Goal: Task Accomplishment & Management: Use online tool/utility

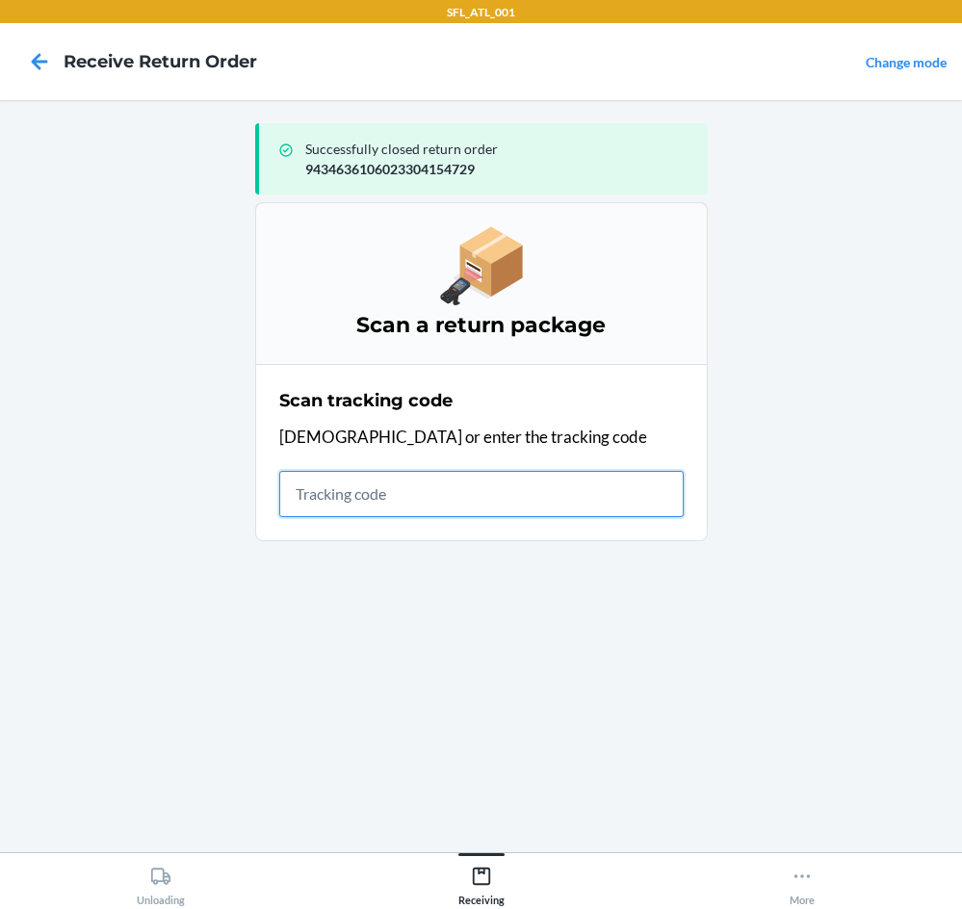
click at [398, 508] on input "text" at bounding box center [481, 494] width 405 height 46
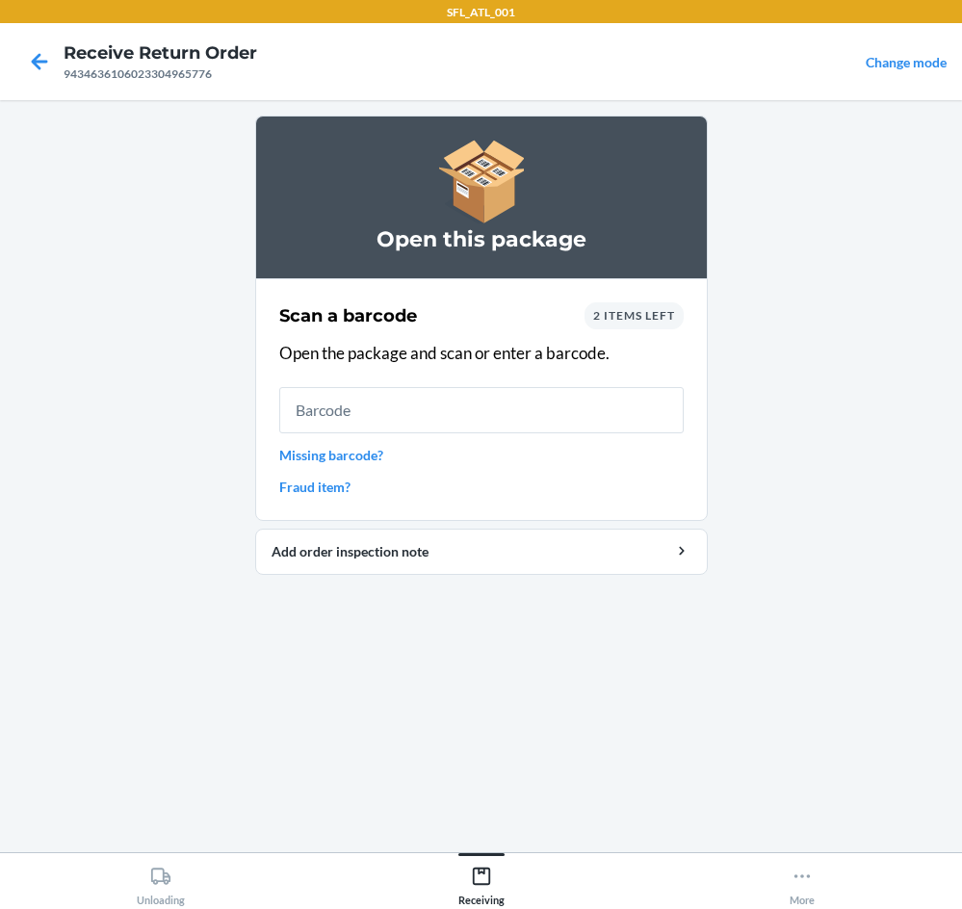
click at [642, 313] on span "2 items left" at bounding box center [634, 315] width 82 height 14
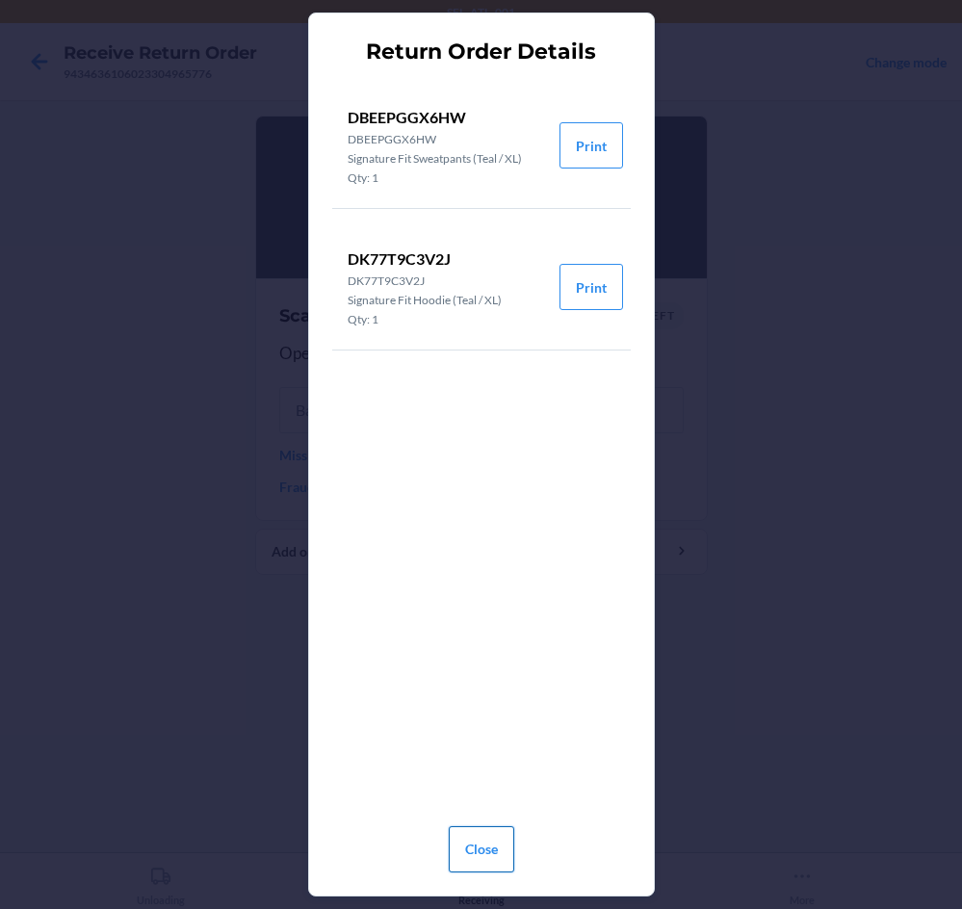
click at [499, 851] on button "Close" at bounding box center [482, 850] width 66 height 46
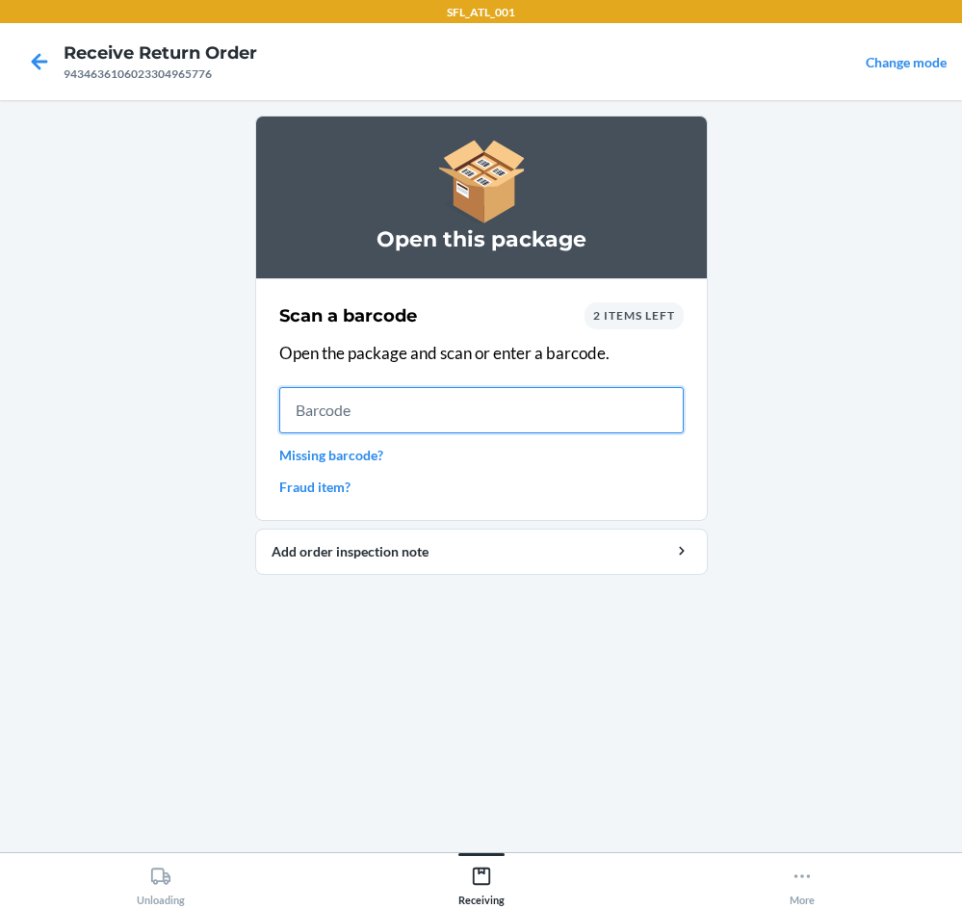
click at [511, 418] on input "text" at bounding box center [481, 410] width 405 height 46
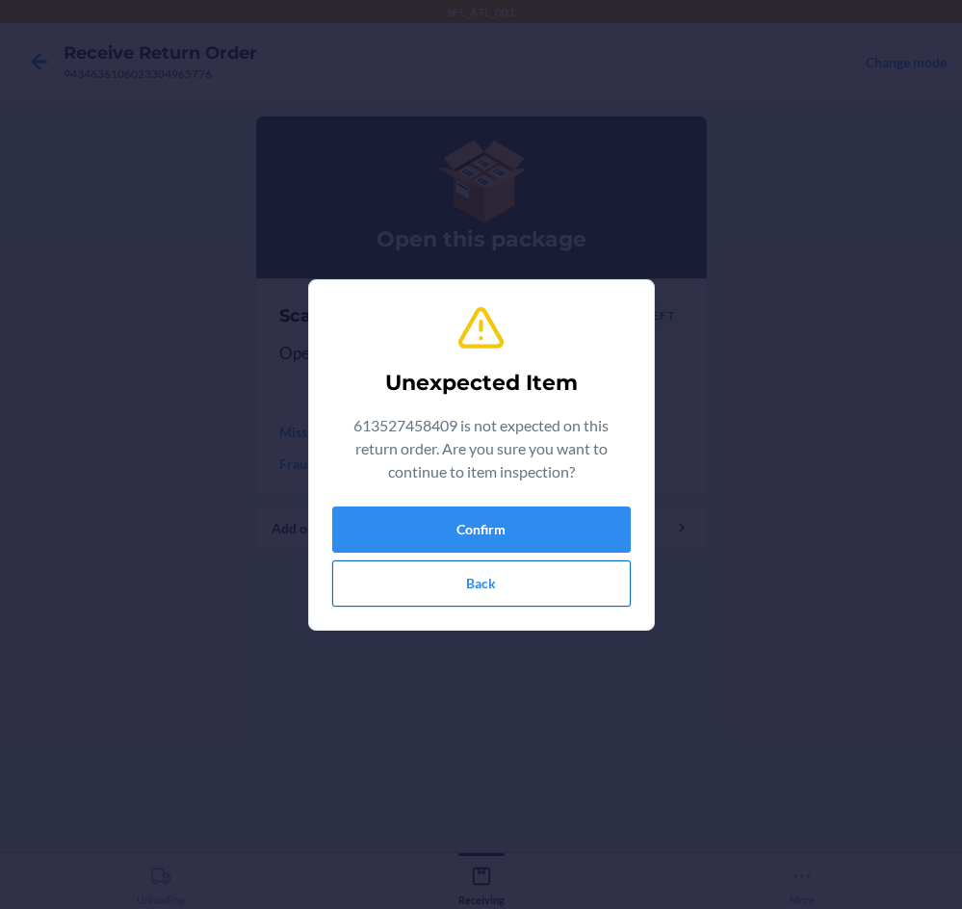
click at [480, 582] on button "Back" at bounding box center [481, 584] width 299 height 46
click at [470, 507] on button "Confirm" at bounding box center [481, 530] width 299 height 46
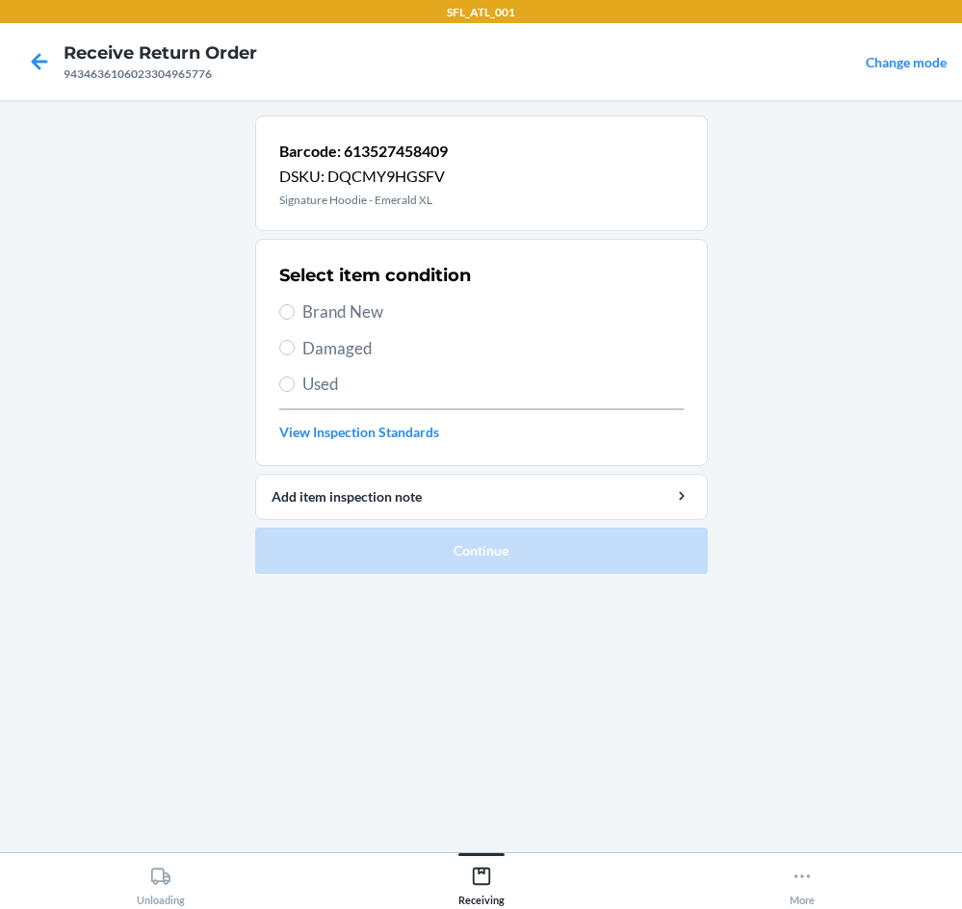
click at [353, 321] on span "Brand New" at bounding box center [494, 312] width 382 height 25
click at [295, 320] on input "Brand New" at bounding box center [286, 311] width 15 height 15
radio input "true"
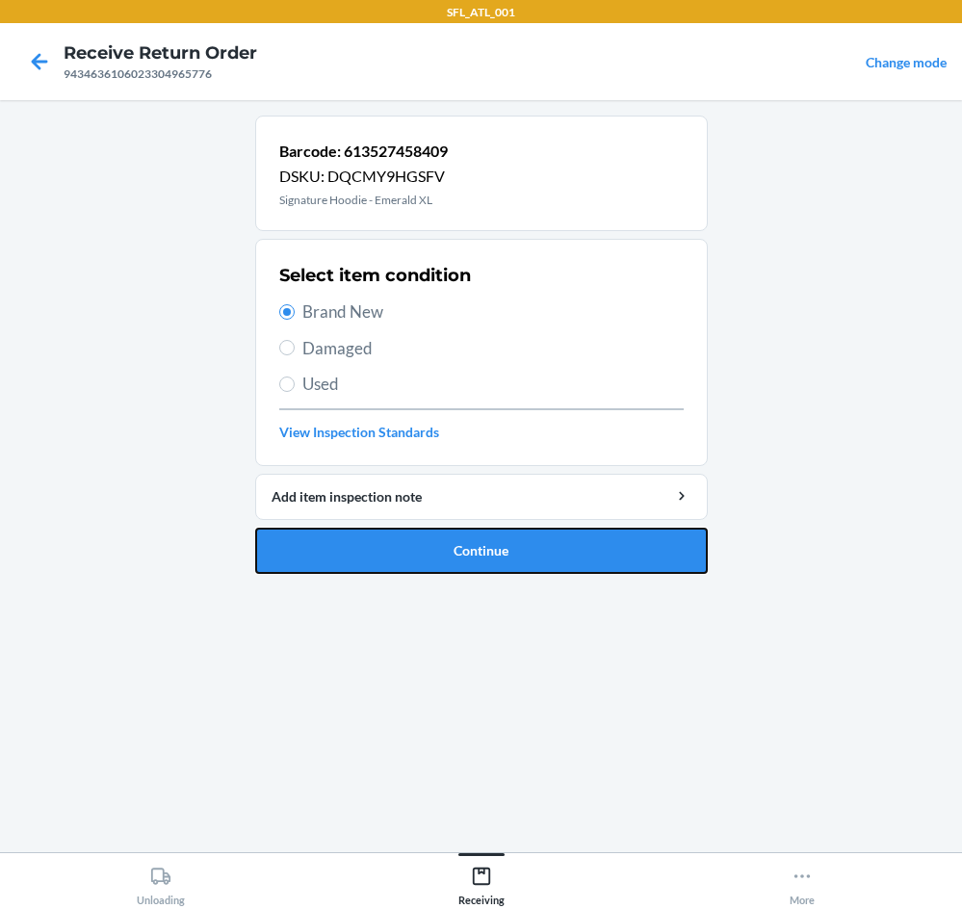
drag, startPoint x: 422, startPoint y: 541, endPoint x: 426, endPoint y: 568, distance: 27.2
click at [424, 566] on button "Continue" at bounding box center [481, 551] width 453 height 46
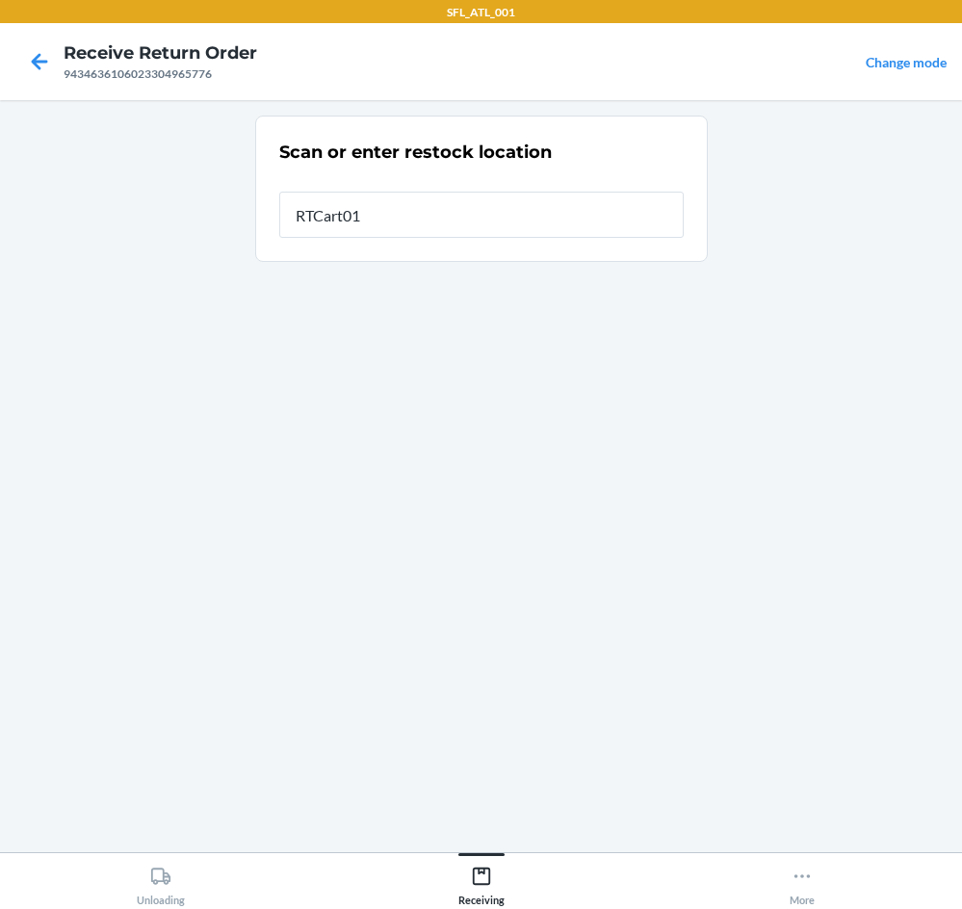
type input "RTCart017"
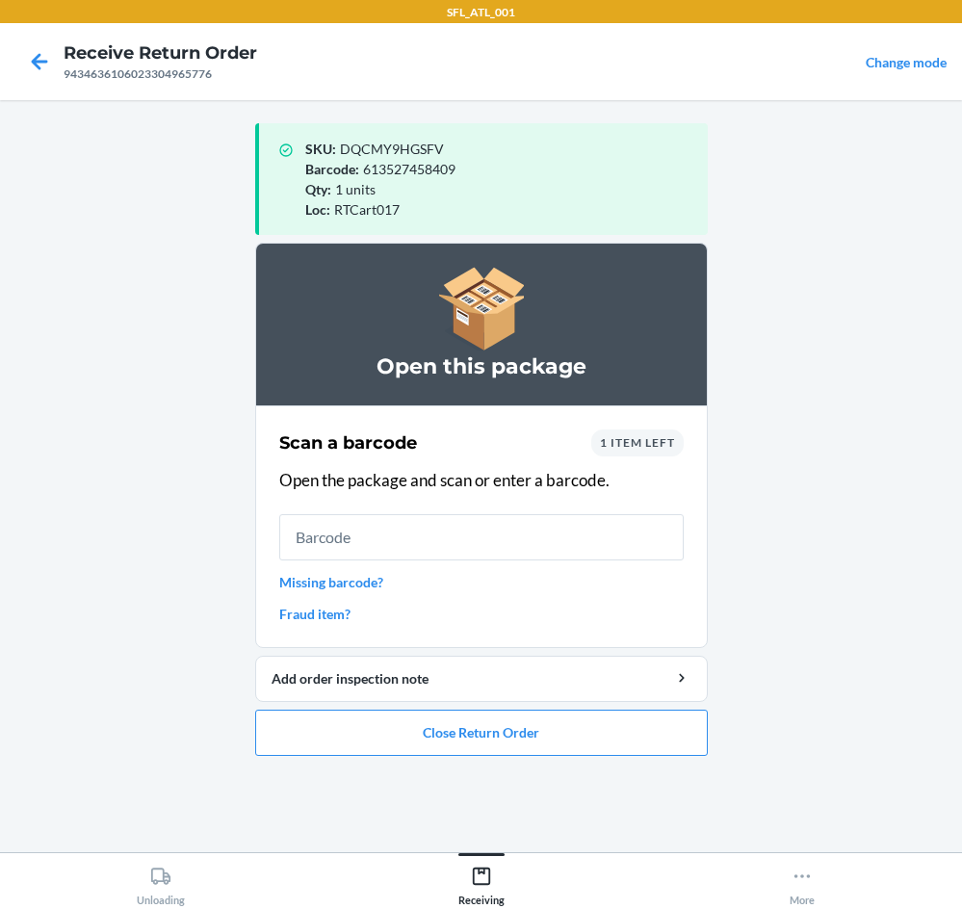
click at [639, 437] on span "1 item left" at bounding box center [637, 442] width 75 height 14
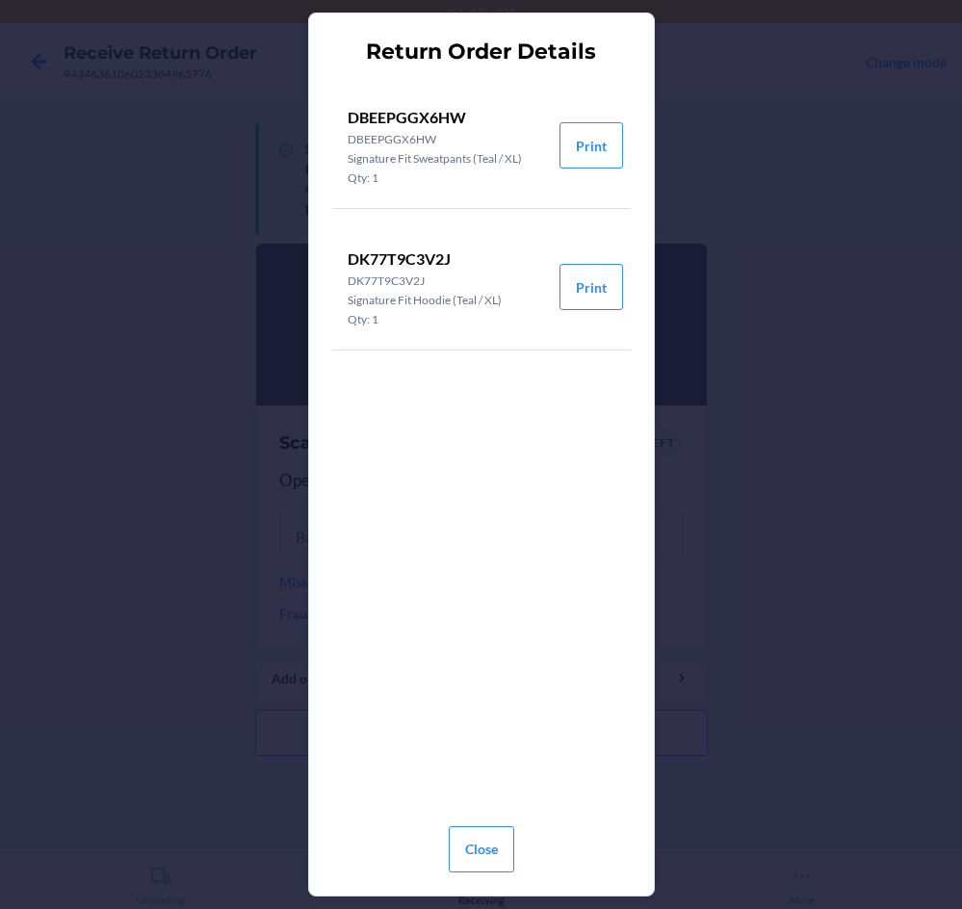
click at [873, 250] on div "Return Order Details DBEEPGGX6HW DBEEPGGX6HW Signature Fit Sweatpants (Teal / X…" at bounding box center [481, 454] width 962 height 909
click at [486, 855] on button "Close" at bounding box center [482, 850] width 66 height 46
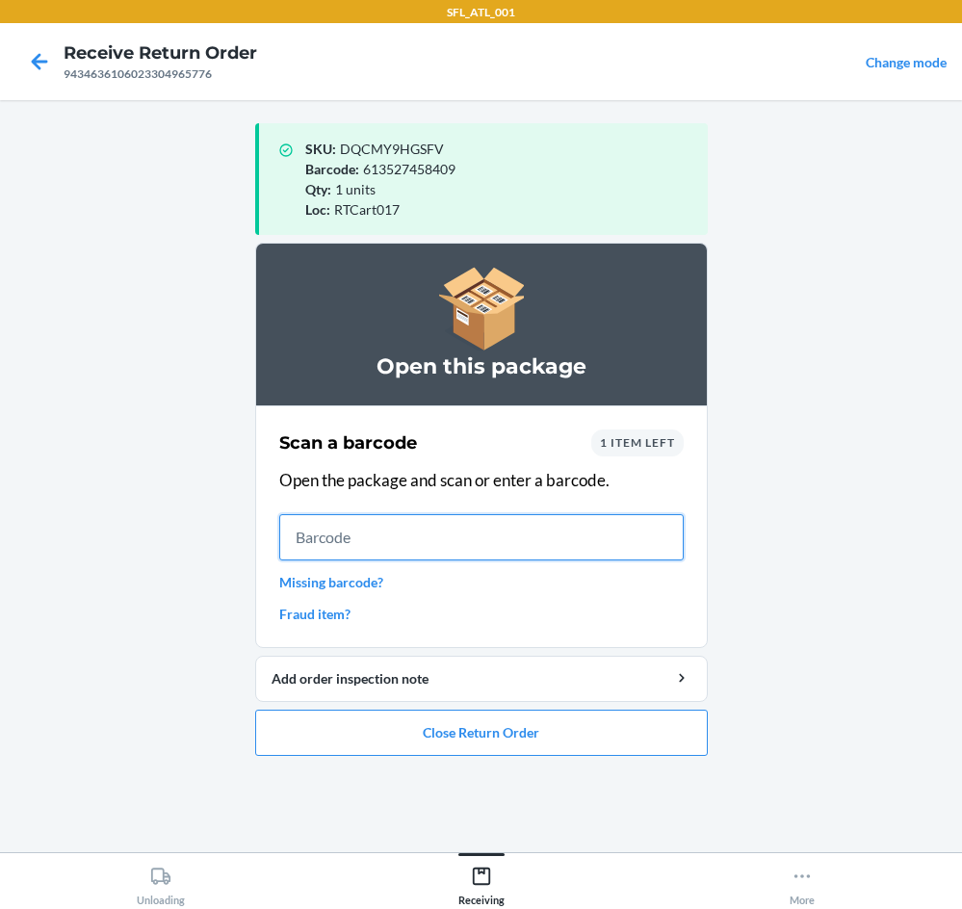
click at [546, 518] on input "text" at bounding box center [481, 537] width 405 height 46
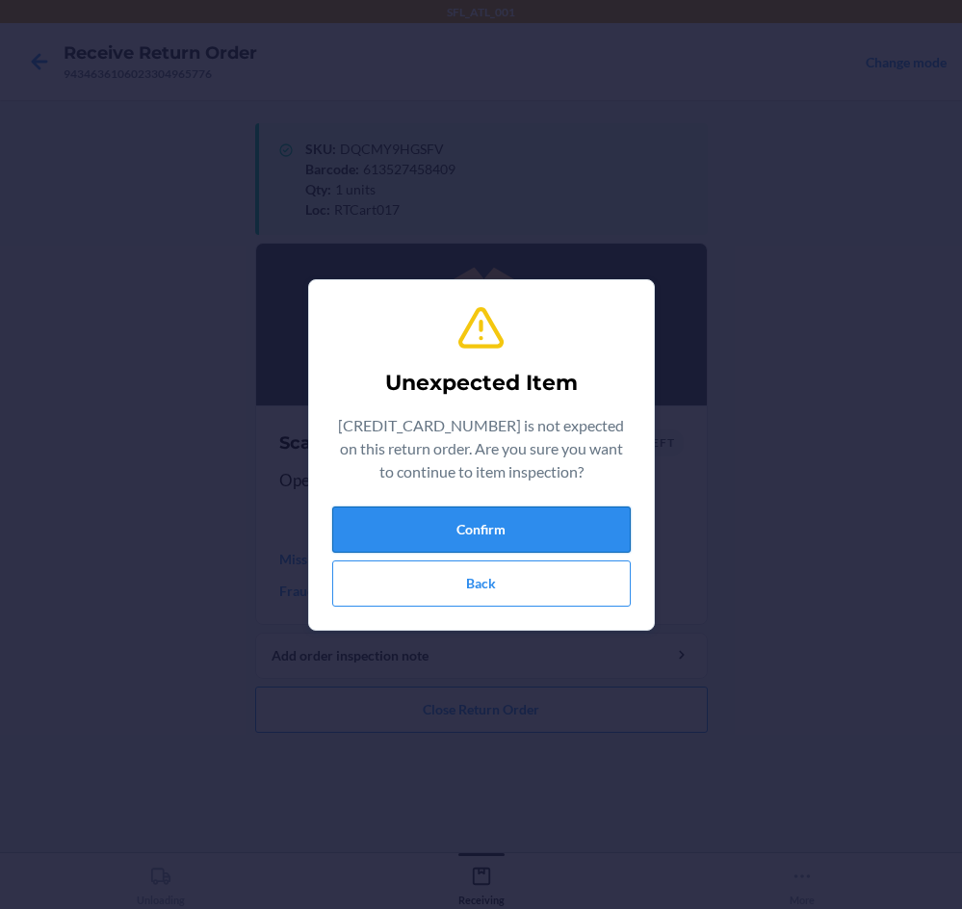
click at [513, 537] on button "Confirm" at bounding box center [481, 530] width 299 height 46
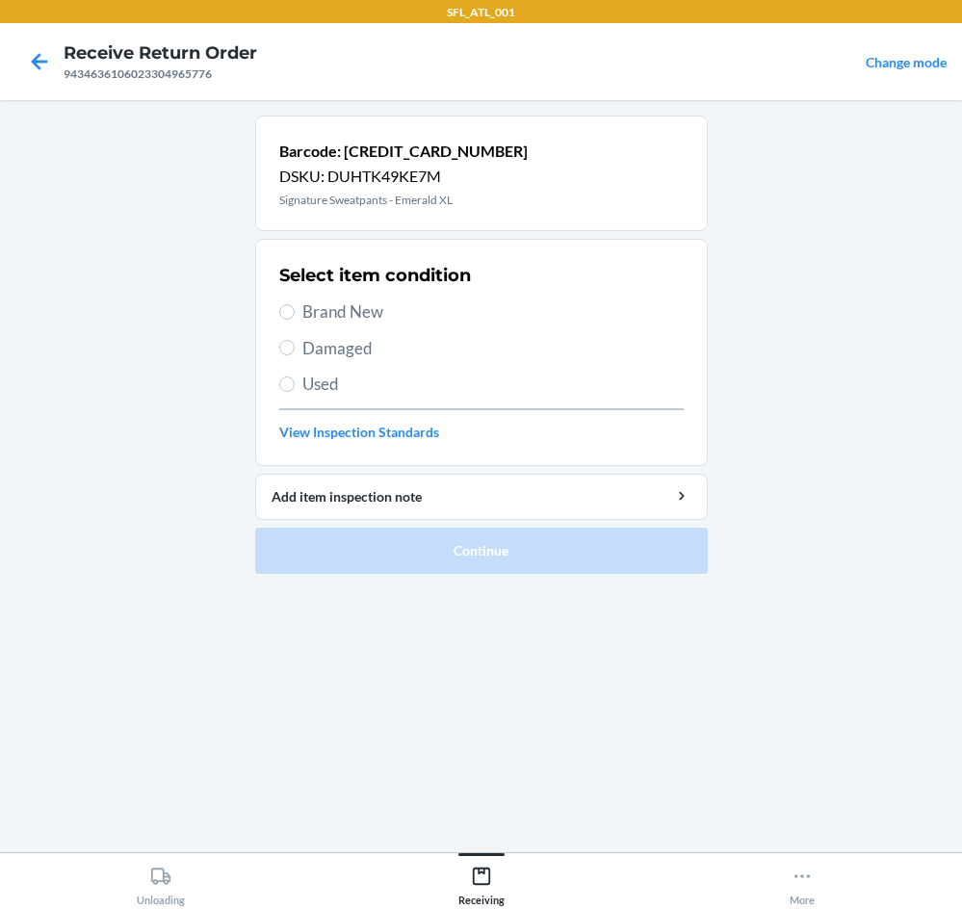
click at [378, 309] on span "Brand New" at bounding box center [494, 312] width 382 height 25
click at [295, 309] on input "Brand New" at bounding box center [286, 311] width 15 height 15
radio input "true"
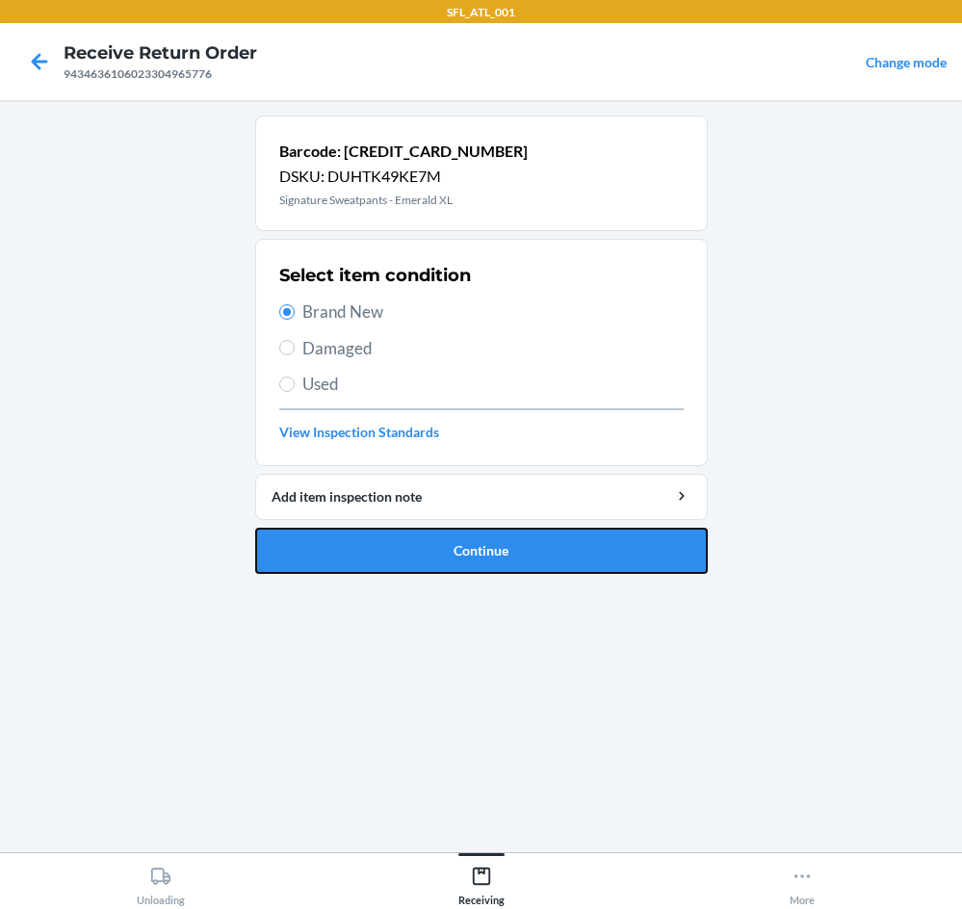
click at [441, 569] on button "Continue" at bounding box center [481, 551] width 453 height 46
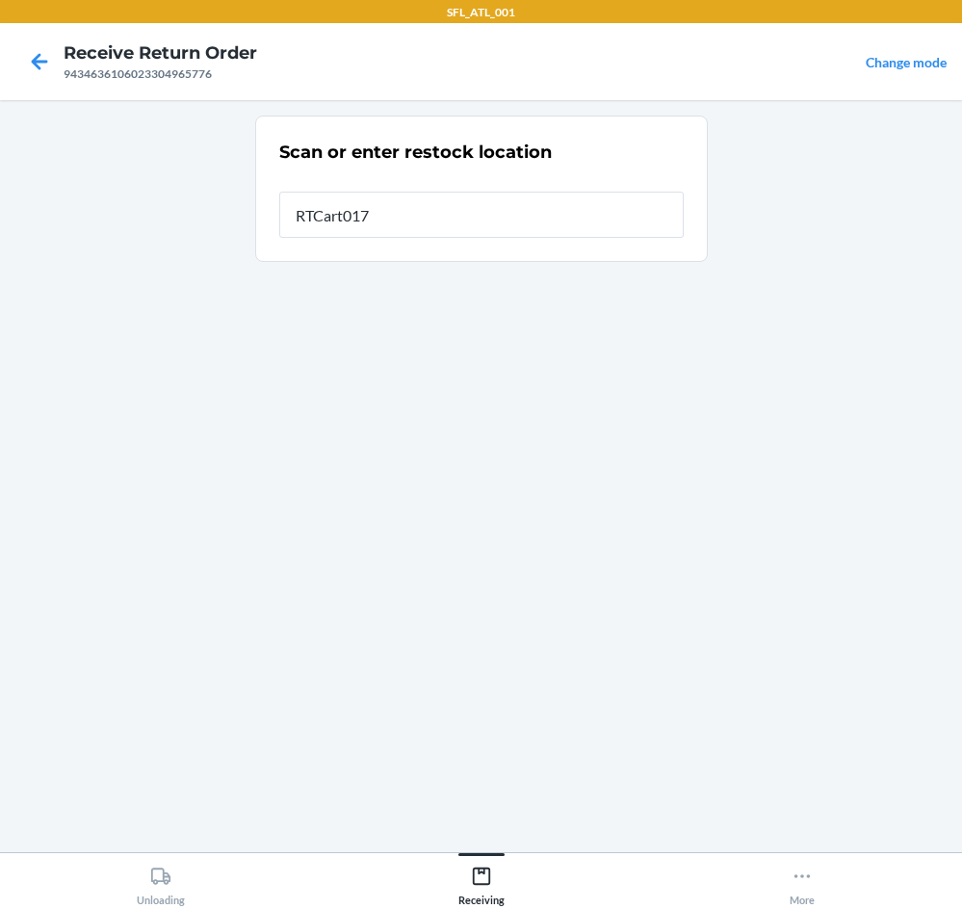
type input "RTCart017"
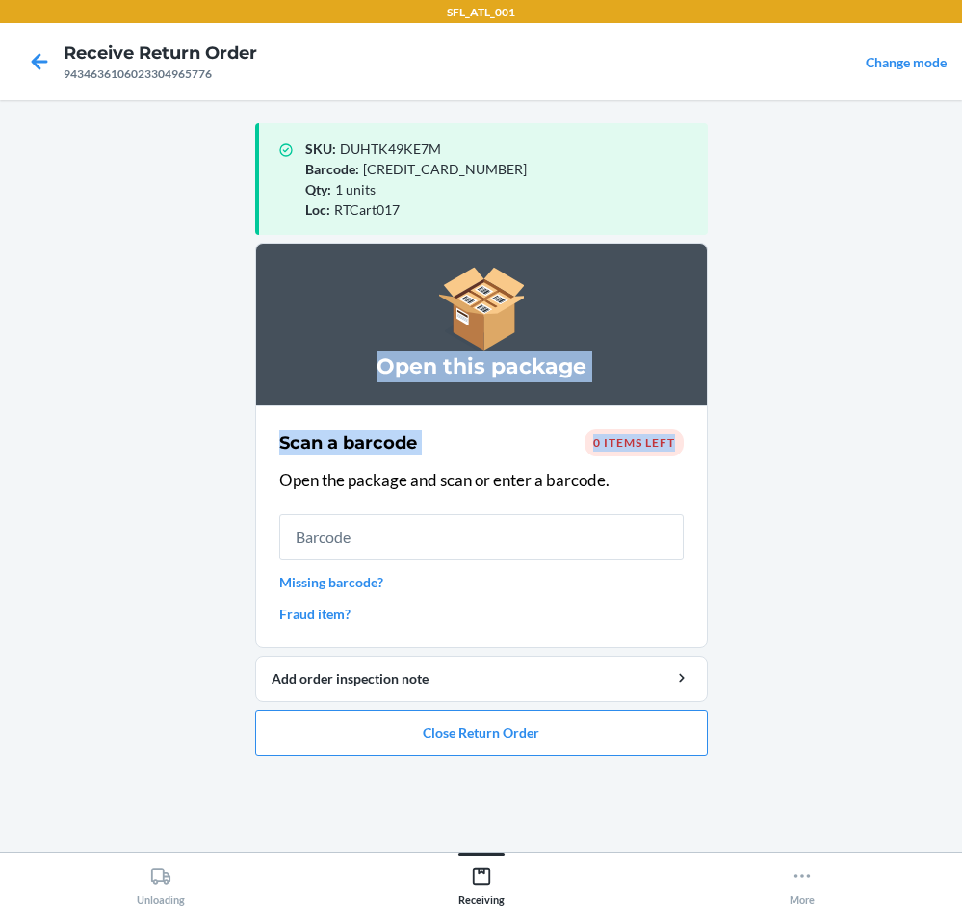
drag, startPoint x: 961, startPoint y: 374, endPoint x: 953, endPoint y: 453, distance: 79.5
click at [961, 432] on main "SKU : DUHTK49KE7M Barcode : [CREDIT_CARD_NUMBER] Qty : 1 units Loc : RTCart017 …" at bounding box center [481, 476] width 962 height 752
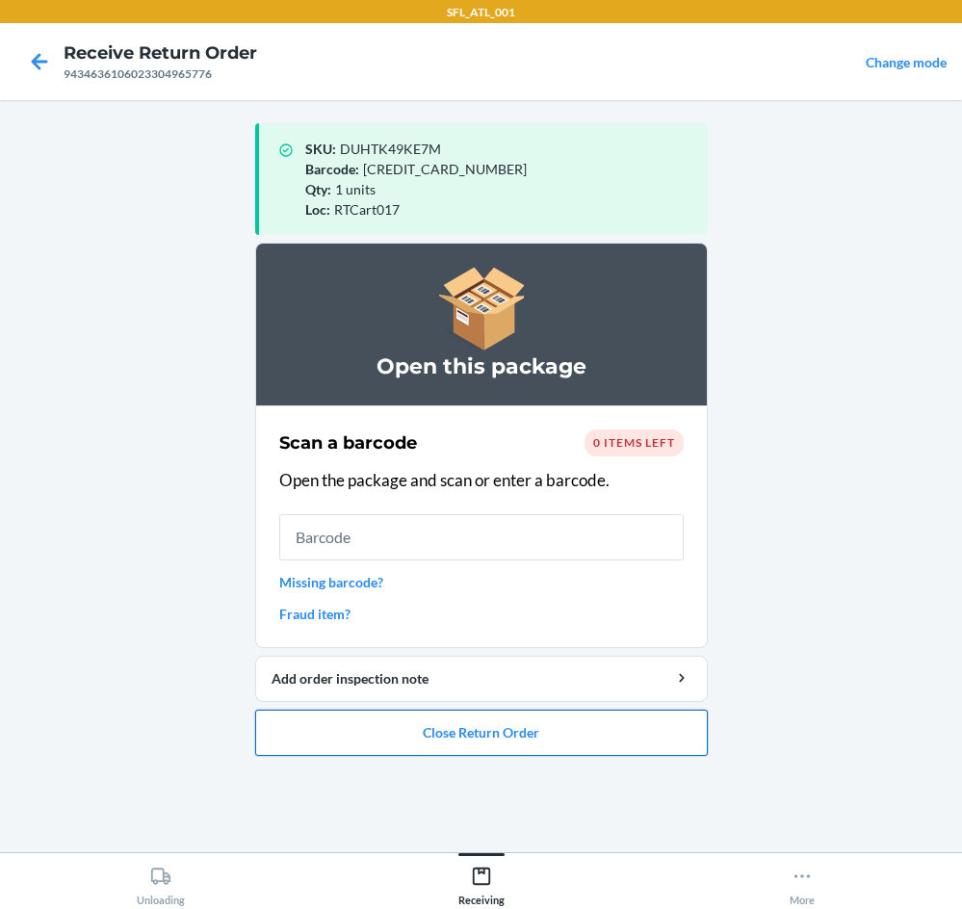
drag, startPoint x: 803, startPoint y: 679, endPoint x: 673, endPoint y: 745, distance: 144.8
click at [797, 683] on main "SKU : DUHTK49KE7M Barcode : [CREDIT_CARD_NUMBER] Qty : 1 units Loc : RTCart017 …" at bounding box center [481, 476] width 962 height 752
click at [616, 729] on button "Close Return Order" at bounding box center [481, 733] width 453 height 46
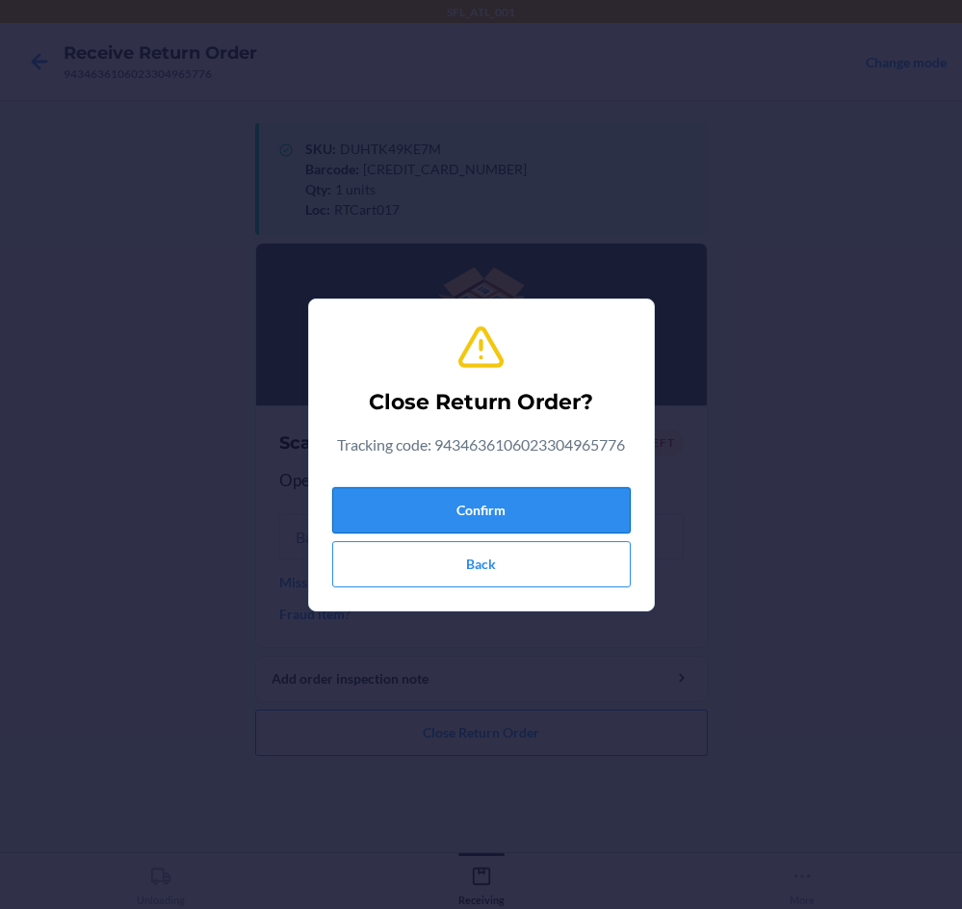
click at [566, 523] on button "Confirm" at bounding box center [481, 510] width 299 height 46
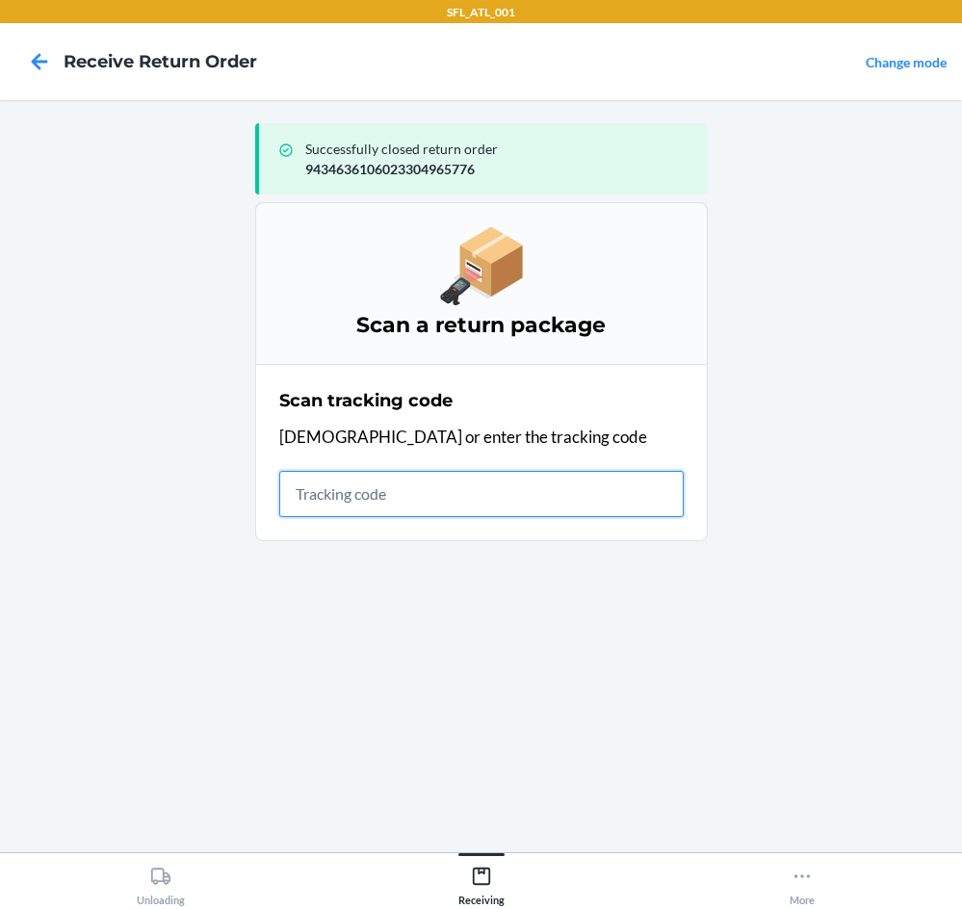
click at [529, 495] on input "text" at bounding box center [481, 494] width 405 height 46
type input "42030259943463610602330430745"
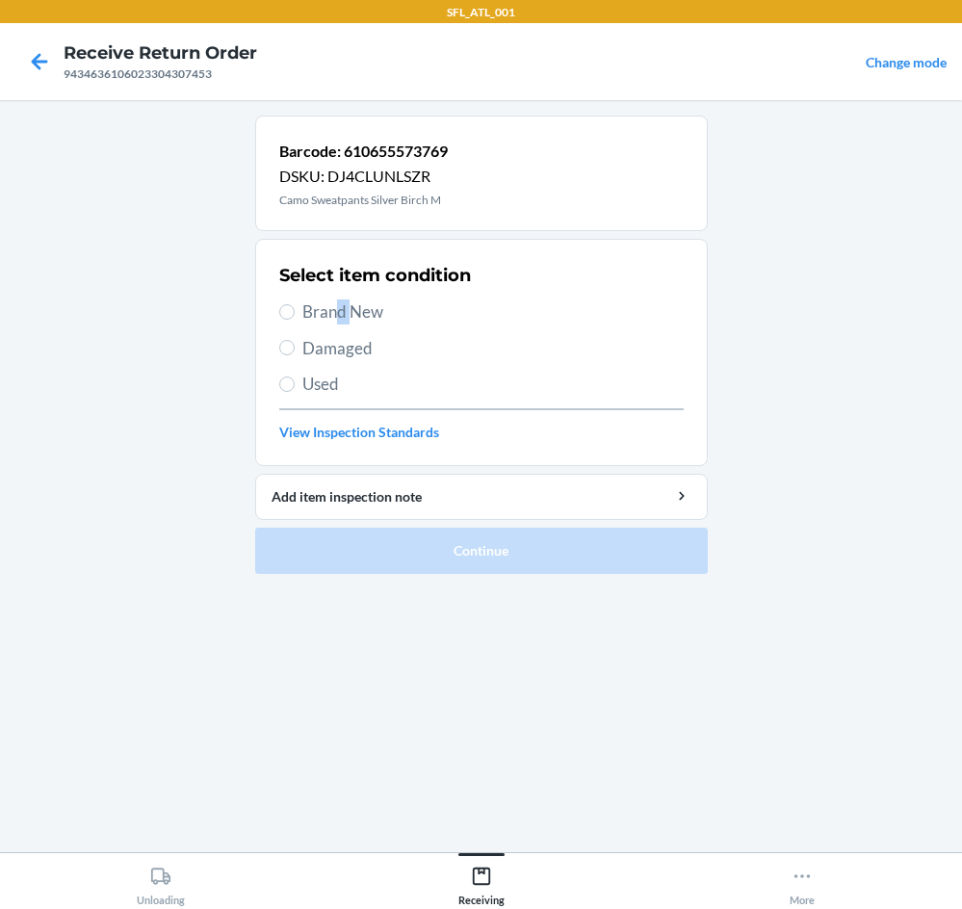
drag, startPoint x: 348, startPoint y: 311, endPoint x: 382, endPoint y: 347, distance: 49.7
click at [339, 307] on span "Brand New" at bounding box center [494, 312] width 382 height 25
click at [279, 311] on input "Brand New" at bounding box center [286, 311] width 15 height 15
radio input "true"
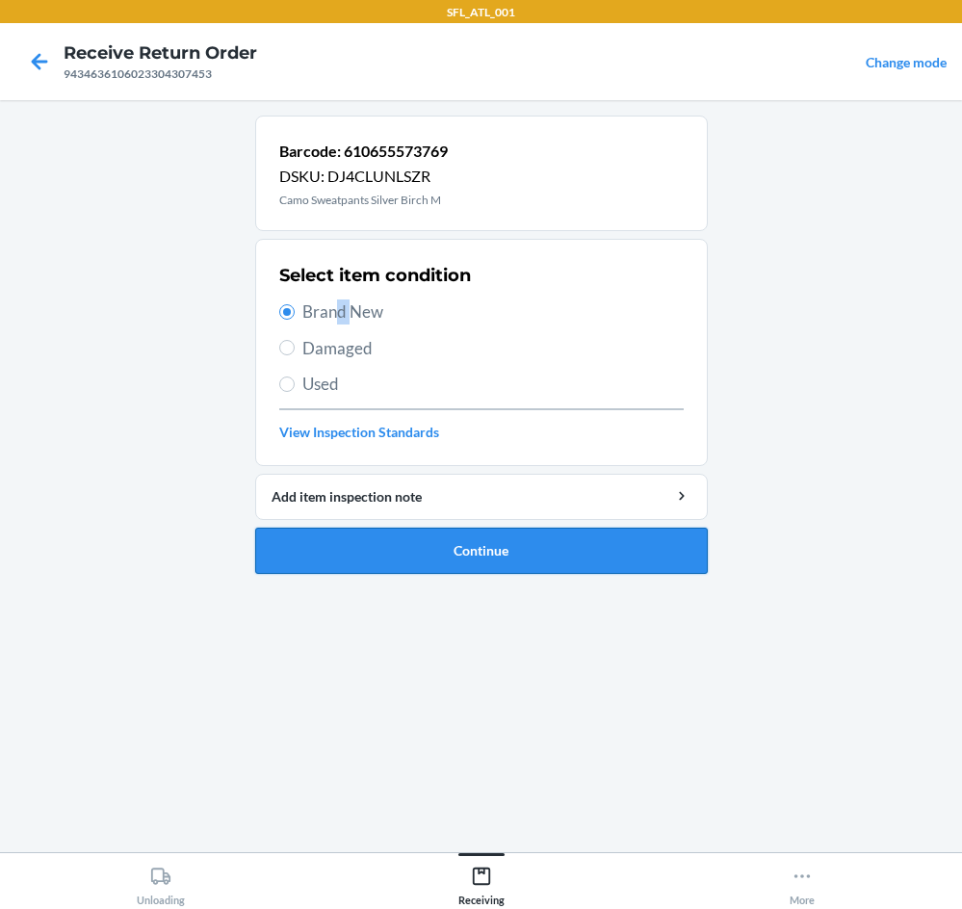
click at [501, 558] on button "Continue" at bounding box center [481, 551] width 453 height 46
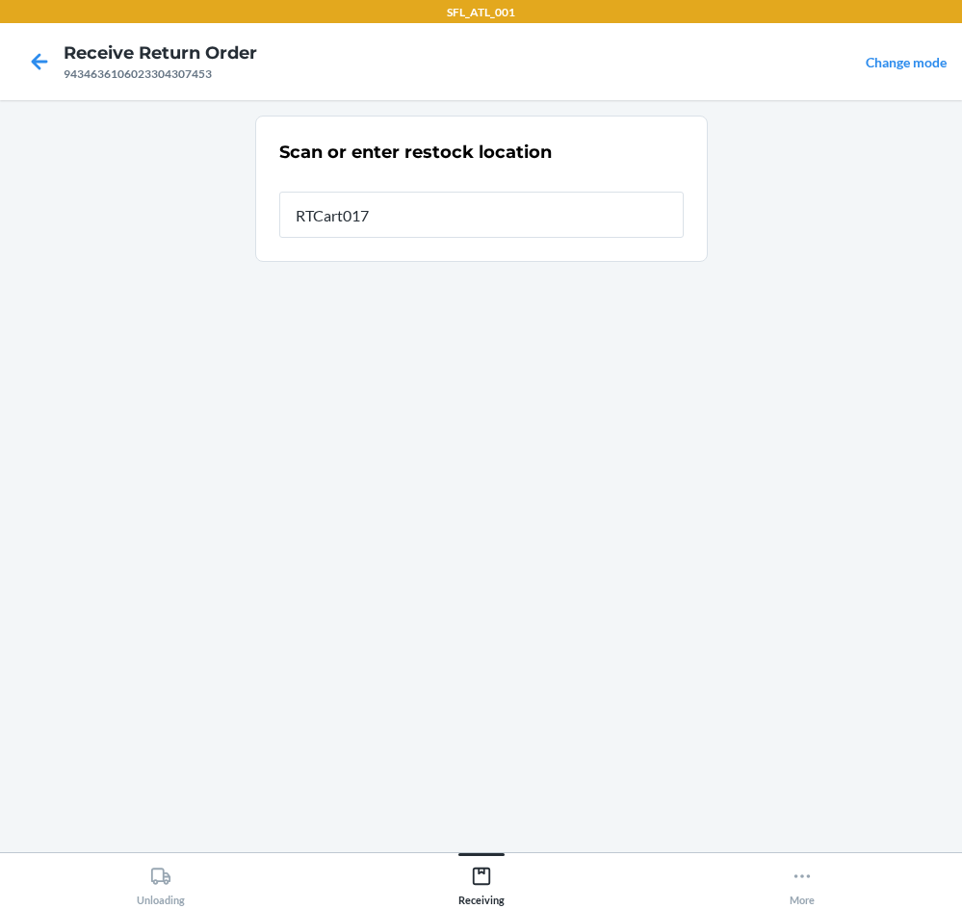
type input "RTCart017"
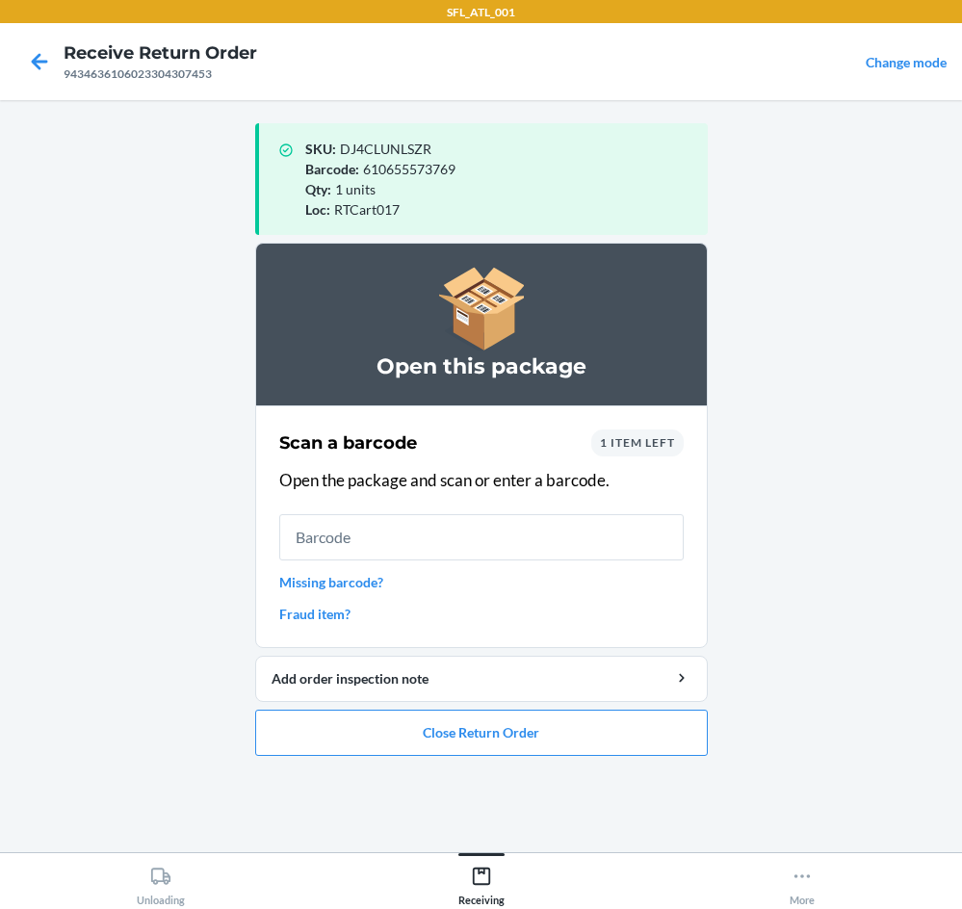
click at [627, 451] on div "1 item left" at bounding box center [638, 443] width 92 height 27
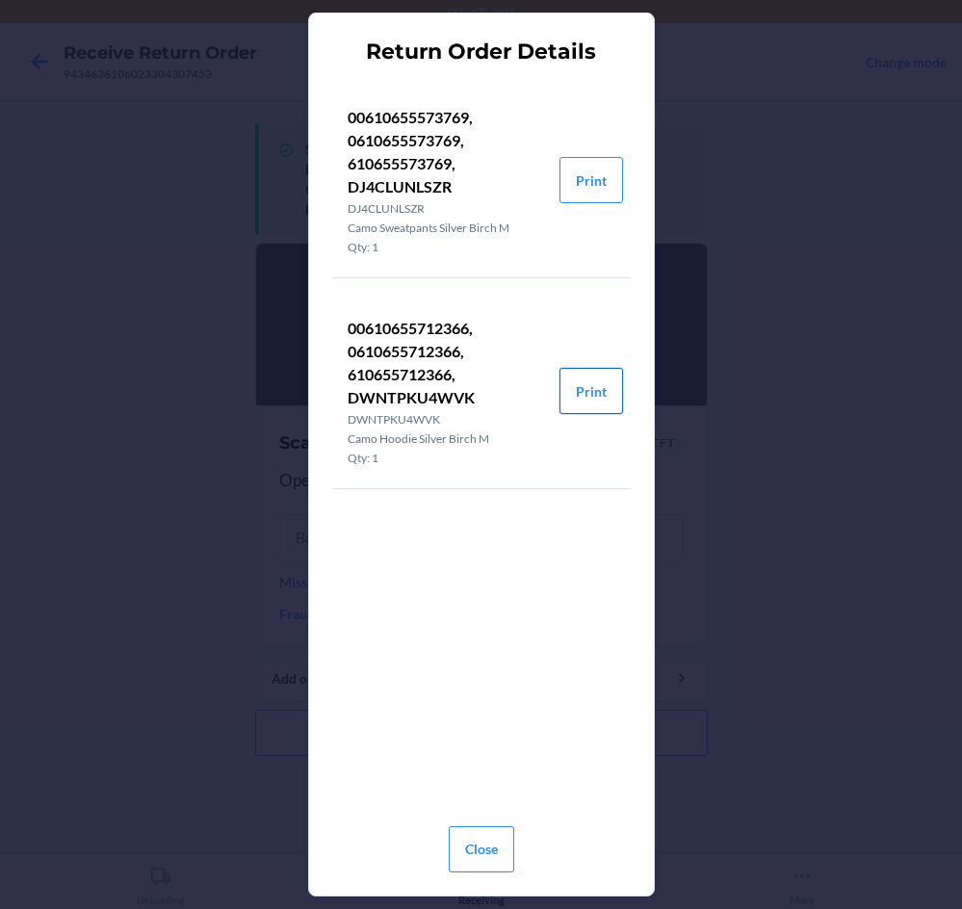
click at [594, 390] on button "Print" at bounding box center [592, 391] width 64 height 46
click at [485, 838] on button "Close" at bounding box center [482, 850] width 66 height 46
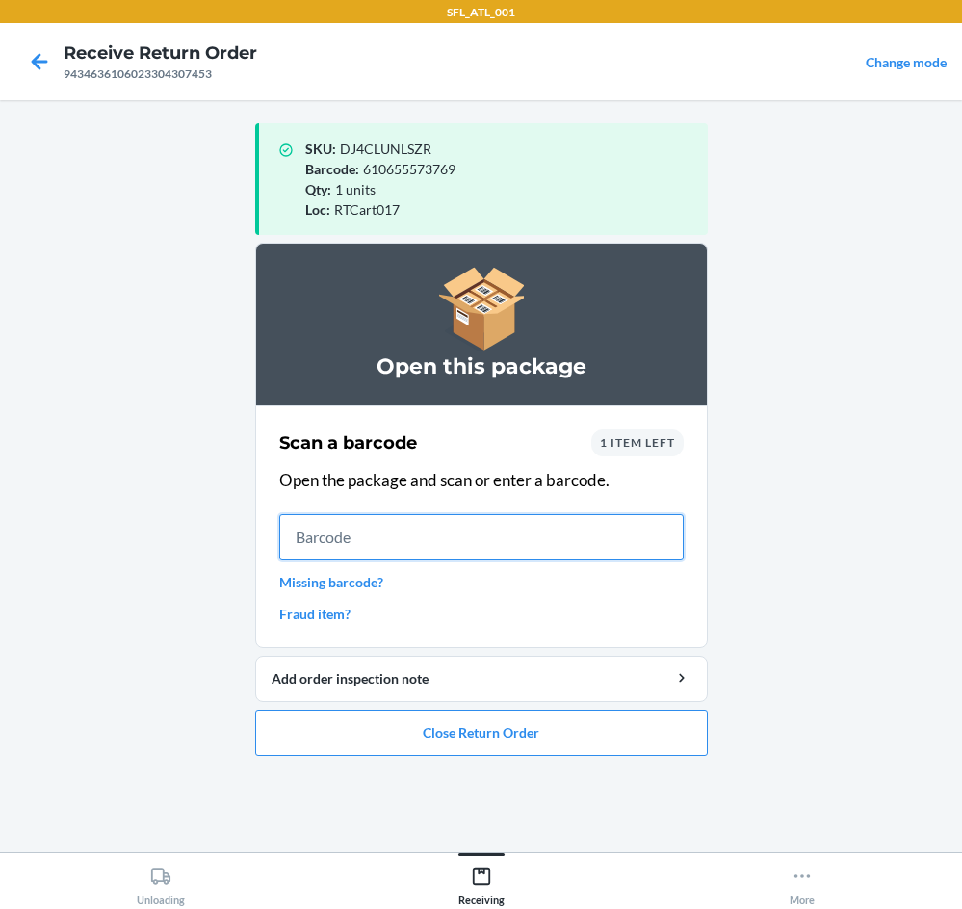
click at [396, 540] on input "text" at bounding box center [481, 537] width 405 height 46
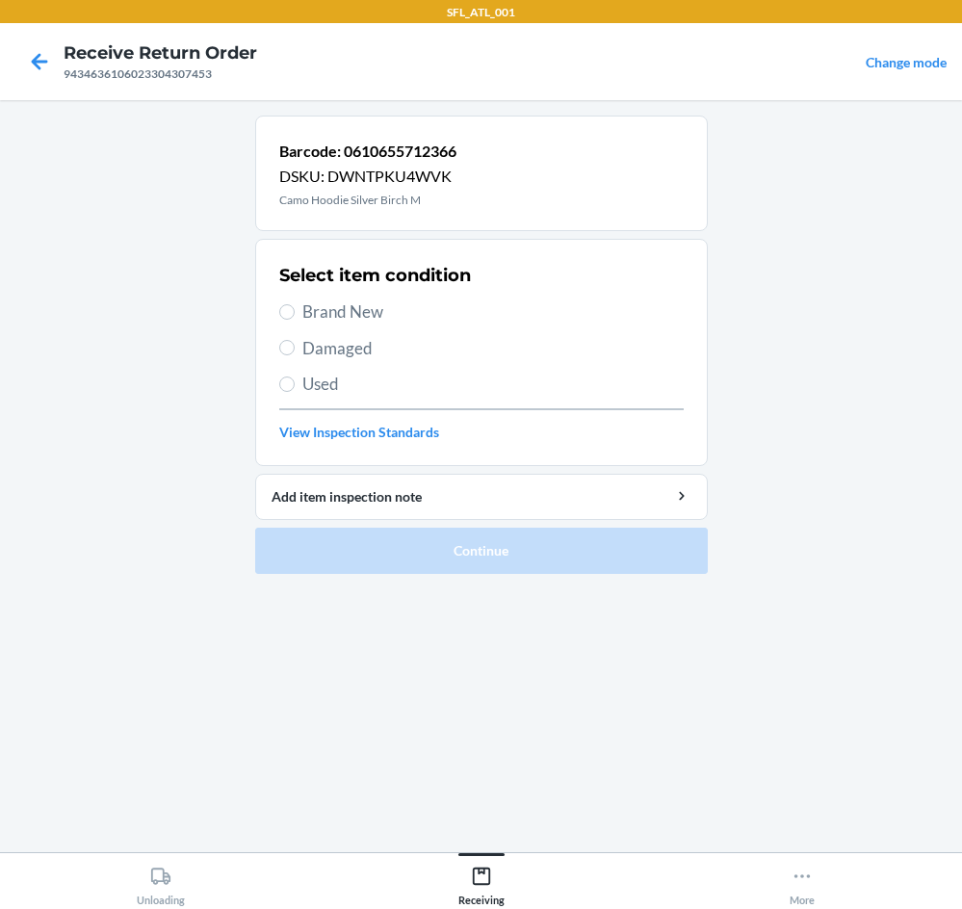
click at [390, 303] on span "Brand New" at bounding box center [494, 312] width 382 height 25
click at [295, 304] on input "Brand New" at bounding box center [286, 311] width 15 height 15
radio input "true"
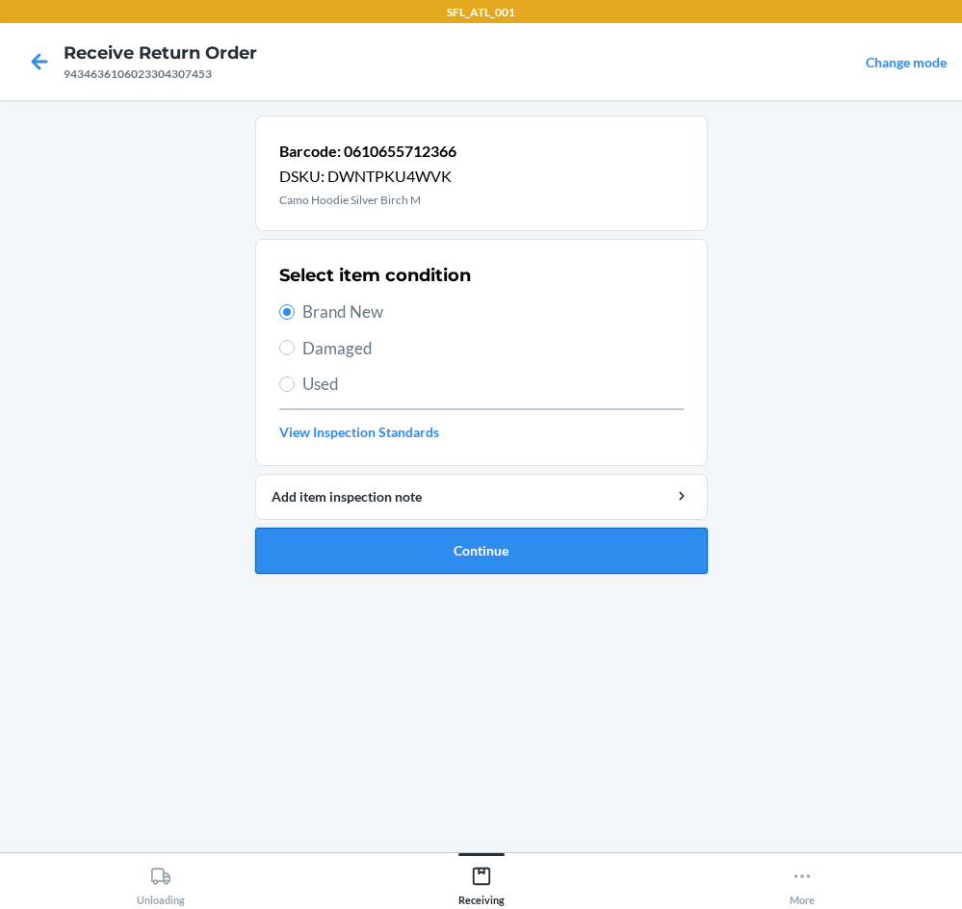
click at [519, 554] on button "Continue" at bounding box center [481, 551] width 453 height 46
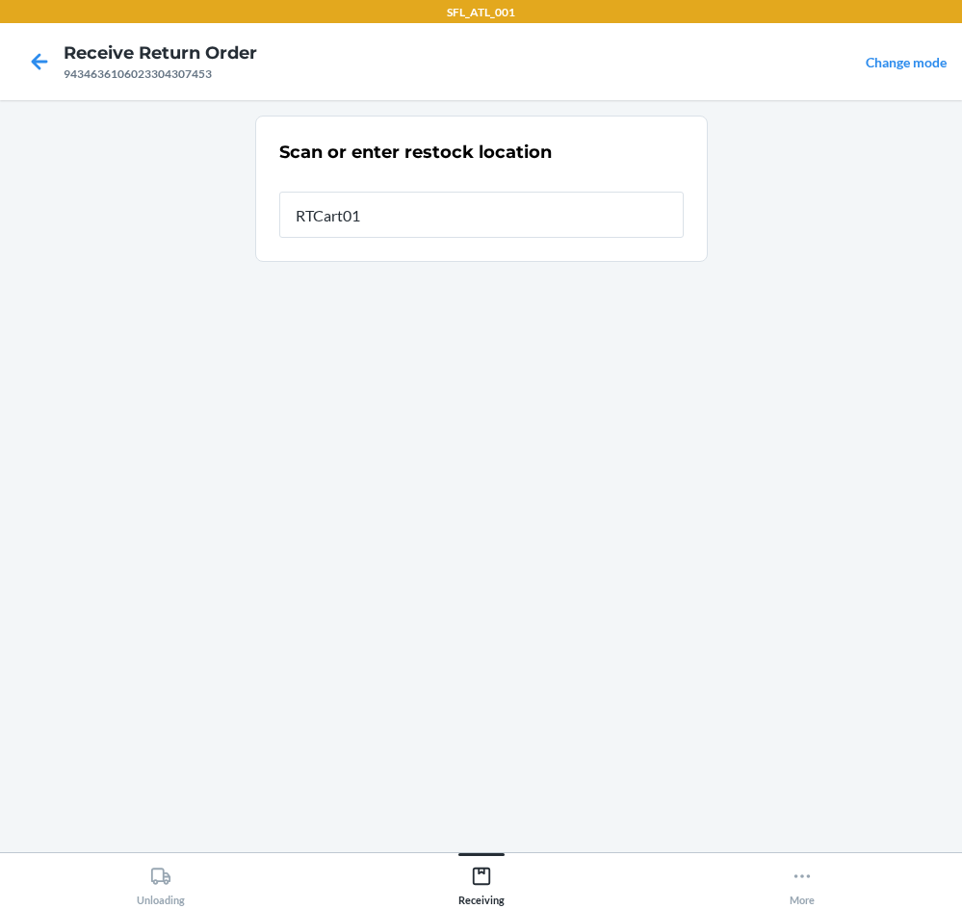
type input "RTCart017"
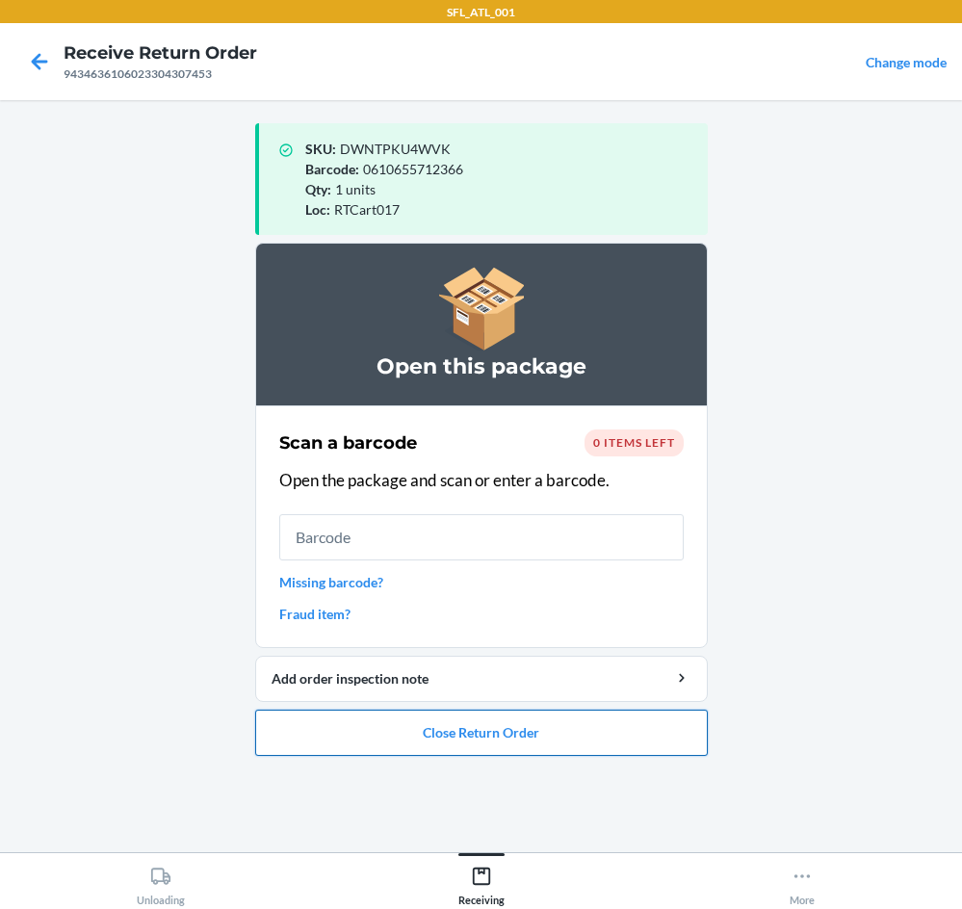
click at [595, 737] on button "Close Return Order" at bounding box center [481, 733] width 453 height 46
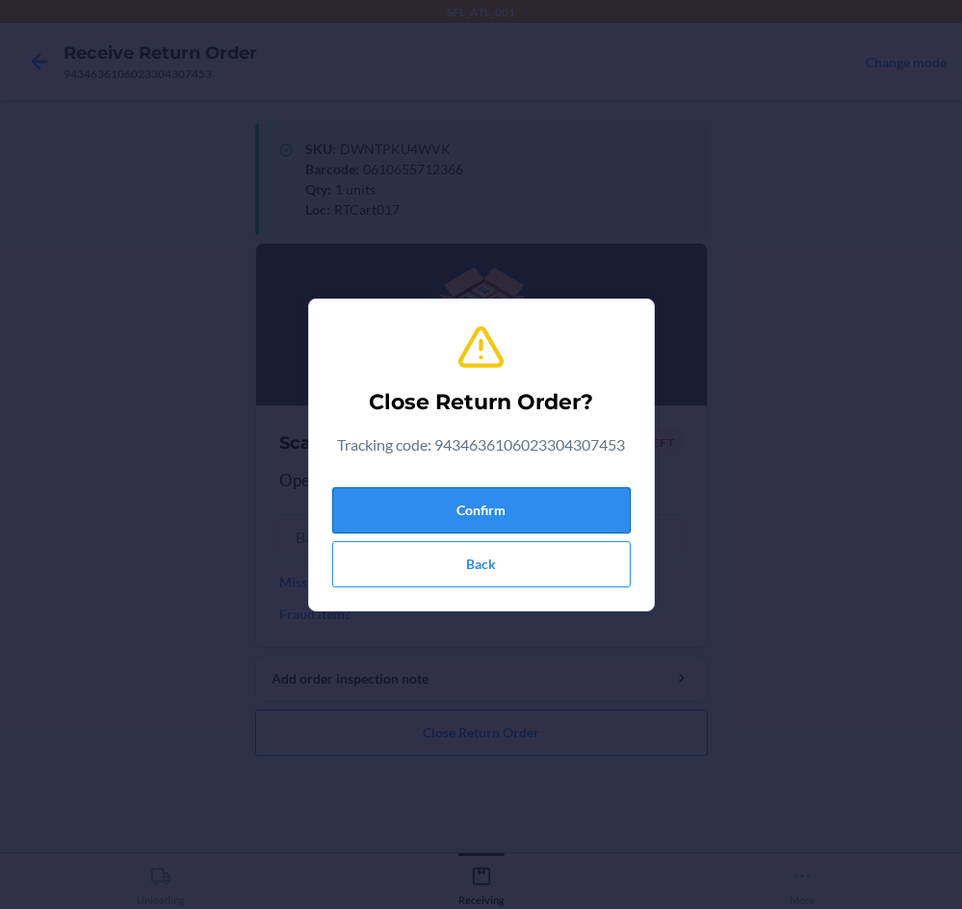
click at [588, 491] on button "Confirm" at bounding box center [481, 510] width 299 height 46
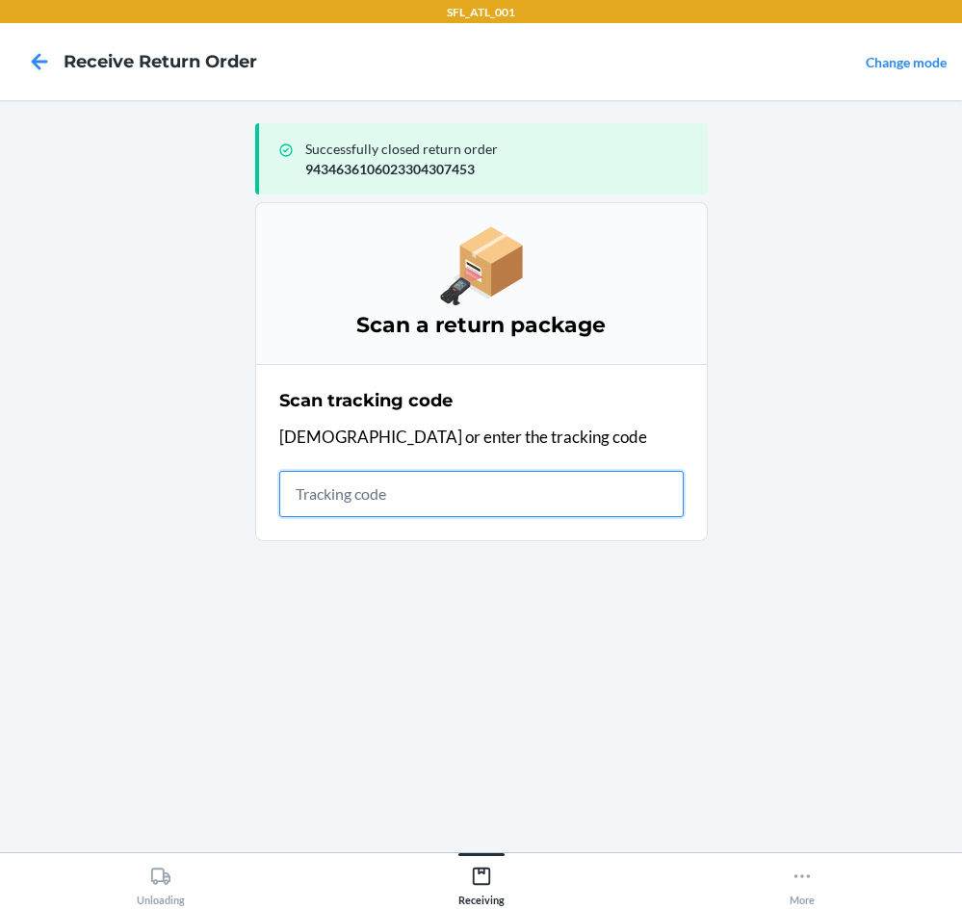
click at [478, 505] on input "text" at bounding box center [481, 494] width 405 height 46
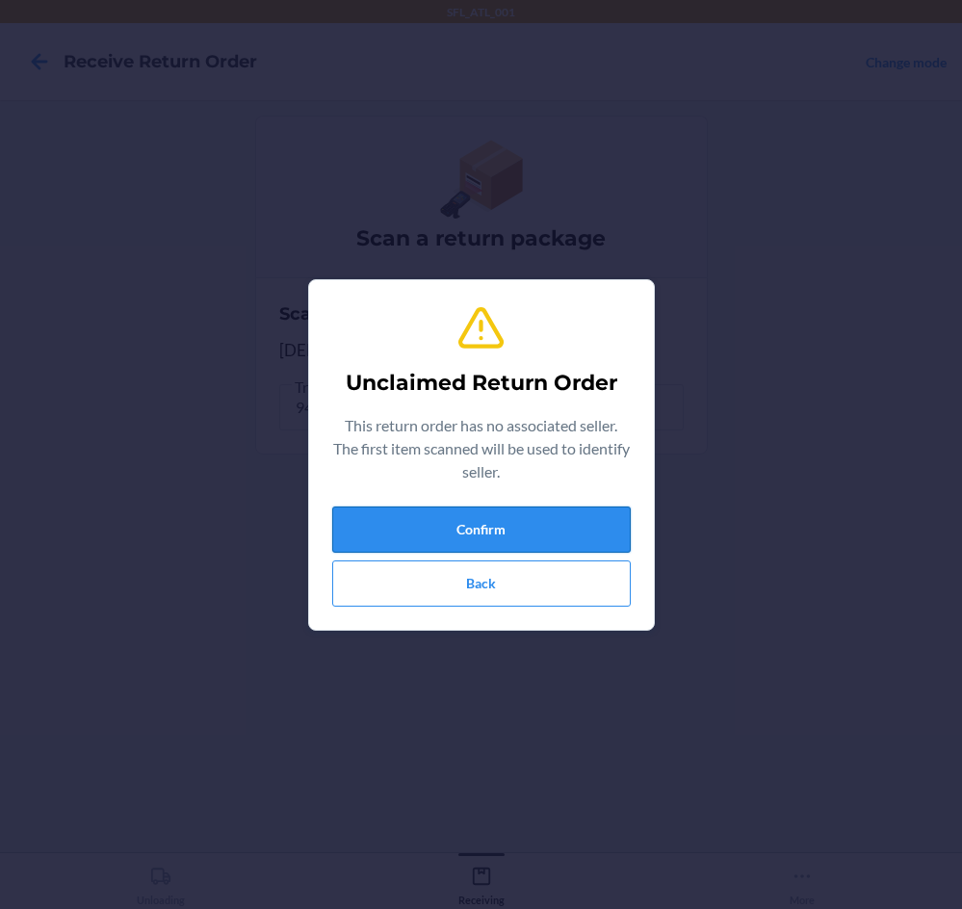
click at [482, 526] on button "Confirm" at bounding box center [481, 530] width 299 height 46
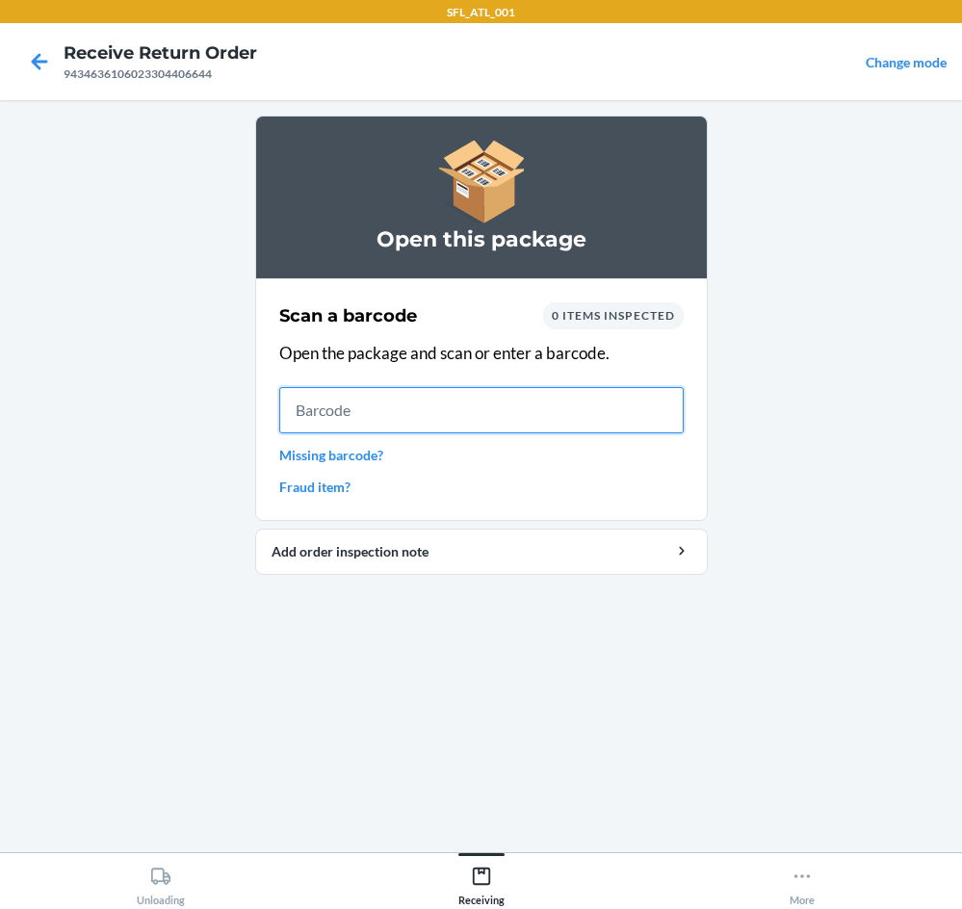
click at [408, 408] on input "text" at bounding box center [481, 410] width 405 height 46
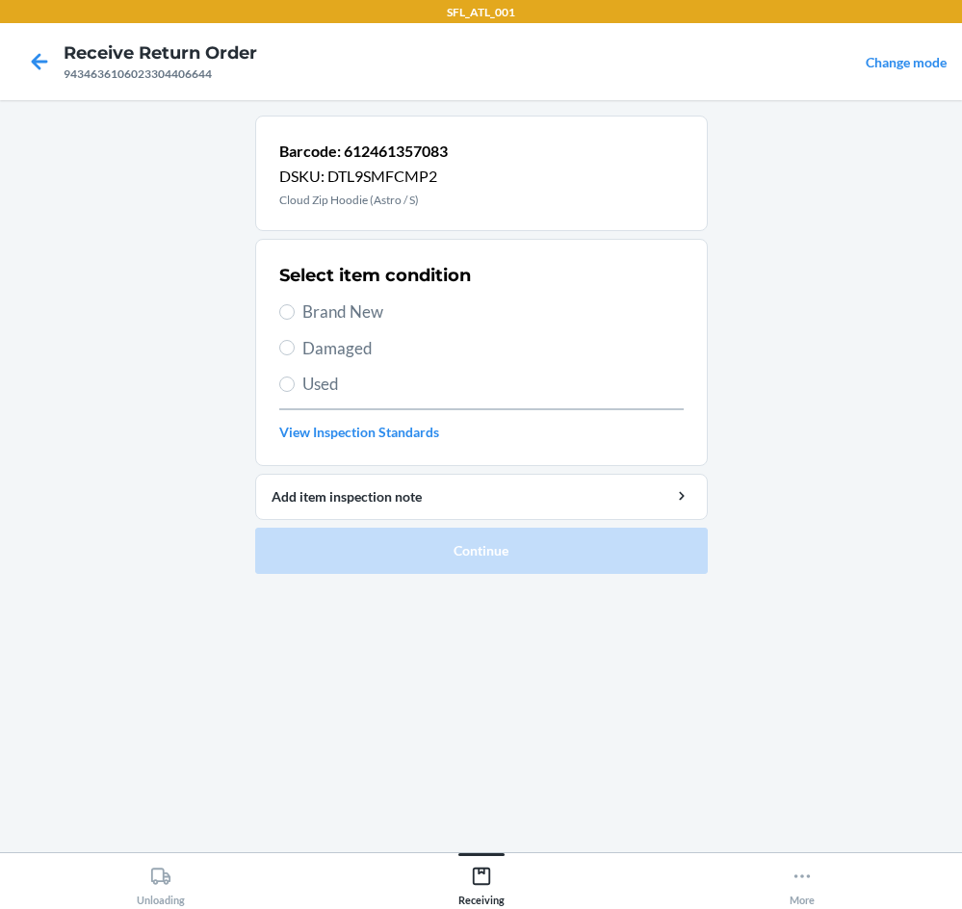
click at [372, 307] on span "Brand New" at bounding box center [494, 312] width 382 height 25
click at [295, 307] on input "Brand New" at bounding box center [286, 311] width 15 height 15
radio input "true"
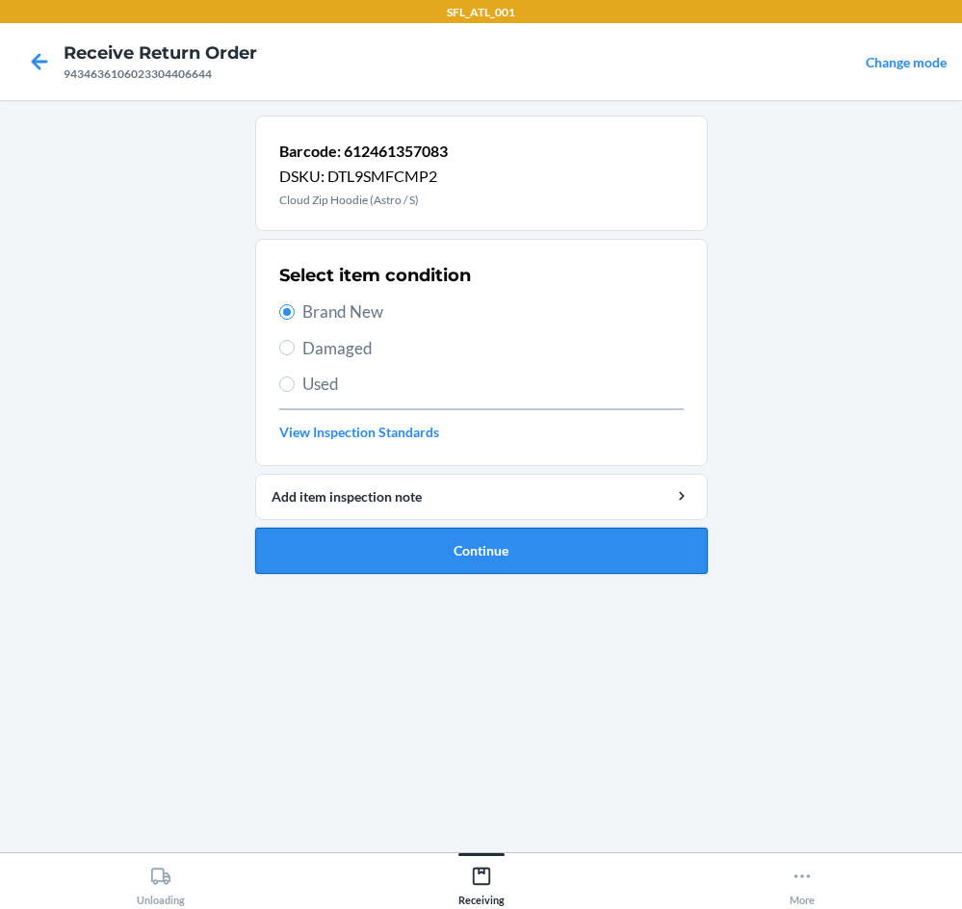
click at [617, 543] on button "Continue" at bounding box center [481, 551] width 453 height 46
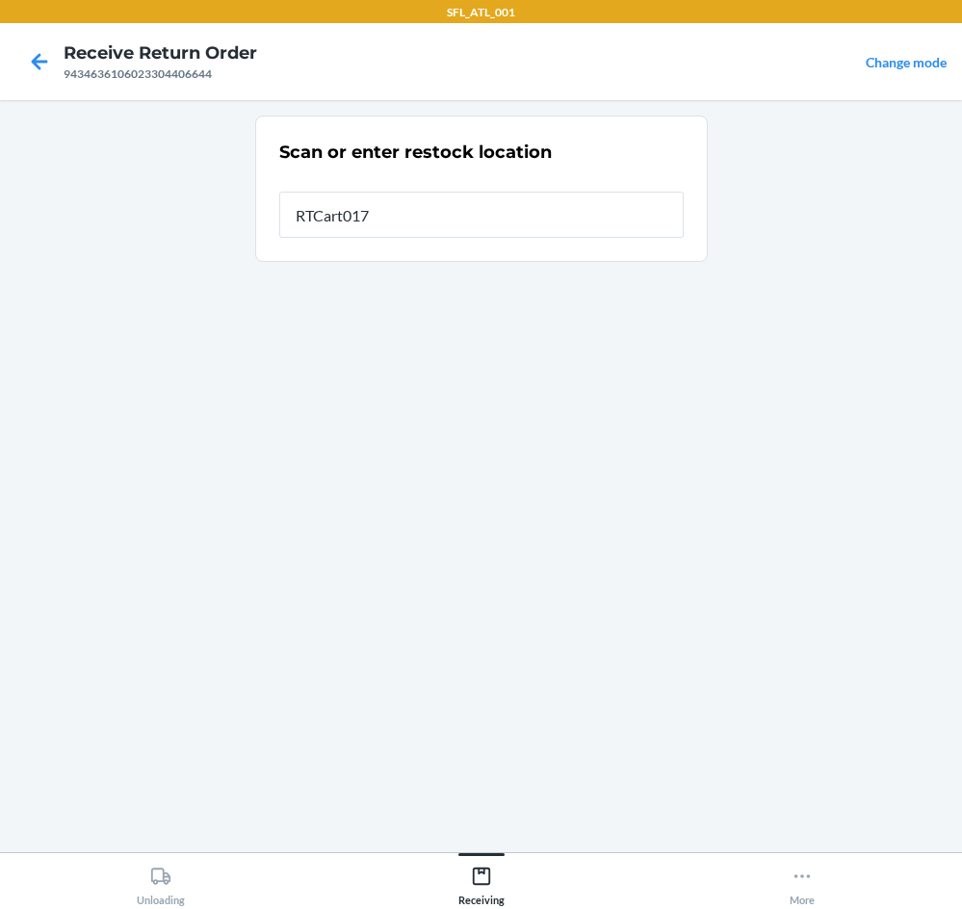
type input "RTCart017"
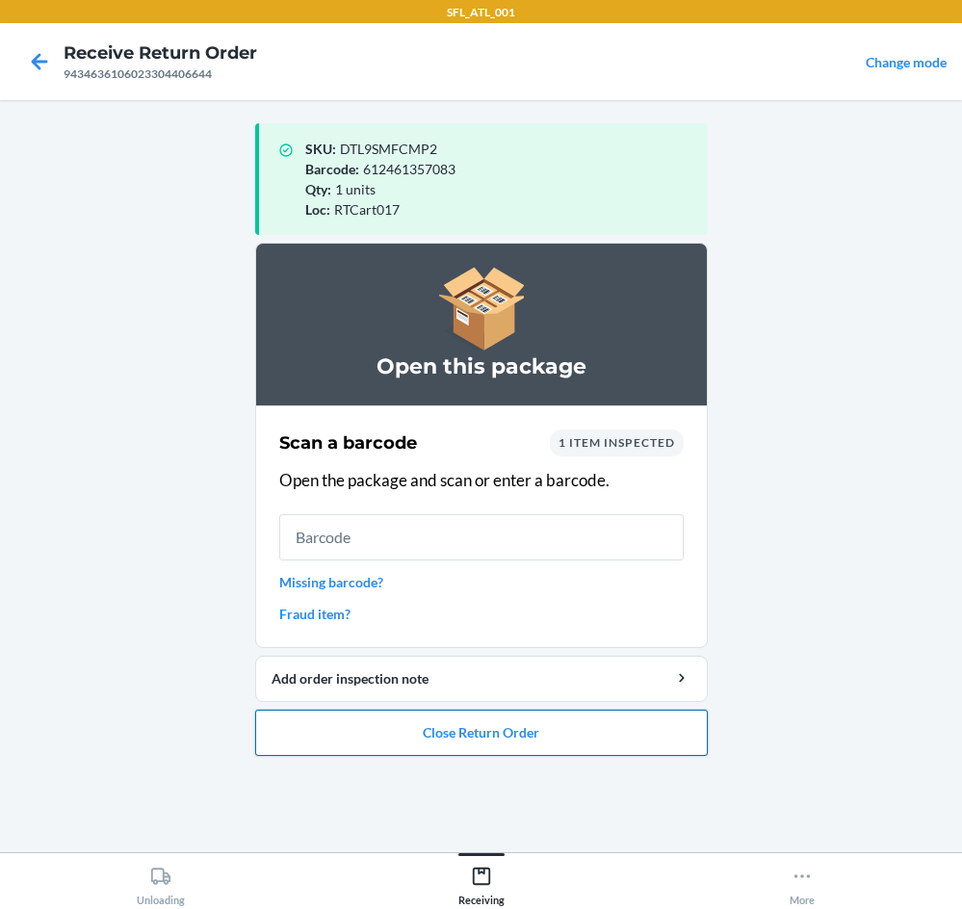
click at [544, 730] on button "Close Return Order" at bounding box center [481, 733] width 453 height 46
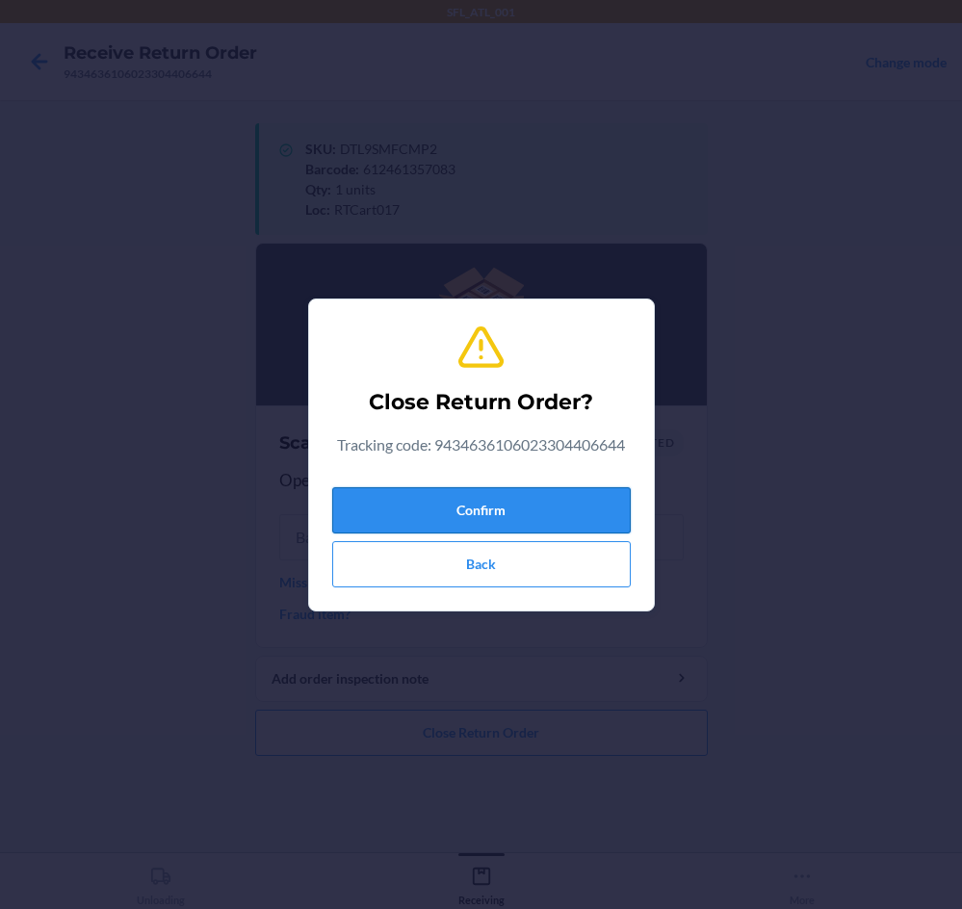
click at [579, 503] on button "Confirm" at bounding box center [481, 510] width 299 height 46
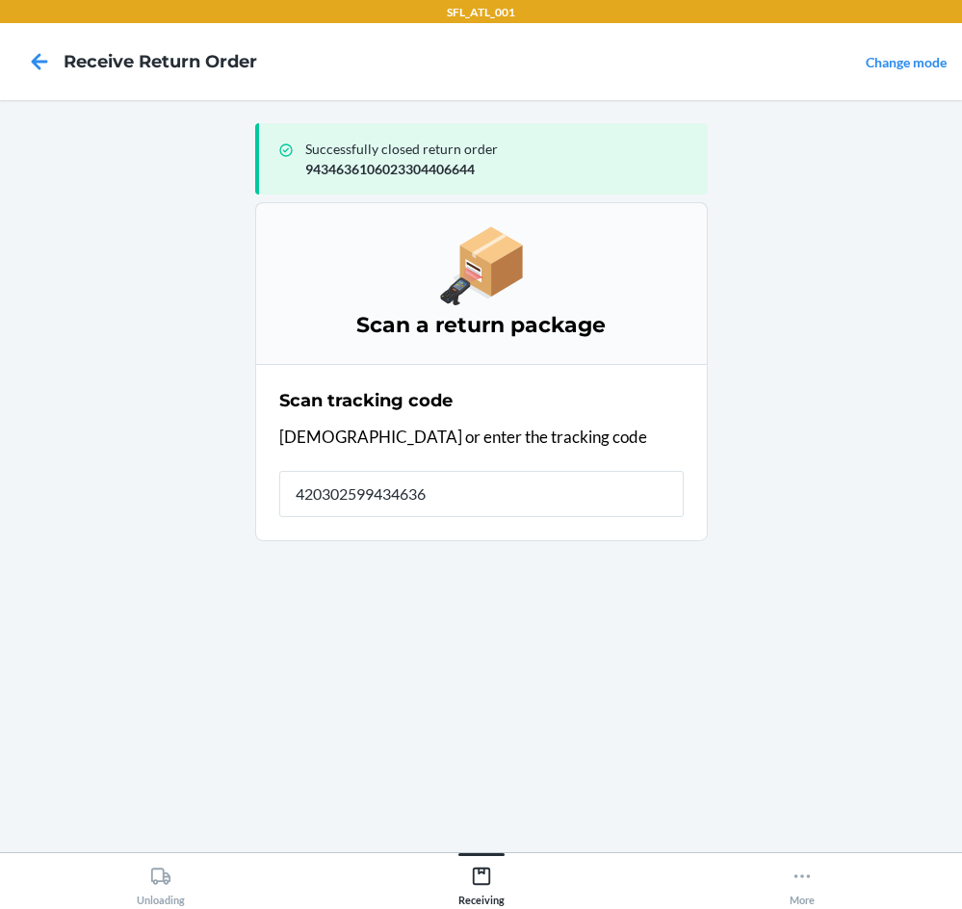
type input "4203025994346361"
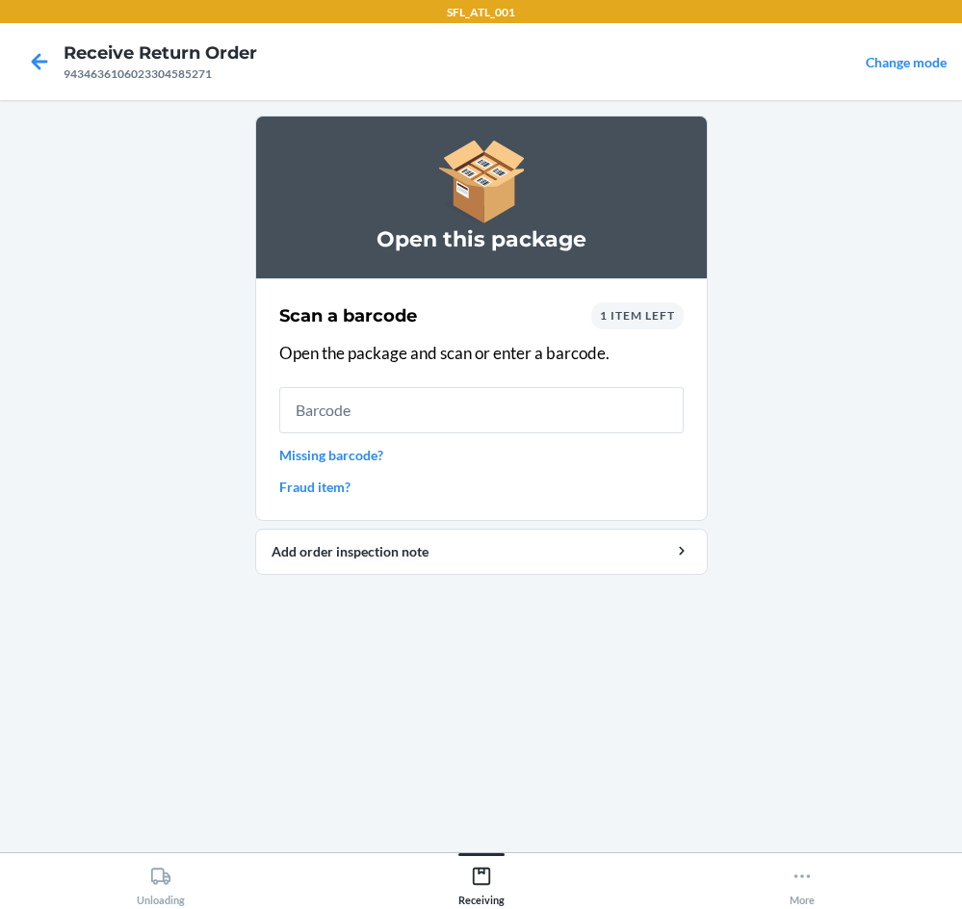
click at [652, 324] on div "1 item left" at bounding box center [638, 316] width 92 height 27
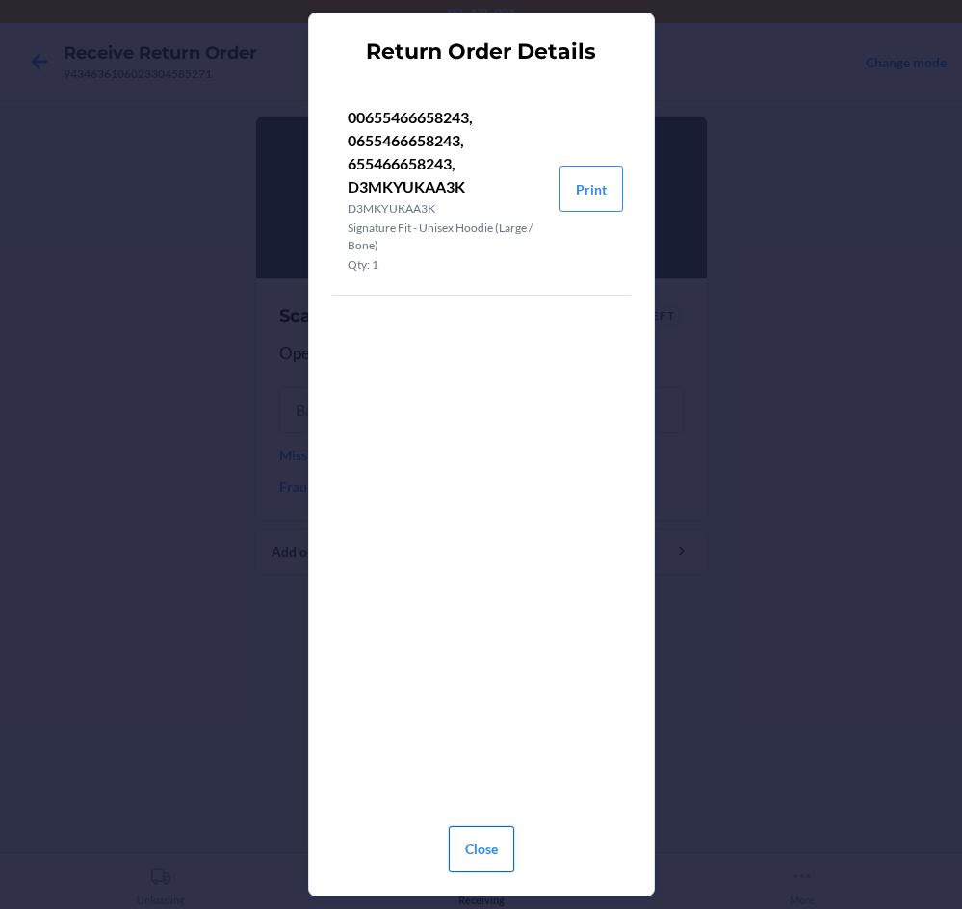
click at [461, 860] on button "Close" at bounding box center [482, 850] width 66 height 46
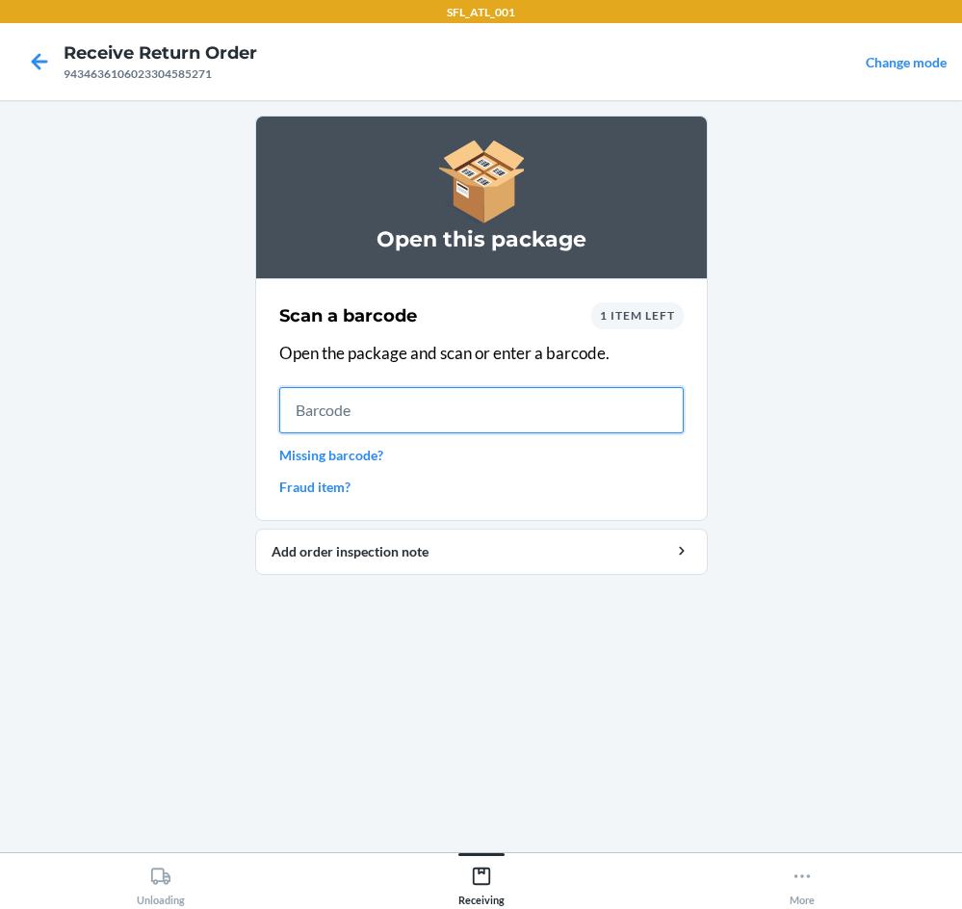
click at [442, 413] on input "text" at bounding box center [481, 410] width 405 height 46
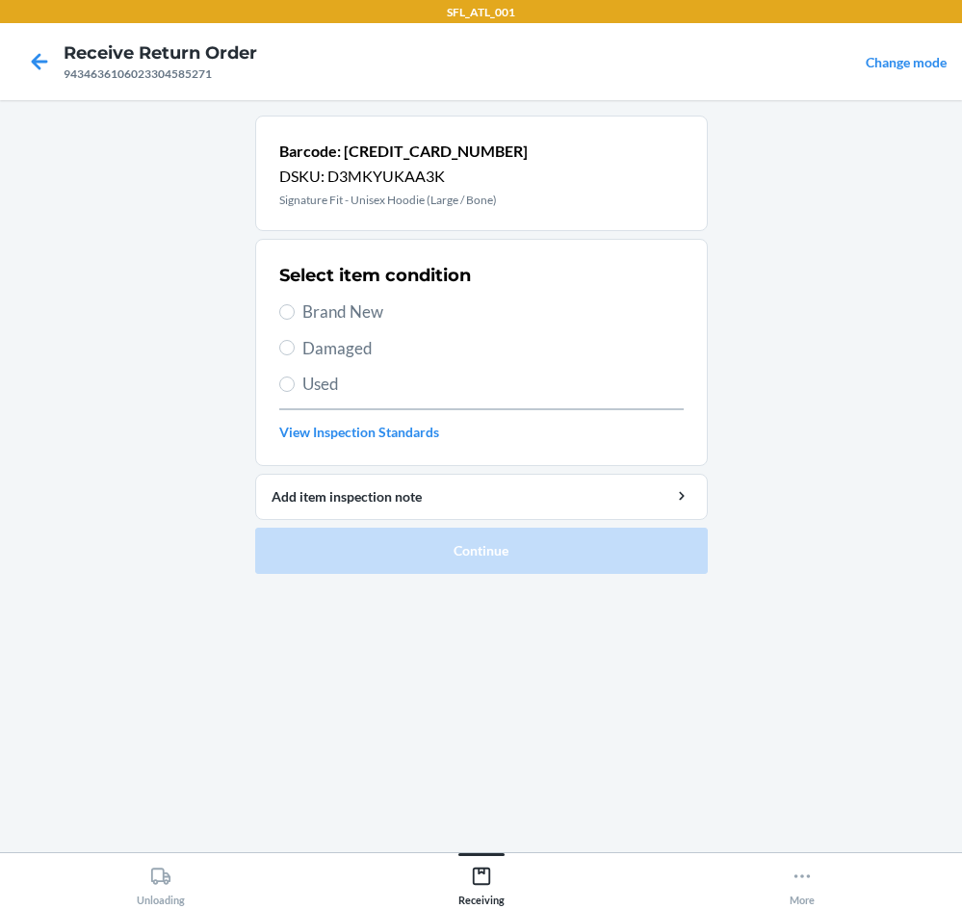
click at [372, 311] on span "Brand New" at bounding box center [494, 312] width 382 height 25
click at [295, 311] on input "Brand New" at bounding box center [286, 311] width 15 height 15
radio input "true"
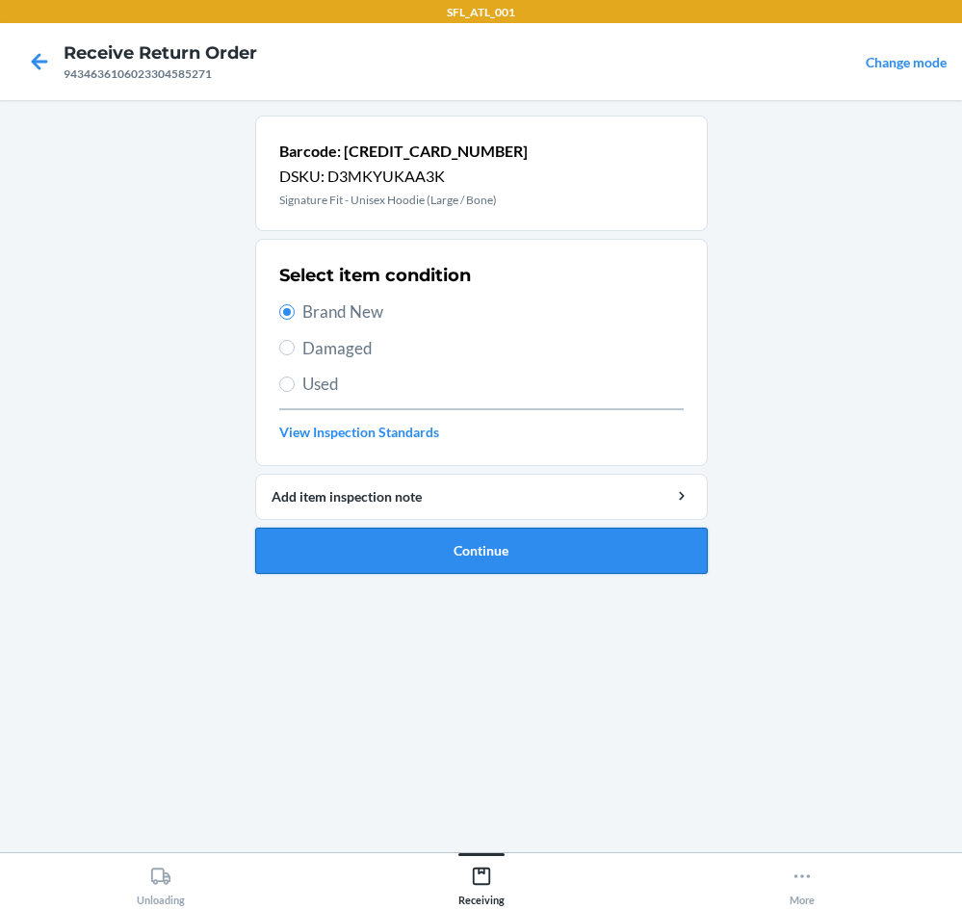
click at [470, 561] on button "Continue" at bounding box center [481, 551] width 453 height 46
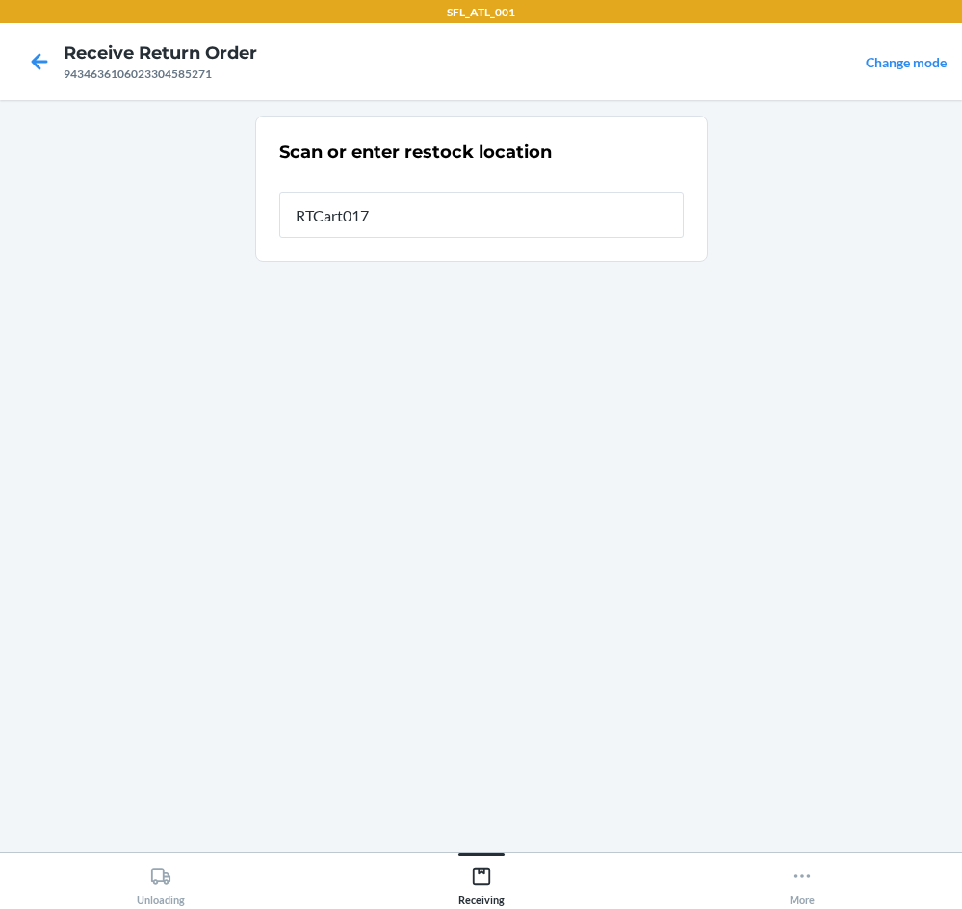
type input "RTCart017"
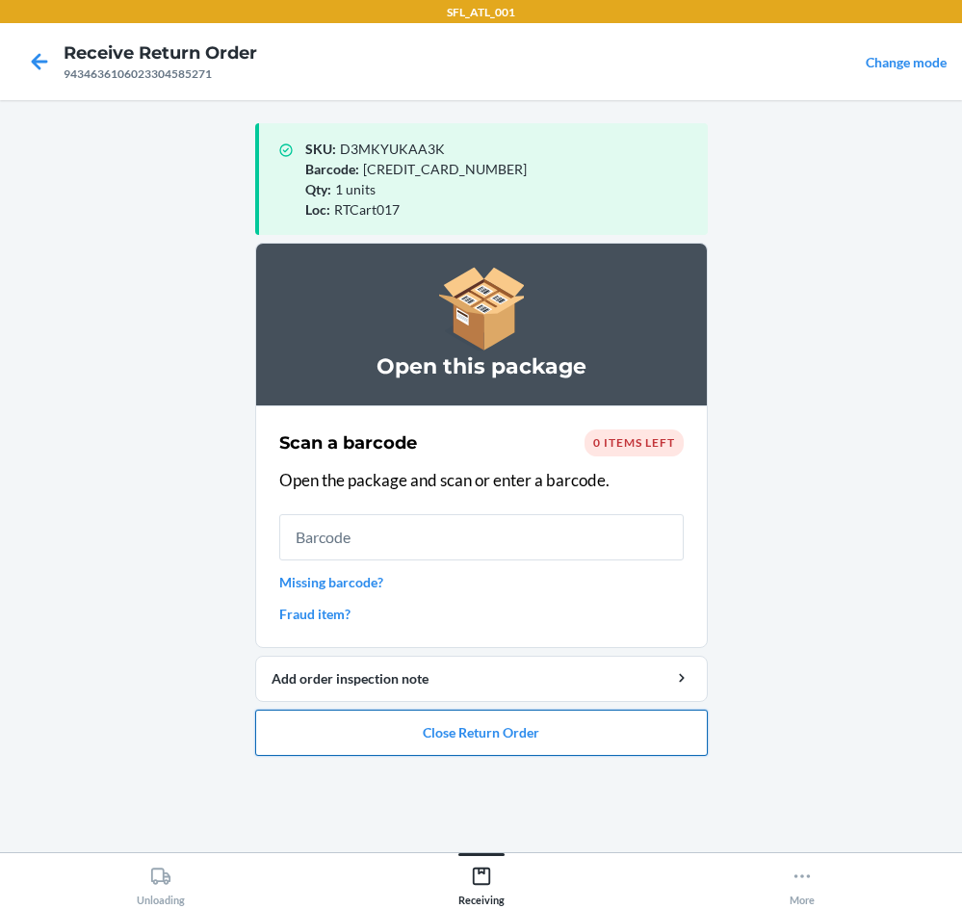
click at [472, 730] on button "Close Return Order" at bounding box center [481, 733] width 453 height 46
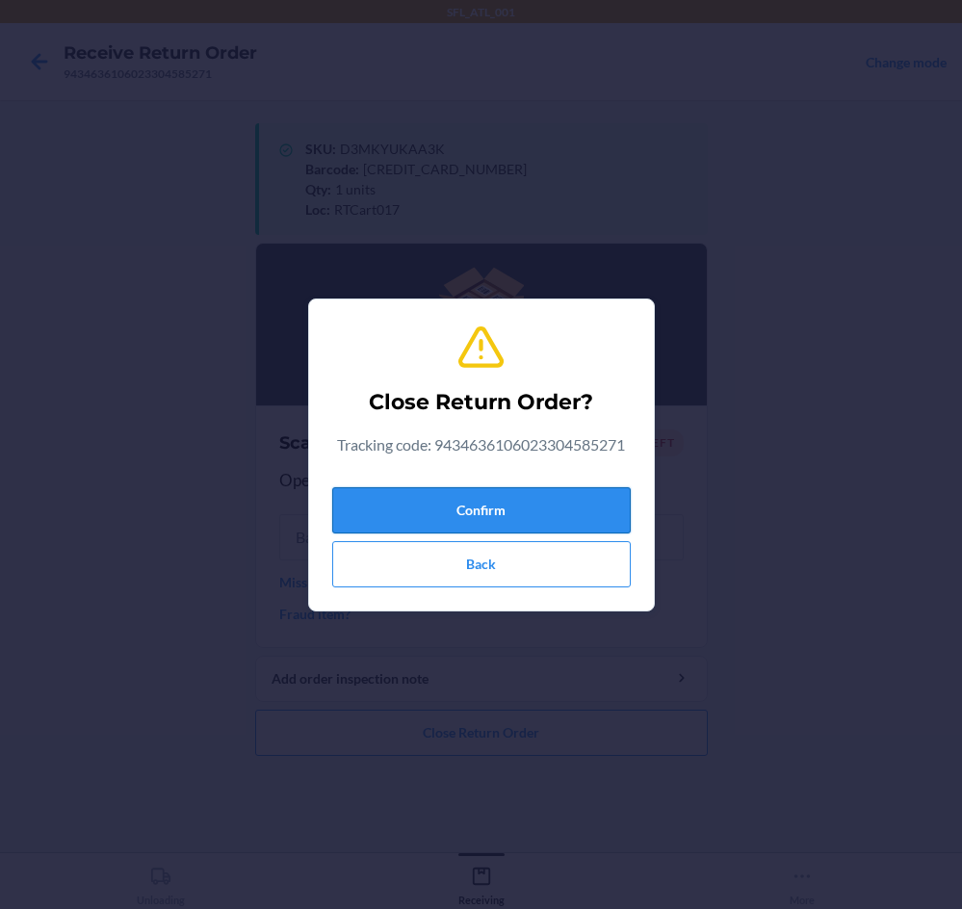
click at [535, 507] on button "Confirm" at bounding box center [481, 510] width 299 height 46
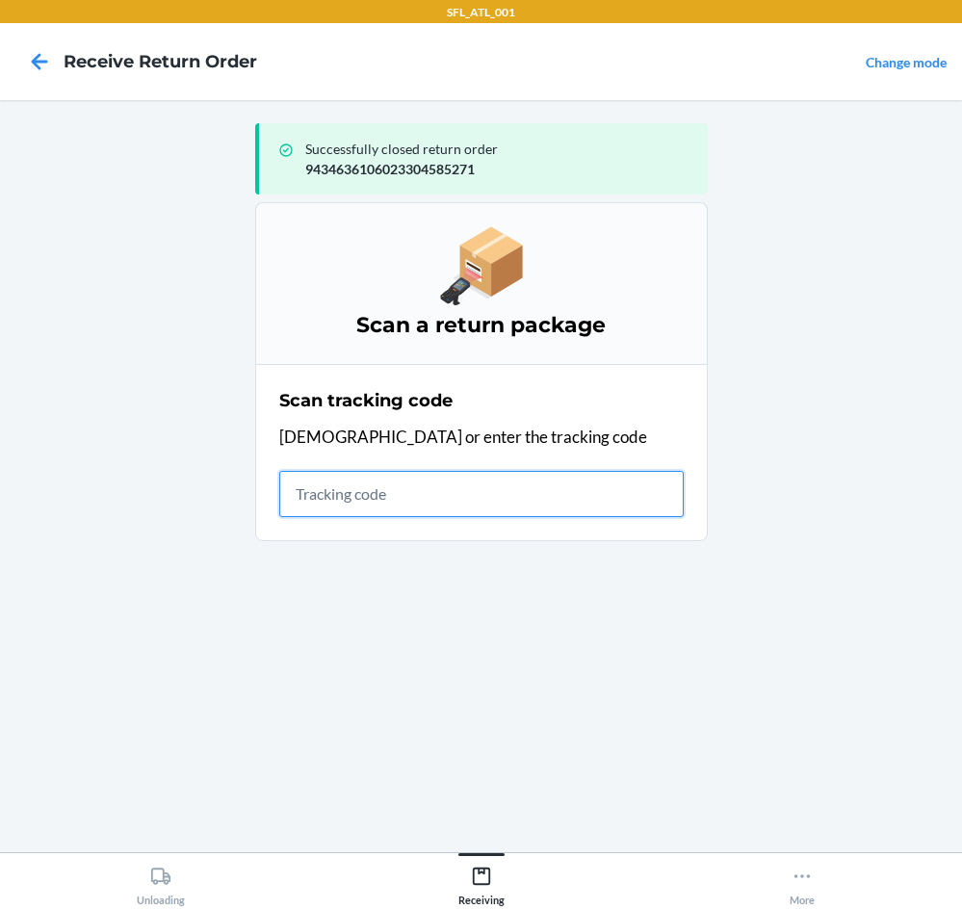
click at [431, 502] on input "text" at bounding box center [481, 494] width 405 height 46
type input "4203025994346361060233048917"
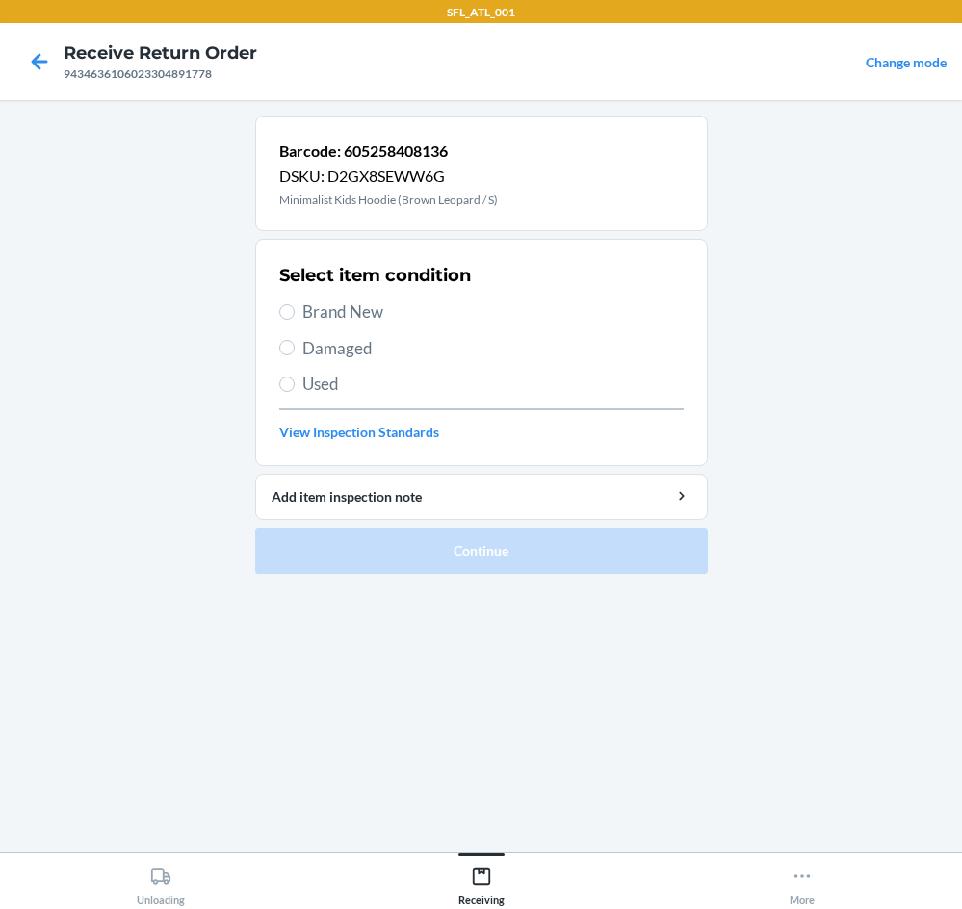
click at [298, 304] on label "Brand New" at bounding box center [481, 312] width 405 height 25
click at [295, 304] on input "Brand New" at bounding box center [286, 311] width 15 height 15
radio input "true"
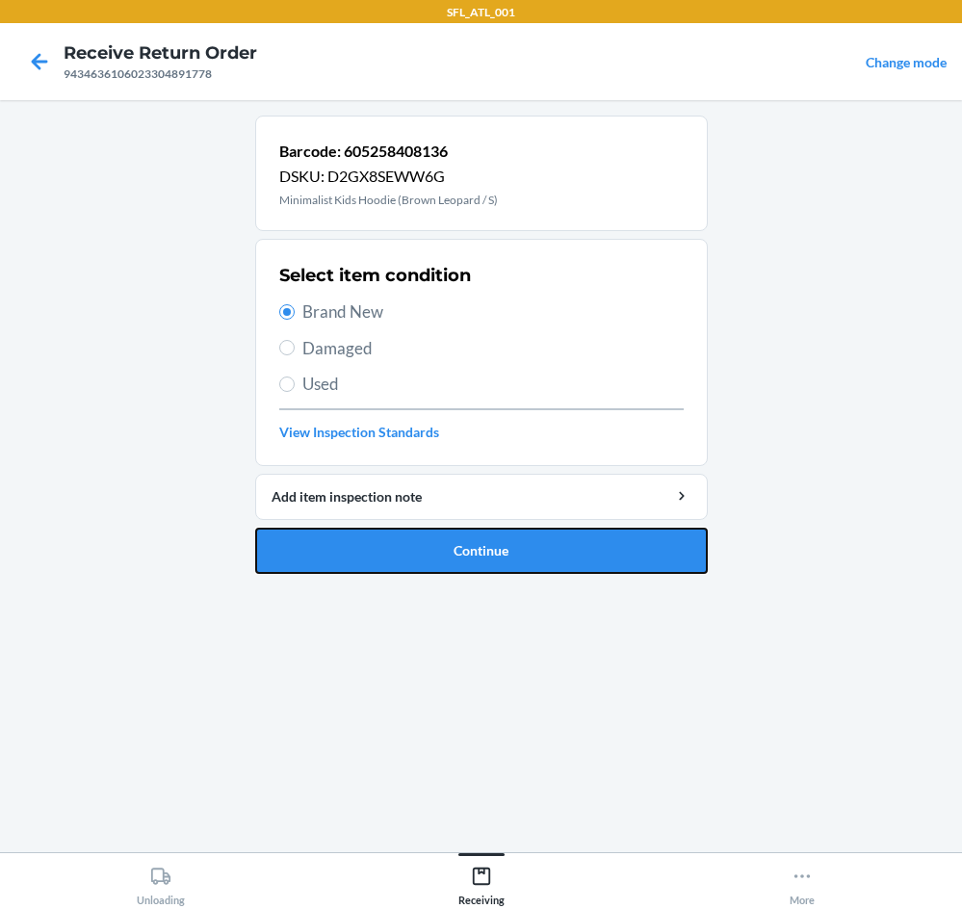
click at [534, 546] on button "Continue" at bounding box center [481, 551] width 453 height 46
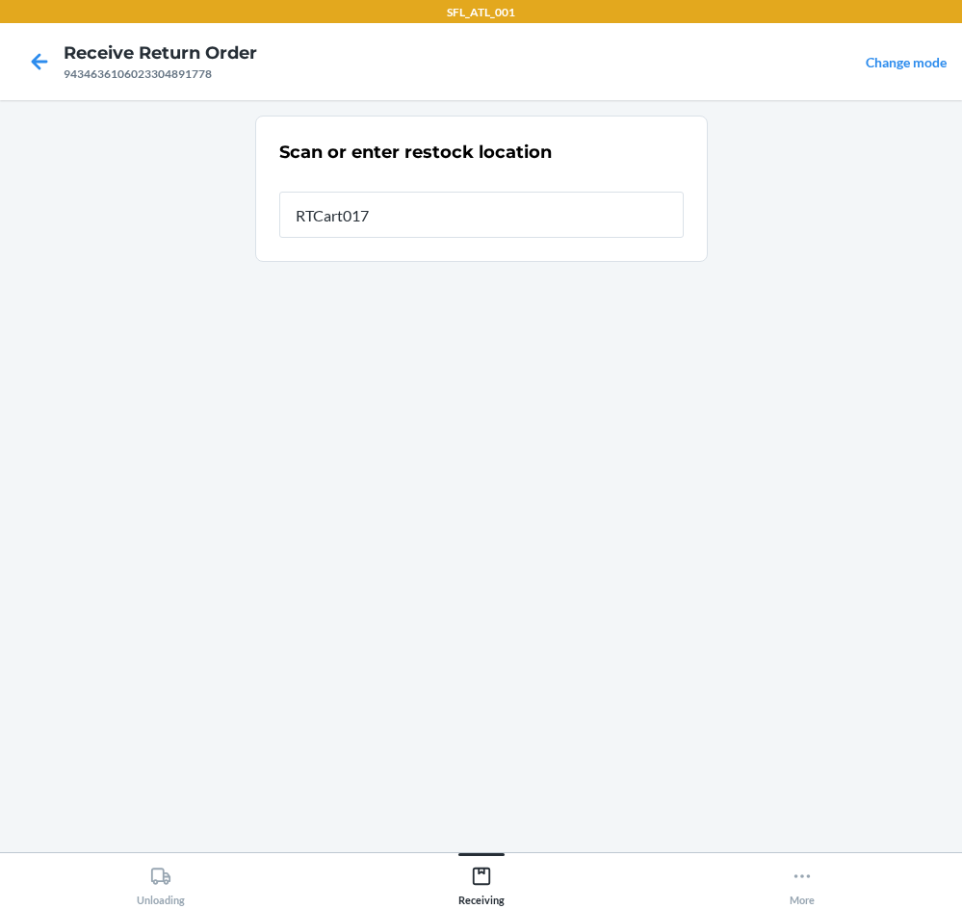
type input "RTCart017"
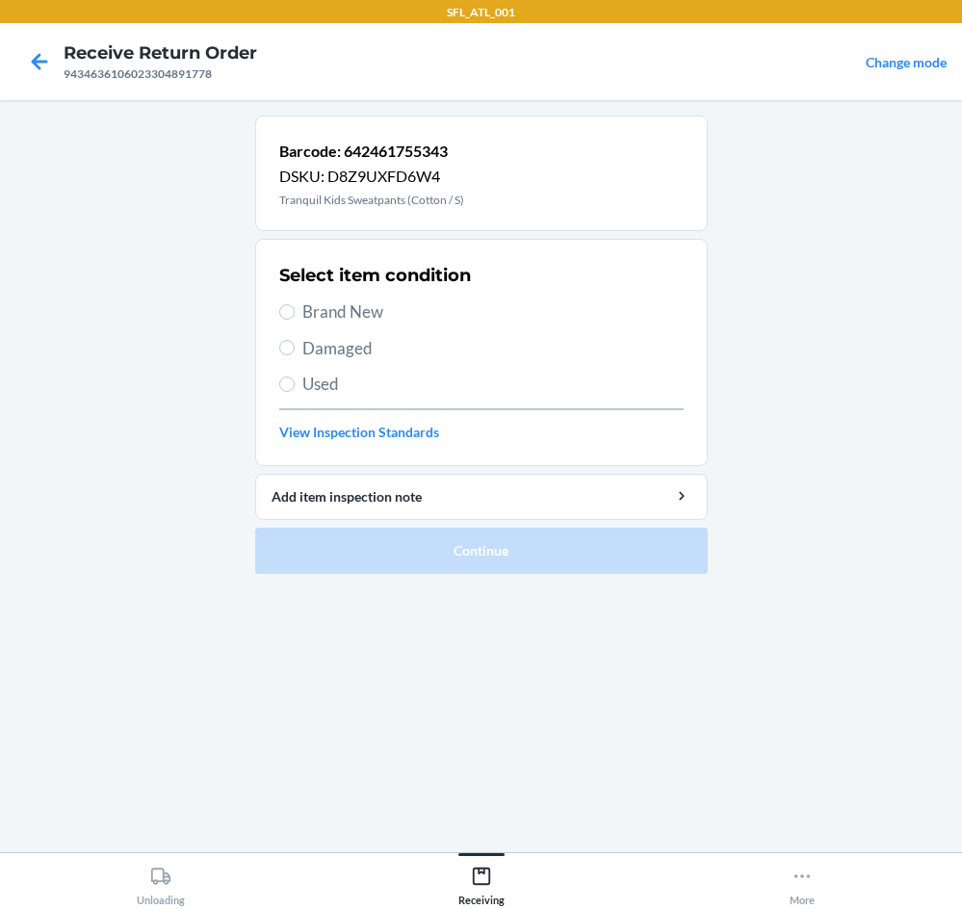
click at [351, 305] on span "Brand New" at bounding box center [494, 312] width 382 height 25
click at [295, 305] on input "Brand New" at bounding box center [286, 311] width 15 height 15
radio input "true"
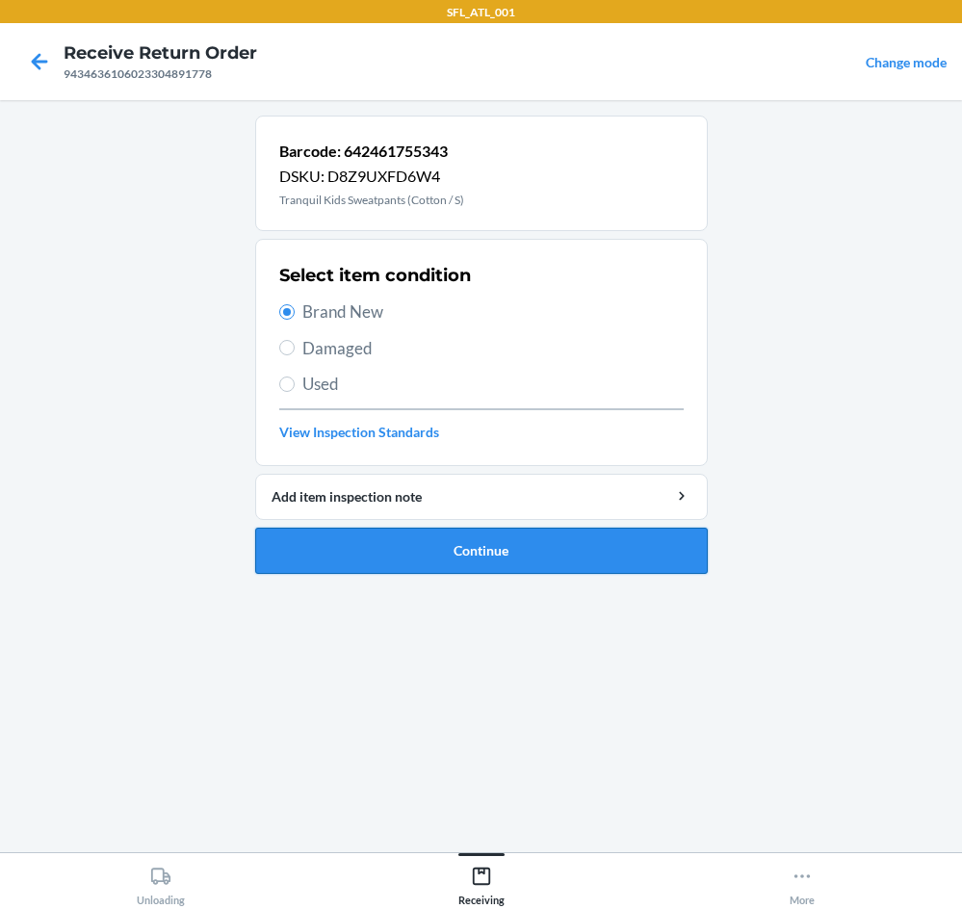
click at [548, 543] on button "Continue" at bounding box center [481, 551] width 453 height 46
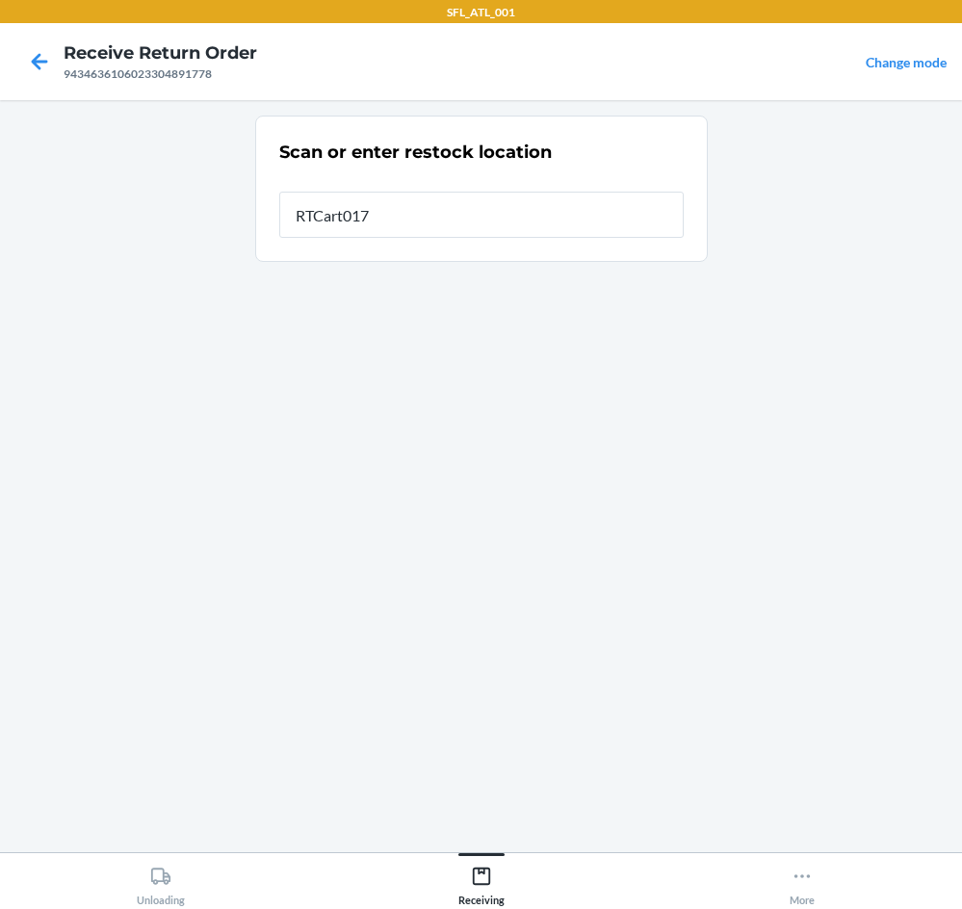
type input "RTCart017"
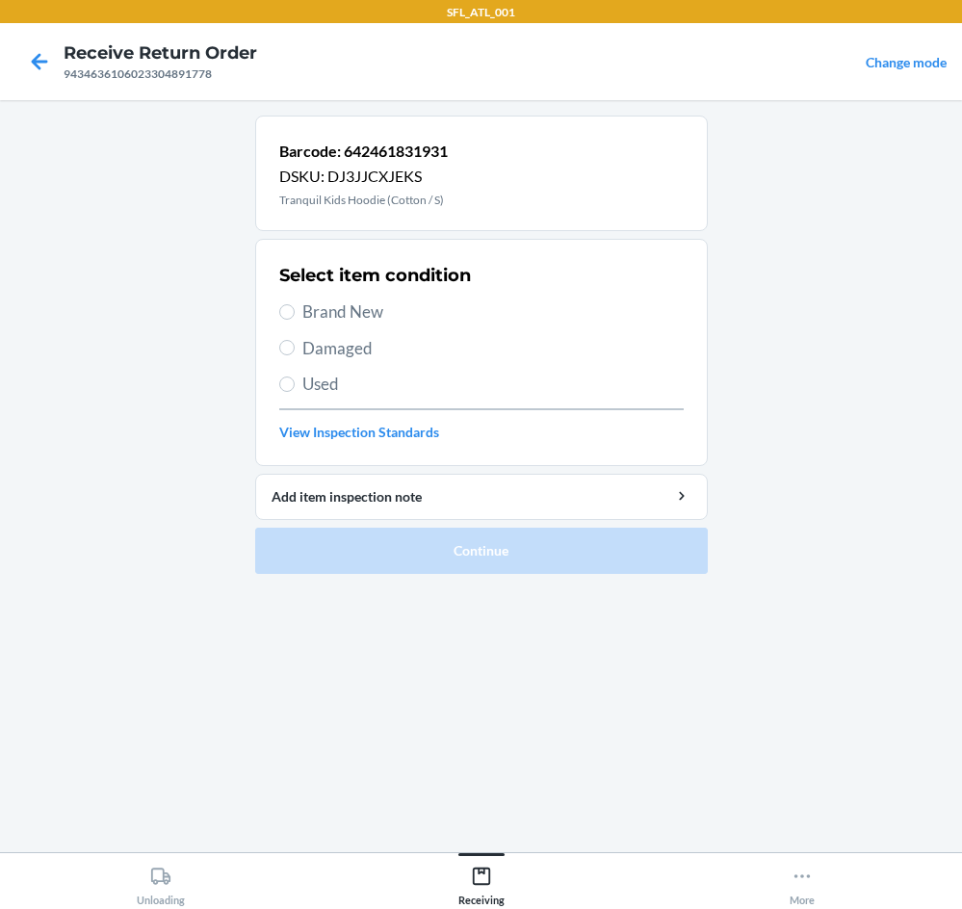
click at [339, 312] on span "Brand New" at bounding box center [494, 312] width 382 height 25
click at [295, 312] on input "Brand New" at bounding box center [286, 311] width 15 height 15
radio input "true"
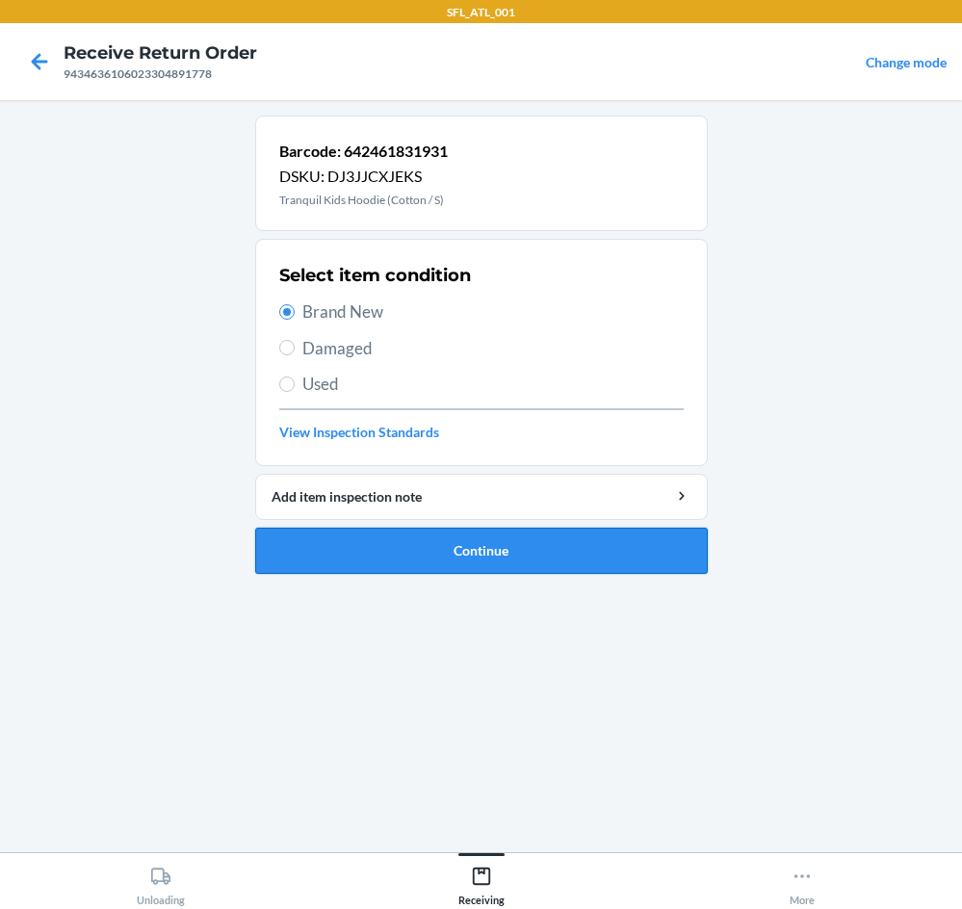
click at [530, 553] on button "Continue" at bounding box center [481, 551] width 453 height 46
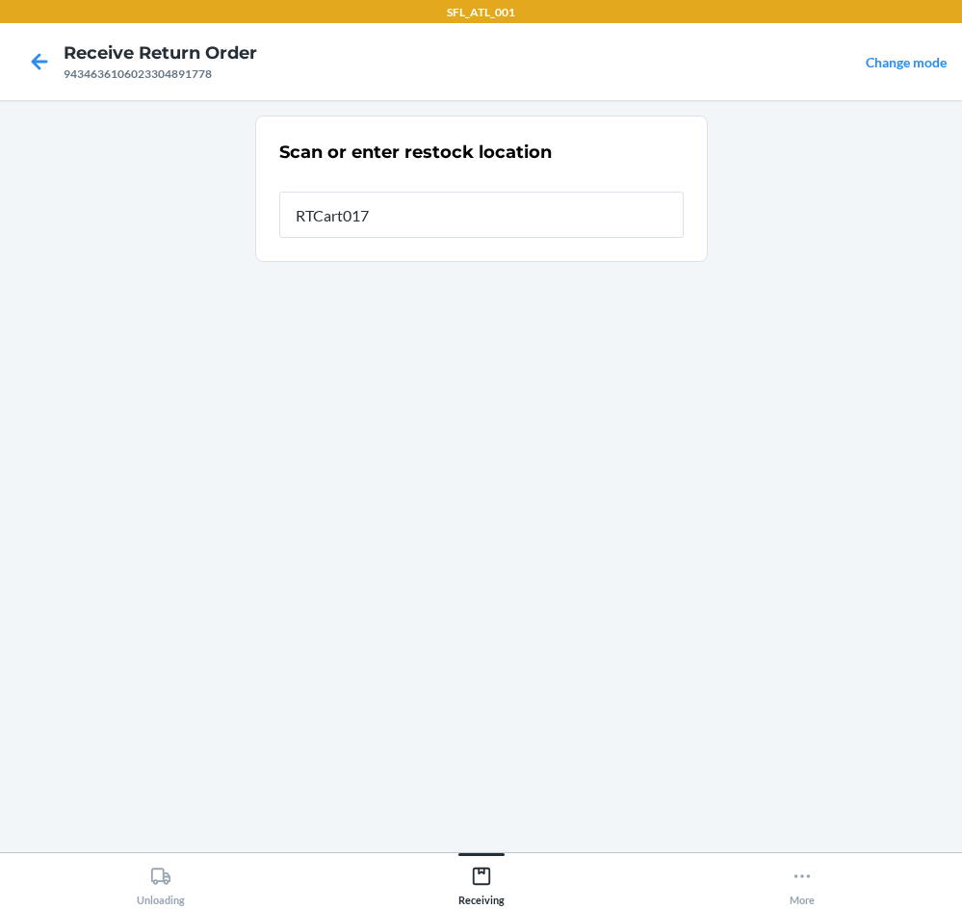
type input "RTCart017"
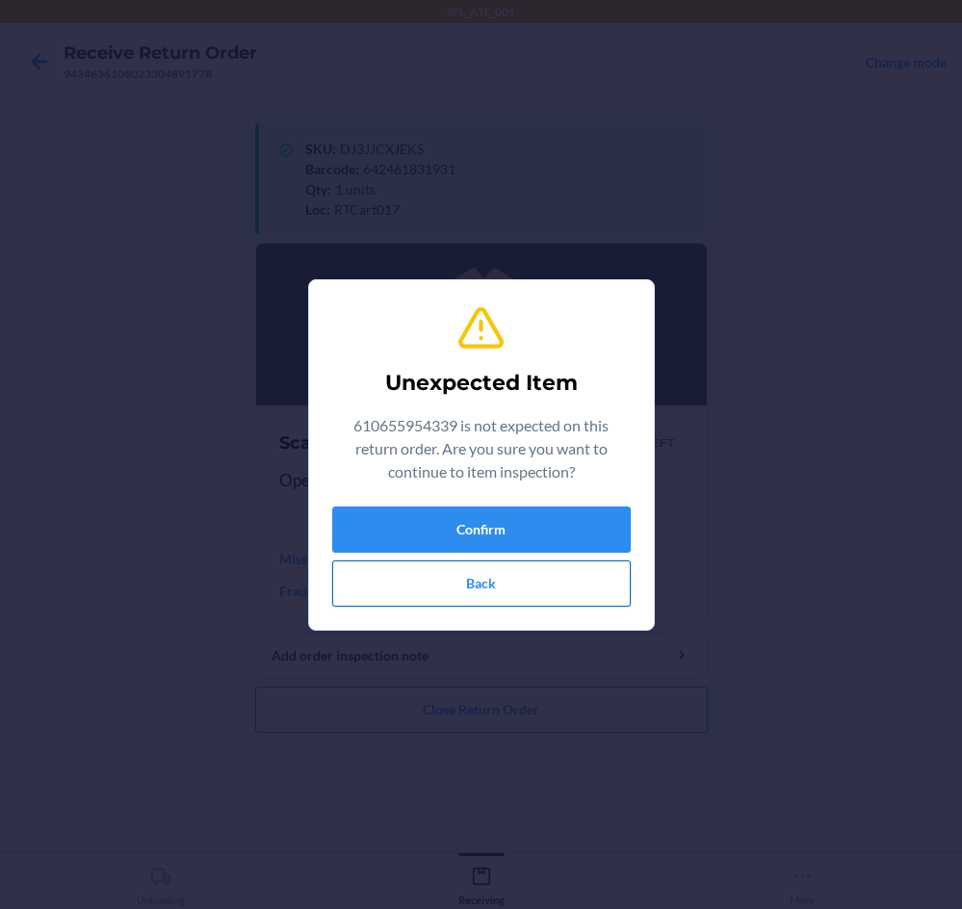
click at [488, 587] on button "Back" at bounding box center [481, 584] width 299 height 46
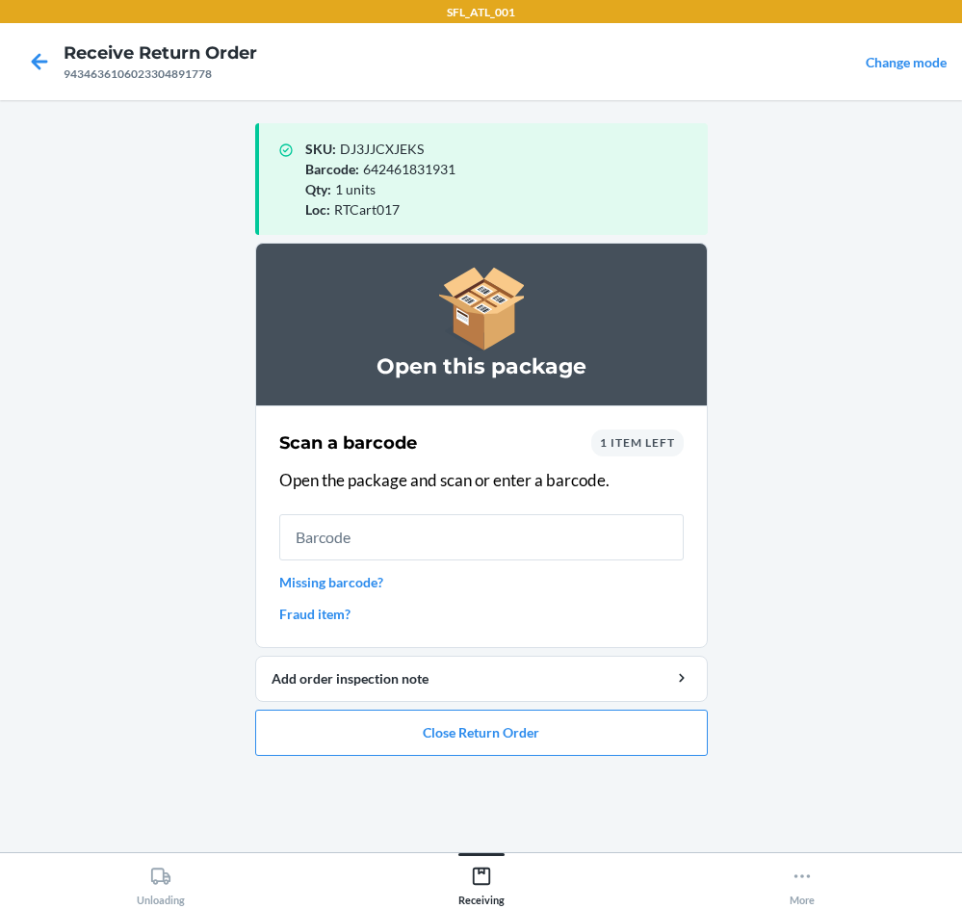
click at [618, 445] on span "1 item left" at bounding box center [637, 442] width 75 height 14
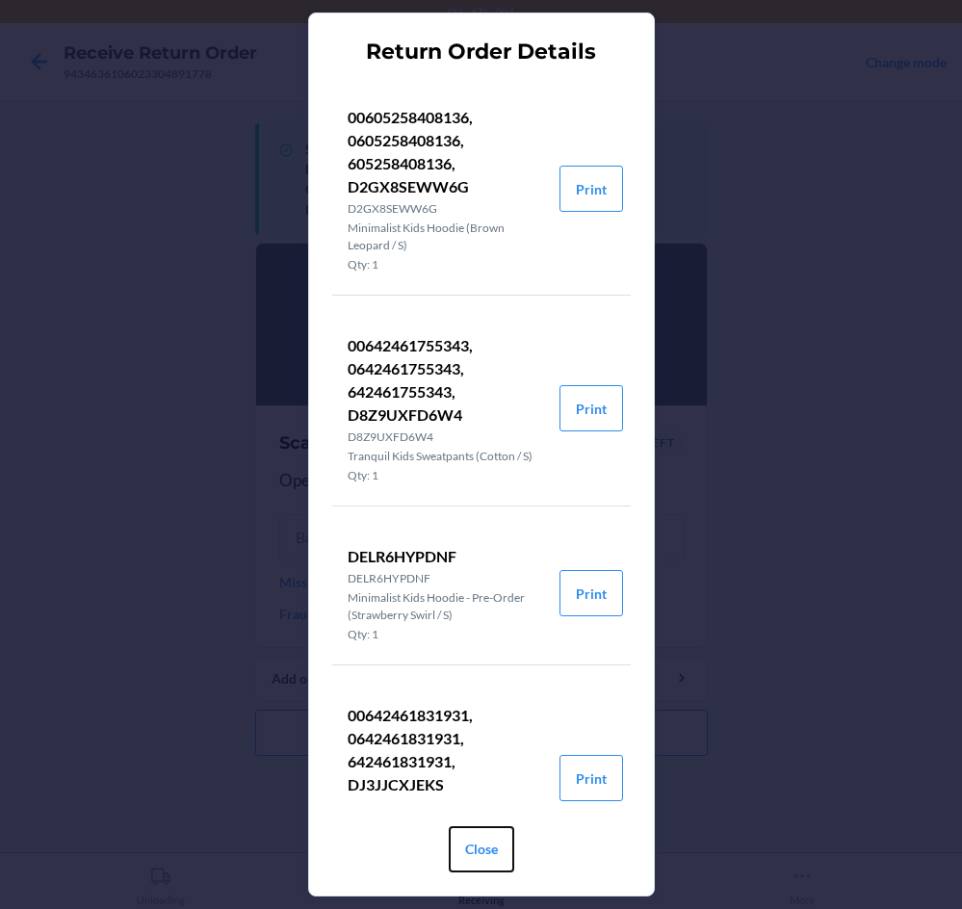
drag, startPoint x: 476, startPoint y: 857, endPoint x: 478, endPoint y: 836, distance: 21.3
click at [475, 854] on button "Close" at bounding box center [482, 850] width 66 height 46
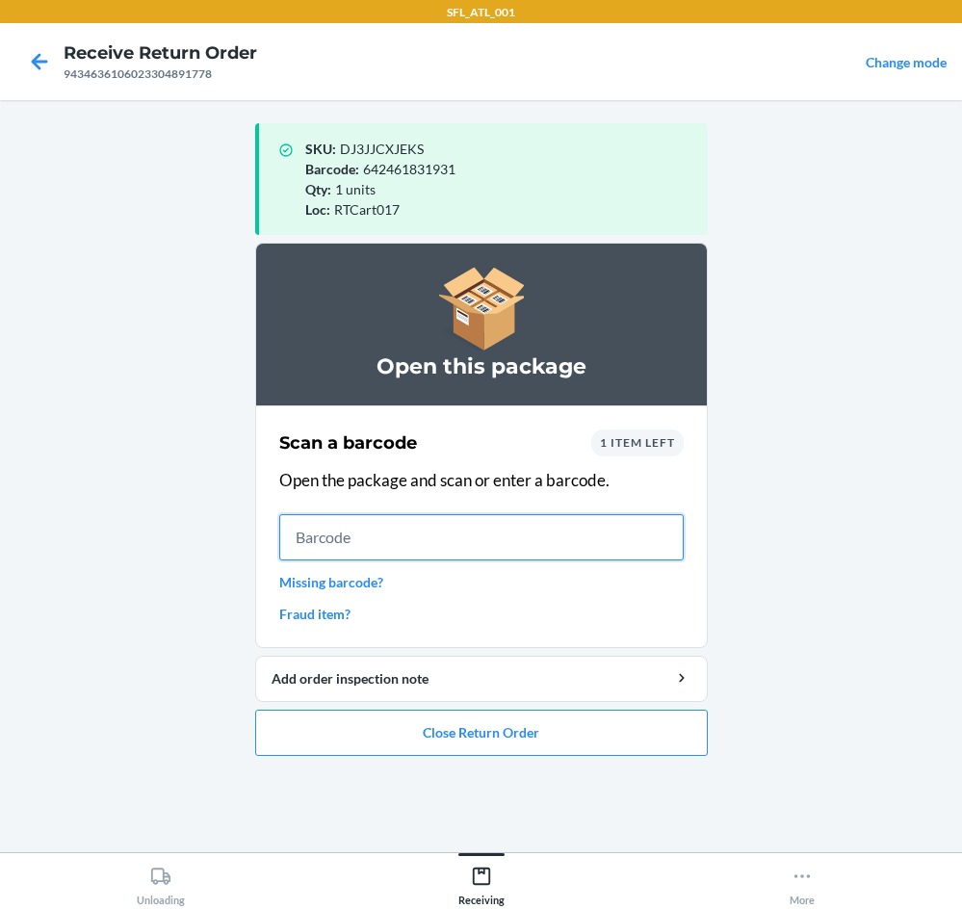
click at [498, 534] on input "text" at bounding box center [481, 537] width 405 height 46
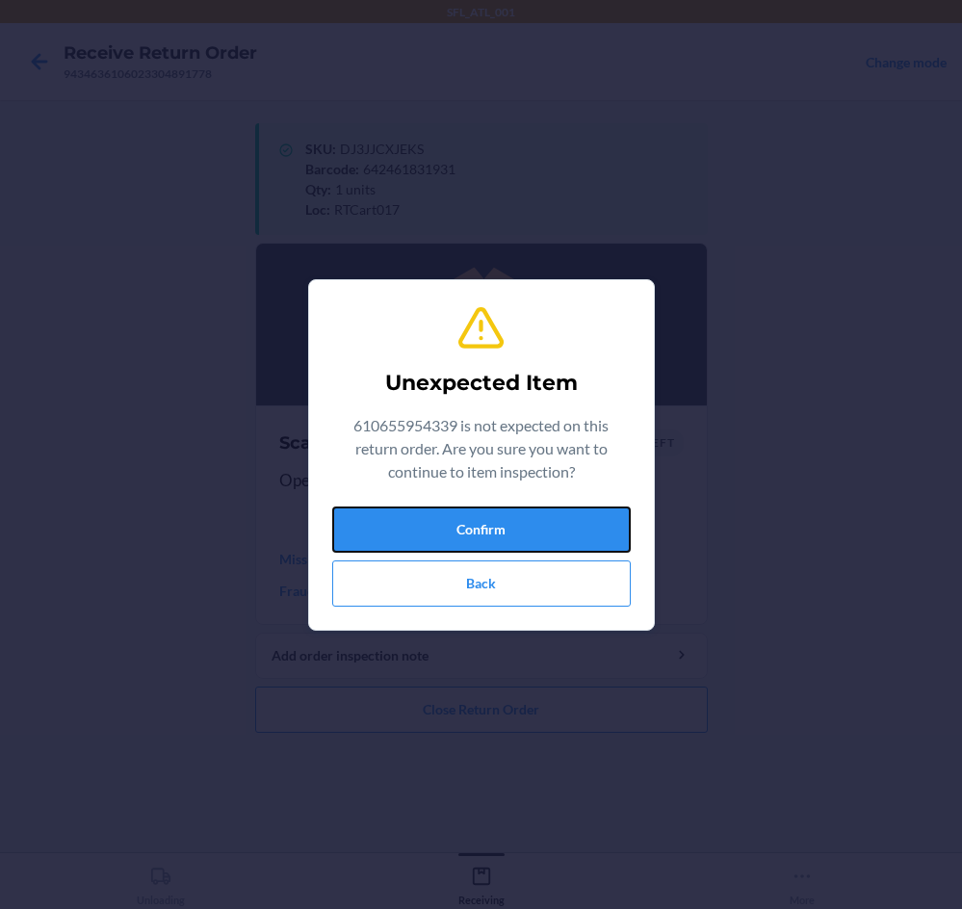
click at [495, 524] on button "Confirm" at bounding box center [481, 530] width 299 height 46
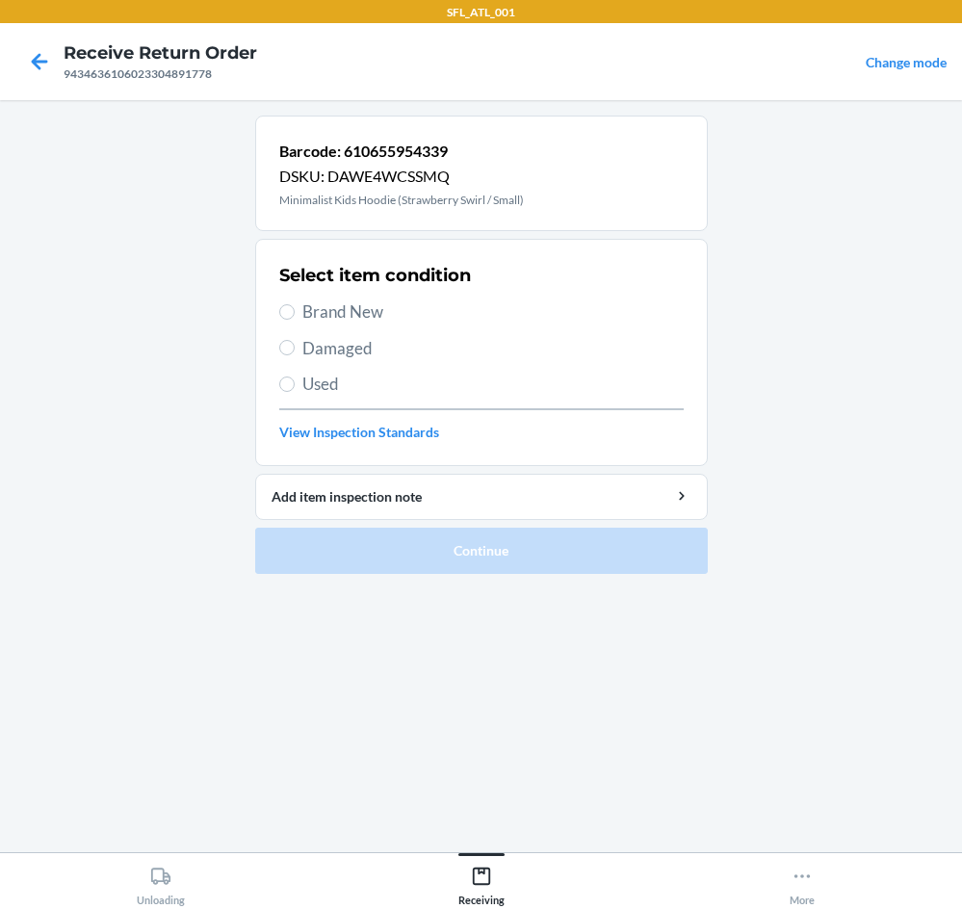
click at [329, 277] on h2 "Select item condition" at bounding box center [375, 275] width 192 height 25
click at [318, 314] on span "Brand New" at bounding box center [494, 312] width 382 height 25
click at [295, 314] on input "Brand New" at bounding box center [286, 311] width 15 height 15
radio input "true"
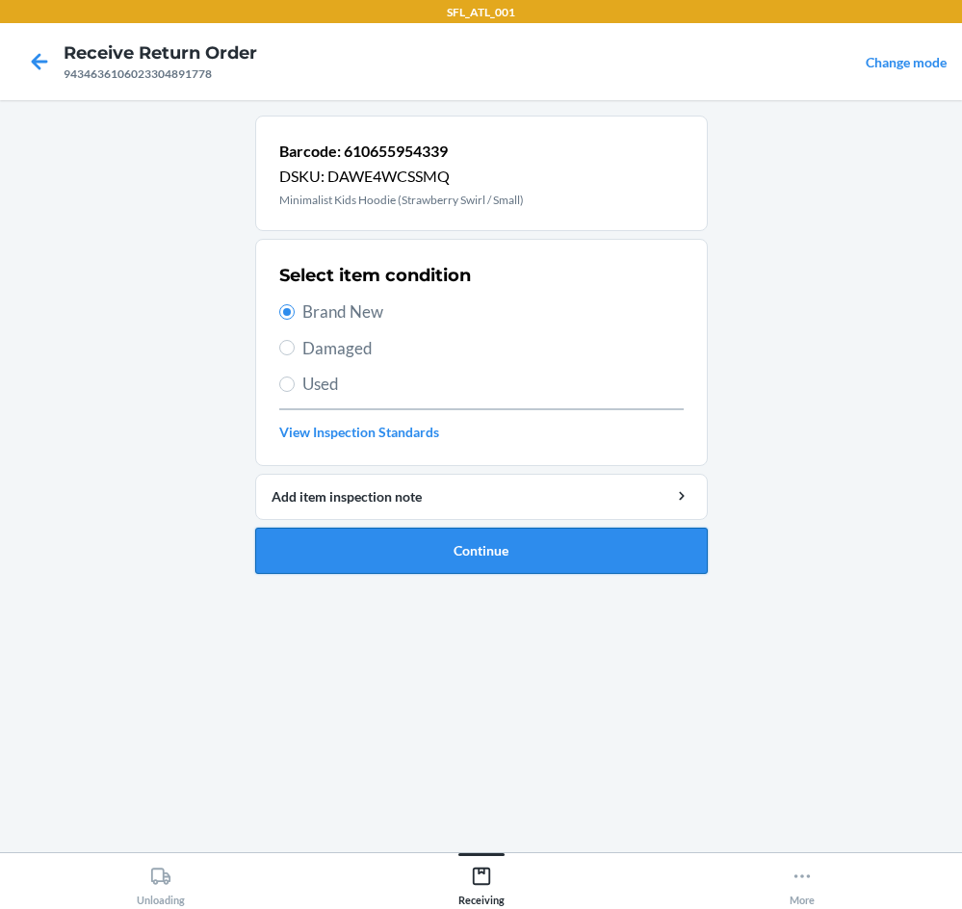
click at [527, 545] on button "Continue" at bounding box center [481, 551] width 453 height 46
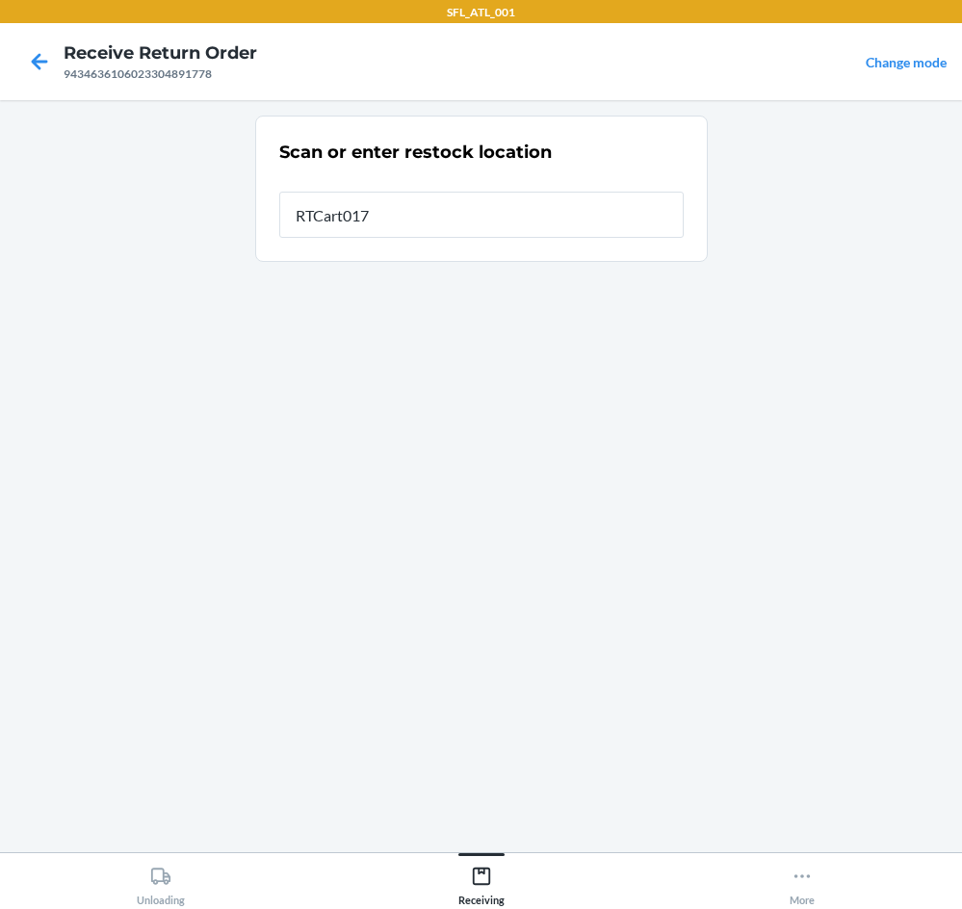
type input "RTCart017"
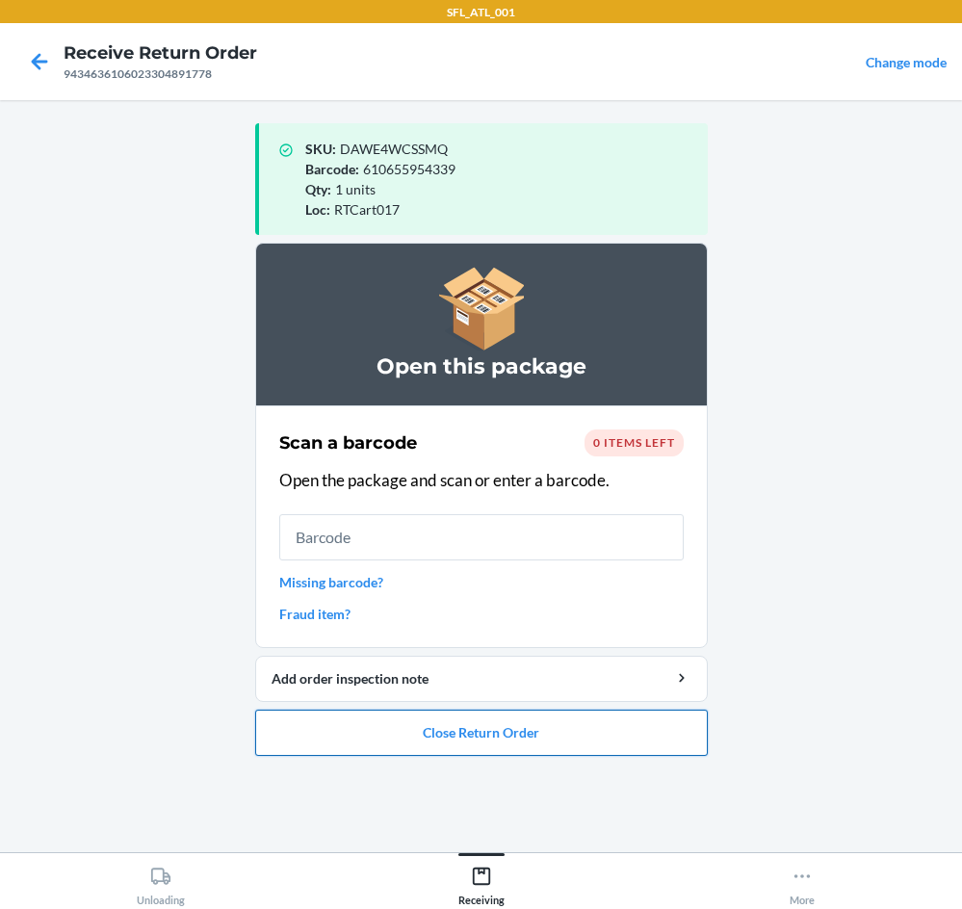
click at [540, 730] on button "Close Return Order" at bounding box center [481, 733] width 453 height 46
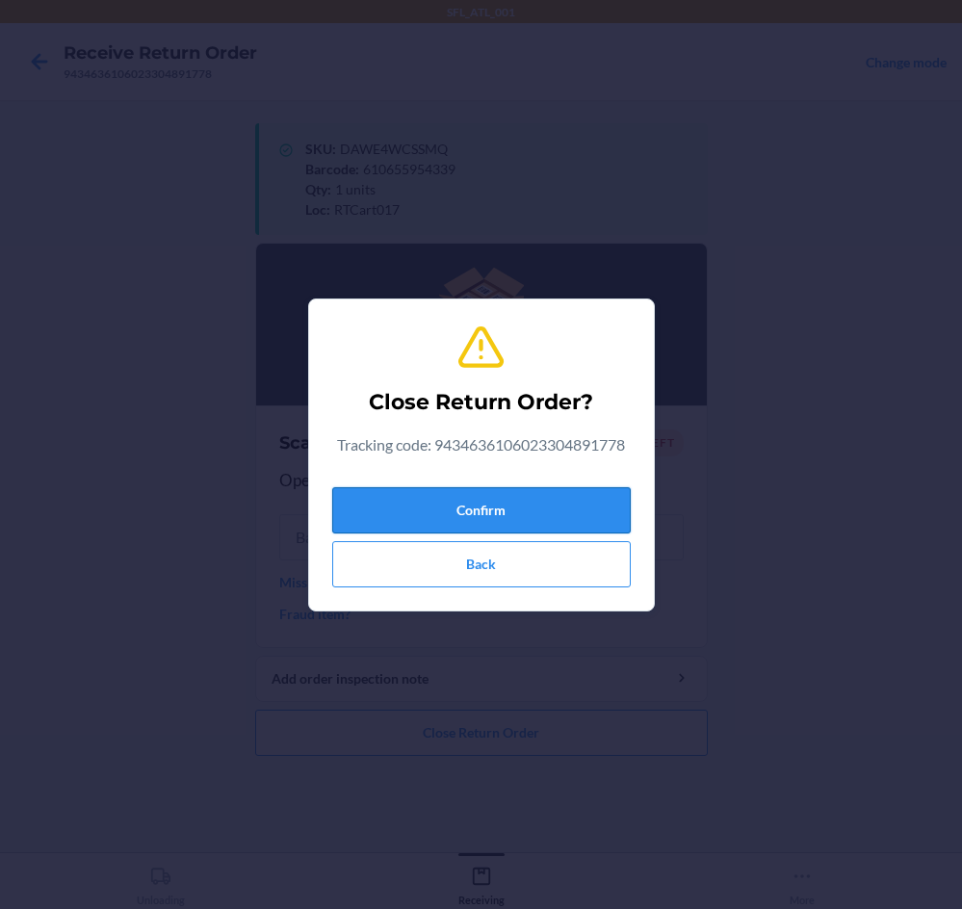
click at [536, 512] on button "Confirm" at bounding box center [481, 510] width 299 height 46
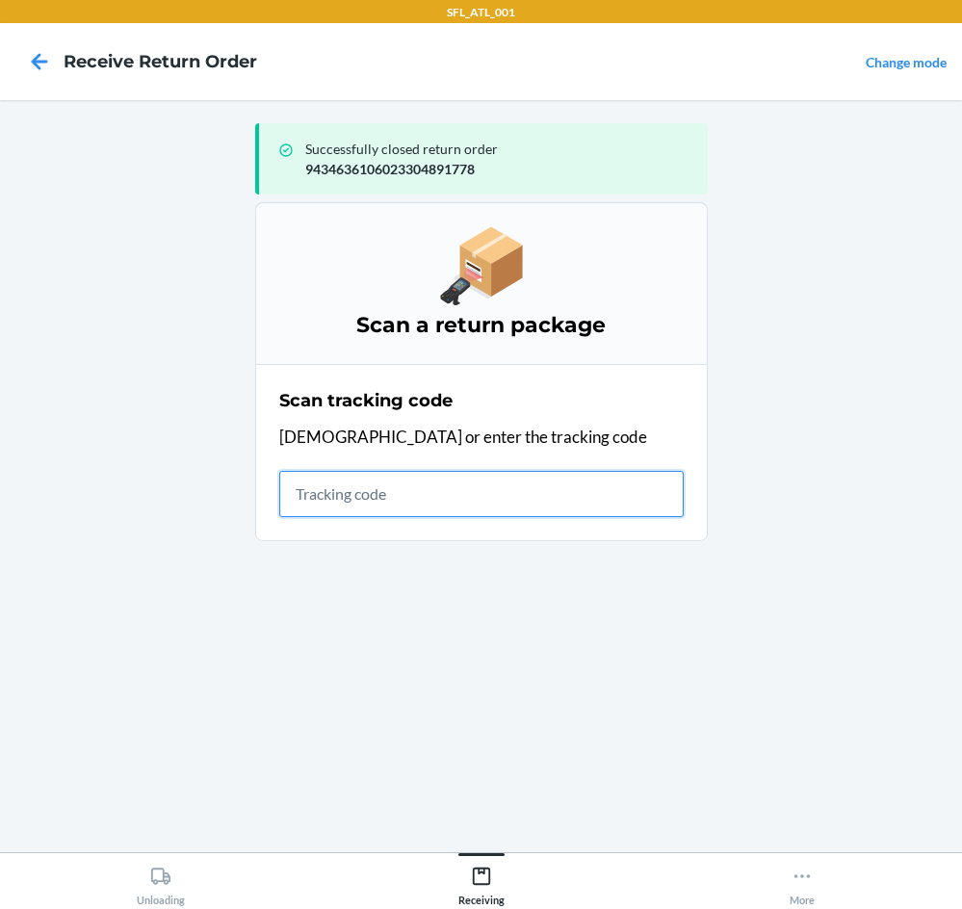
drag, startPoint x: 386, startPoint y: 503, endPoint x: 354, endPoint y: 510, distance: 33.4
click at [375, 505] on input "text" at bounding box center [481, 494] width 405 height 46
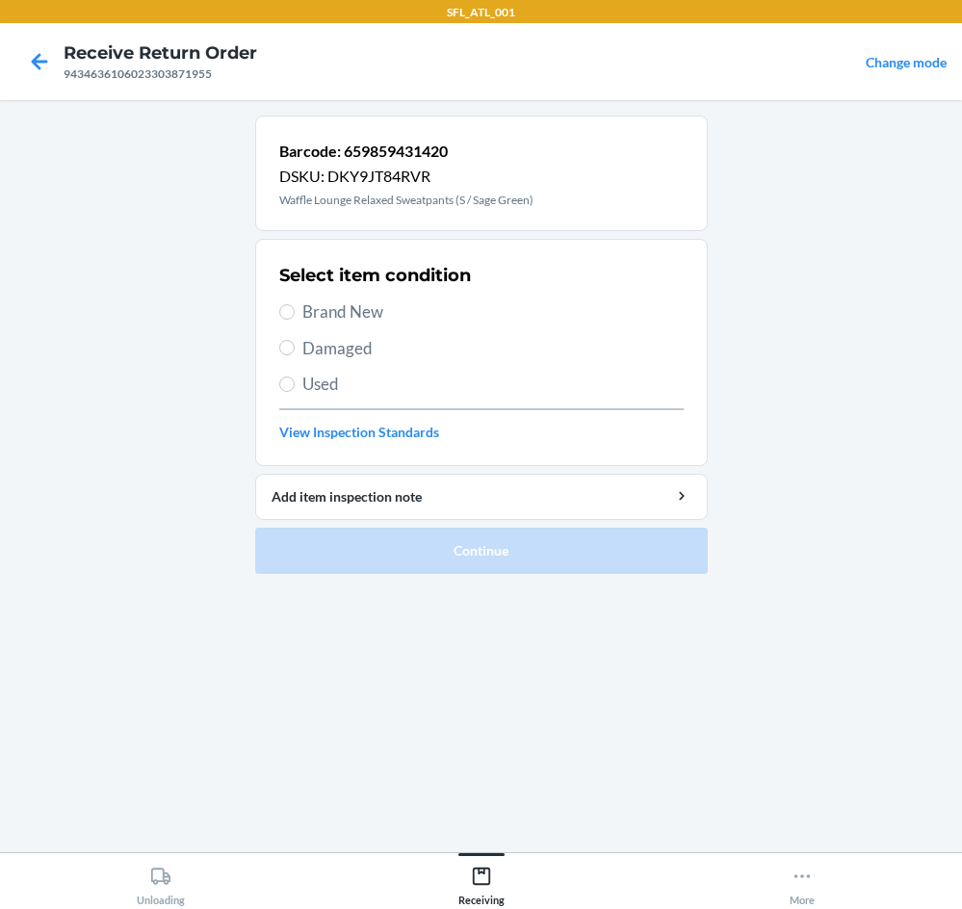
drag, startPoint x: 357, startPoint y: 302, endPoint x: 412, endPoint y: 373, distance: 90.0
click at [356, 302] on span "Brand New" at bounding box center [494, 312] width 382 height 25
click at [295, 304] on input "Brand New" at bounding box center [286, 311] width 15 height 15
radio input "true"
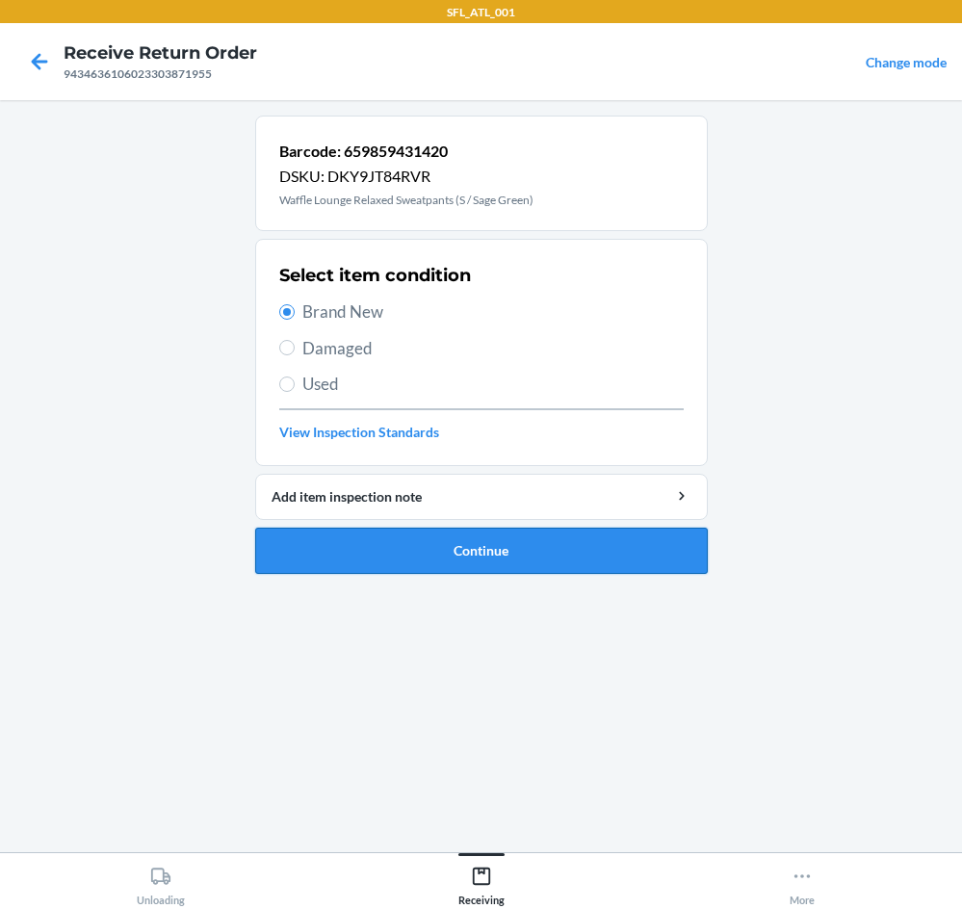
click at [479, 547] on button "Continue" at bounding box center [481, 551] width 453 height 46
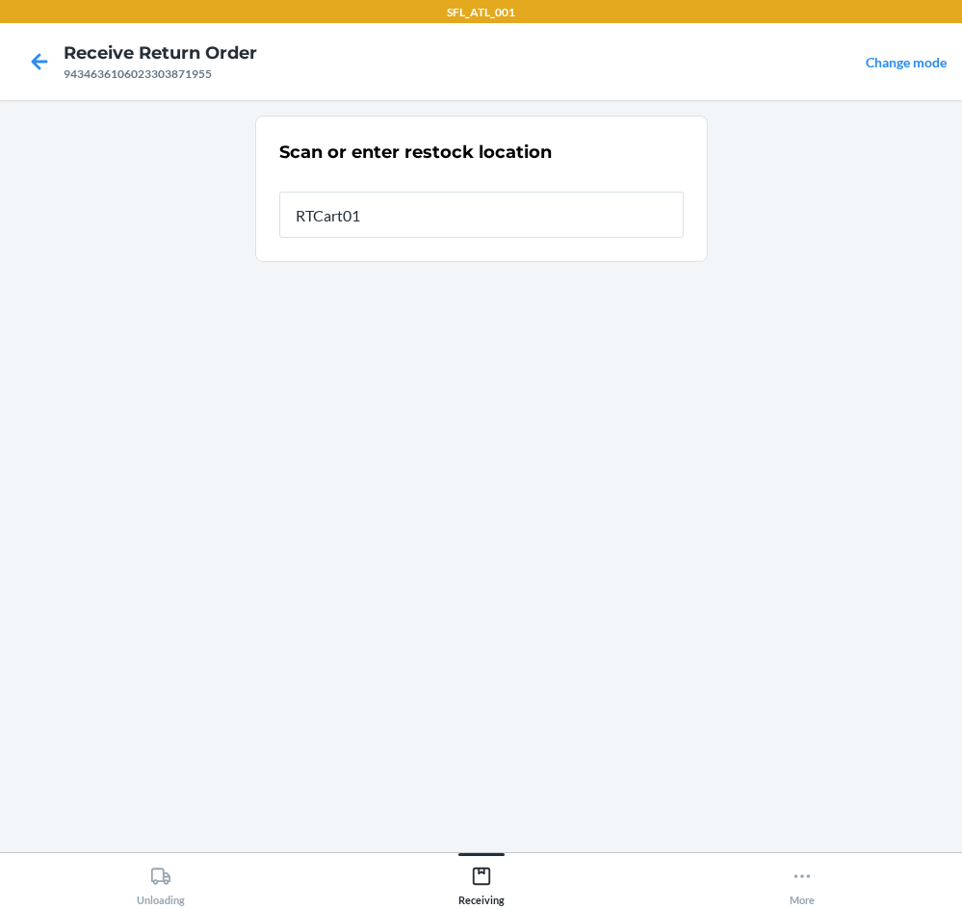
type input "RTCart017"
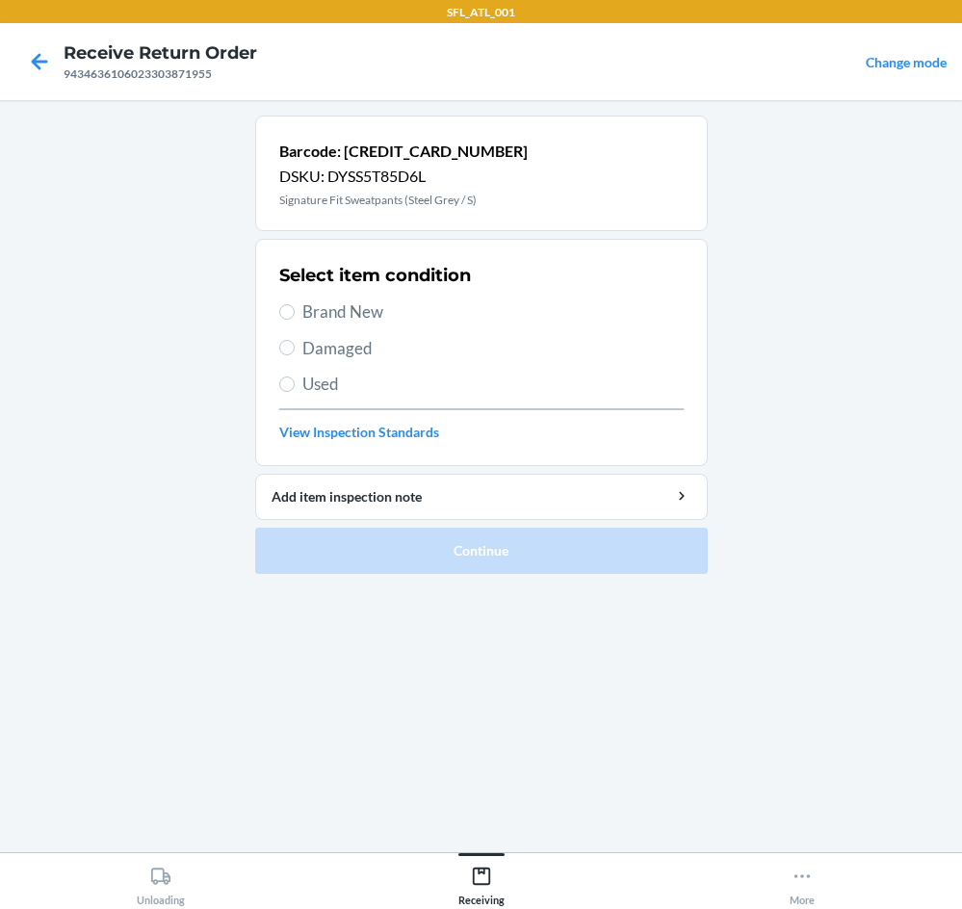
click at [372, 316] on span "Brand New" at bounding box center [494, 312] width 382 height 25
click at [295, 316] on input "Brand New" at bounding box center [286, 311] width 15 height 15
radio input "true"
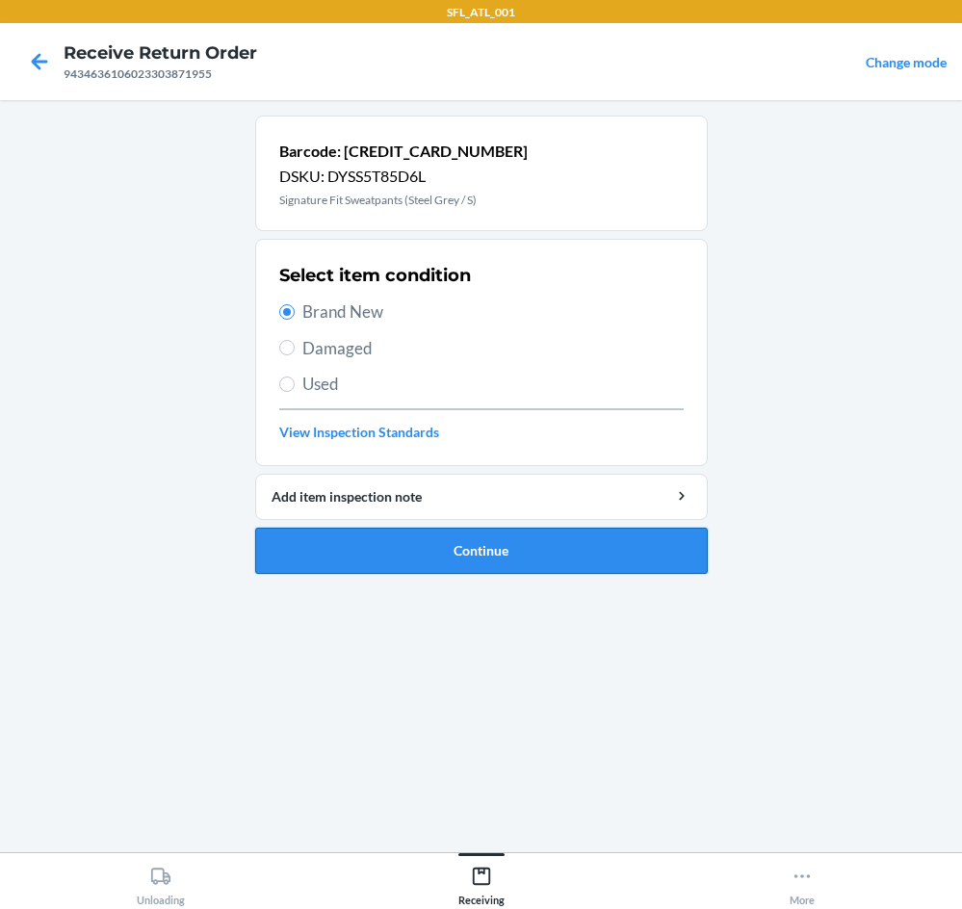
click at [462, 555] on button "Continue" at bounding box center [481, 551] width 453 height 46
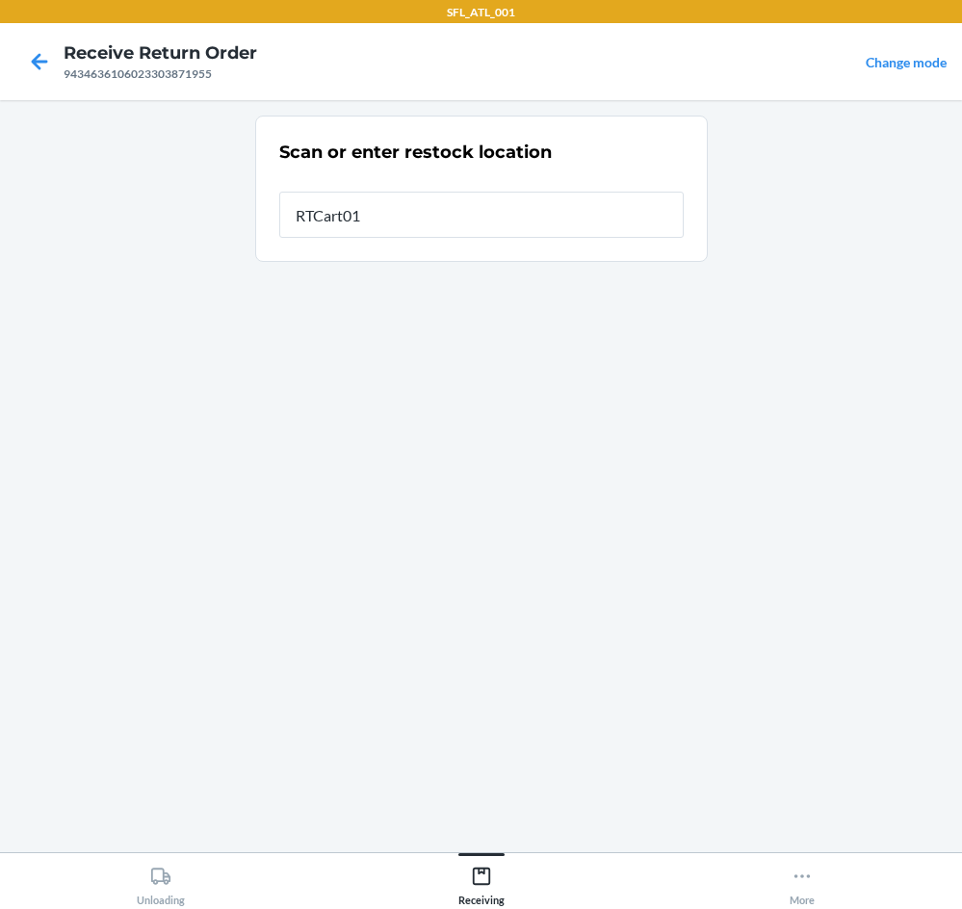
type input "RTCart017"
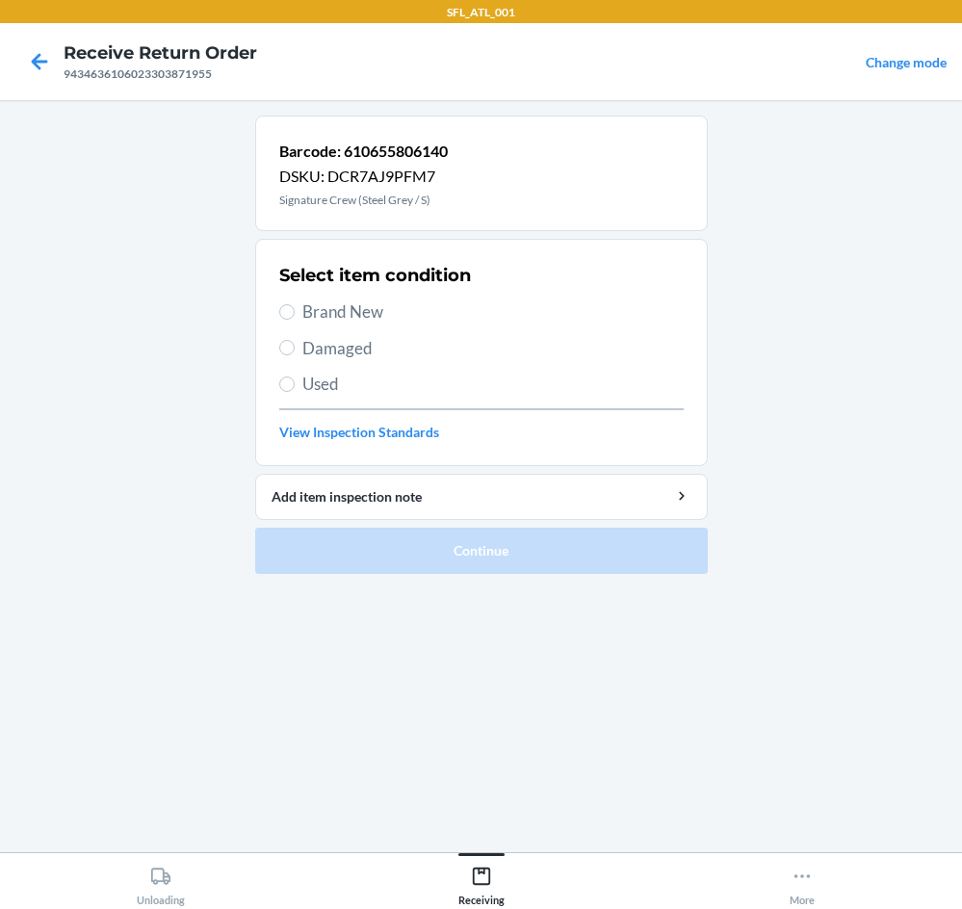
click at [357, 309] on span "Brand New" at bounding box center [494, 312] width 382 height 25
click at [295, 309] on input "Brand New" at bounding box center [286, 311] width 15 height 15
radio input "true"
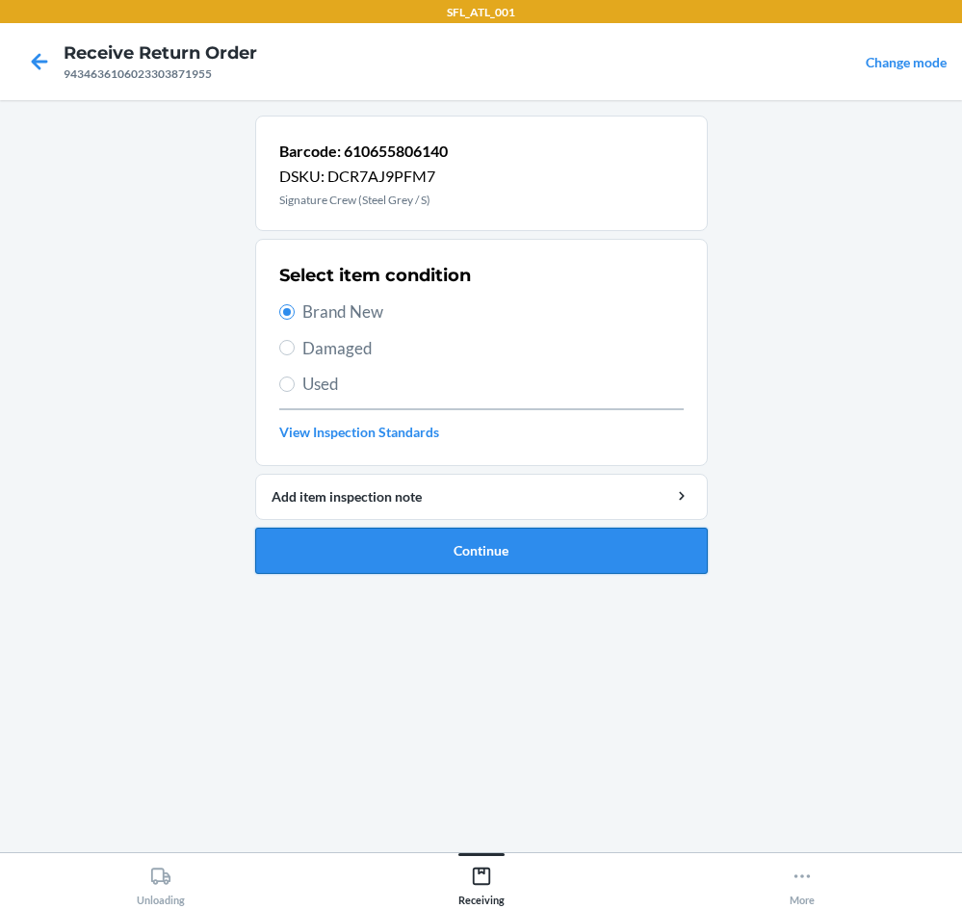
click at [438, 542] on button "Continue" at bounding box center [481, 551] width 453 height 46
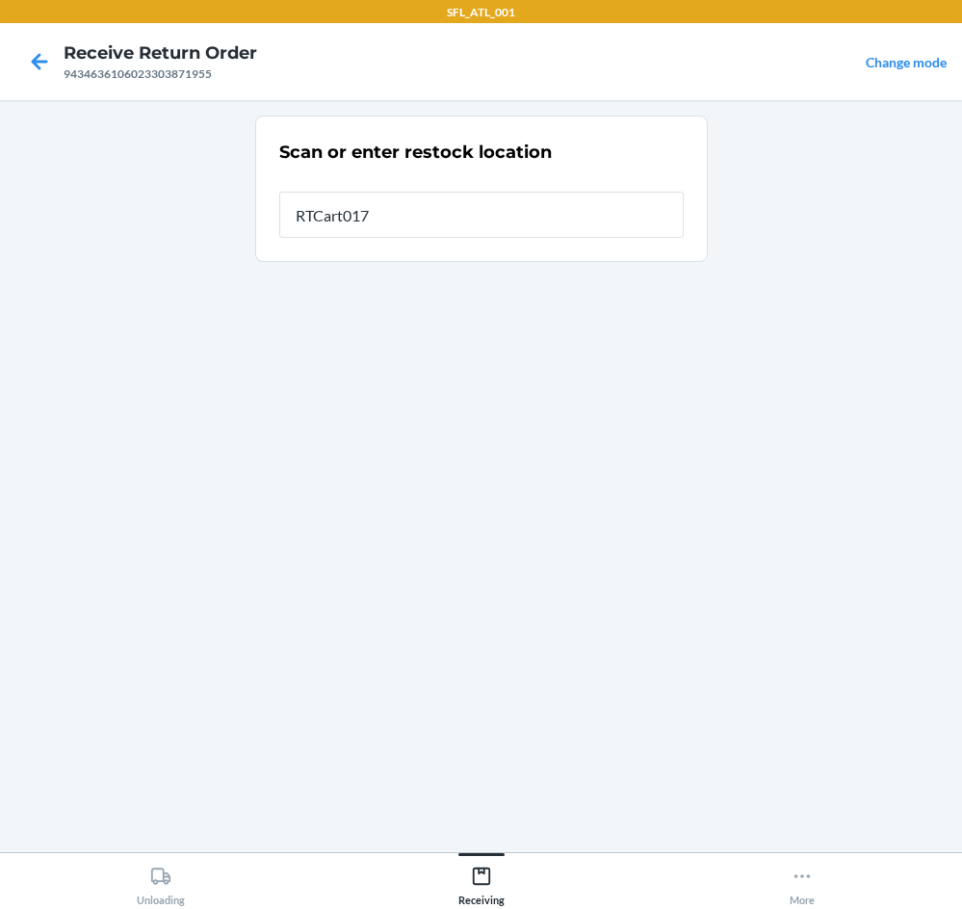
type input "RTCart017"
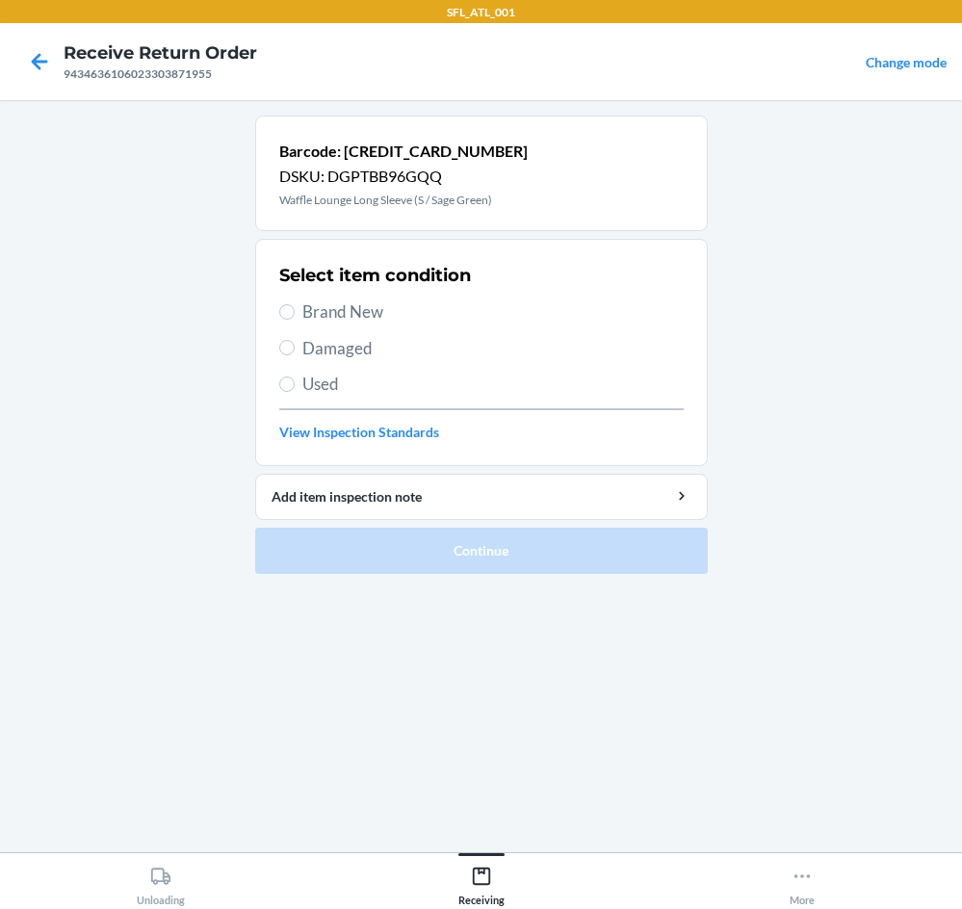
click at [406, 315] on span "Brand New" at bounding box center [494, 312] width 382 height 25
click at [295, 315] on input "Brand New" at bounding box center [286, 311] width 15 height 15
radio input "true"
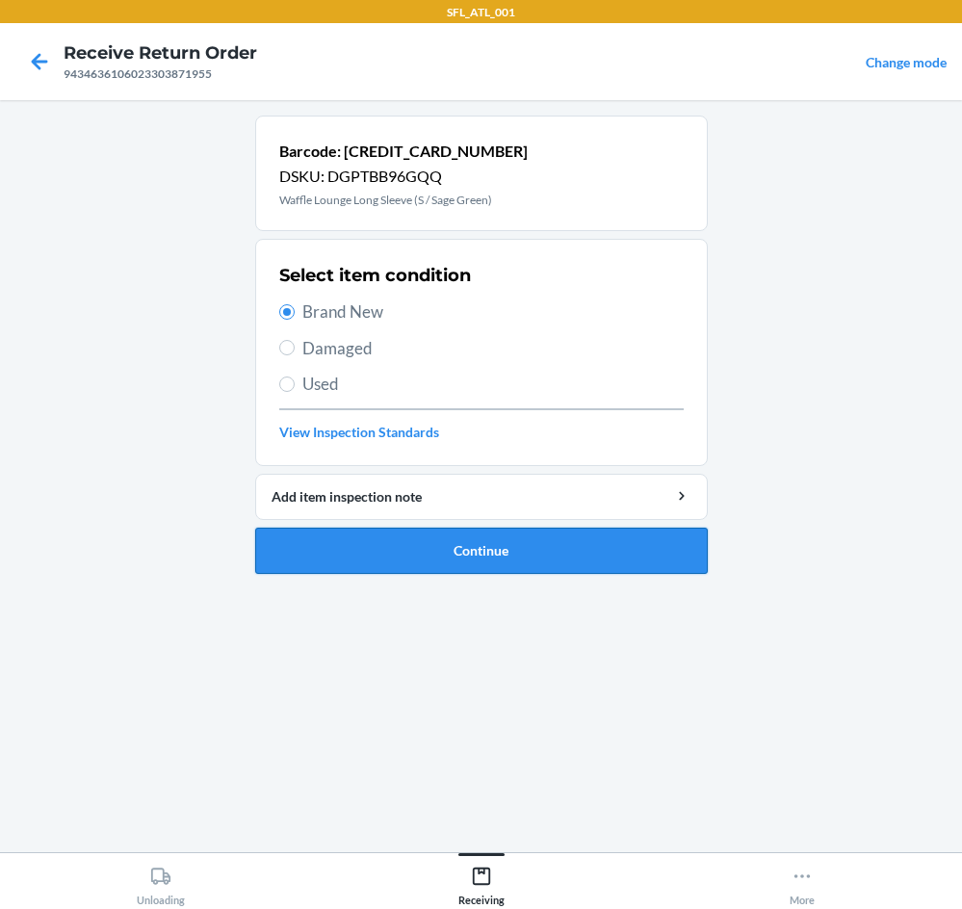
click at [451, 547] on button "Continue" at bounding box center [481, 551] width 453 height 46
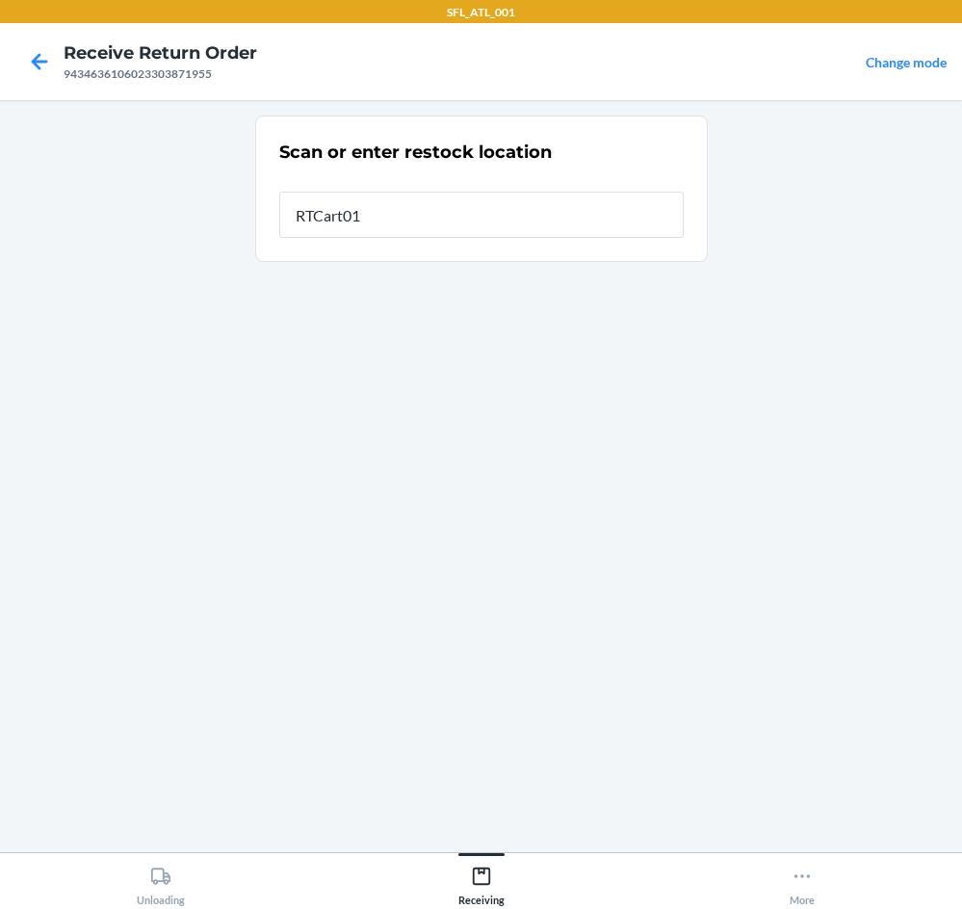
type input "RTCart017"
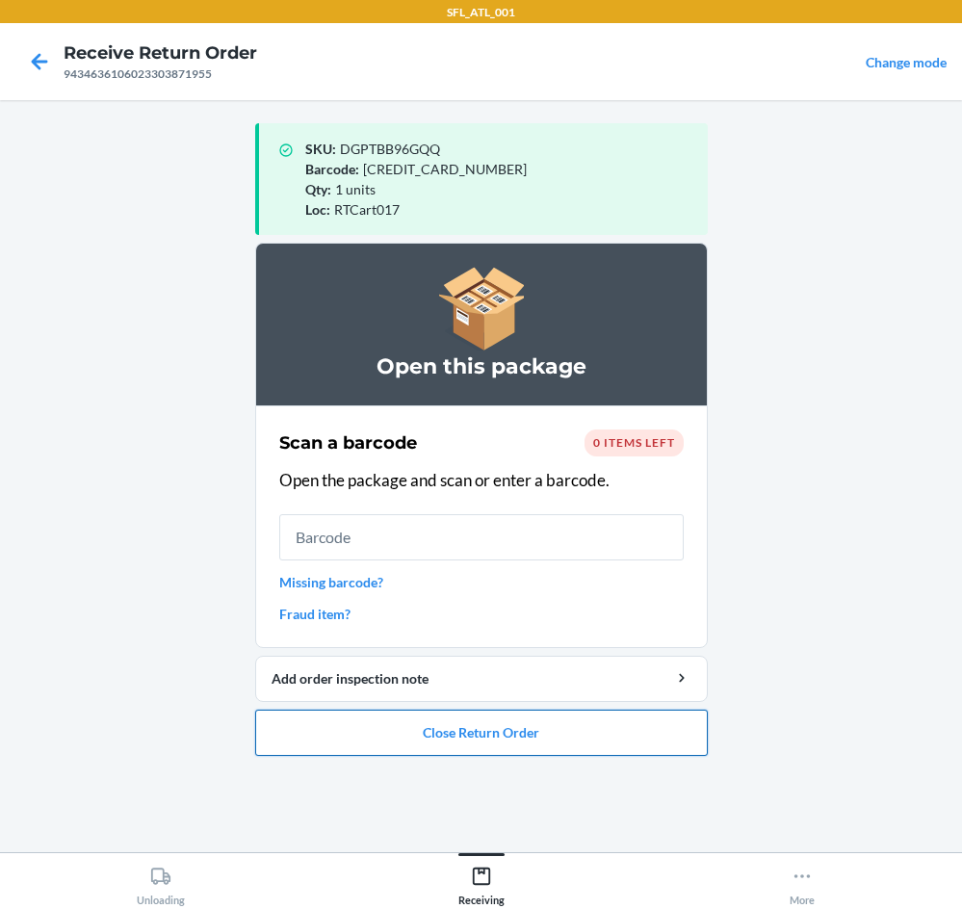
drag, startPoint x: 580, startPoint y: 734, endPoint x: 576, endPoint y: 724, distance: 11.3
click at [576, 724] on button "Close Return Order" at bounding box center [481, 733] width 453 height 46
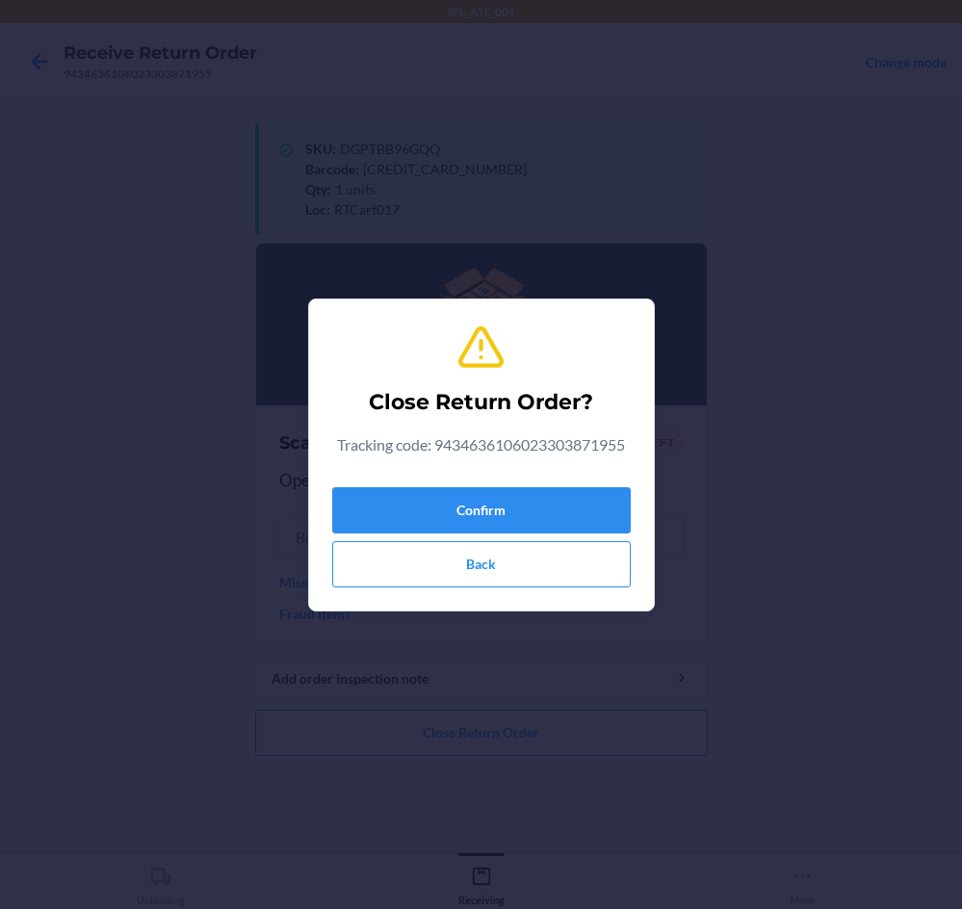
click at [562, 484] on div "Confirm Back" at bounding box center [481, 534] width 299 height 108
drag, startPoint x: 558, startPoint y: 490, endPoint x: 557, endPoint y: 502, distance: 11.6
click at [557, 502] on button "Confirm" at bounding box center [481, 510] width 299 height 46
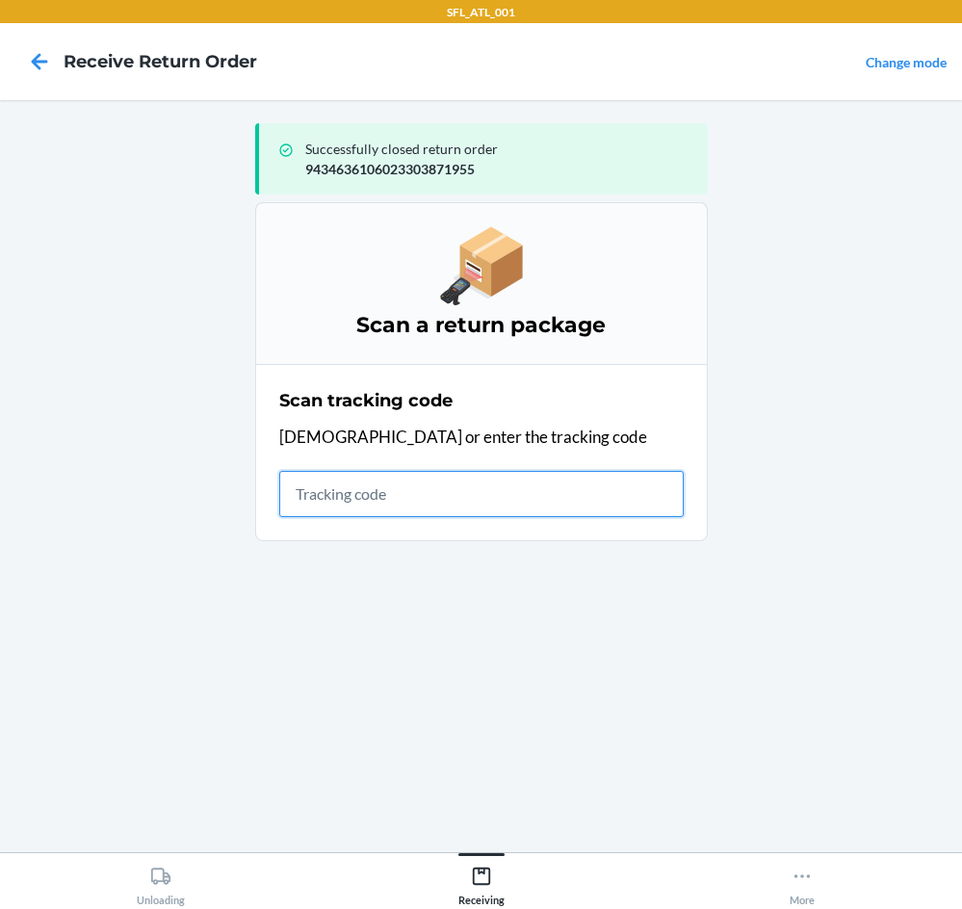
click at [381, 480] on input "text" at bounding box center [481, 494] width 405 height 46
type input "420302599434636106023304300249"
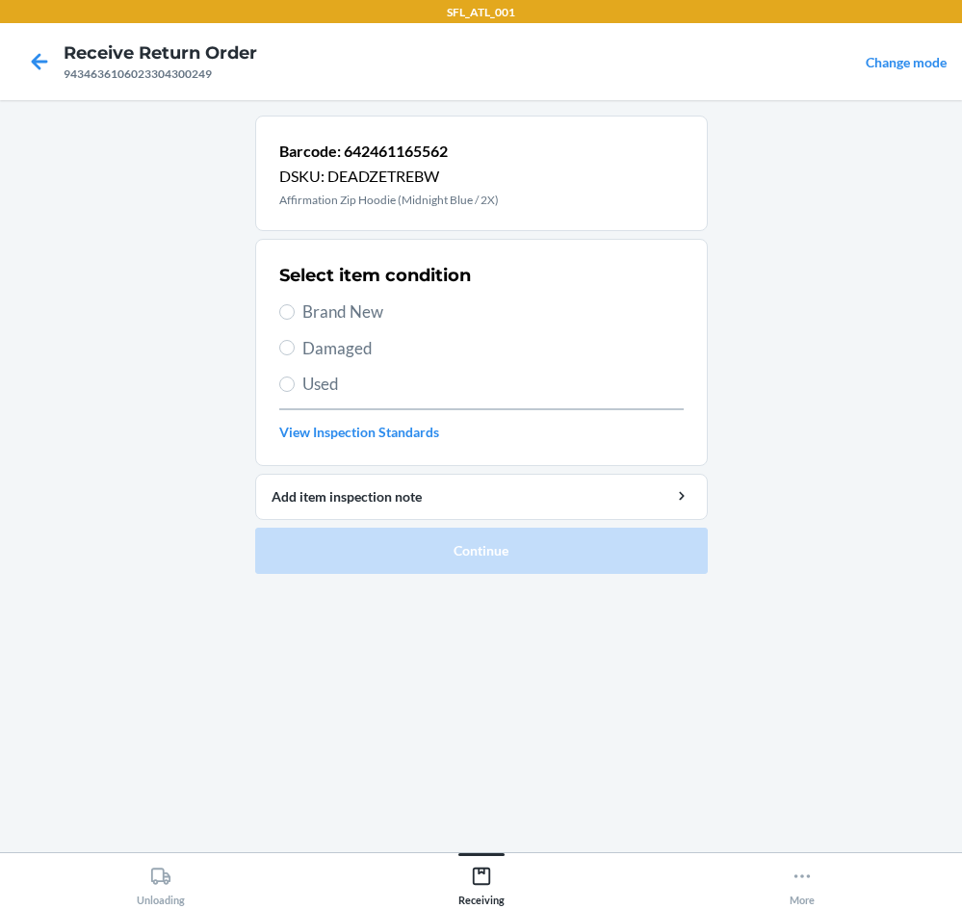
click at [362, 303] on span "Brand New" at bounding box center [494, 312] width 382 height 25
click at [295, 304] on input "Brand New" at bounding box center [286, 311] width 15 height 15
radio input "true"
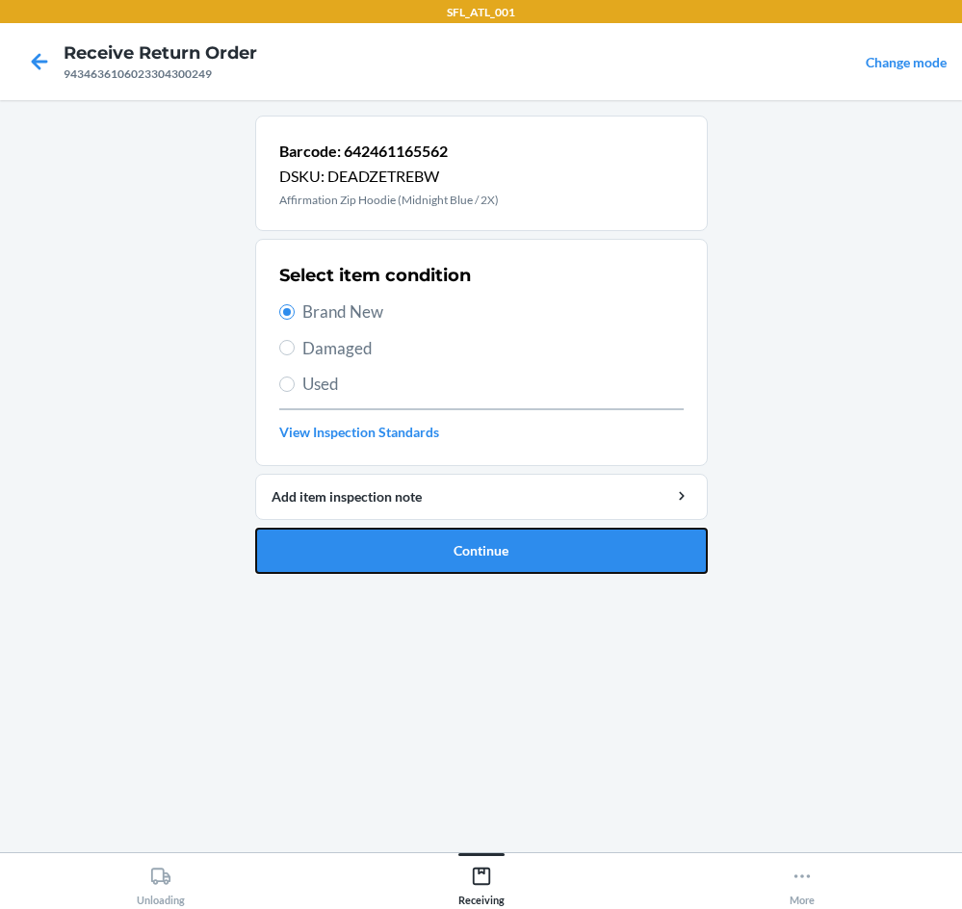
click at [513, 562] on button "Continue" at bounding box center [481, 551] width 453 height 46
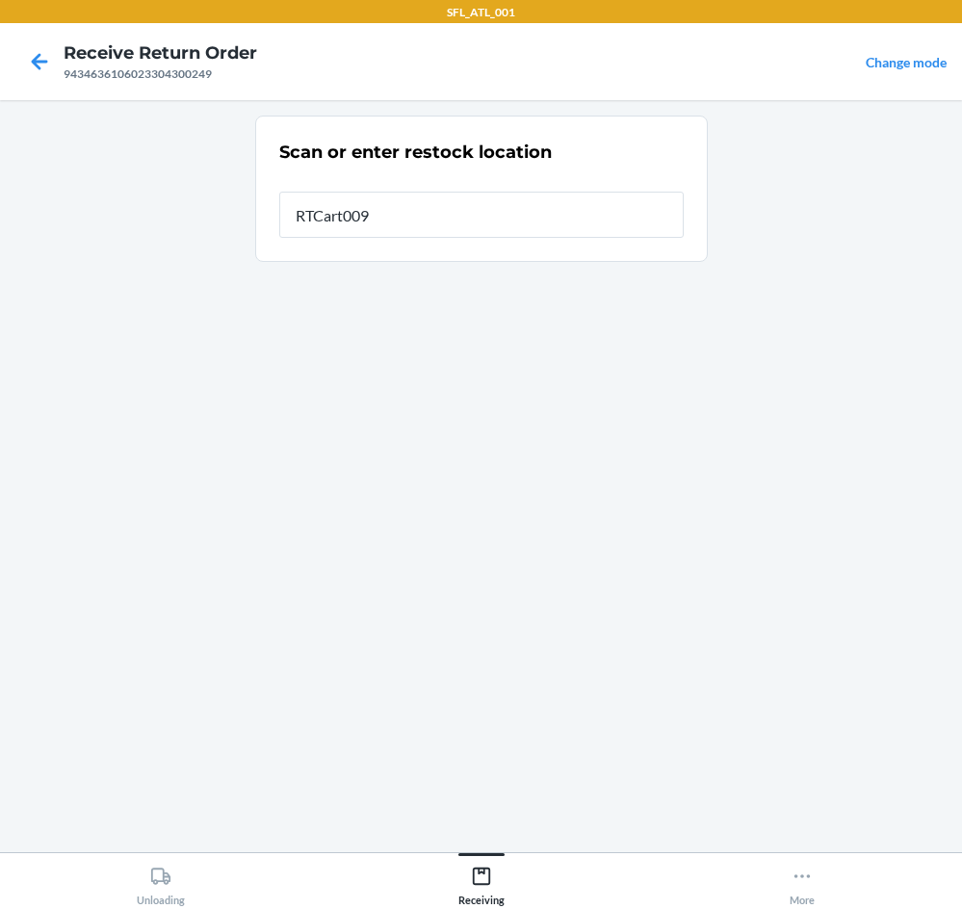
type input "RTCart009"
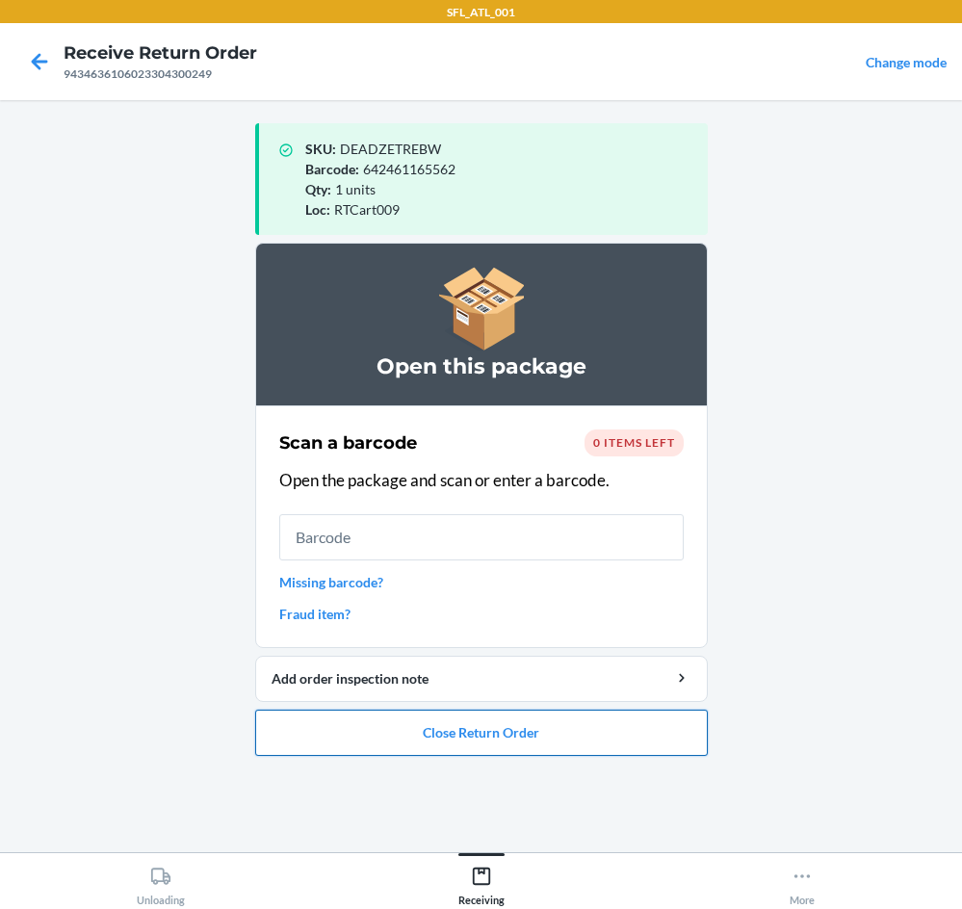
drag, startPoint x: 542, startPoint y: 745, endPoint x: 542, endPoint y: 733, distance: 11.6
click at [542, 733] on button "Close Return Order" at bounding box center [481, 733] width 453 height 46
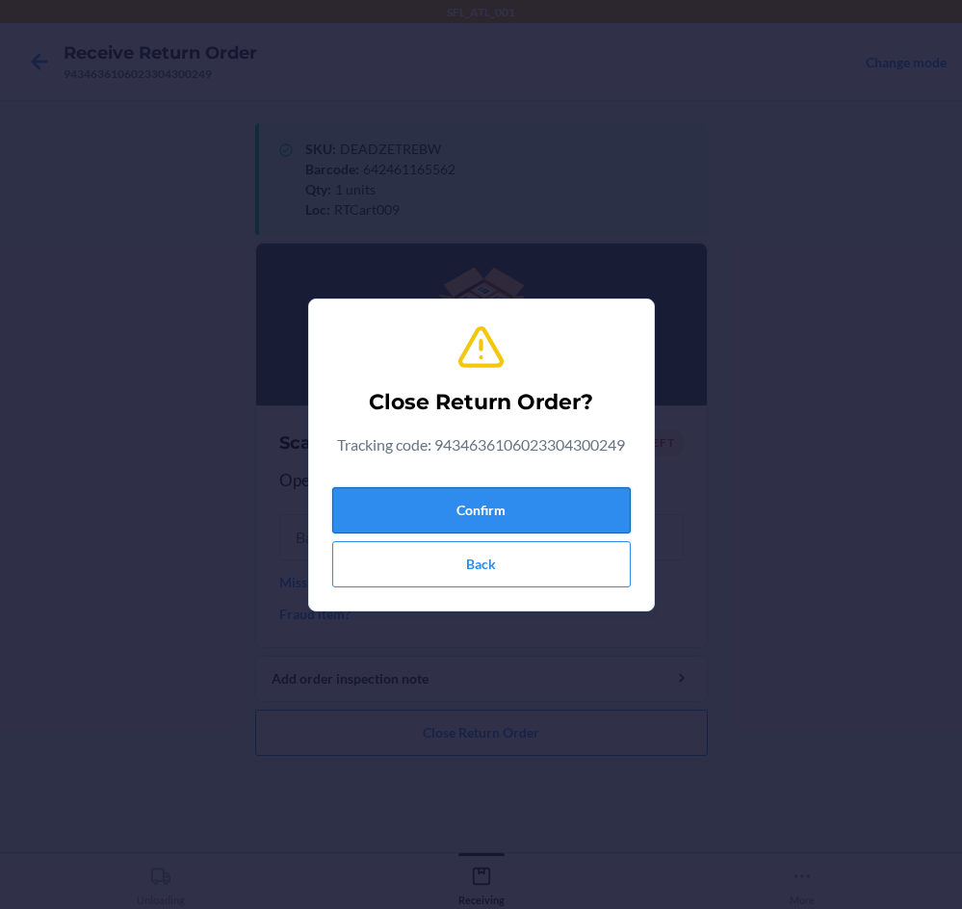
click at [567, 528] on button "Confirm" at bounding box center [481, 510] width 299 height 46
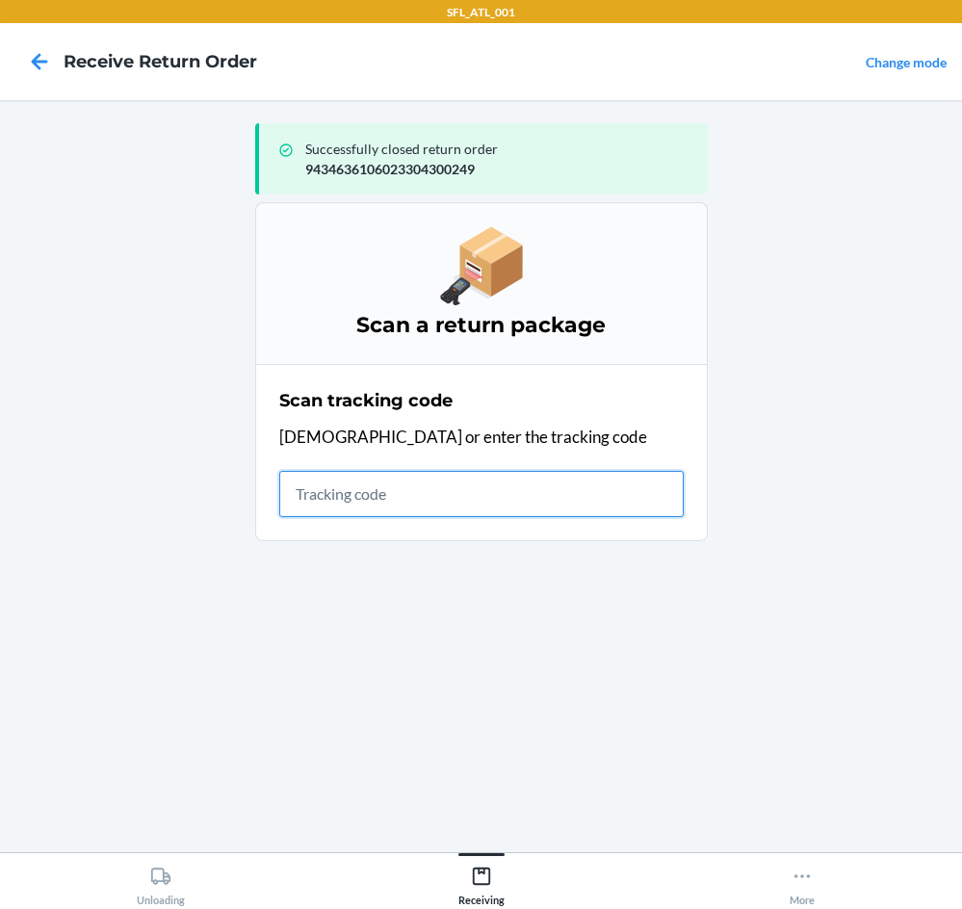
click at [470, 507] on input "text" at bounding box center [481, 494] width 405 height 46
type input "4203025994346361060"
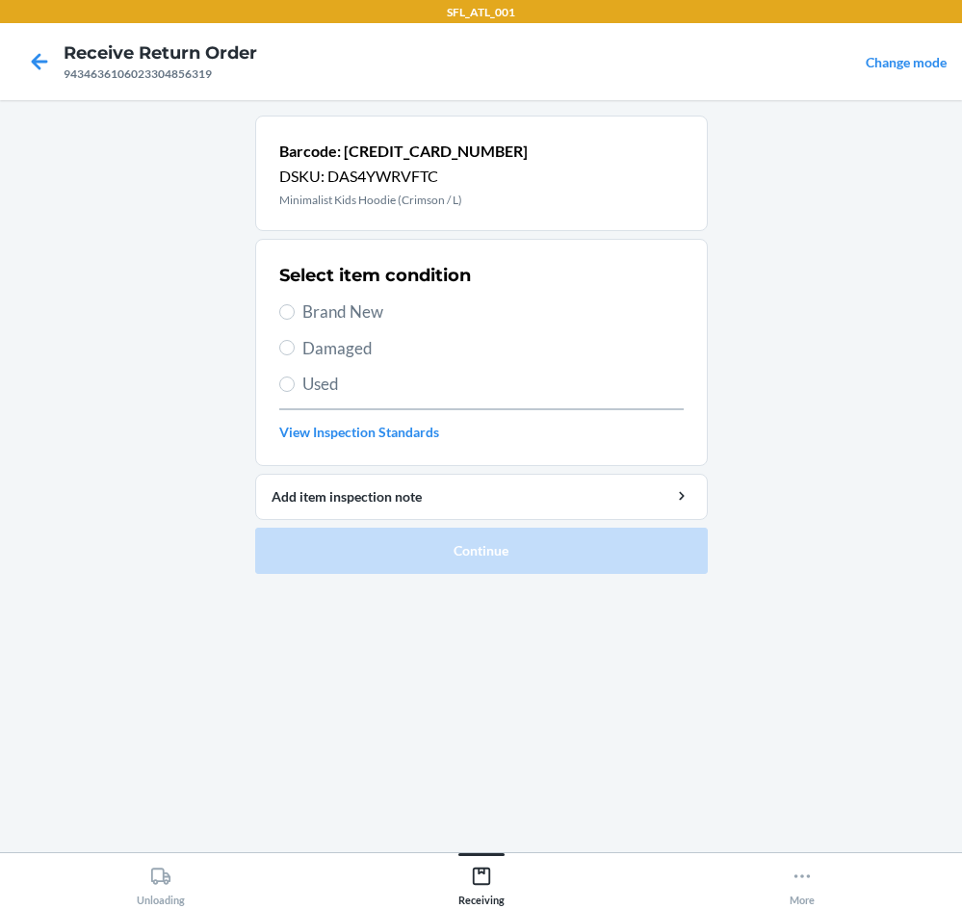
click at [309, 392] on span "Used" at bounding box center [494, 384] width 382 height 25
click at [295, 392] on input "Used" at bounding box center [286, 384] width 15 height 15
radio input "true"
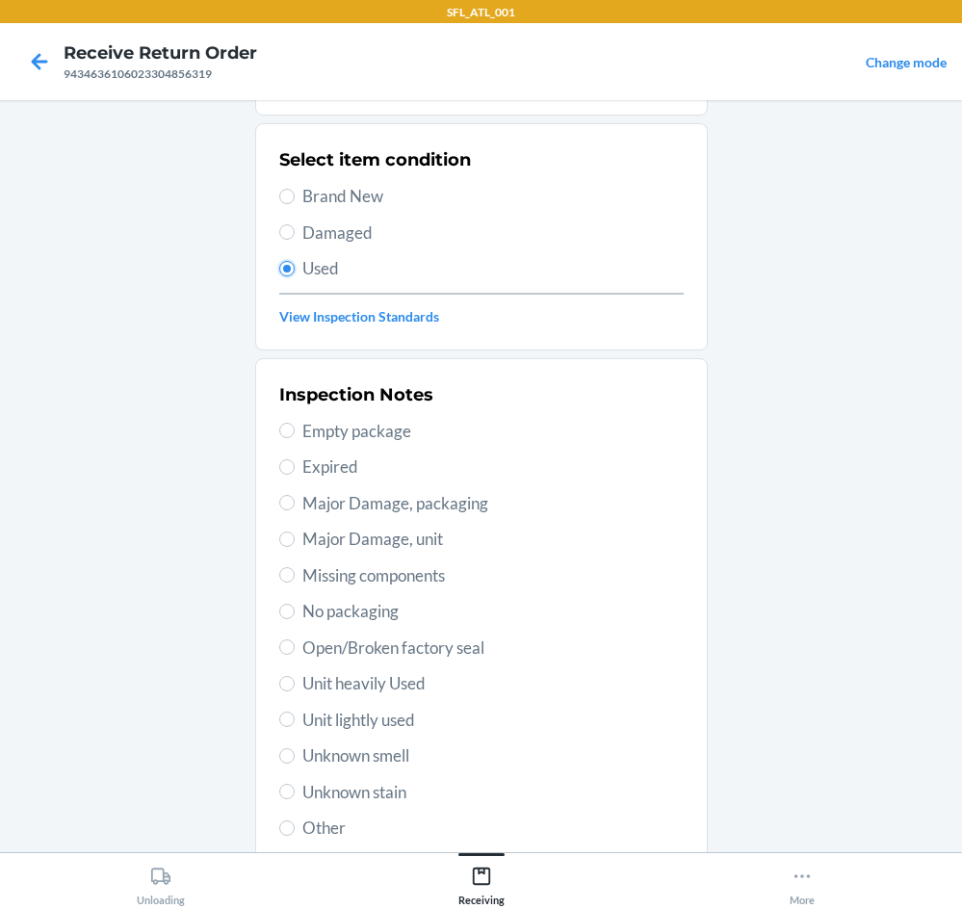
scroll to position [251, 0]
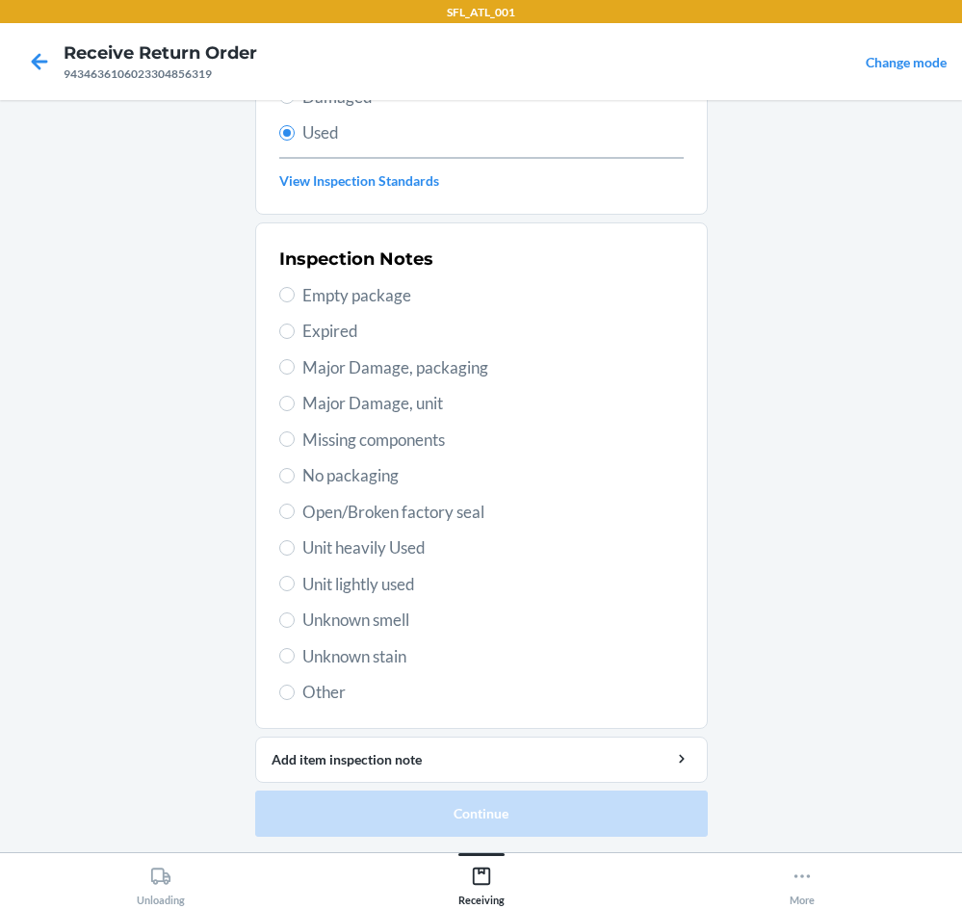
click at [380, 553] on span "Unit heavily Used" at bounding box center [494, 548] width 382 height 25
click at [295, 553] on input "Unit heavily Used" at bounding box center [286, 547] width 15 height 15
radio input "true"
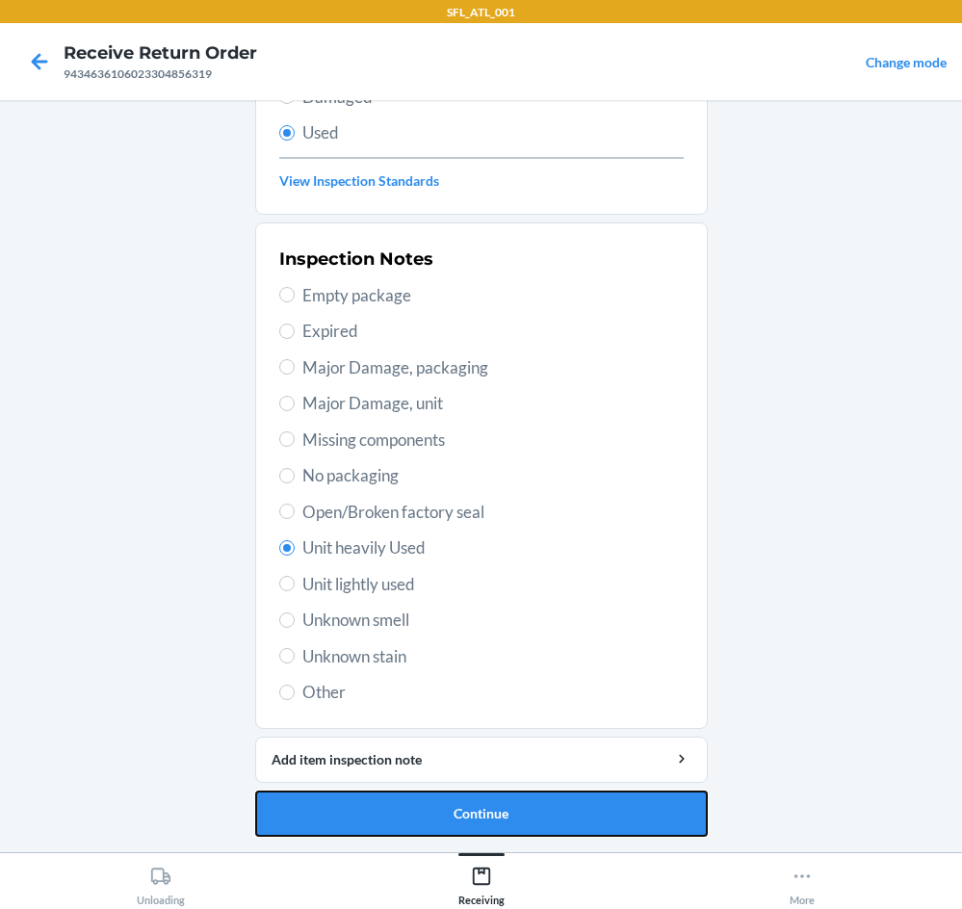
drag, startPoint x: 456, startPoint y: 817, endPoint x: 461, endPoint y: 803, distance: 15.2
click at [459, 805] on button "Continue" at bounding box center [481, 814] width 453 height 46
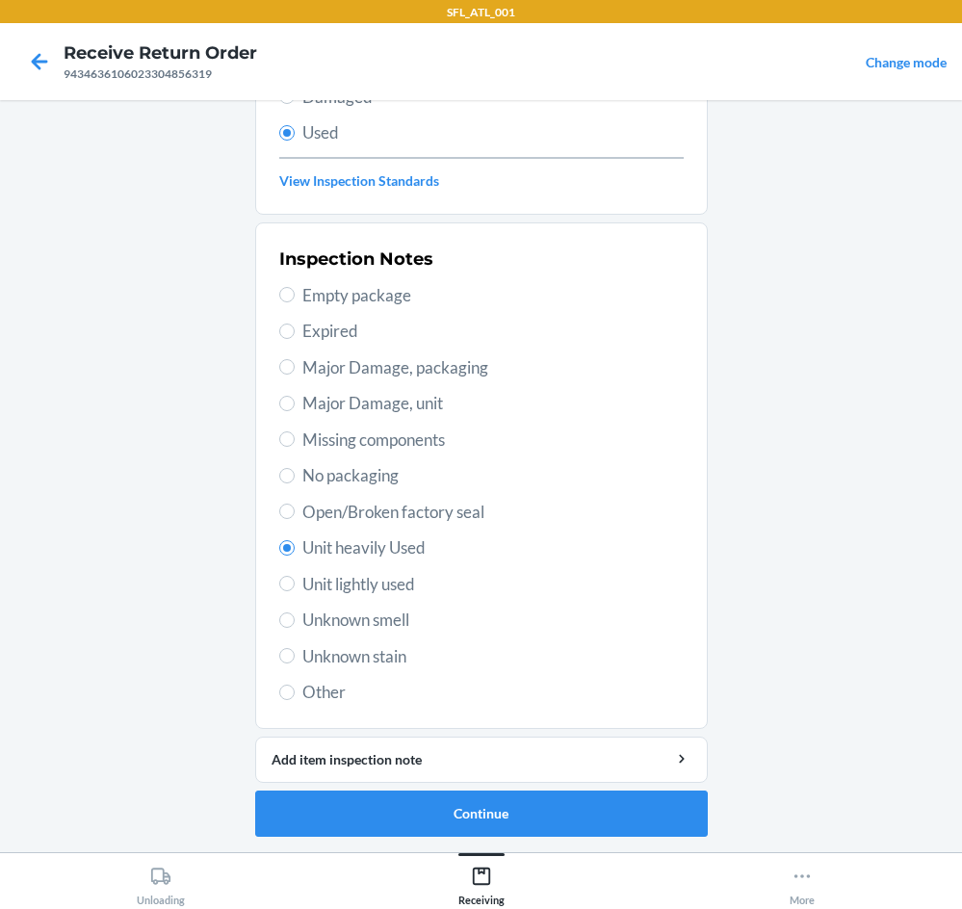
scroll to position [0, 0]
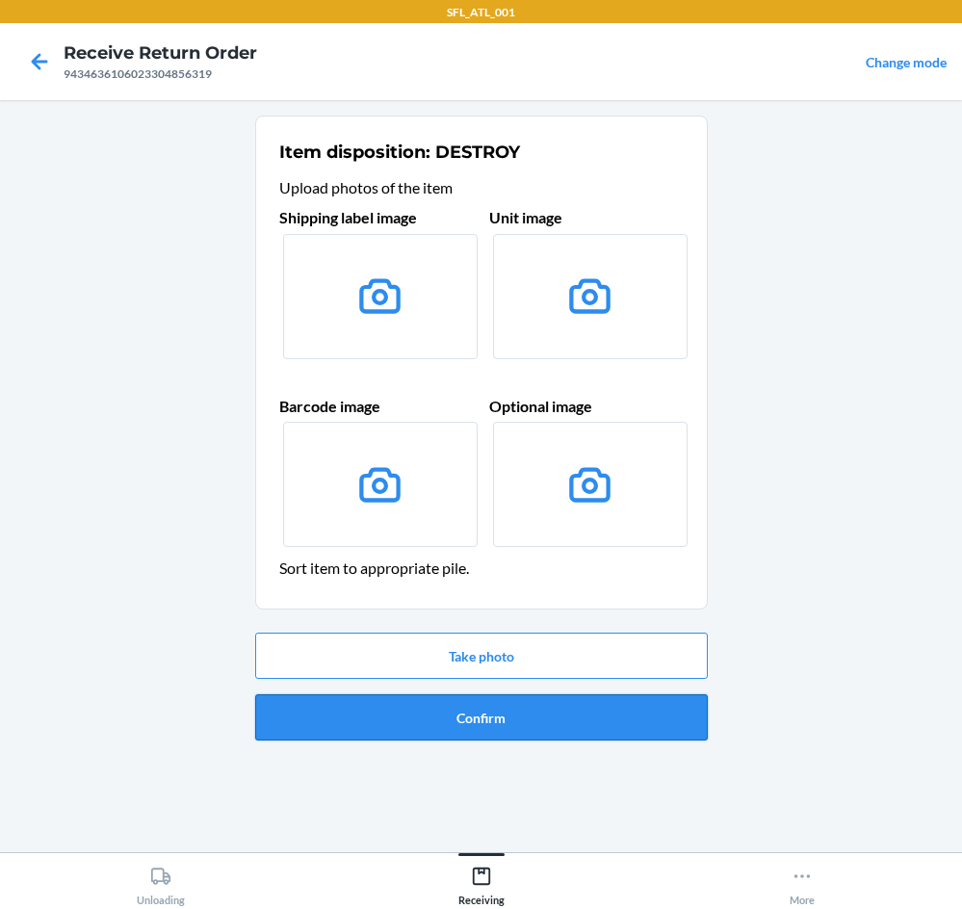
click at [609, 706] on button "Confirm" at bounding box center [481, 718] width 453 height 46
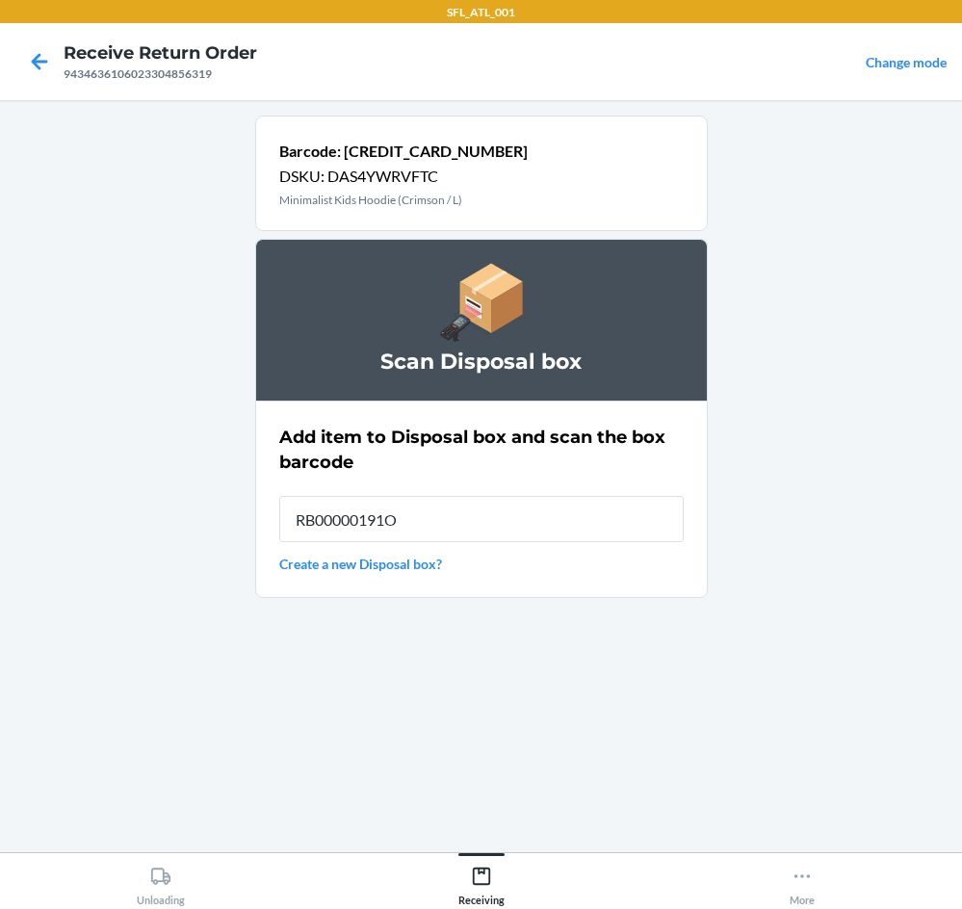
type input "RB00000191O"
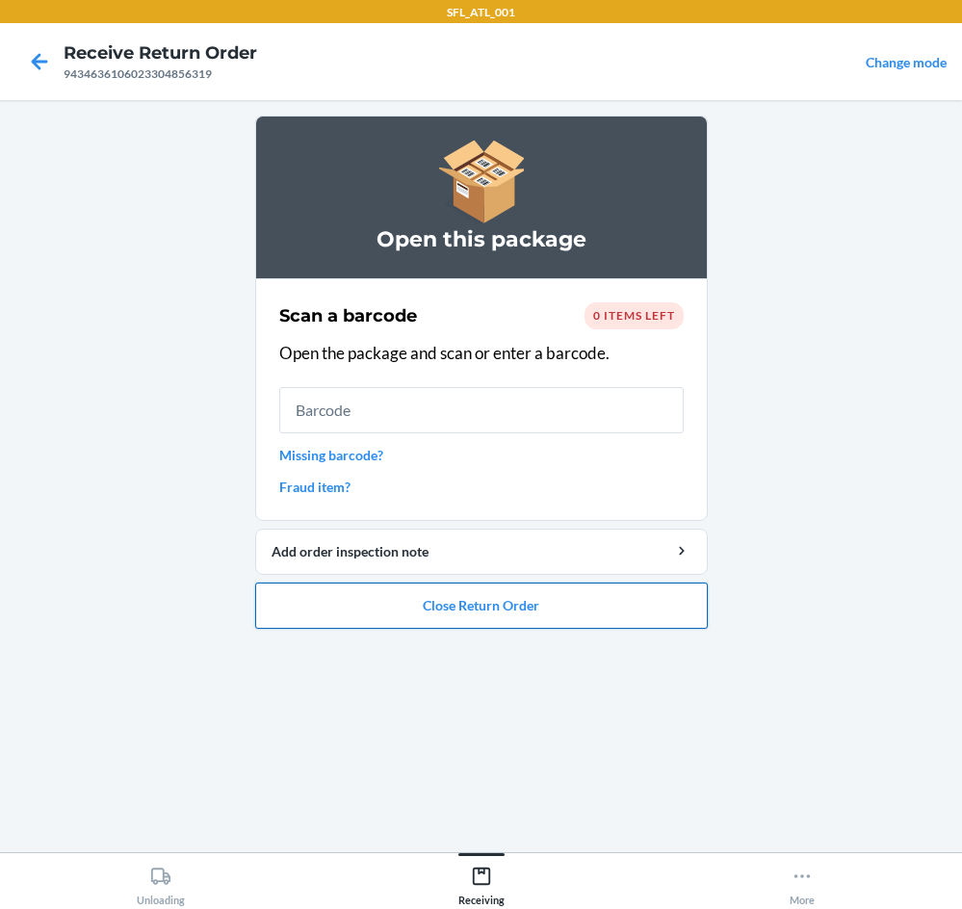
click at [541, 583] on button "Close Return Order" at bounding box center [481, 606] width 453 height 46
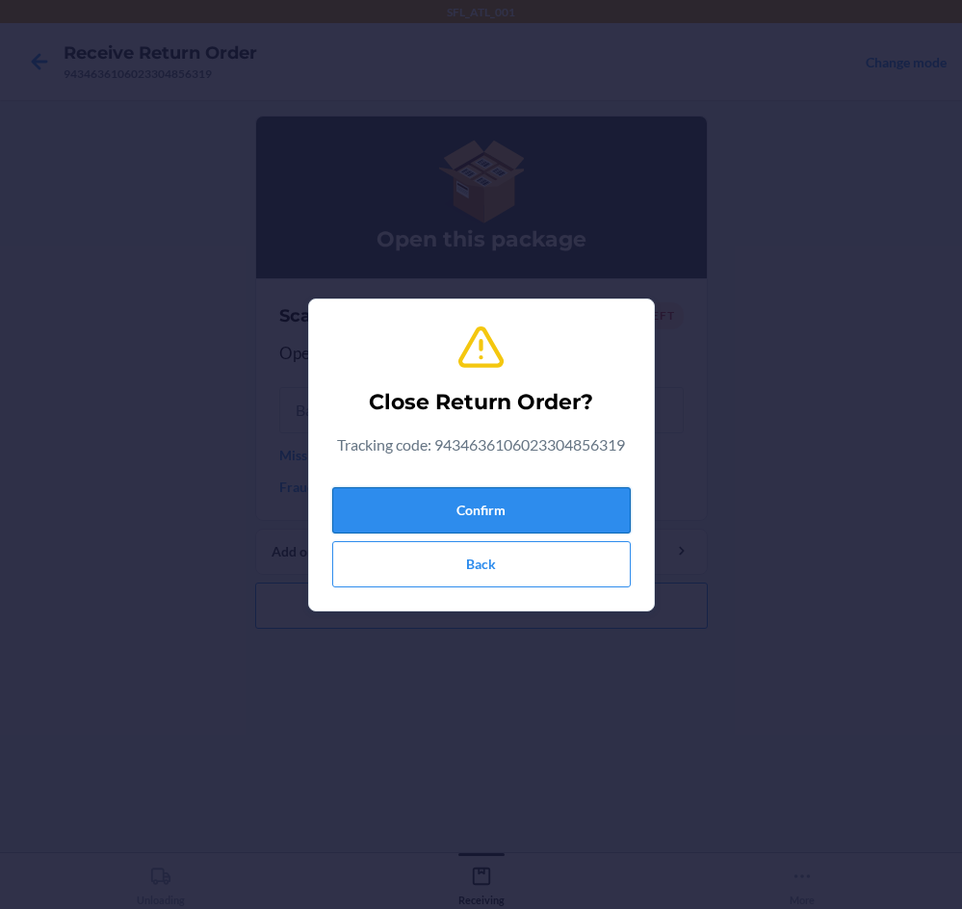
click at [547, 494] on button "Confirm" at bounding box center [481, 510] width 299 height 46
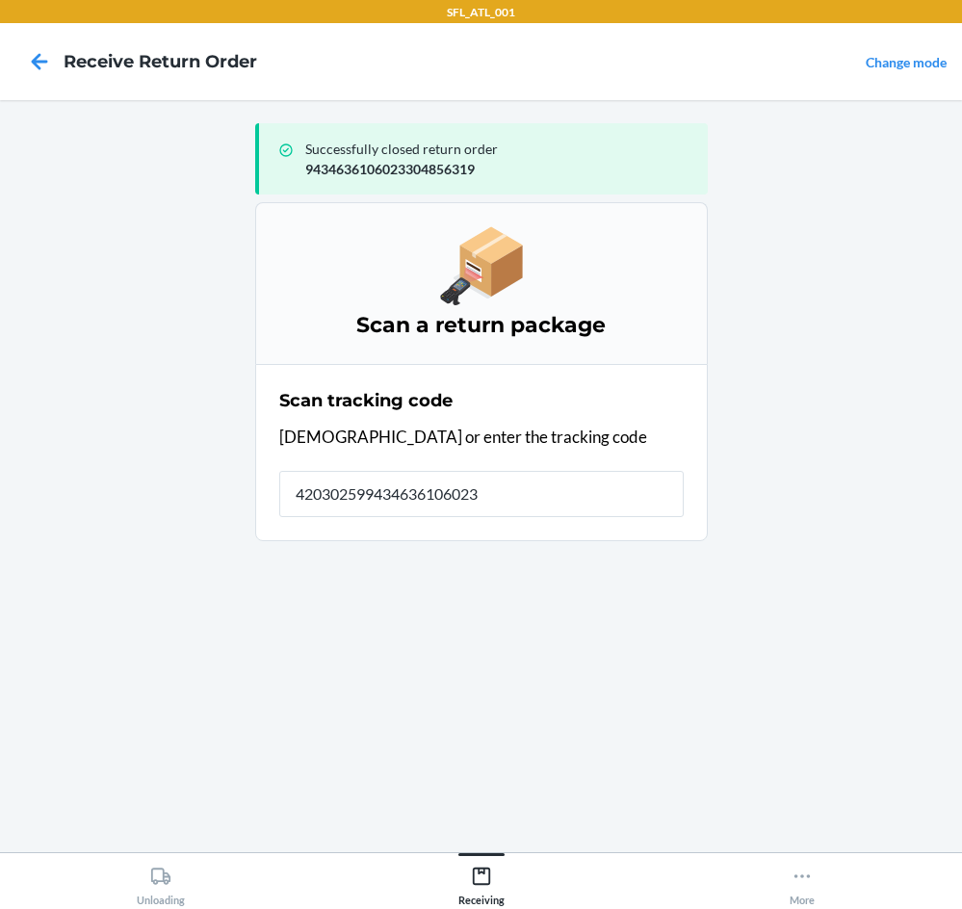
type input "4203025994346361060233"
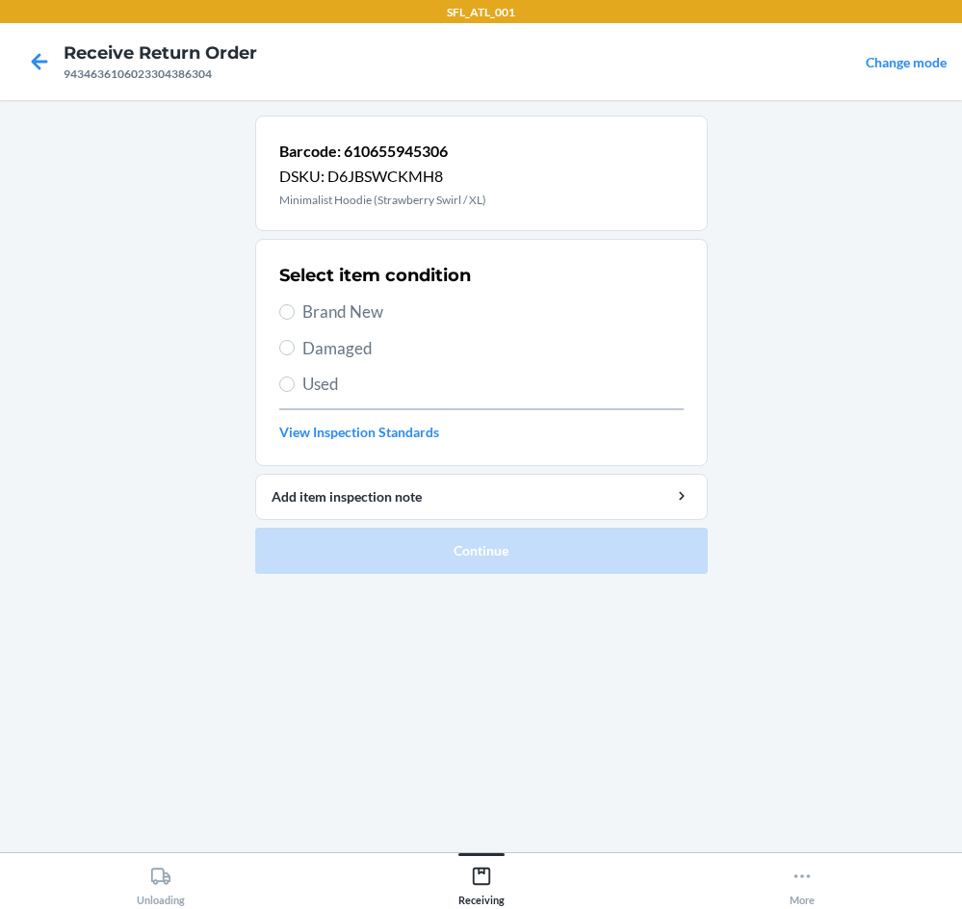
click at [389, 321] on span "Brand New" at bounding box center [494, 312] width 382 height 25
click at [295, 320] on input "Brand New" at bounding box center [286, 311] width 15 height 15
radio input "true"
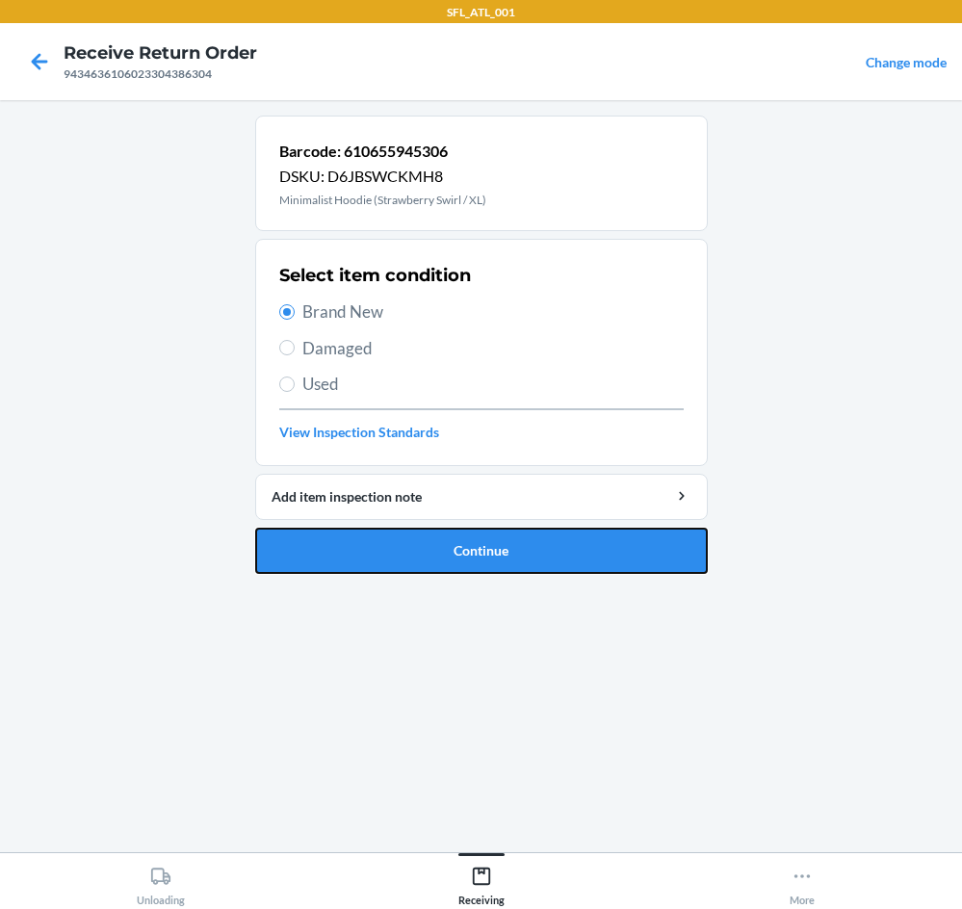
drag, startPoint x: 498, startPoint y: 547, endPoint x: 491, endPoint y: 523, distance: 25.0
click at [491, 523] on li "Barcode: 610655945306 DSKU: D6JBSWCKMH8 Minimalist Hoodie (Strawberry Swirl / X…" at bounding box center [481, 345] width 453 height 459
click at [491, 544] on button "Continue" at bounding box center [481, 551] width 453 height 46
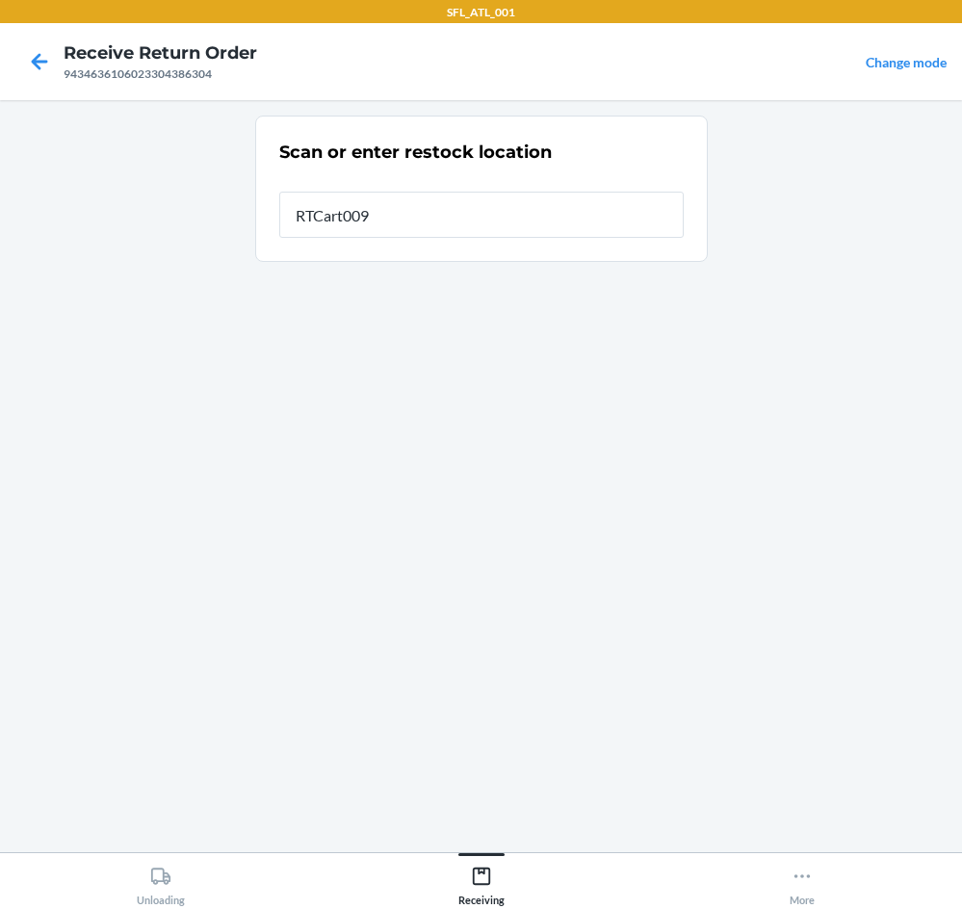
type input "RTCart009"
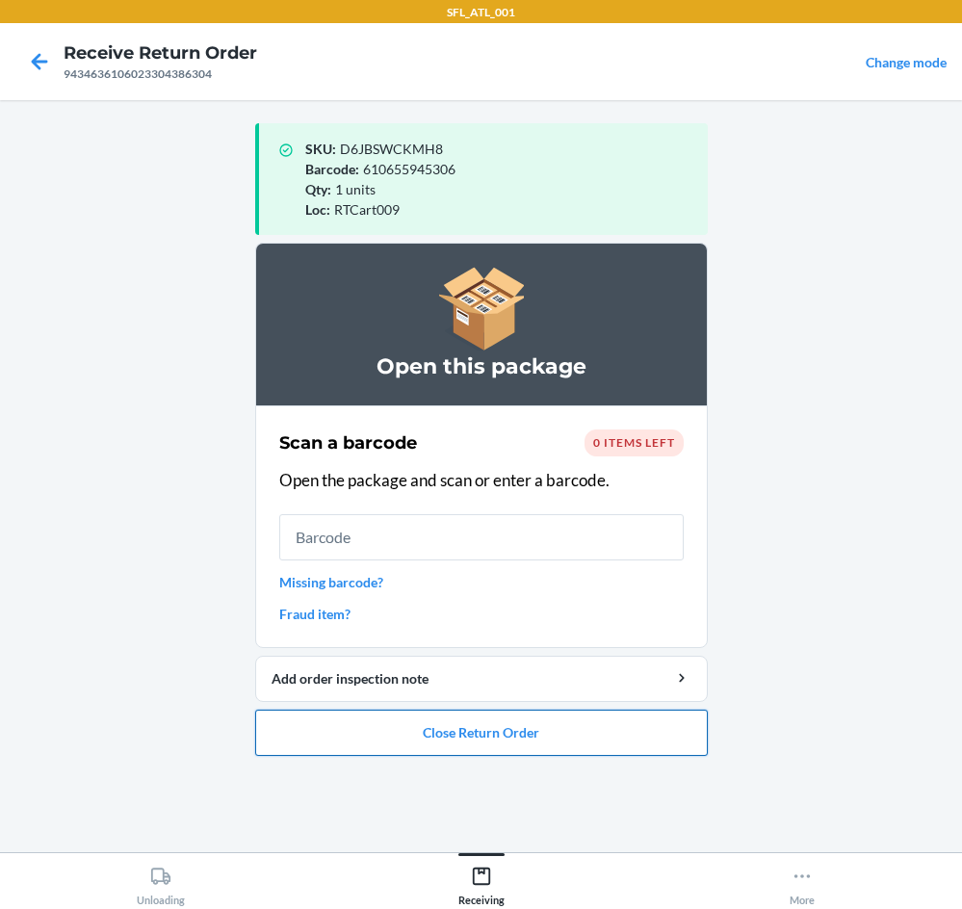
click at [477, 744] on button "Close Return Order" at bounding box center [481, 733] width 453 height 46
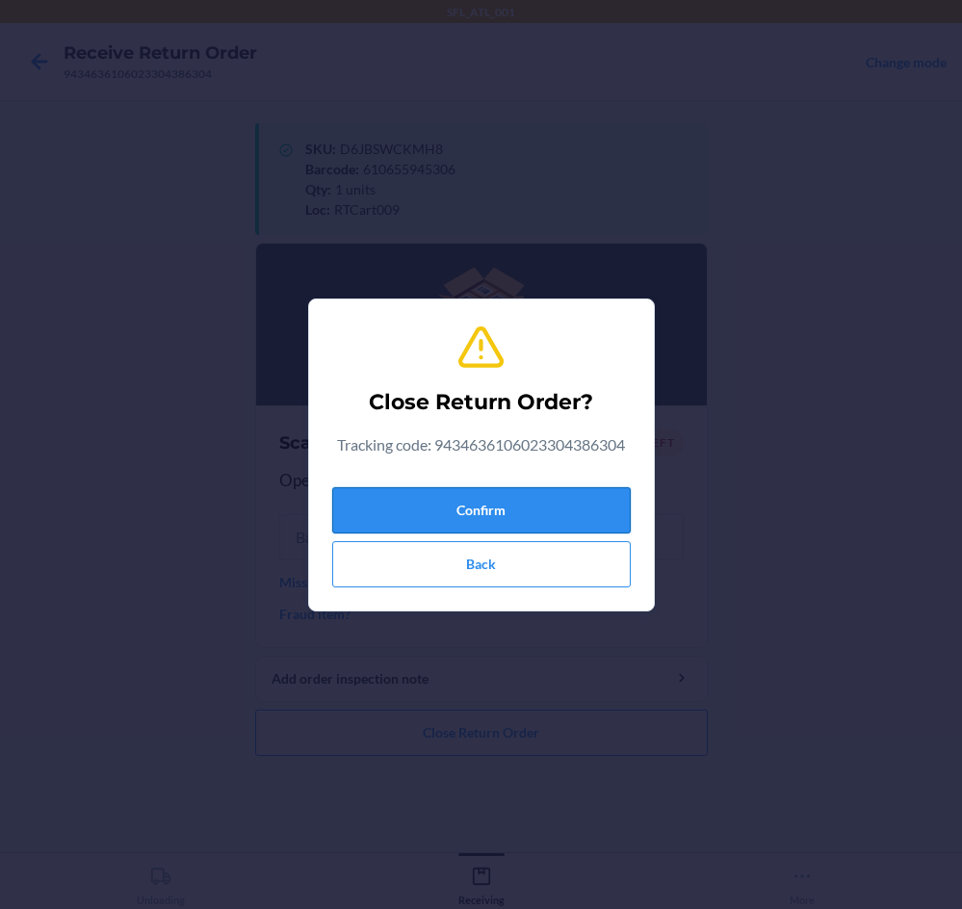
click at [476, 517] on button "Confirm" at bounding box center [481, 510] width 299 height 46
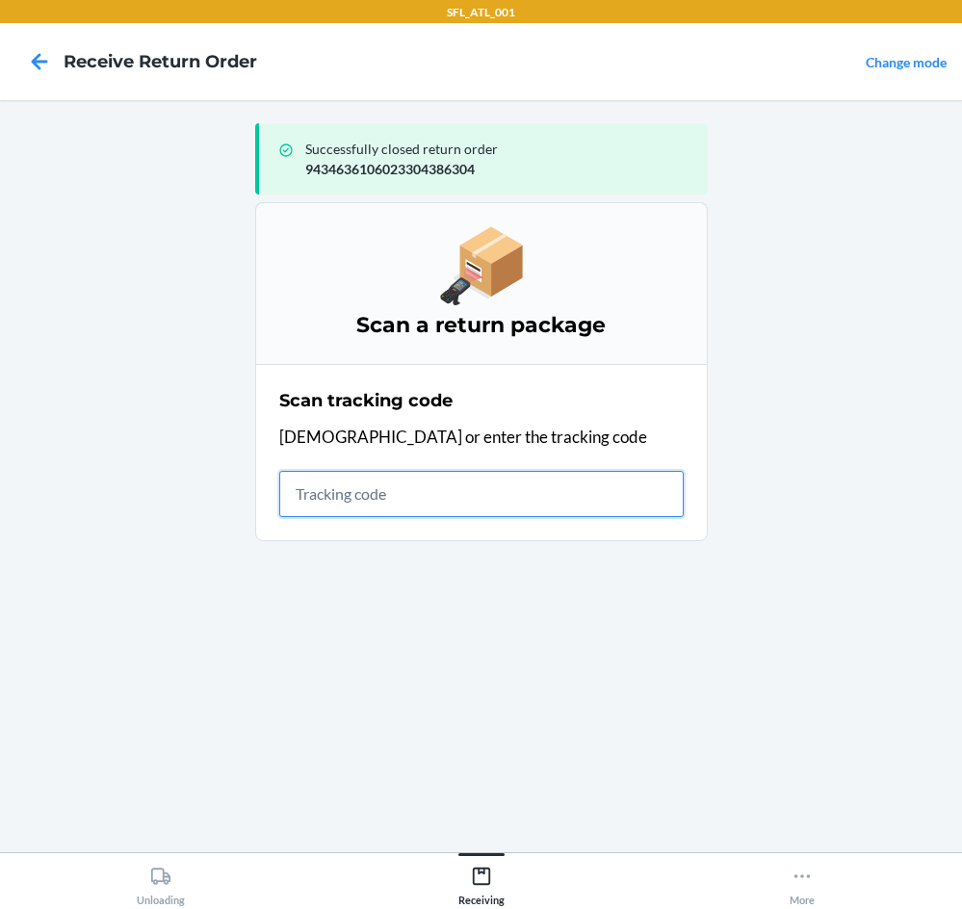
click at [381, 496] on input "text" at bounding box center [481, 494] width 405 height 46
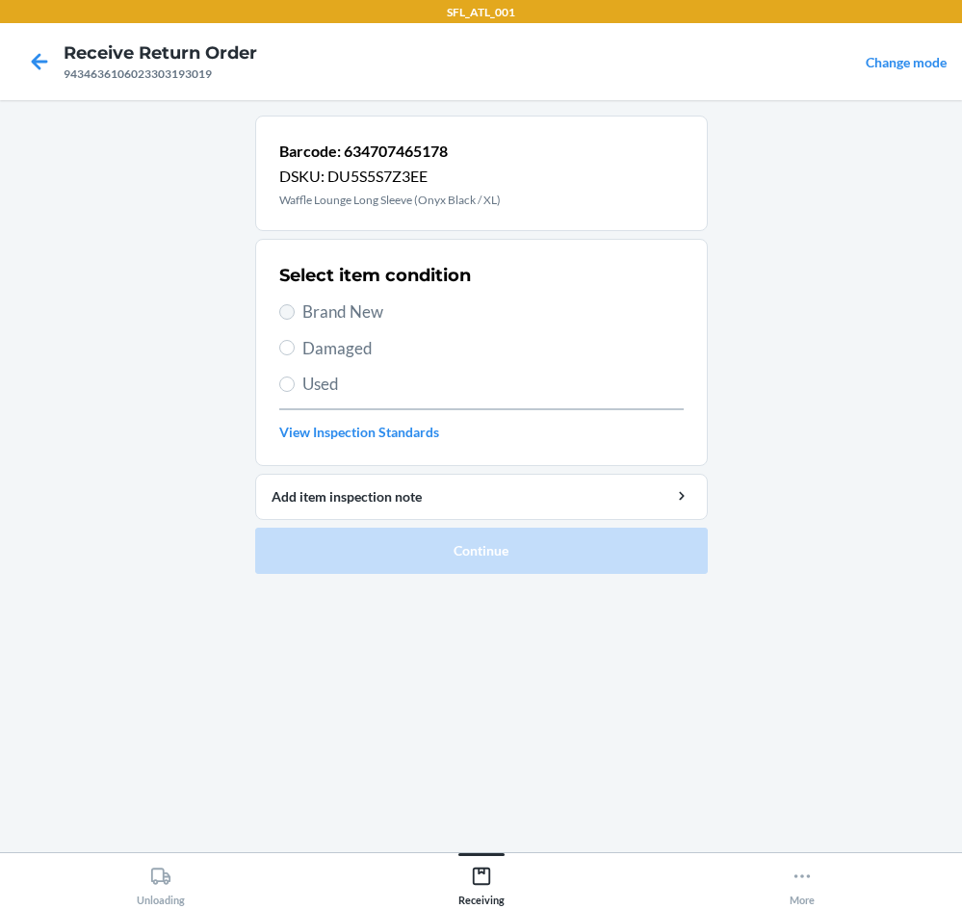
click at [279, 303] on section "Select item condition Brand New Damaged Used View Inspection Standards" at bounding box center [481, 352] width 453 height 227
click at [282, 306] on input "Brand New" at bounding box center [286, 311] width 15 height 15
radio input "true"
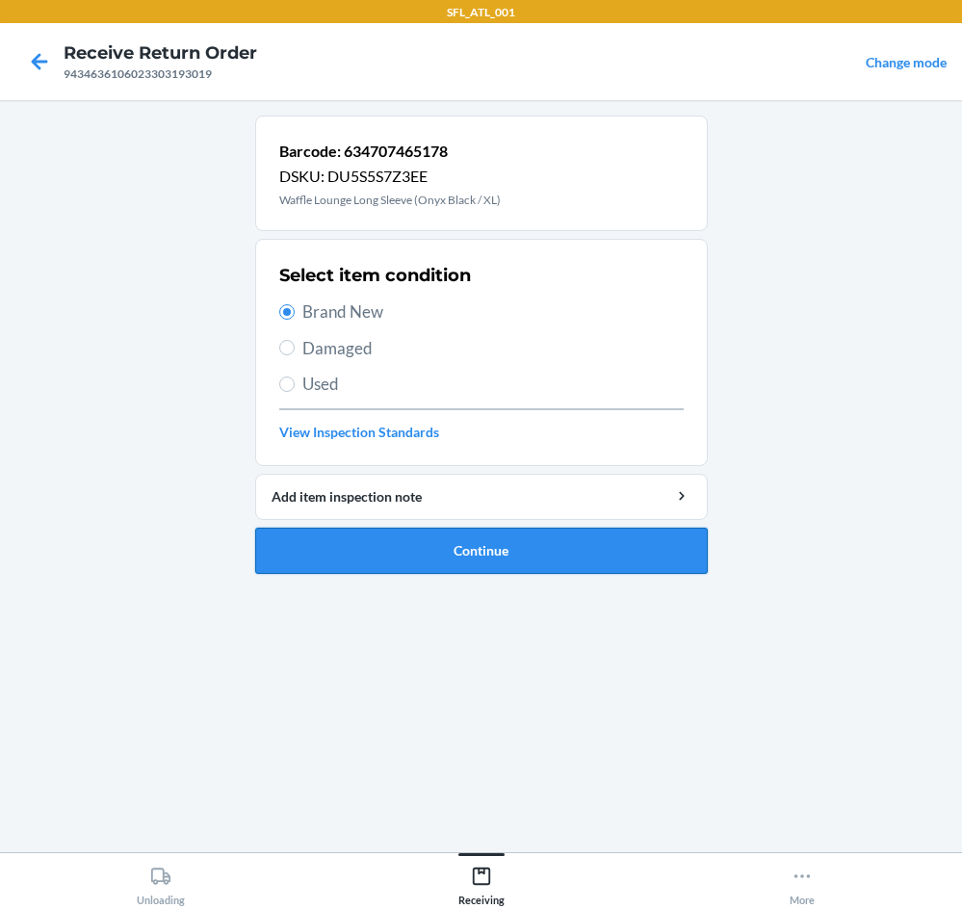
click at [432, 562] on button "Continue" at bounding box center [481, 551] width 453 height 46
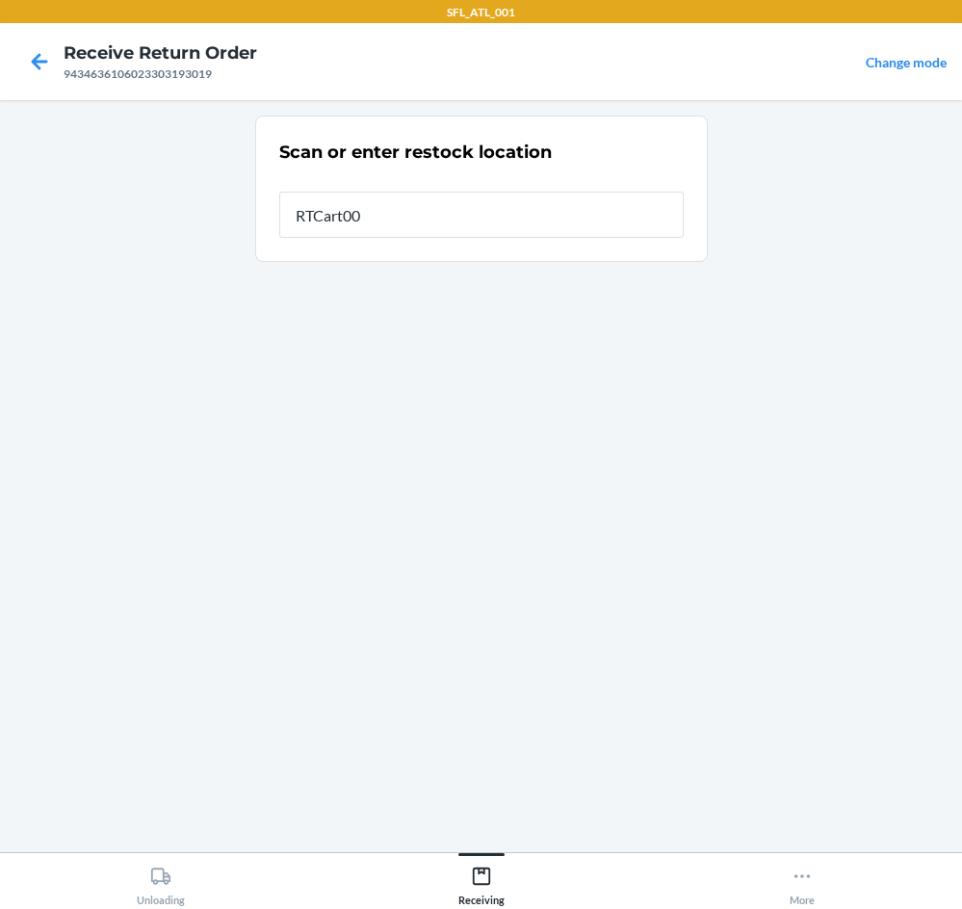
type input "RTCart009"
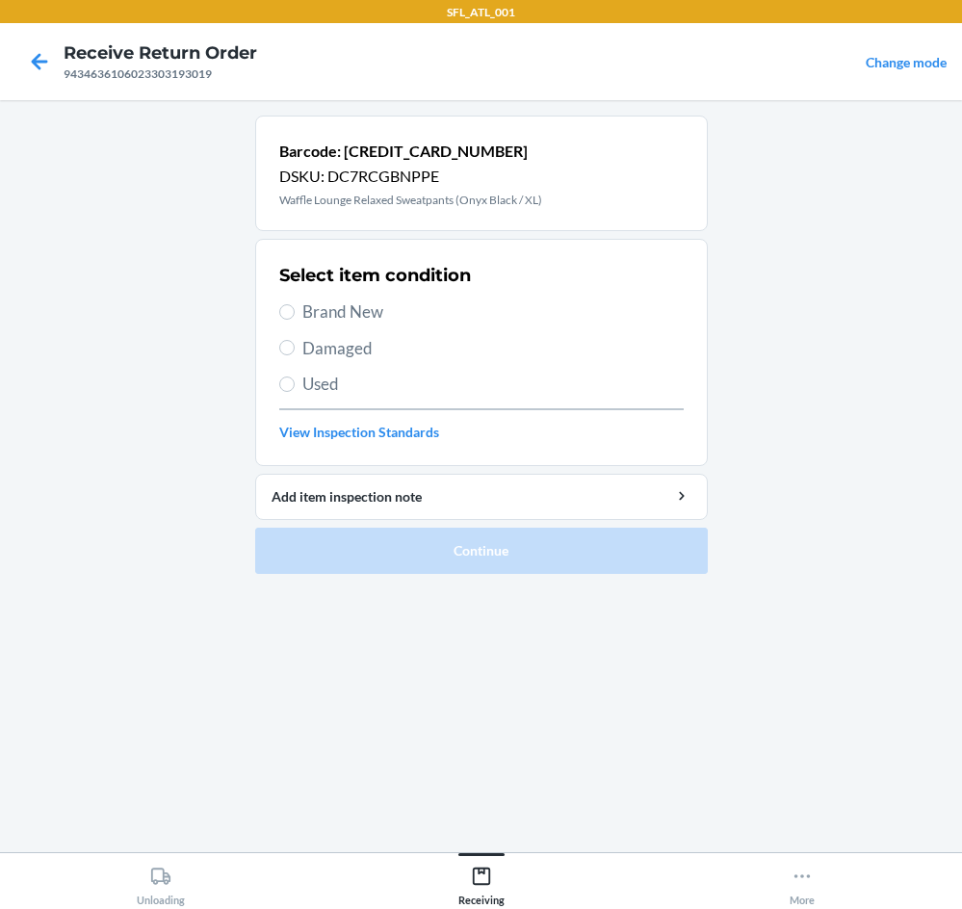
click at [328, 301] on span "Brand New" at bounding box center [494, 312] width 382 height 25
click at [295, 304] on input "Brand New" at bounding box center [286, 311] width 15 height 15
radio input "true"
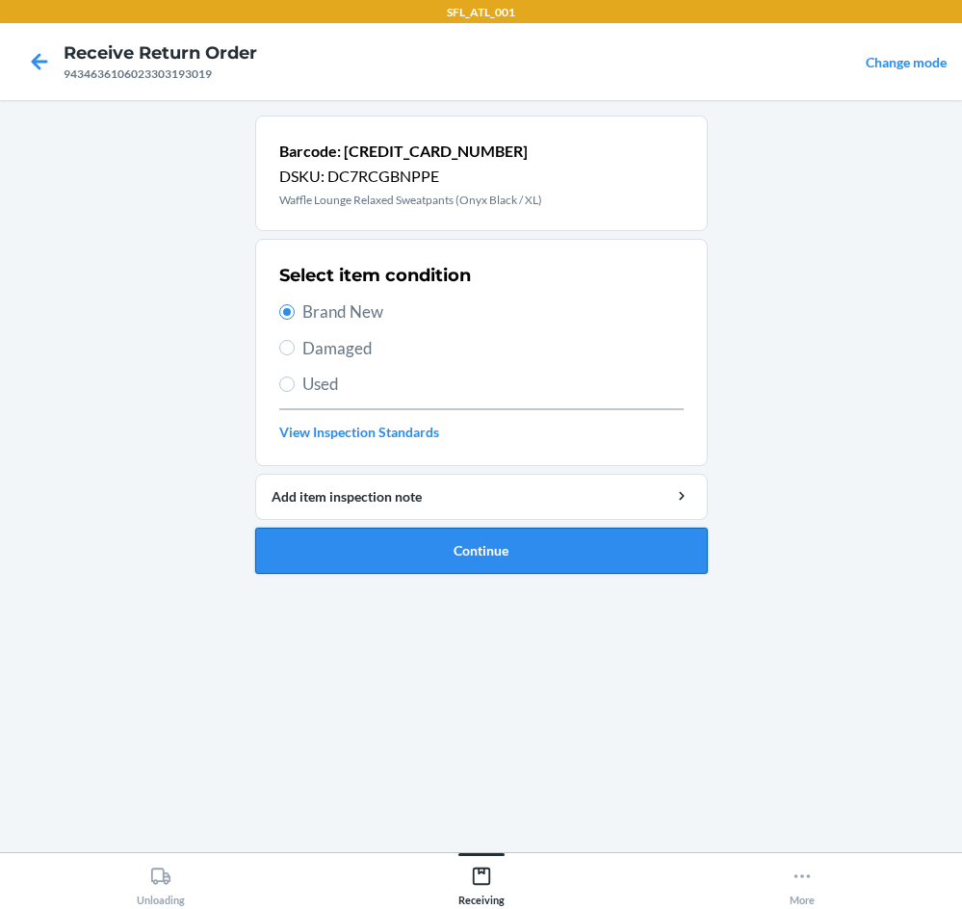
click at [440, 547] on button "Continue" at bounding box center [481, 551] width 453 height 46
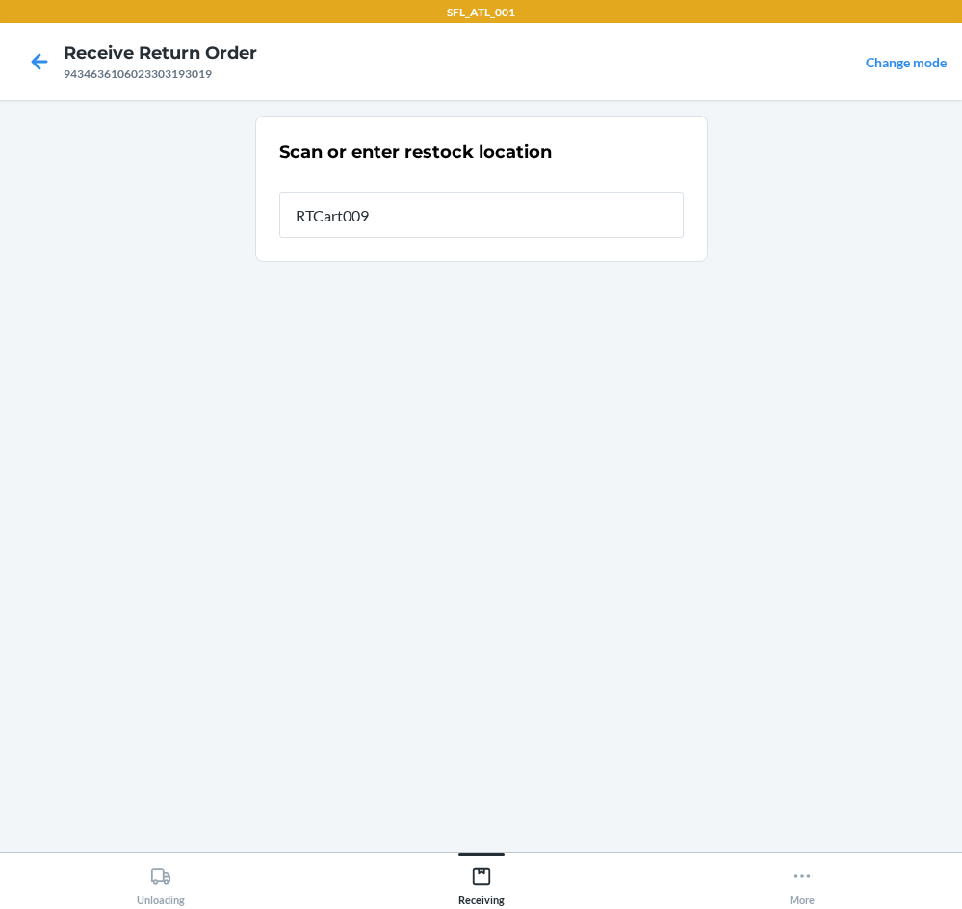
type input "RTCart009"
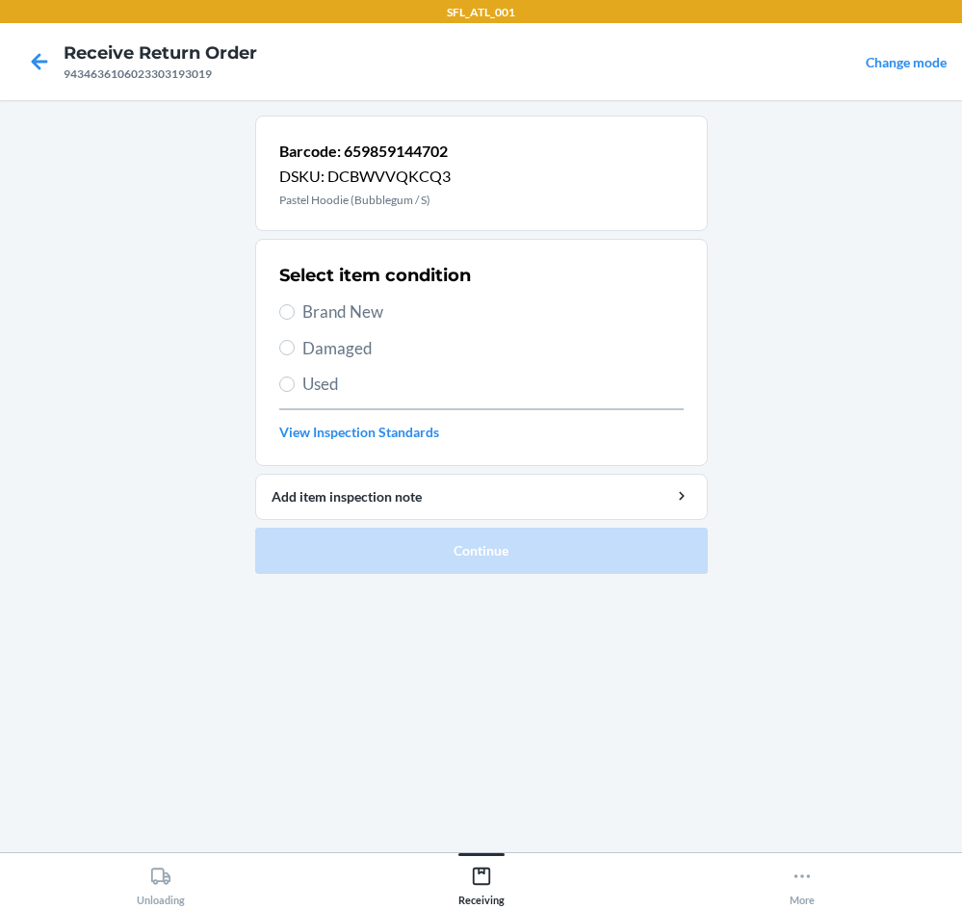
click at [382, 322] on div "Select item condition Brand New Damaged Used View Inspection Standards" at bounding box center [481, 352] width 405 height 191
click at [347, 308] on span "Brand New" at bounding box center [494, 312] width 382 height 25
click at [295, 308] on input "Brand New" at bounding box center [286, 311] width 15 height 15
radio input "true"
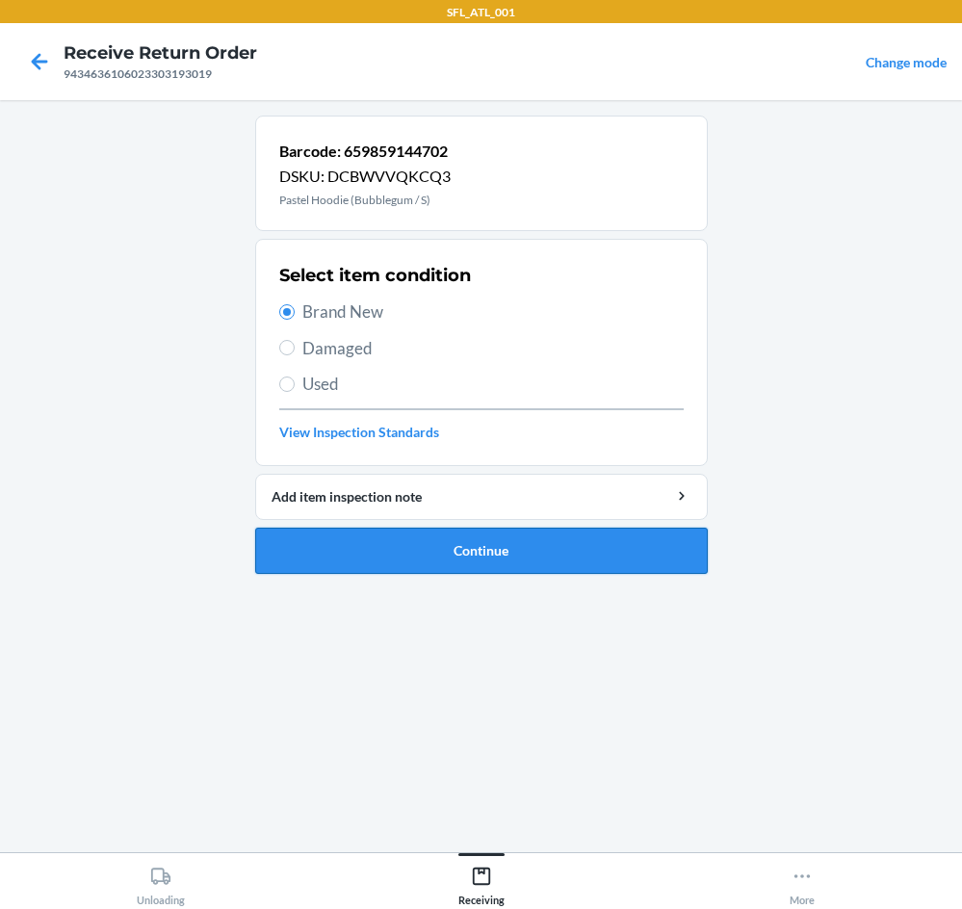
click at [579, 549] on button "Continue" at bounding box center [481, 551] width 453 height 46
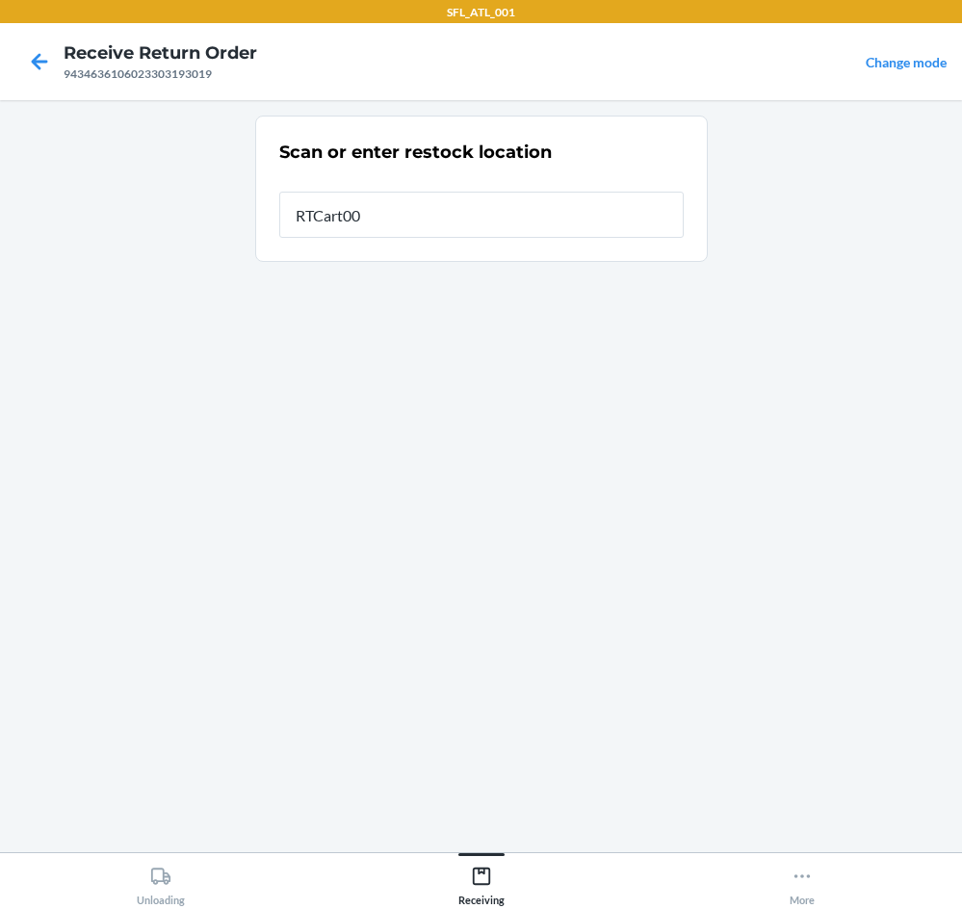
type input "RTCart009"
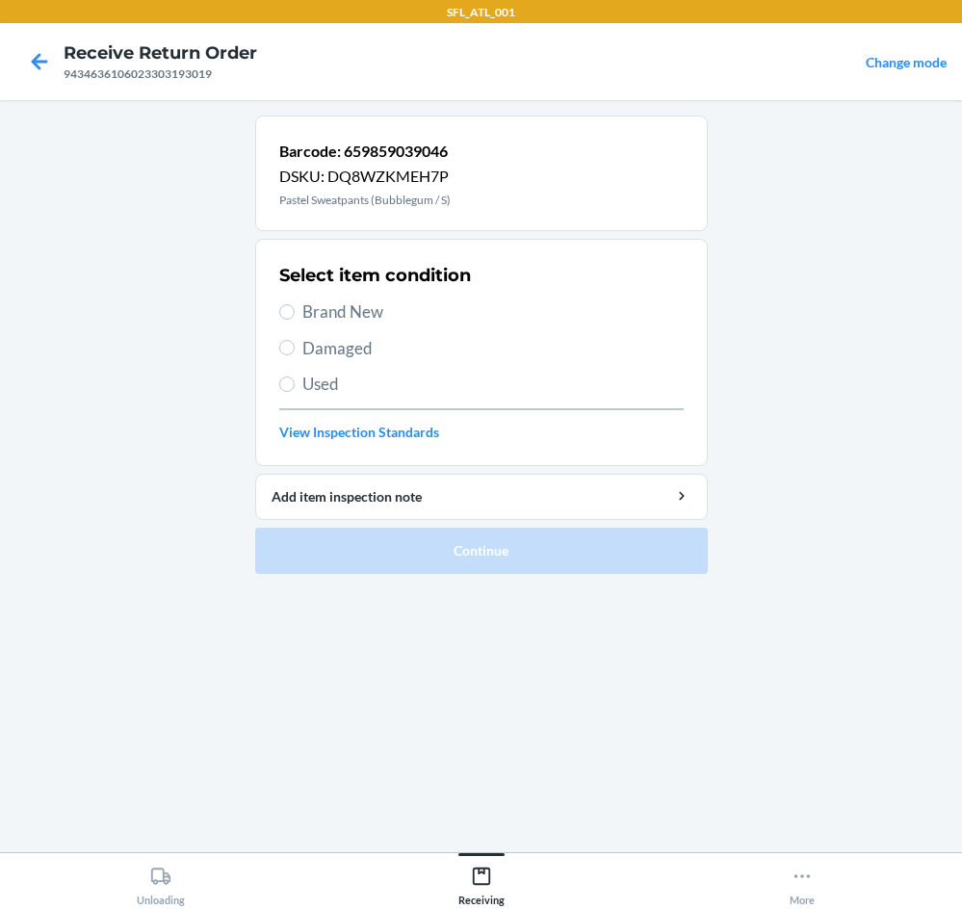
click at [376, 303] on span "Brand New" at bounding box center [494, 312] width 382 height 25
click at [295, 304] on input "Brand New" at bounding box center [286, 311] width 15 height 15
radio input "true"
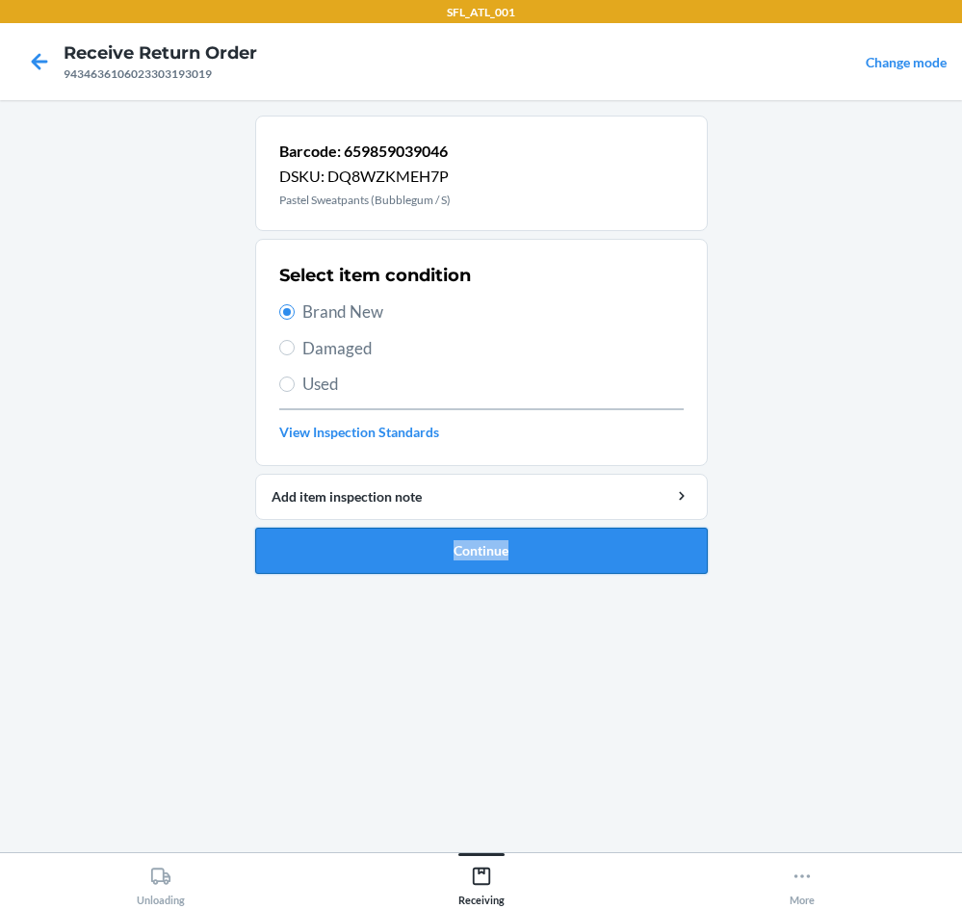
drag, startPoint x: 522, startPoint y: 524, endPoint x: 526, endPoint y: 535, distance: 11.3
click at [526, 535] on li "Barcode: 659859039046 DSKU: DQ8WZKMEH7P Pastel Sweatpants (Bubblegum / S) Selec…" at bounding box center [481, 345] width 453 height 459
click at [526, 535] on button "Continue" at bounding box center [481, 551] width 453 height 46
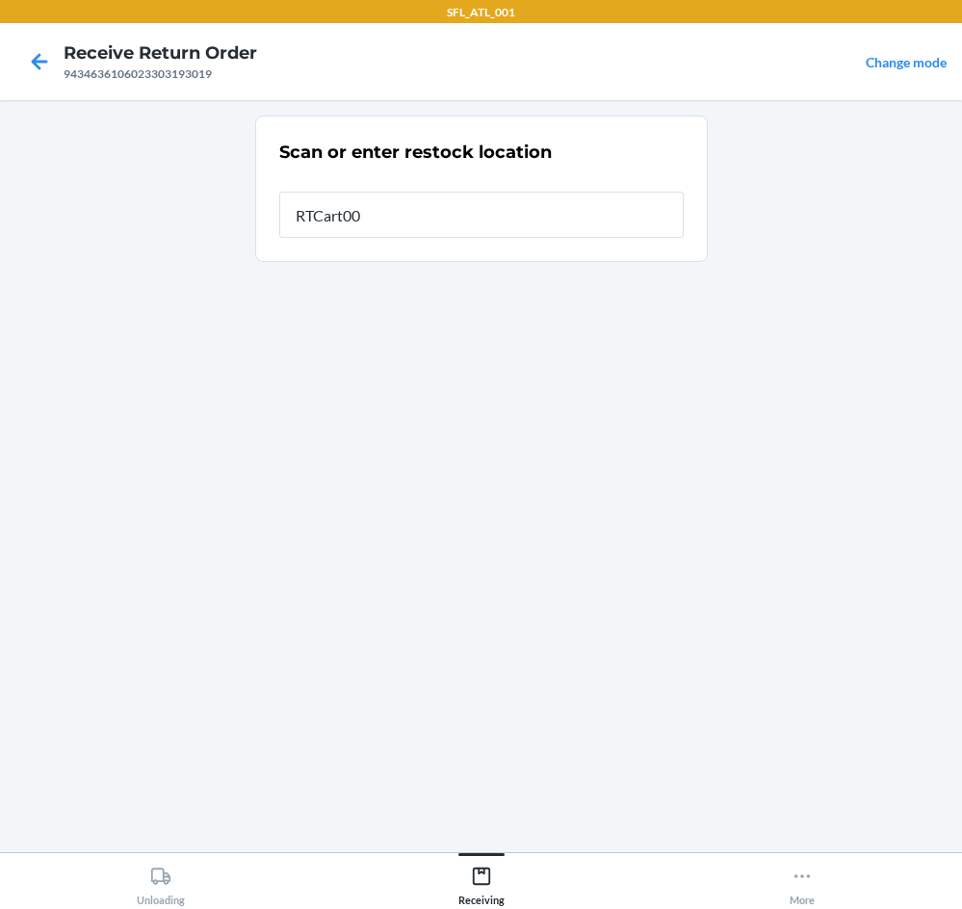
type input "RTCart009"
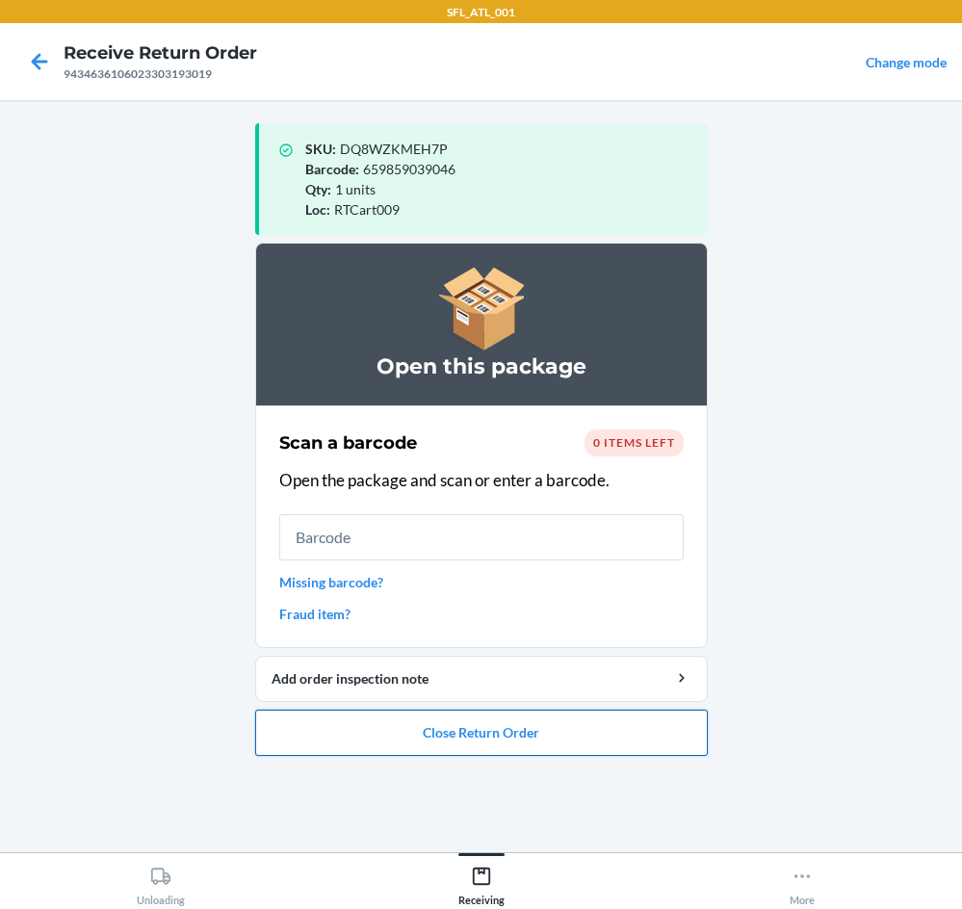
click at [613, 726] on button "Close Return Order" at bounding box center [481, 733] width 453 height 46
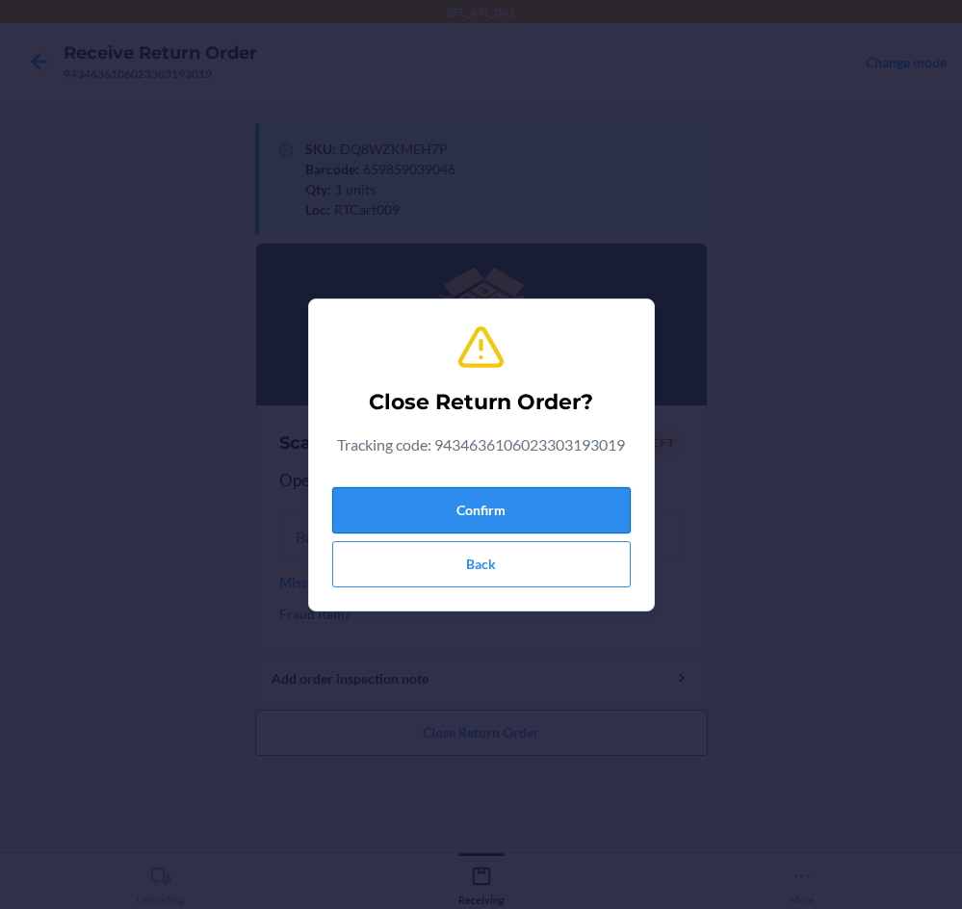
click at [582, 506] on button "Confirm" at bounding box center [481, 510] width 299 height 46
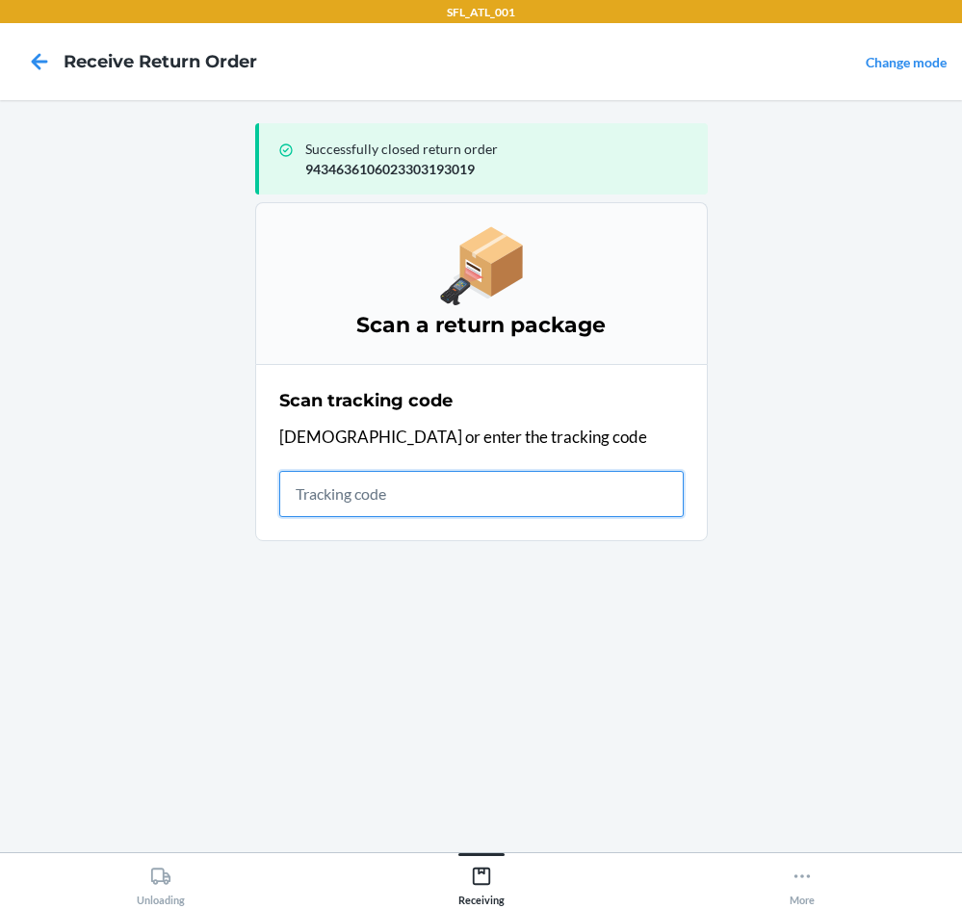
click at [343, 505] on input "text" at bounding box center [481, 494] width 405 height 46
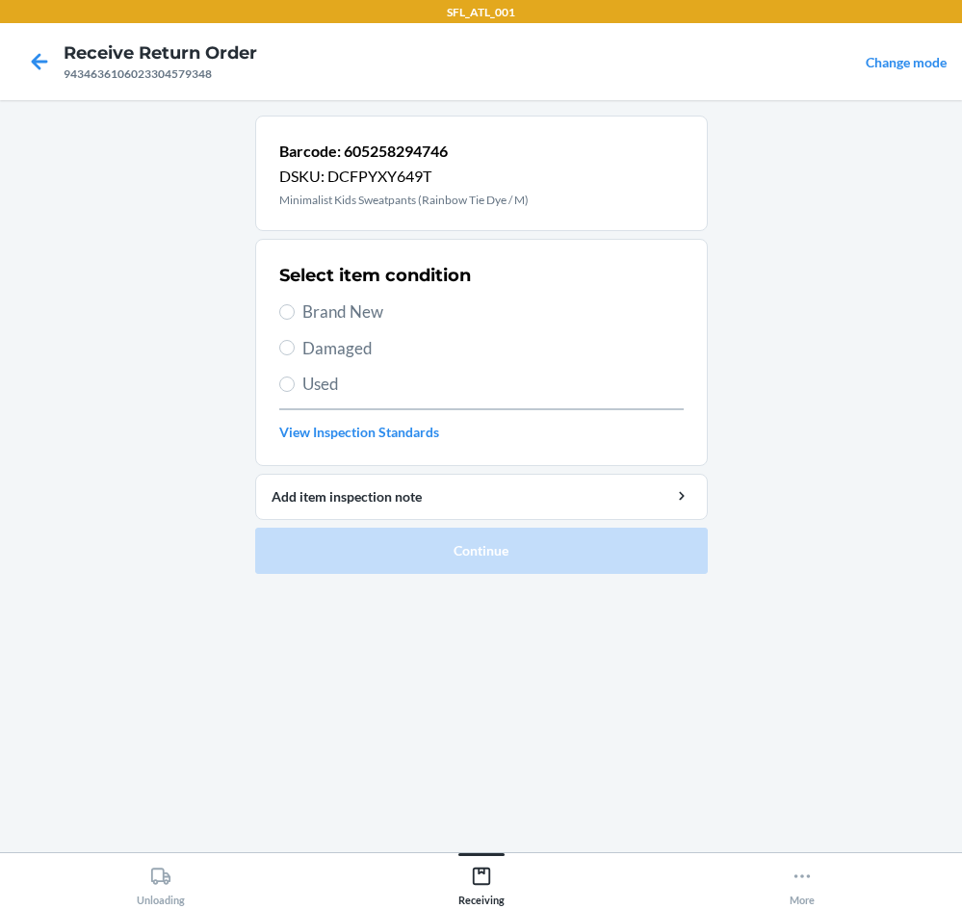
click at [312, 303] on span "Brand New" at bounding box center [494, 312] width 382 height 25
click at [295, 304] on input "Brand New" at bounding box center [286, 311] width 15 height 15
radio input "true"
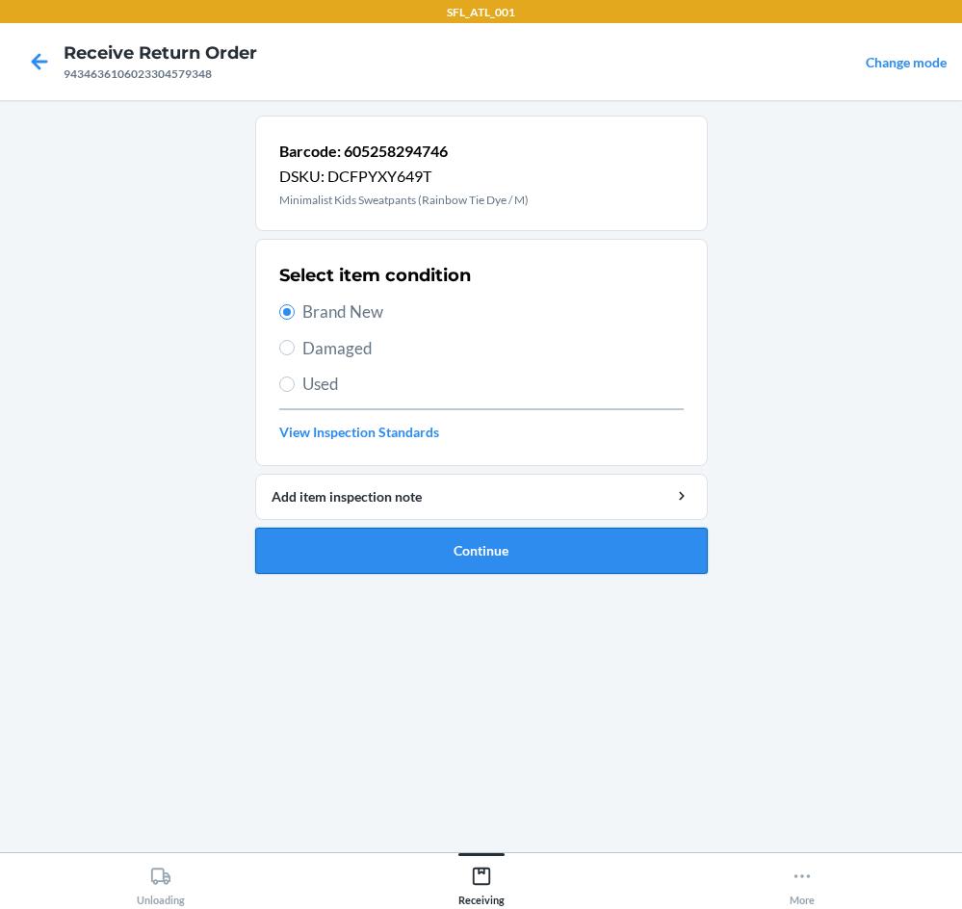
click at [459, 539] on button "Continue" at bounding box center [481, 551] width 453 height 46
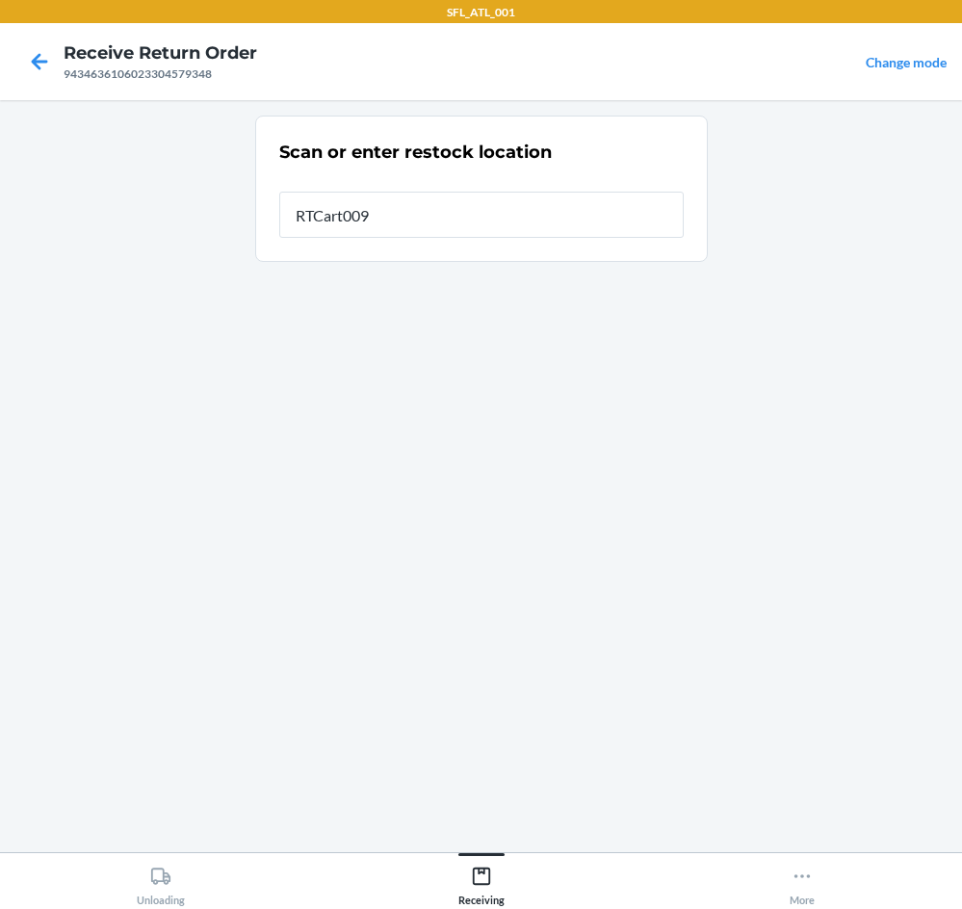
type input "RTCart009"
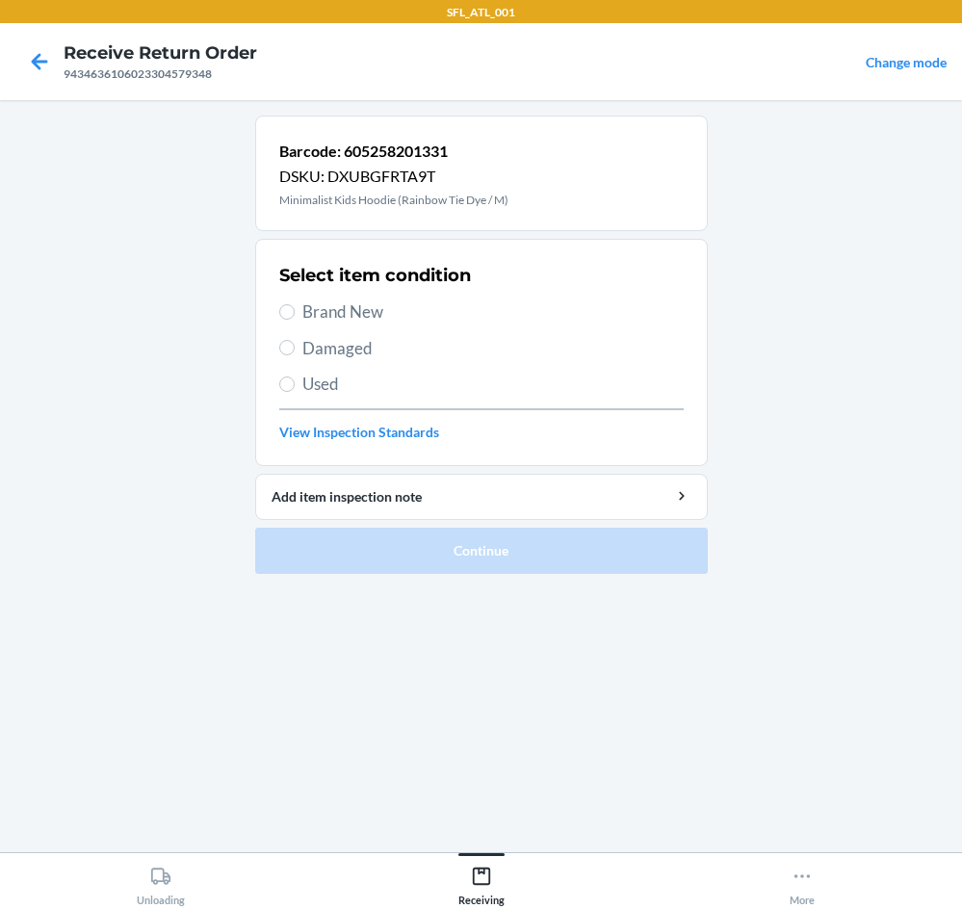
click at [364, 304] on span "Brand New" at bounding box center [494, 312] width 382 height 25
click at [295, 304] on input "Brand New" at bounding box center [286, 311] width 15 height 15
radio input "true"
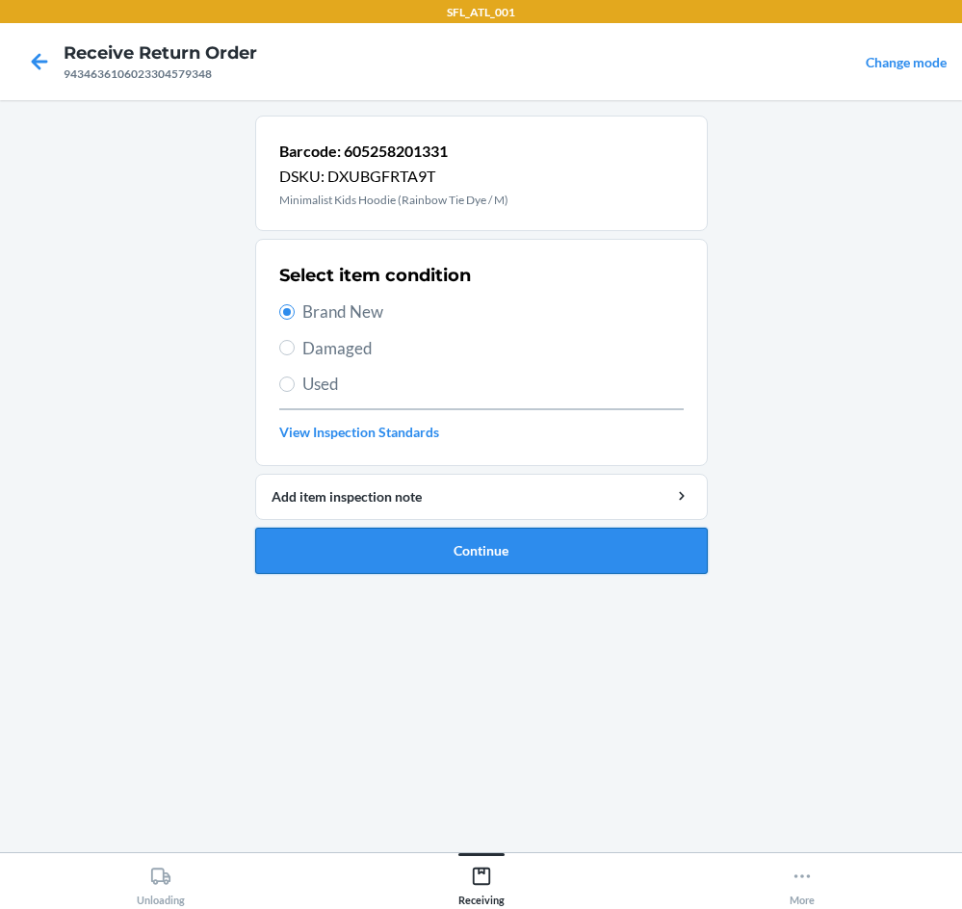
click at [442, 557] on button "Continue" at bounding box center [481, 551] width 453 height 46
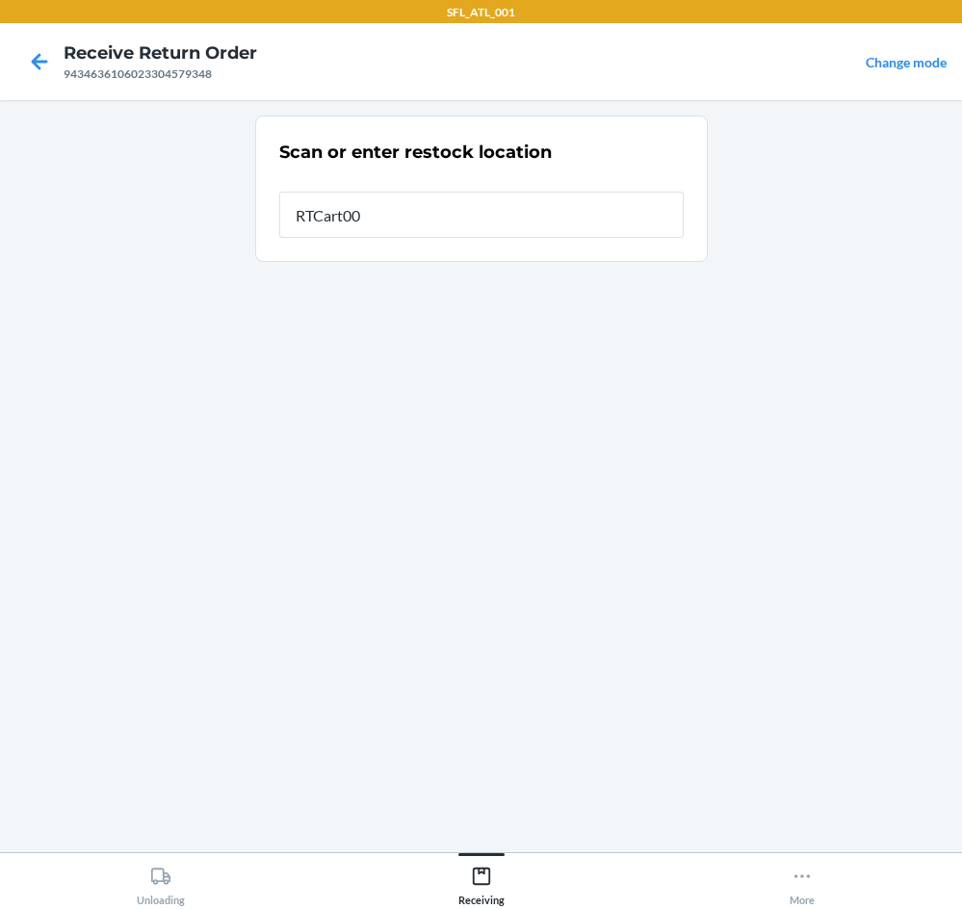
type input "RTCart009"
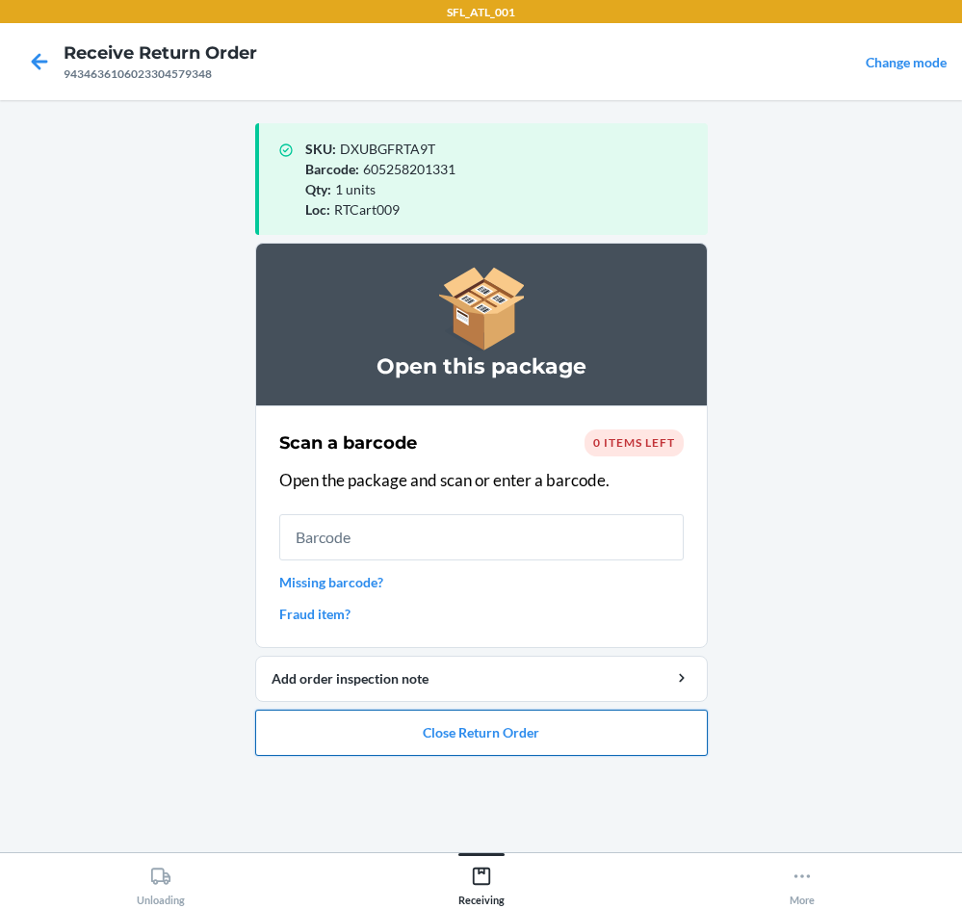
click at [454, 741] on button "Close Return Order" at bounding box center [481, 733] width 453 height 46
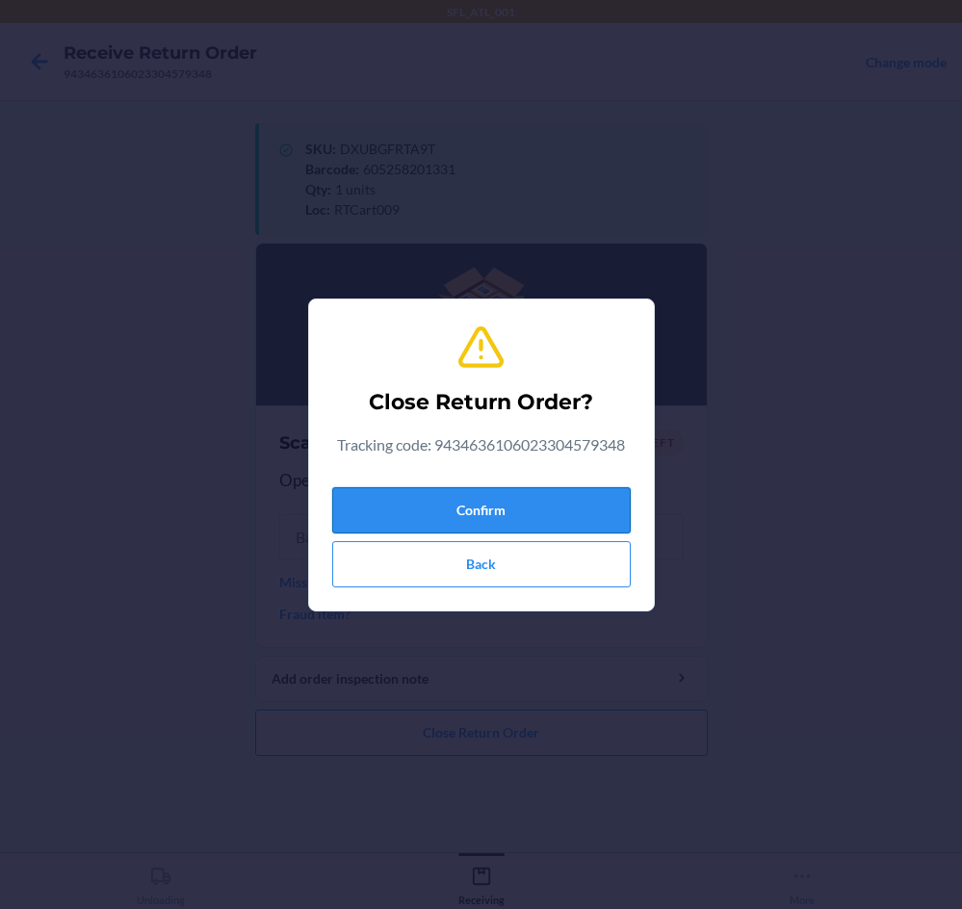
click at [491, 505] on button "Confirm" at bounding box center [481, 510] width 299 height 46
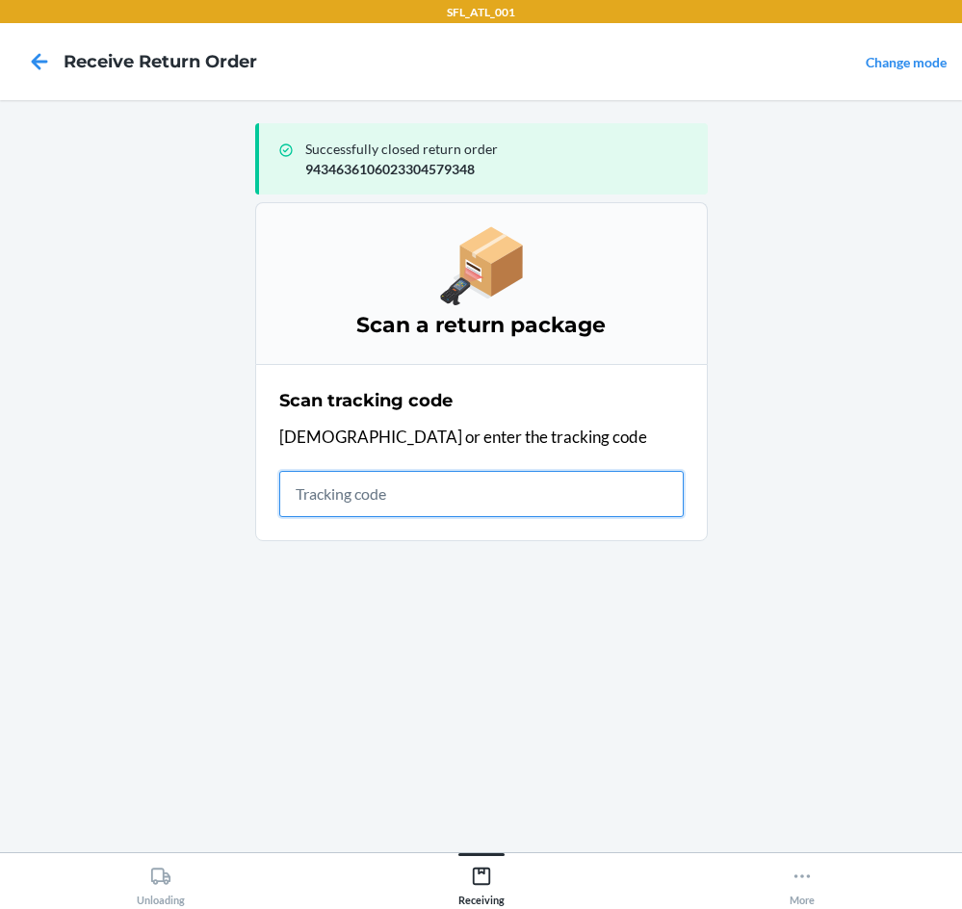
click at [487, 491] on input "text" at bounding box center [481, 494] width 405 height 46
type input "42030259943463610"
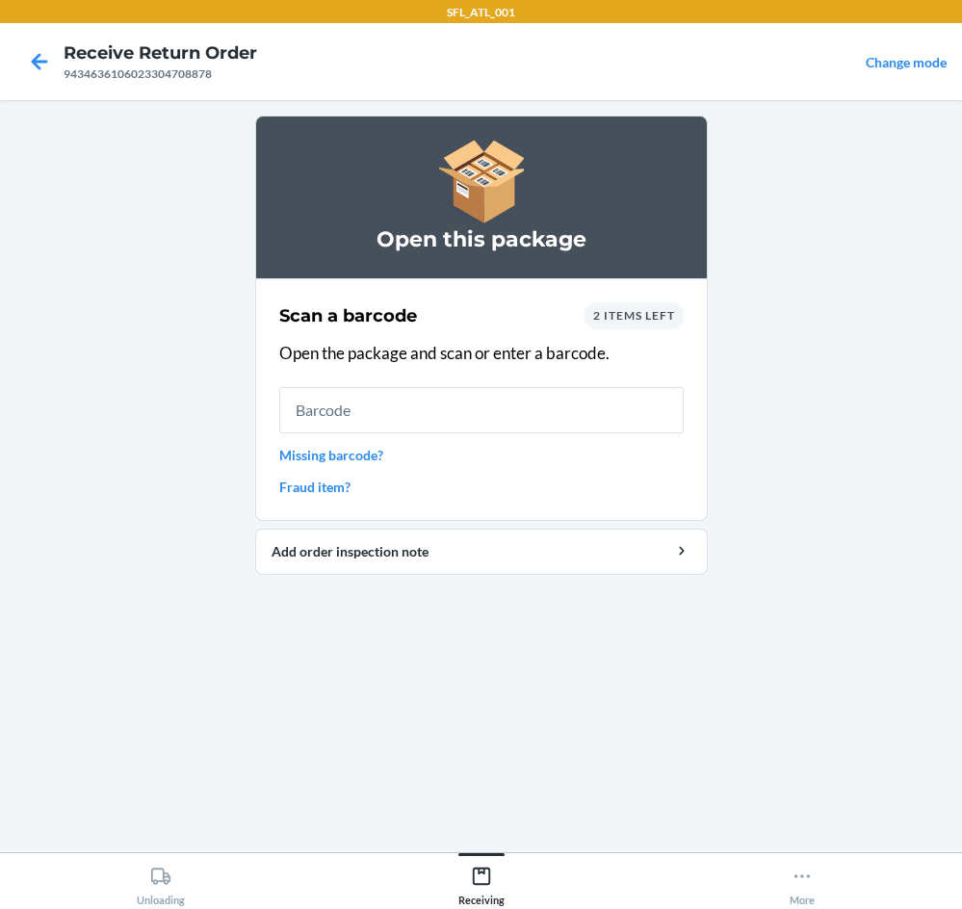
click at [519, 411] on input "text" at bounding box center [481, 410] width 405 height 46
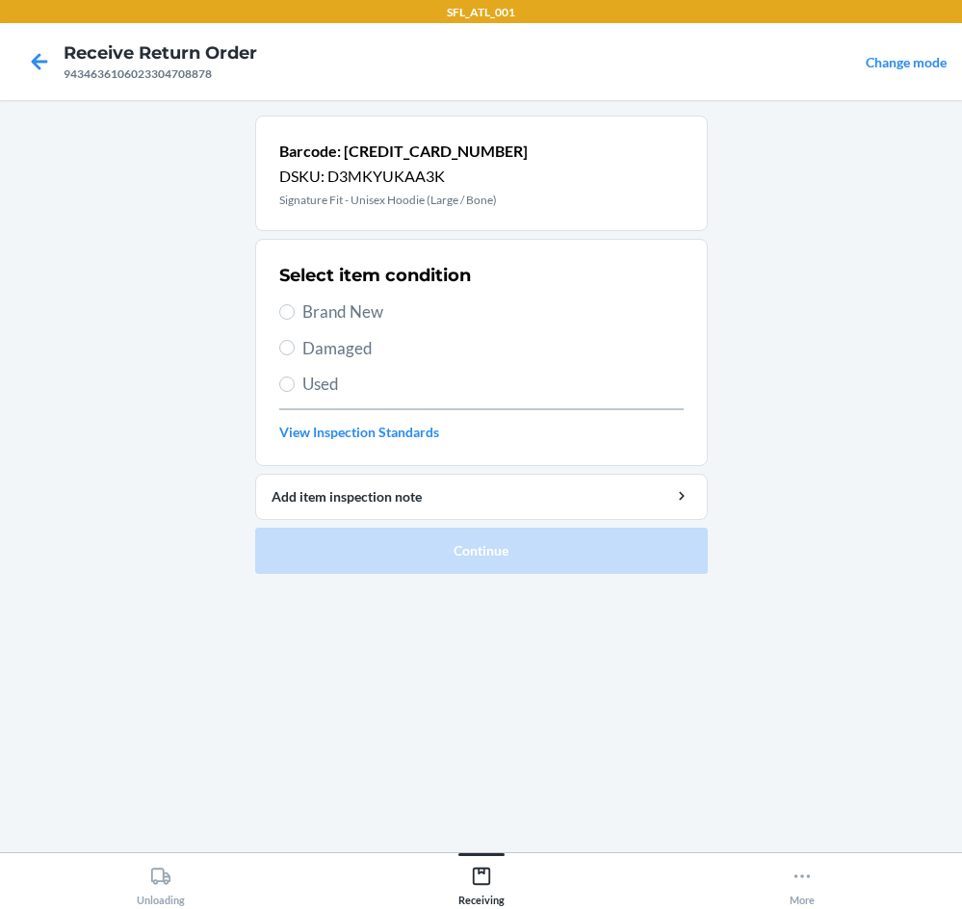
click at [350, 310] on span "Brand New" at bounding box center [494, 312] width 382 height 25
click at [295, 310] on input "Brand New" at bounding box center [286, 311] width 15 height 15
radio input "true"
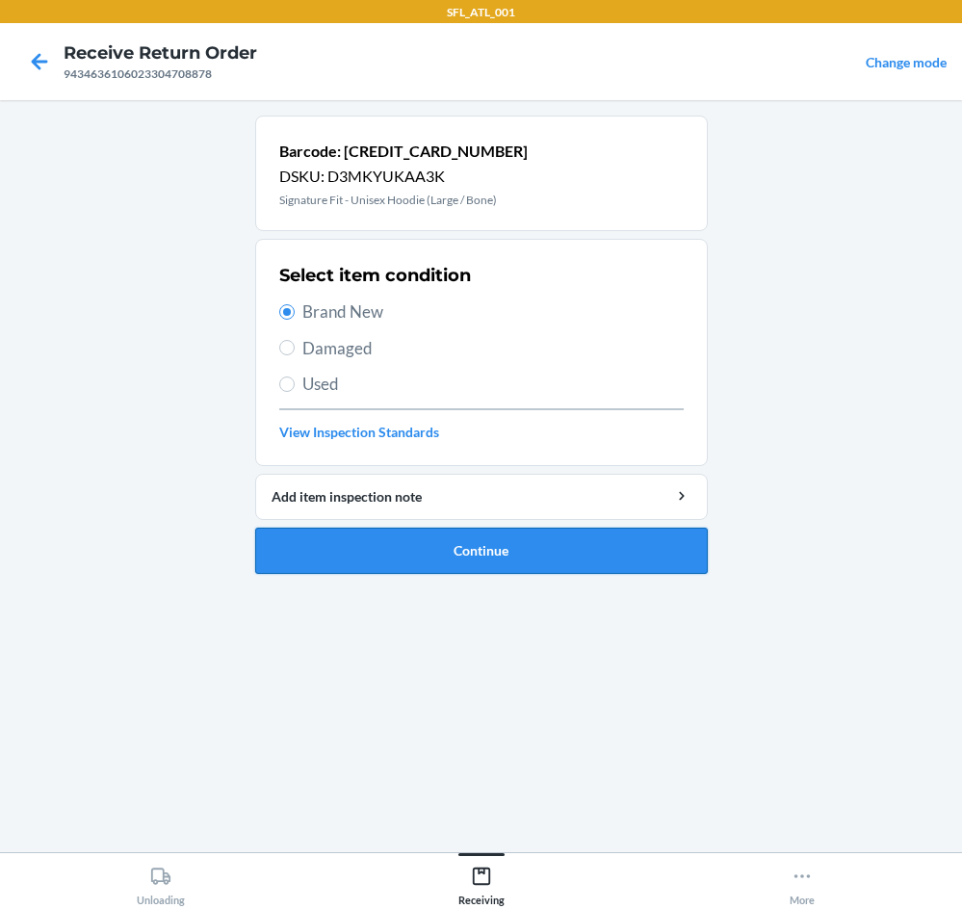
click at [427, 553] on button "Continue" at bounding box center [481, 551] width 453 height 46
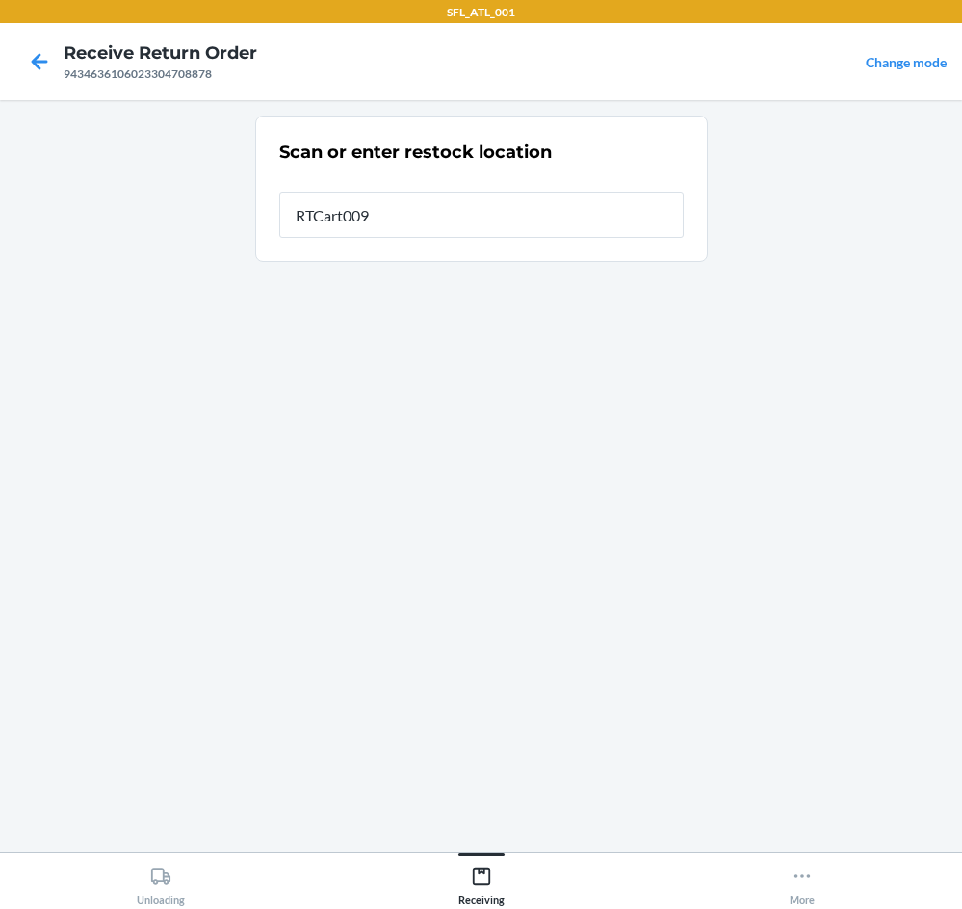
type input "RTCart009"
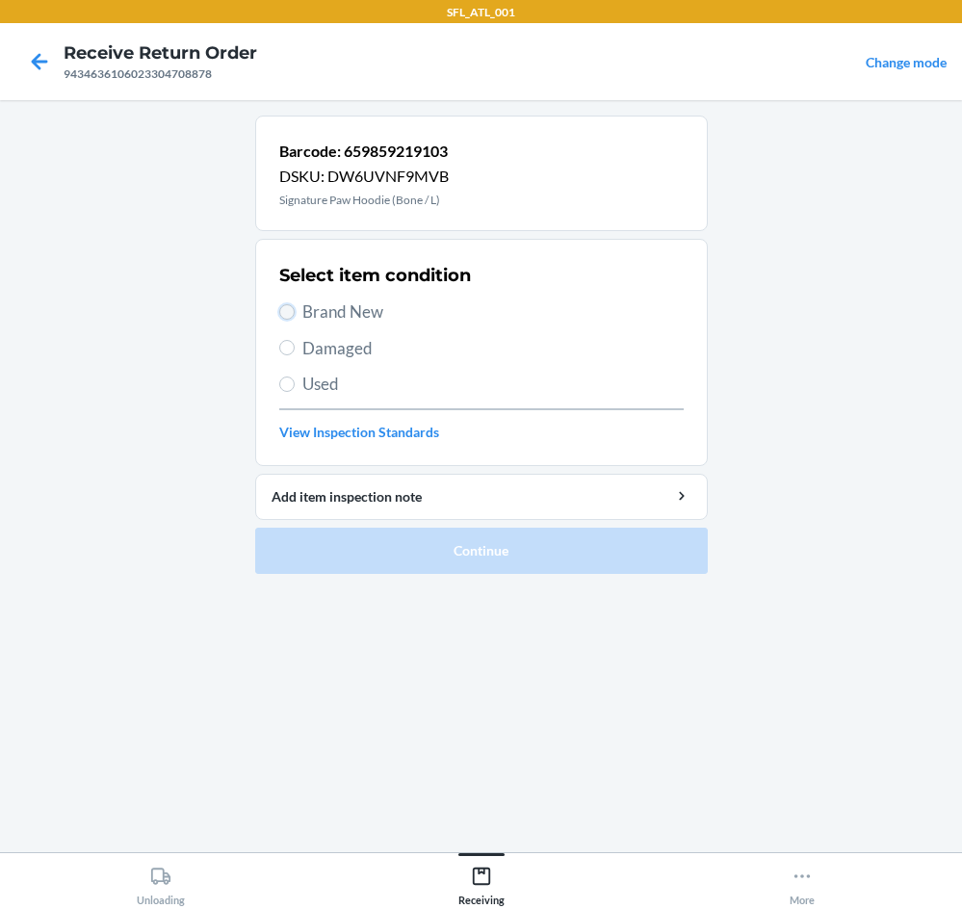
click at [293, 314] on input "Brand New" at bounding box center [286, 311] width 15 height 15
radio input "true"
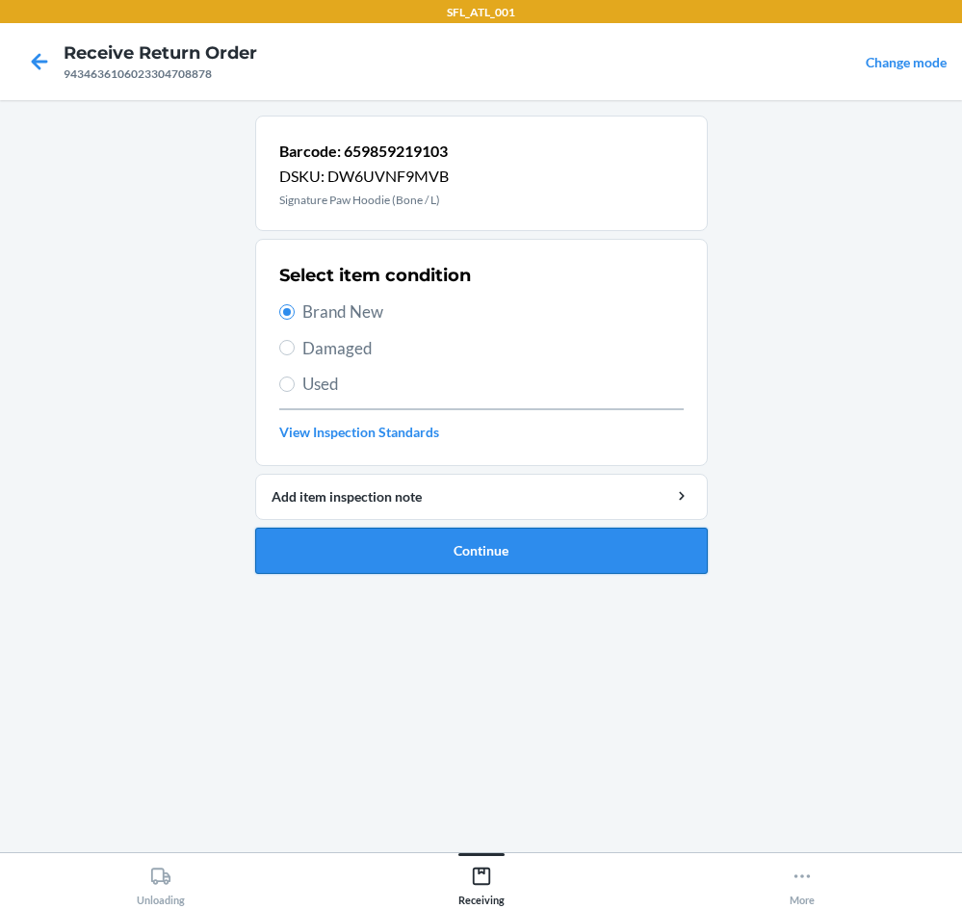
click at [552, 540] on button "Continue" at bounding box center [481, 551] width 453 height 46
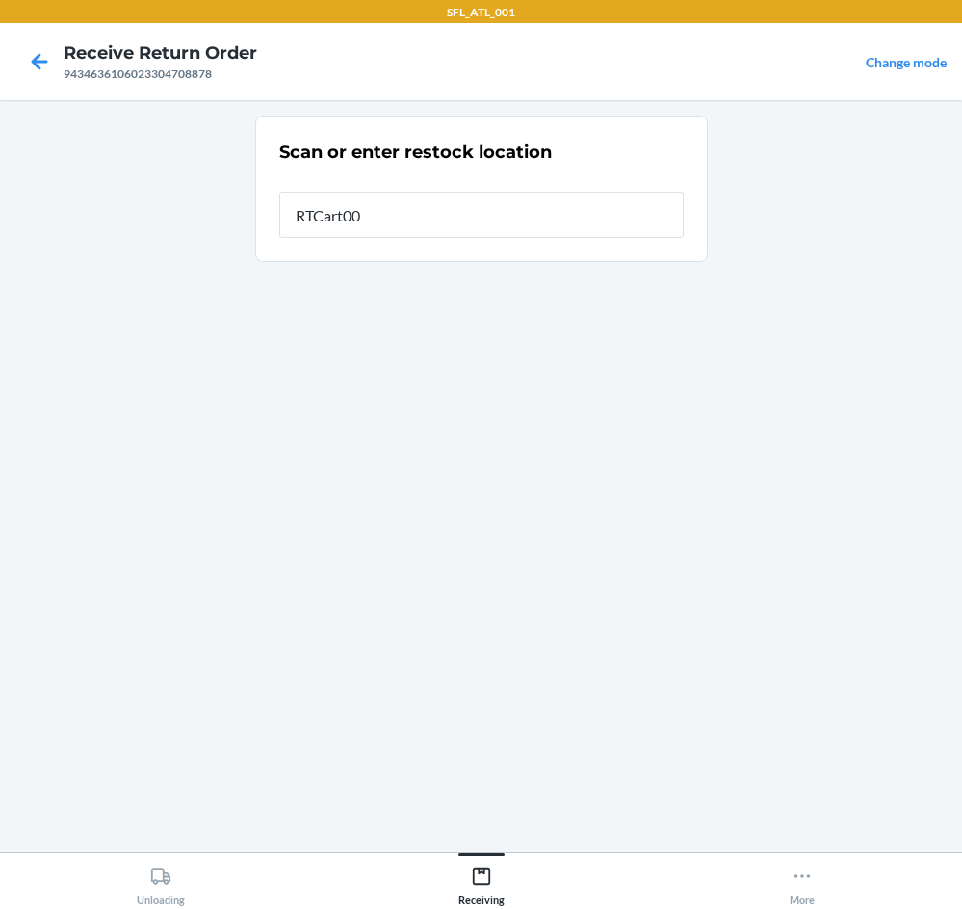
type input "RTCart009"
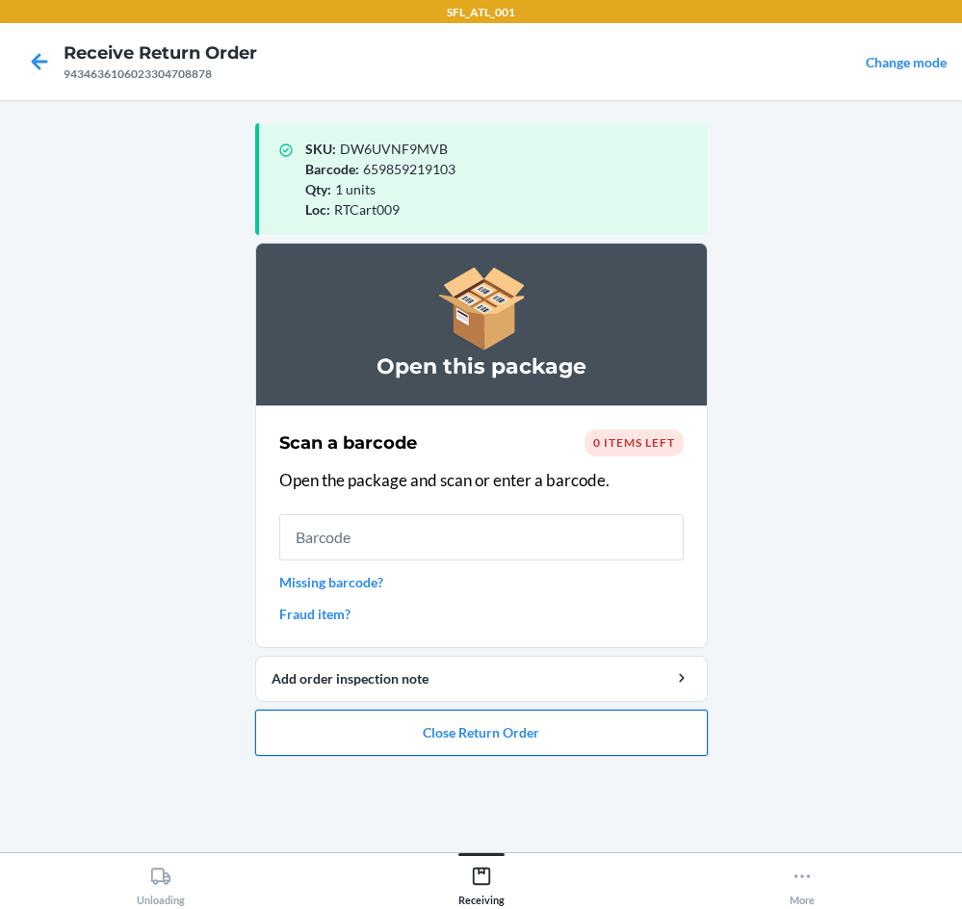
drag, startPoint x: 443, startPoint y: 732, endPoint x: 444, endPoint y: 718, distance: 14.5
click at [444, 726] on button "Close Return Order" at bounding box center [481, 733] width 453 height 46
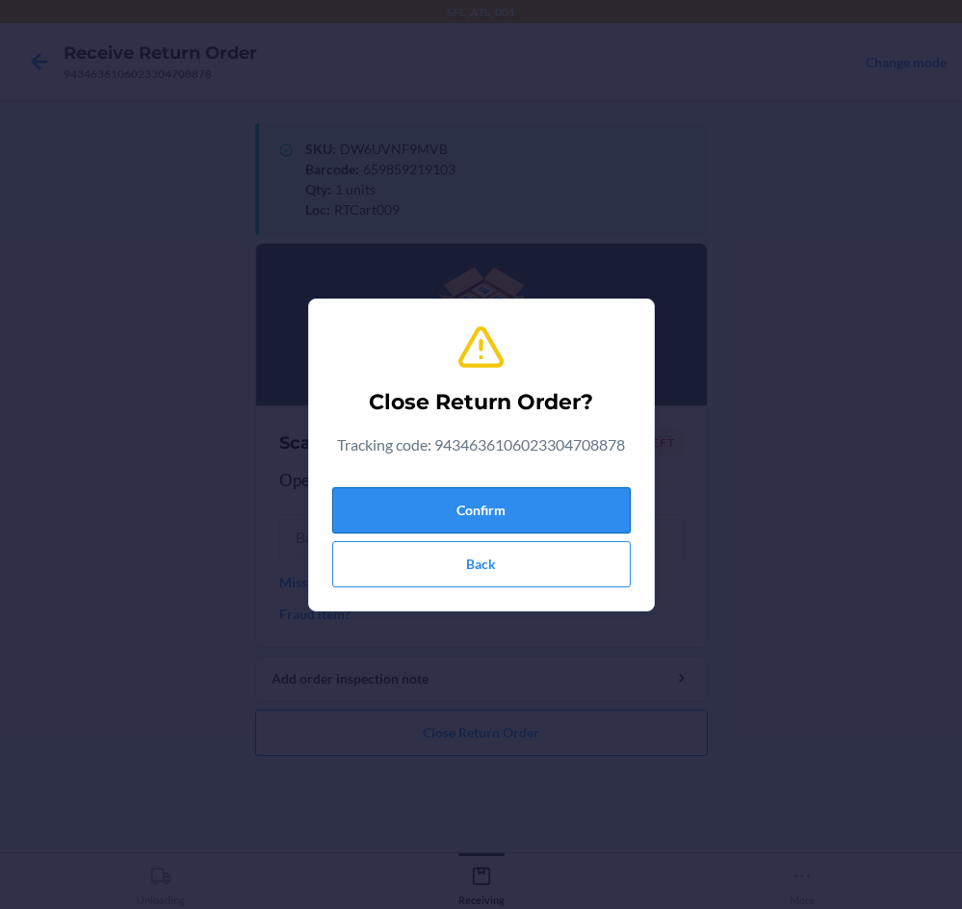
click at [447, 496] on button "Confirm" at bounding box center [481, 510] width 299 height 46
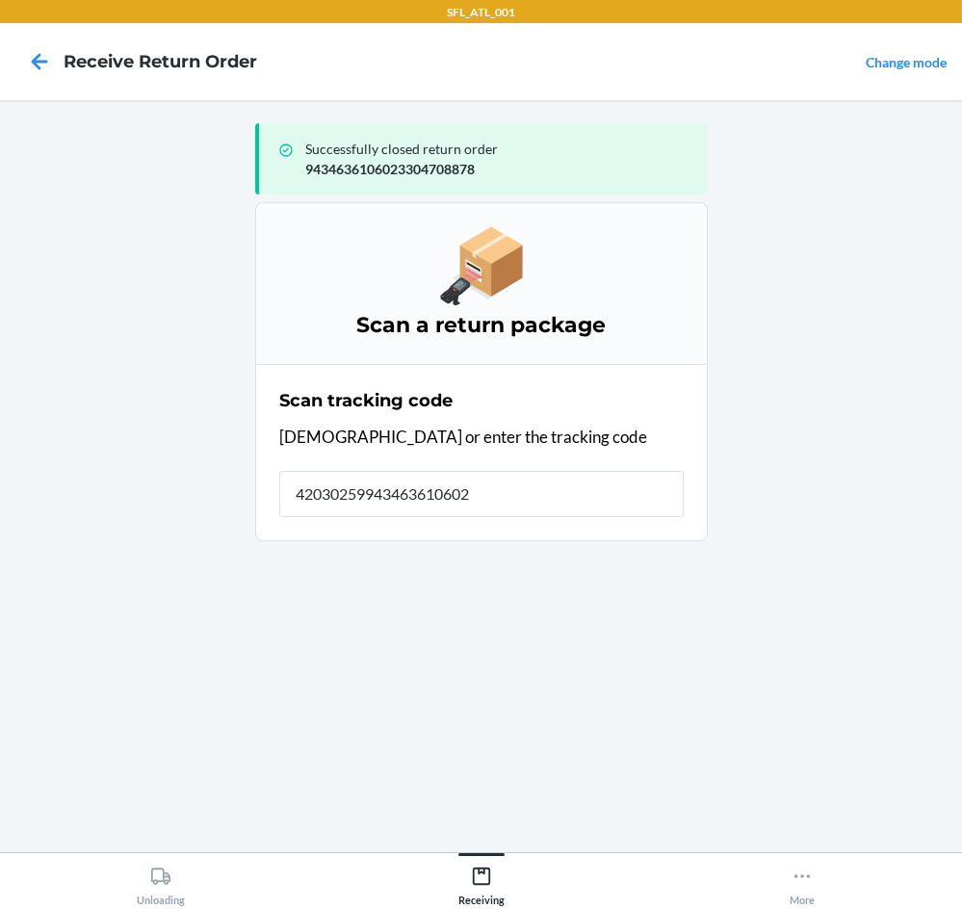
type input "420302599434636106023"
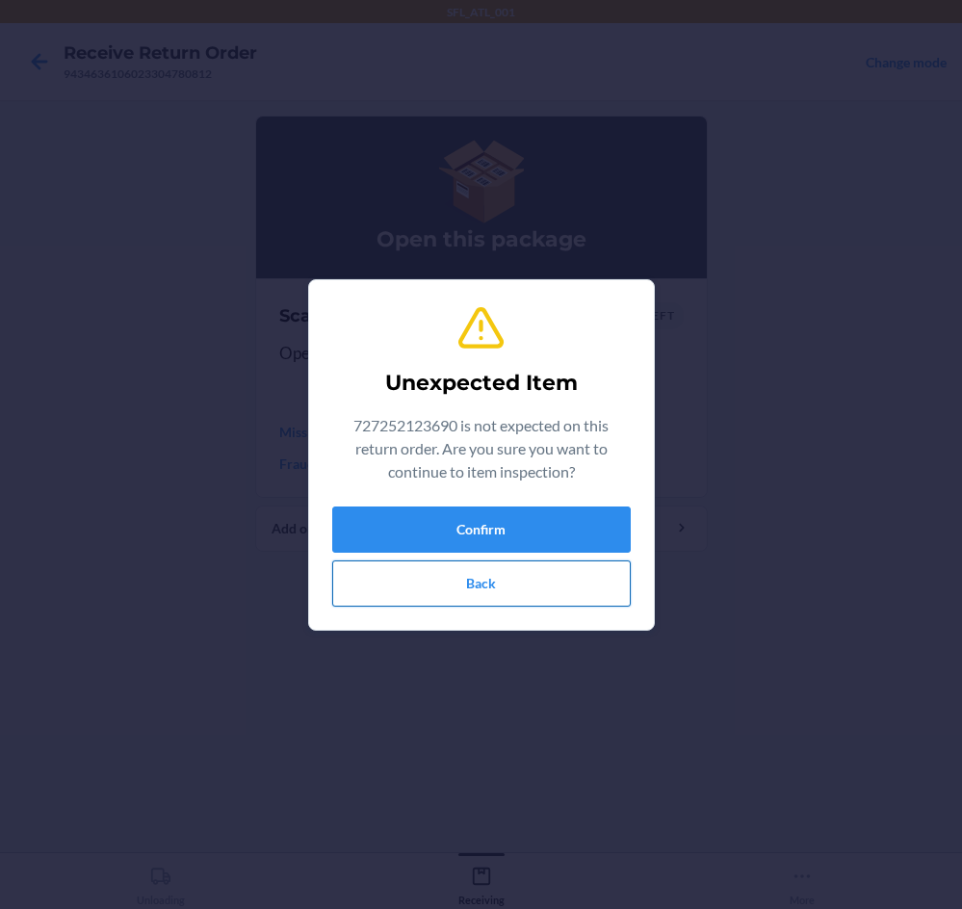
click at [453, 576] on button "Back" at bounding box center [481, 584] width 299 height 46
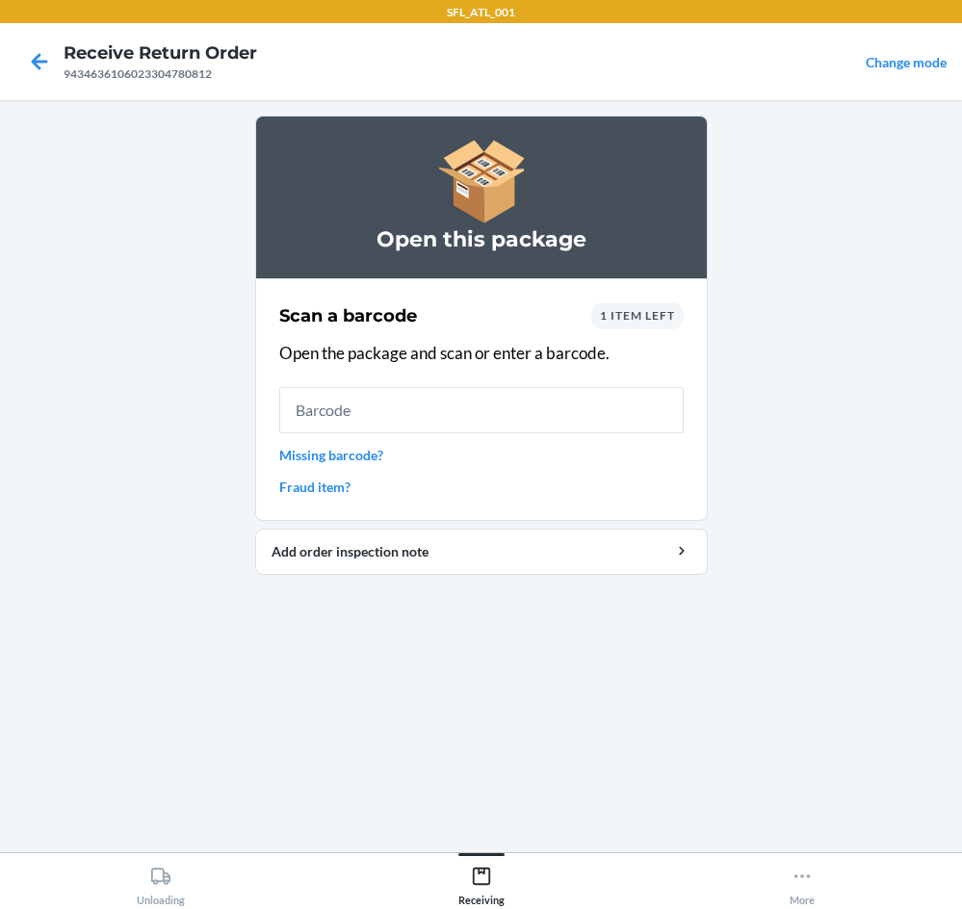
click at [317, 488] on link "Fraud item?" at bounding box center [481, 487] width 405 height 20
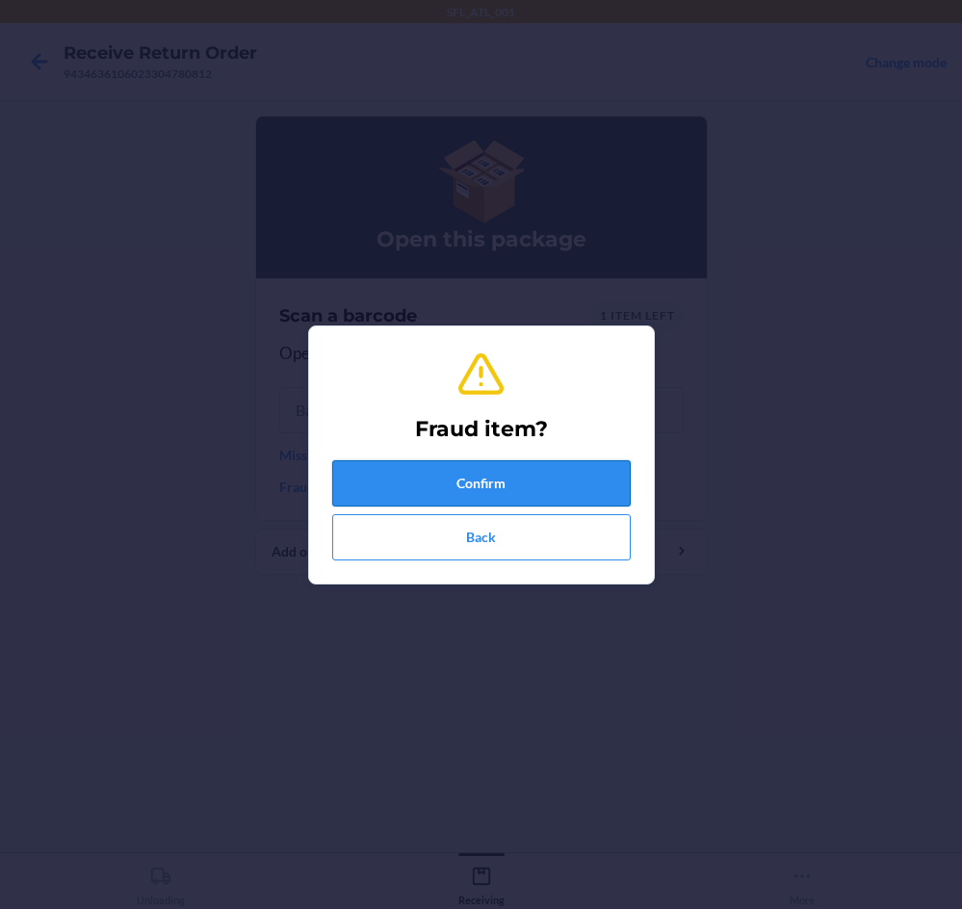
click at [417, 479] on button "Confirm" at bounding box center [481, 484] width 299 height 46
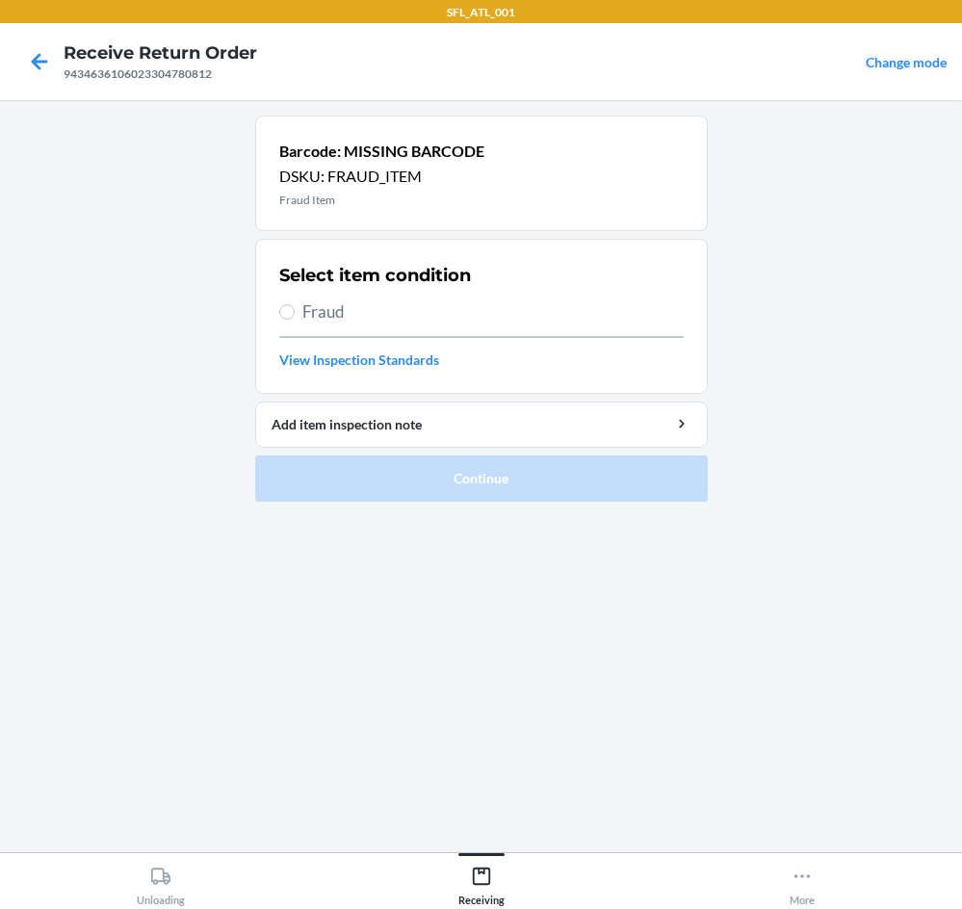
click at [304, 315] on span "Fraud" at bounding box center [494, 312] width 382 height 25
click at [295, 315] on input "Fraud" at bounding box center [286, 311] width 15 height 15
radio input "true"
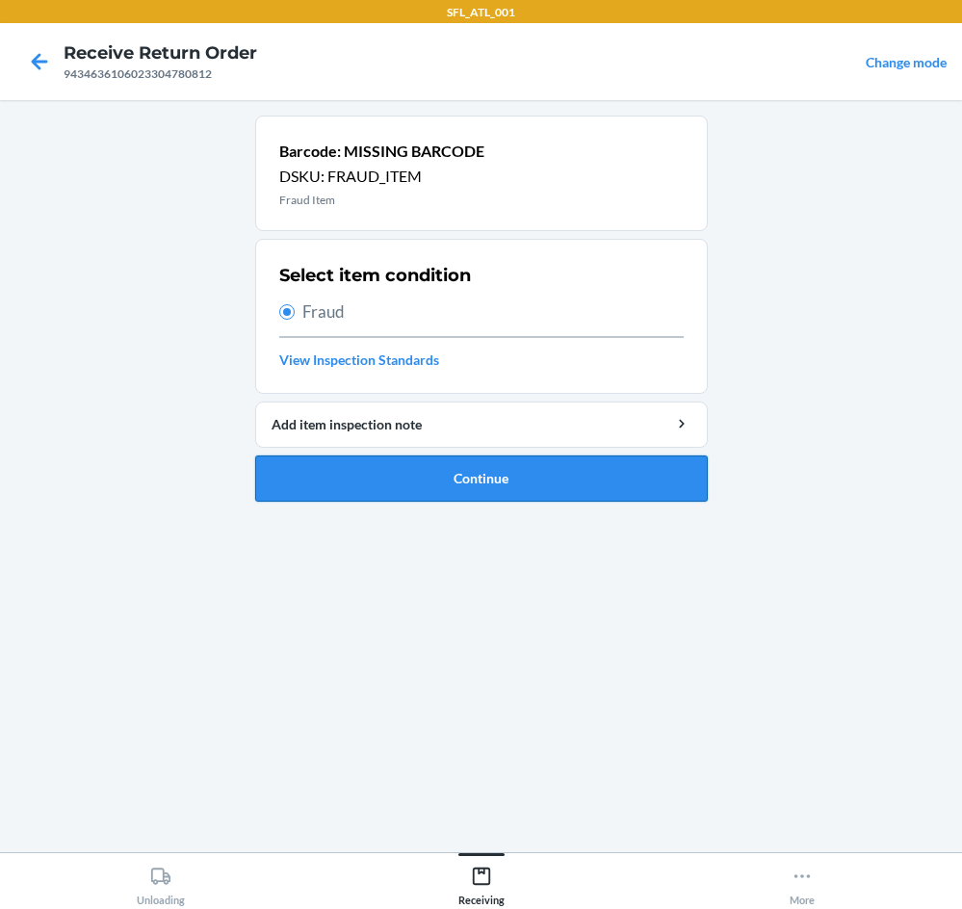
click at [445, 494] on button "Continue" at bounding box center [481, 479] width 453 height 46
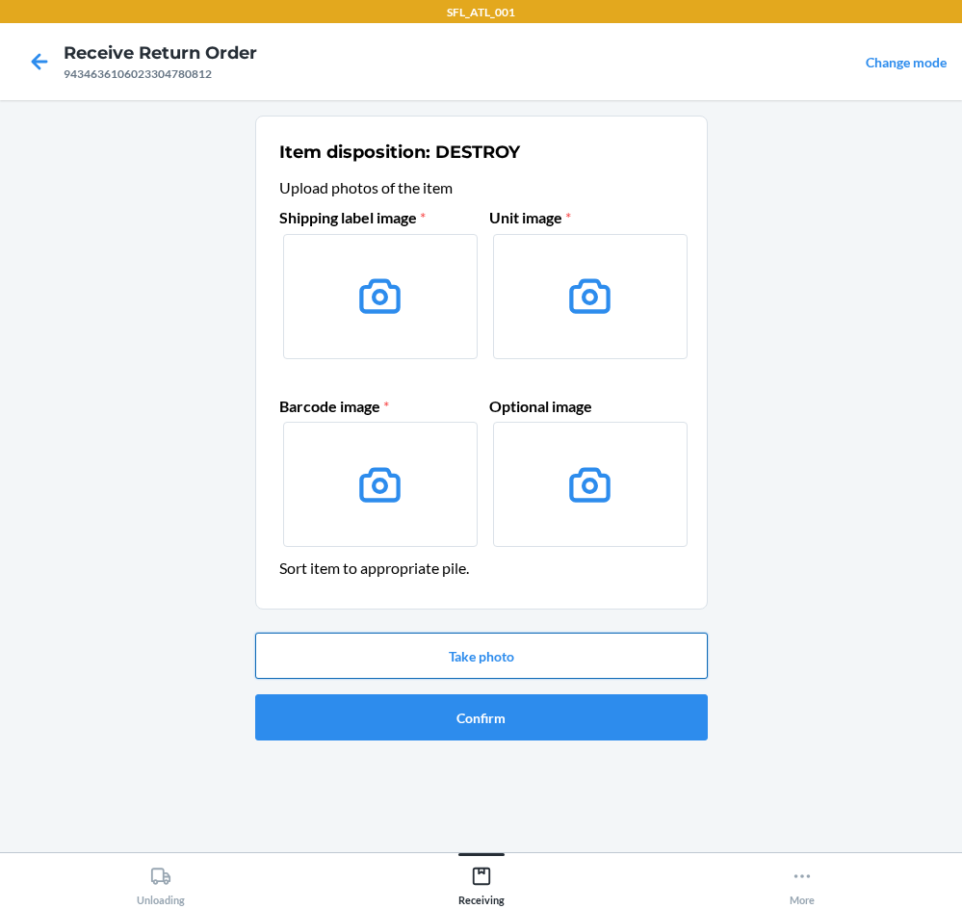
click at [475, 645] on button "Take photo" at bounding box center [481, 656] width 453 height 46
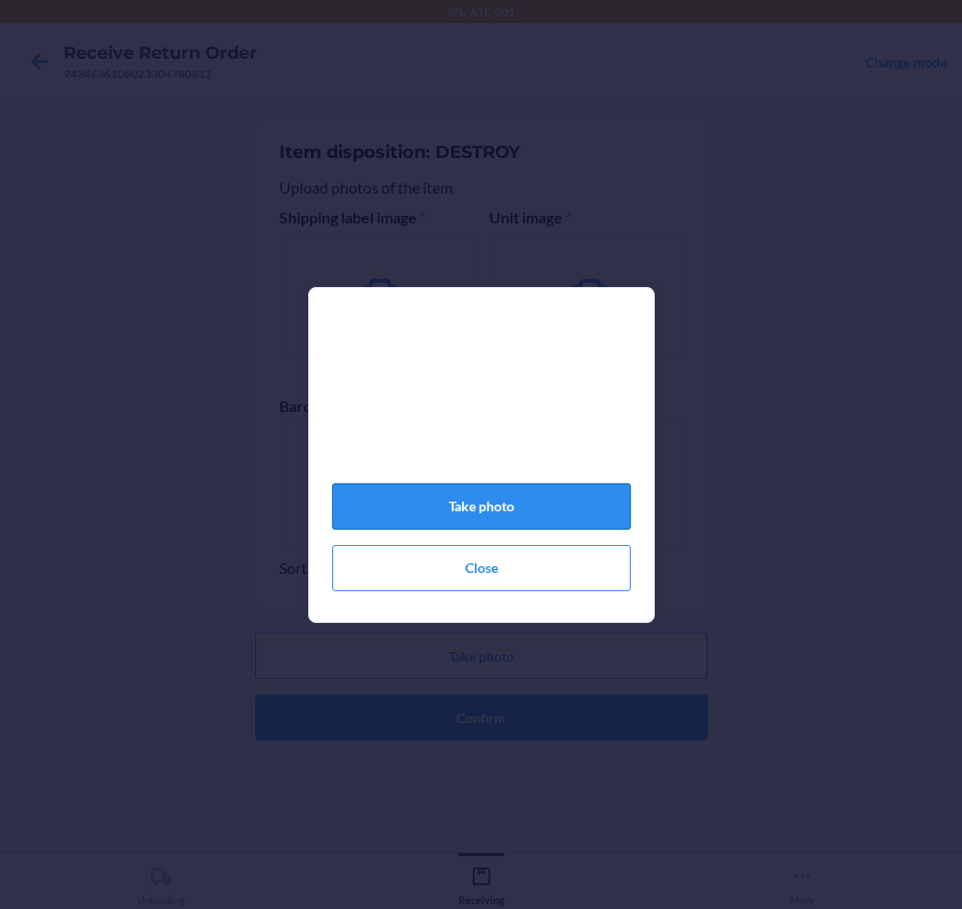
click at [598, 516] on button "Take photo" at bounding box center [481, 507] width 299 height 46
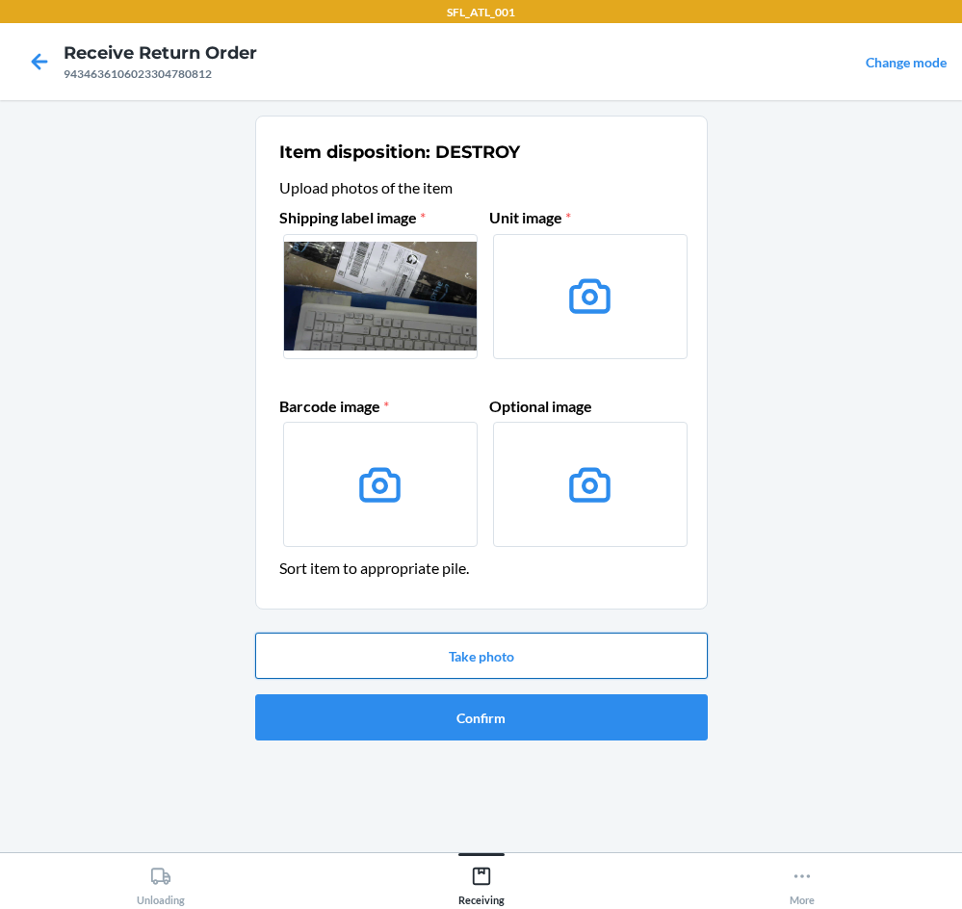
click at [566, 651] on button "Take photo" at bounding box center [481, 656] width 453 height 46
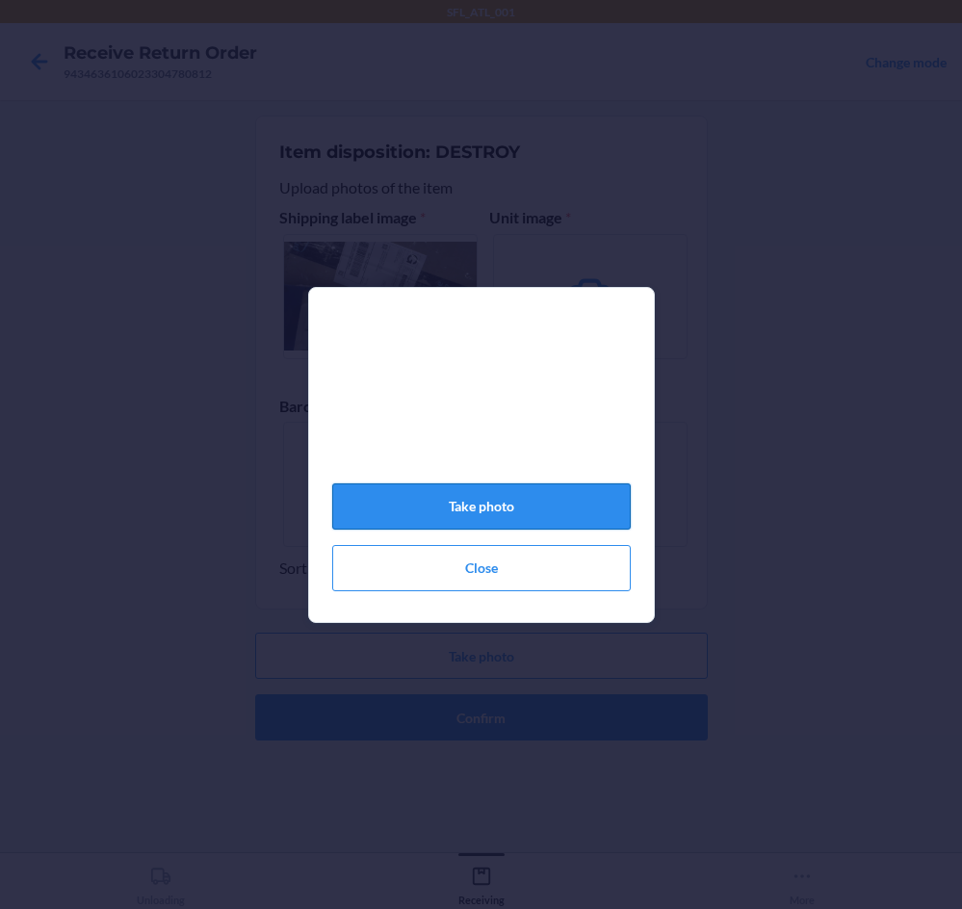
click at [483, 512] on button "Take photo" at bounding box center [481, 507] width 299 height 46
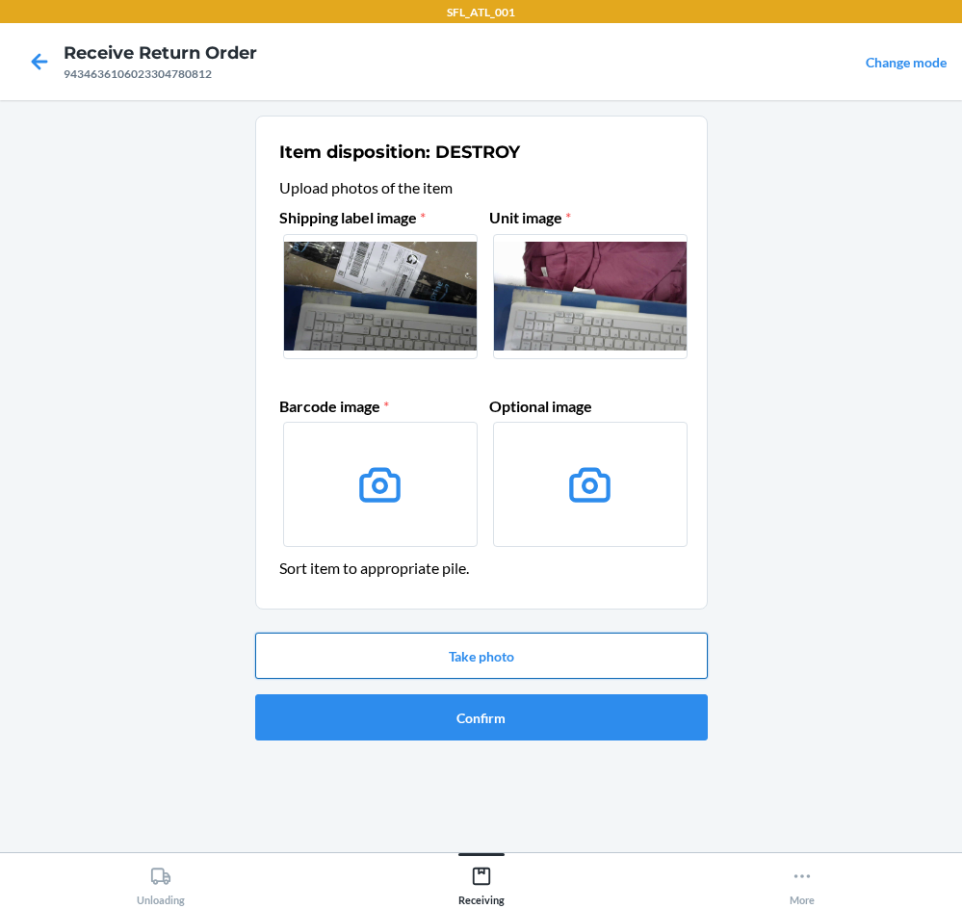
click at [455, 650] on button "Take photo" at bounding box center [481, 656] width 453 height 46
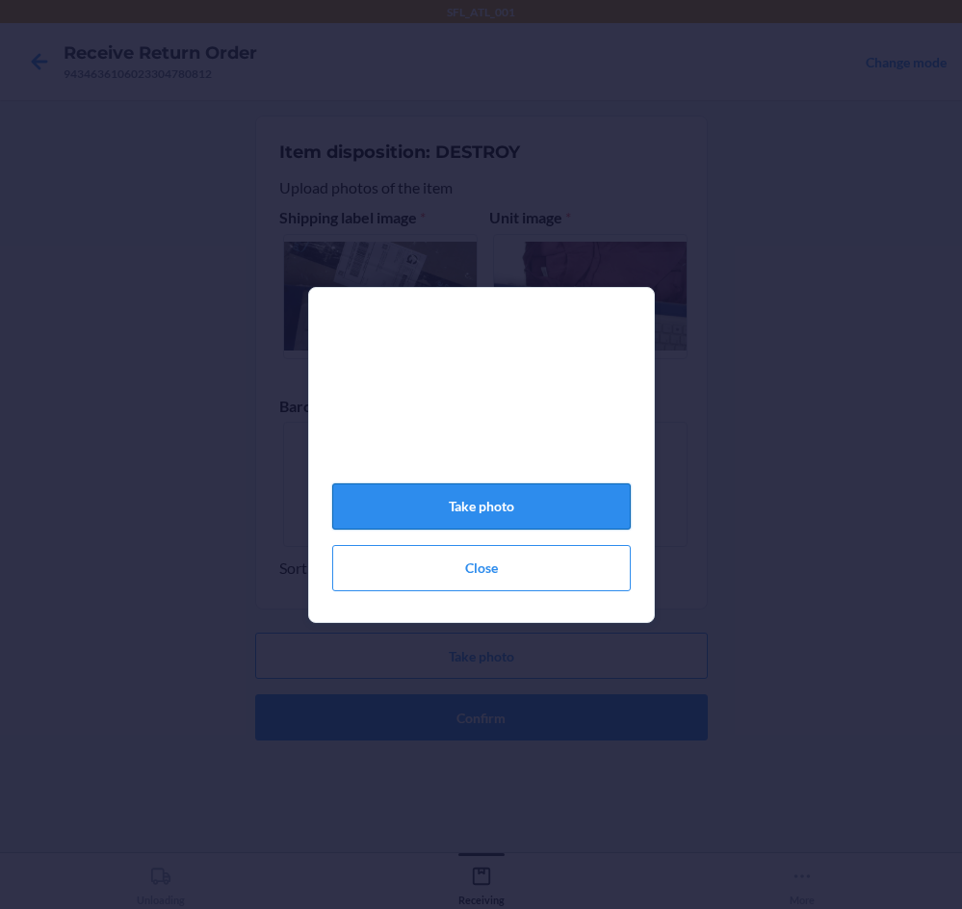
click at [513, 515] on button "Take photo" at bounding box center [481, 507] width 299 height 46
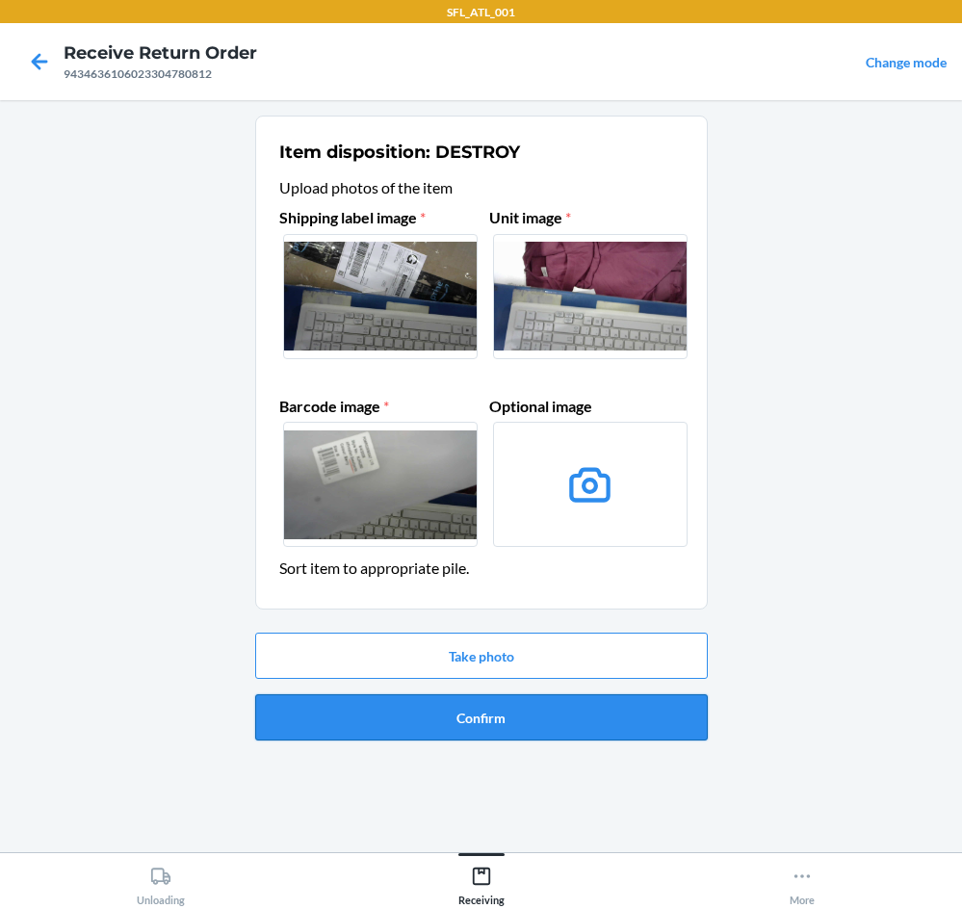
click at [500, 708] on button "Confirm" at bounding box center [481, 718] width 453 height 46
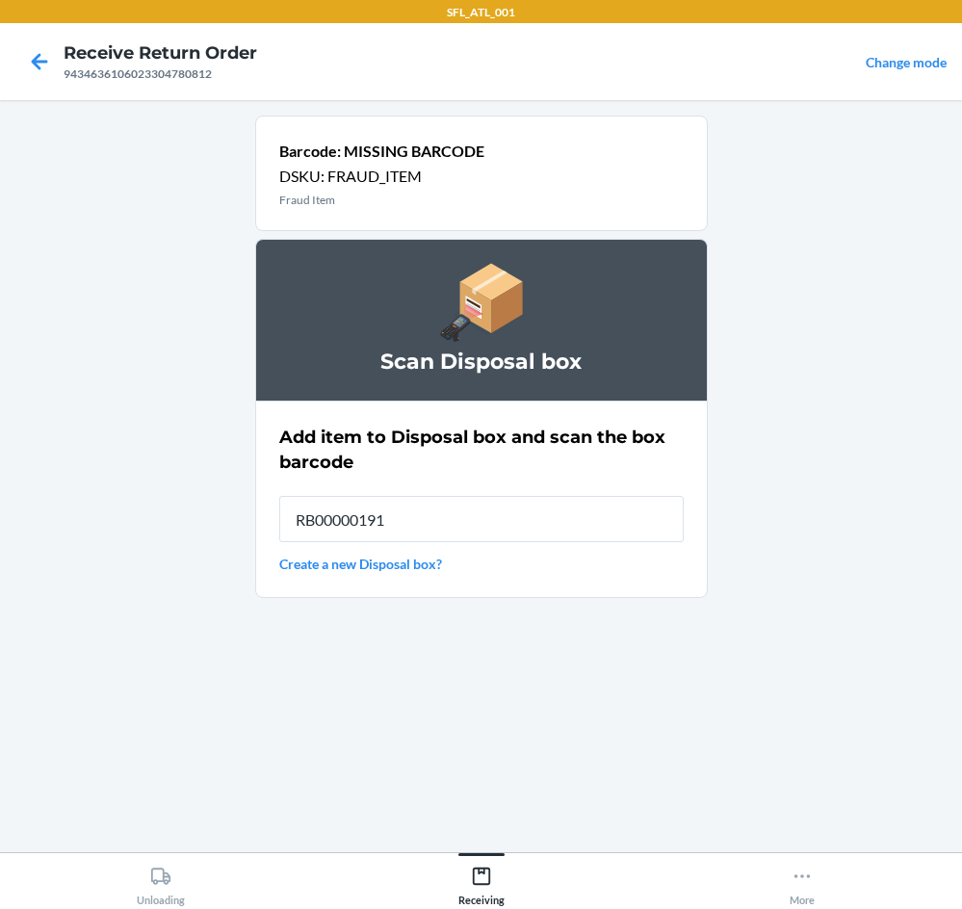
type input "RB00000191O"
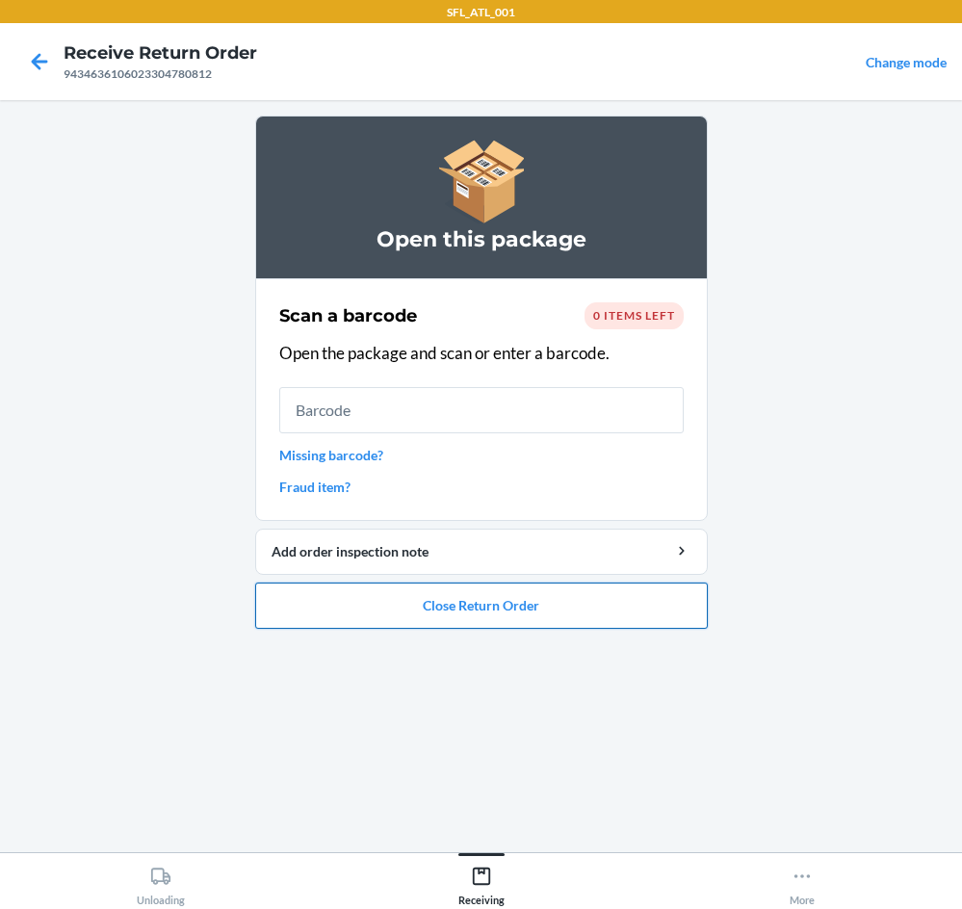
click at [528, 612] on button "Close Return Order" at bounding box center [481, 606] width 453 height 46
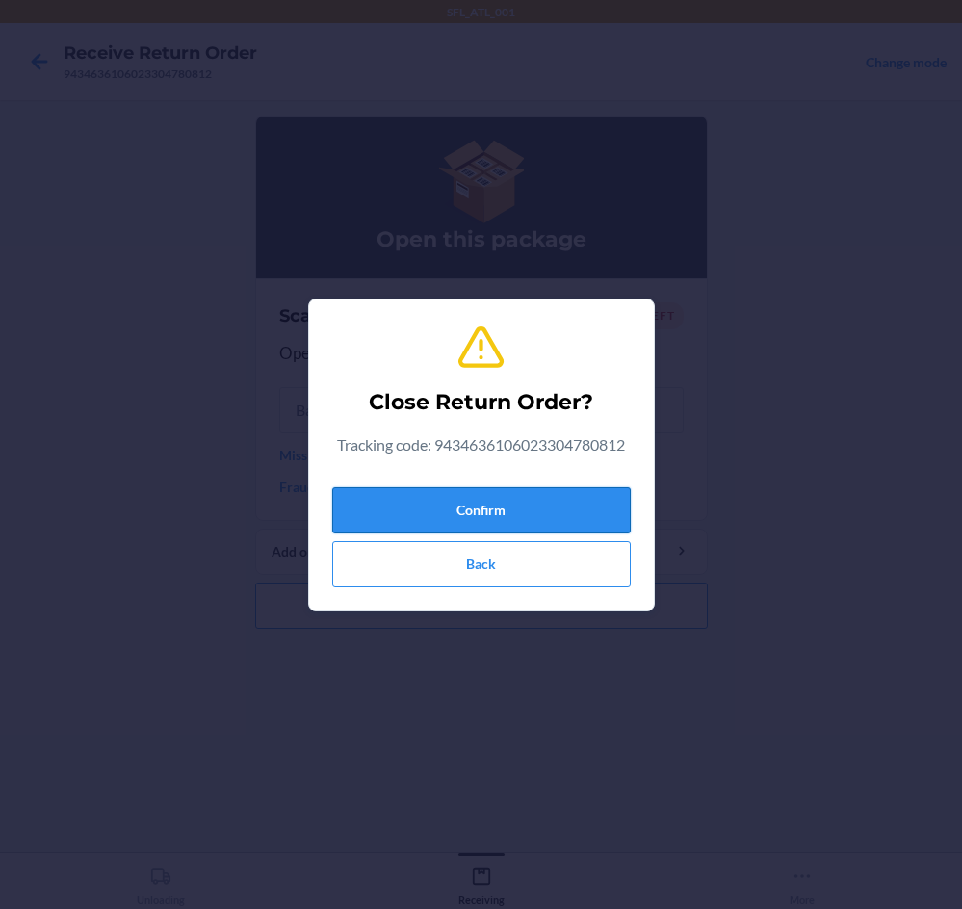
click at [567, 504] on button "Confirm" at bounding box center [481, 510] width 299 height 46
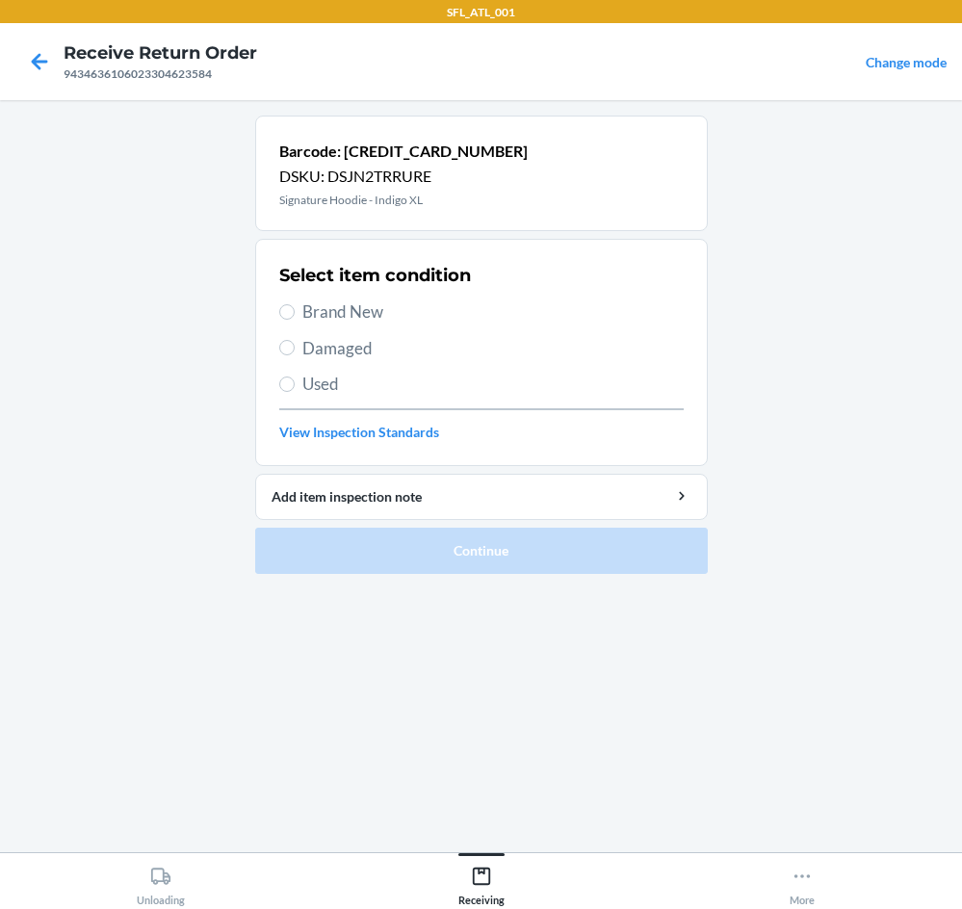
click at [357, 318] on span "Brand New" at bounding box center [494, 312] width 382 height 25
click at [295, 318] on input "Brand New" at bounding box center [286, 311] width 15 height 15
radio input "true"
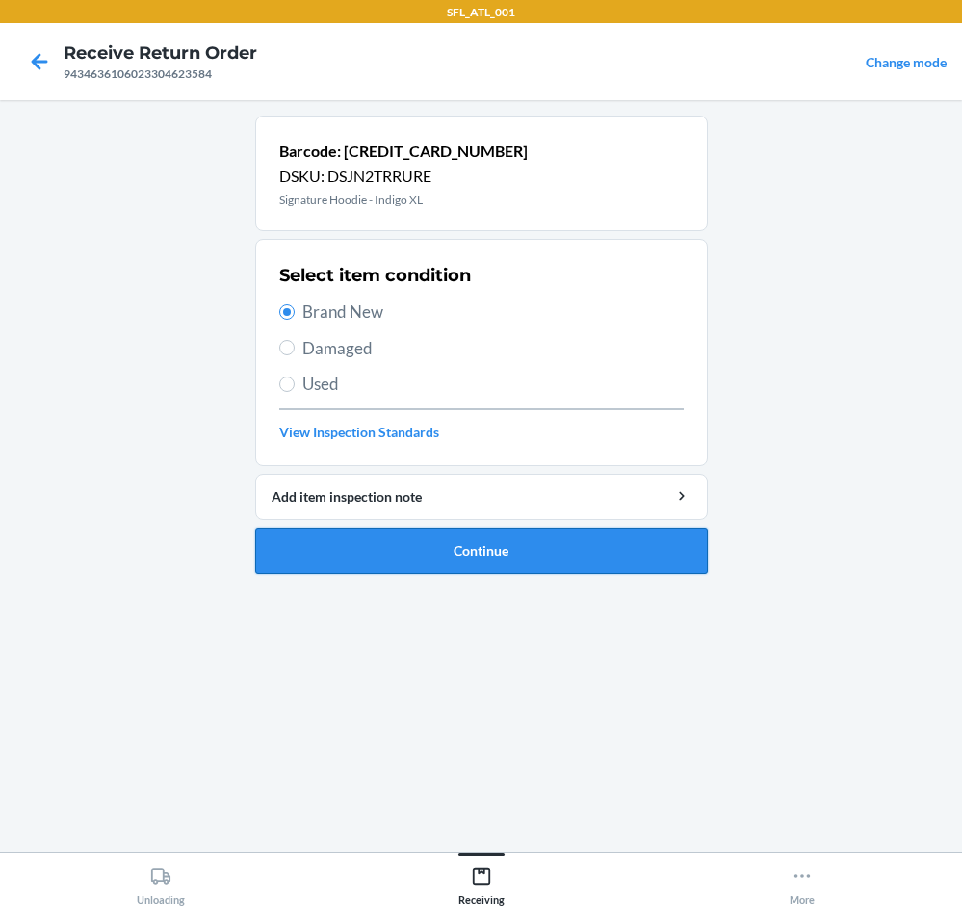
click at [472, 549] on button "Continue" at bounding box center [481, 551] width 453 height 46
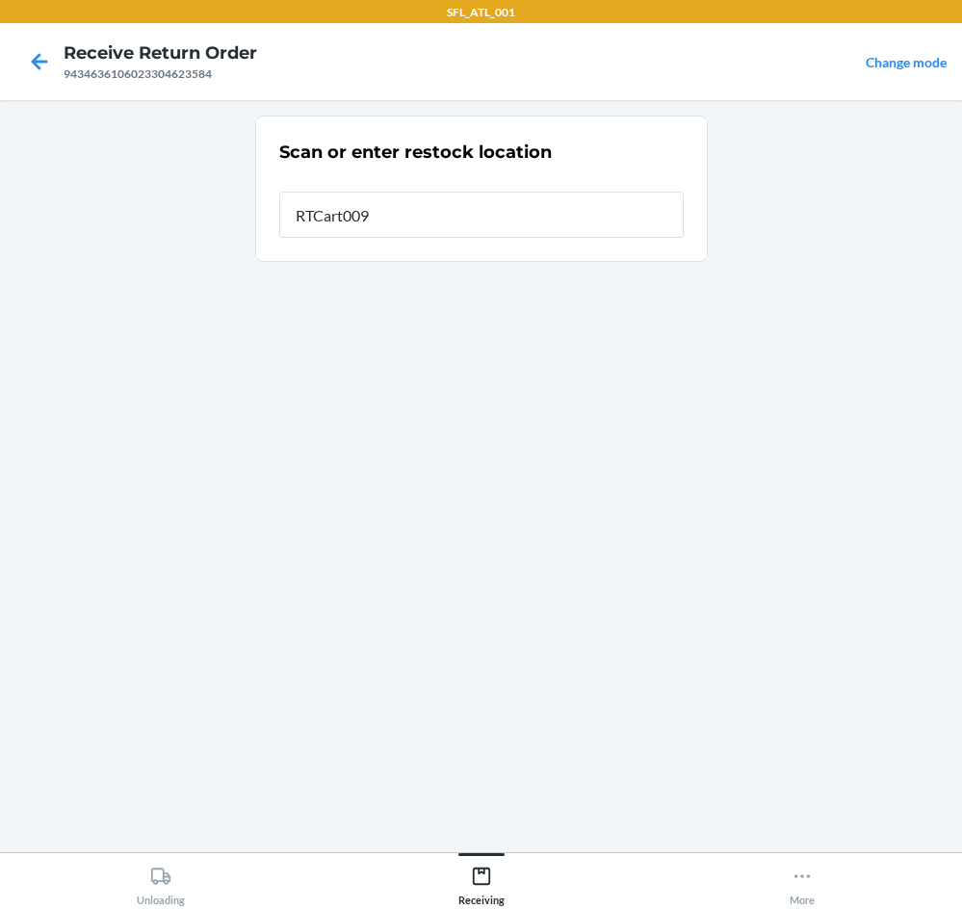
type input "RTCart009"
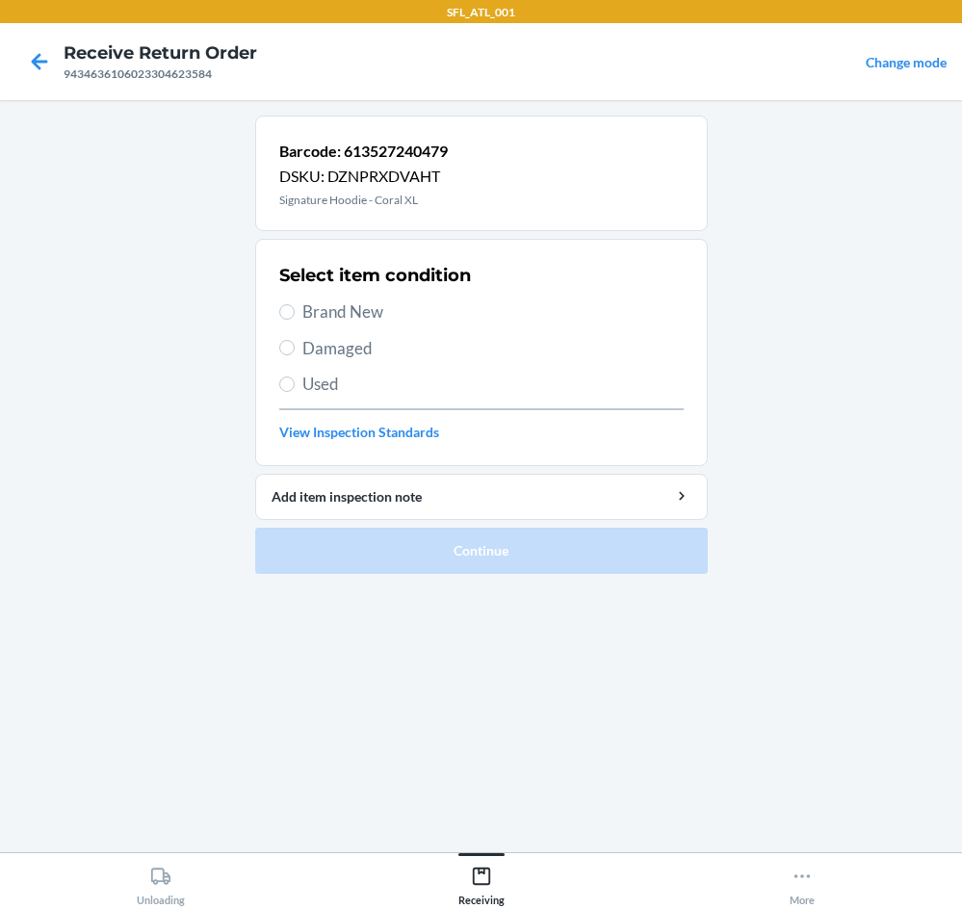
click at [382, 303] on span "Brand New" at bounding box center [494, 312] width 382 height 25
click at [295, 304] on input "Brand New" at bounding box center [286, 311] width 15 height 15
radio input "true"
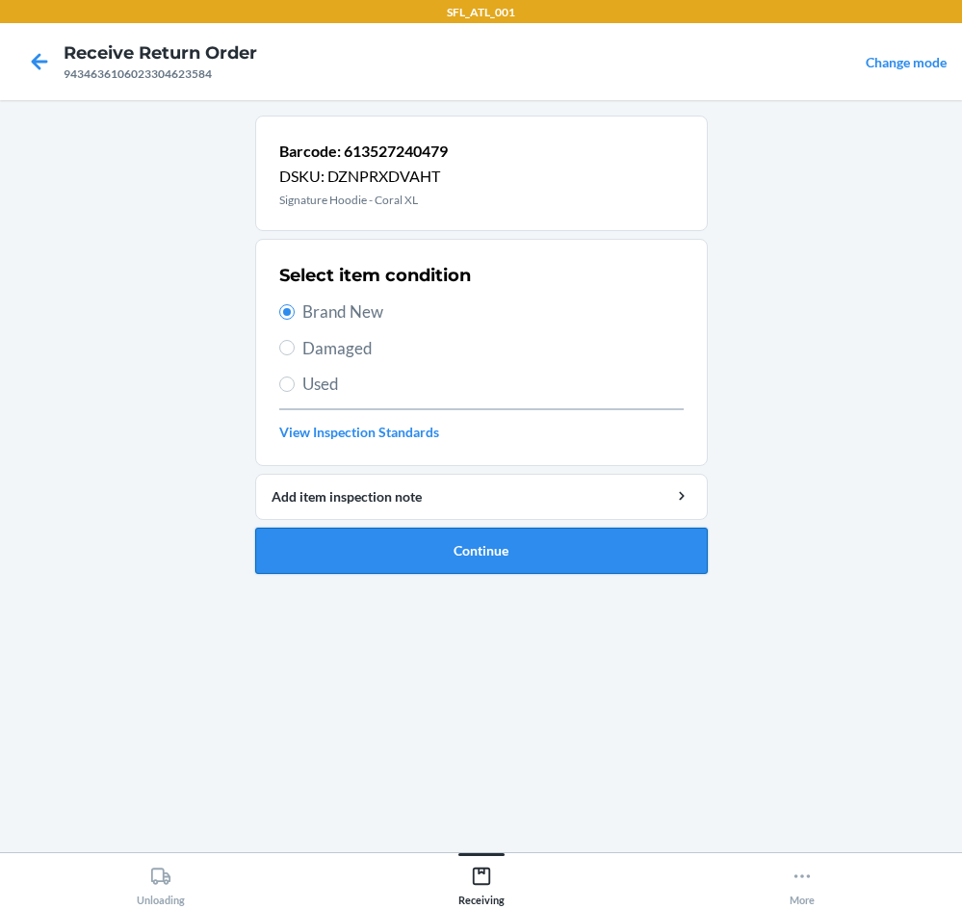
click at [512, 546] on button "Continue" at bounding box center [481, 551] width 453 height 46
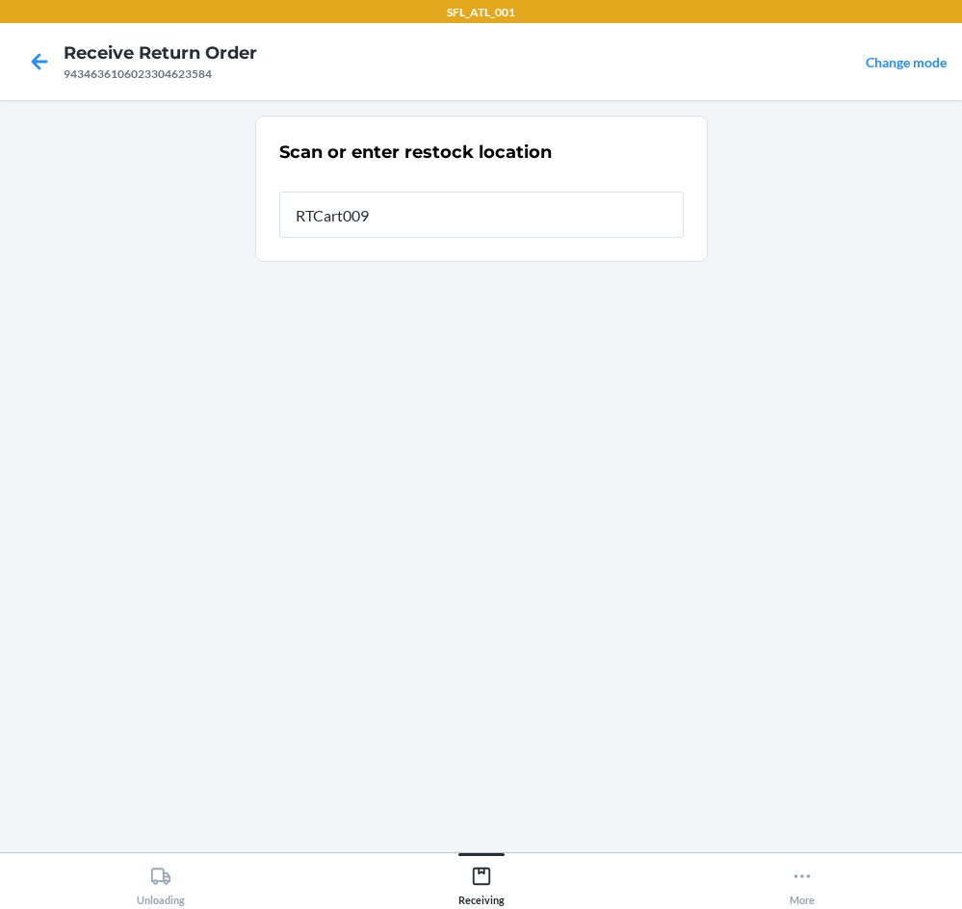
type input "RTCart009"
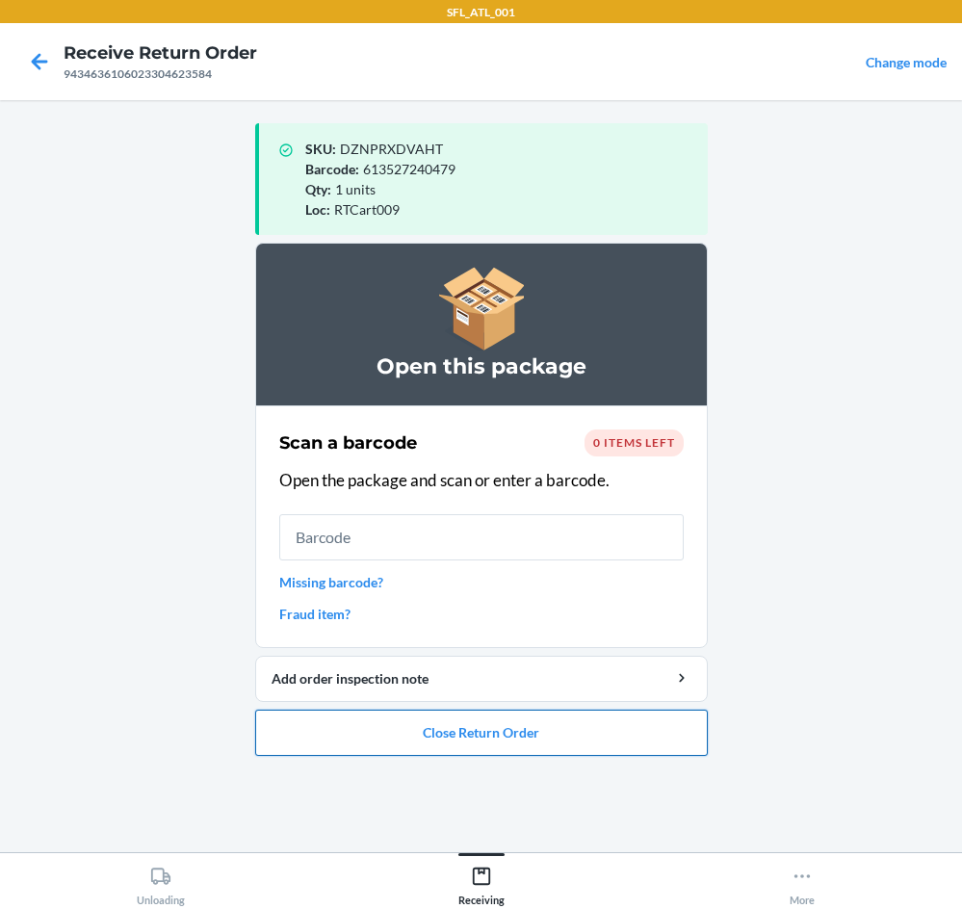
click at [482, 729] on button "Close Return Order" at bounding box center [481, 733] width 453 height 46
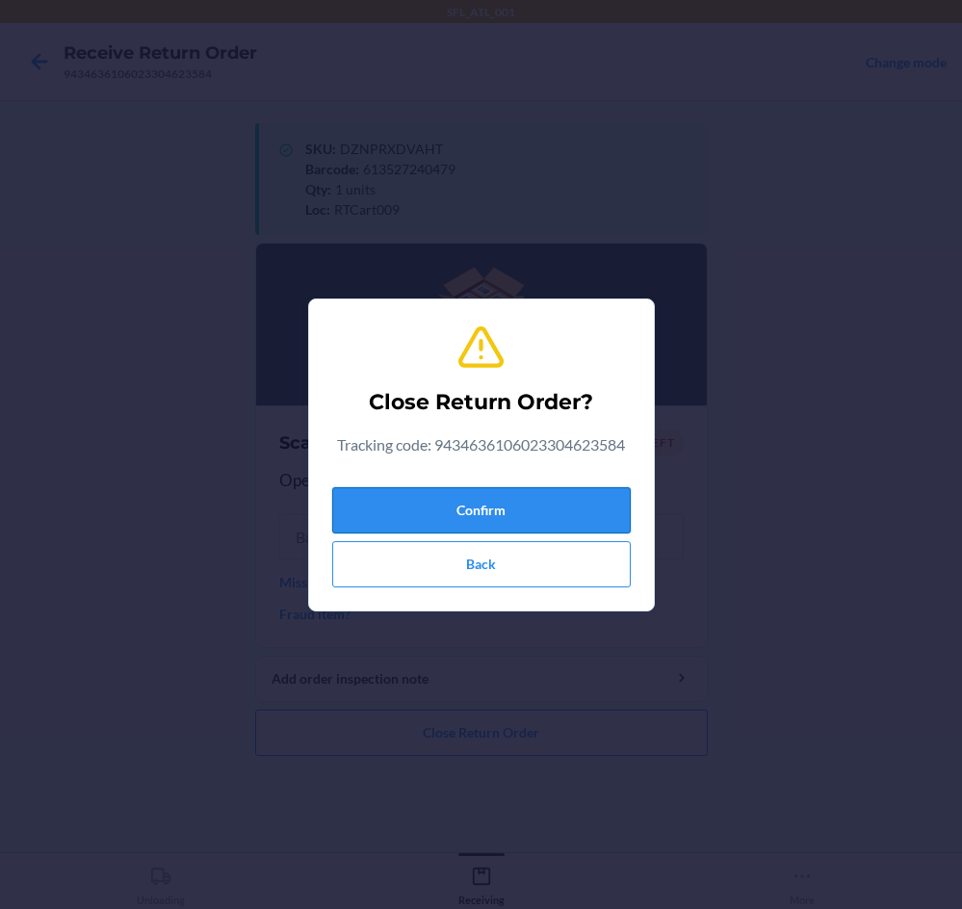
click at [492, 506] on button "Confirm" at bounding box center [481, 510] width 299 height 46
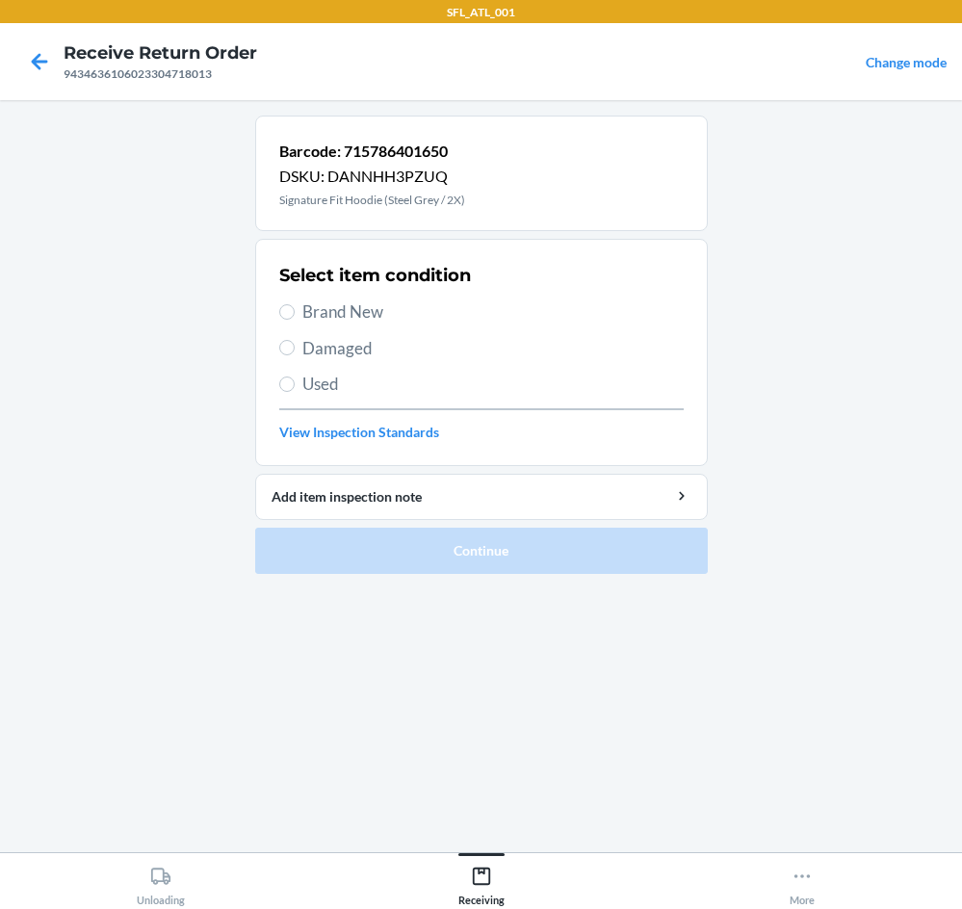
drag, startPoint x: 312, startPoint y: 308, endPoint x: 442, endPoint y: 377, distance: 146.9
click at [321, 314] on span "Brand New" at bounding box center [494, 312] width 382 height 25
click at [285, 311] on li "Barcode: 715786401650 DSKU: DANNHH3PZUQ Signature Fit Hoodie (Steel Grey / 2X) …" at bounding box center [481, 345] width 453 height 459
click at [287, 310] on input "Brand New" at bounding box center [286, 311] width 15 height 15
radio input "true"
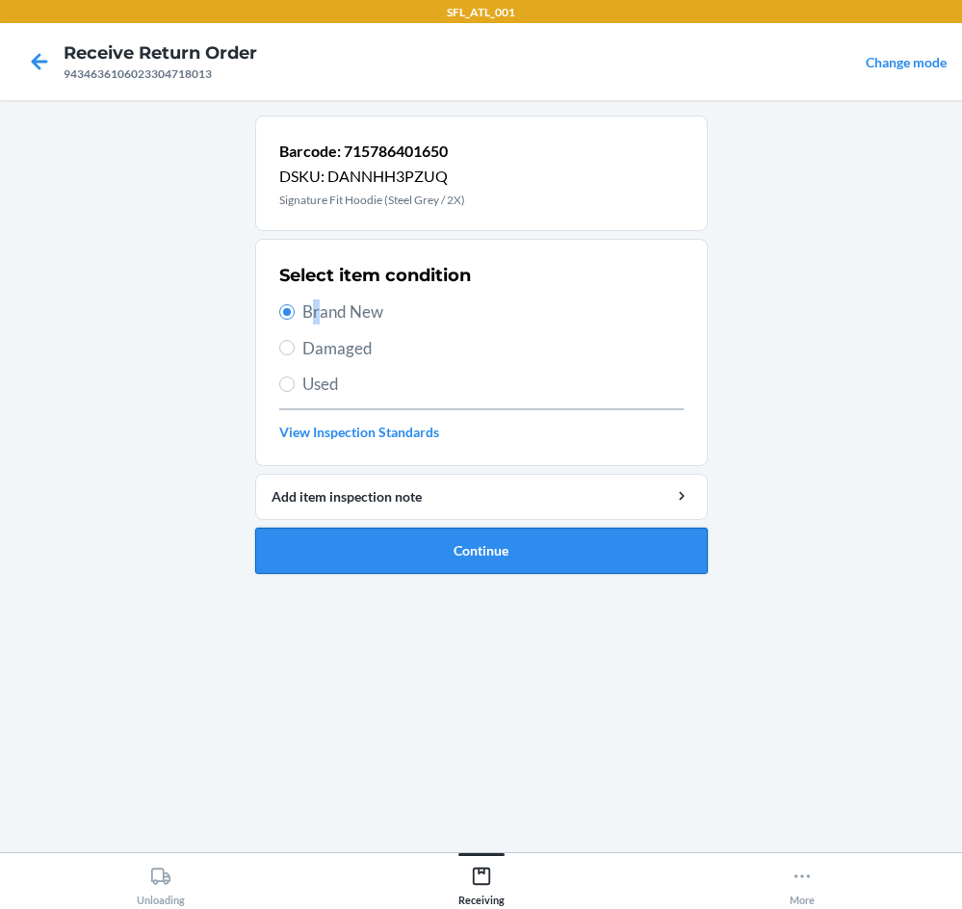
click at [482, 543] on button "Continue" at bounding box center [481, 551] width 453 height 46
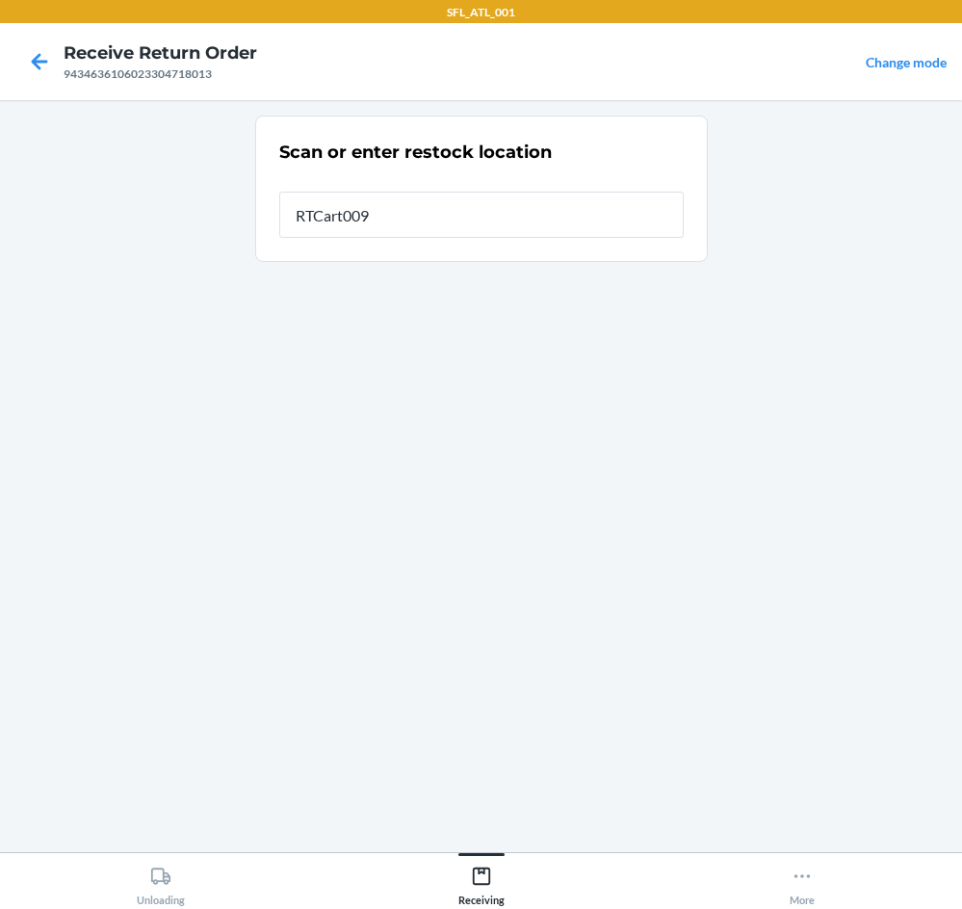
type input "RTCart009"
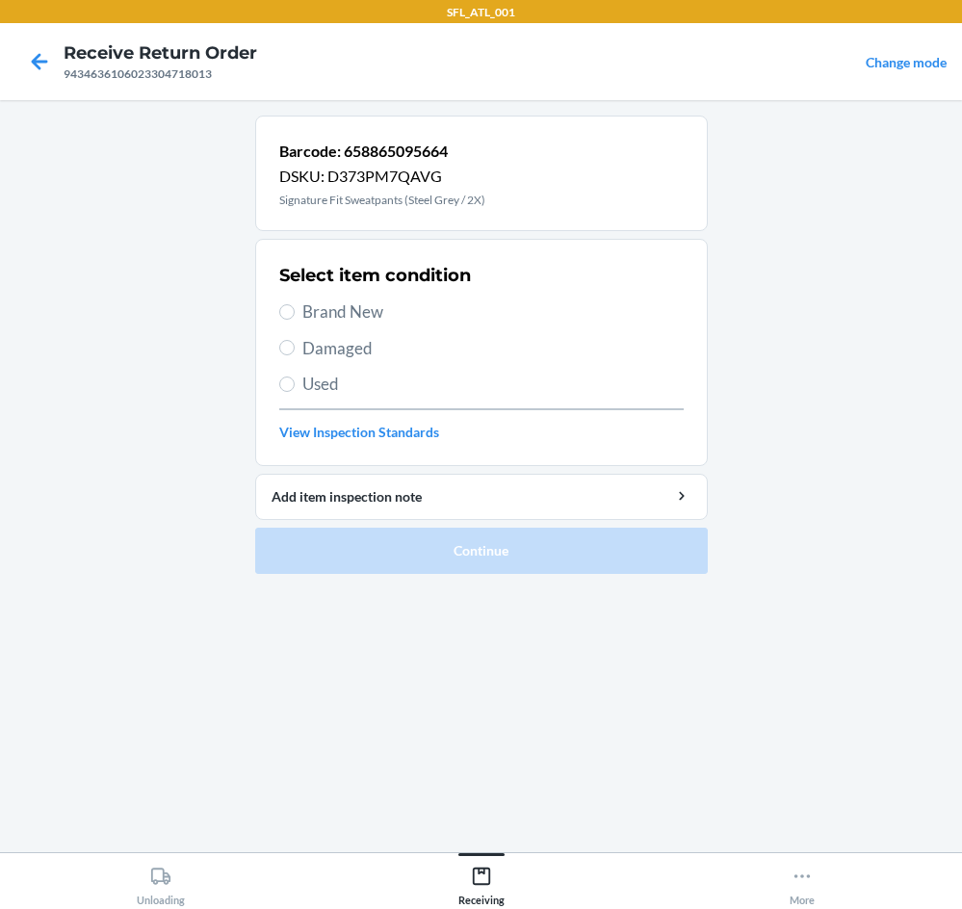
click at [391, 313] on span "Brand New" at bounding box center [494, 312] width 382 height 25
click at [295, 313] on input "Brand New" at bounding box center [286, 311] width 15 height 15
radio input "true"
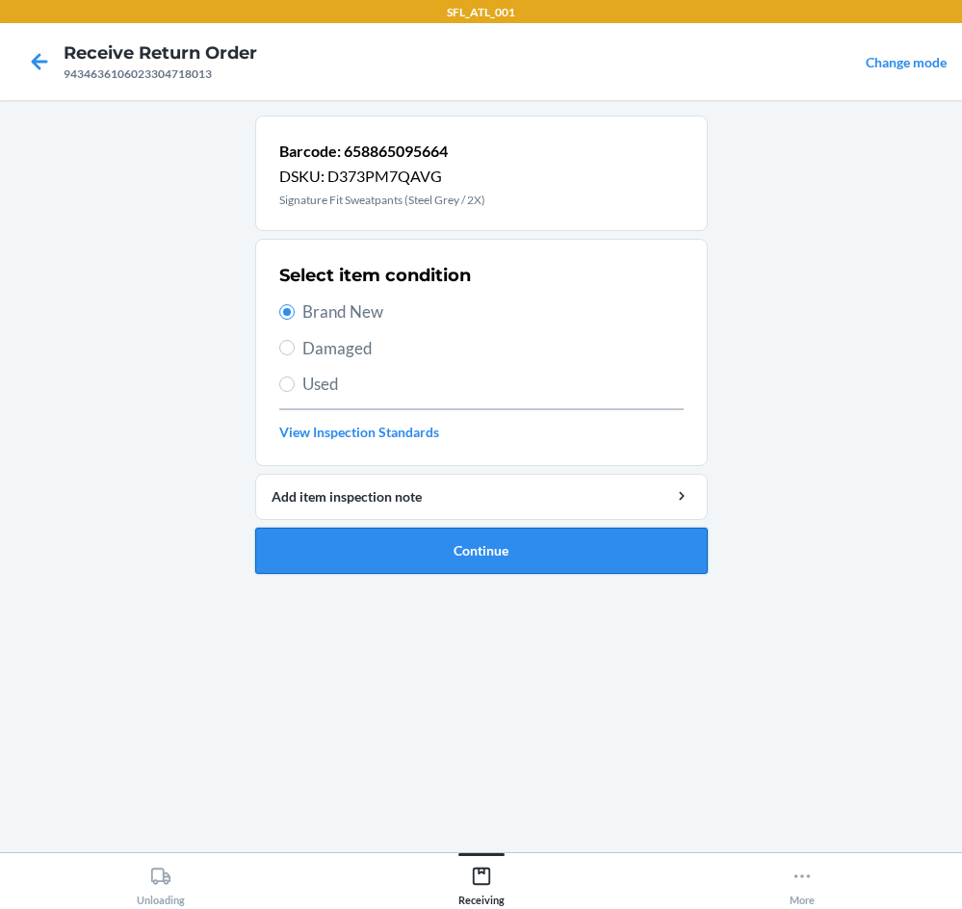
drag, startPoint x: 478, startPoint y: 543, endPoint x: 485, endPoint y: 533, distance: 12.6
click at [483, 543] on button "Continue" at bounding box center [481, 551] width 453 height 46
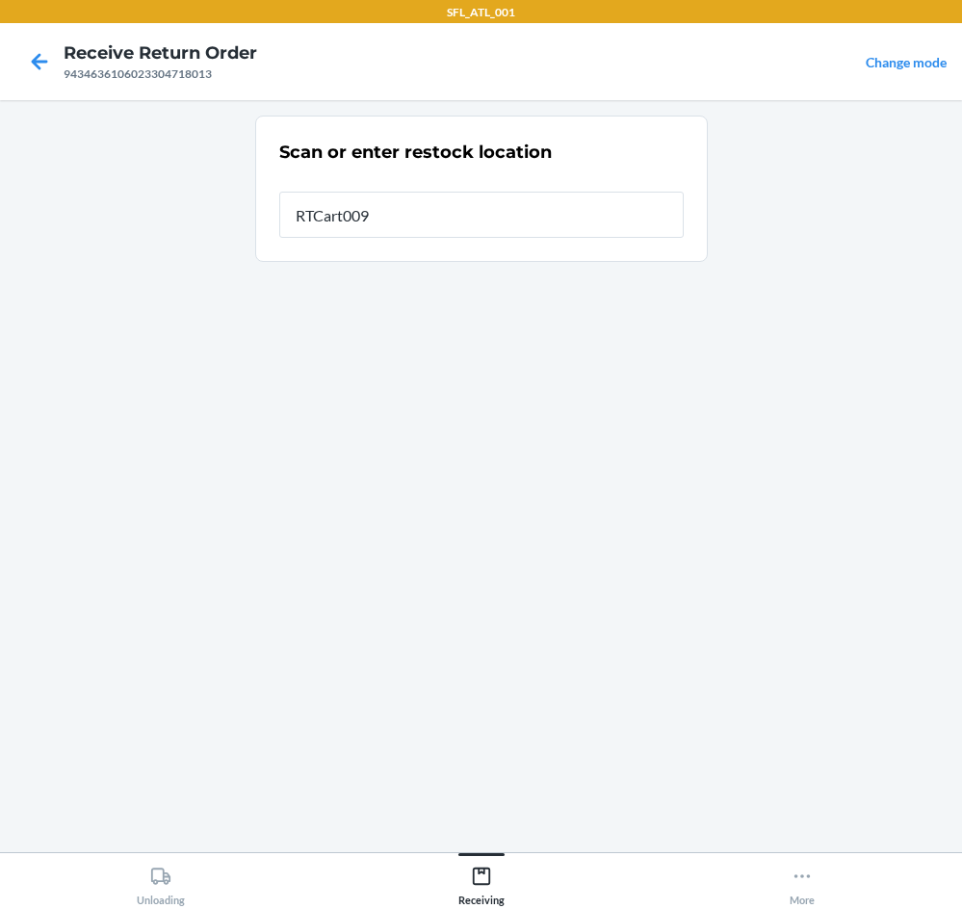
type input "RTCart009"
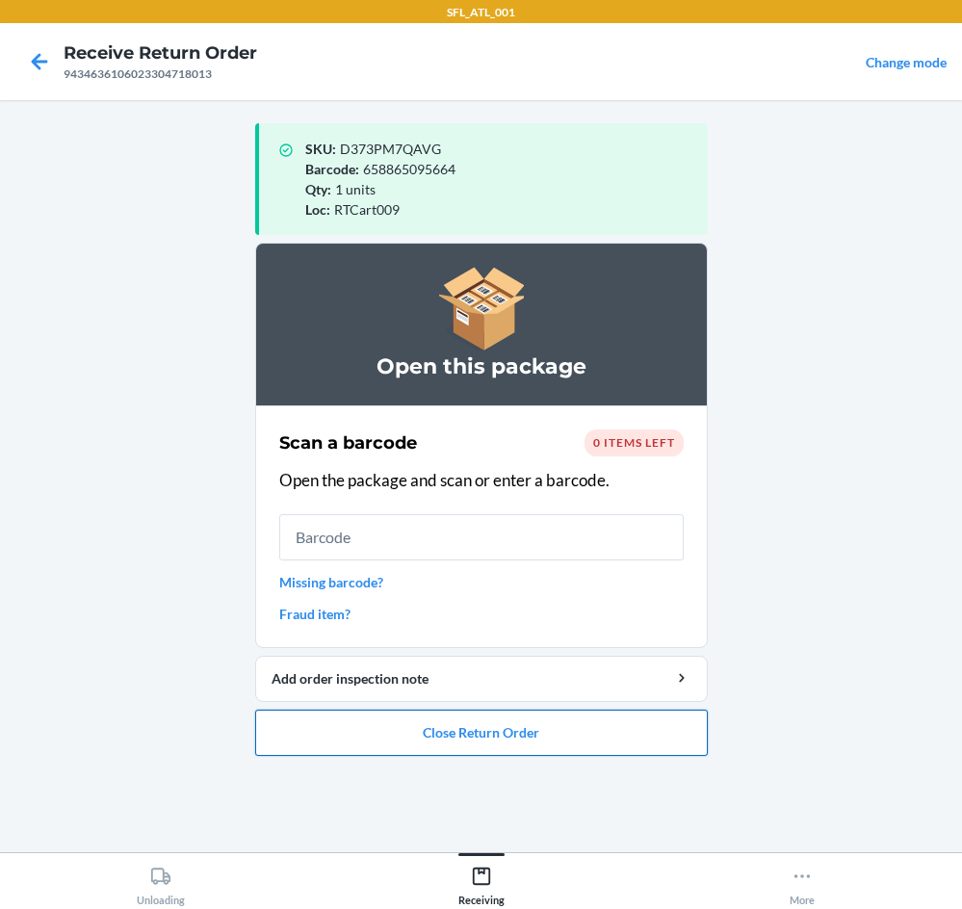
click at [548, 732] on button "Close Return Order" at bounding box center [481, 733] width 453 height 46
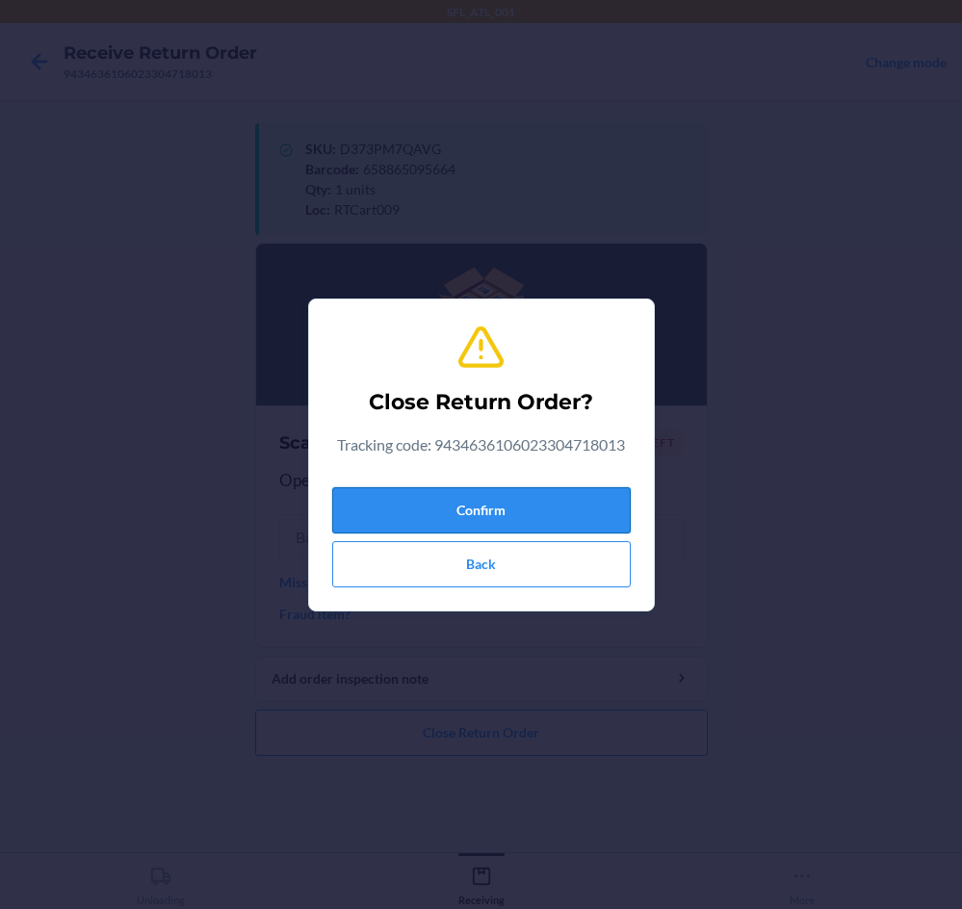
click at [583, 499] on button "Confirm" at bounding box center [481, 510] width 299 height 46
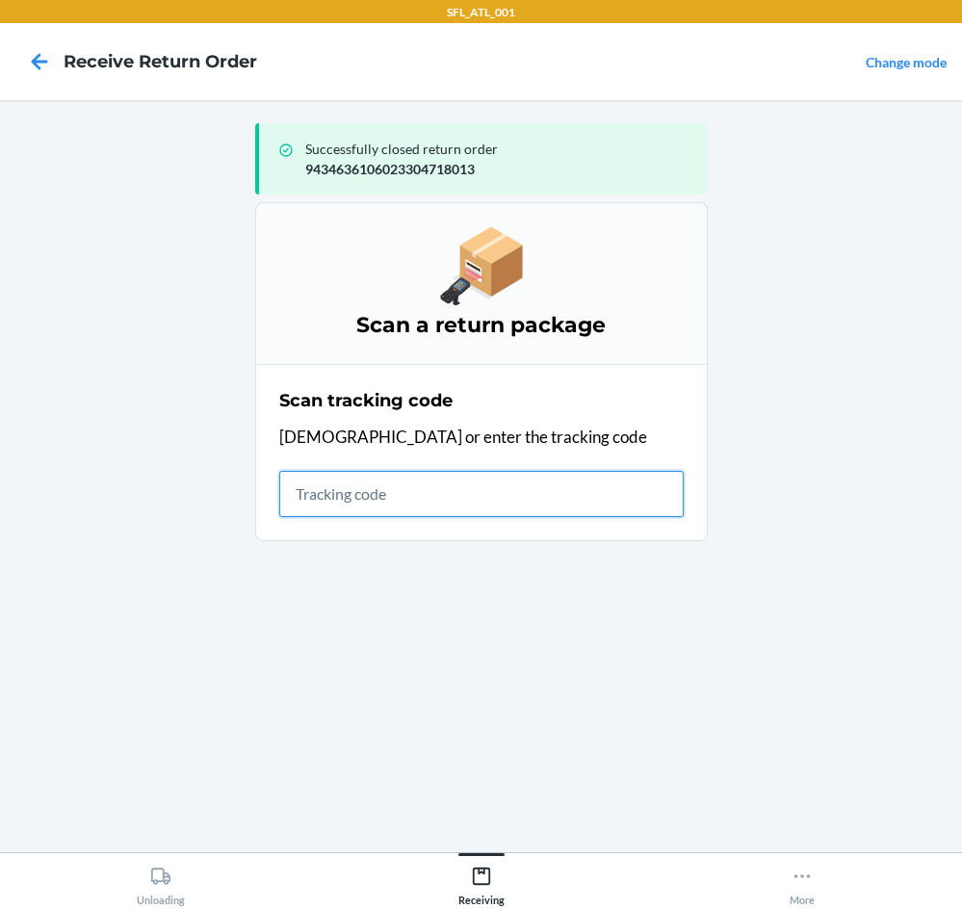
drag, startPoint x: 508, startPoint y: 504, endPoint x: 500, endPoint y: 511, distance: 10.2
click at [500, 511] on input "text" at bounding box center [481, 494] width 405 height 46
type input "42030259943463610602330478"
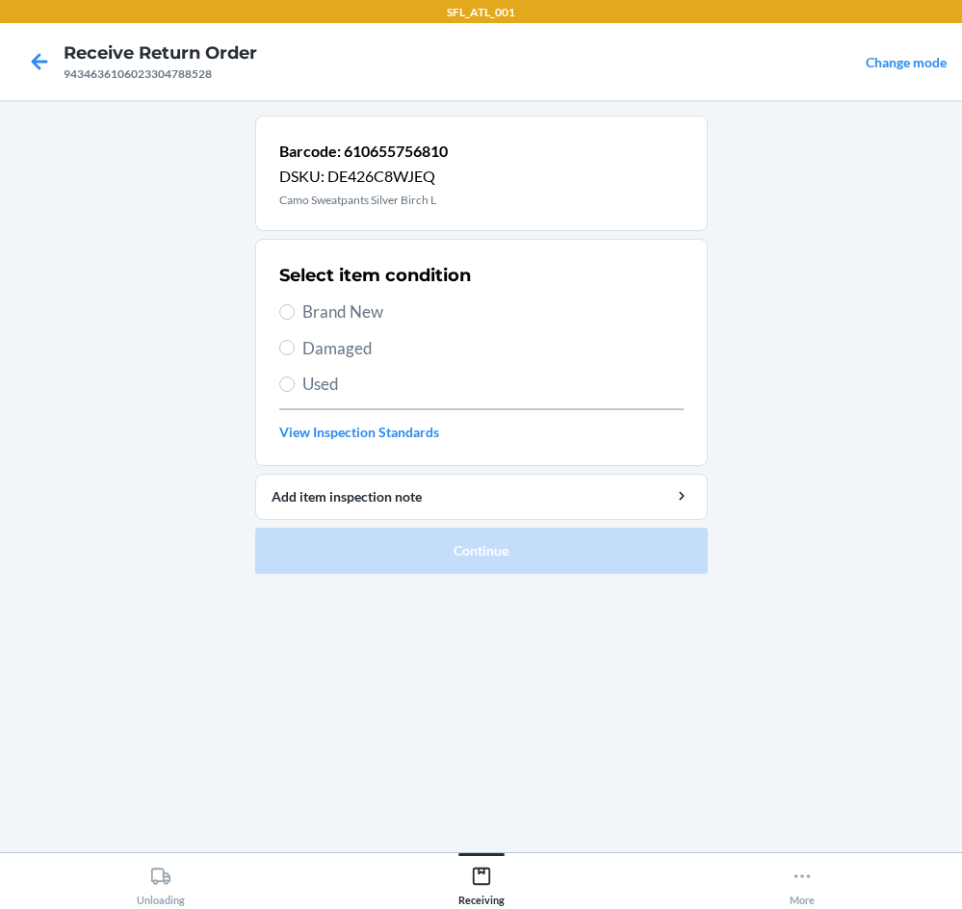
drag, startPoint x: 374, startPoint y: 310, endPoint x: 465, endPoint y: 373, distance: 110.9
click at [375, 311] on span "Brand New" at bounding box center [494, 312] width 382 height 25
click at [295, 311] on input "Brand New" at bounding box center [286, 311] width 15 height 15
radio input "true"
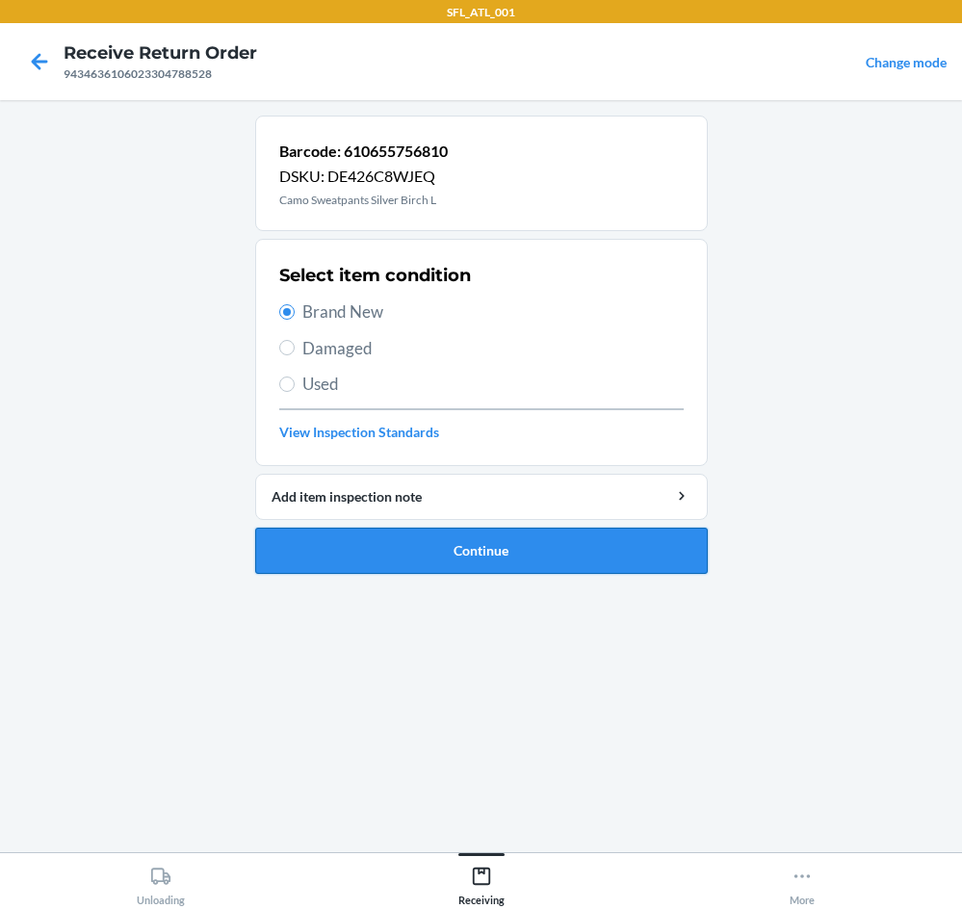
click at [558, 549] on button "Continue" at bounding box center [481, 551] width 453 height 46
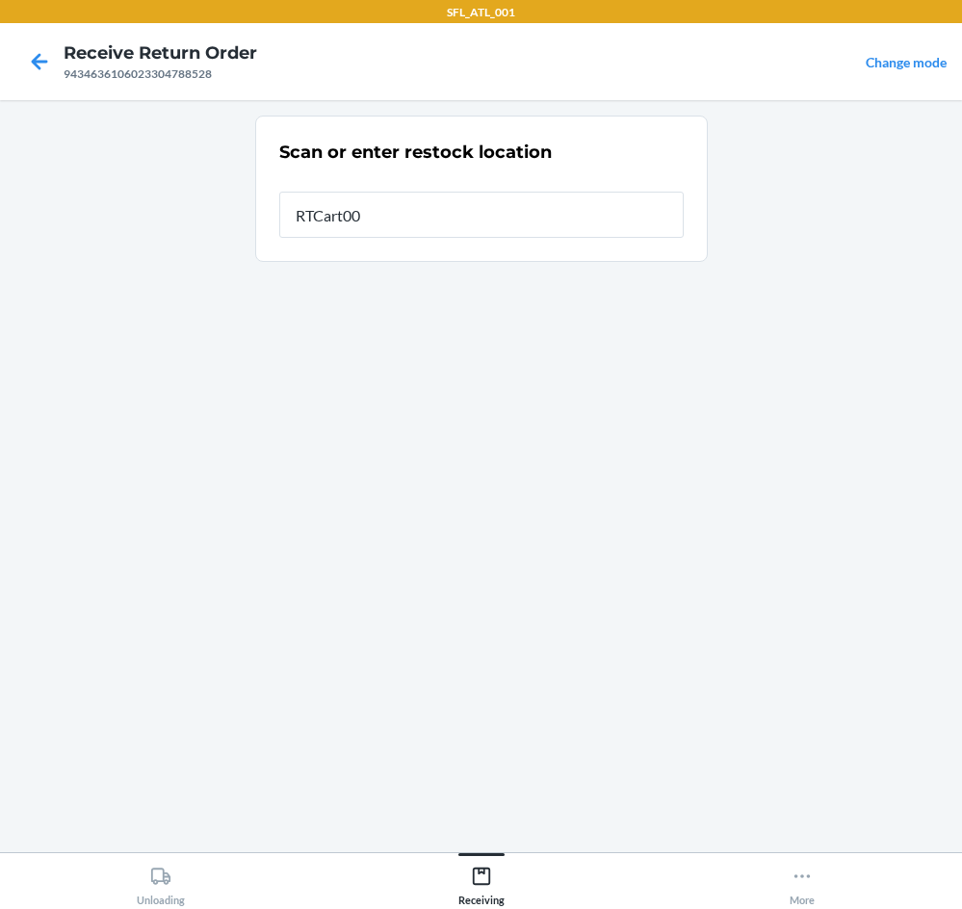
type input "RTCart009"
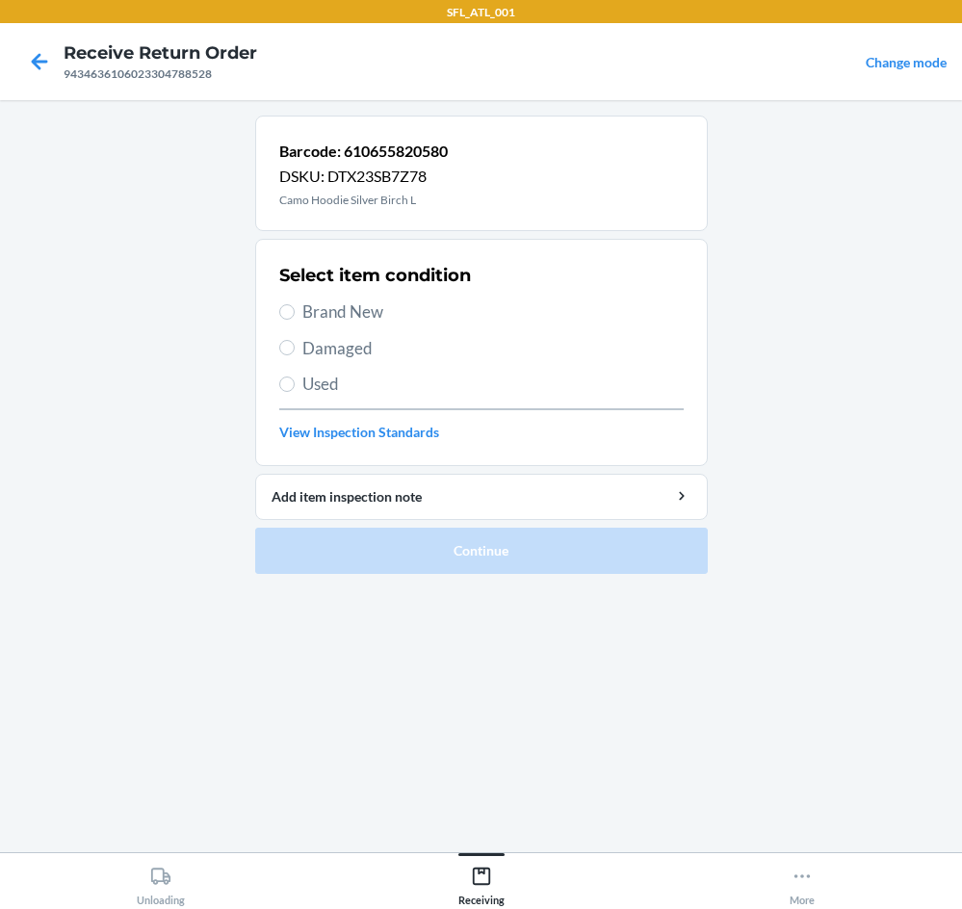
click at [306, 309] on span "Brand New" at bounding box center [494, 312] width 382 height 25
click at [295, 309] on input "Brand New" at bounding box center [286, 311] width 15 height 15
radio input "true"
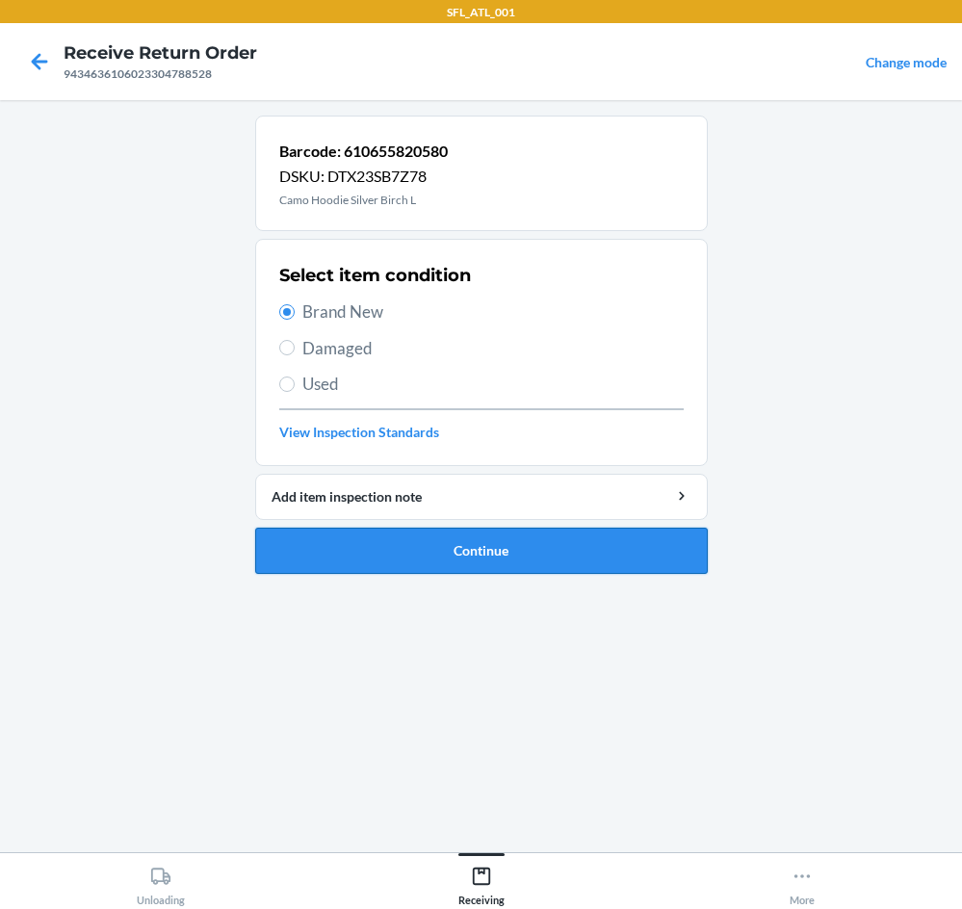
click at [530, 547] on button "Continue" at bounding box center [481, 551] width 453 height 46
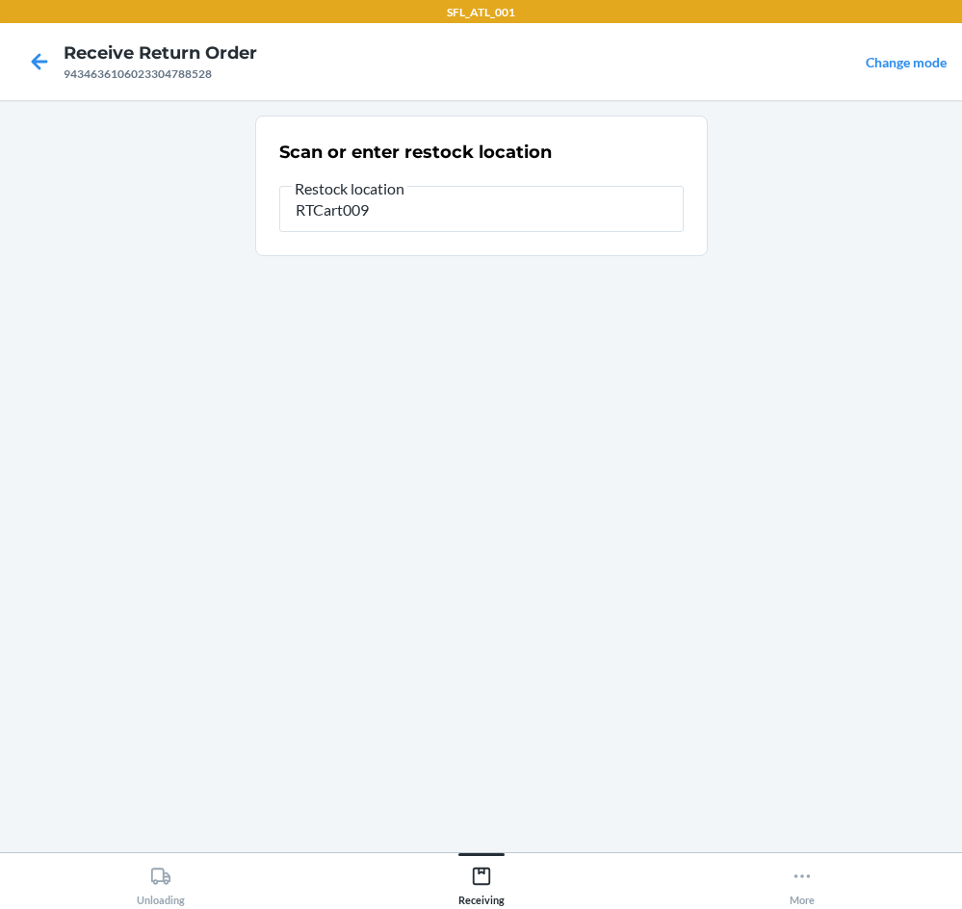
type input "RTCart009"
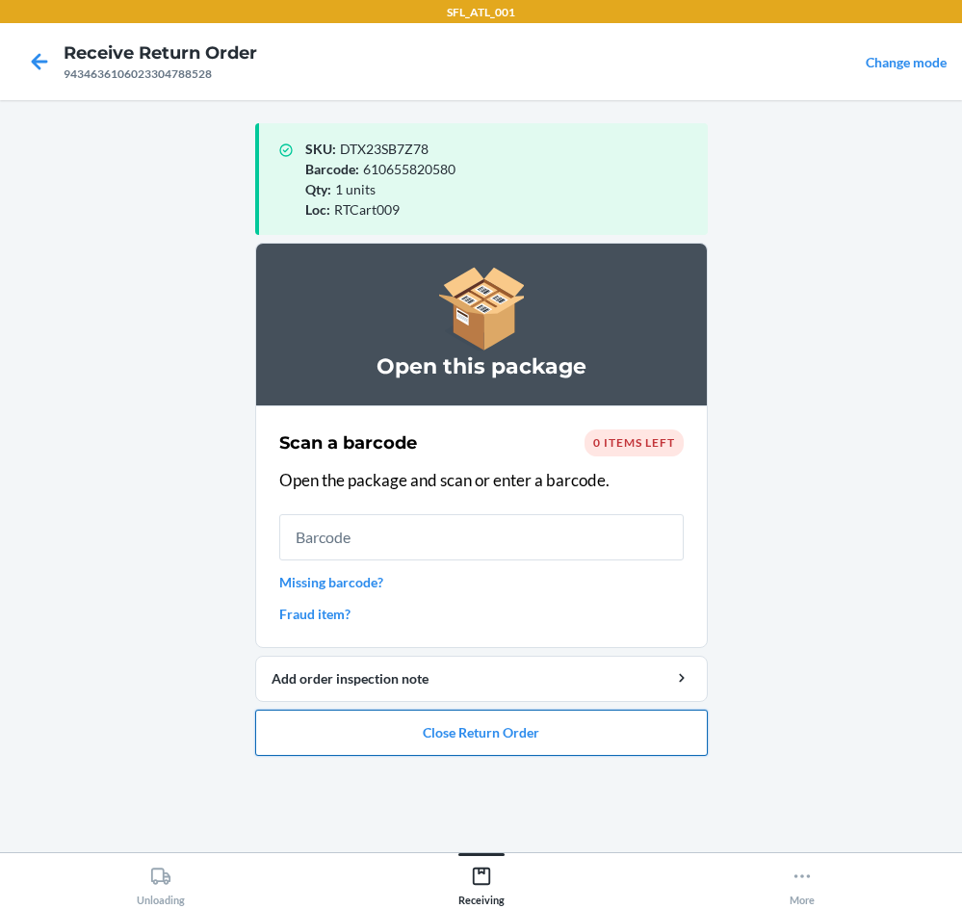
click at [526, 734] on button "Close Return Order" at bounding box center [481, 733] width 453 height 46
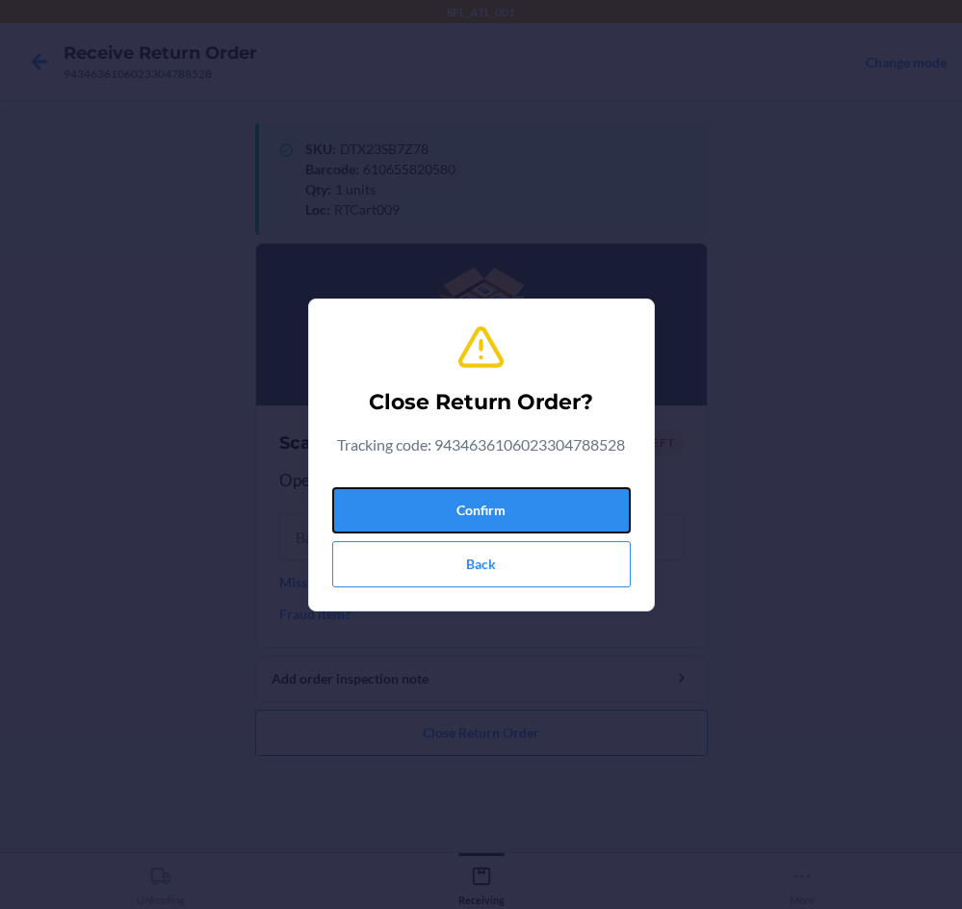
drag, startPoint x: 521, startPoint y: 504, endPoint x: 486, endPoint y: 486, distance: 40.1
click at [513, 499] on button "Confirm" at bounding box center [481, 510] width 299 height 46
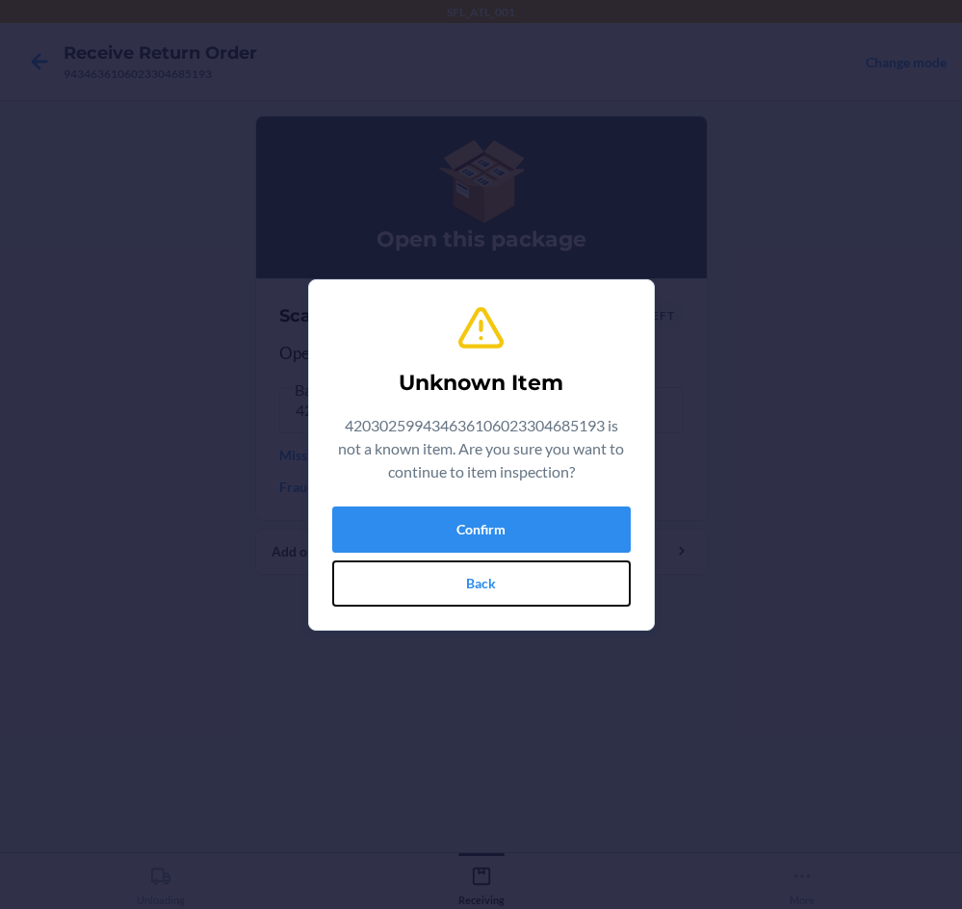
click at [524, 581] on button "Back" at bounding box center [481, 584] width 299 height 46
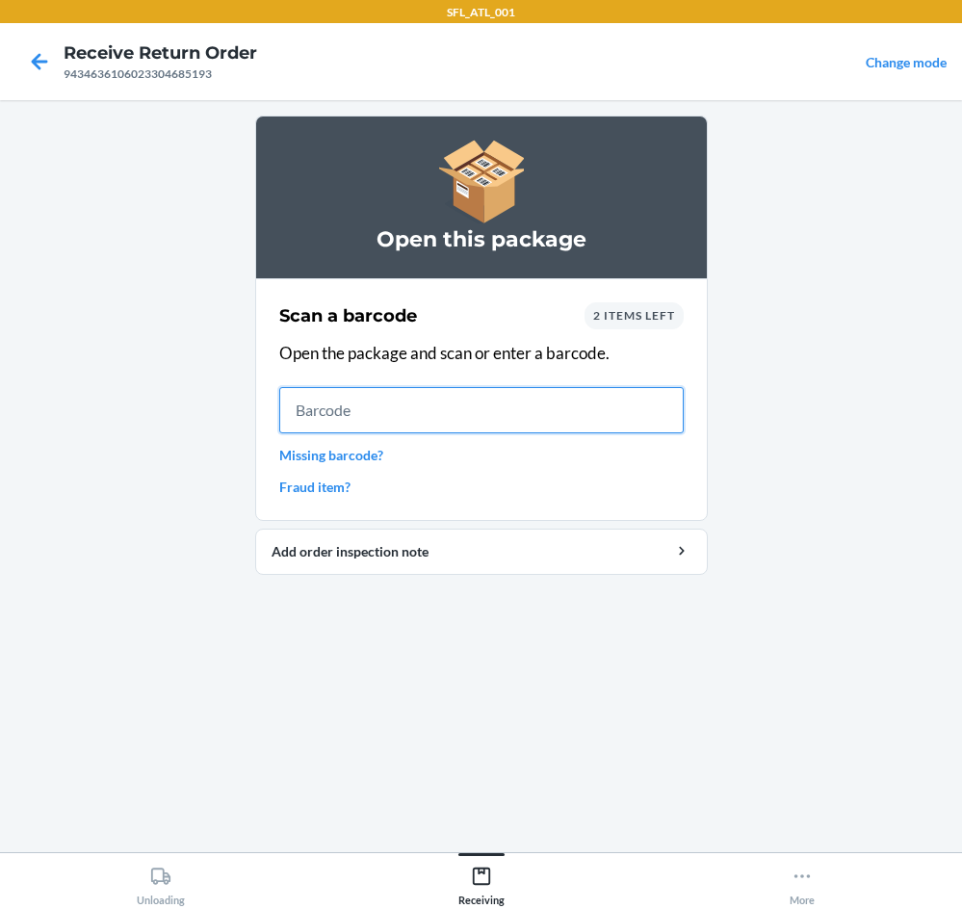
click at [492, 421] on input "text" at bounding box center [481, 410] width 405 height 46
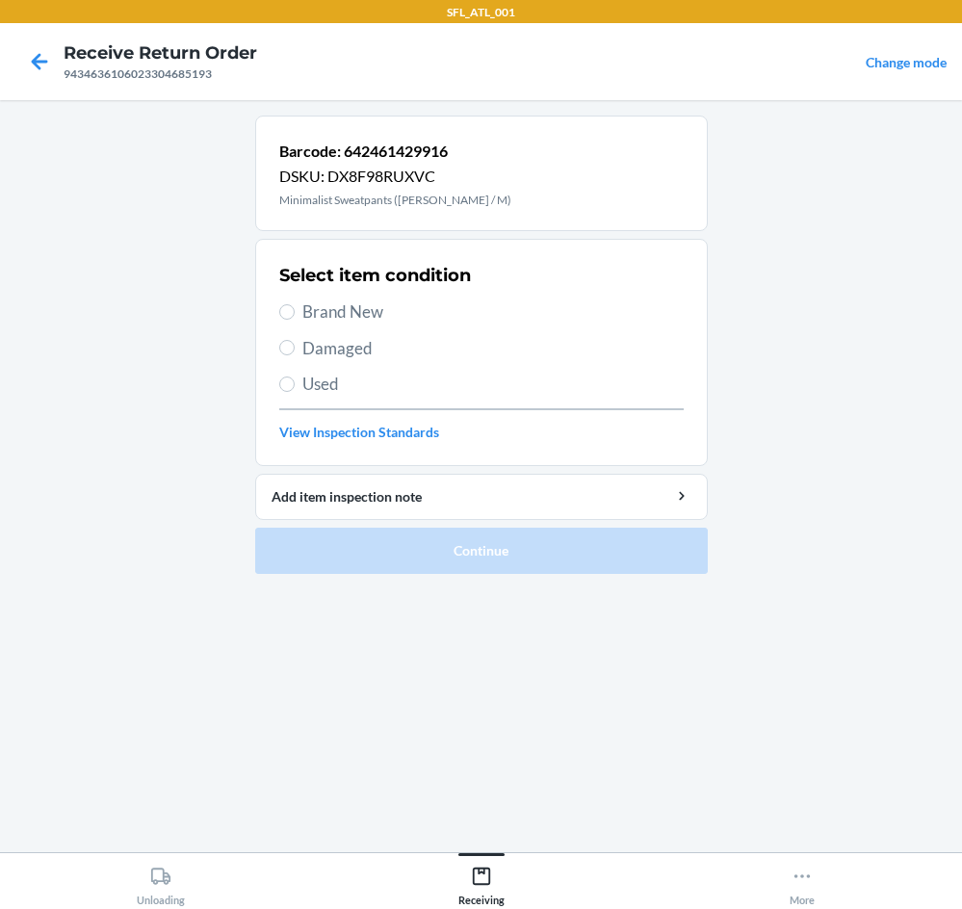
drag, startPoint x: 331, startPoint y: 318, endPoint x: 505, endPoint y: 336, distance: 174.4
click at [334, 308] on span "Brand New" at bounding box center [494, 312] width 382 height 25
click at [286, 309] on input "Brand New" at bounding box center [286, 311] width 15 height 15
radio input "true"
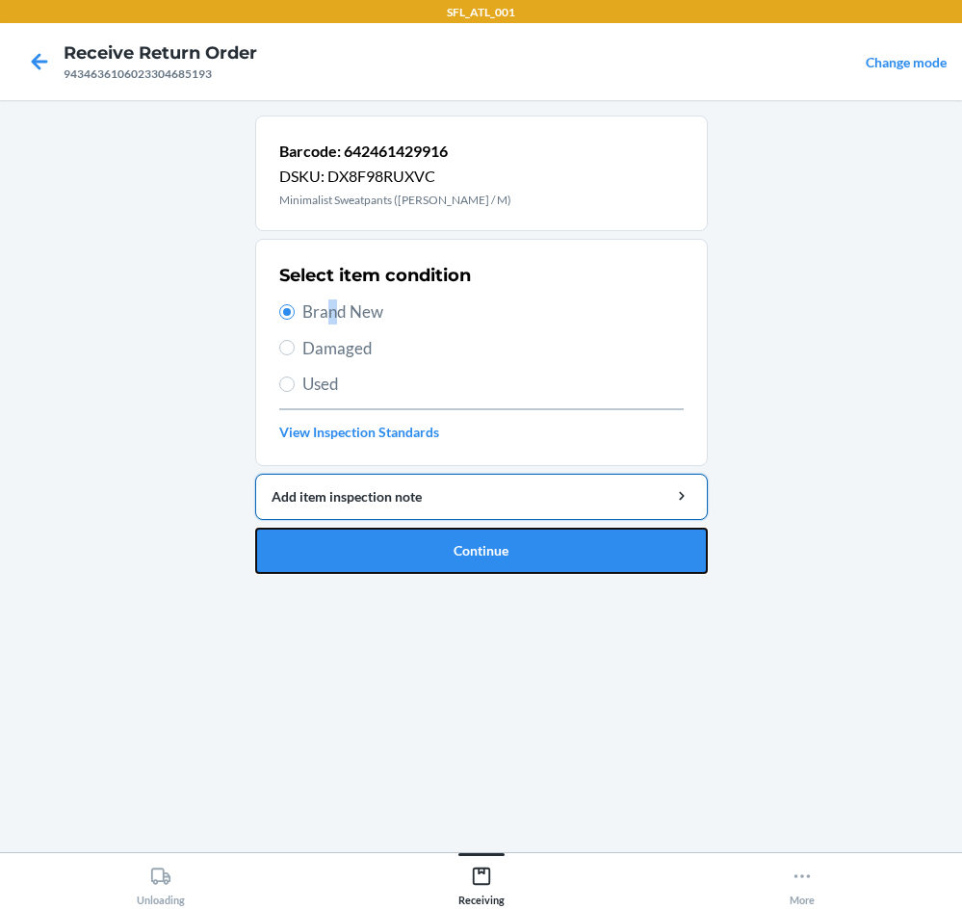
drag, startPoint x: 539, startPoint y: 533, endPoint x: 528, endPoint y: 517, distance: 18.7
click at [537, 532] on button "Continue" at bounding box center [481, 551] width 453 height 46
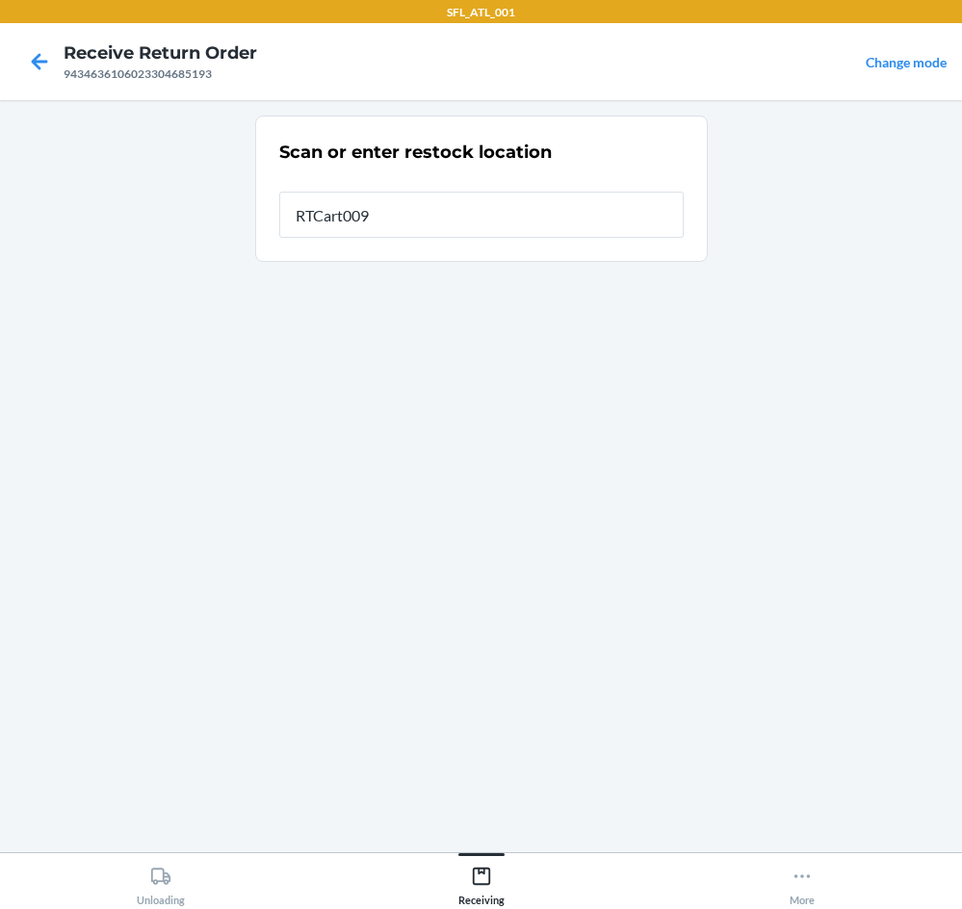
type input "RTCart009"
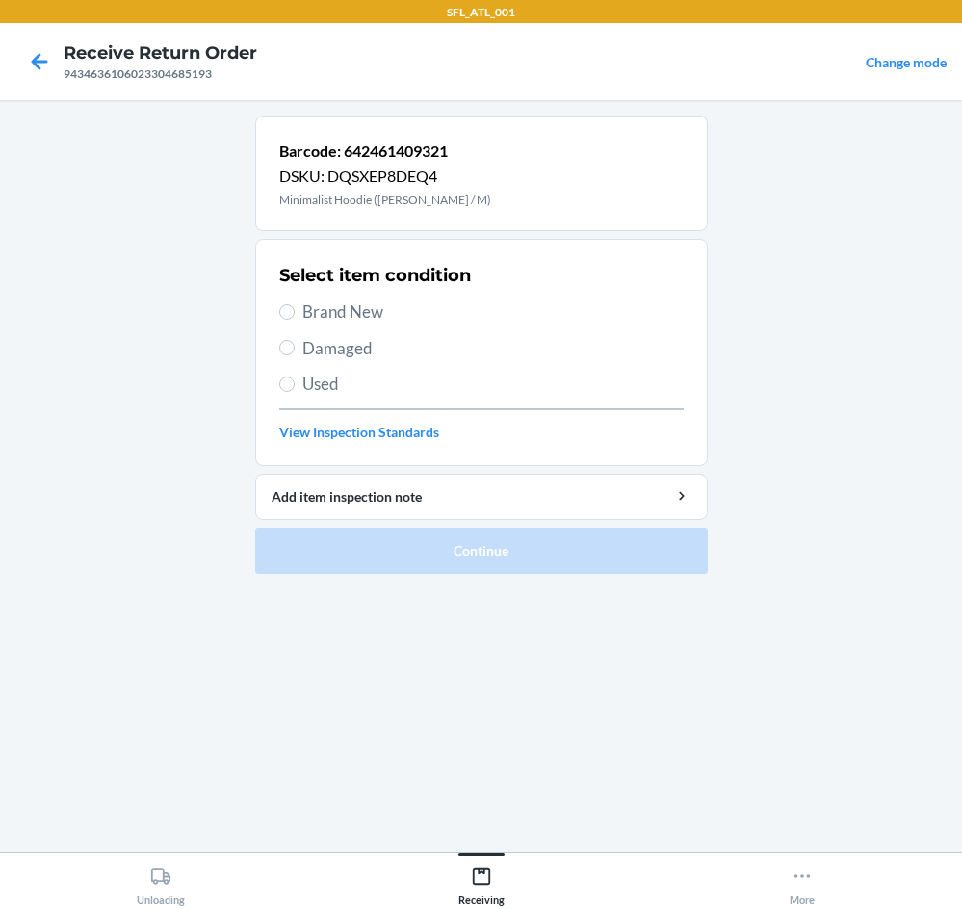
click at [331, 303] on span "Brand New" at bounding box center [494, 312] width 382 height 25
click at [295, 304] on input "Brand New" at bounding box center [286, 311] width 15 height 15
radio input "true"
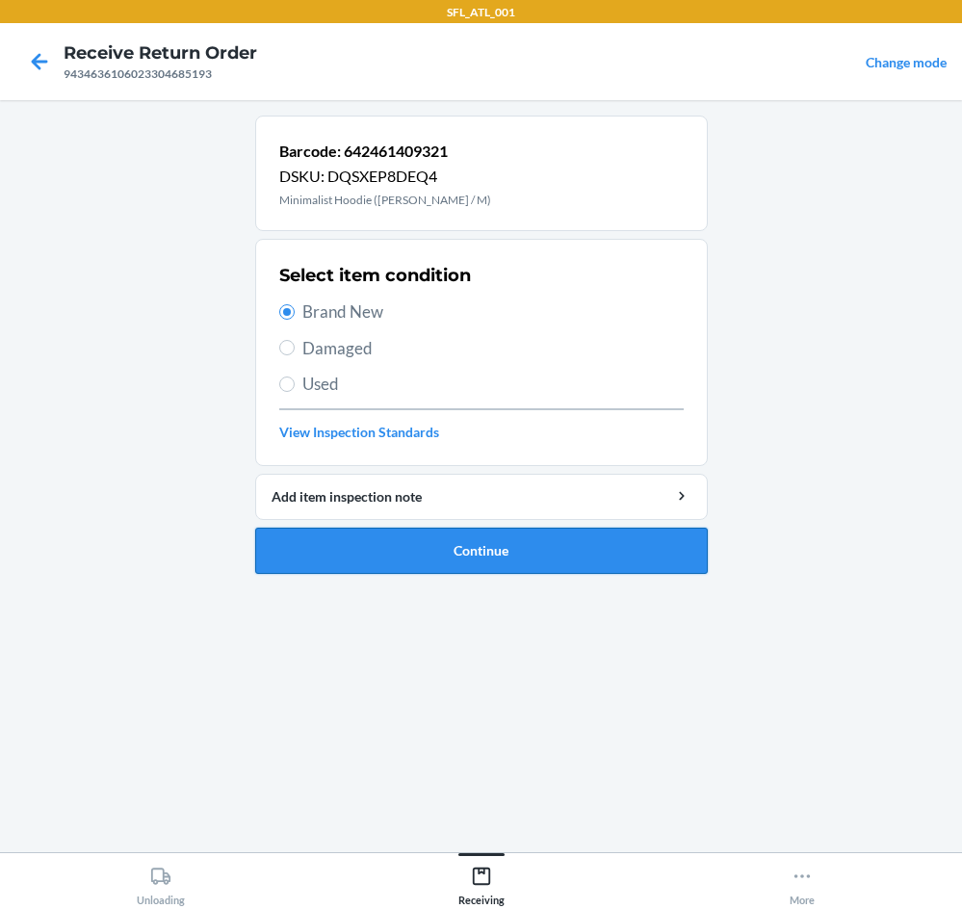
click at [482, 565] on button "Continue" at bounding box center [481, 551] width 453 height 46
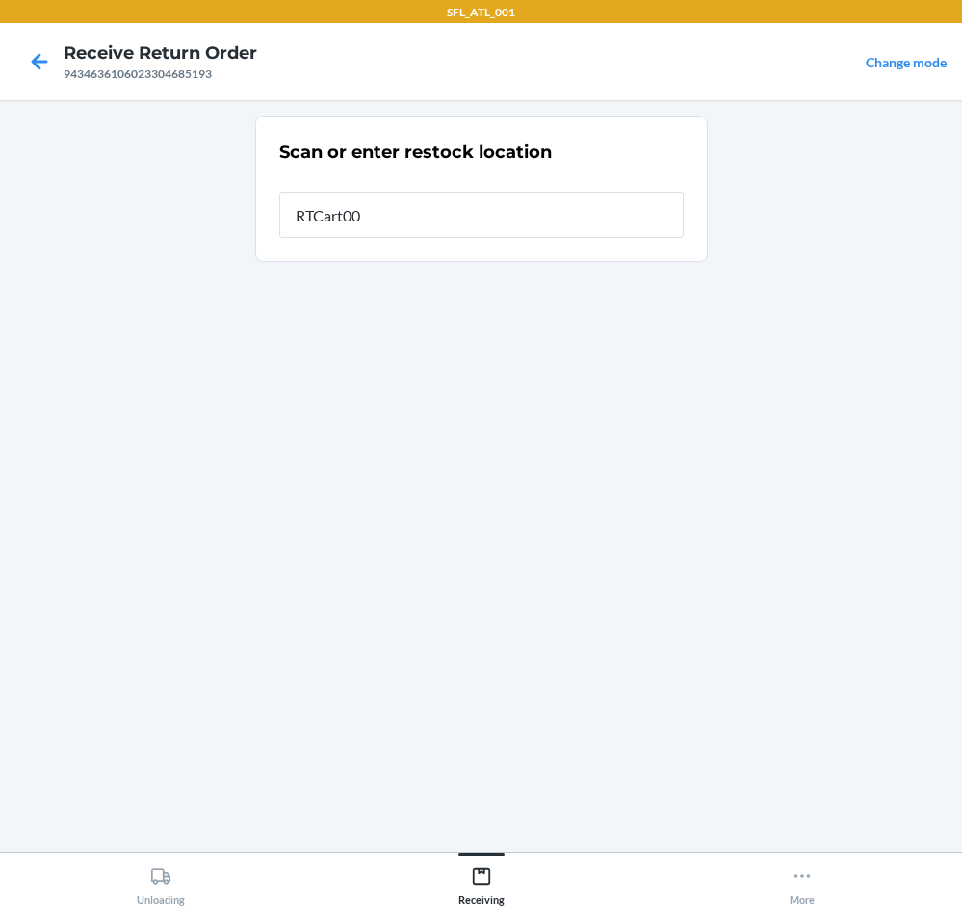
type input "RTCart009"
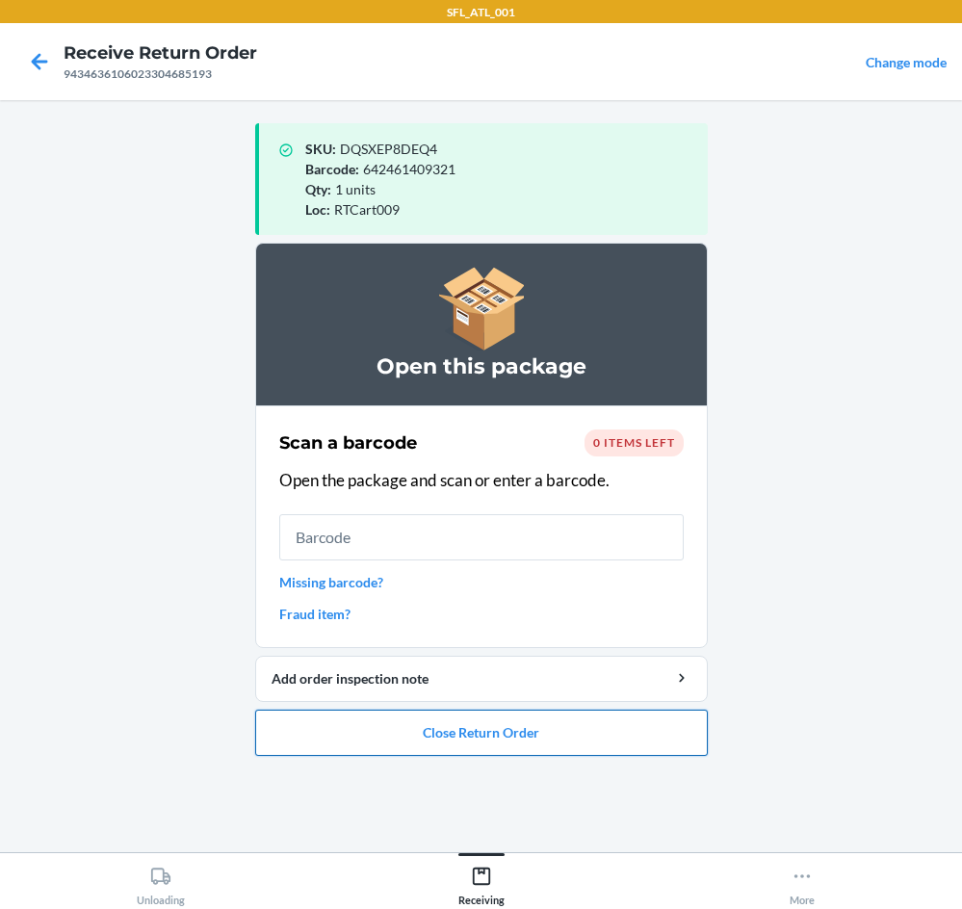
click at [478, 716] on button "Close Return Order" at bounding box center [481, 733] width 453 height 46
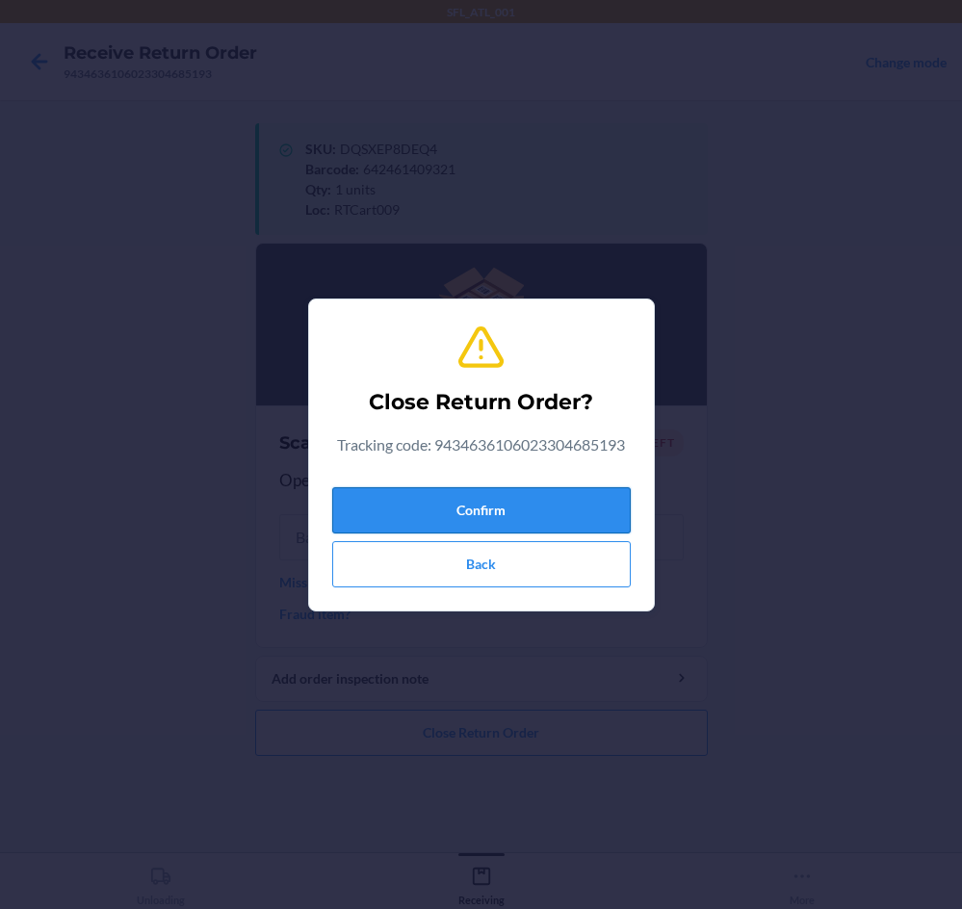
click at [516, 503] on button "Confirm" at bounding box center [481, 510] width 299 height 46
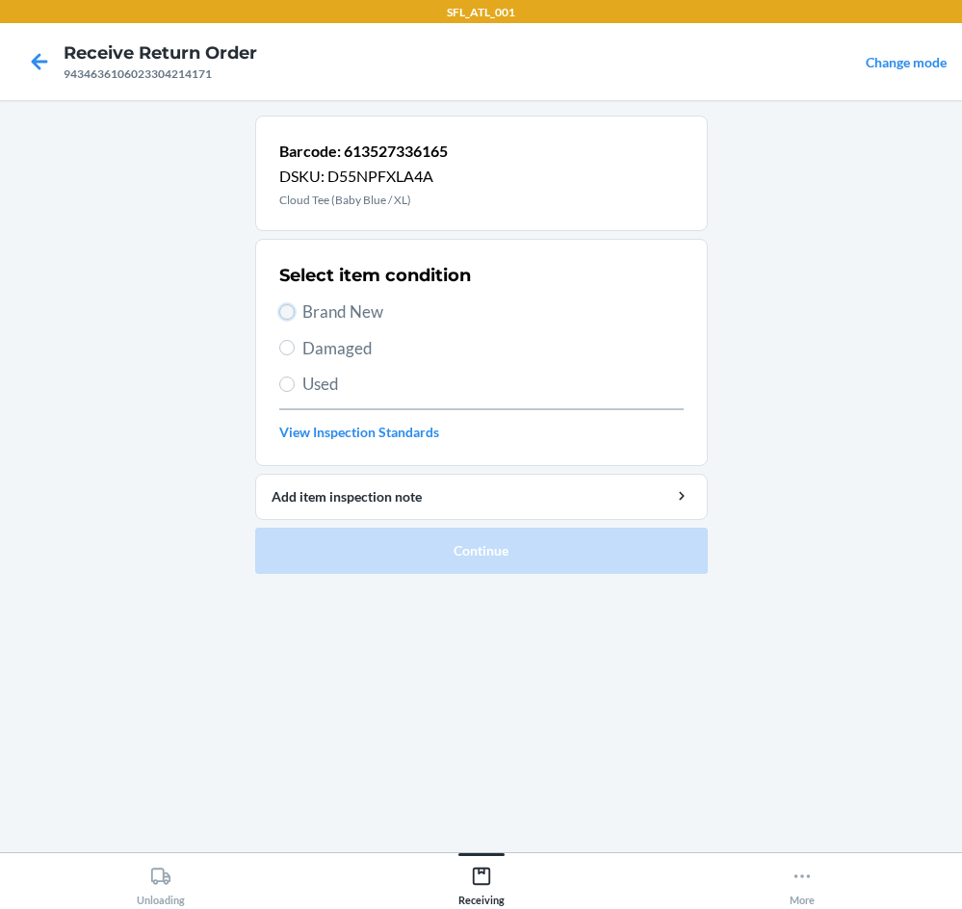
click at [288, 312] on input "Brand New" at bounding box center [286, 311] width 15 height 15
radio input "true"
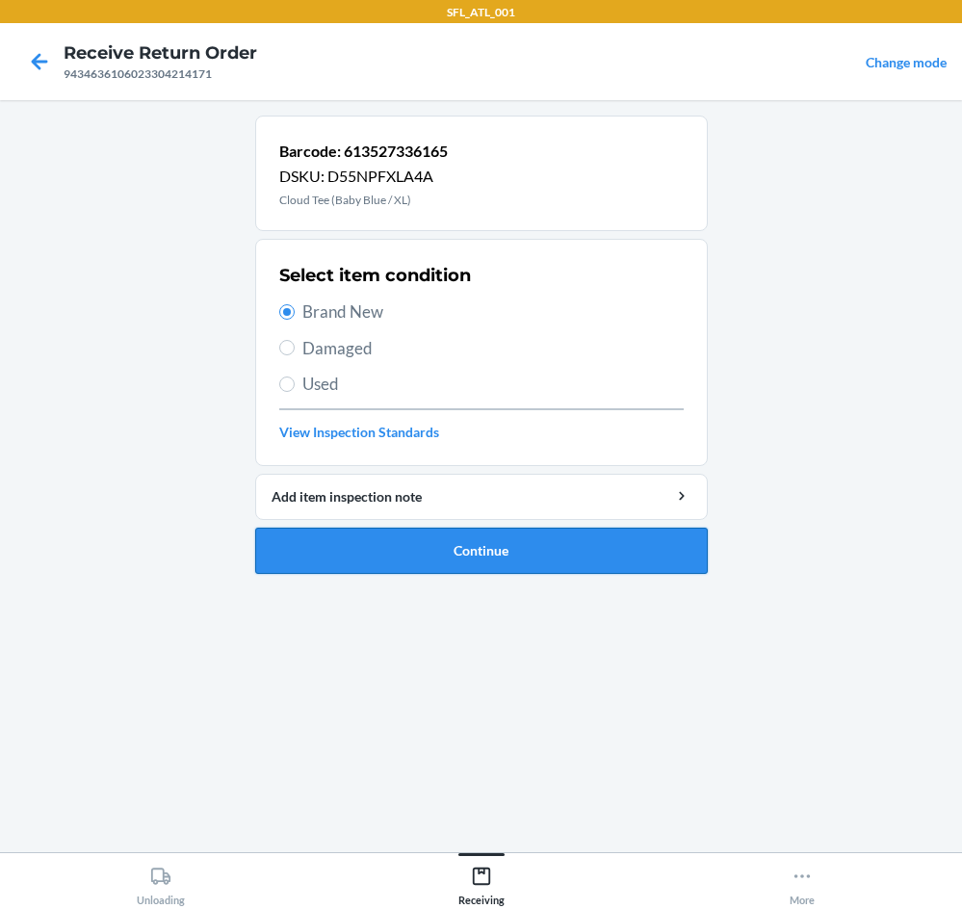
click at [564, 556] on button "Continue" at bounding box center [481, 551] width 453 height 46
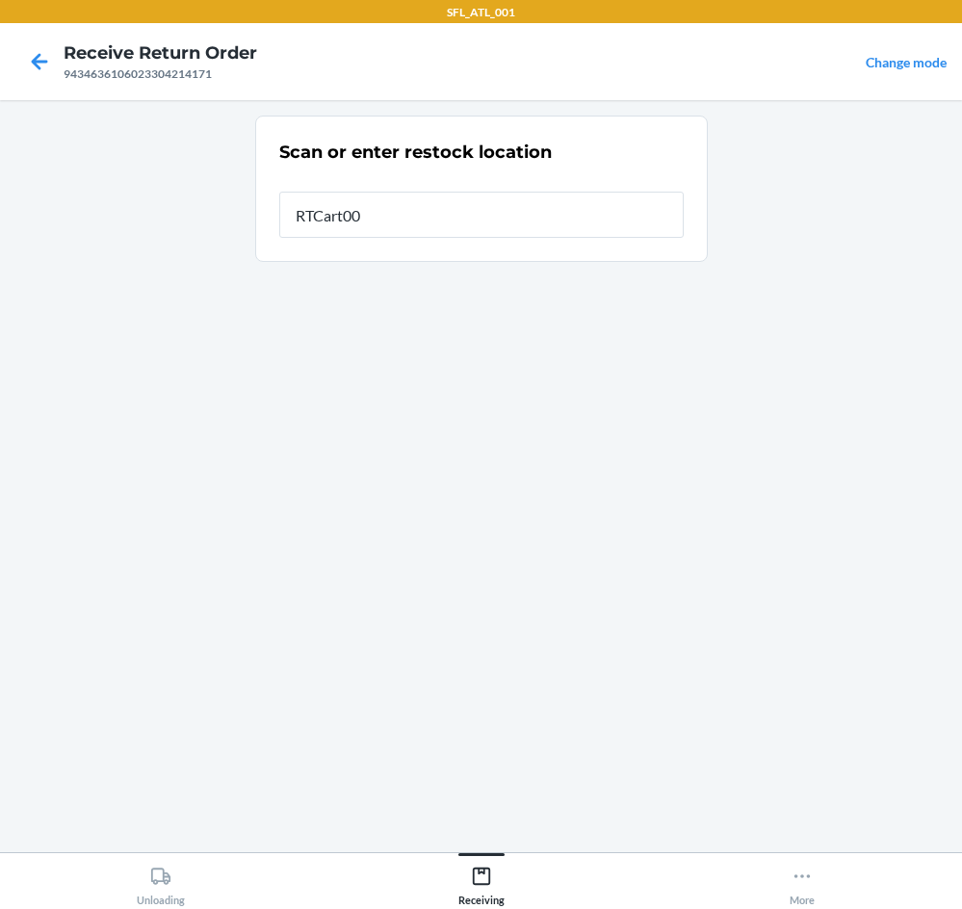
type input "RTCart009"
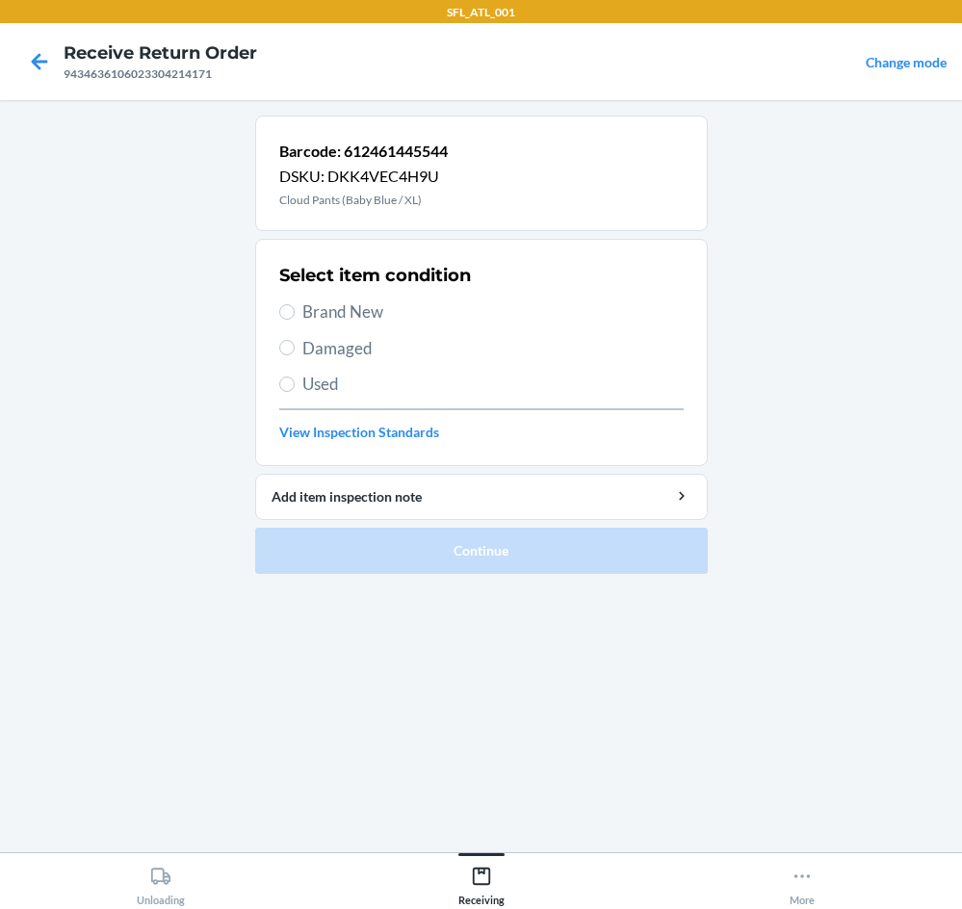
click at [303, 318] on span "Brand New" at bounding box center [494, 312] width 382 height 25
click at [295, 318] on input "Brand New" at bounding box center [286, 311] width 15 height 15
radio input "true"
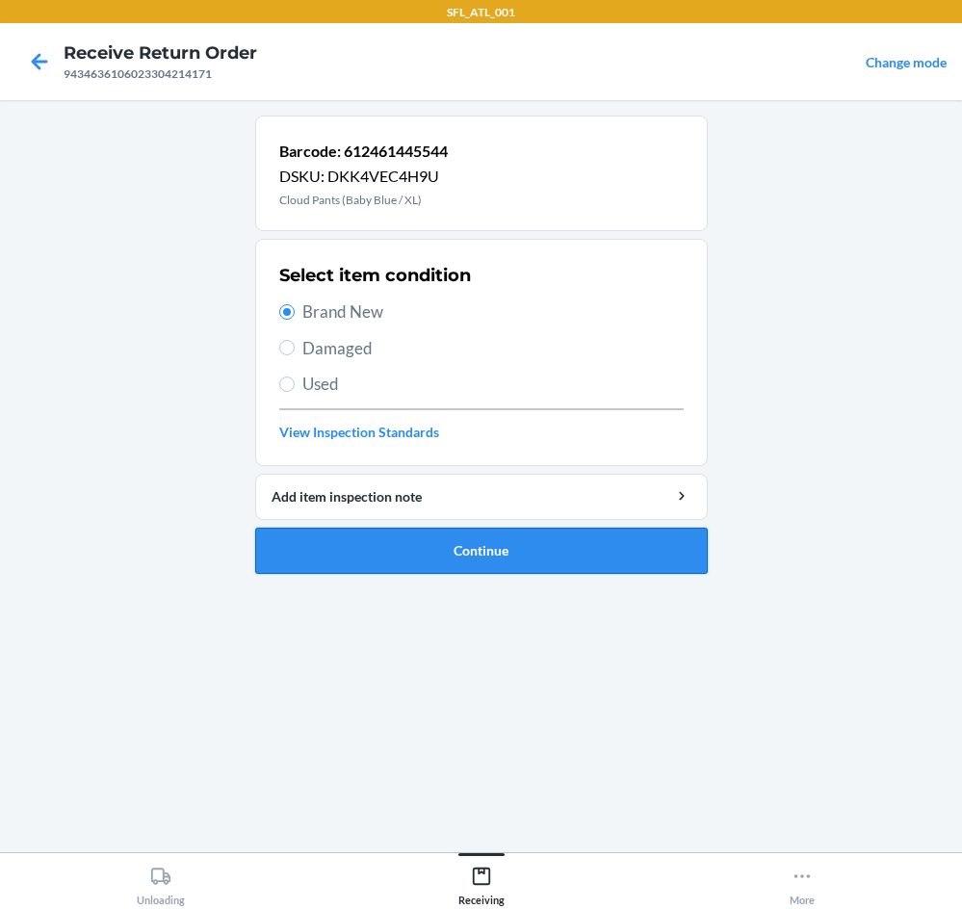
click at [569, 545] on button "Continue" at bounding box center [481, 551] width 453 height 46
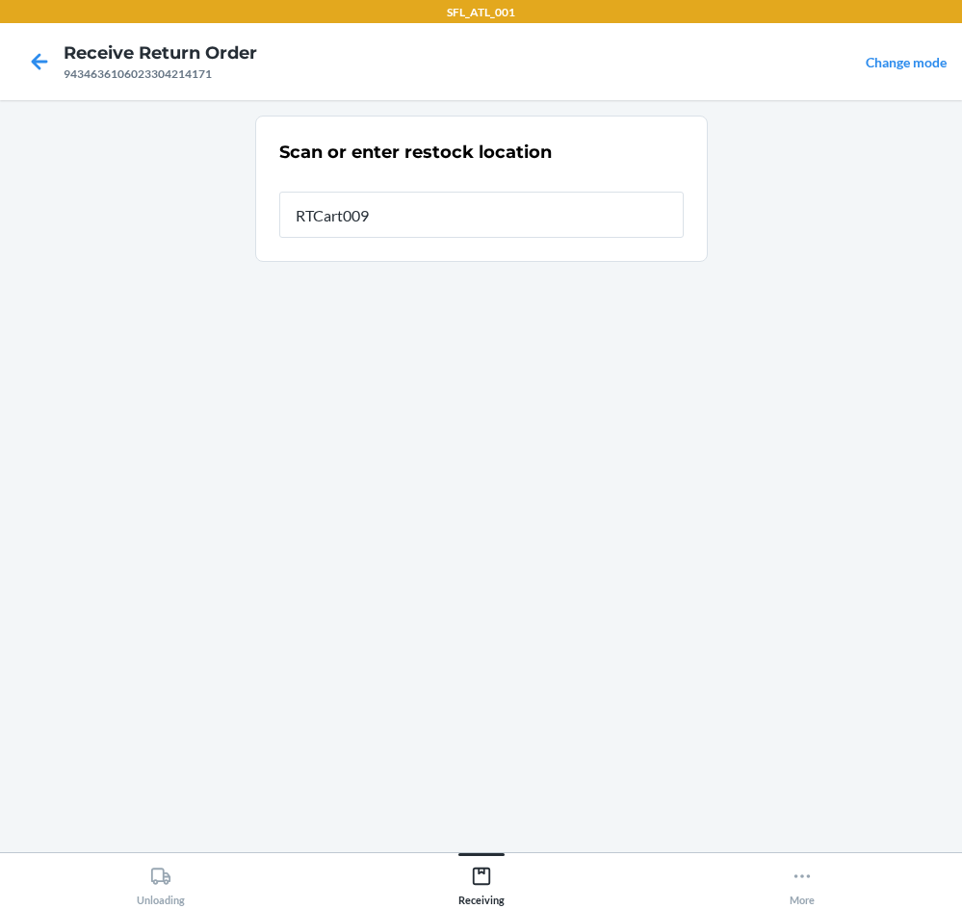
type input "RTCart009"
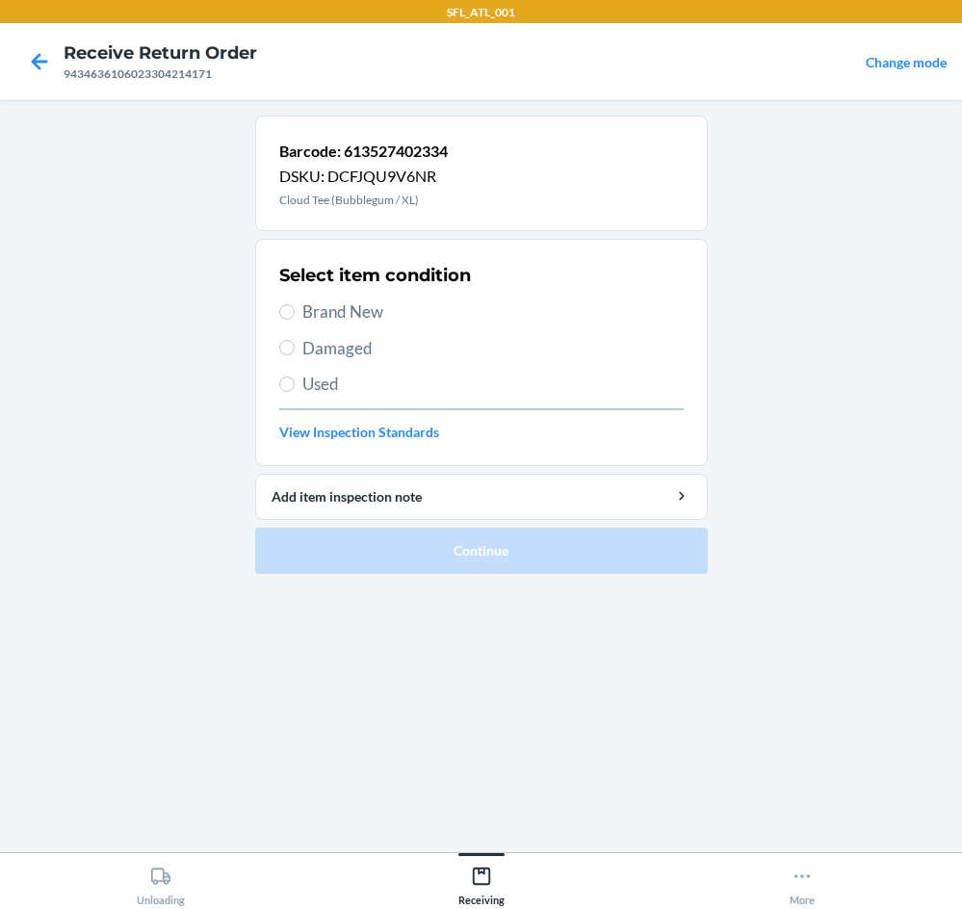
click at [335, 316] on span "Brand New" at bounding box center [494, 312] width 382 height 25
click at [295, 316] on input "Brand New" at bounding box center [286, 311] width 15 height 15
radio input "true"
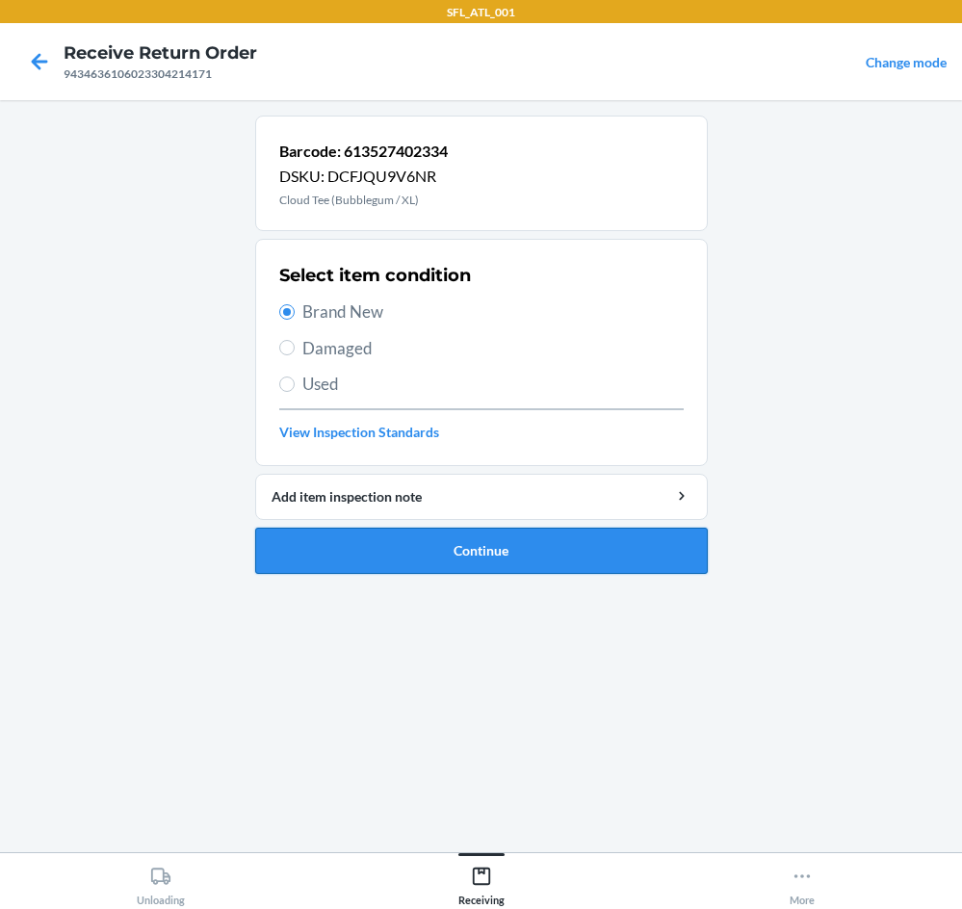
click at [606, 562] on button "Continue" at bounding box center [481, 551] width 453 height 46
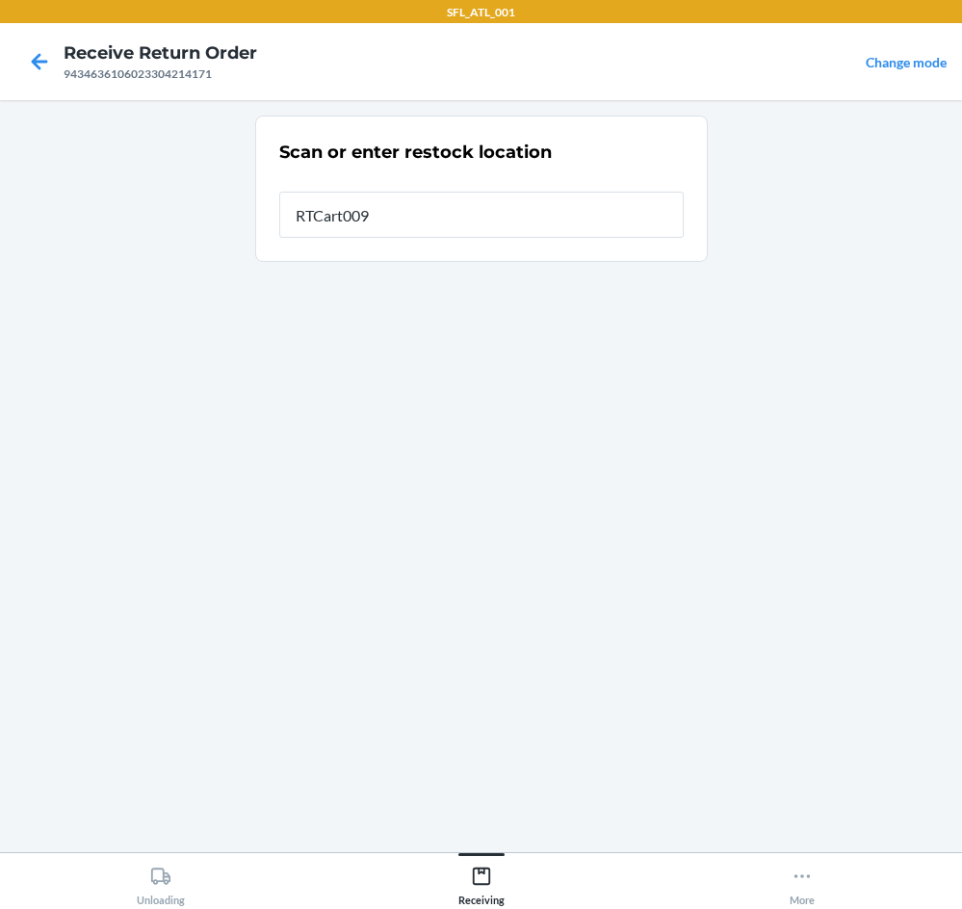
type input "RTCart009"
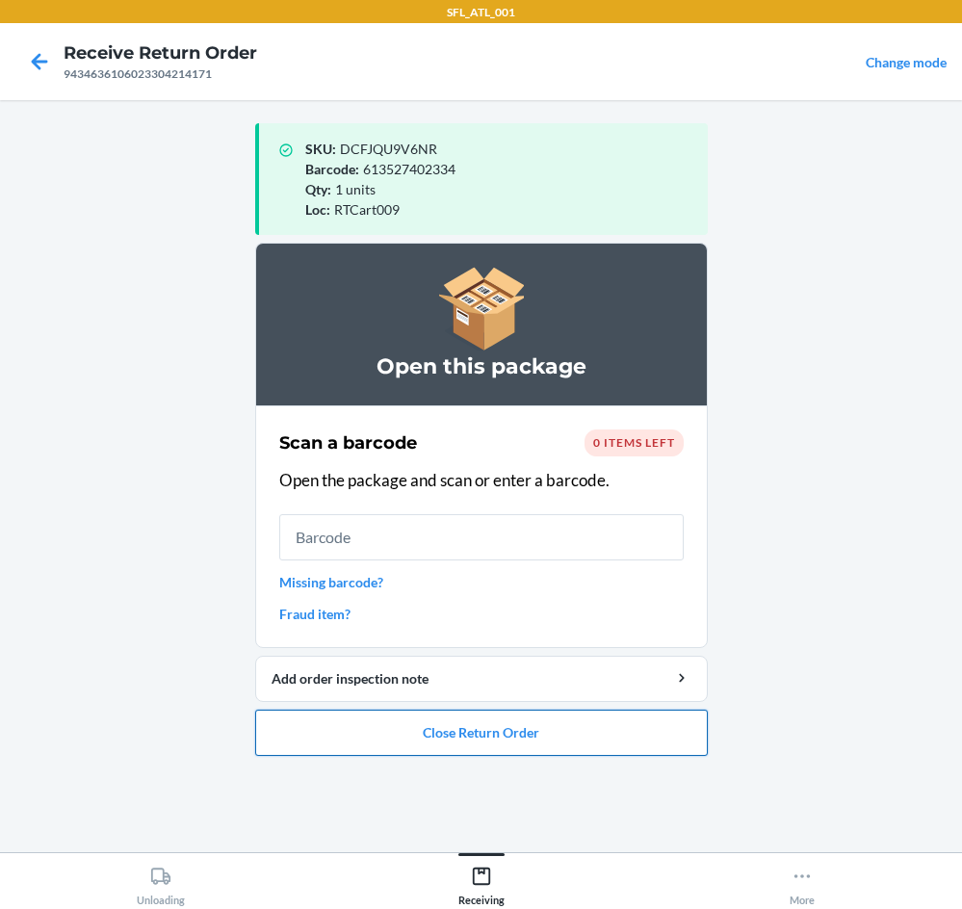
click at [519, 724] on button "Close Return Order" at bounding box center [481, 733] width 453 height 46
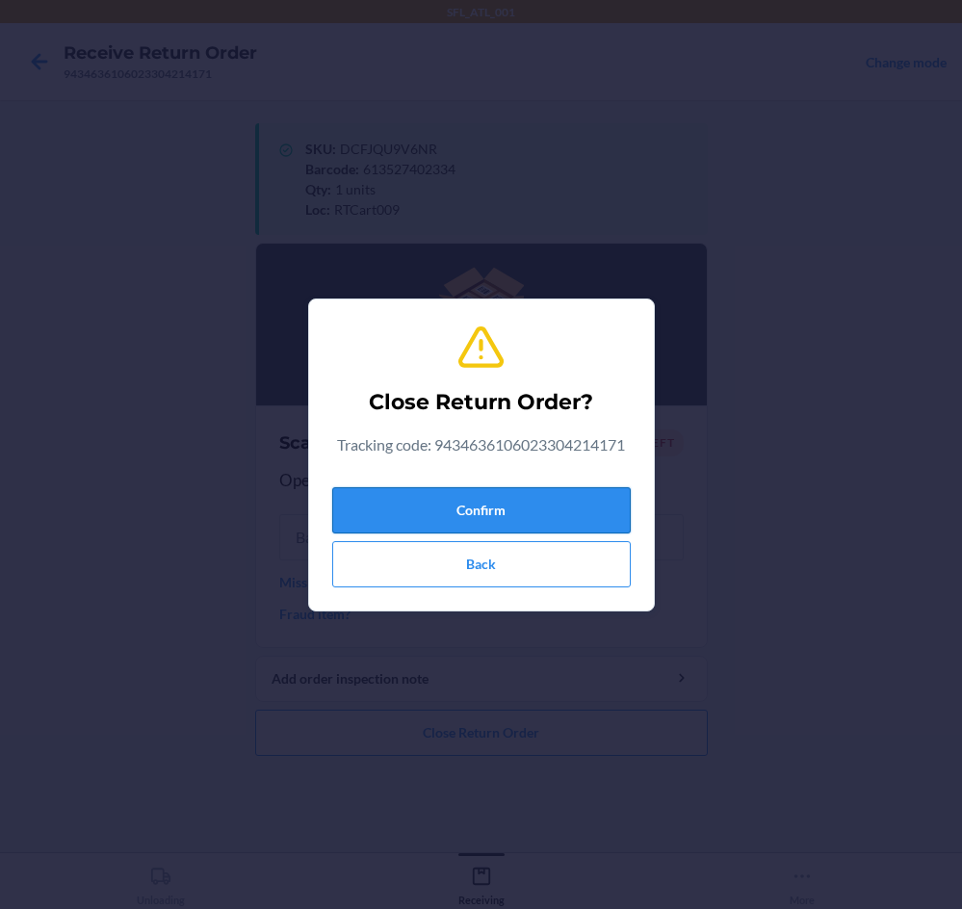
click at [572, 509] on button "Confirm" at bounding box center [481, 510] width 299 height 46
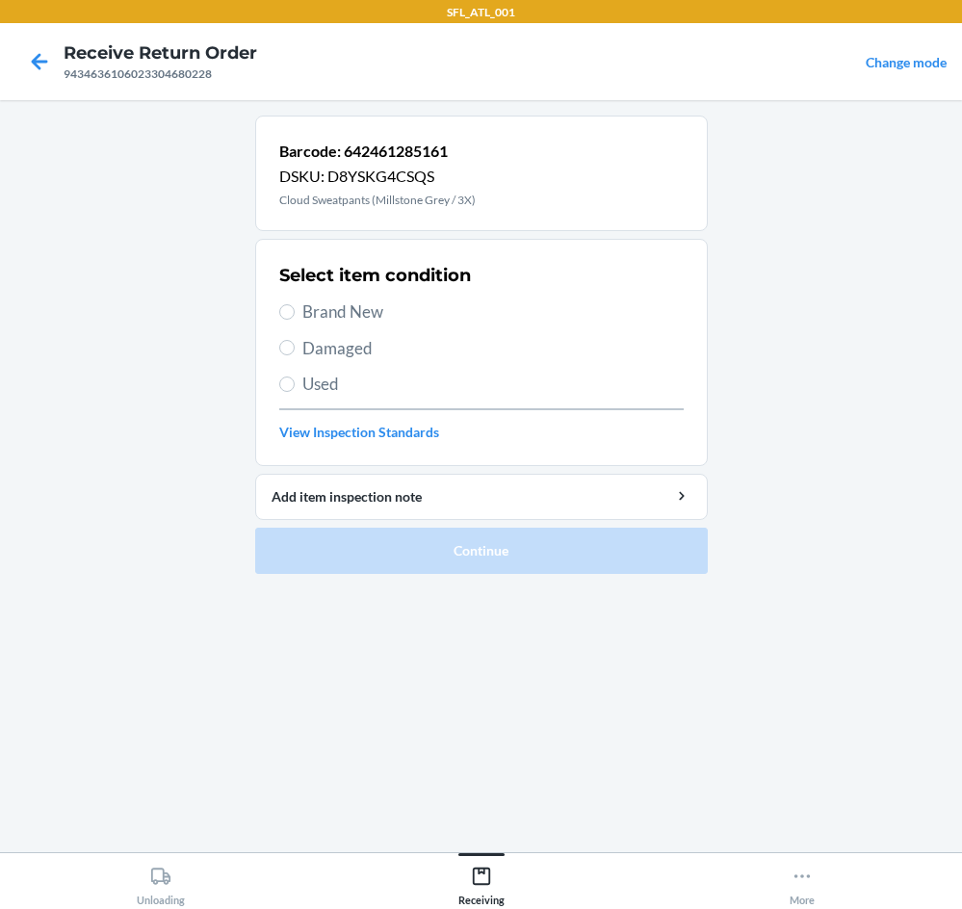
click at [325, 312] on span "Brand New" at bounding box center [494, 312] width 382 height 25
click at [295, 312] on input "Brand New" at bounding box center [286, 311] width 15 height 15
radio input "true"
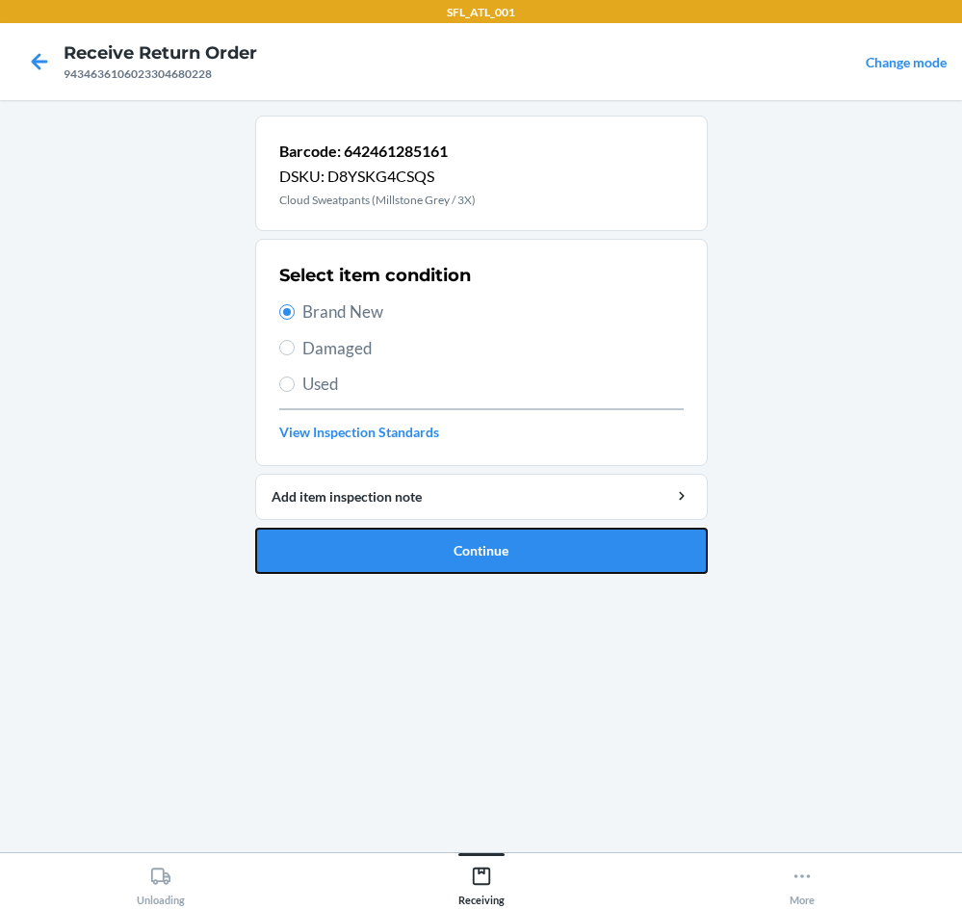
drag, startPoint x: 576, startPoint y: 548, endPoint x: 557, endPoint y: 487, distance: 63.7
click at [563, 533] on button "Continue" at bounding box center [481, 551] width 453 height 46
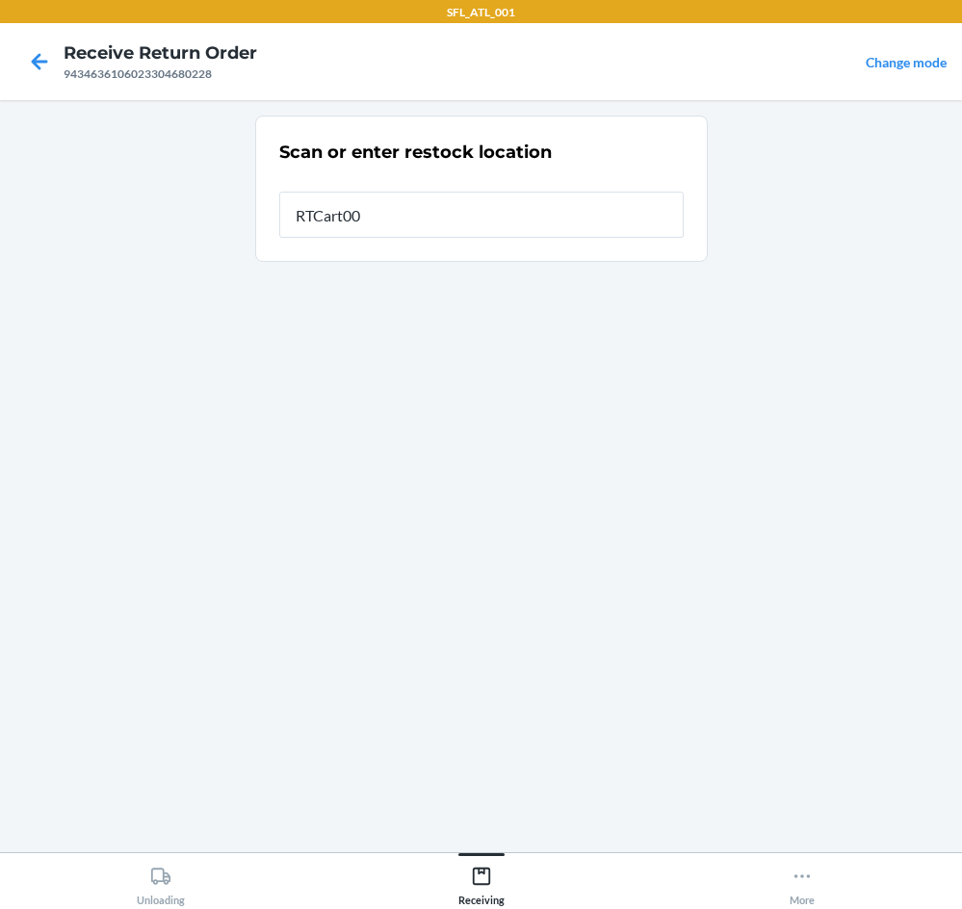
type input "RTCart009"
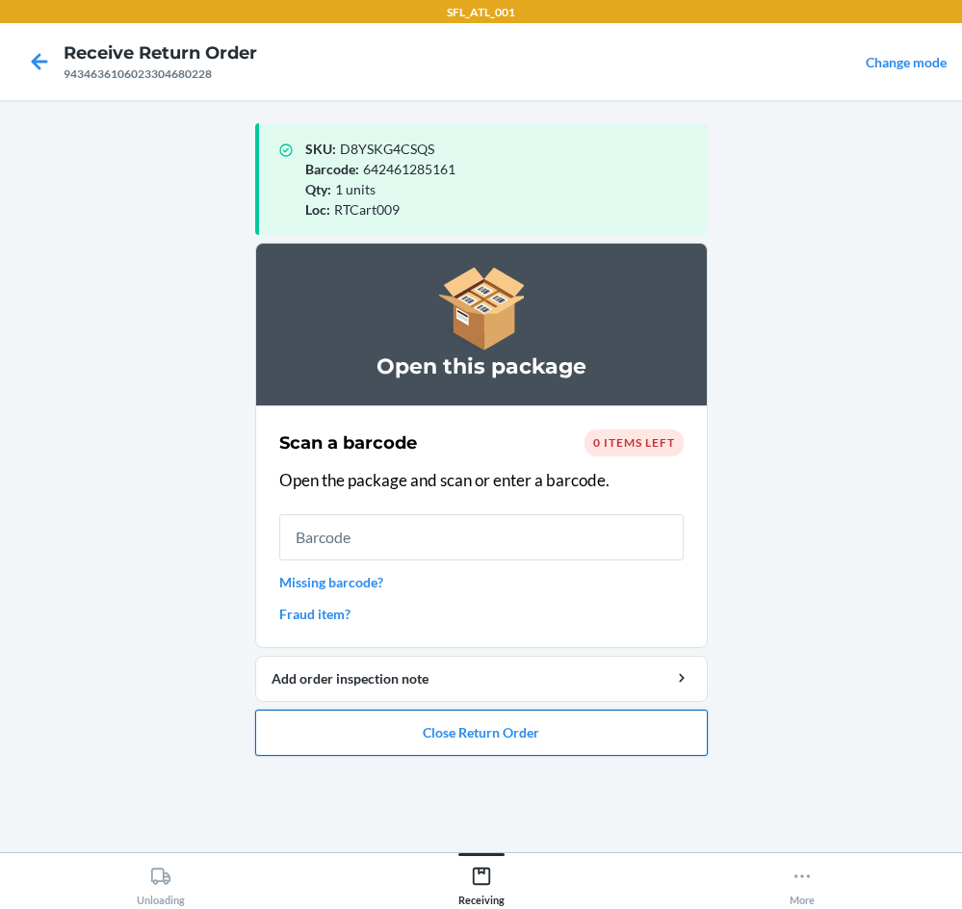
click at [461, 737] on button "Close Return Order" at bounding box center [481, 733] width 453 height 46
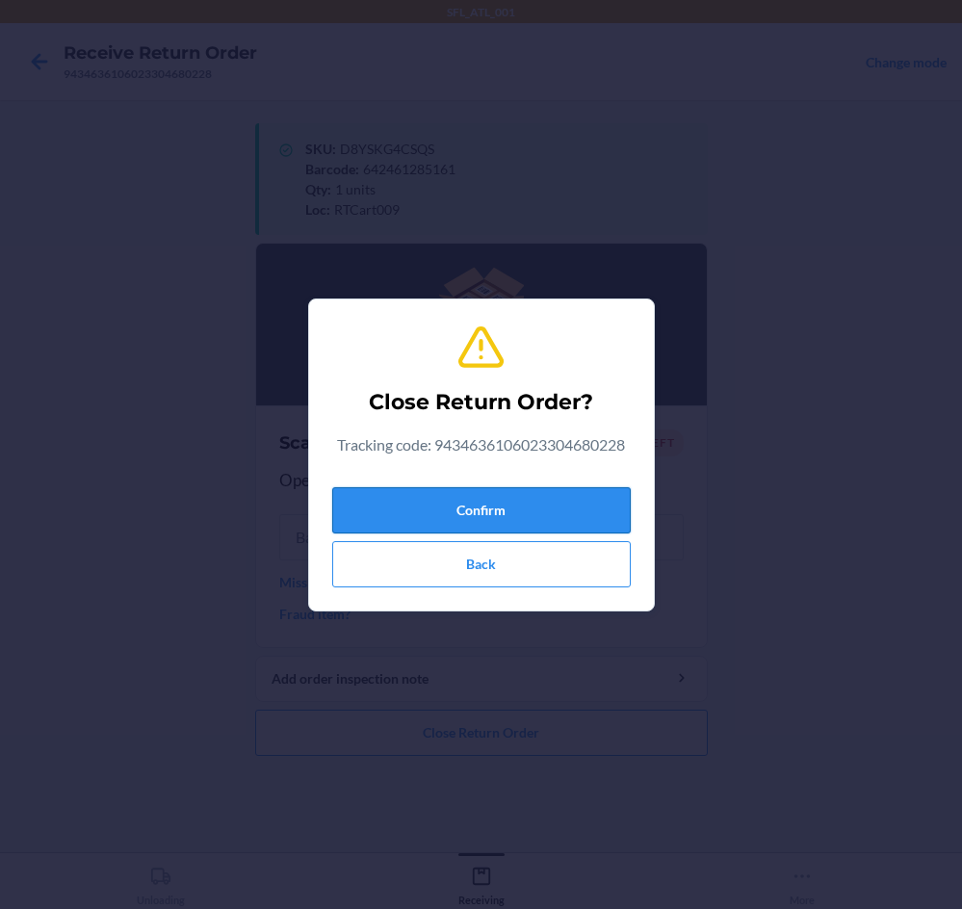
click at [516, 500] on button "Confirm" at bounding box center [481, 510] width 299 height 46
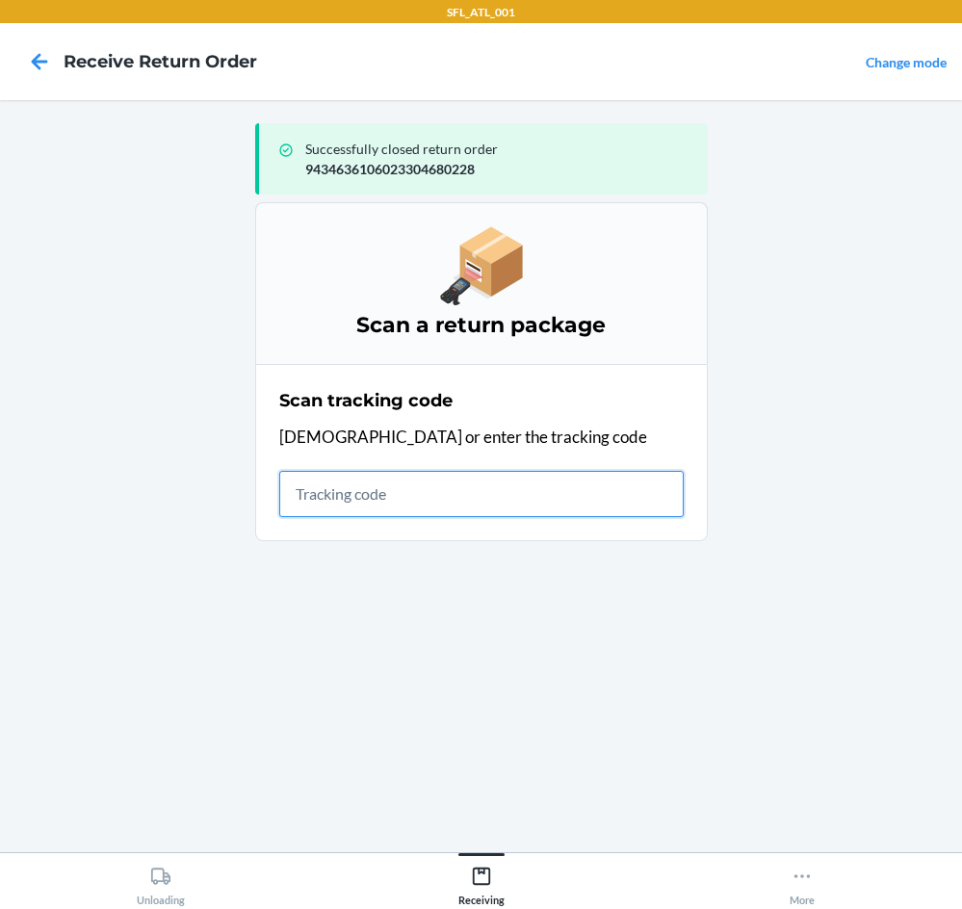
click at [435, 487] on input "text" at bounding box center [481, 494] width 405 height 46
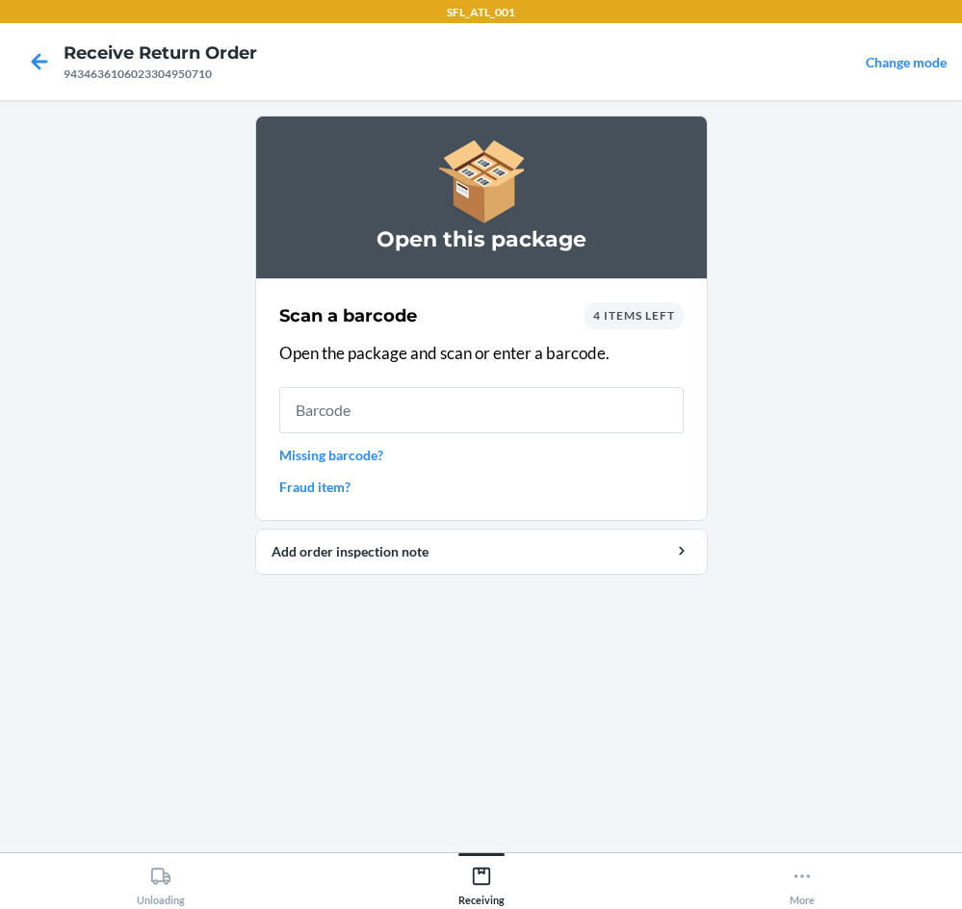
click at [640, 306] on div "4 items left" at bounding box center [634, 316] width 99 height 27
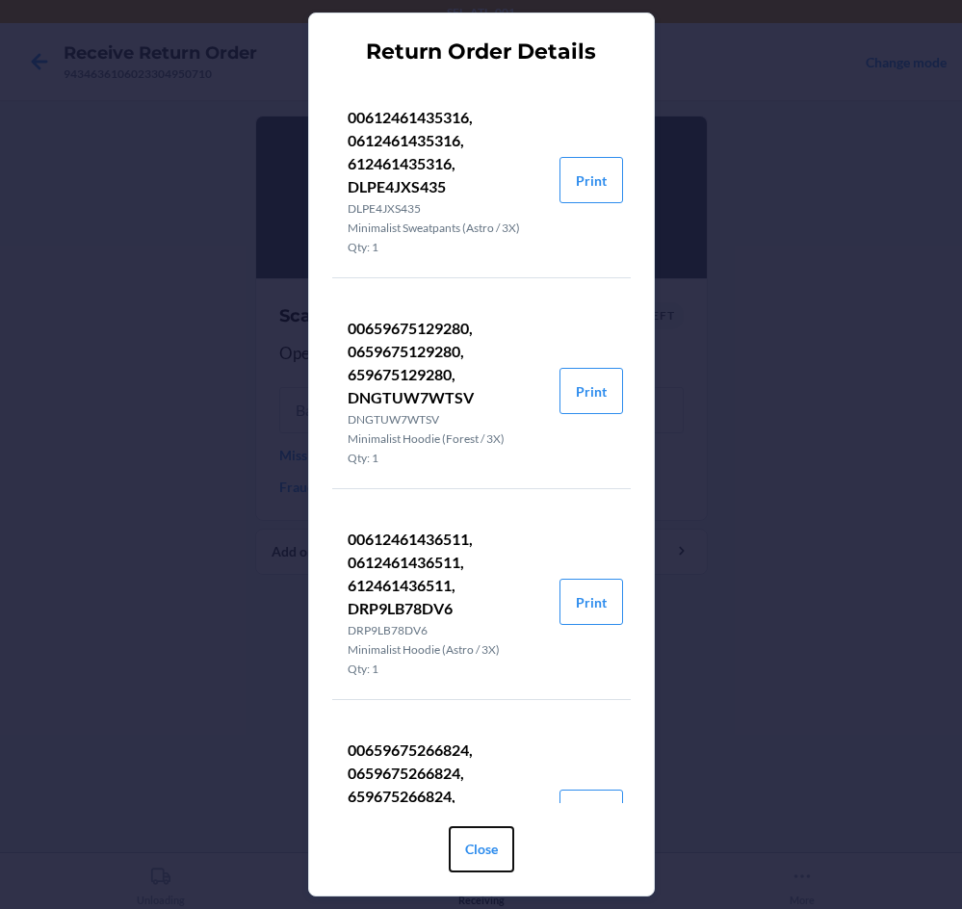
drag, startPoint x: 484, startPoint y: 835, endPoint x: 487, endPoint y: 822, distance: 14.0
click at [487, 827] on button "Close" at bounding box center [482, 850] width 66 height 46
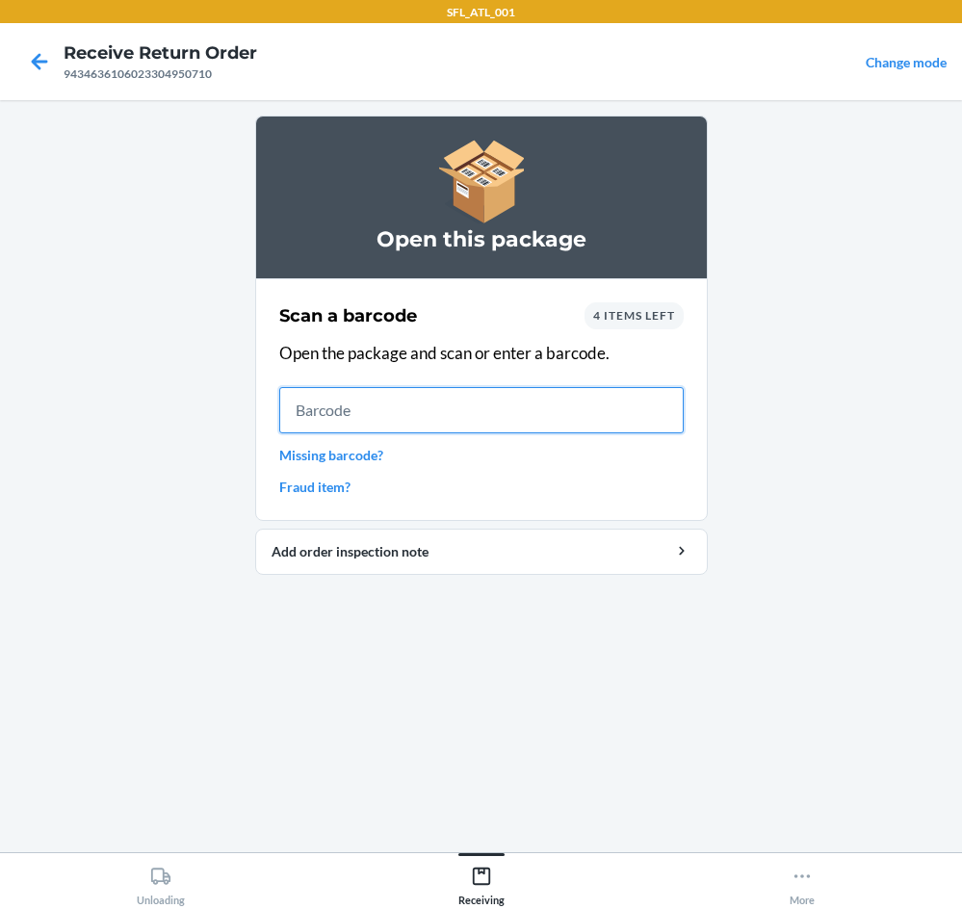
click at [438, 419] on input "text" at bounding box center [481, 410] width 405 height 46
click at [633, 315] on span "4 items left" at bounding box center [634, 315] width 82 height 14
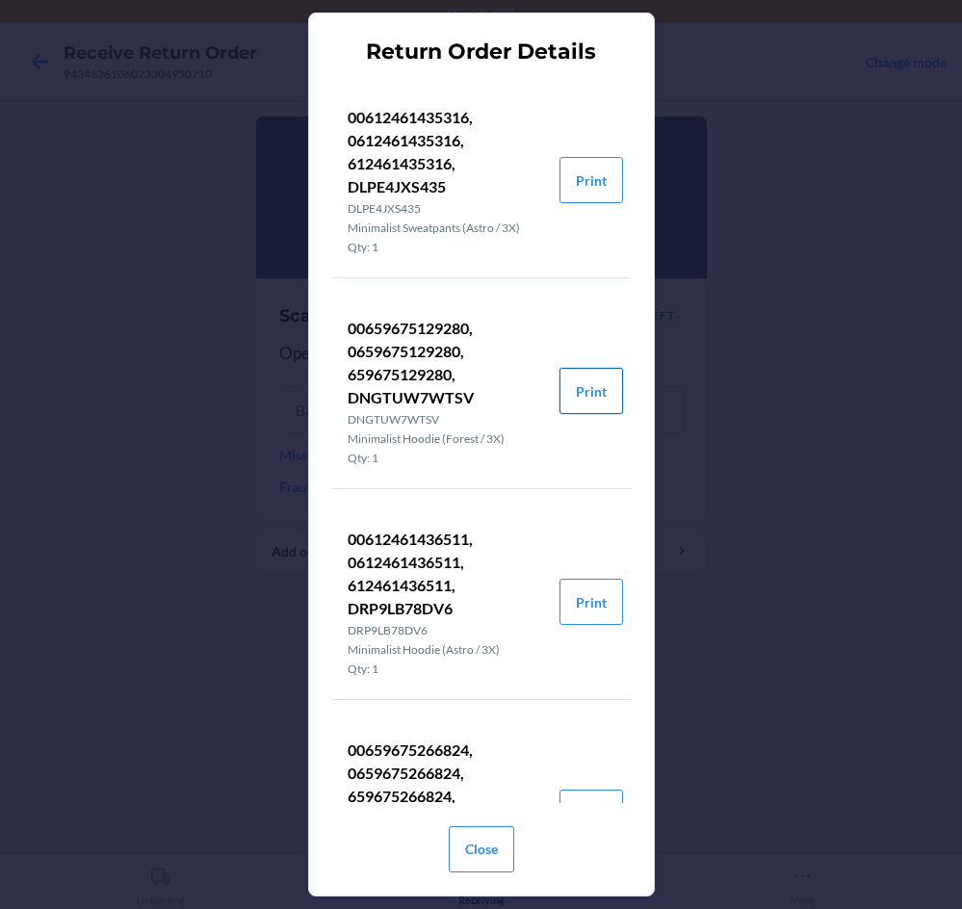
click at [569, 390] on button "Print" at bounding box center [592, 391] width 64 height 46
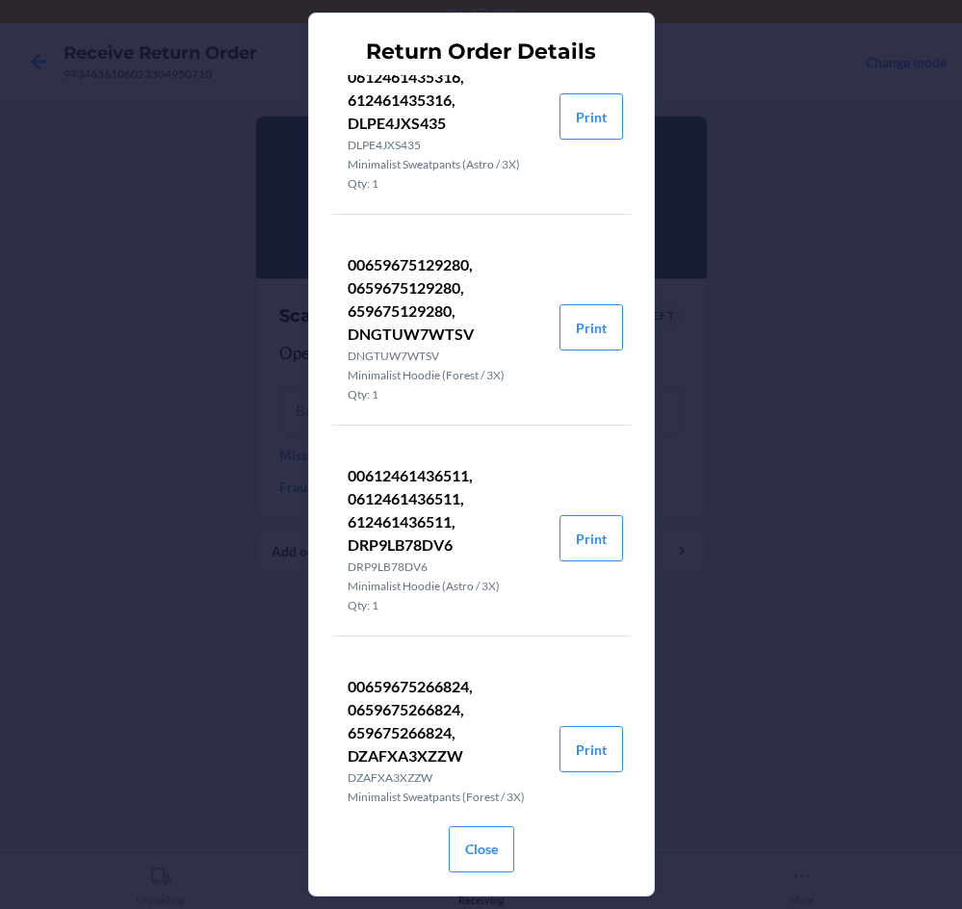
scroll to position [116, 0]
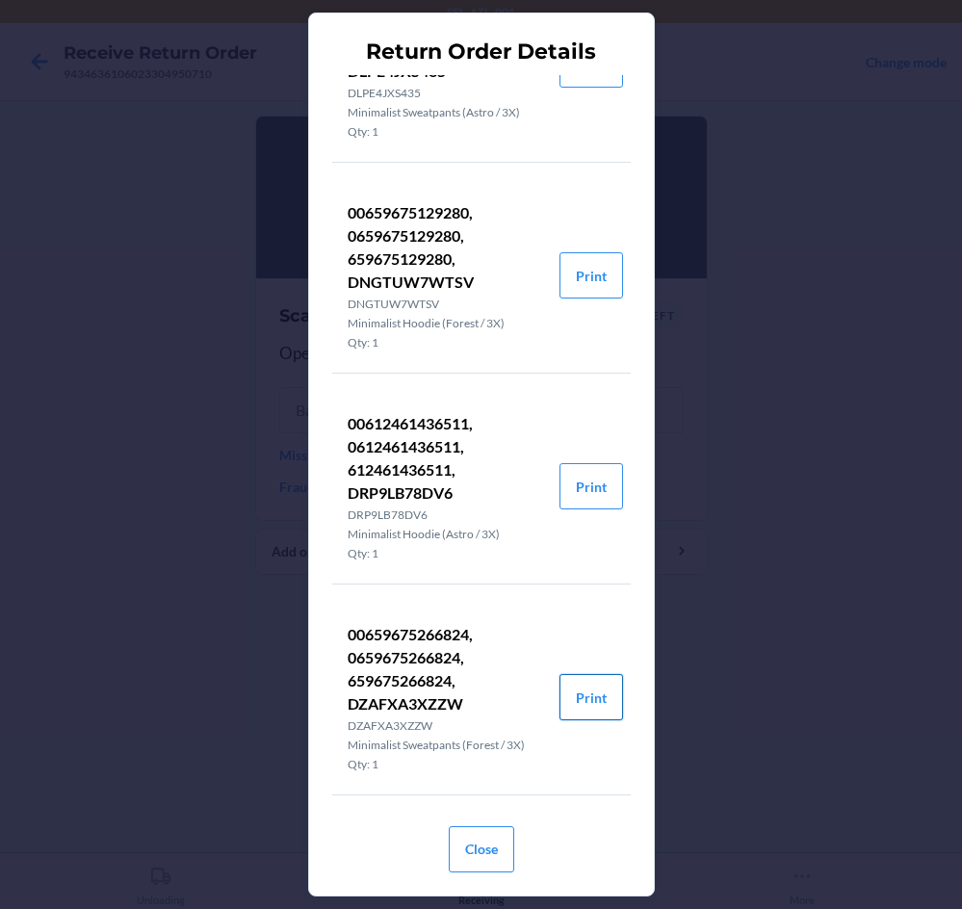
drag, startPoint x: 592, startPoint y: 708, endPoint x: 584, endPoint y: 714, distance: 10.4
click at [592, 708] on button "Print" at bounding box center [592, 697] width 64 height 46
click at [487, 840] on button "Close" at bounding box center [482, 850] width 66 height 46
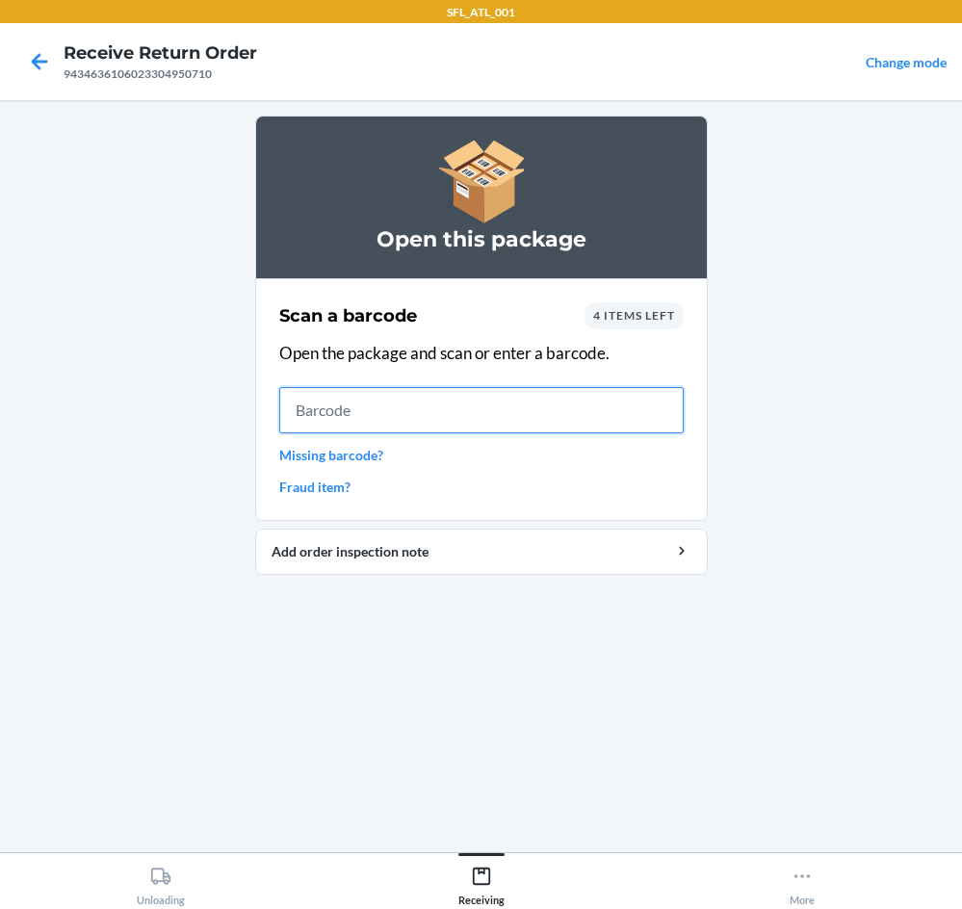
click at [526, 387] on input "text" at bounding box center [481, 410] width 405 height 46
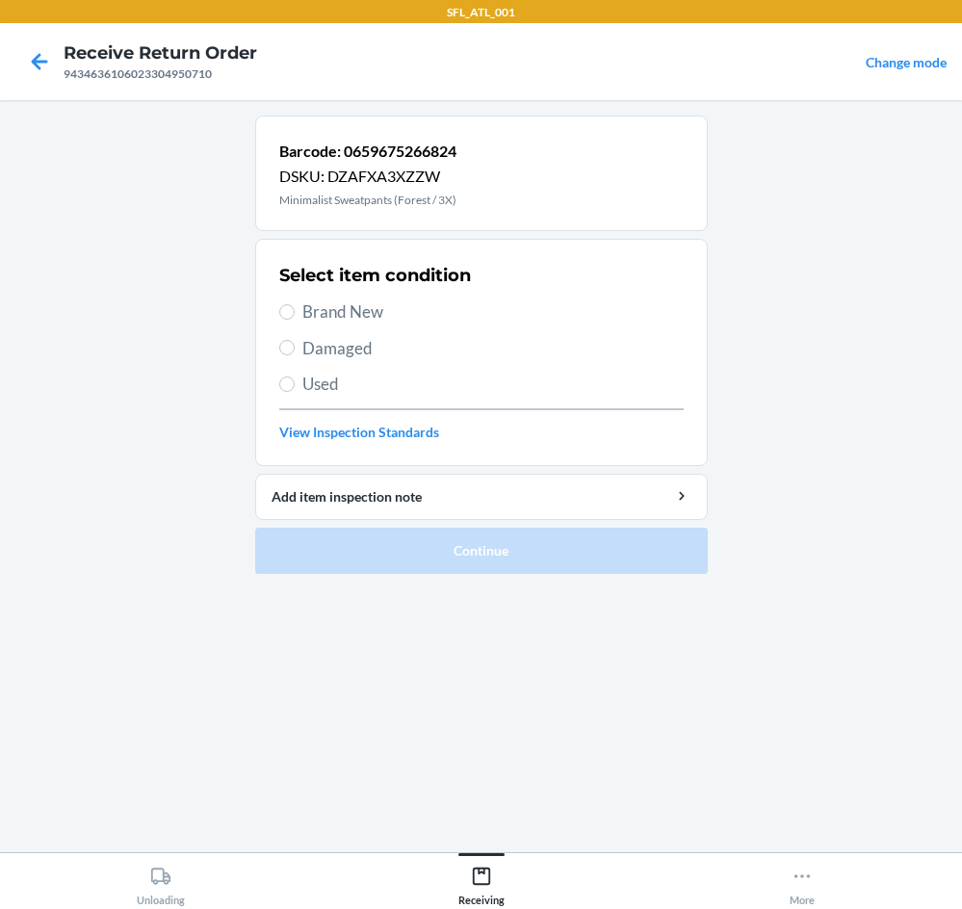
click at [339, 309] on span "Brand New" at bounding box center [494, 312] width 382 height 25
click at [295, 309] on input "Brand New" at bounding box center [286, 311] width 15 height 15
radio input "true"
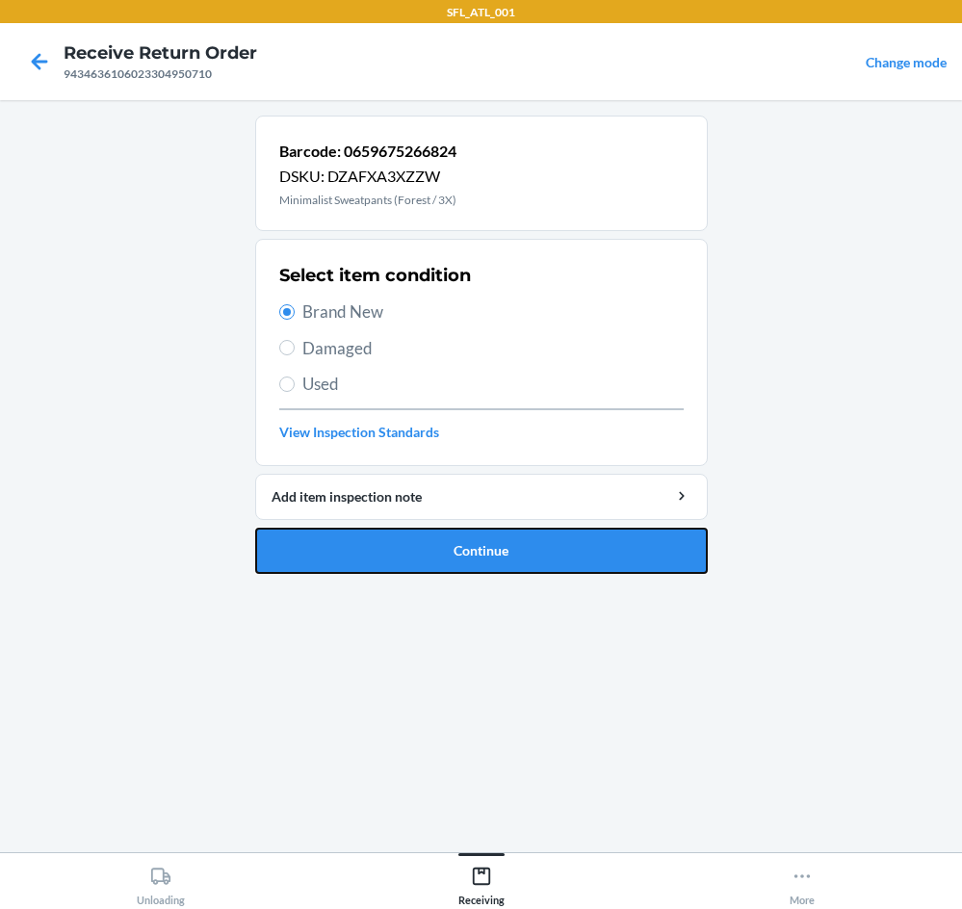
drag, startPoint x: 514, startPoint y: 540, endPoint x: 527, endPoint y: 489, distance: 52.6
click at [513, 530] on button "Continue" at bounding box center [481, 551] width 453 height 46
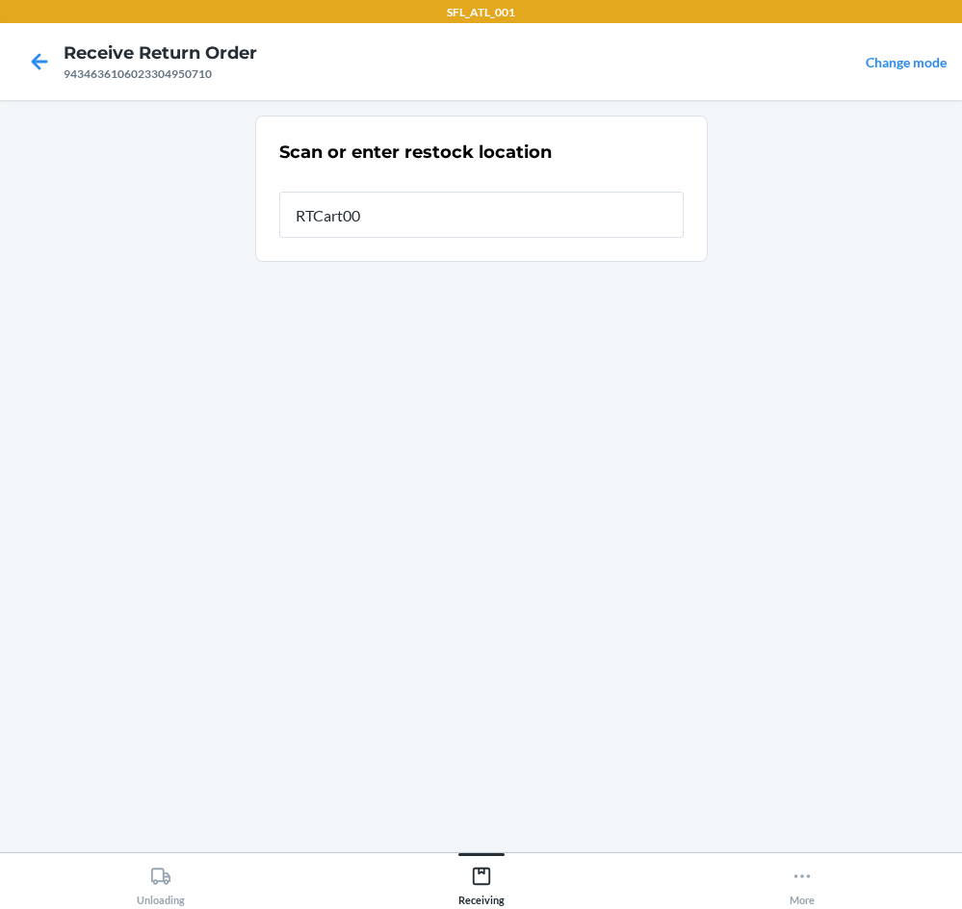
type input "RTCart009"
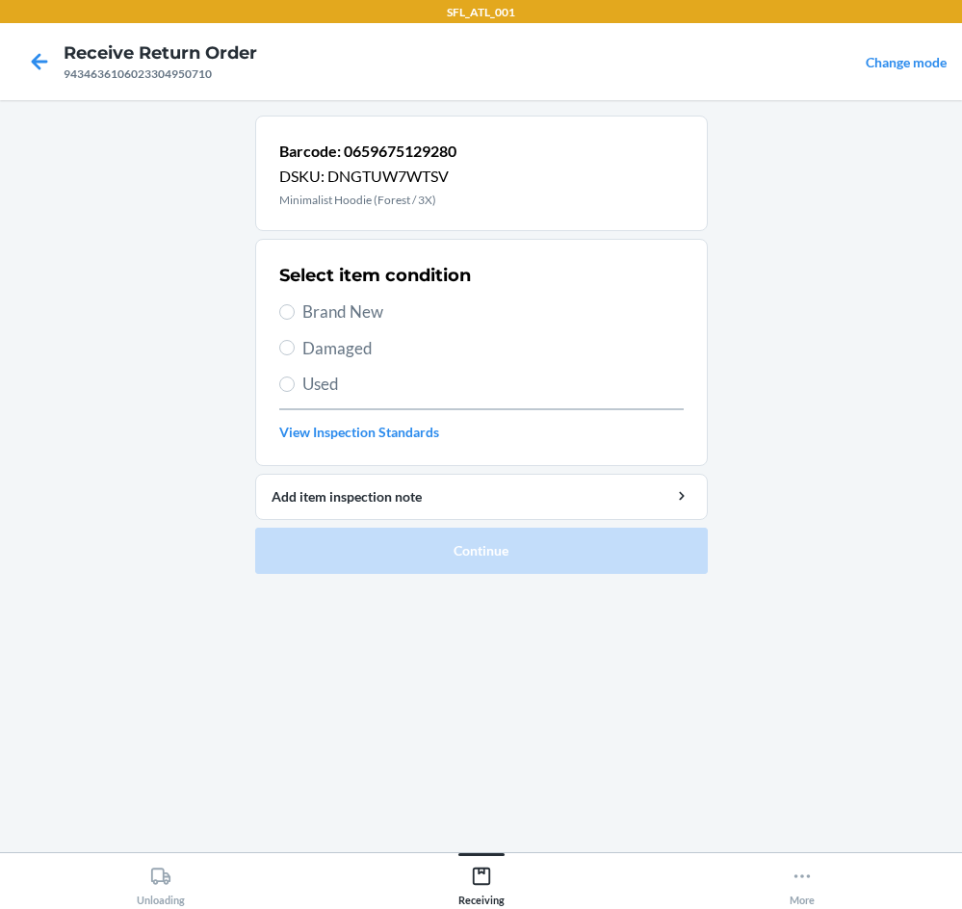
click at [379, 310] on span "Brand New" at bounding box center [494, 312] width 382 height 25
click at [295, 310] on input "Brand New" at bounding box center [286, 311] width 15 height 15
radio input "true"
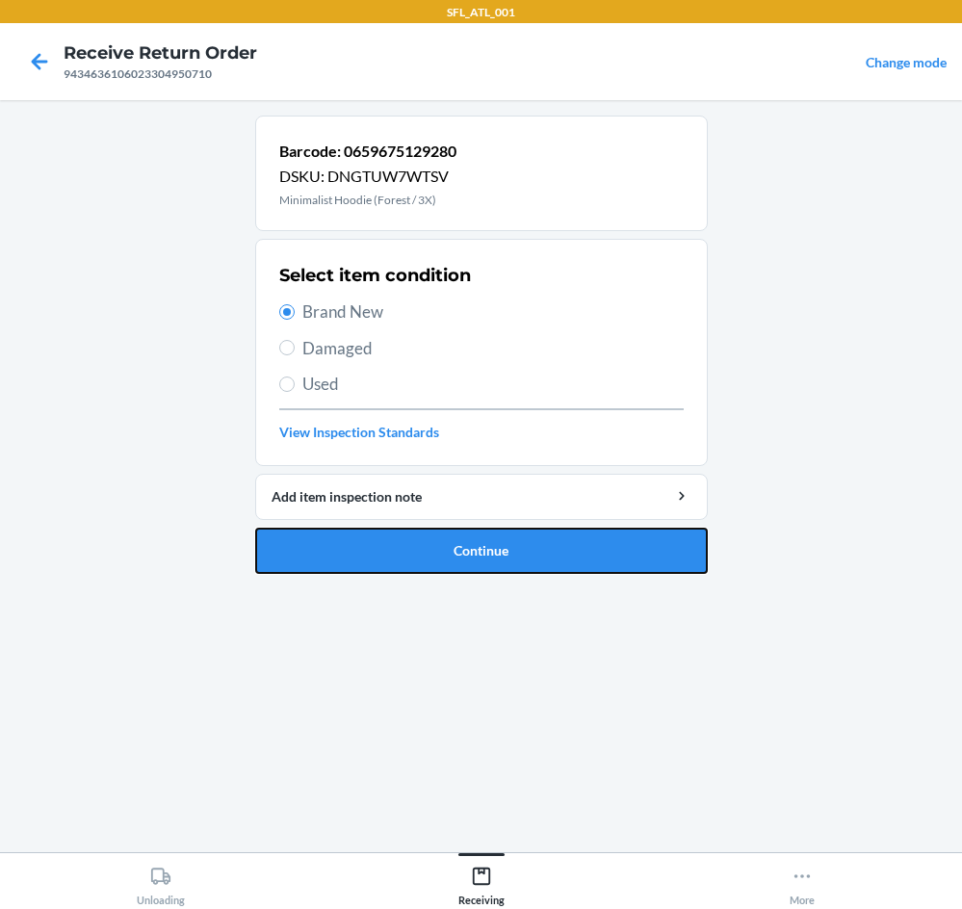
drag, startPoint x: 554, startPoint y: 545, endPoint x: 550, endPoint y: 524, distance: 21.5
click at [553, 537] on button "Continue" at bounding box center [481, 551] width 453 height 46
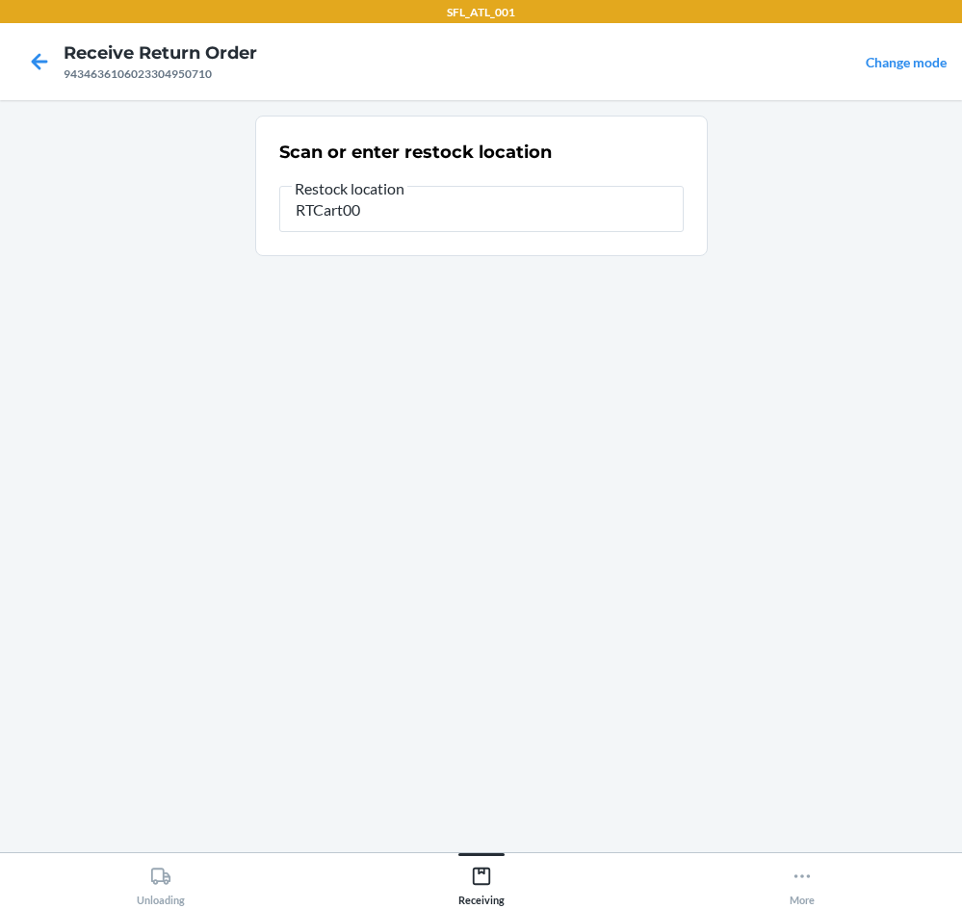
type input "RTCart009"
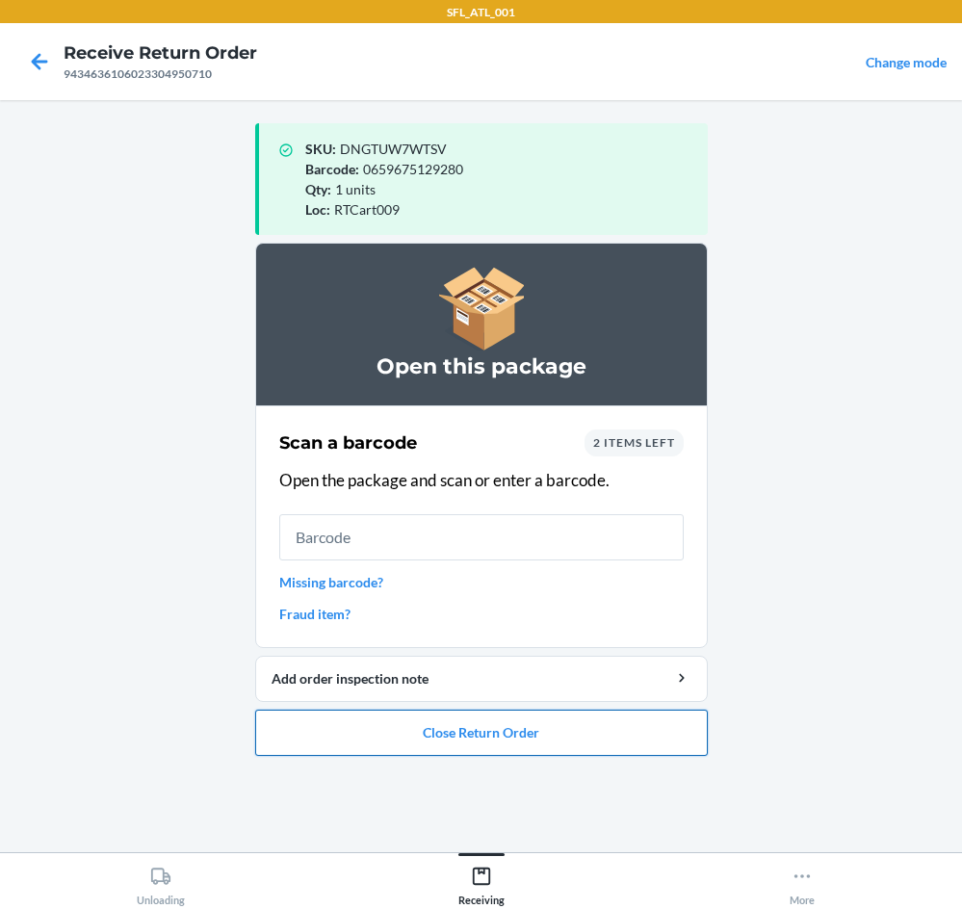
click at [538, 743] on button "Close Return Order" at bounding box center [481, 733] width 453 height 46
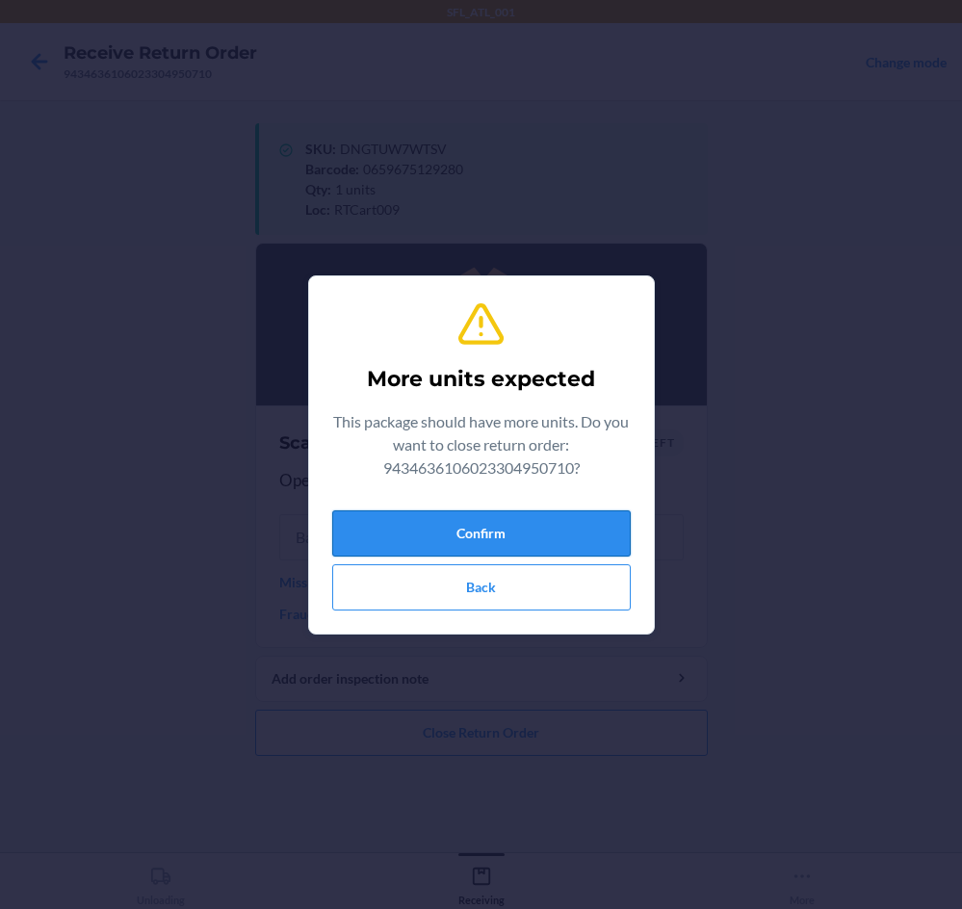
click at [572, 530] on button "Confirm" at bounding box center [481, 534] width 299 height 46
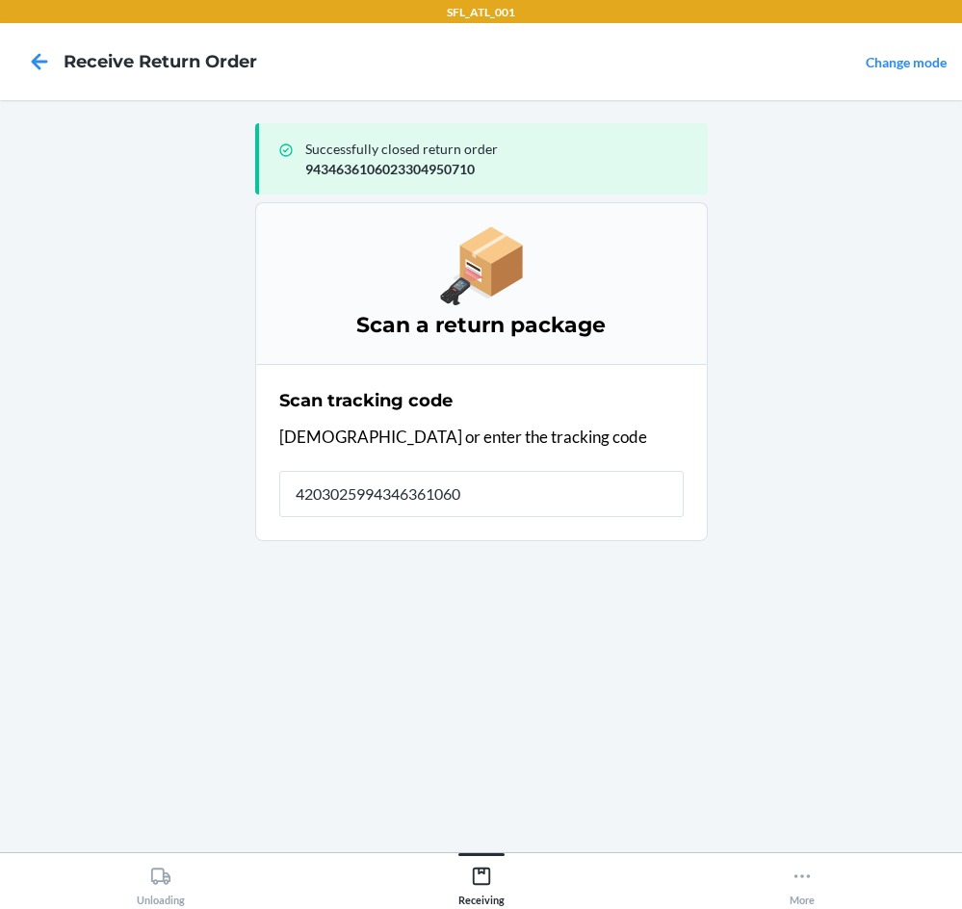
type input "42030259943463610602"
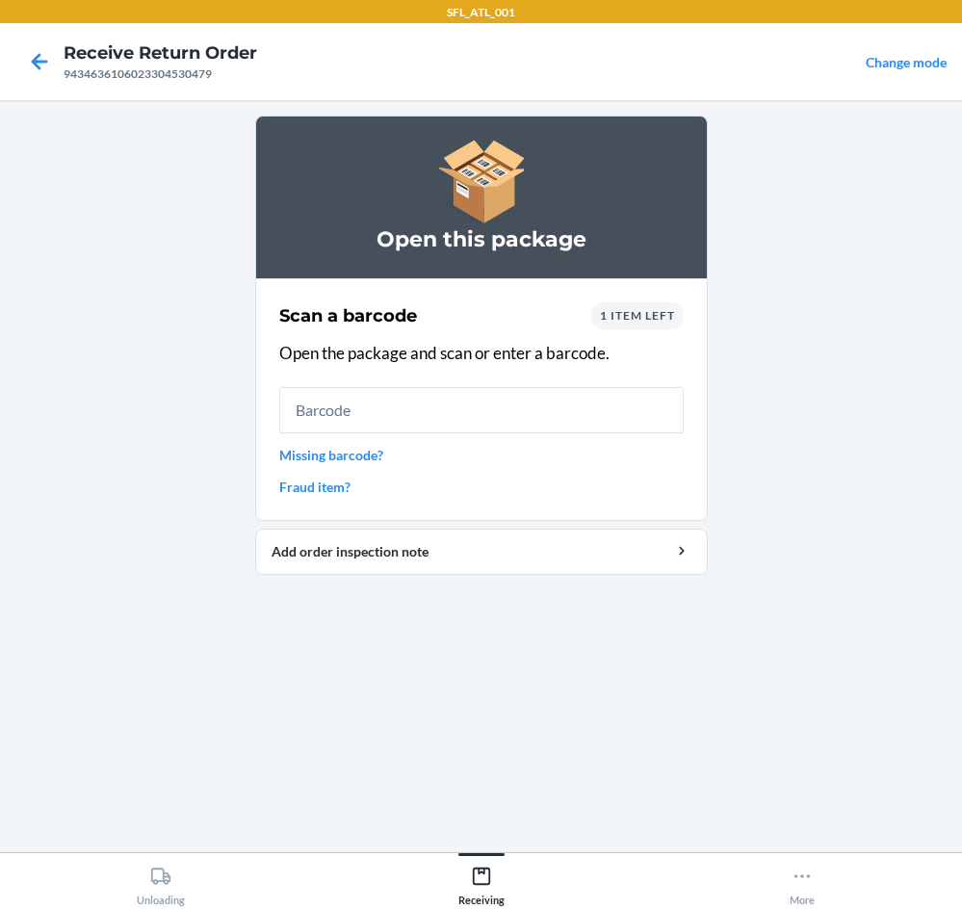
click at [609, 317] on span "1 item left" at bounding box center [637, 315] width 75 height 14
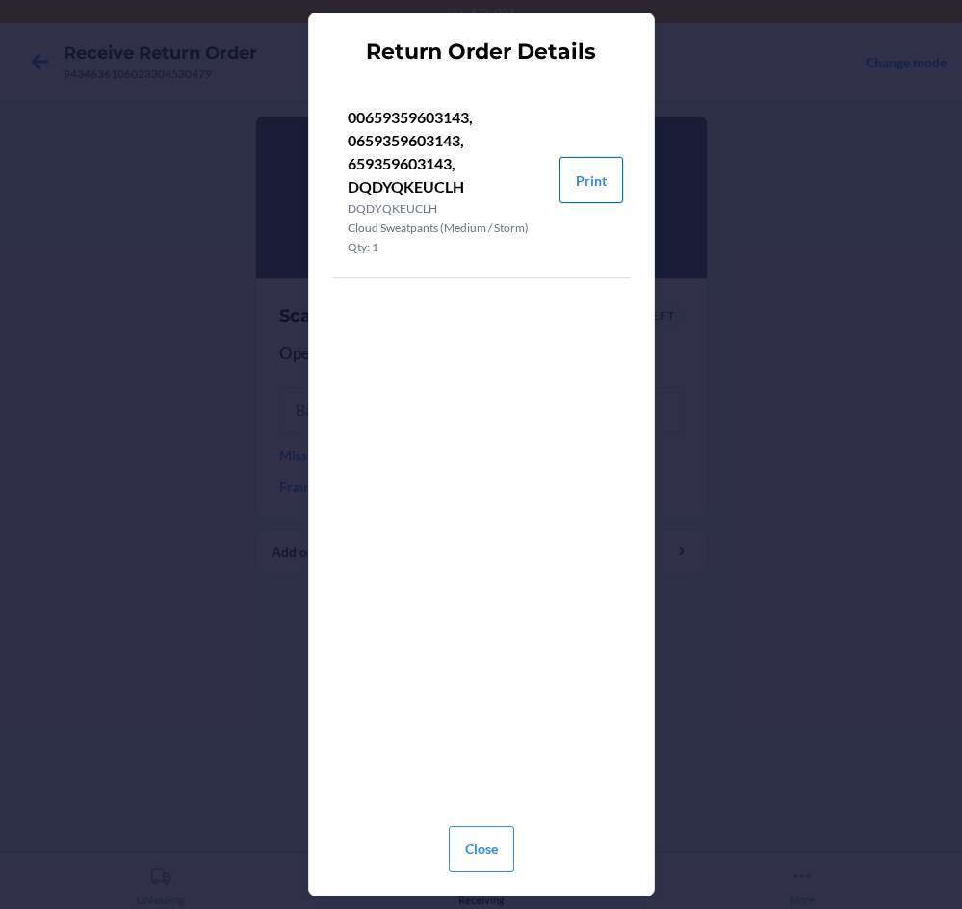
click at [600, 178] on button "Print" at bounding box center [592, 180] width 64 height 46
click at [490, 867] on button "Close" at bounding box center [482, 850] width 66 height 46
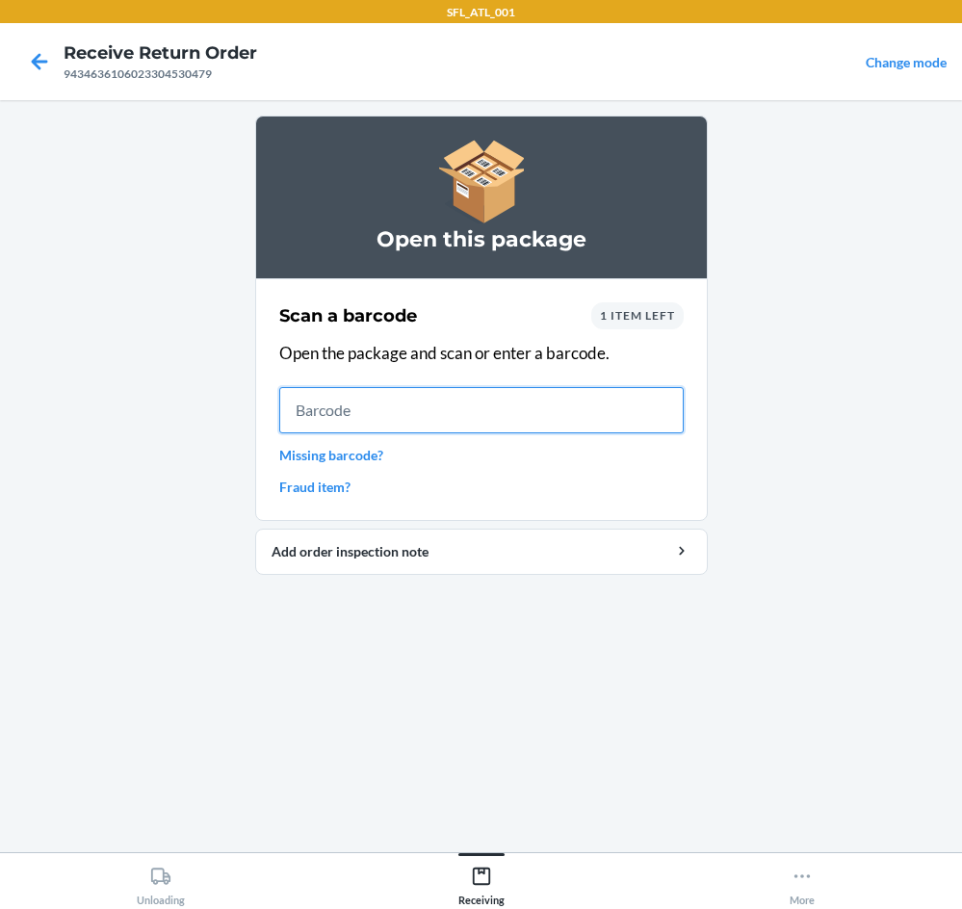
click at [429, 418] on input "text" at bounding box center [481, 410] width 405 height 46
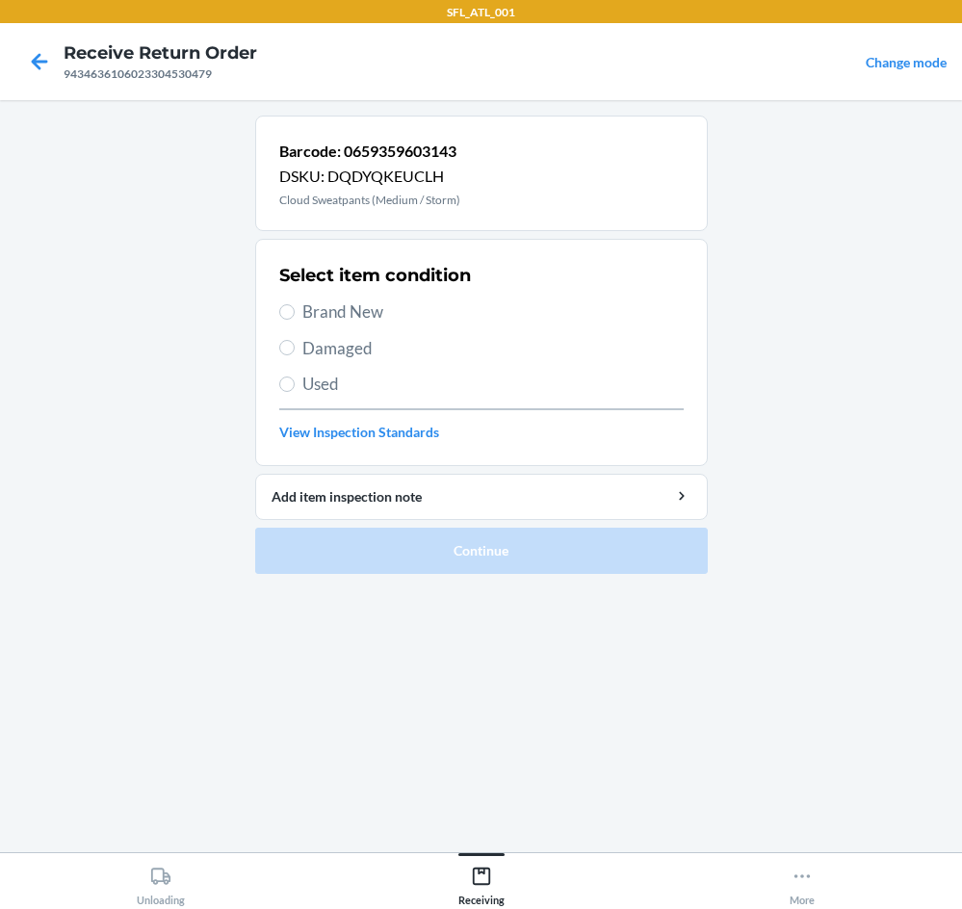
click at [329, 315] on span "Brand New" at bounding box center [494, 312] width 382 height 25
click at [295, 315] on input "Brand New" at bounding box center [286, 311] width 15 height 15
radio input "true"
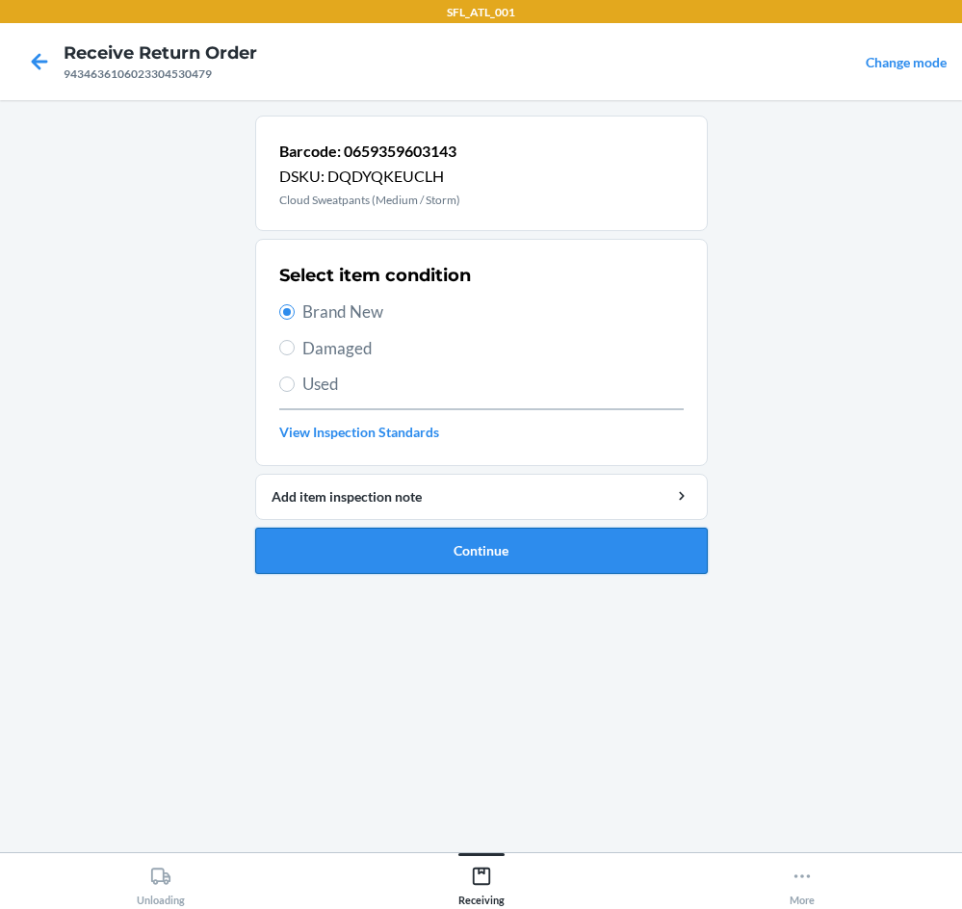
click at [538, 561] on button "Continue" at bounding box center [481, 551] width 453 height 46
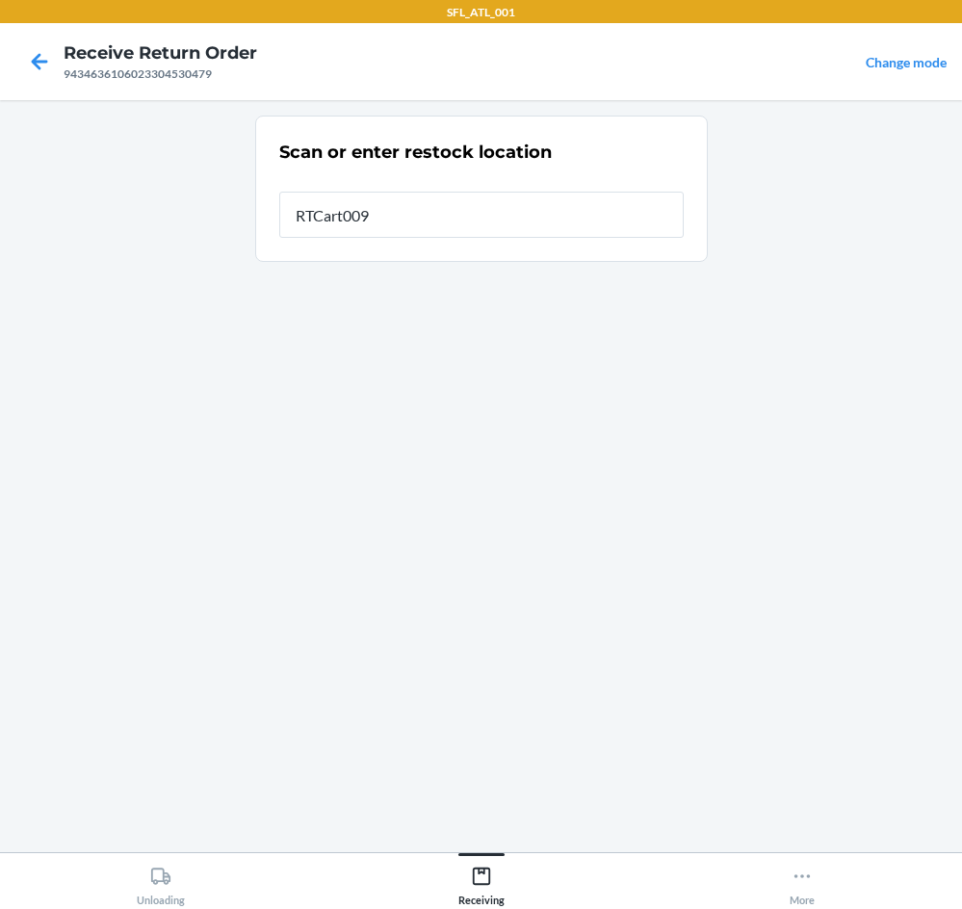
type input "RTCart009"
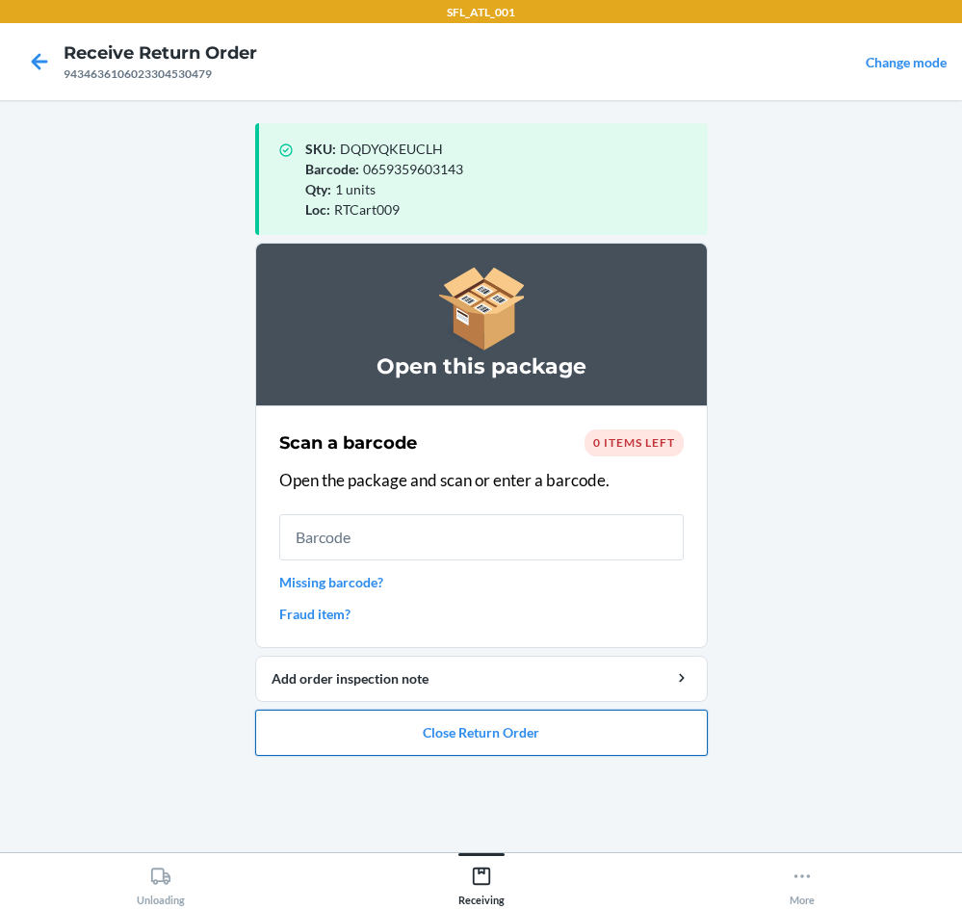
click at [518, 730] on button "Close Return Order" at bounding box center [481, 733] width 453 height 46
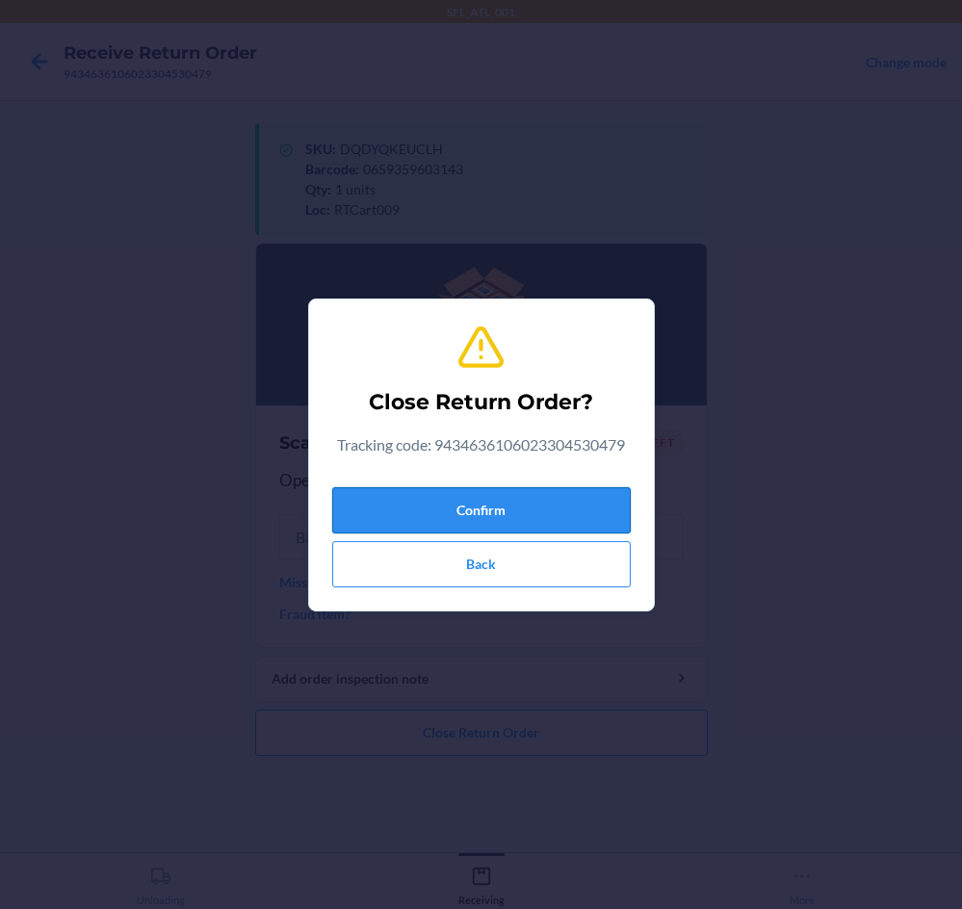
click at [560, 514] on button "Confirm" at bounding box center [481, 510] width 299 height 46
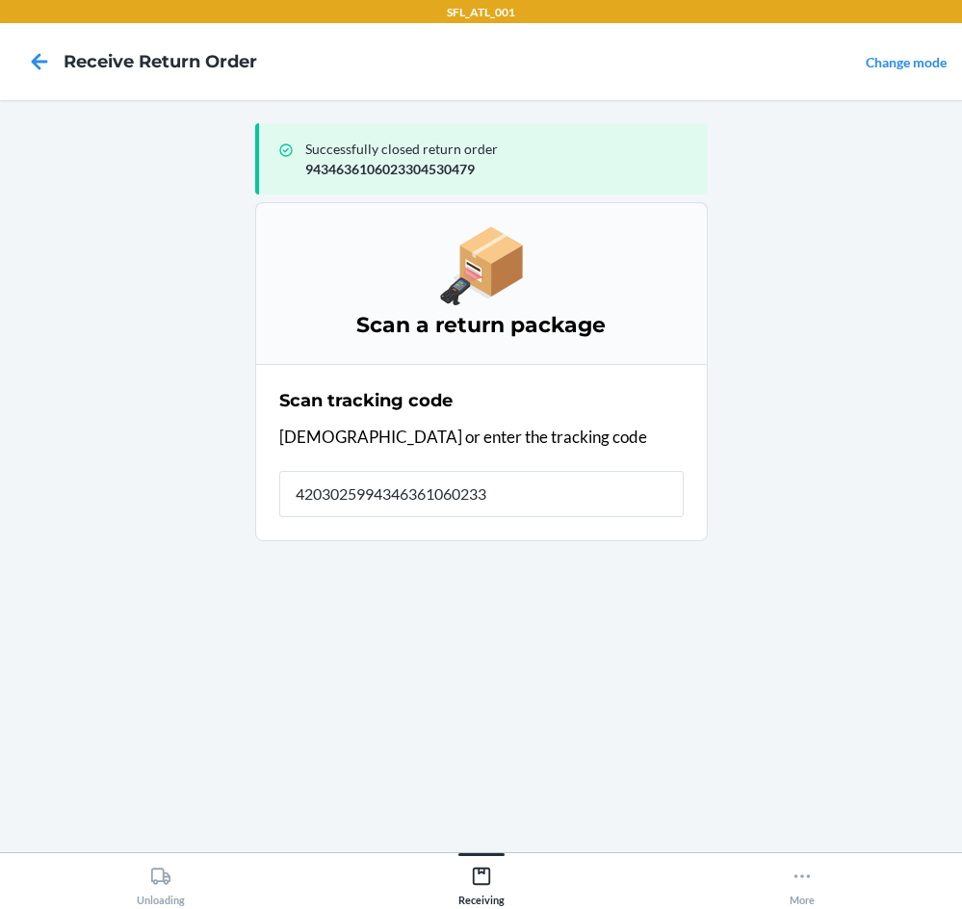
type input "42030259943463610602330"
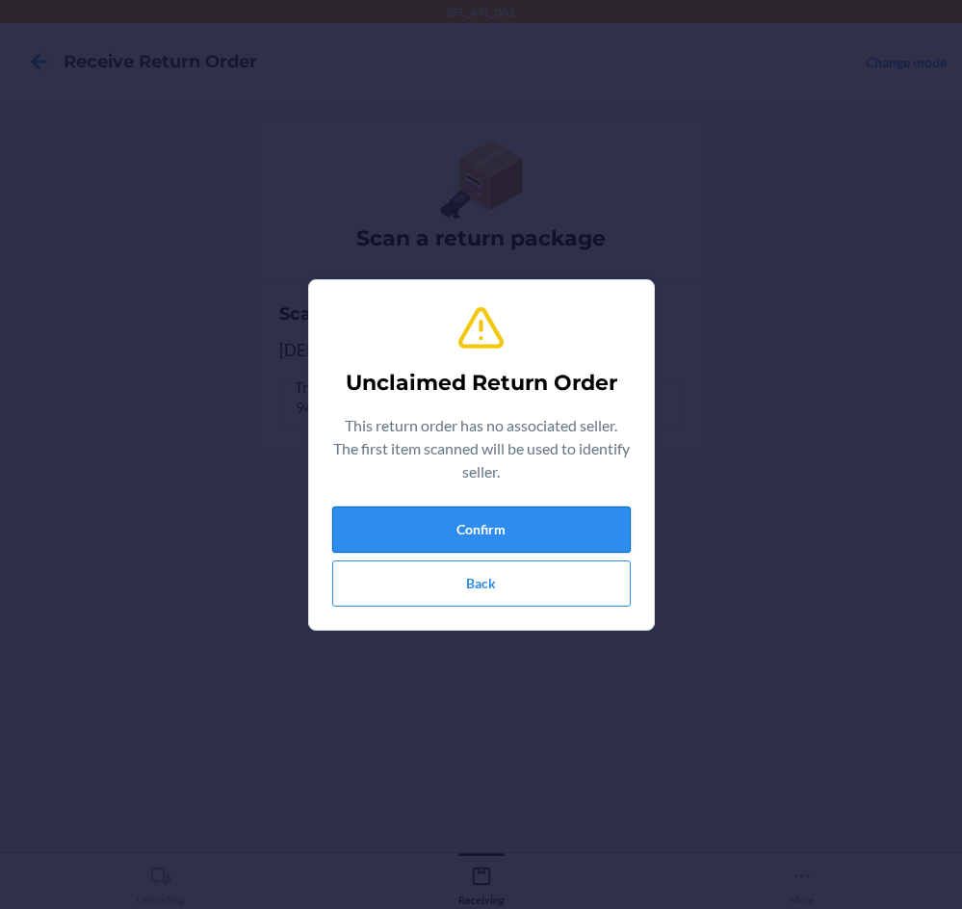
click at [564, 516] on button "Confirm" at bounding box center [481, 530] width 299 height 46
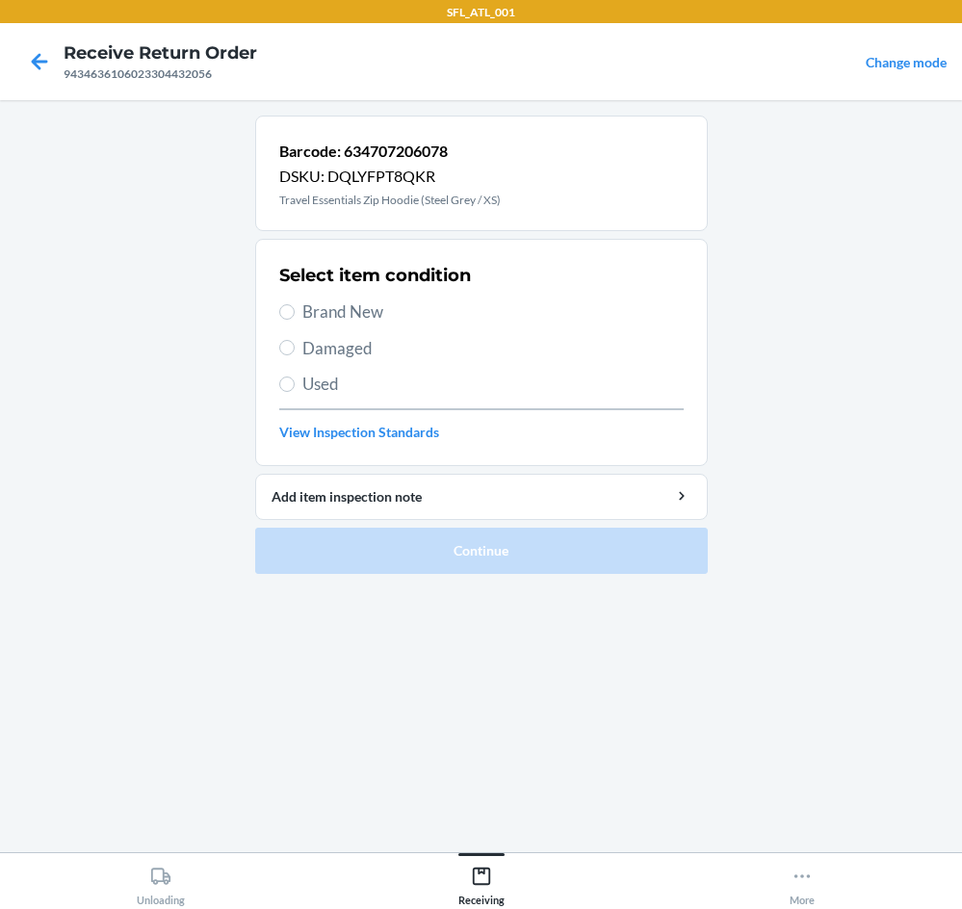
click at [338, 310] on span "Brand New" at bounding box center [494, 312] width 382 height 25
click at [295, 310] on input "Brand New" at bounding box center [286, 311] width 15 height 15
radio input "true"
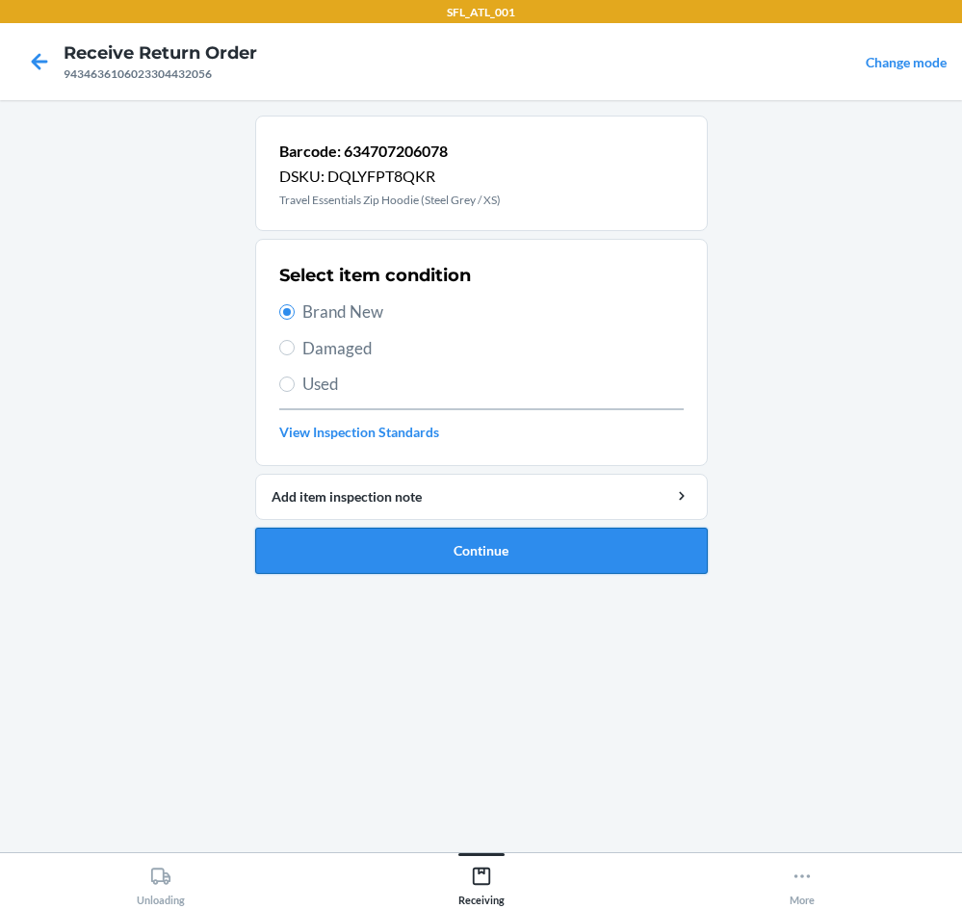
click at [421, 563] on button "Continue" at bounding box center [481, 551] width 453 height 46
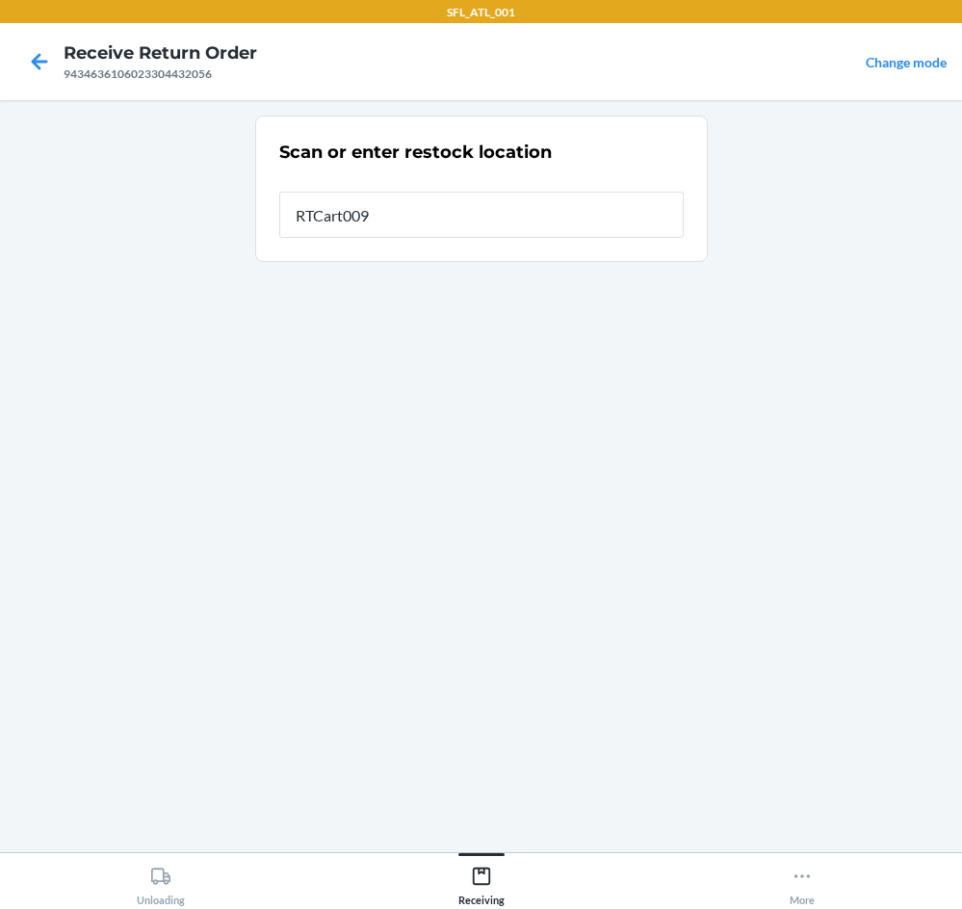
type input "RTCart009"
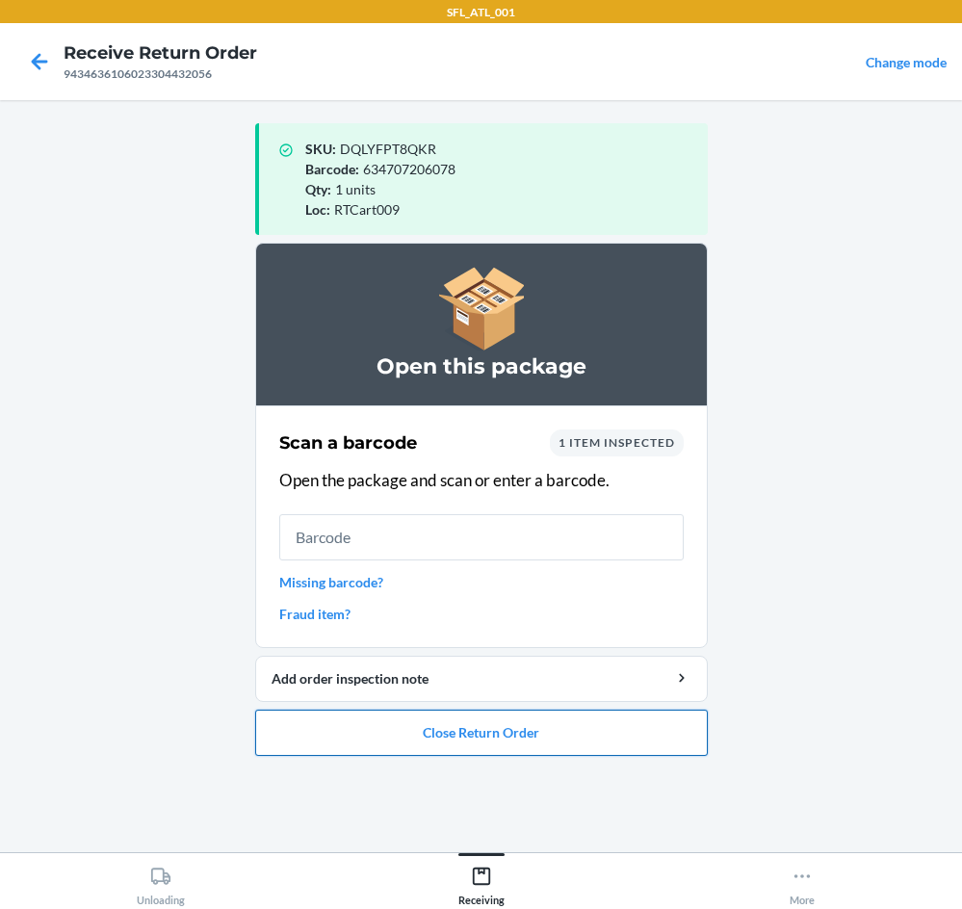
click at [515, 722] on button "Close Return Order" at bounding box center [481, 733] width 453 height 46
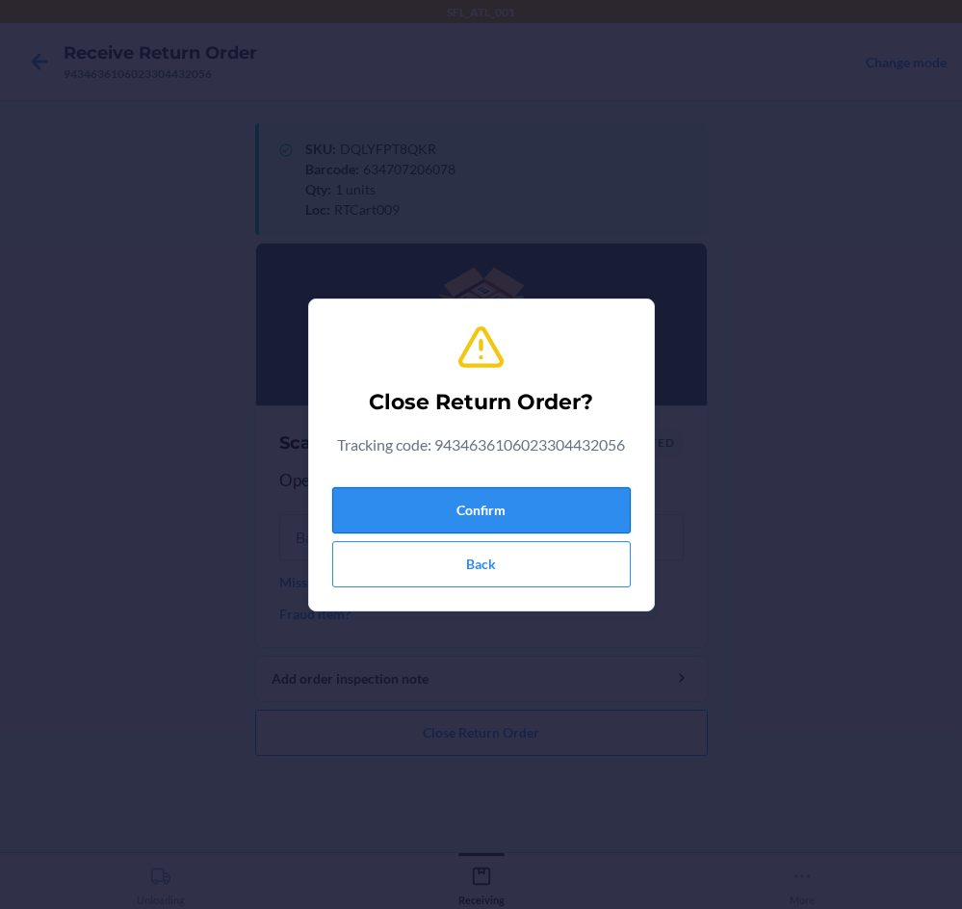
click at [544, 515] on button "Confirm" at bounding box center [481, 510] width 299 height 46
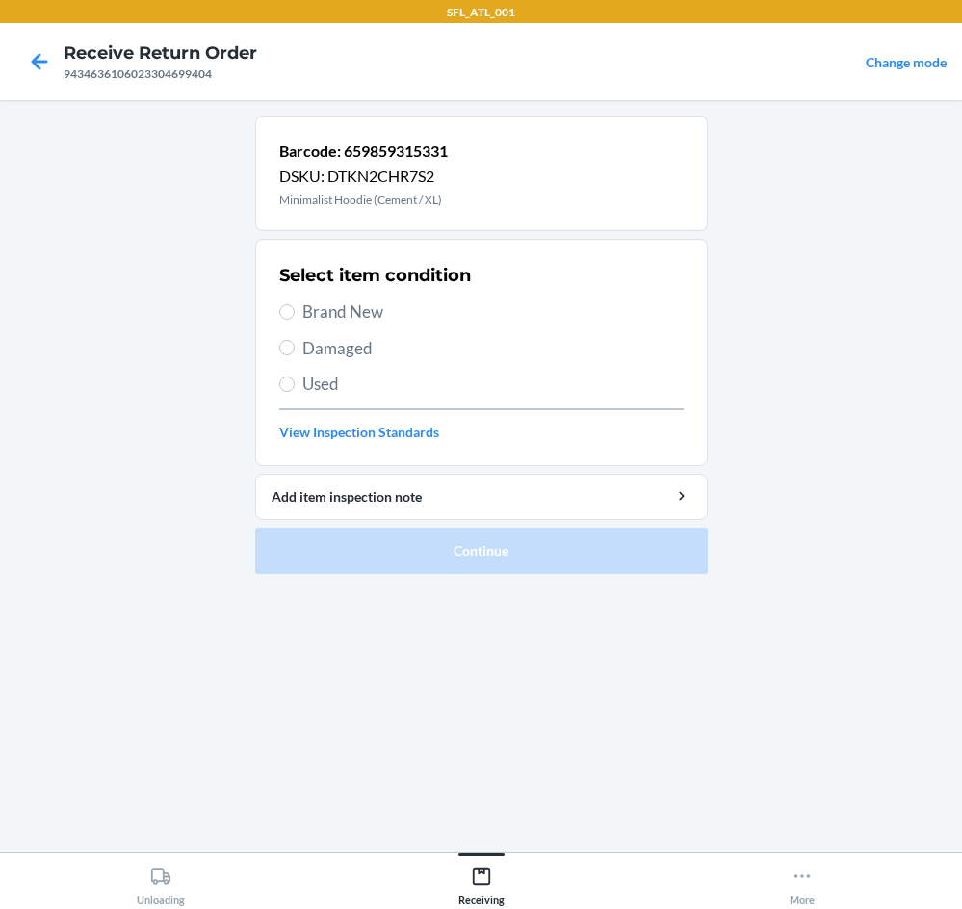
click at [298, 320] on label "Brand New" at bounding box center [481, 312] width 405 height 25
click at [295, 320] on input "Brand New" at bounding box center [286, 311] width 15 height 15
radio input "true"
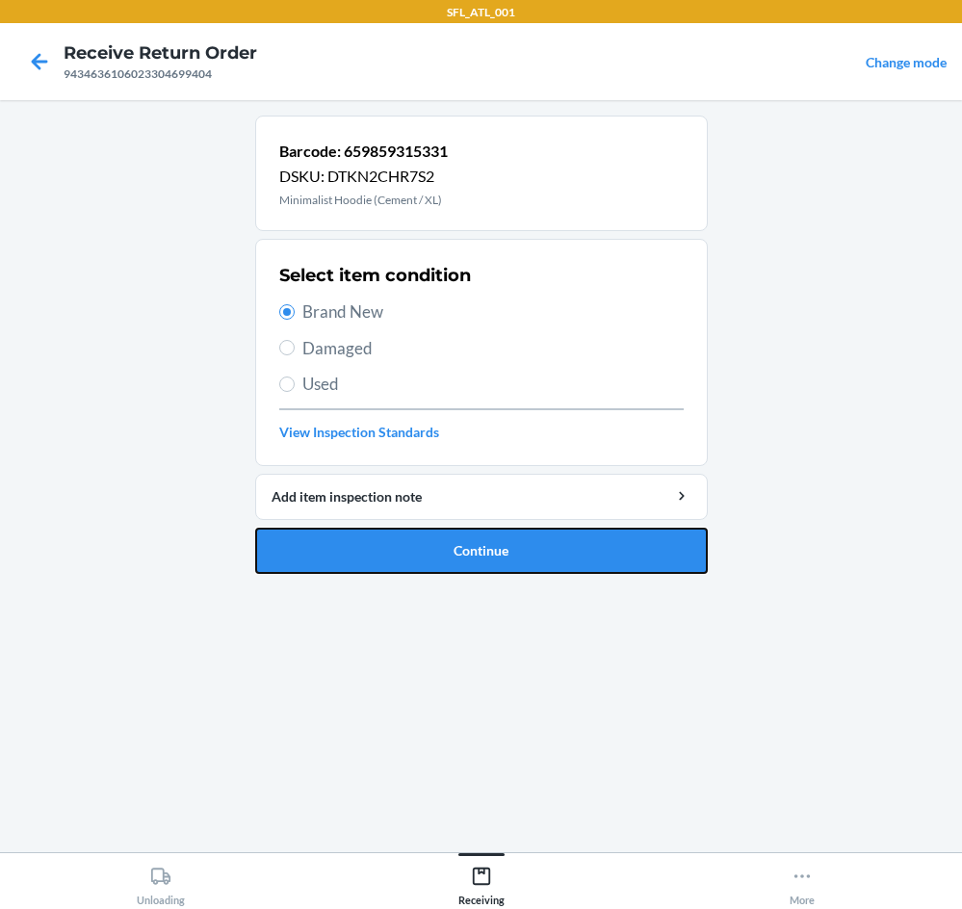
drag, startPoint x: 505, startPoint y: 548, endPoint x: 531, endPoint y: 451, distance: 100.7
click at [511, 528] on button "Continue" at bounding box center [481, 551] width 453 height 46
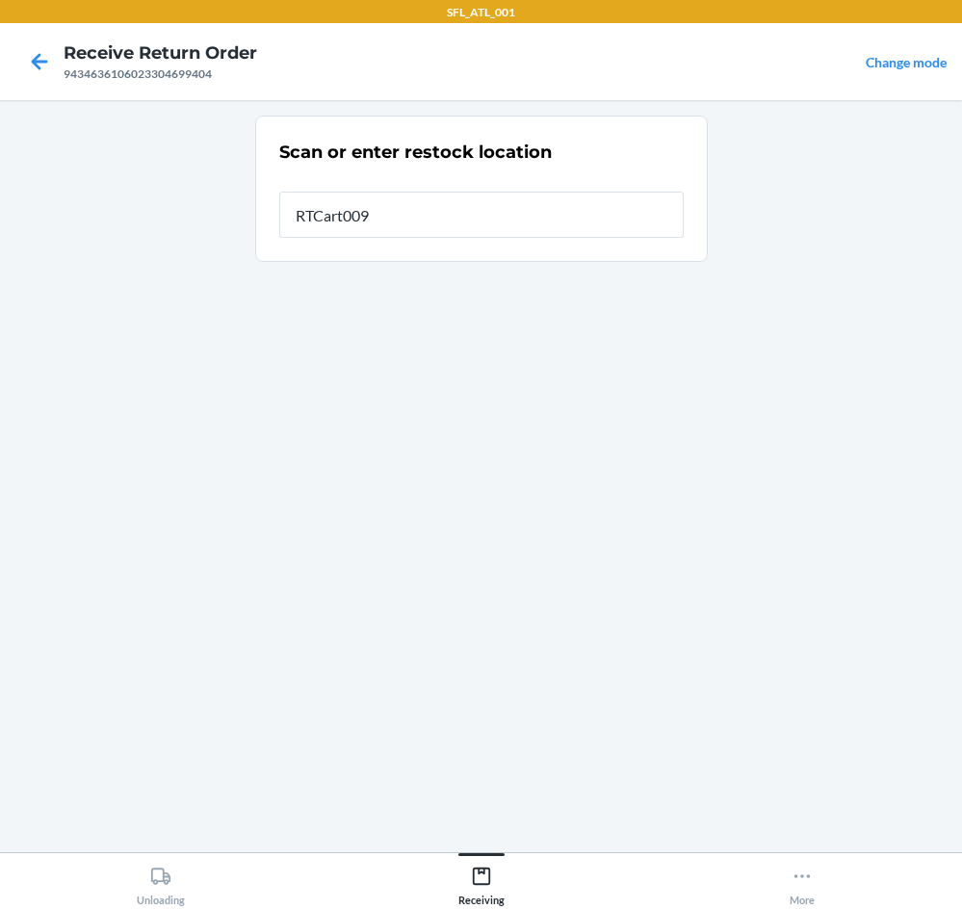
type input "RTCart009"
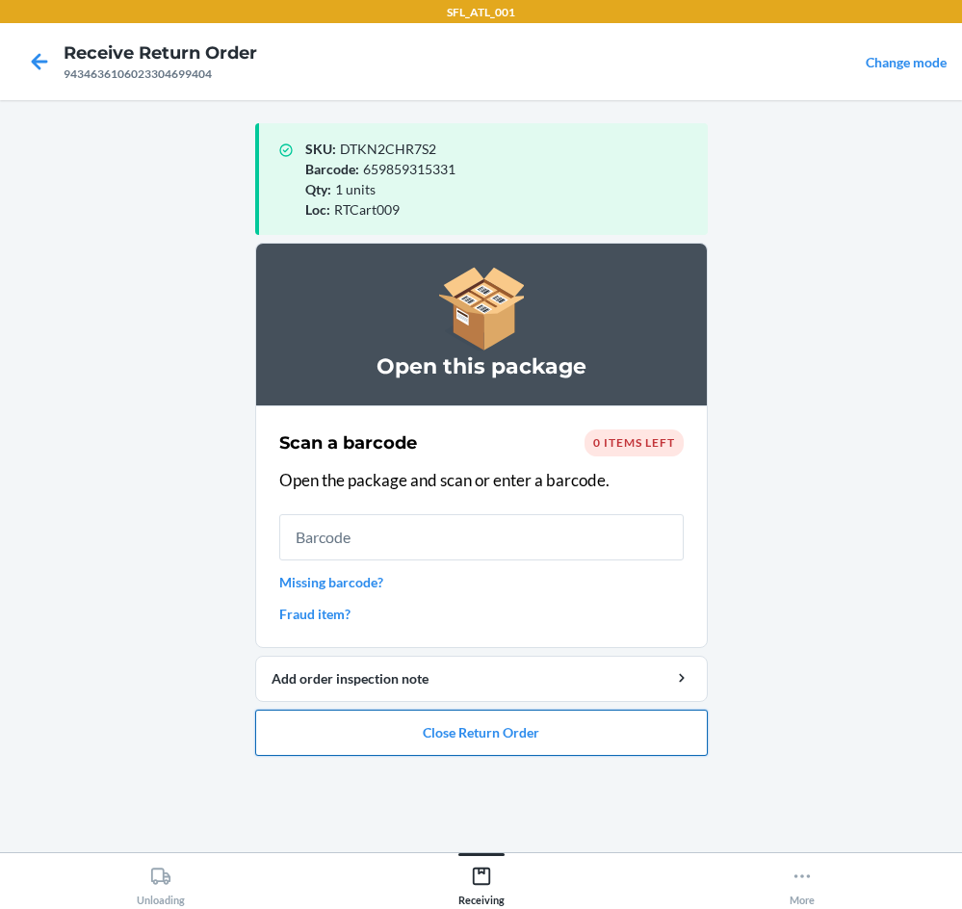
drag, startPoint x: 459, startPoint y: 743, endPoint x: 451, endPoint y: 731, distance: 13.9
click at [453, 733] on button "Close Return Order" at bounding box center [481, 733] width 453 height 46
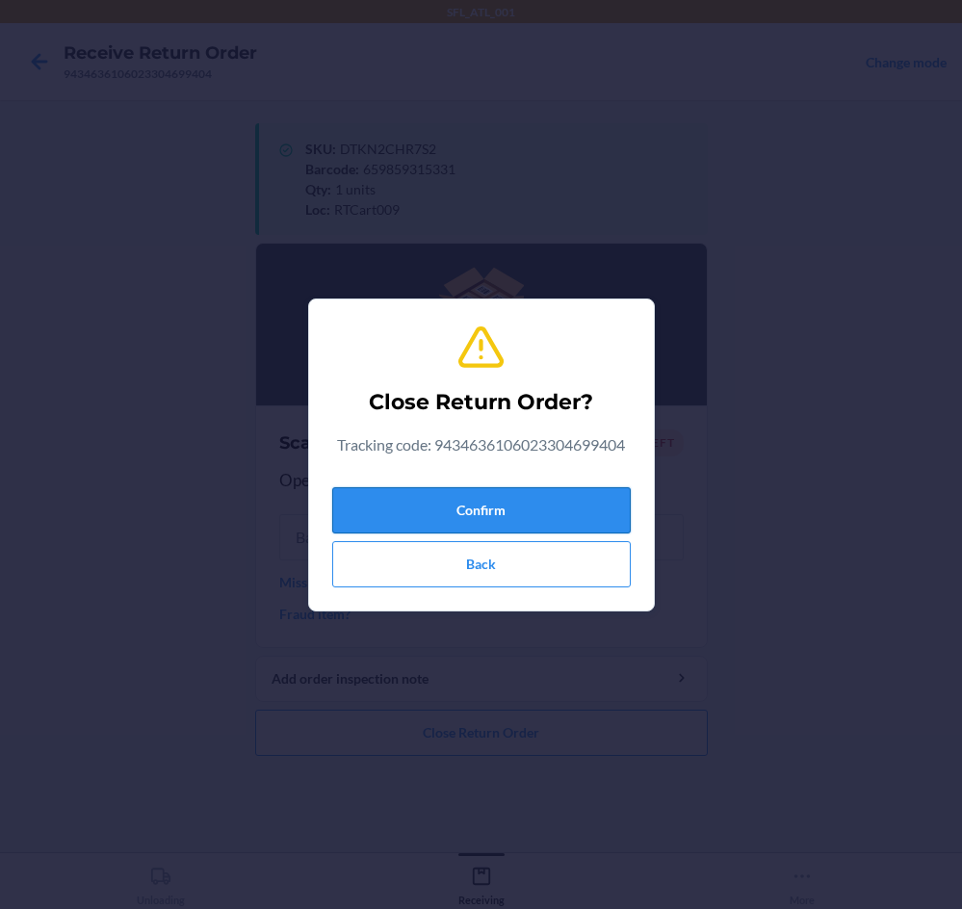
click at [529, 506] on button "Confirm" at bounding box center [481, 510] width 299 height 46
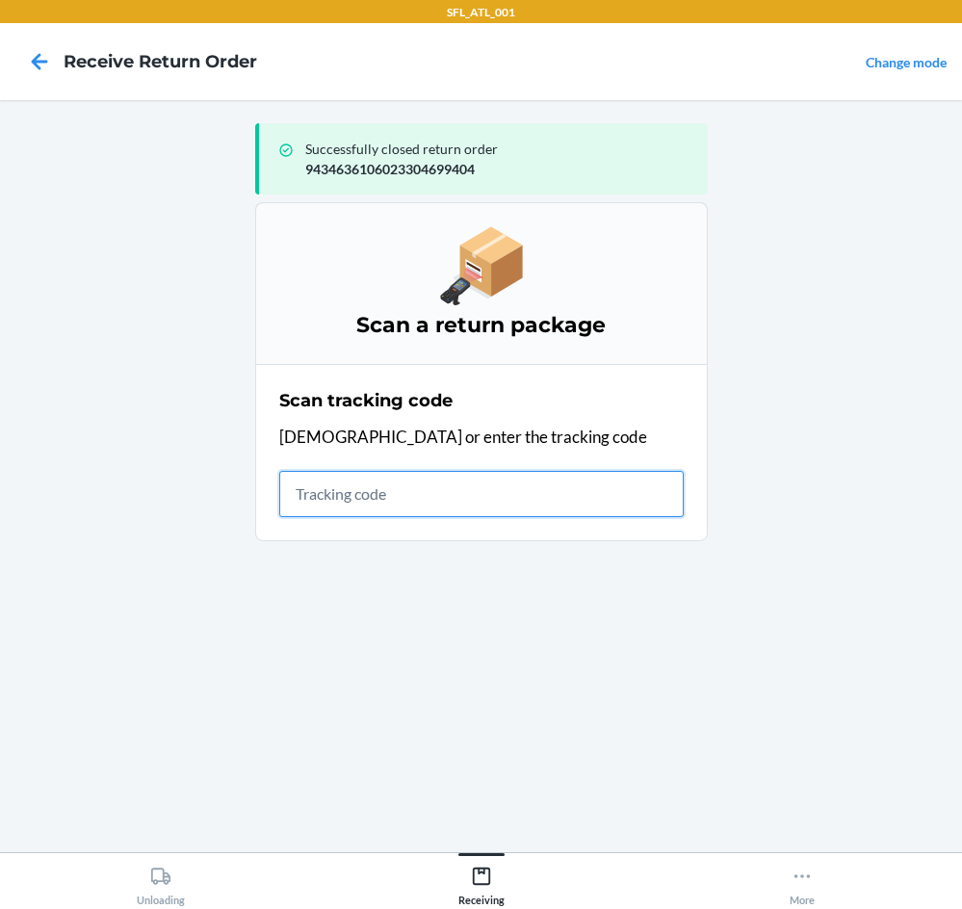
click at [359, 482] on input "text" at bounding box center [481, 494] width 405 height 46
drag, startPoint x: 392, startPoint y: 489, endPoint x: 373, endPoint y: 484, distance: 20.1
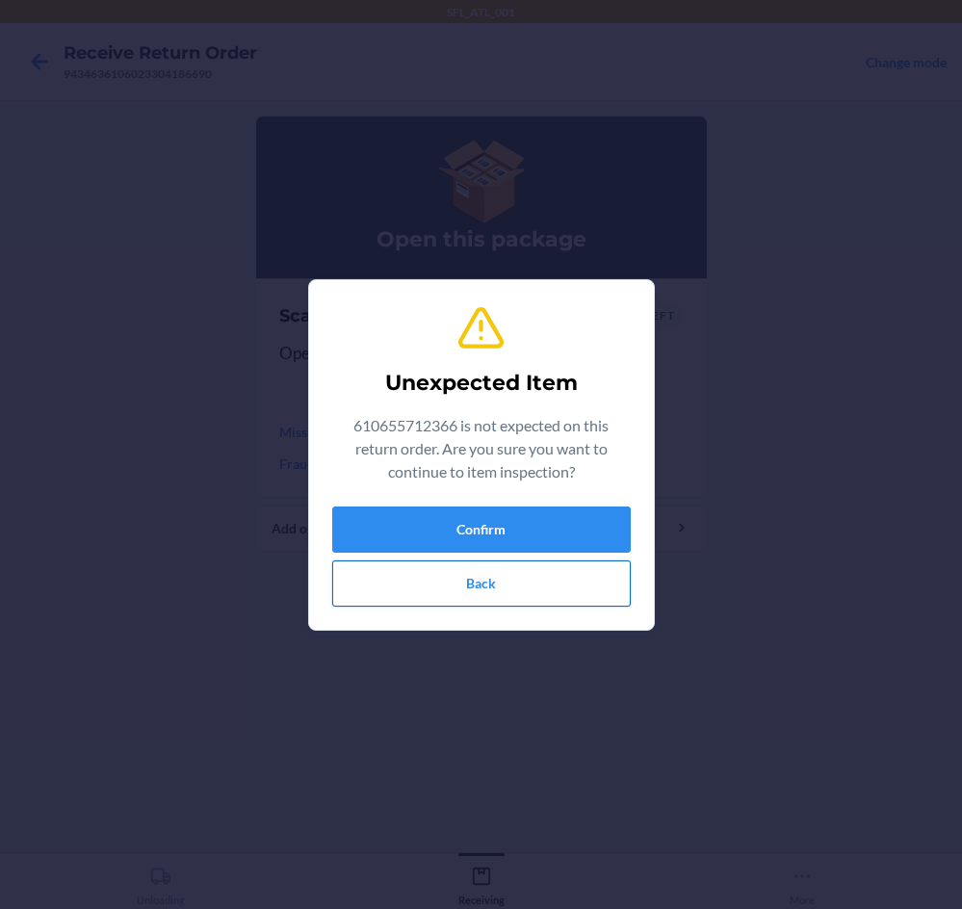
click at [590, 588] on button "Back" at bounding box center [481, 584] width 299 height 46
click at [474, 507] on button "Confirm" at bounding box center [481, 530] width 299 height 46
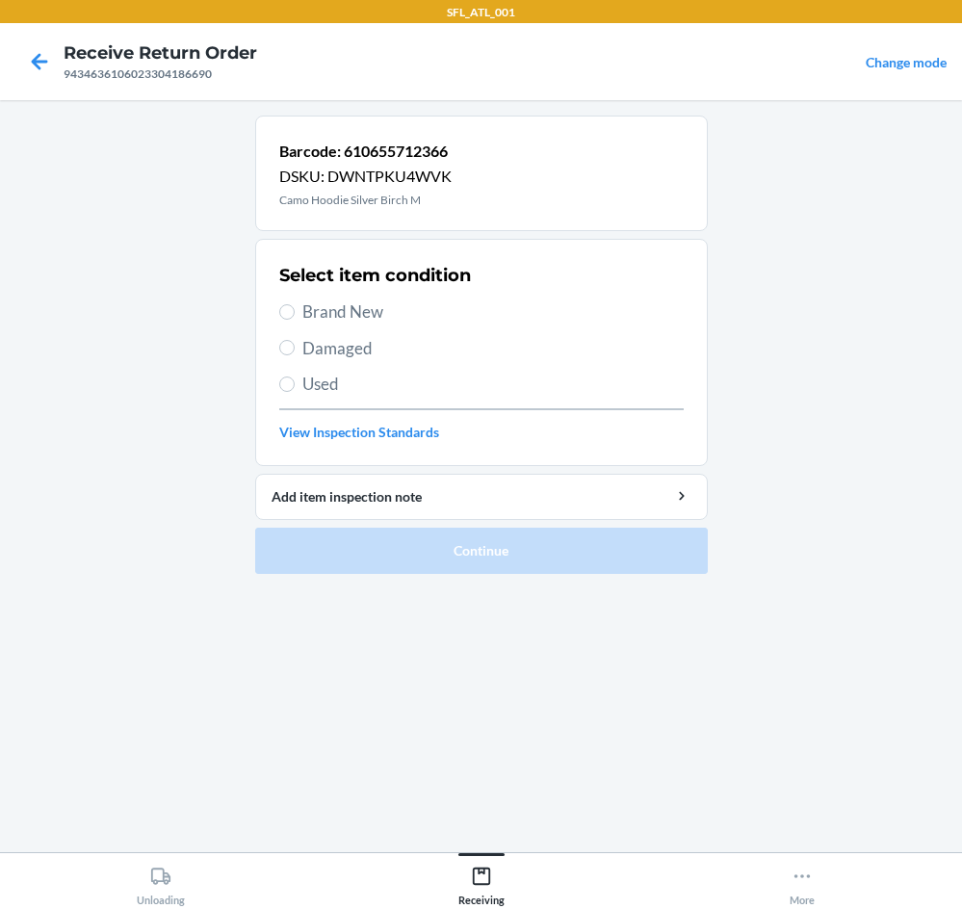
click at [362, 305] on span "Brand New" at bounding box center [494, 312] width 382 height 25
click at [295, 305] on input "Brand New" at bounding box center [286, 311] width 15 height 15
radio input "true"
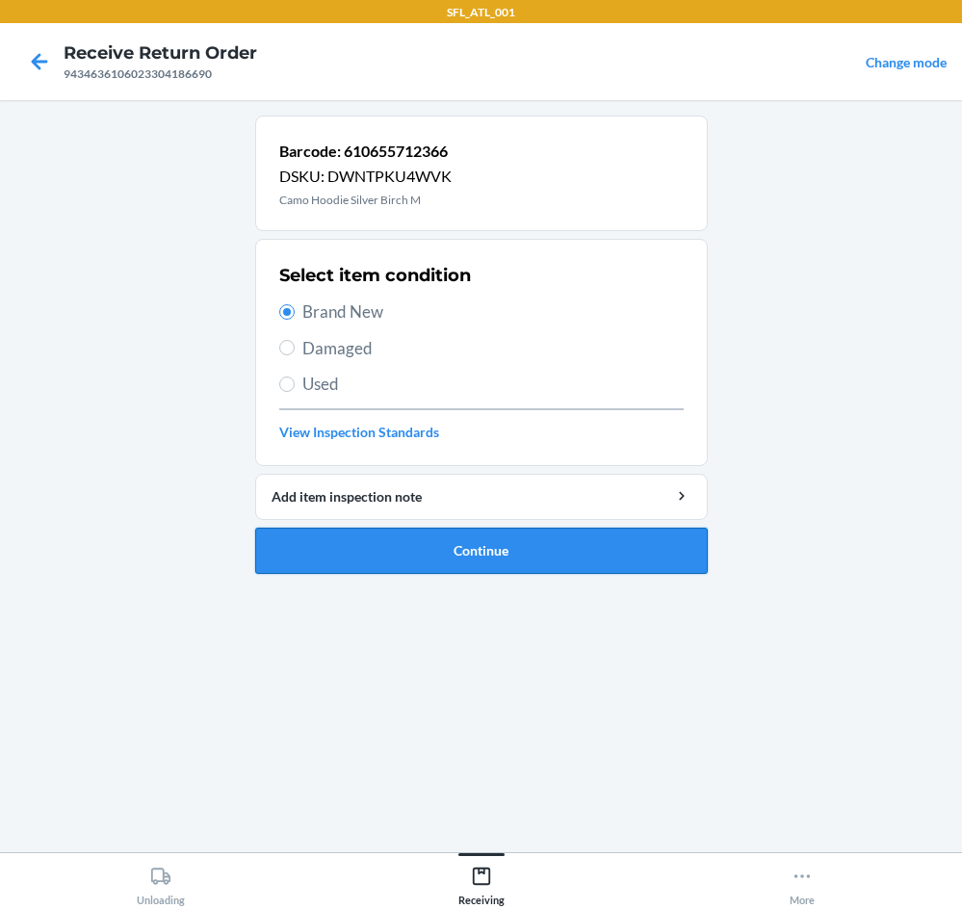
click at [619, 556] on button "Continue" at bounding box center [481, 551] width 453 height 46
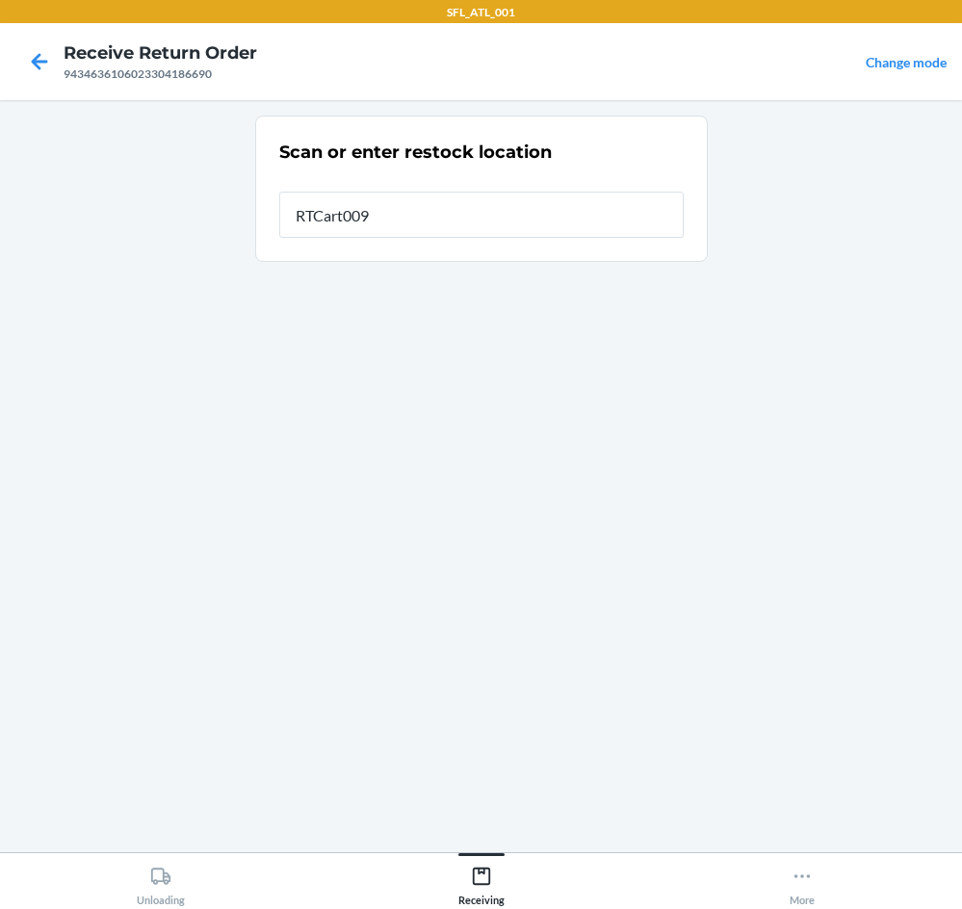
type input "RTCart009"
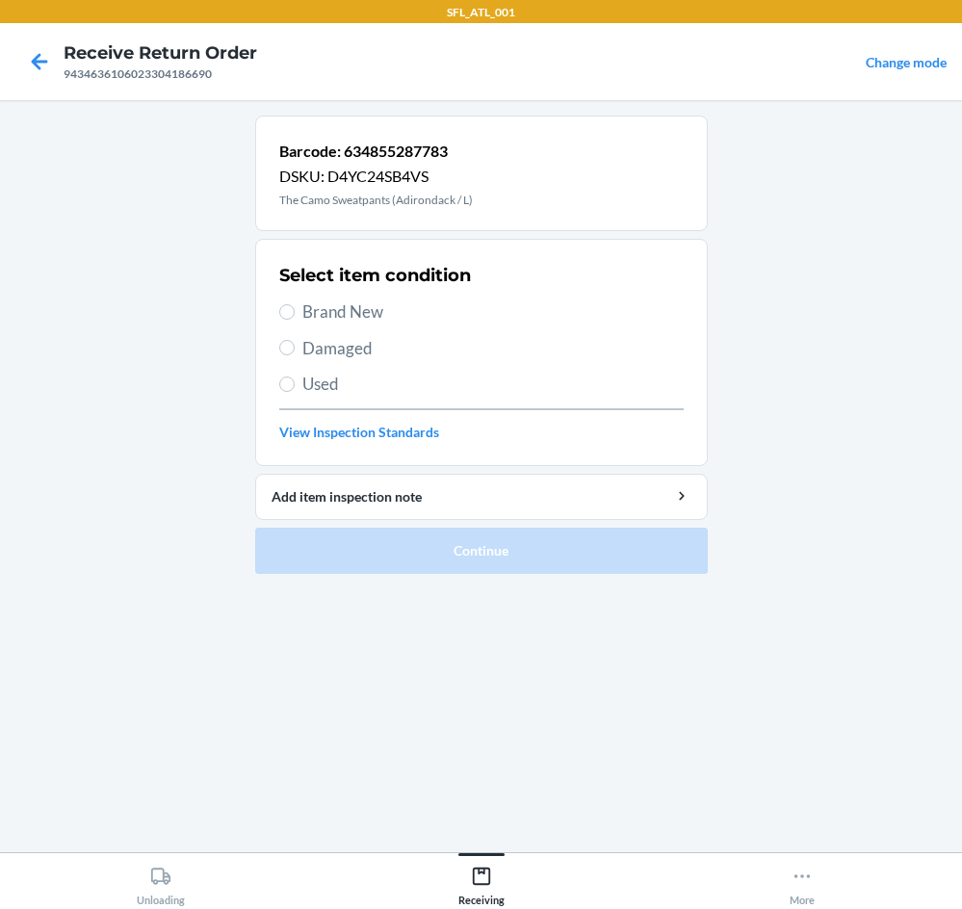
drag, startPoint x: 393, startPoint y: 312, endPoint x: 471, endPoint y: 373, distance: 98.9
click at [400, 312] on span "Brand New" at bounding box center [494, 312] width 382 height 25
click at [295, 312] on input "Brand New" at bounding box center [286, 311] width 15 height 15
radio input "true"
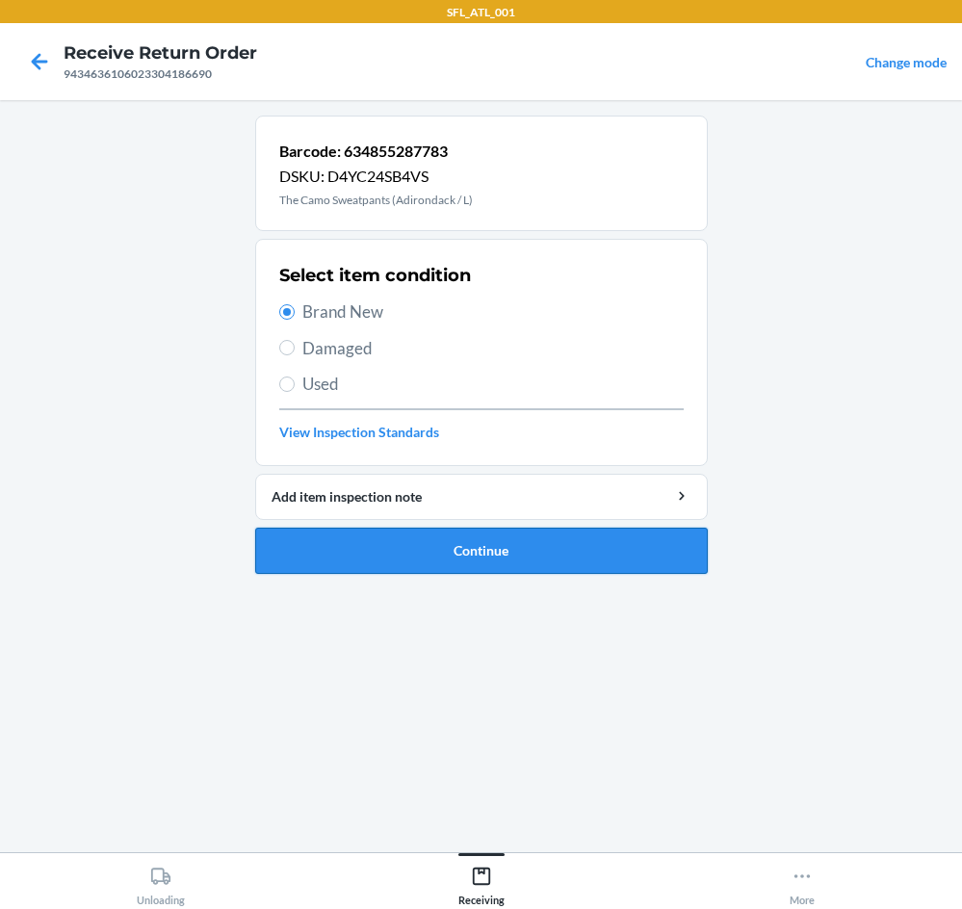
click at [595, 545] on button "Continue" at bounding box center [481, 551] width 453 height 46
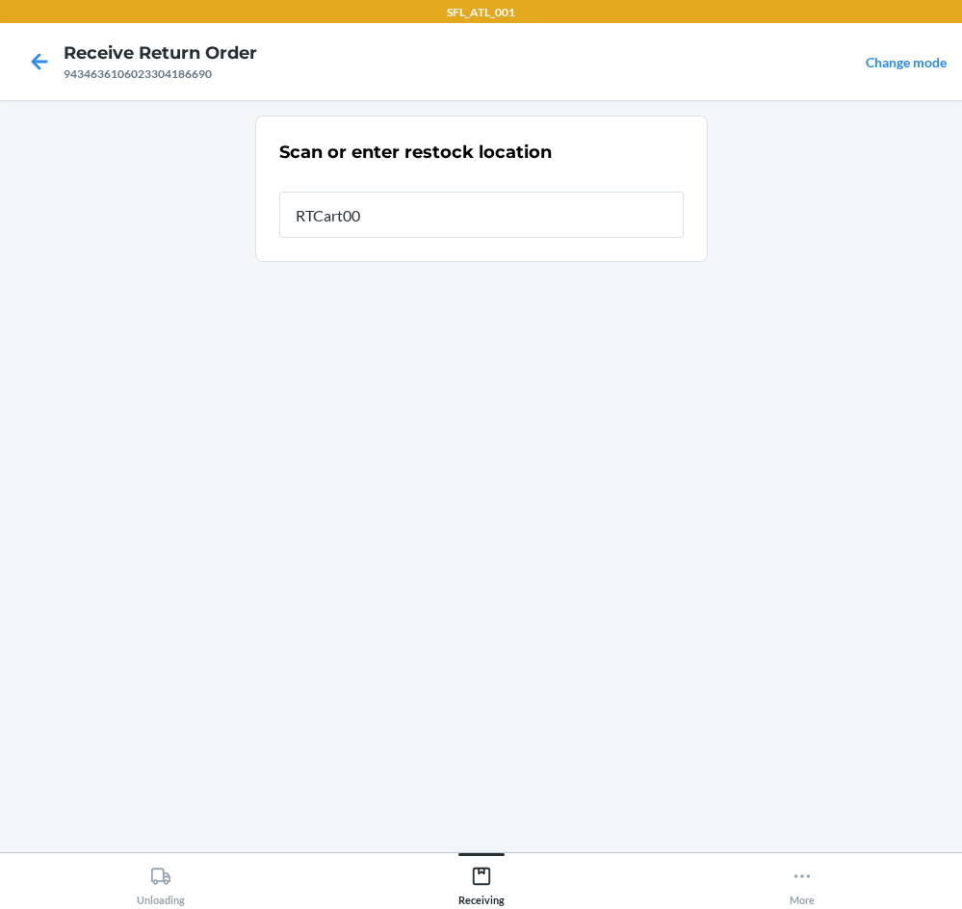
type input "RTCart009"
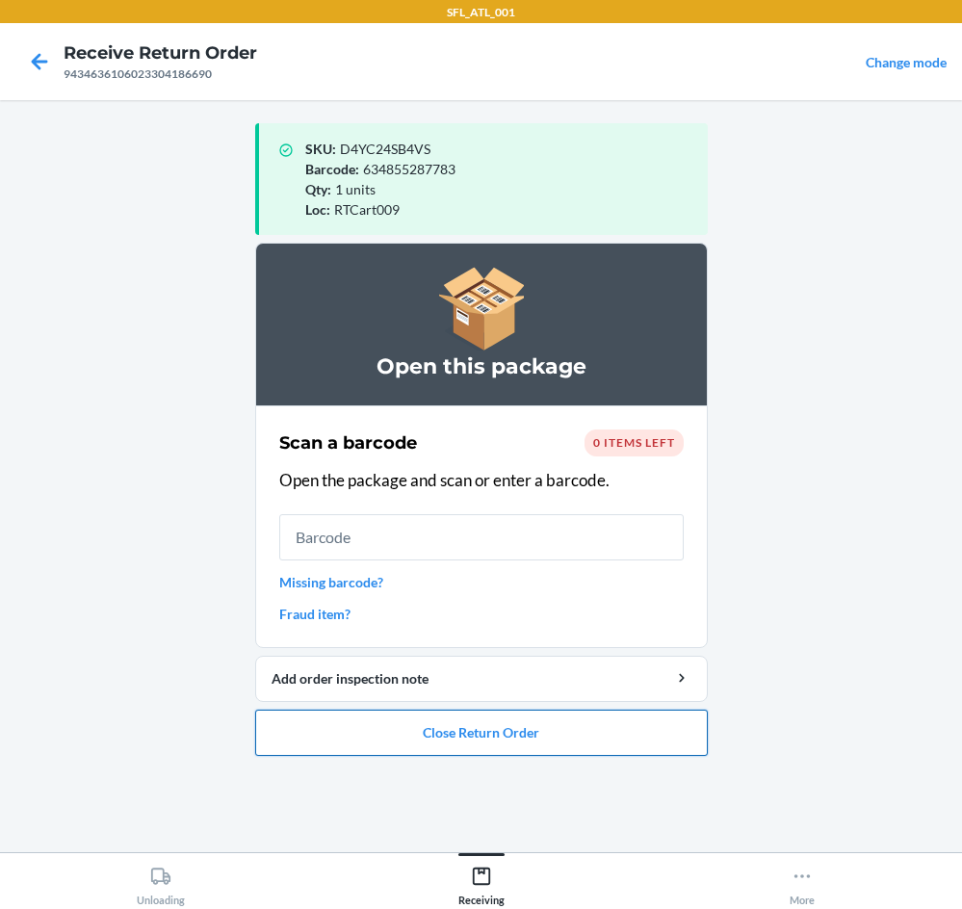
click at [507, 732] on button "Close Return Order" at bounding box center [481, 733] width 453 height 46
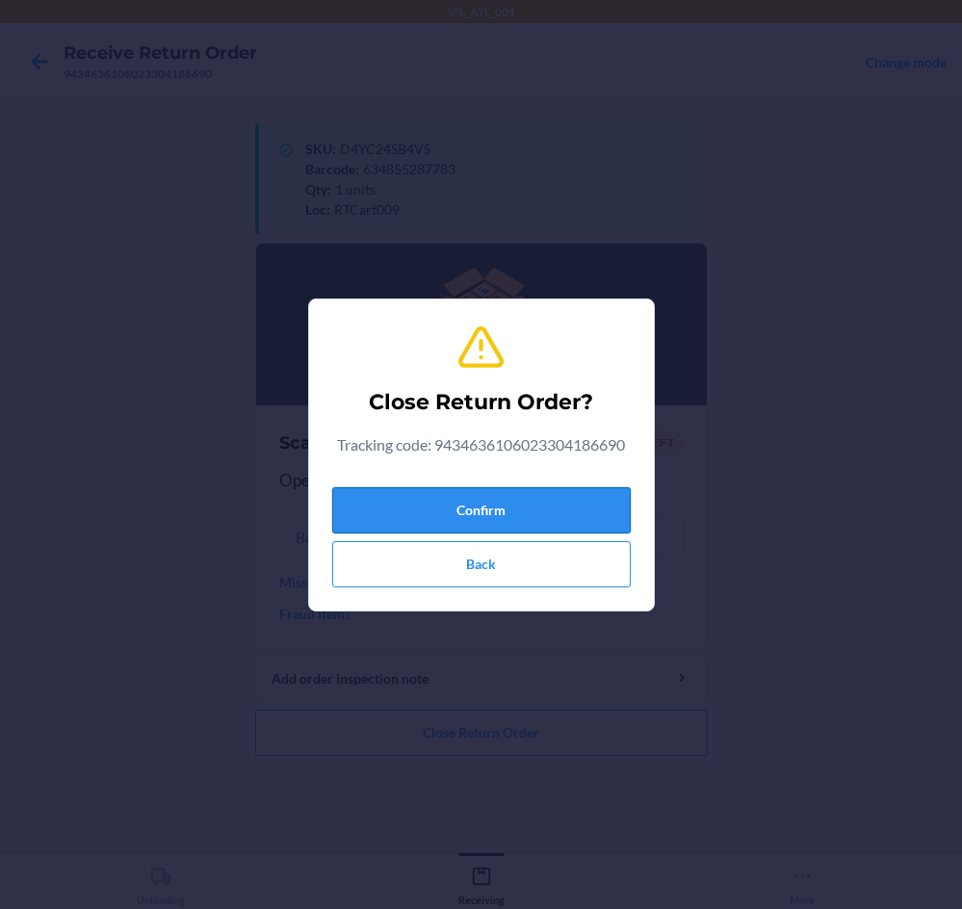
click at [539, 510] on button "Confirm" at bounding box center [481, 510] width 299 height 46
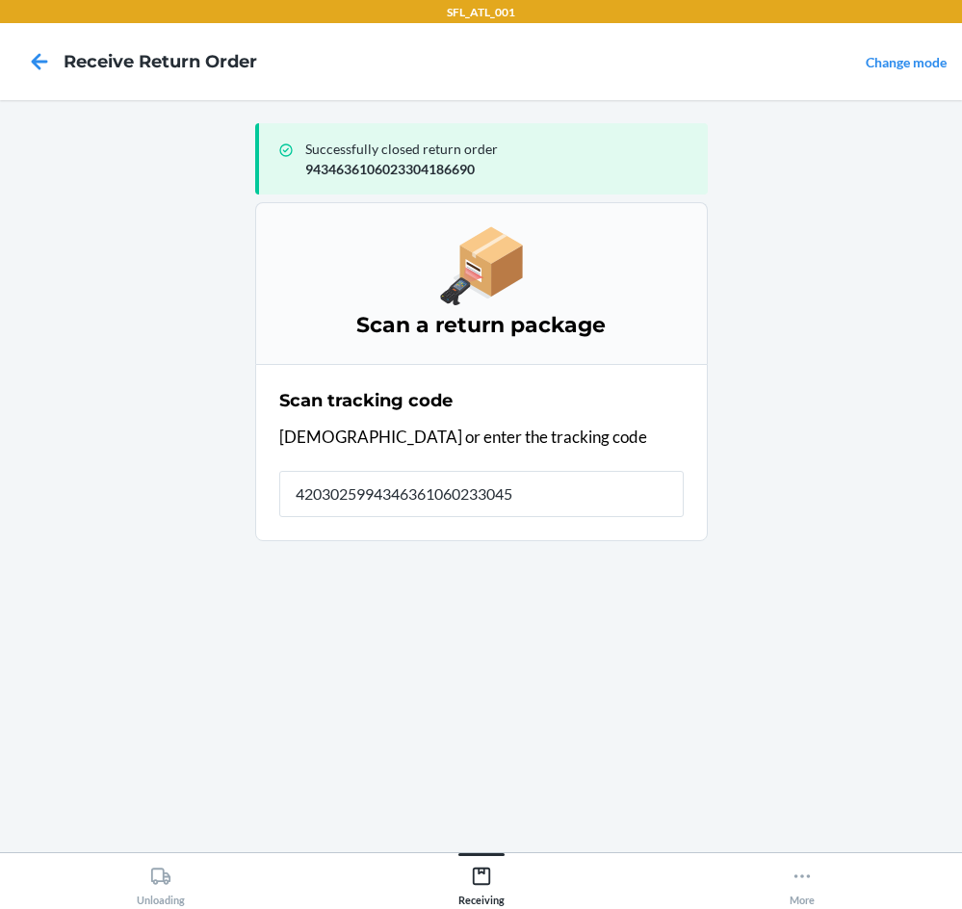
type input "42030259943463610602330458"
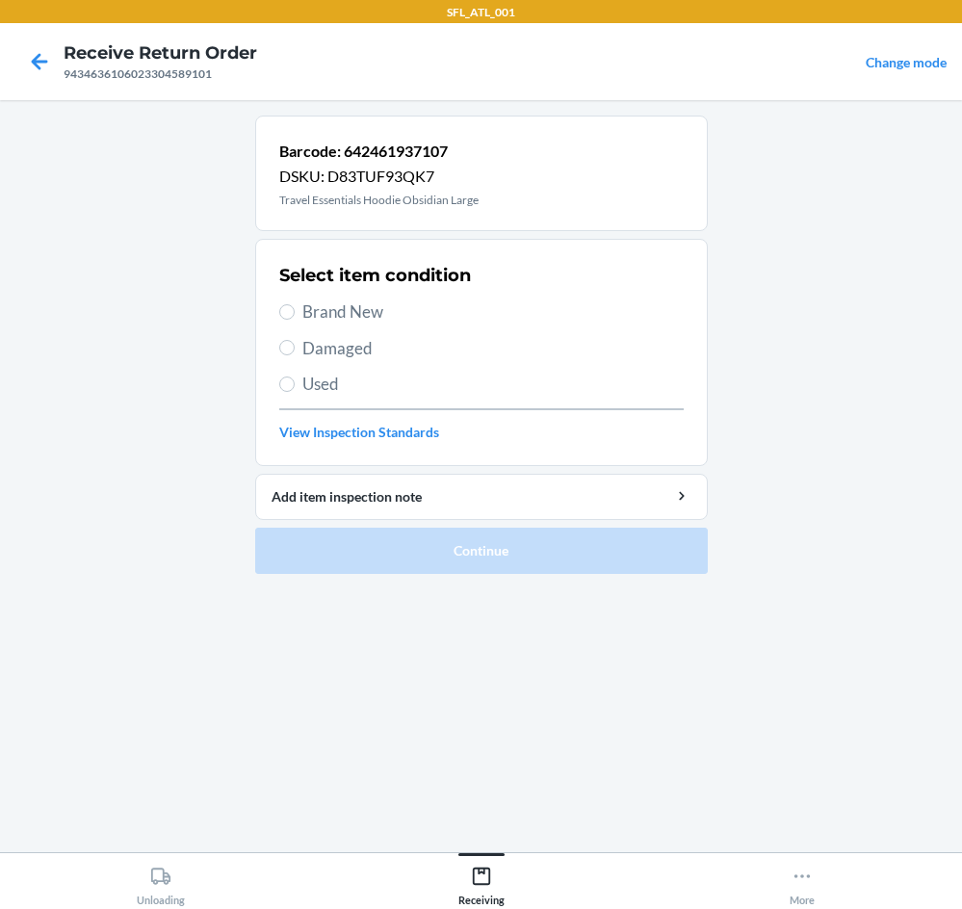
click at [313, 308] on span "Brand New" at bounding box center [494, 312] width 382 height 25
click at [295, 308] on input "Brand New" at bounding box center [286, 311] width 15 height 15
radio input "true"
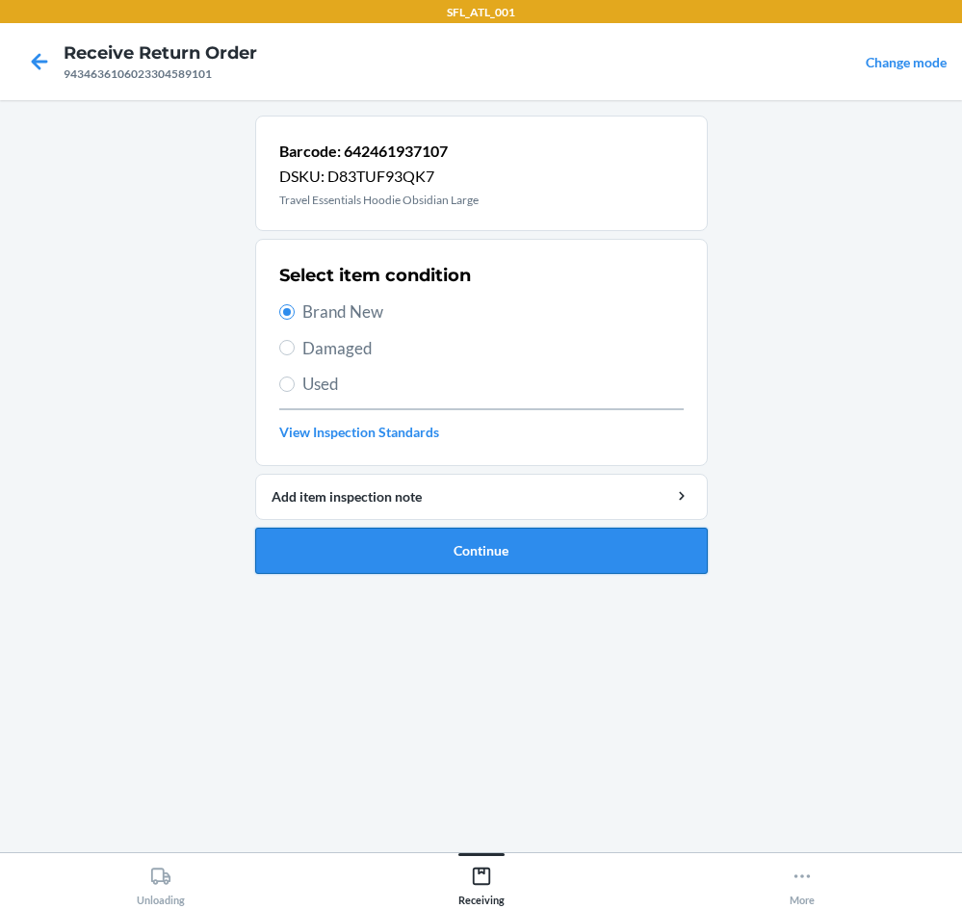
click at [565, 530] on button "Continue" at bounding box center [481, 551] width 453 height 46
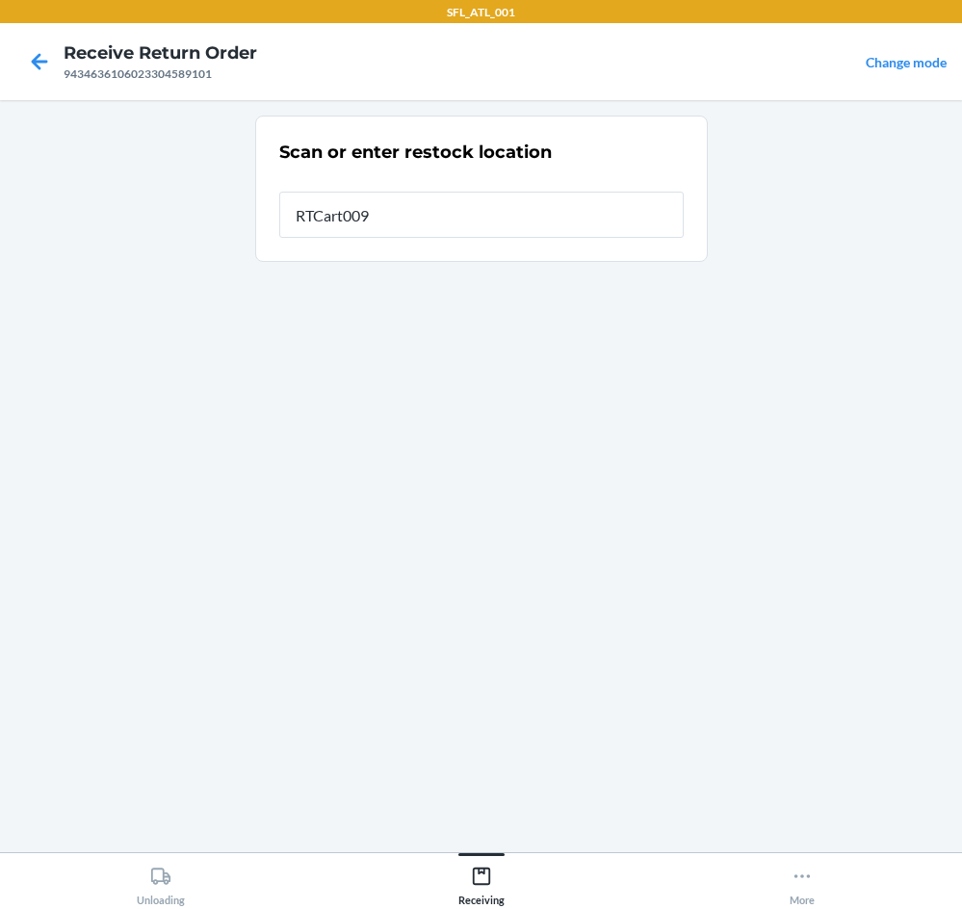
type input "RTCart009"
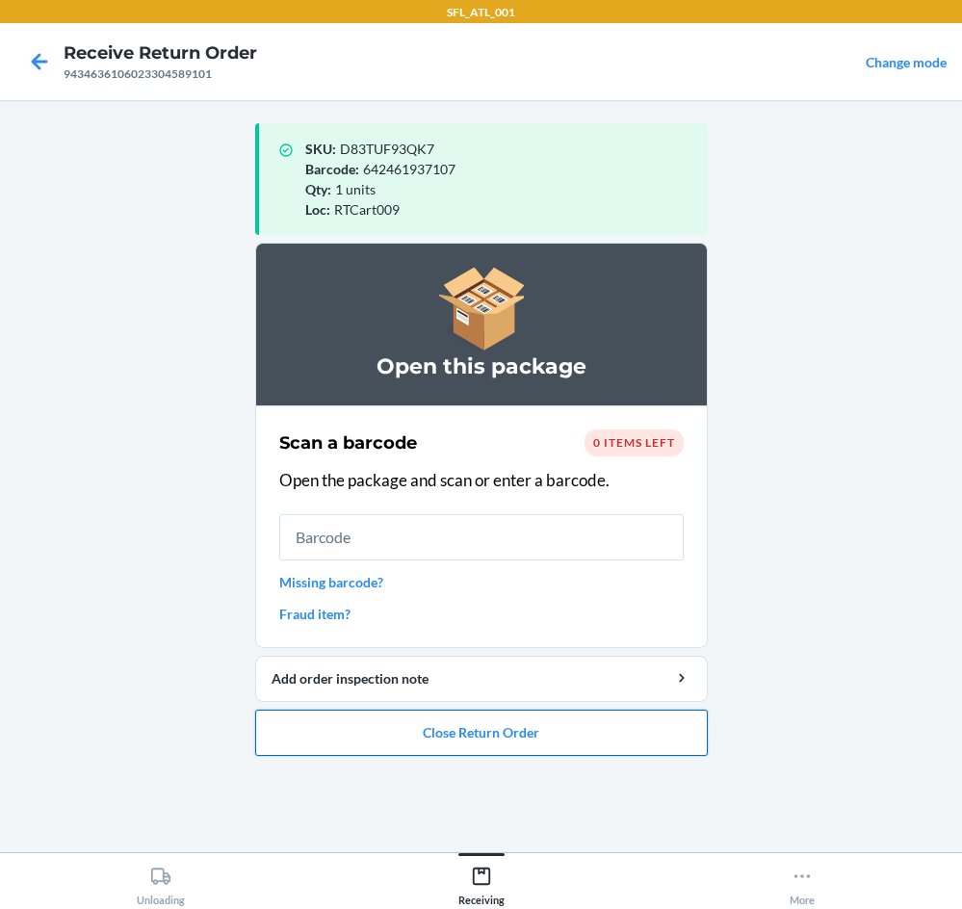
click at [502, 742] on button "Close Return Order" at bounding box center [481, 733] width 453 height 46
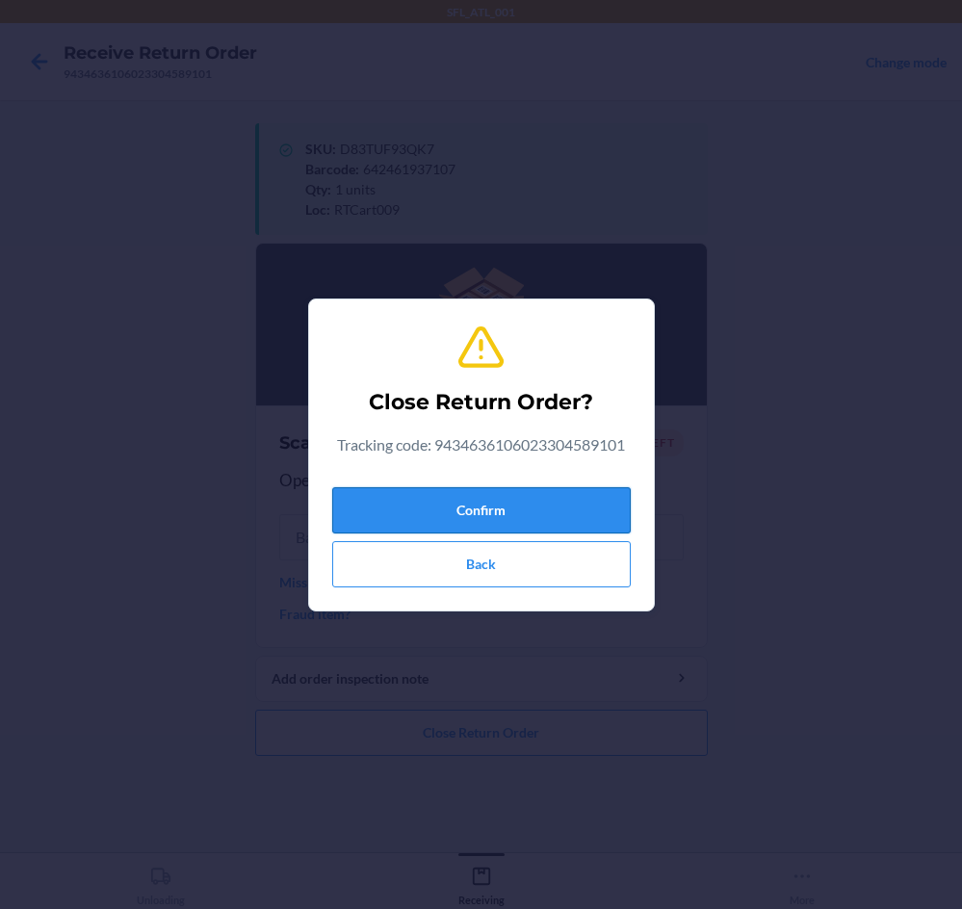
click at [589, 517] on button "Confirm" at bounding box center [481, 510] width 299 height 46
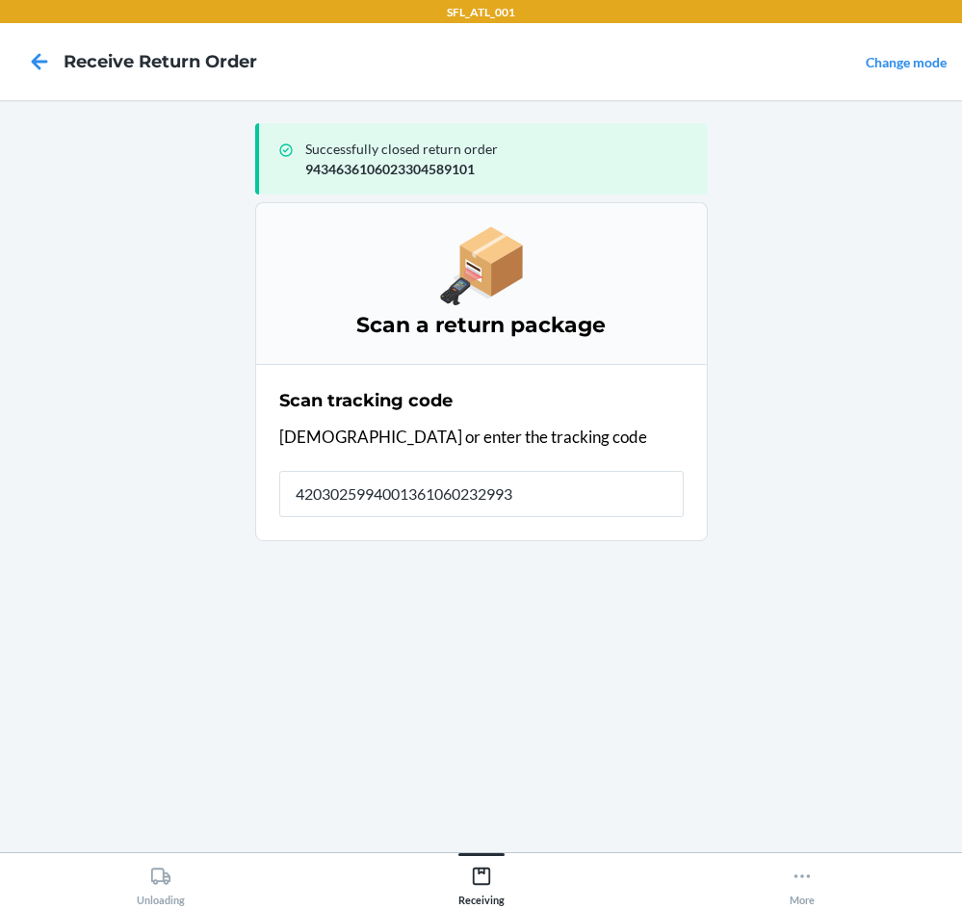
type input "42030259940013610602329933"
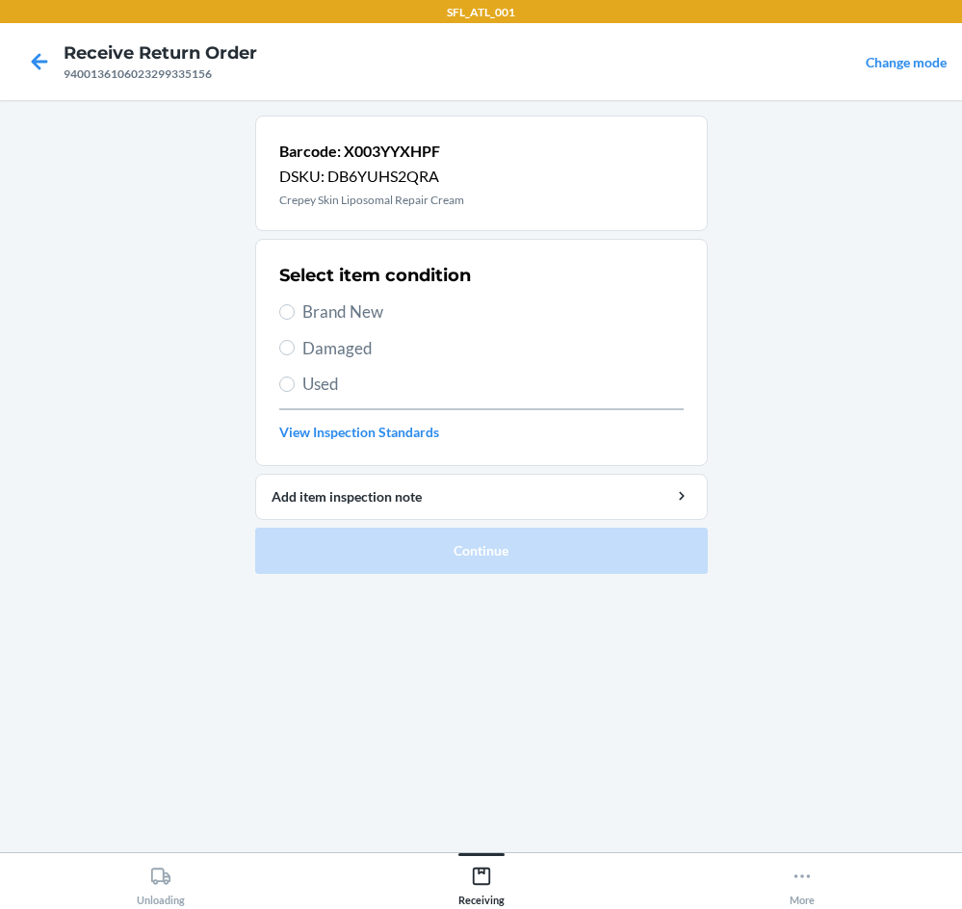
click at [340, 387] on span "Used" at bounding box center [494, 384] width 382 height 25
click at [295, 387] on input "Used" at bounding box center [286, 384] width 15 height 15
radio input "true"
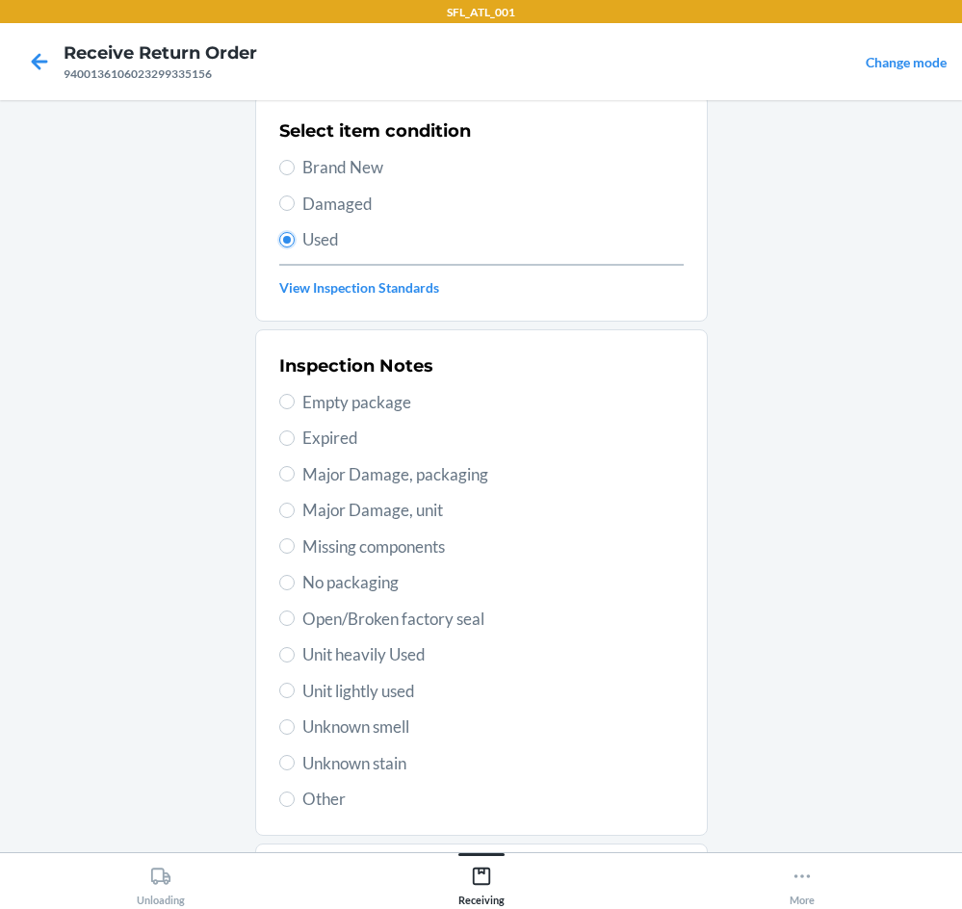
scroll to position [251, 0]
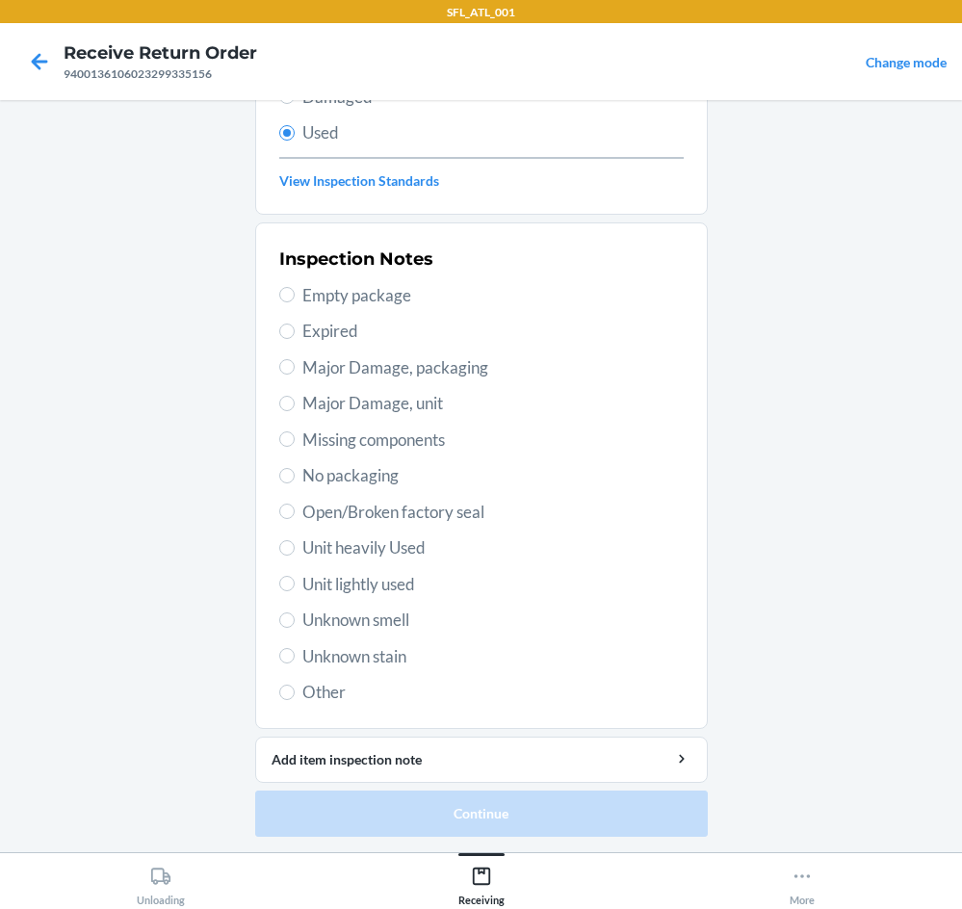
click at [394, 505] on span "Open/Broken factory seal" at bounding box center [494, 512] width 382 height 25
click at [295, 505] on input "Open/Broken factory seal" at bounding box center [286, 511] width 15 height 15
radio input "true"
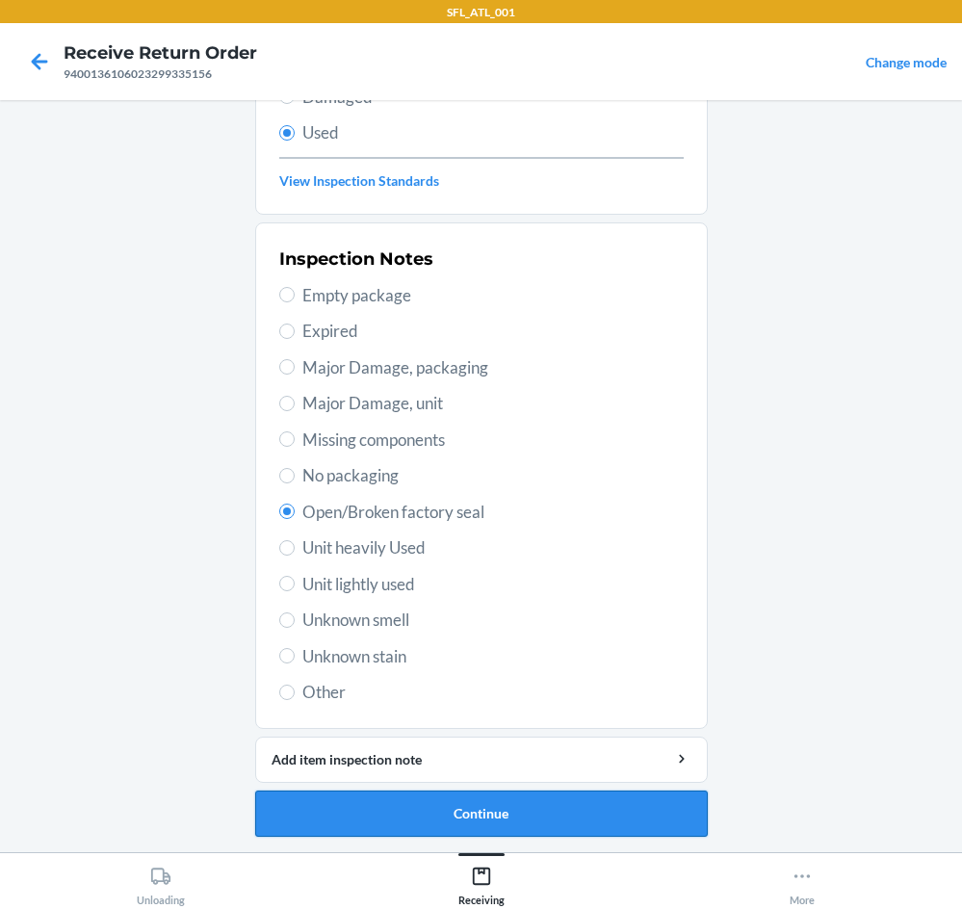
click at [477, 806] on button "Continue" at bounding box center [481, 814] width 453 height 46
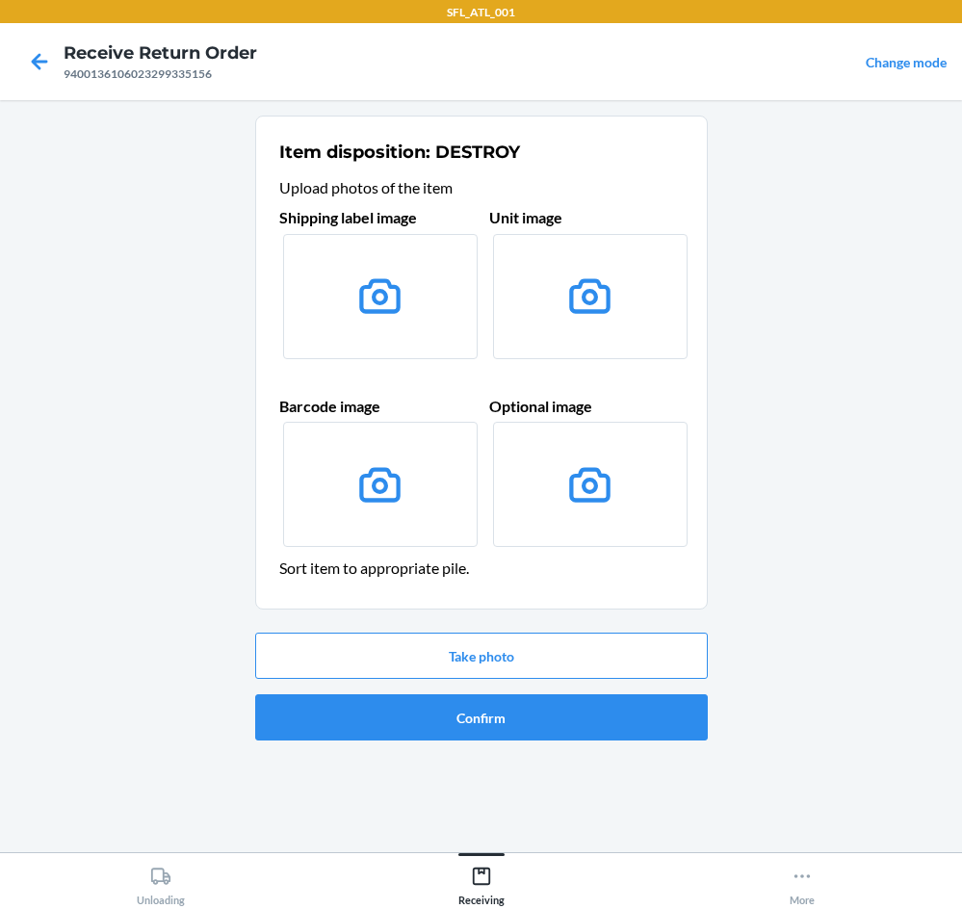
click at [496, 759] on div "Item disposition: DESTROY Upload photos of the item Shipping label image Unit i…" at bounding box center [481, 477] width 453 height 722
click at [494, 731] on button "Confirm" at bounding box center [481, 718] width 453 height 46
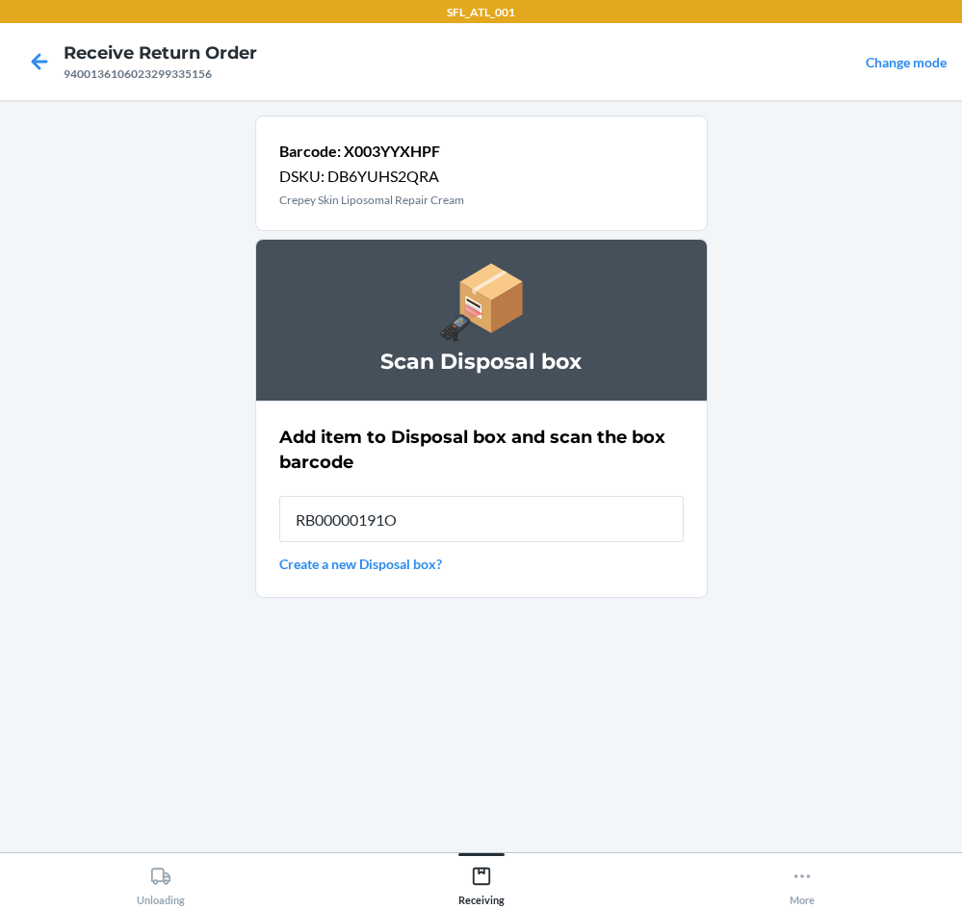
type input "RB00000191O"
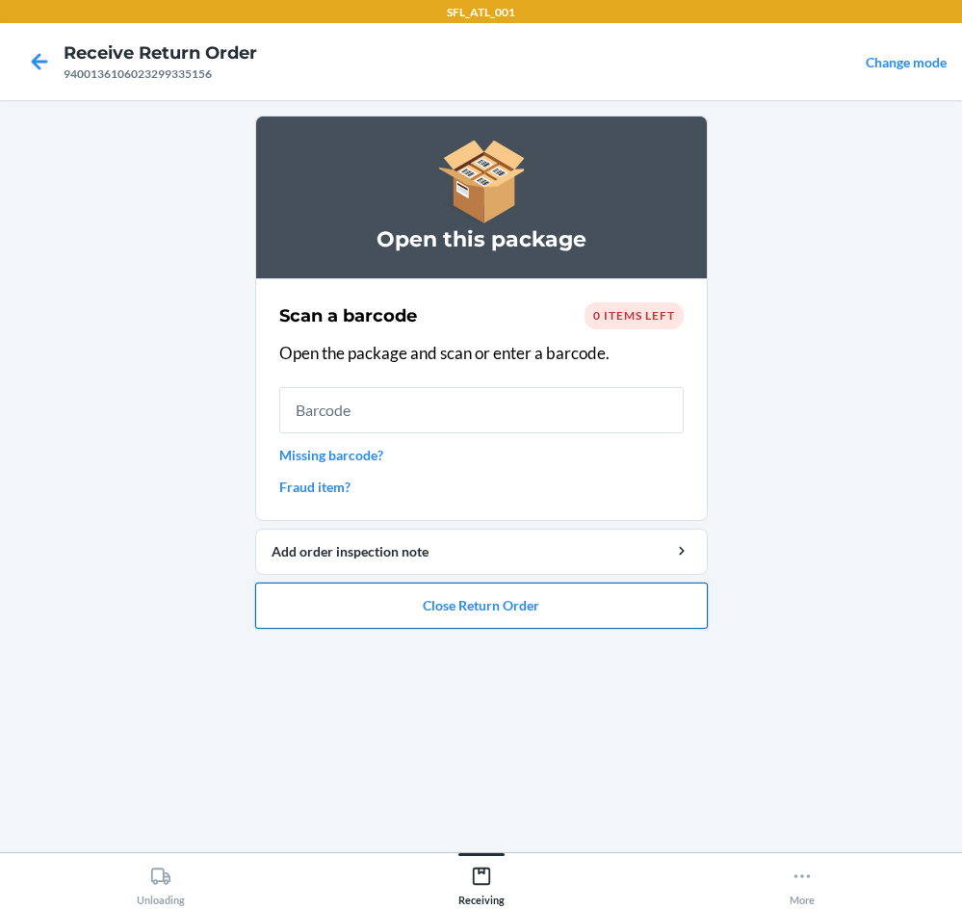
click at [550, 624] on button "Close Return Order" at bounding box center [481, 606] width 453 height 46
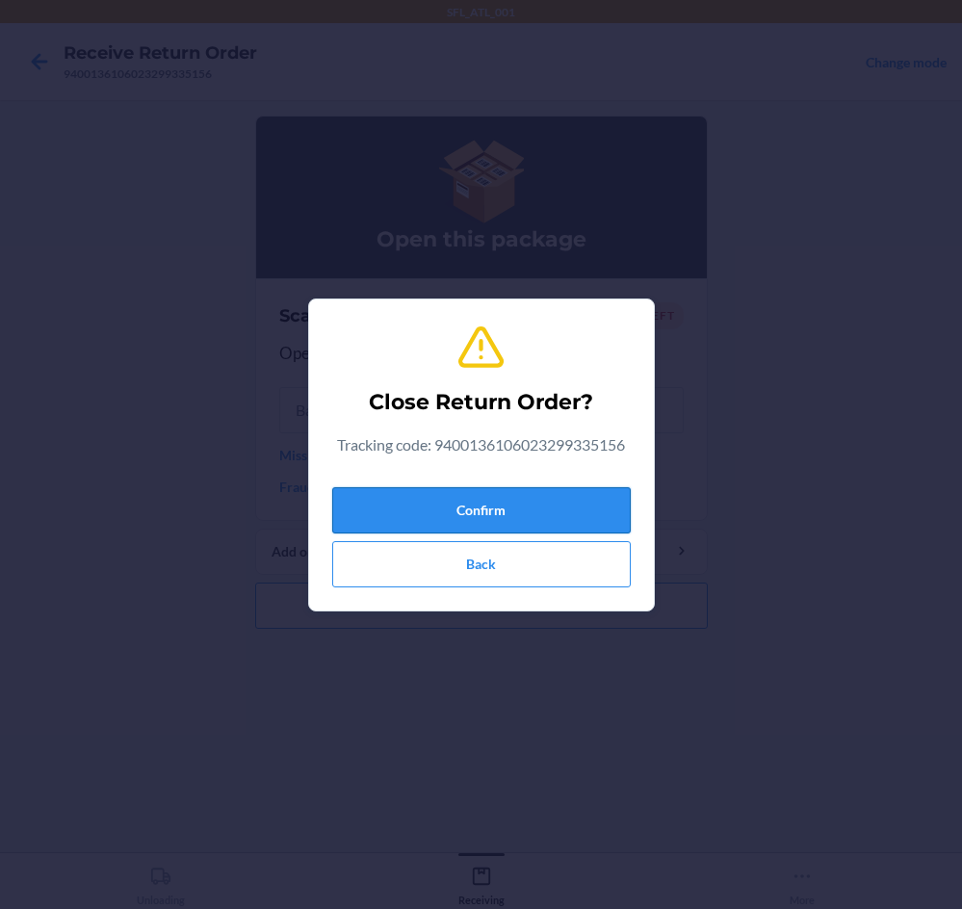
click at [532, 516] on button "Confirm" at bounding box center [481, 510] width 299 height 46
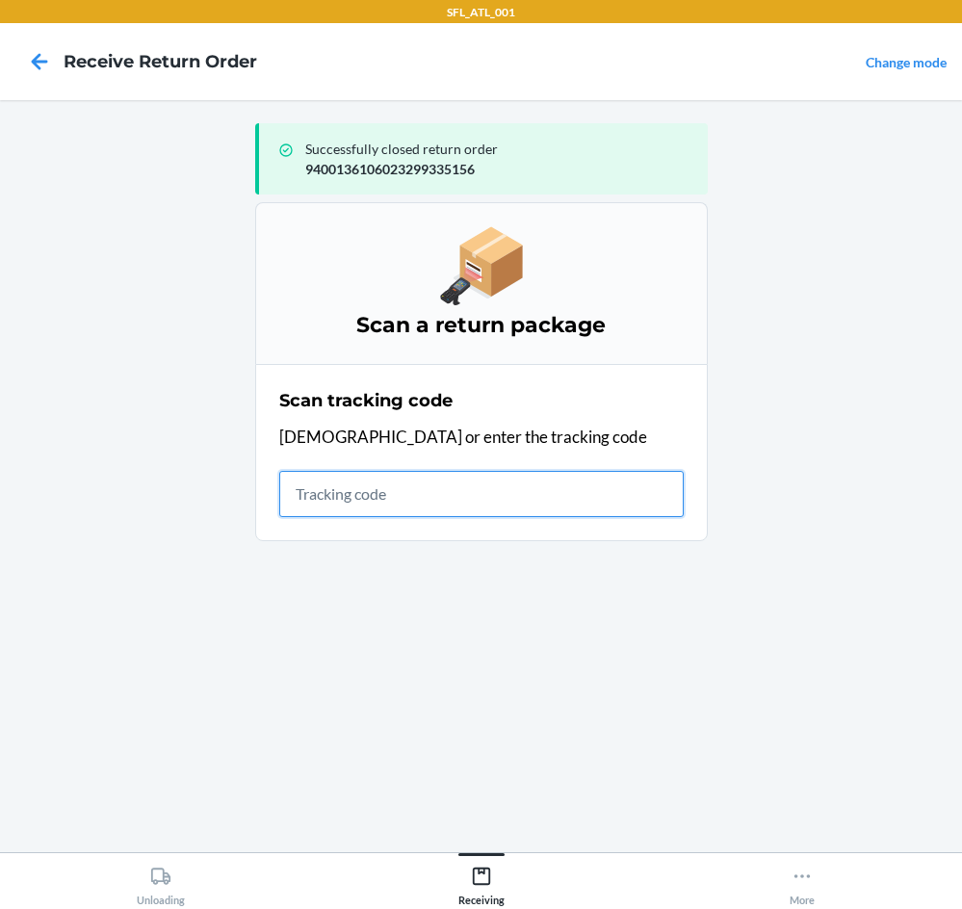
click at [469, 486] on input "text" at bounding box center [481, 494] width 405 height 46
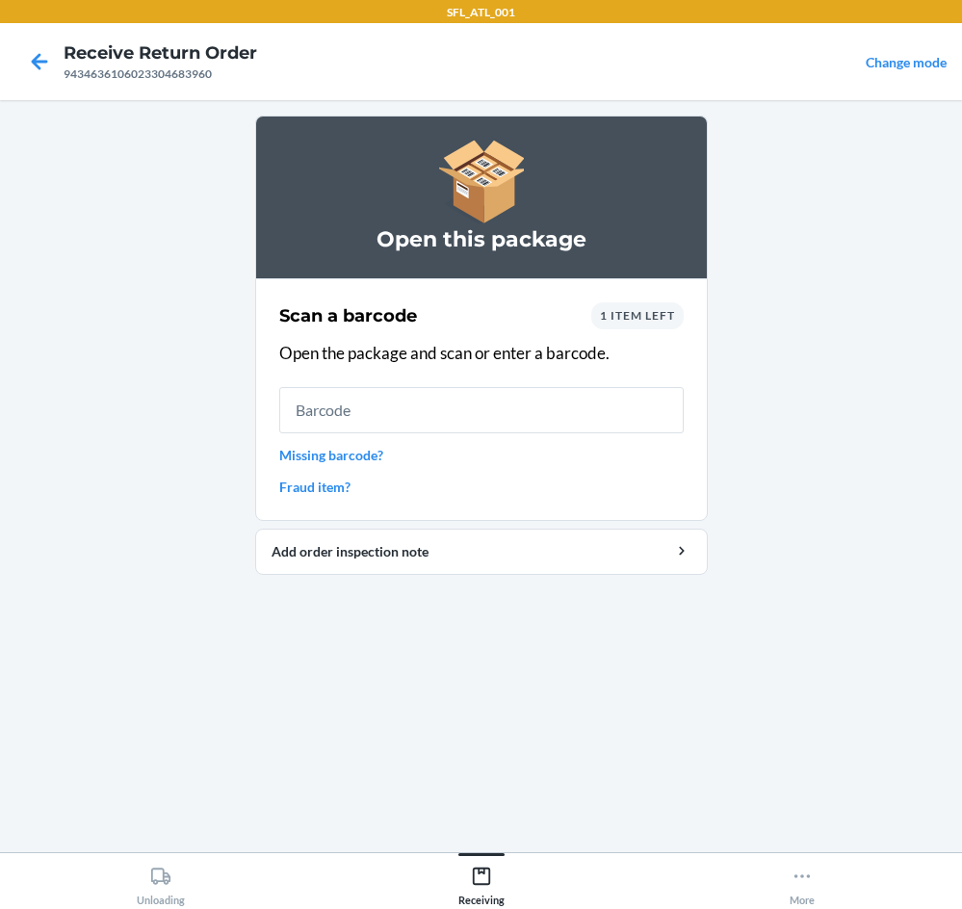
click at [655, 317] on span "1 item left" at bounding box center [637, 315] width 75 height 14
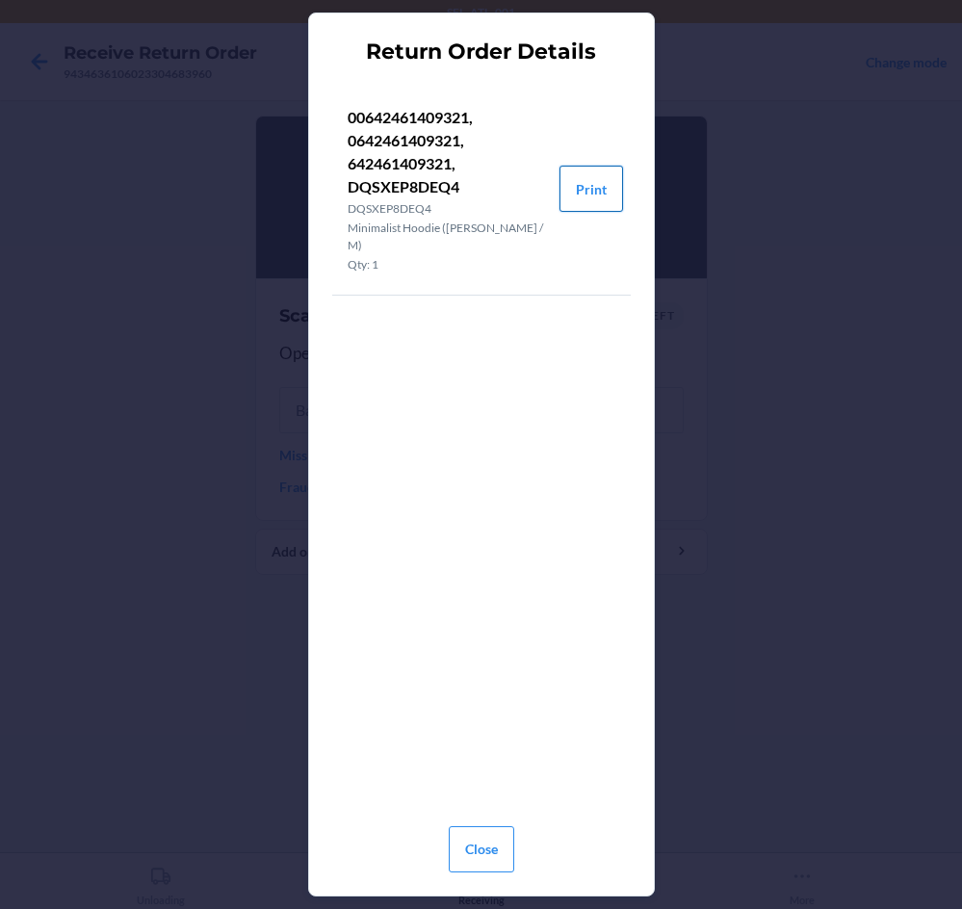
click at [593, 185] on button "Print" at bounding box center [592, 189] width 64 height 46
click at [478, 836] on button "Close" at bounding box center [482, 850] width 66 height 46
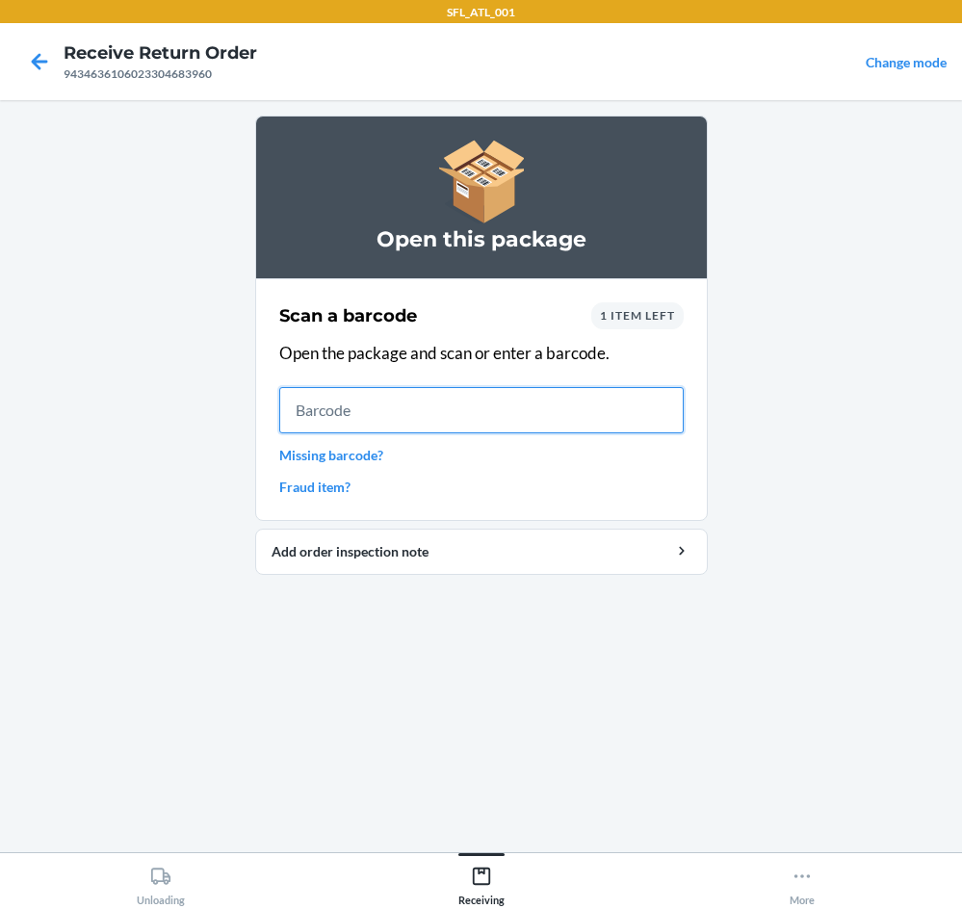
drag, startPoint x: 345, startPoint y: 407, endPoint x: 329, endPoint y: 396, distance: 19.5
click at [342, 406] on input "text" at bounding box center [481, 410] width 405 height 46
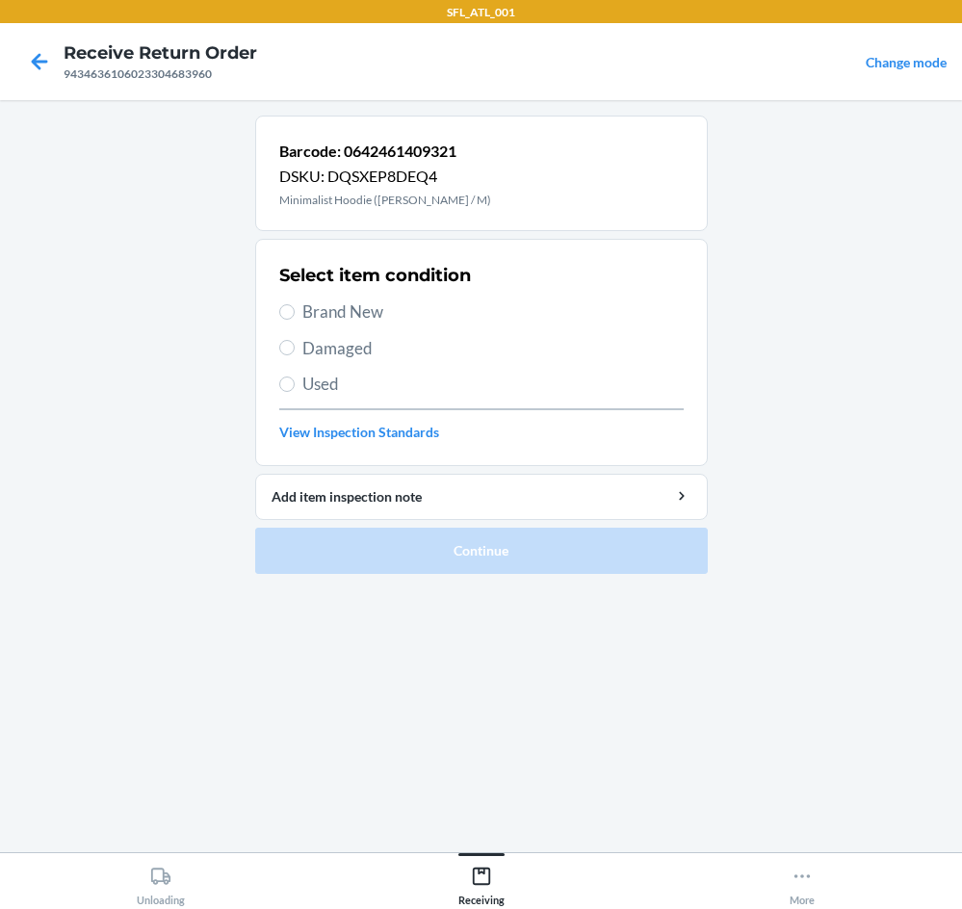
click at [335, 292] on div "Select item condition Brand New Damaged Used View Inspection Standards" at bounding box center [481, 352] width 405 height 191
drag, startPoint x: 294, startPoint y: 313, endPoint x: 342, endPoint y: 356, distance: 64.8
click at [295, 313] on label "Brand New" at bounding box center [481, 312] width 405 height 25
click at [295, 313] on input "Brand New" at bounding box center [286, 311] width 15 height 15
radio input "true"
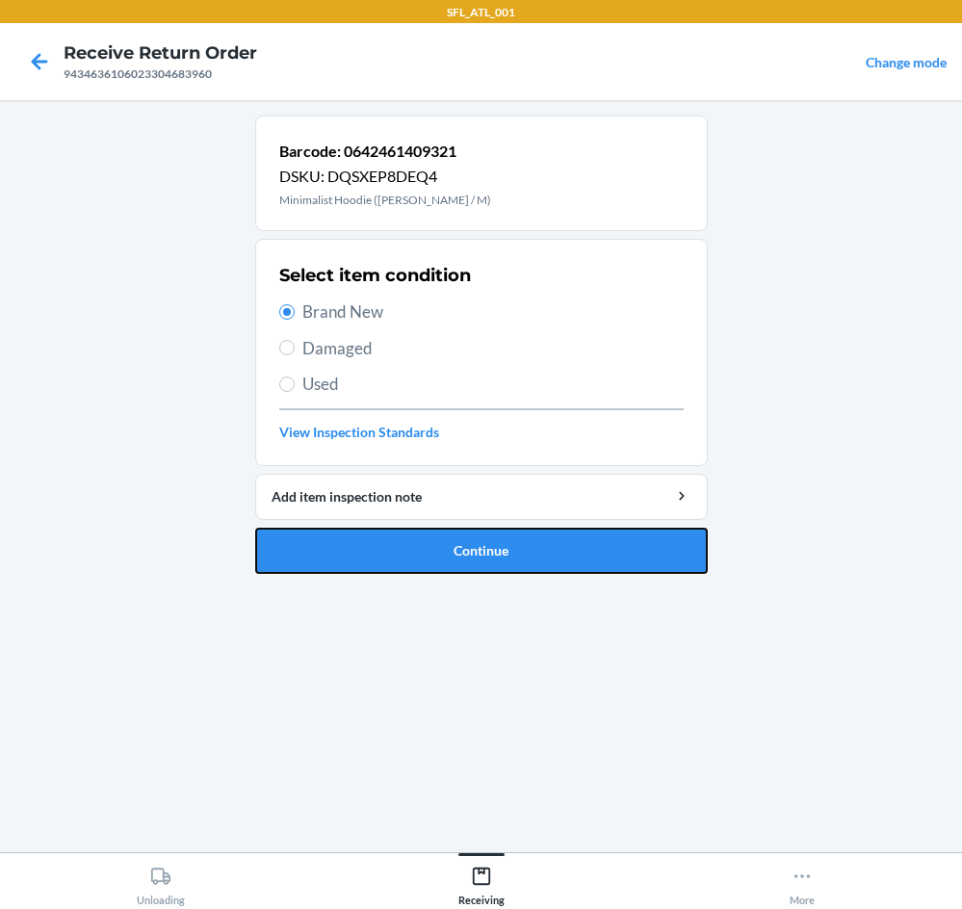
drag, startPoint x: 575, startPoint y: 557, endPoint x: 574, endPoint y: 422, distance: 134.9
click at [574, 548] on button "Continue" at bounding box center [481, 551] width 453 height 46
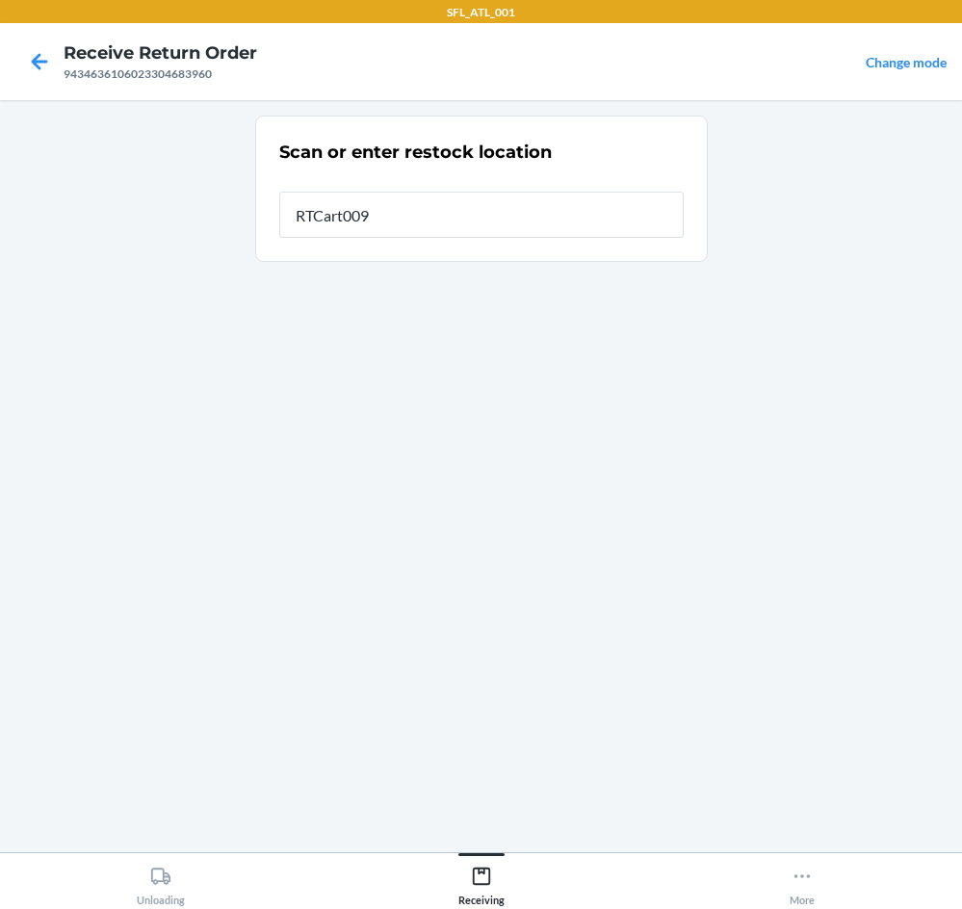
type input "RTCart009"
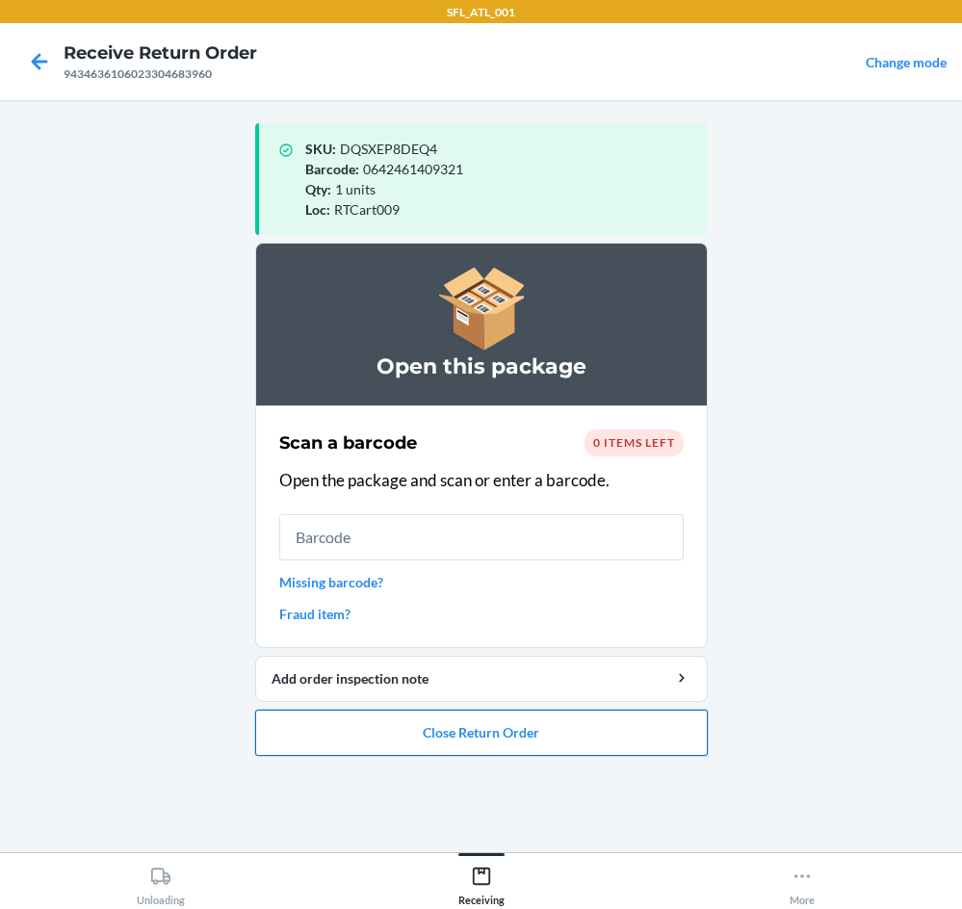
click at [520, 741] on button "Close Return Order" at bounding box center [481, 733] width 453 height 46
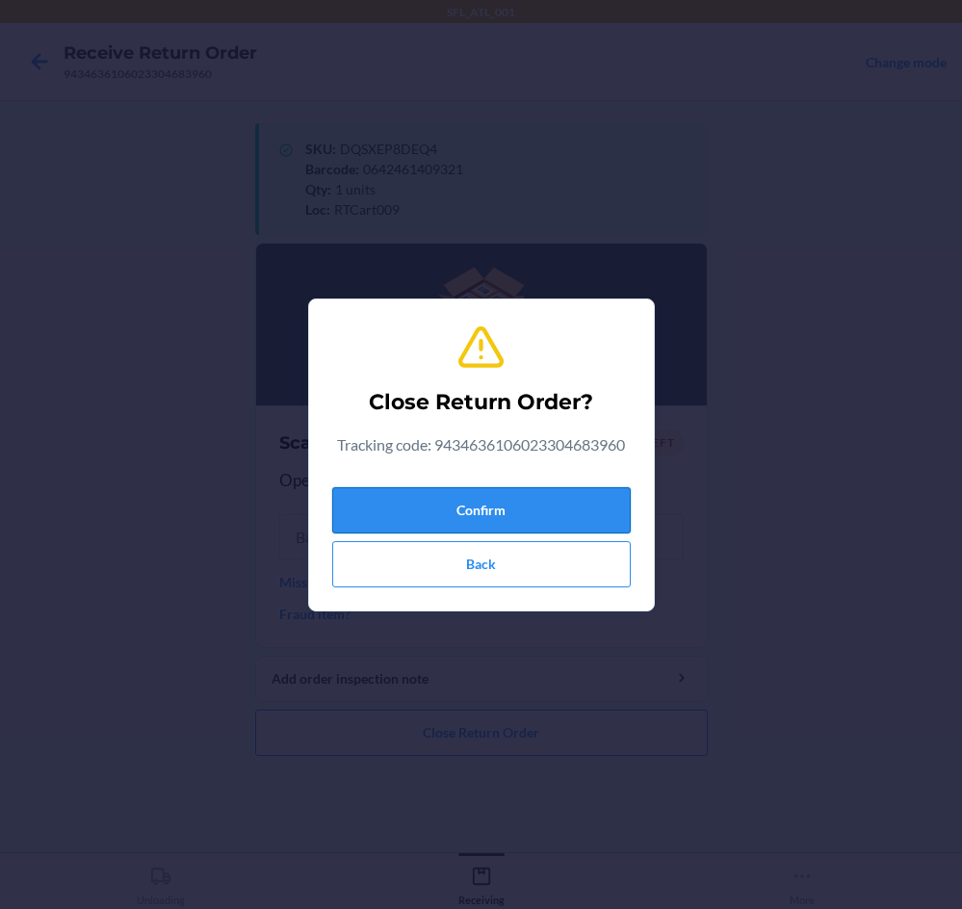
click at [552, 511] on button "Confirm" at bounding box center [481, 510] width 299 height 46
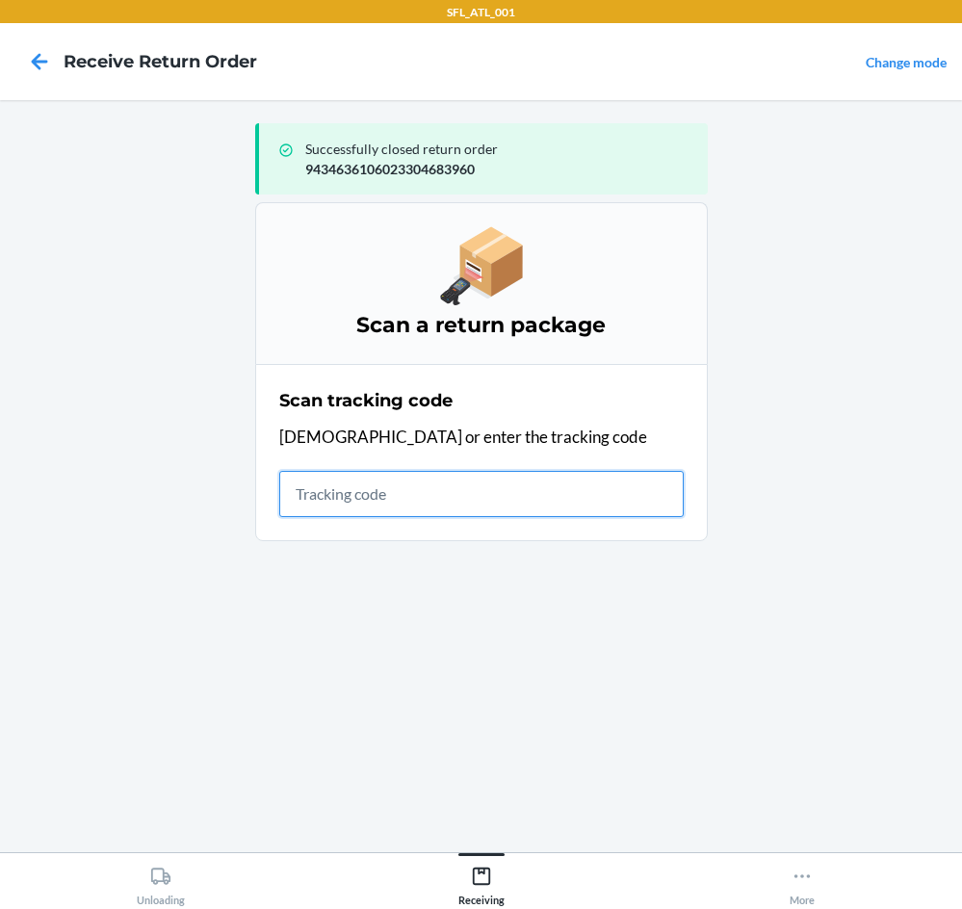
click at [395, 508] on input "text" at bounding box center [481, 494] width 405 height 46
type input "4203025994346361060233037"
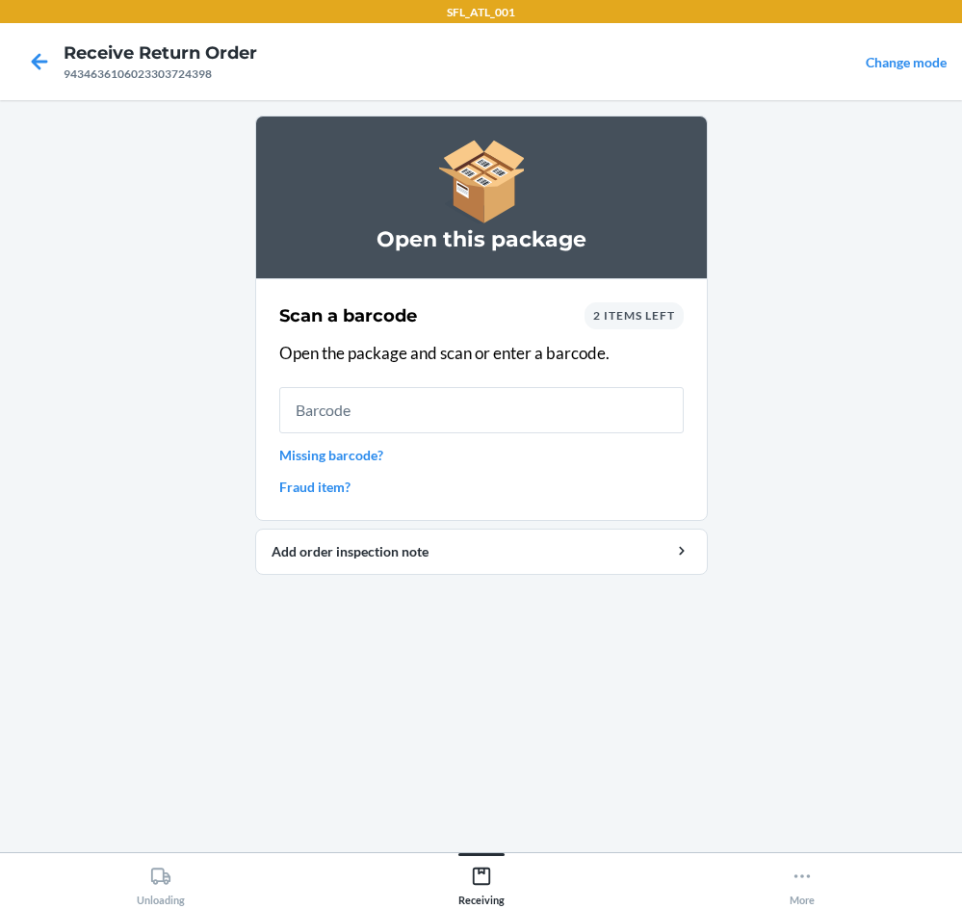
drag, startPoint x: 628, startPoint y: 317, endPoint x: 641, endPoint y: 323, distance: 13.8
click at [640, 322] on span "2 items left" at bounding box center [634, 315] width 82 height 14
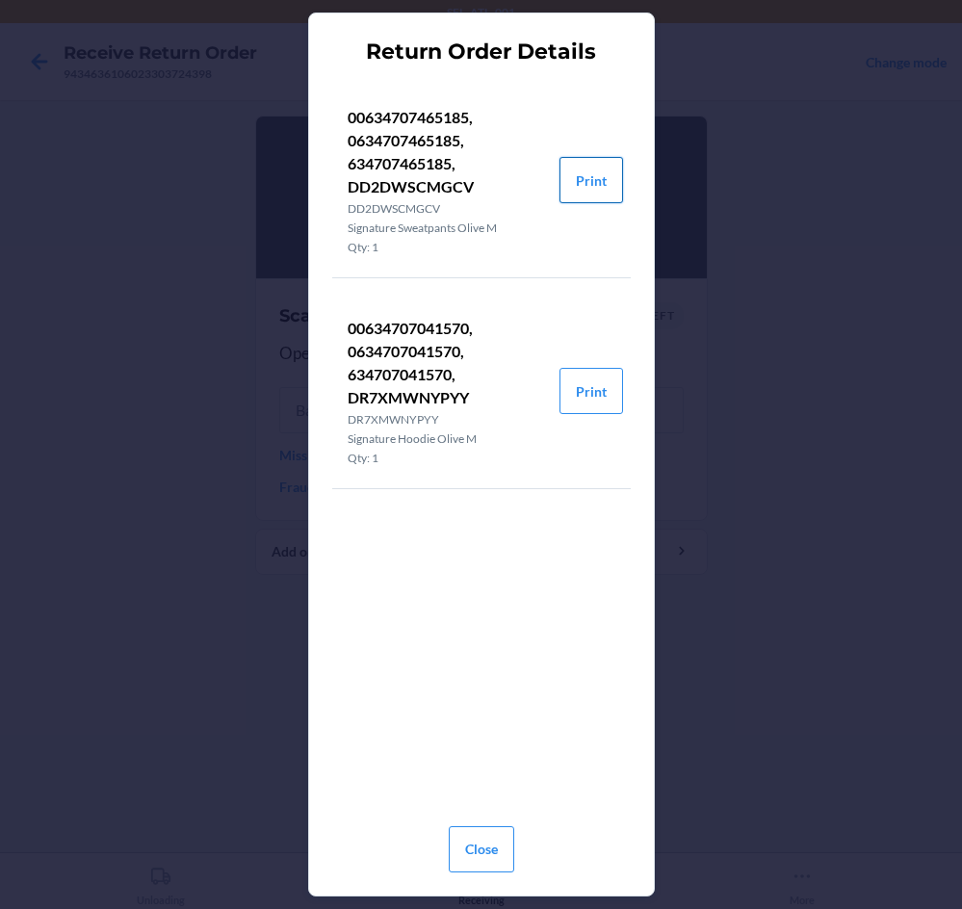
drag, startPoint x: 608, startPoint y: 171, endPoint x: 618, endPoint y: 167, distance: 10.8
click at [614, 167] on button "Print" at bounding box center [592, 180] width 64 height 46
click at [592, 396] on button "Print" at bounding box center [592, 391] width 64 height 46
click at [469, 849] on button "Close" at bounding box center [482, 850] width 66 height 46
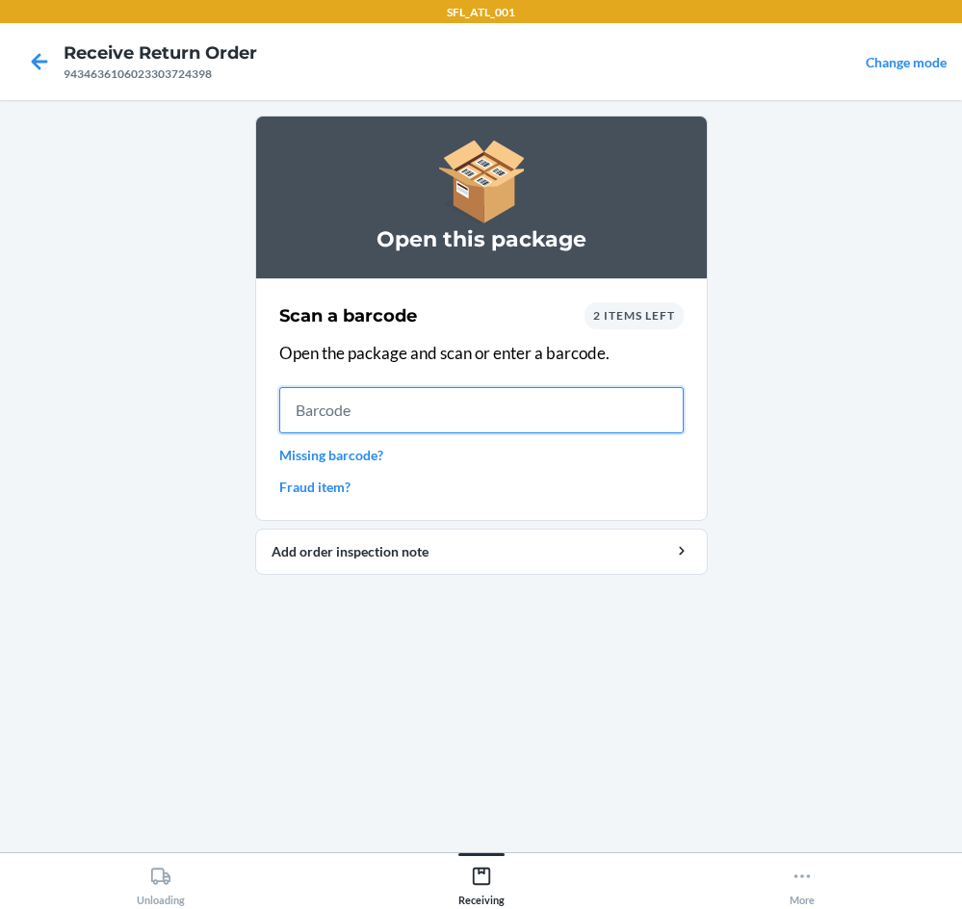
click at [483, 407] on input "text" at bounding box center [481, 410] width 405 height 46
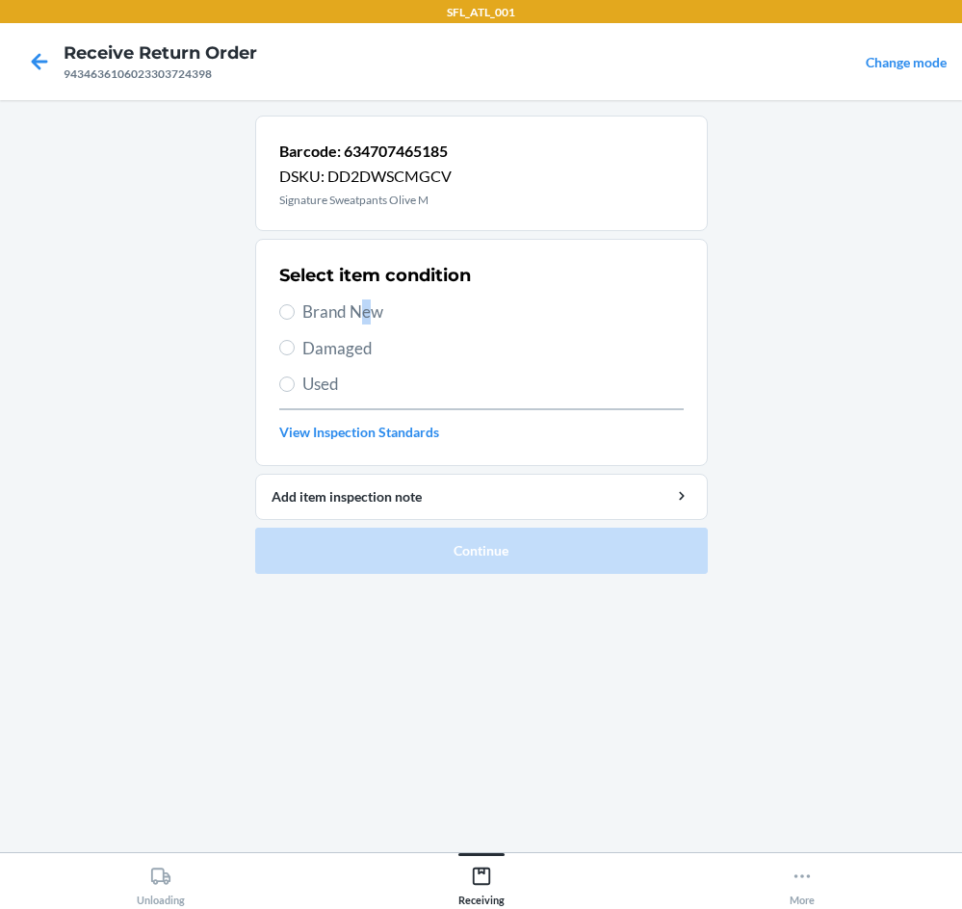
drag, startPoint x: 367, startPoint y: 313, endPoint x: 392, endPoint y: 314, distance: 25.1
click at [377, 314] on span "Brand New" at bounding box center [494, 312] width 382 height 25
drag, startPoint x: 322, startPoint y: 309, endPoint x: 347, endPoint y: 305, distance: 25.3
click at [340, 305] on span "Brand New" at bounding box center [494, 312] width 382 height 25
click at [287, 304] on input "Brand New" at bounding box center [286, 311] width 15 height 15
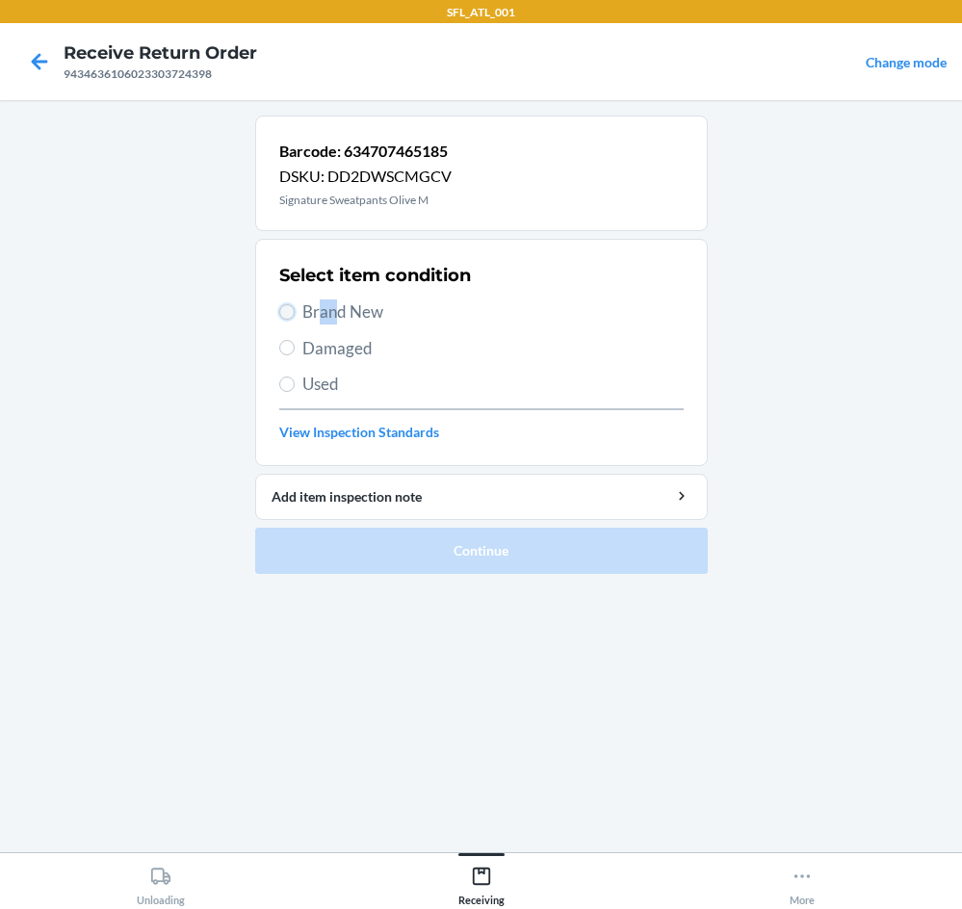
radio input "true"
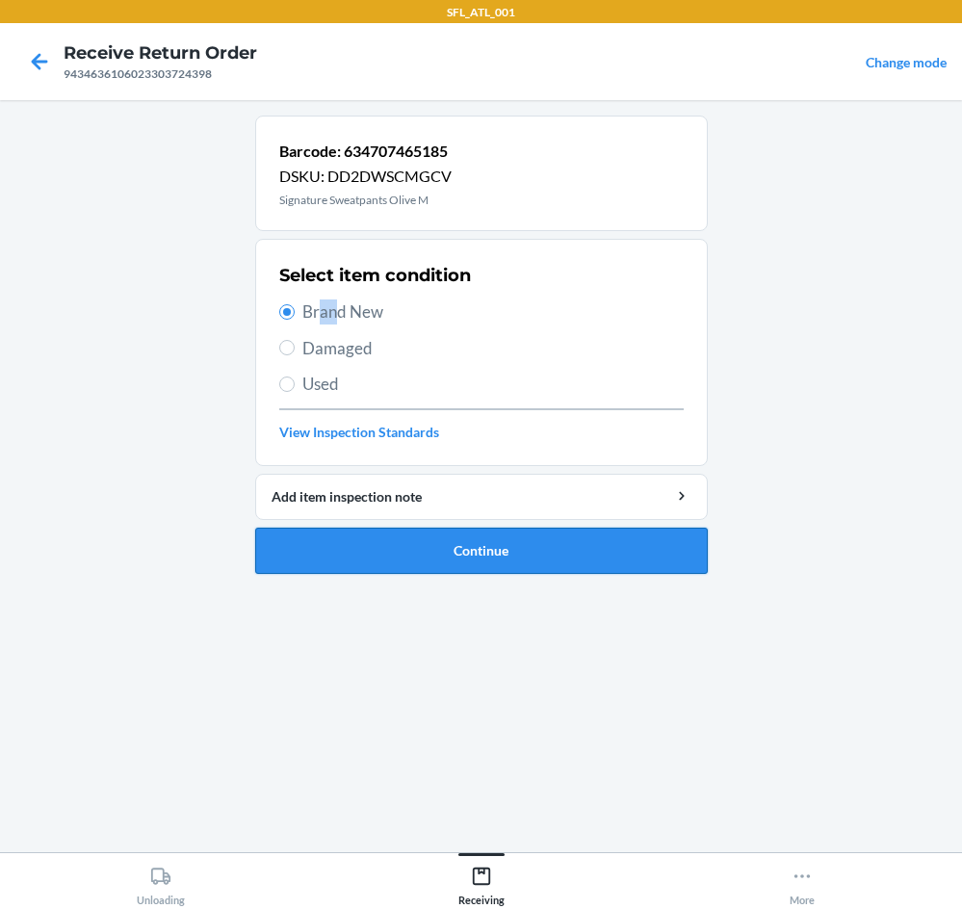
click at [597, 542] on button "Continue" at bounding box center [481, 551] width 453 height 46
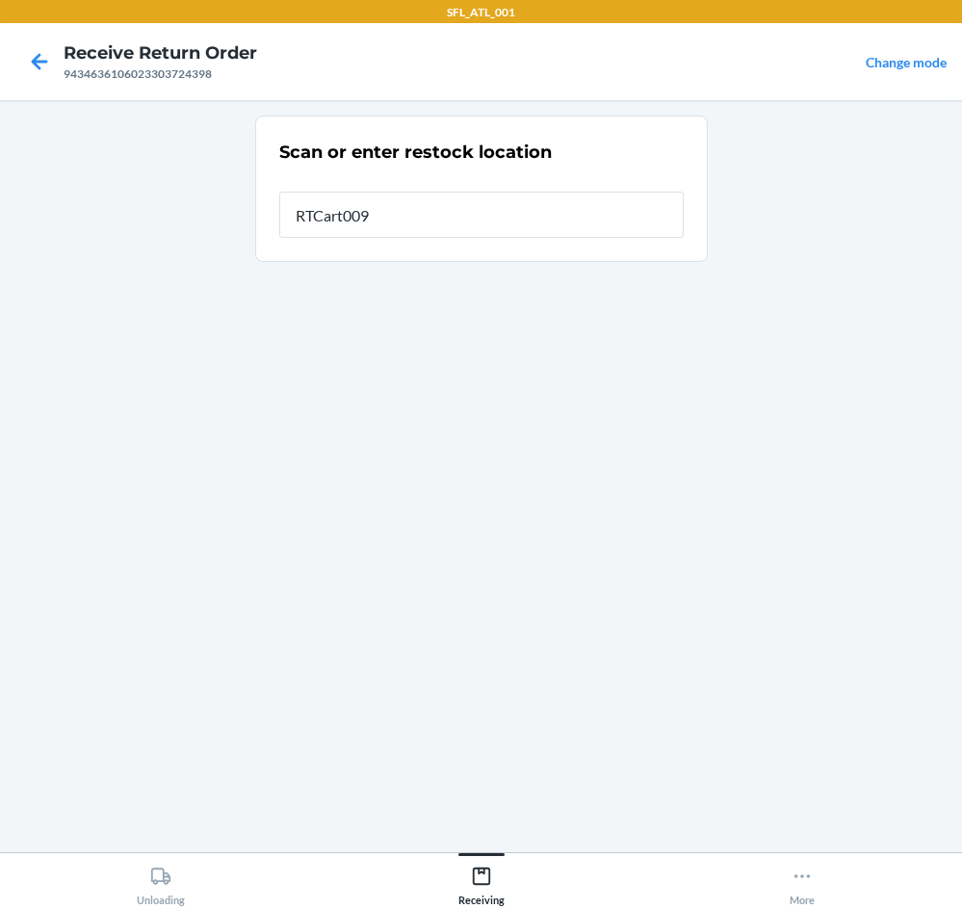
type input "RTCart009"
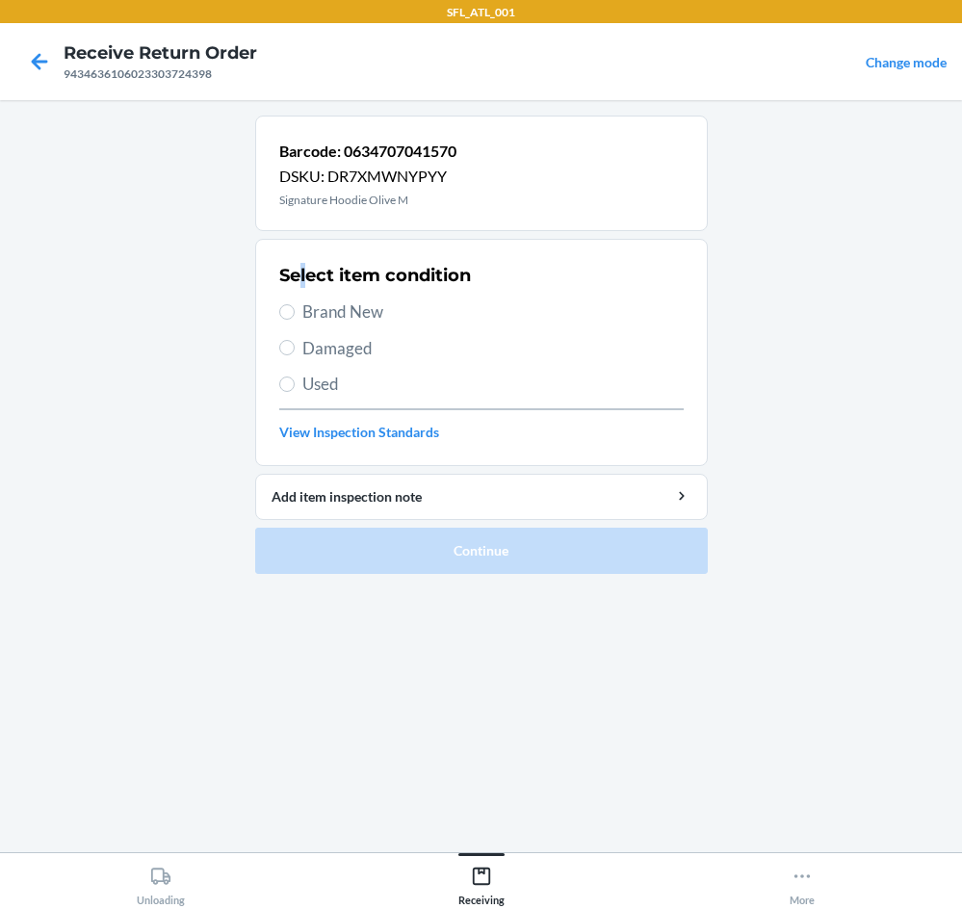
drag, startPoint x: 303, startPoint y: 288, endPoint x: 301, endPoint y: 303, distance: 14.7
click at [307, 295] on div "Select item condition Brand New Damaged Used View Inspection Standards" at bounding box center [481, 352] width 405 height 191
click at [287, 308] on input "Brand New" at bounding box center [286, 311] width 15 height 15
radio input "true"
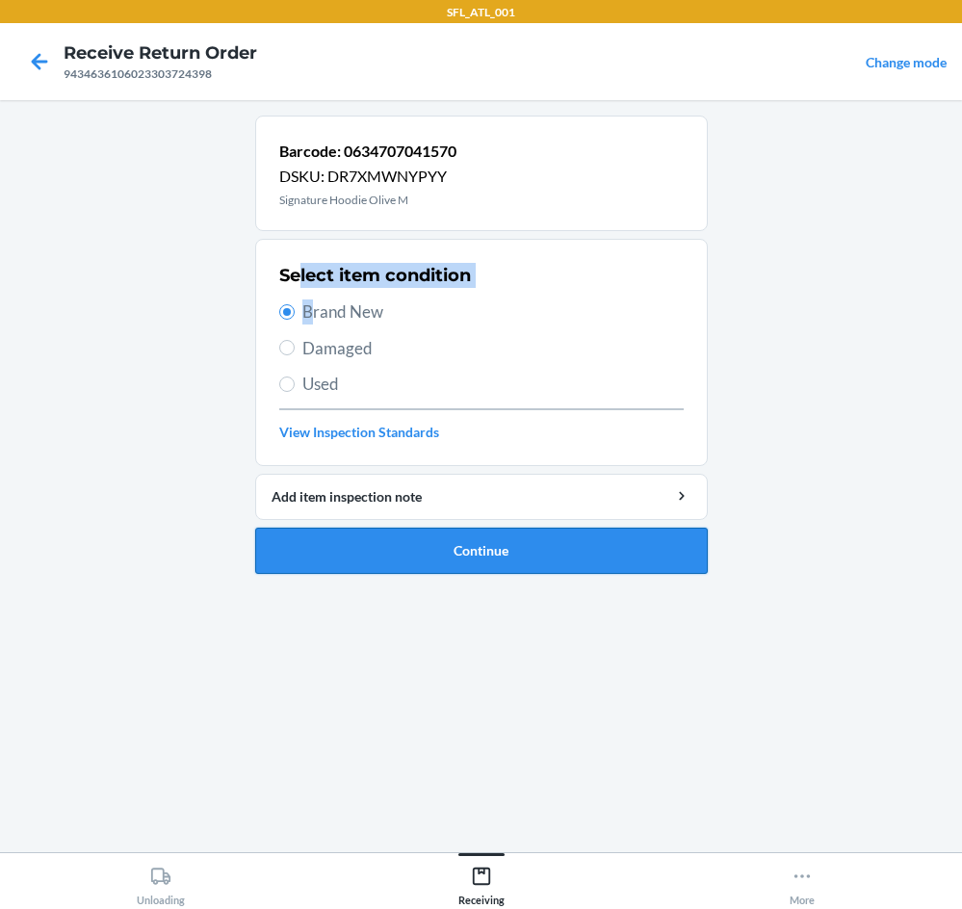
click at [587, 549] on button "Continue" at bounding box center [481, 551] width 453 height 46
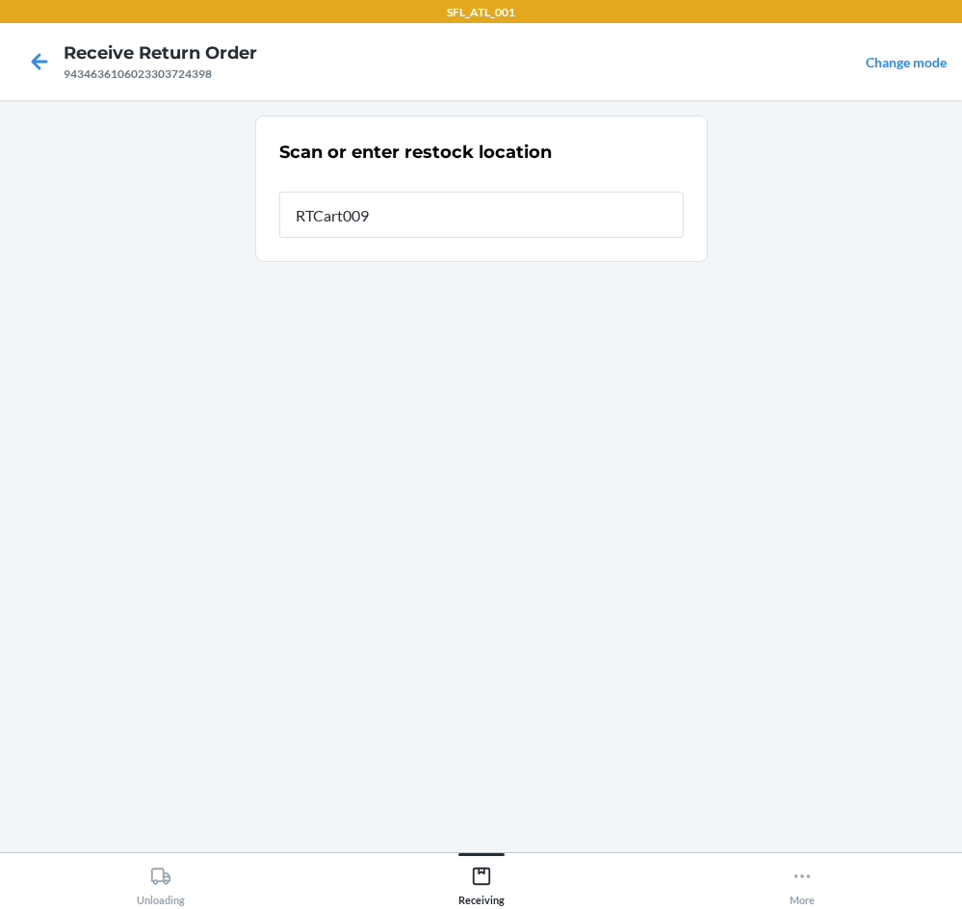
type input "RTCart009"
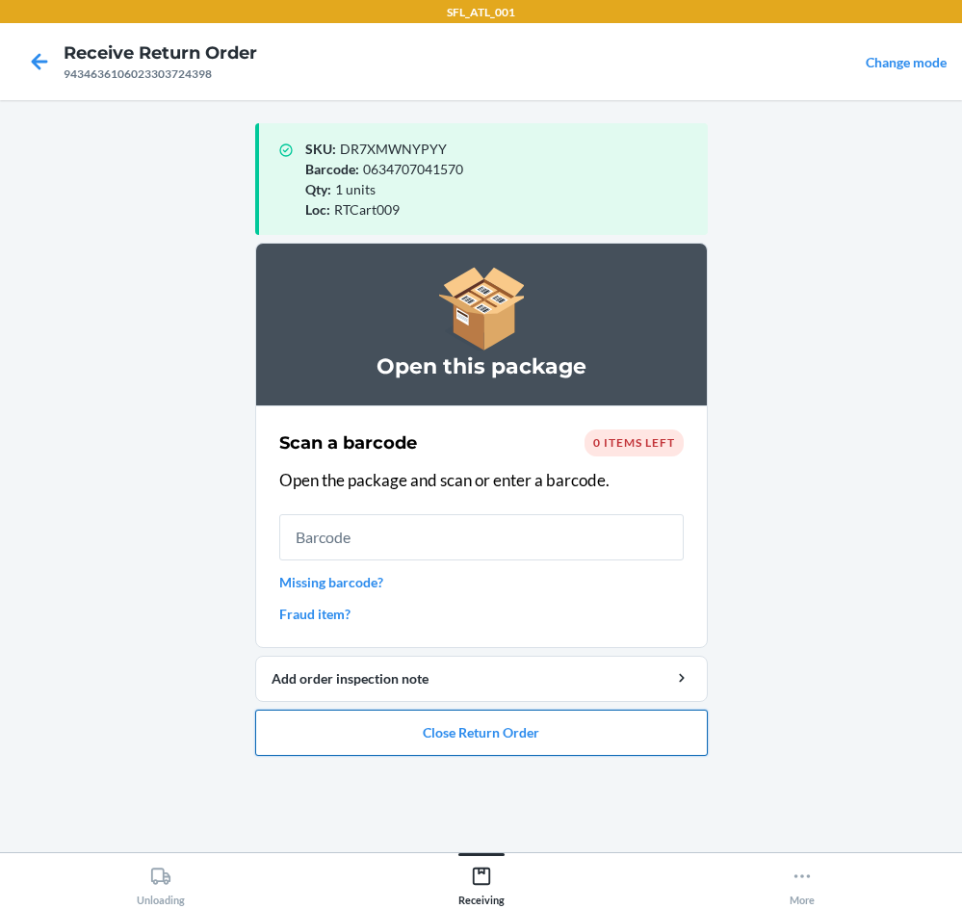
click at [542, 737] on button "Close Return Order" at bounding box center [481, 733] width 453 height 46
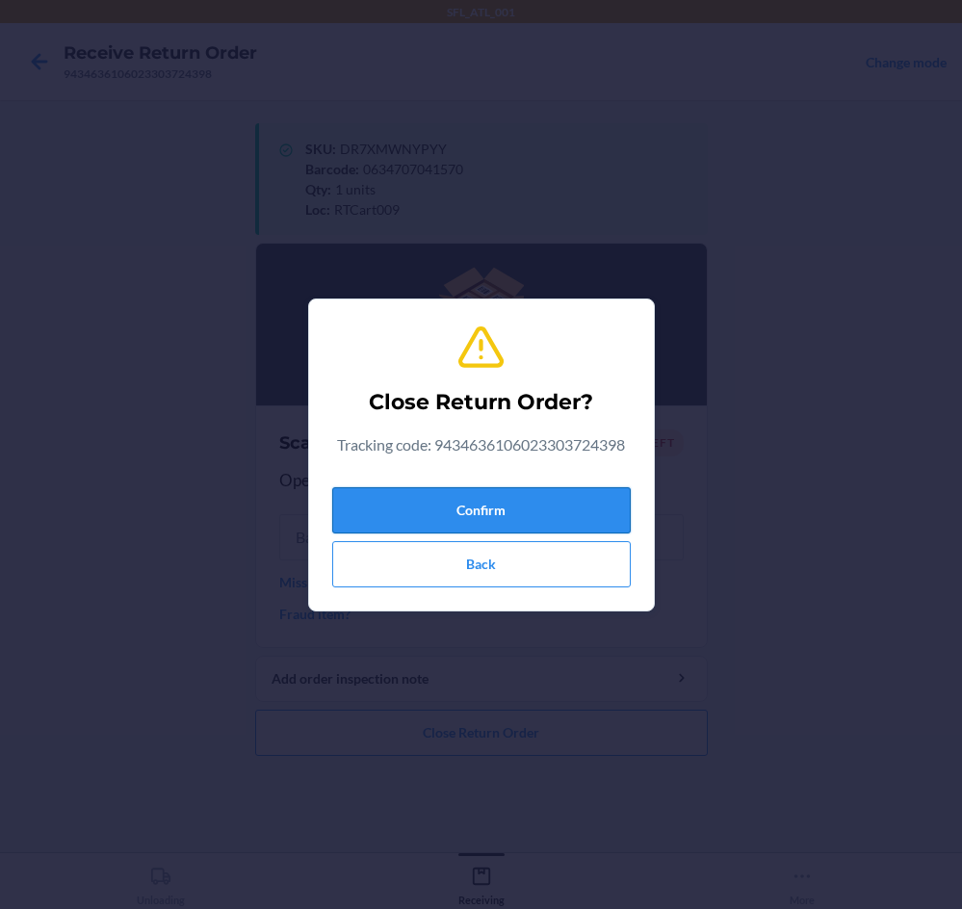
click at [529, 516] on button "Confirm" at bounding box center [481, 510] width 299 height 46
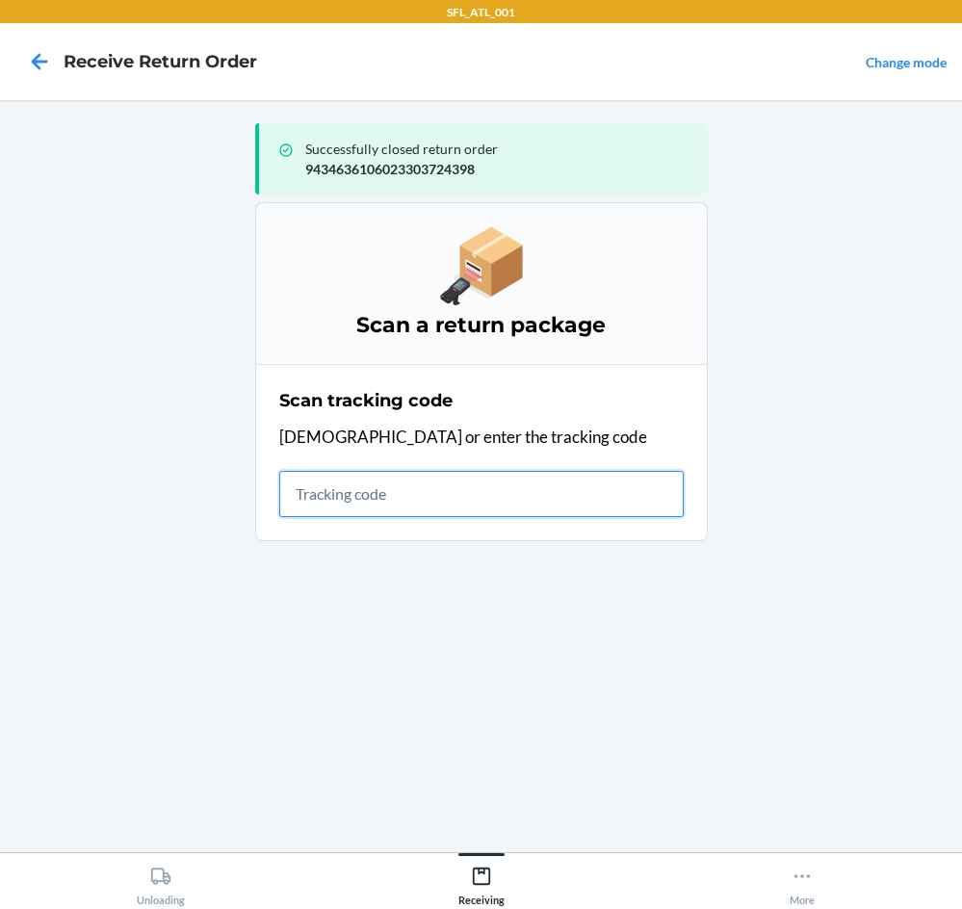
click at [423, 486] on input "text" at bounding box center [481, 494] width 405 height 46
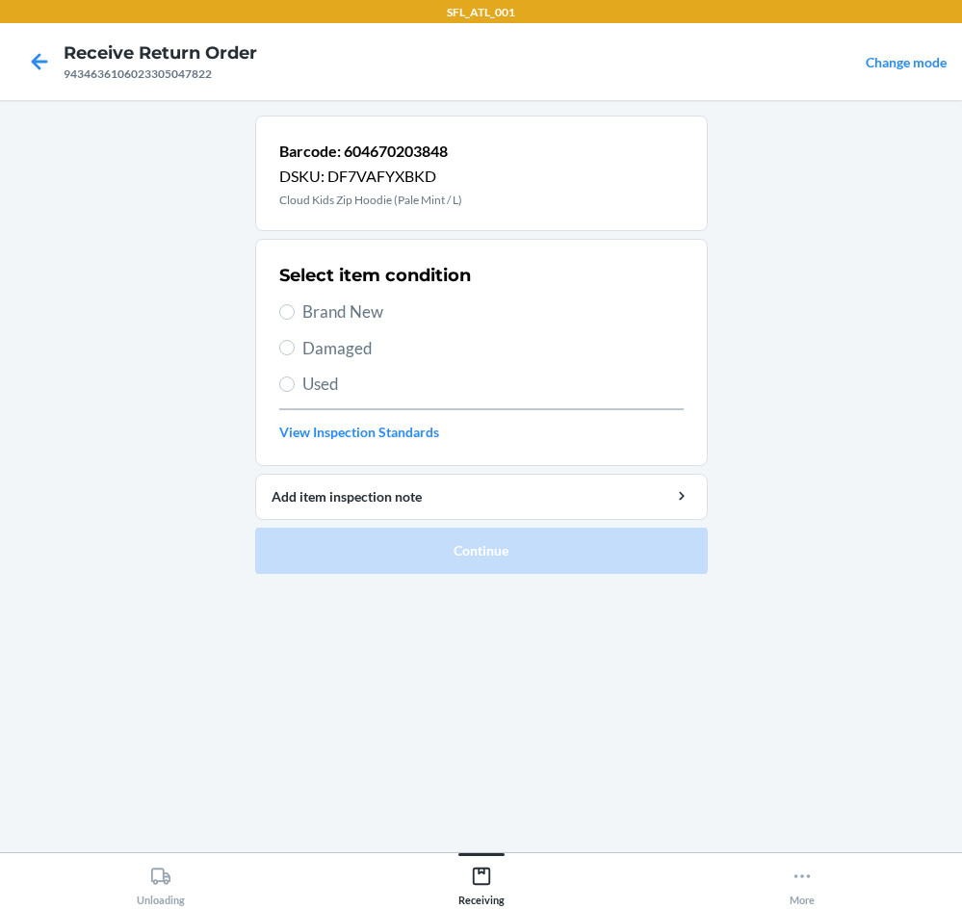
click at [303, 301] on span "Brand New" at bounding box center [494, 312] width 382 height 25
click at [295, 304] on input "Brand New" at bounding box center [286, 311] width 15 height 15
radio input "true"
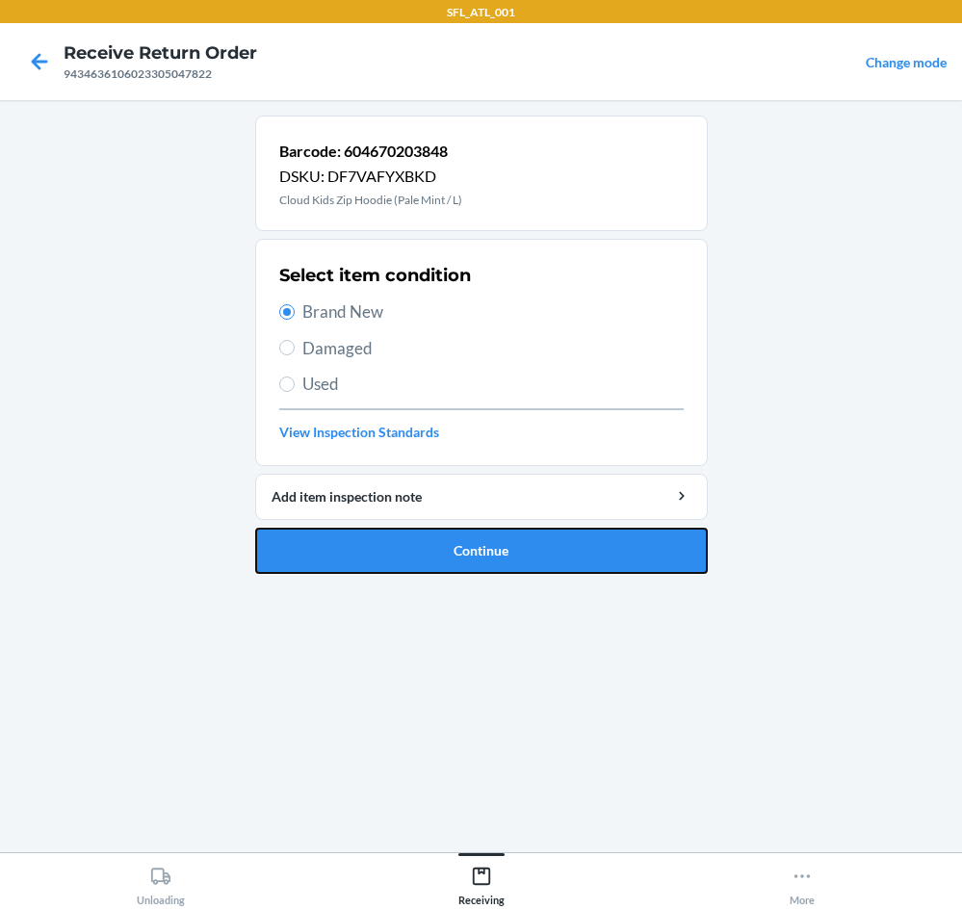
drag, startPoint x: 571, startPoint y: 562, endPoint x: 632, endPoint y: 396, distance: 176.5
click at [583, 566] on button "Continue" at bounding box center [481, 551] width 453 height 46
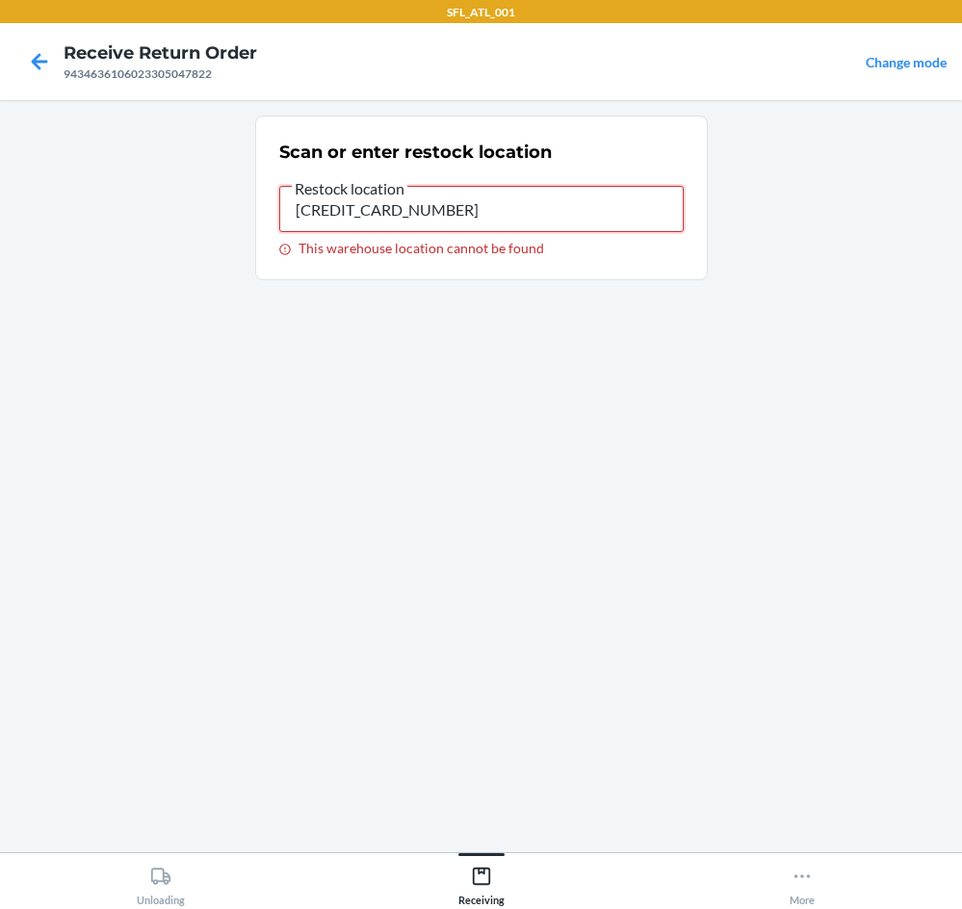
click at [466, 216] on input "[CREDIT_CARD_NUMBER]" at bounding box center [481, 209] width 405 height 46
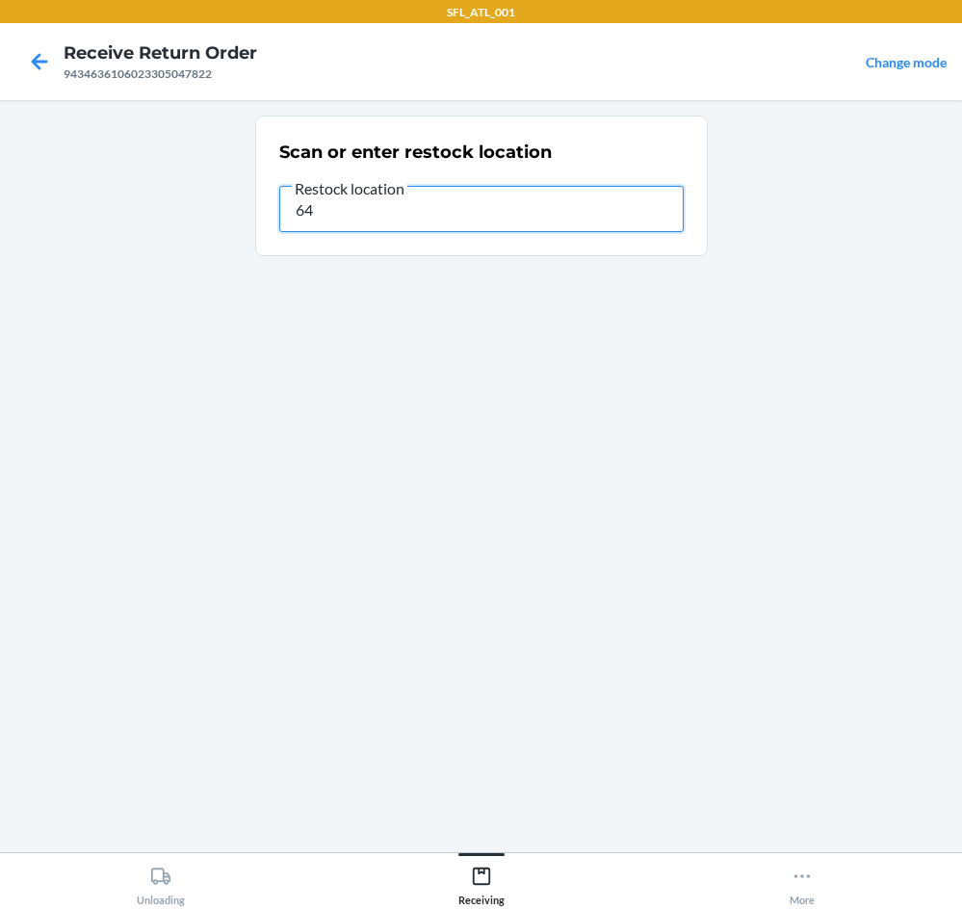
type input "6"
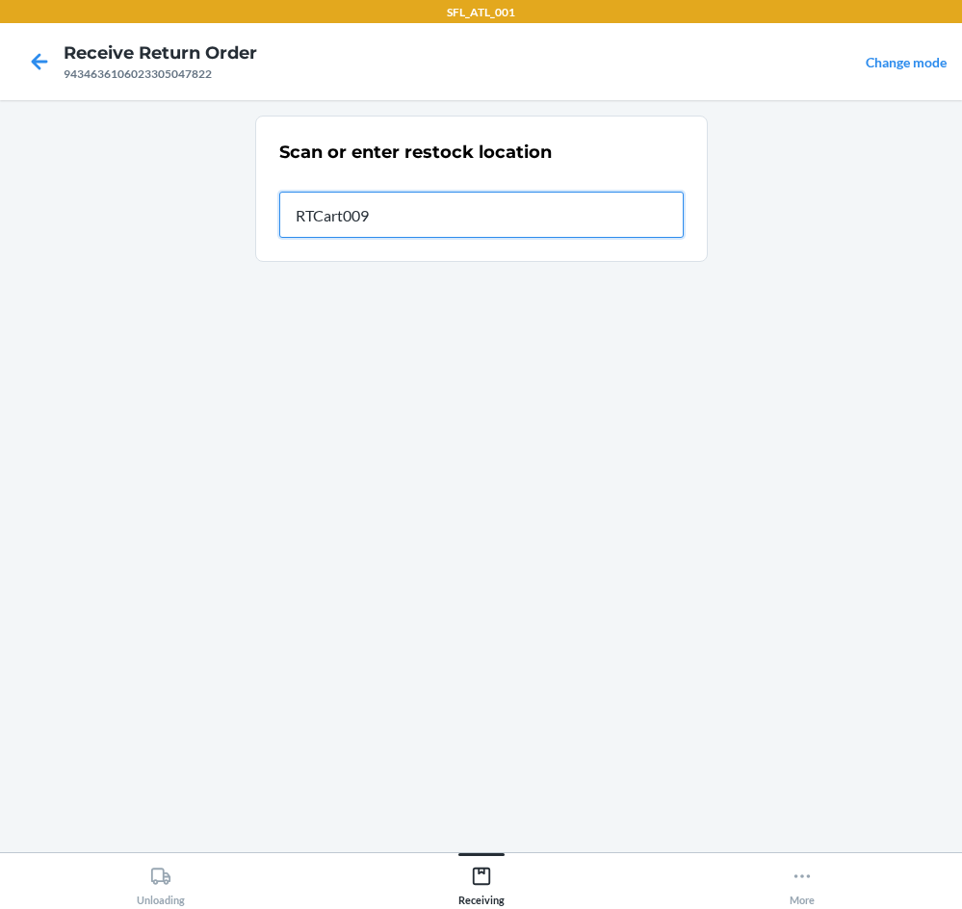
type input "RTCart009"
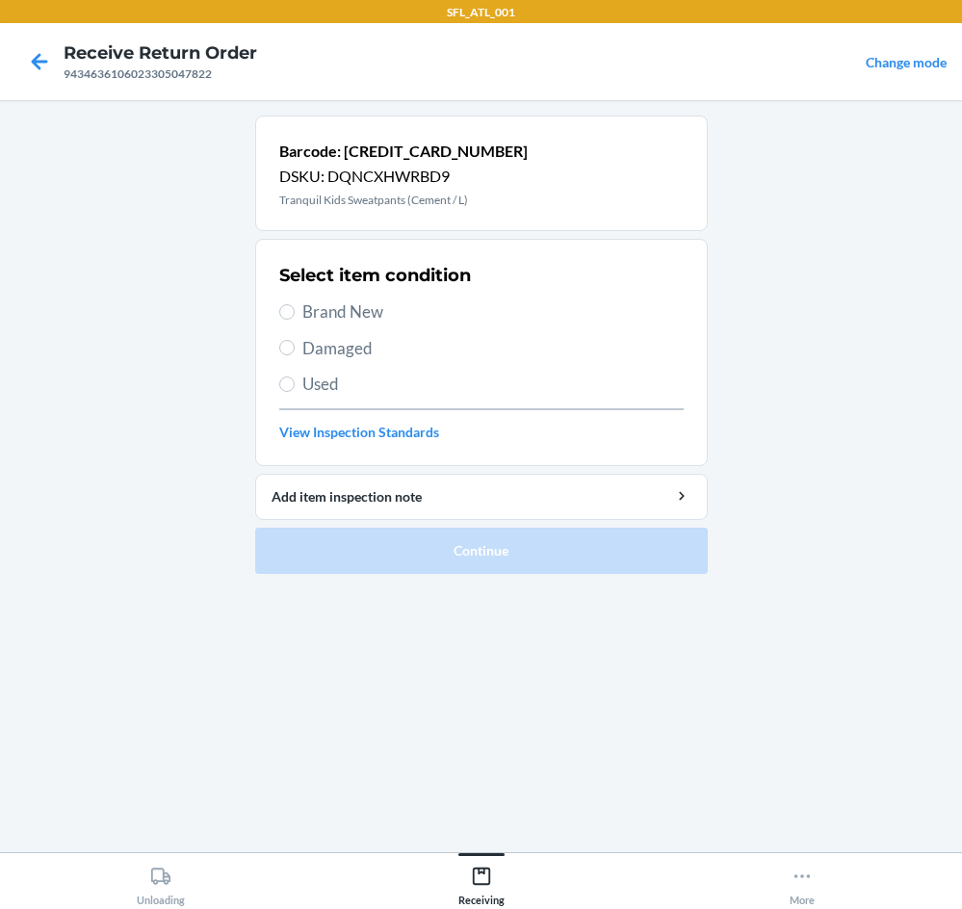
click at [365, 312] on span "Brand New" at bounding box center [494, 312] width 382 height 25
click at [295, 312] on input "Brand New" at bounding box center [286, 311] width 15 height 15
radio input "true"
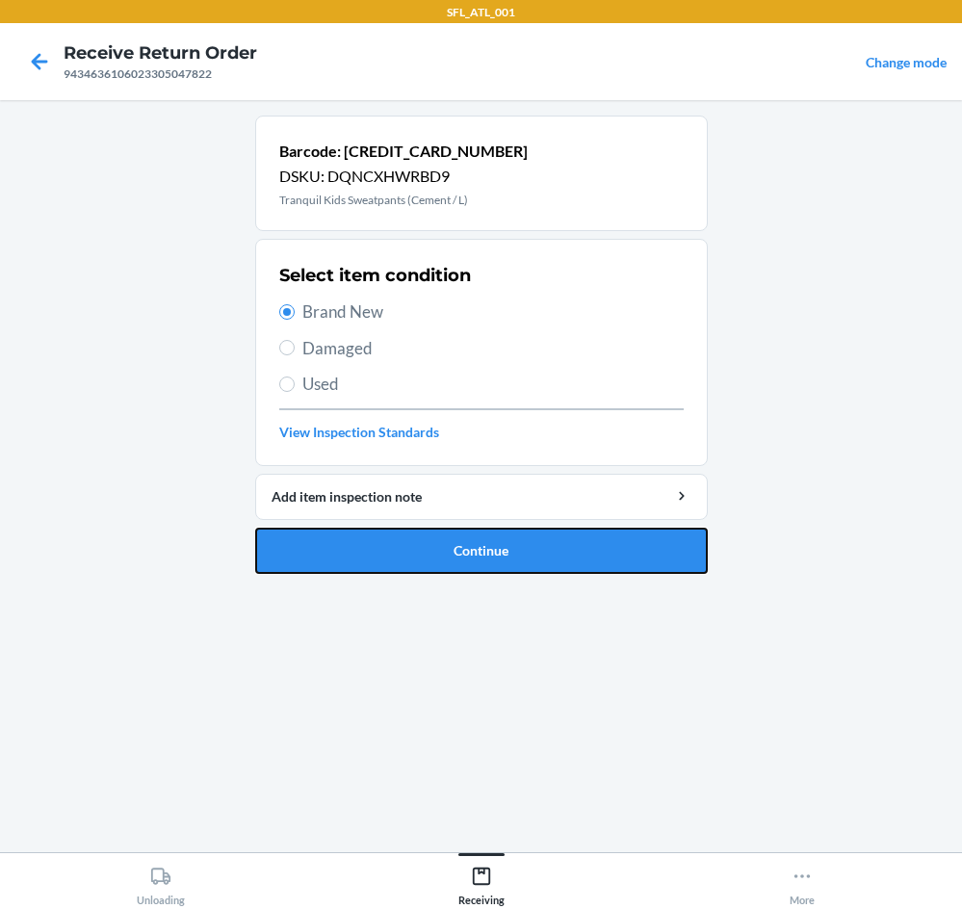
drag, startPoint x: 536, startPoint y: 560, endPoint x: 545, endPoint y: 550, distance: 13.6
click at [542, 553] on button "Continue" at bounding box center [481, 551] width 453 height 46
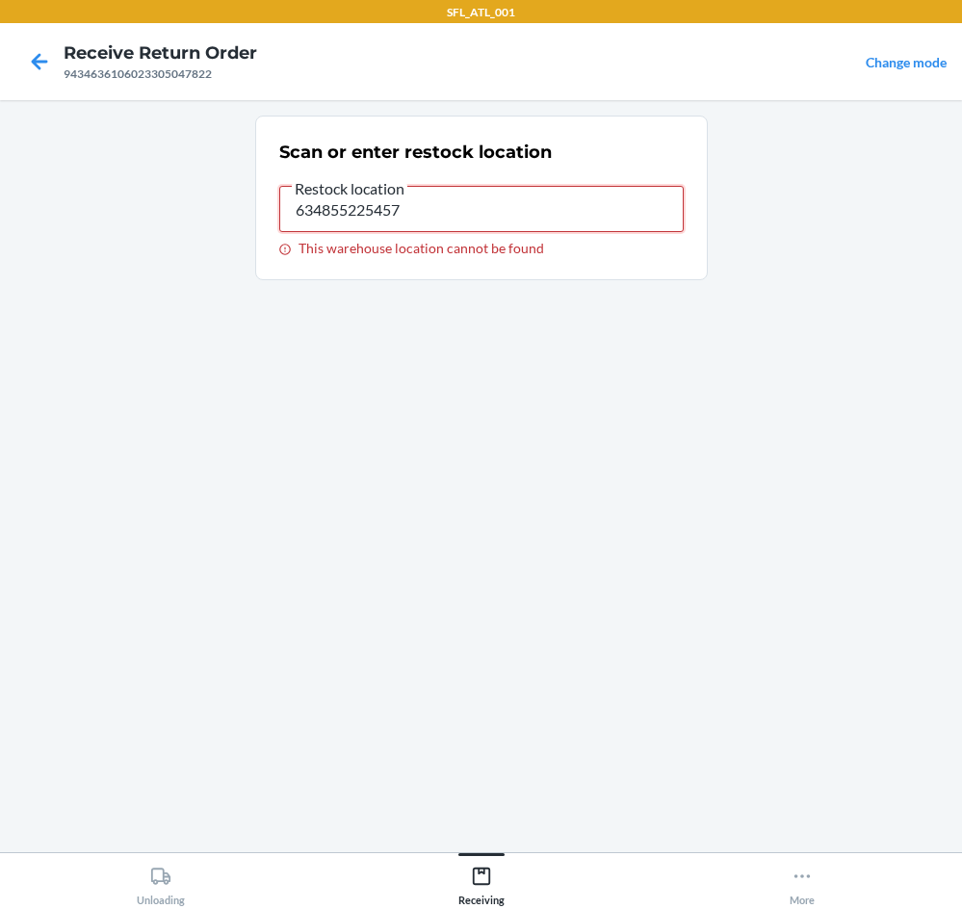
drag, startPoint x: 475, startPoint y: 214, endPoint x: 490, endPoint y: 223, distance: 17.7
click at [484, 220] on input "634855225457" at bounding box center [481, 209] width 405 height 46
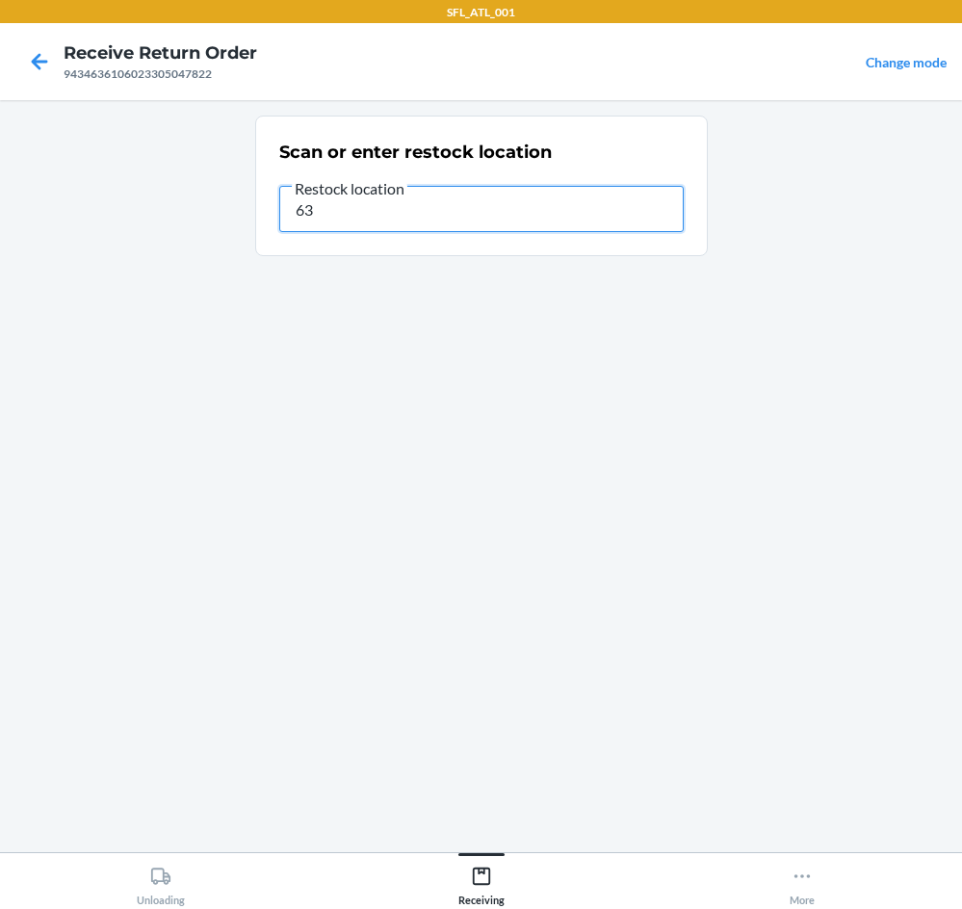
type input "6"
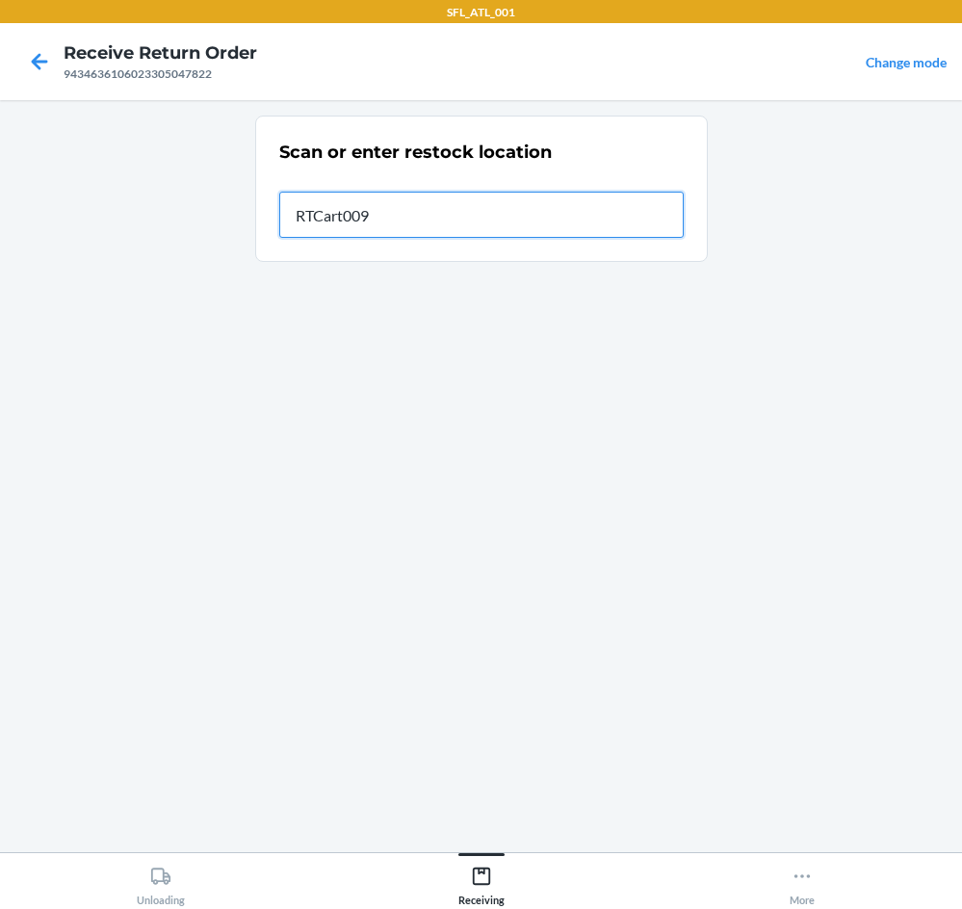
type input "RTCart009"
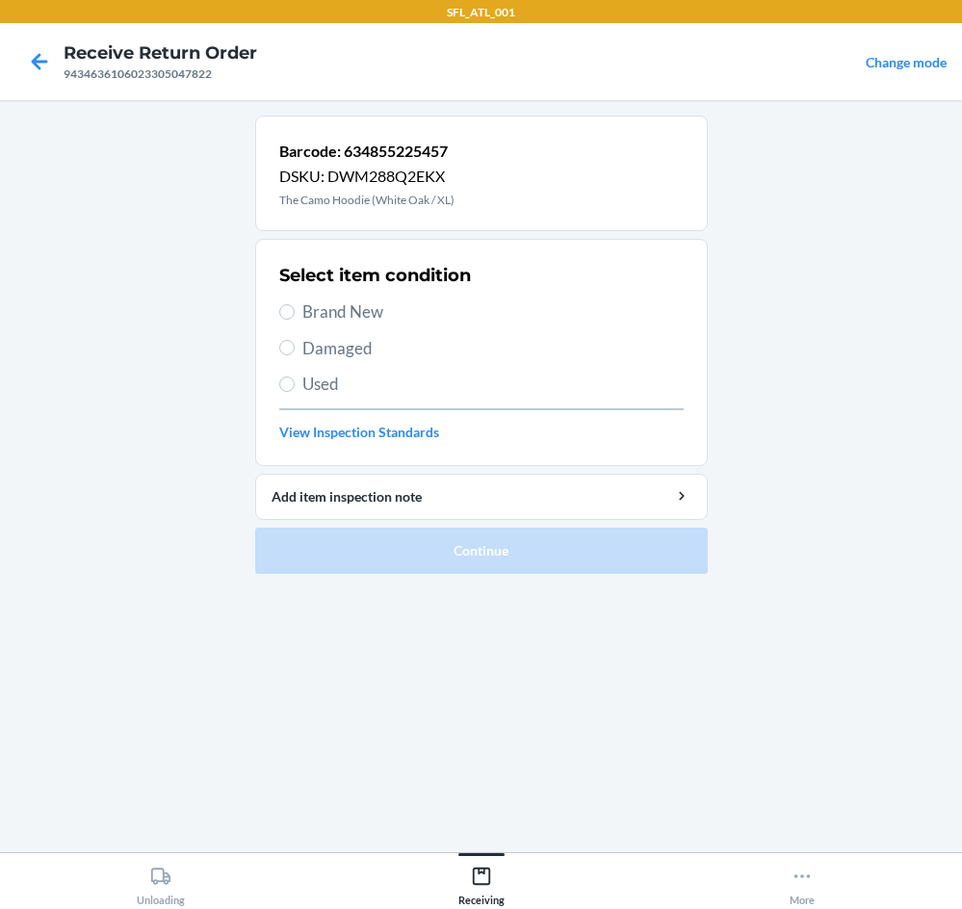
click at [294, 302] on label "Brand New" at bounding box center [481, 312] width 405 height 25
click at [294, 304] on input "Brand New" at bounding box center [286, 311] width 15 height 15
radio input "true"
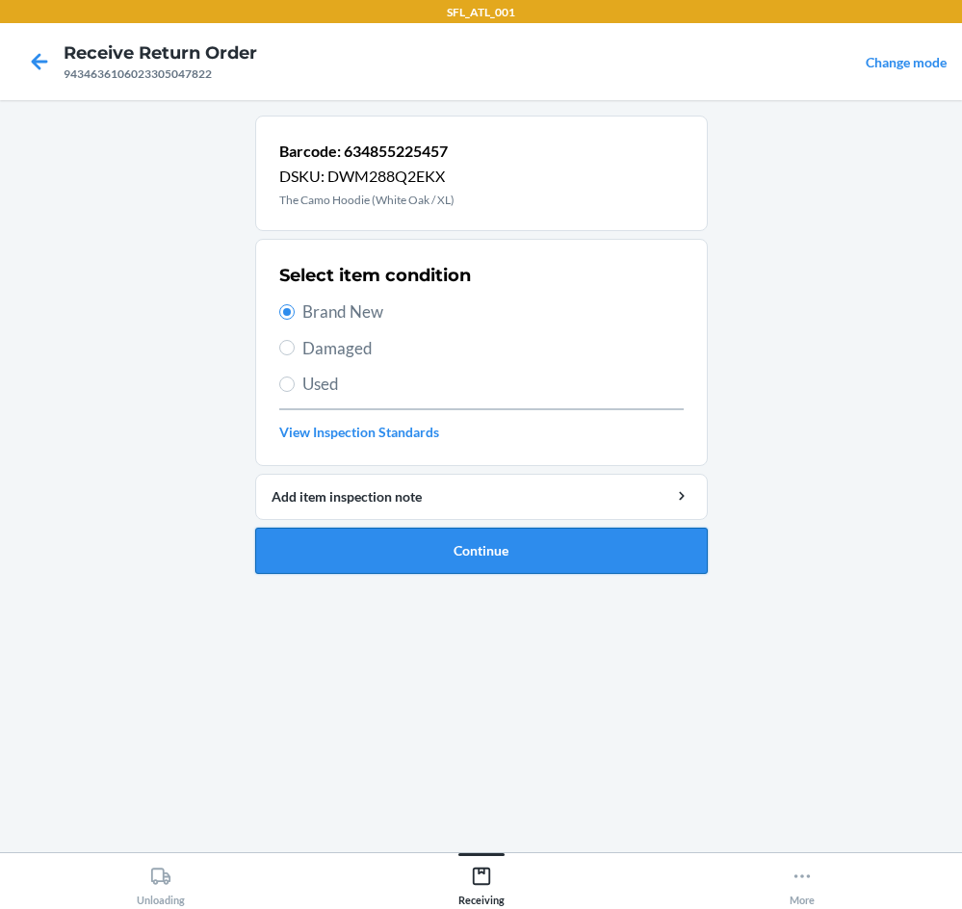
click at [458, 562] on button "Continue" at bounding box center [481, 551] width 453 height 46
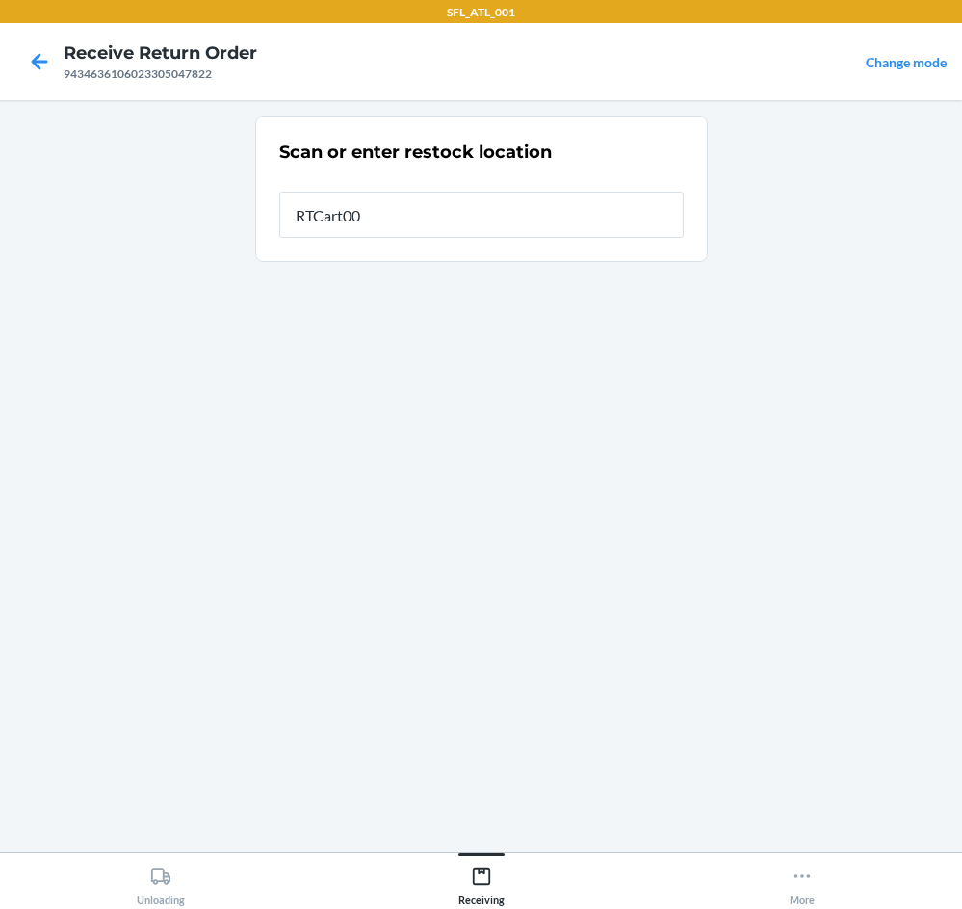
type input "RTCart009"
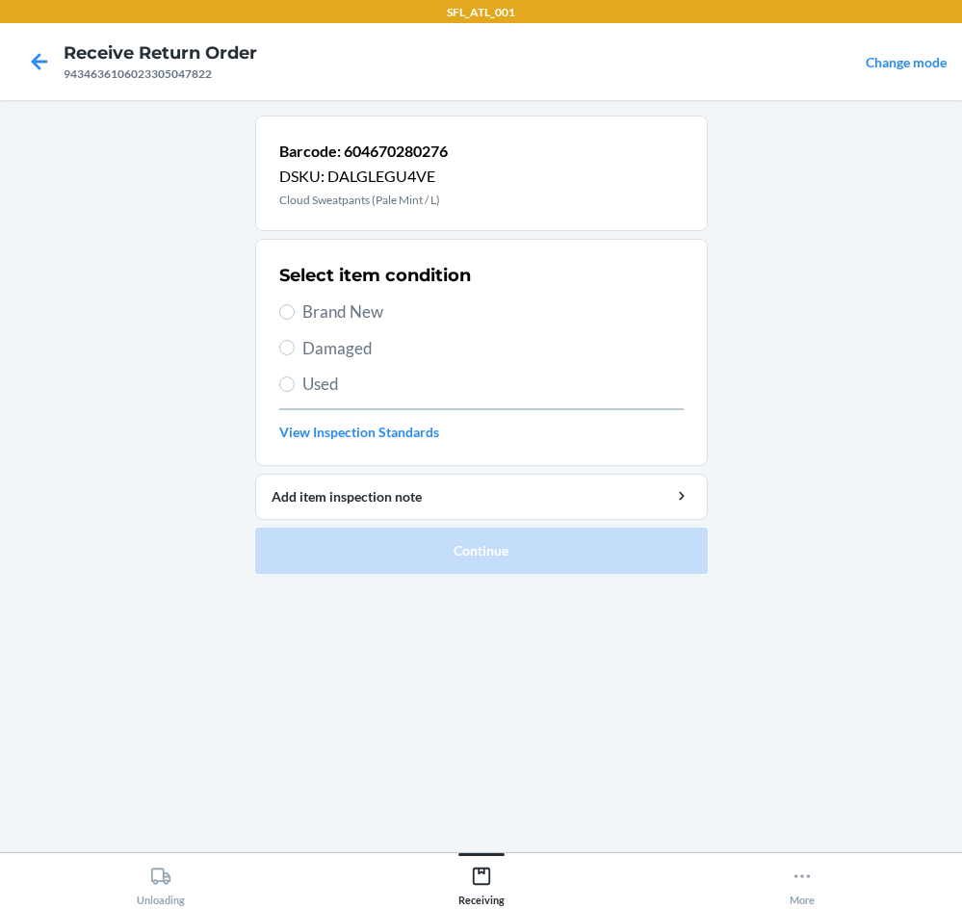
click at [395, 310] on span "Brand New" at bounding box center [494, 312] width 382 height 25
click at [295, 310] on input "Brand New" at bounding box center [286, 311] width 15 height 15
radio input "true"
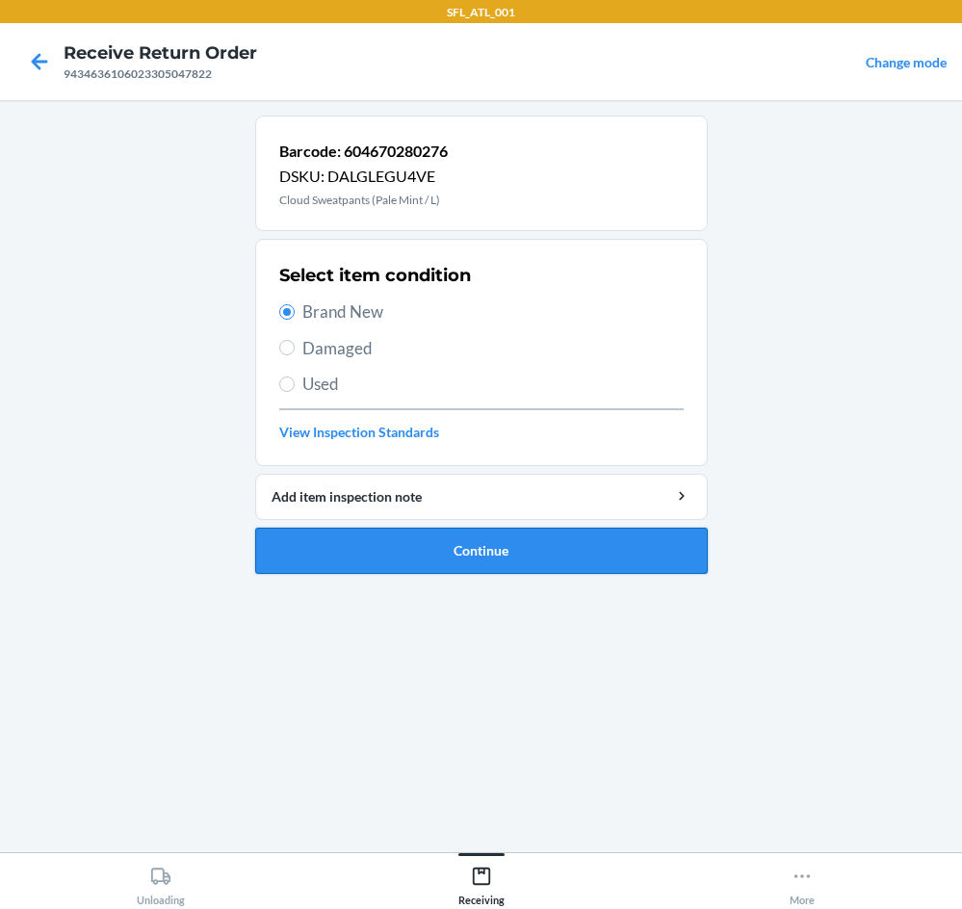
click at [548, 541] on button "Continue" at bounding box center [481, 551] width 453 height 46
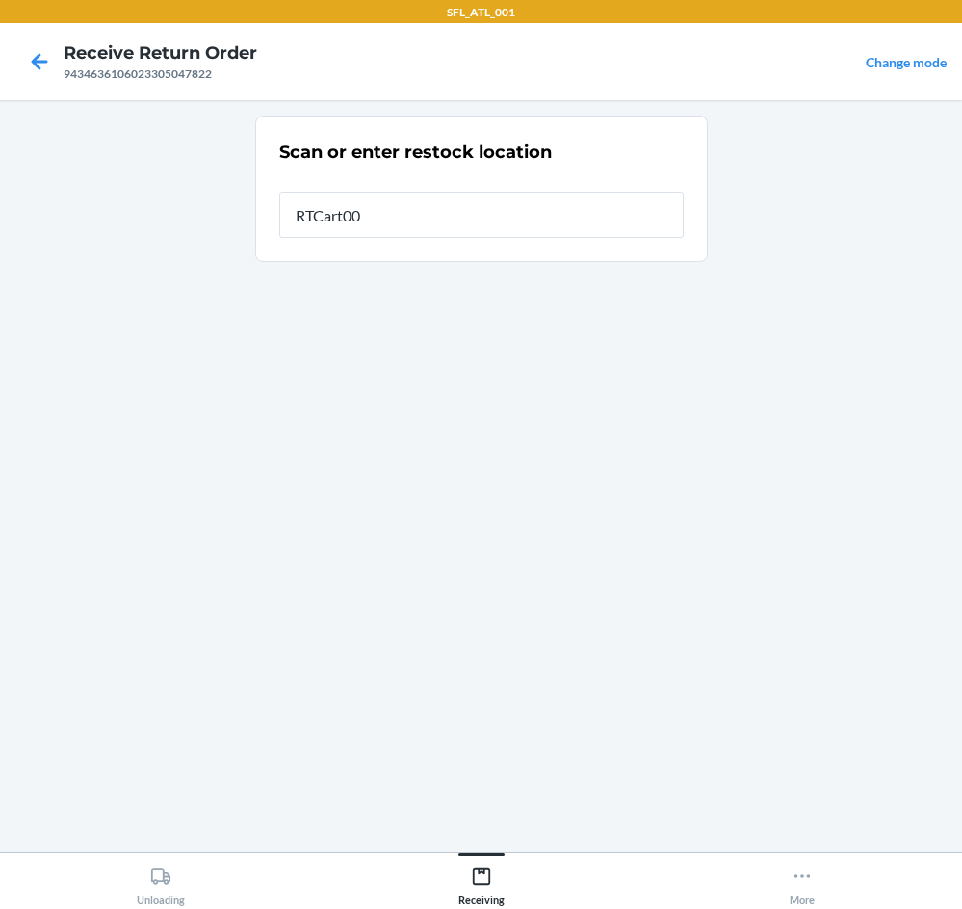
type input "RTCart009"
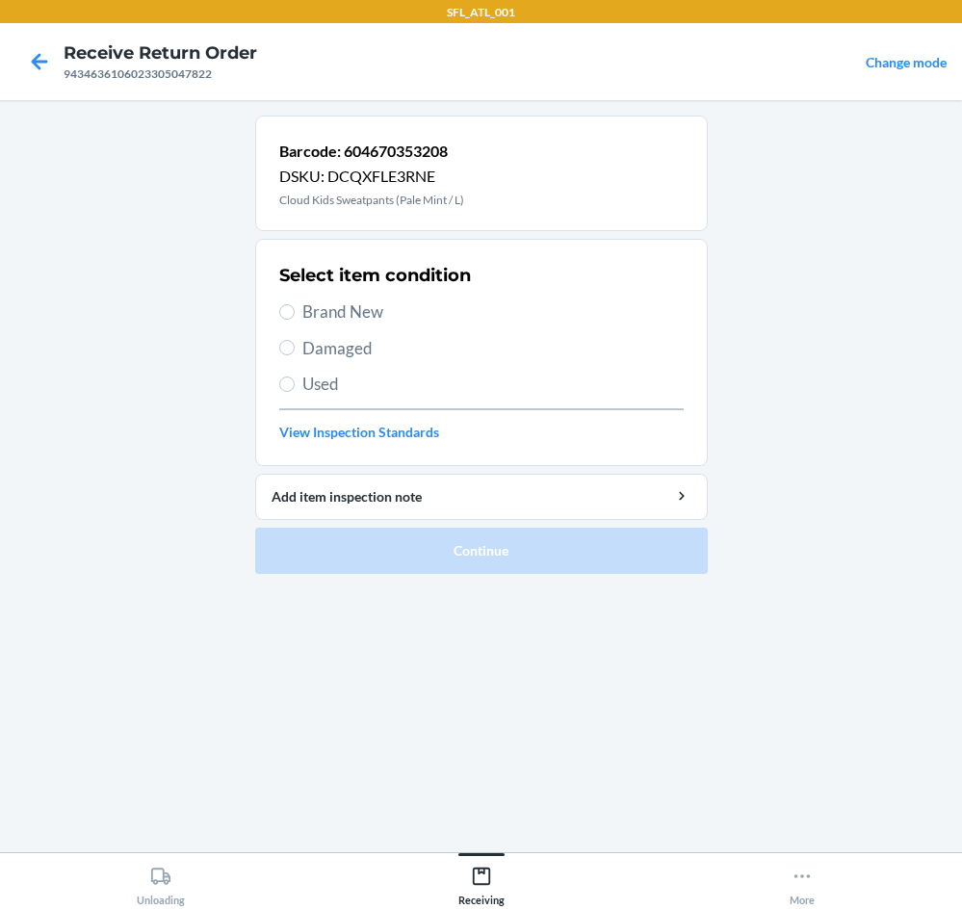
click at [364, 317] on span "Brand New" at bounding box center [494, 312] width 382 height 25
click at [295, 317] on input "Brand New" at bounding box center [286, 311] width 15 height 15
radio input "true"
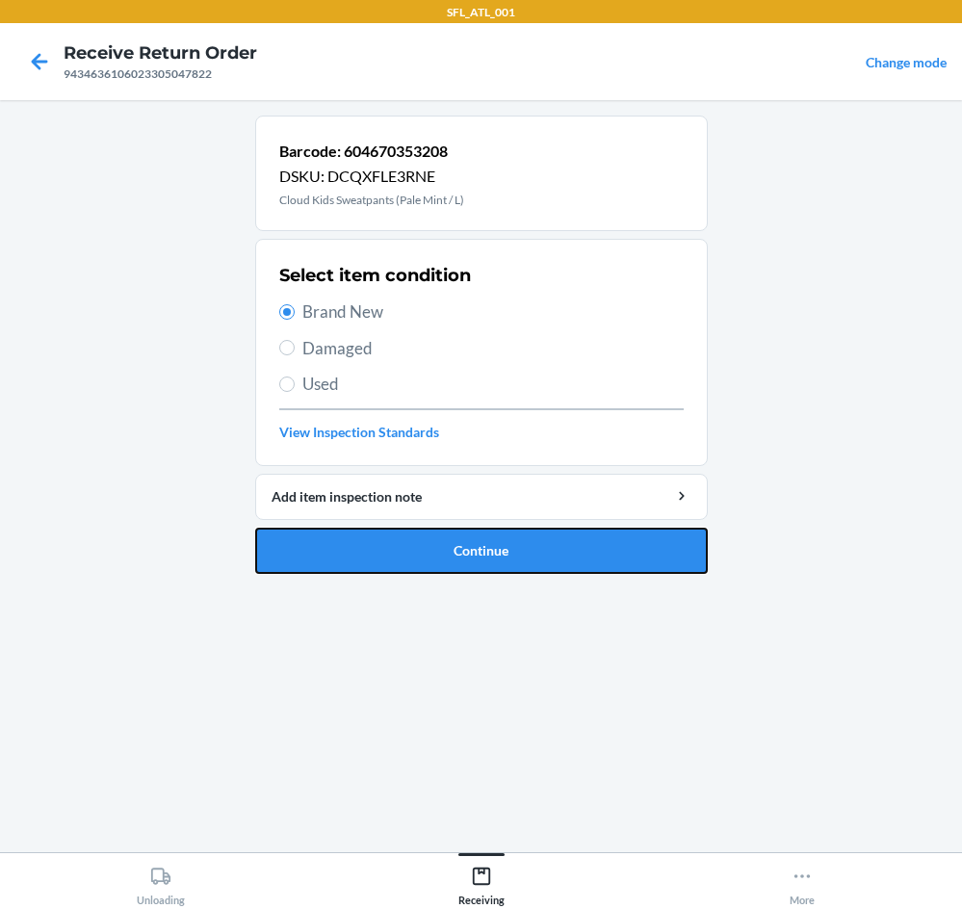
drag, startPoint x: 608, startPoint y: 544, endPoint x: 699, endPoint y: 329, distance: 234.4
click at [605, 519] on li "Barcode: 604670353208 DSKU: DCQXFLE3RNE Cloud Kids Sweatpants (Pale Mint / L) S…" at bounding box center [481, 345] width 453 height 459
drag, startPoint x: 432, startPoint y: 549, endPoint x: 374, endPoint y: 377, distance: 181.9
click at [420, 544] on button "Continue" at bounding box center [481, 551] width 453 height 46
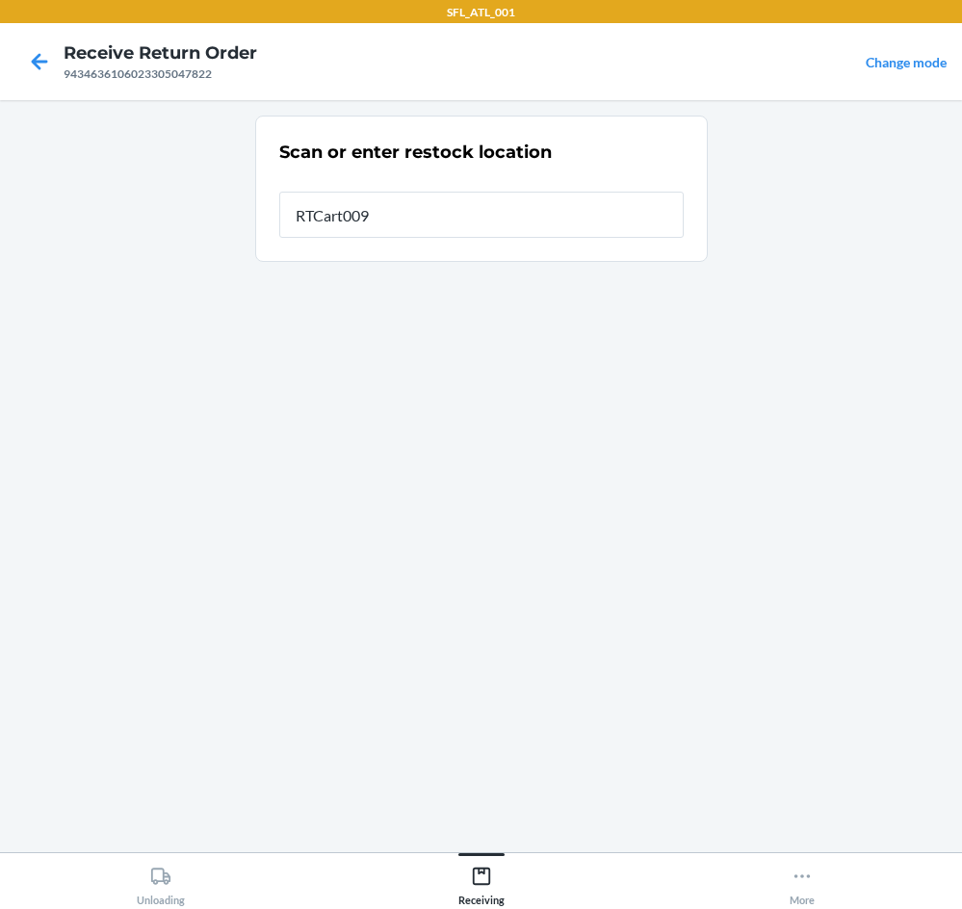
type input "RTCart009"
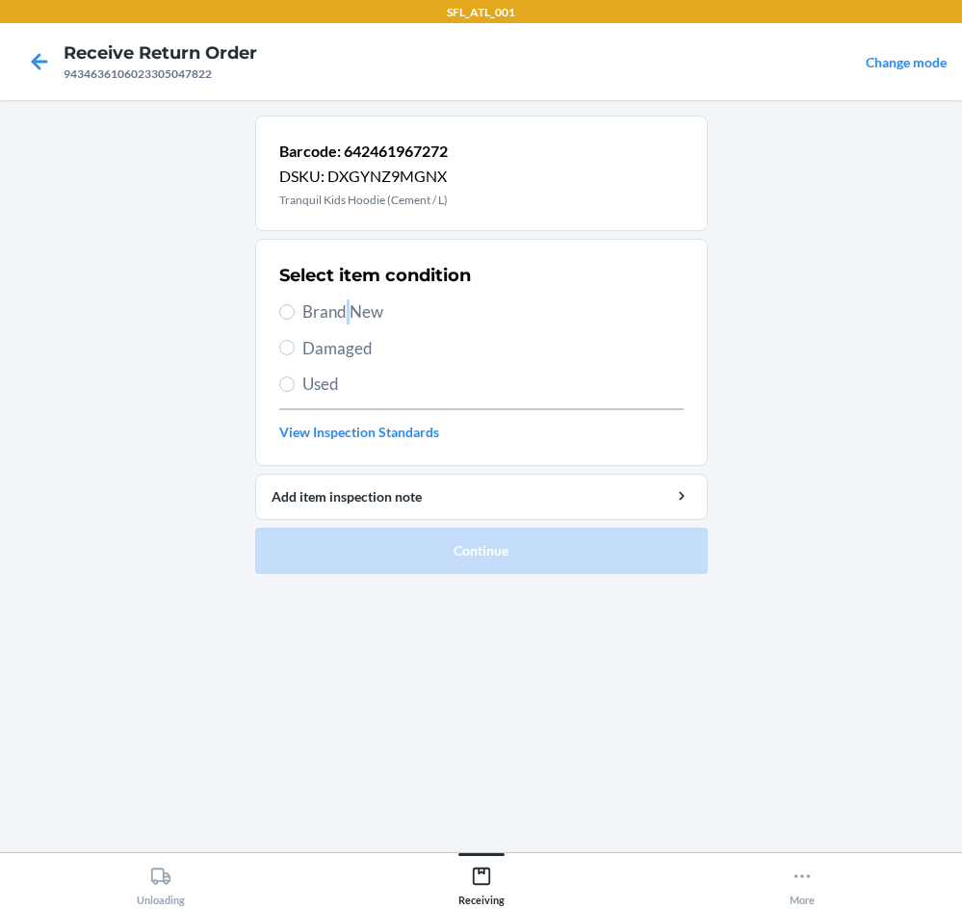
click at [346, 310] on span "Brand New" at bounding box center [494, 312] width 382 height 25
click at [294, 314] on input "Brand New" at bounding box center [286, 311] width 15 height 15
radio input "true"
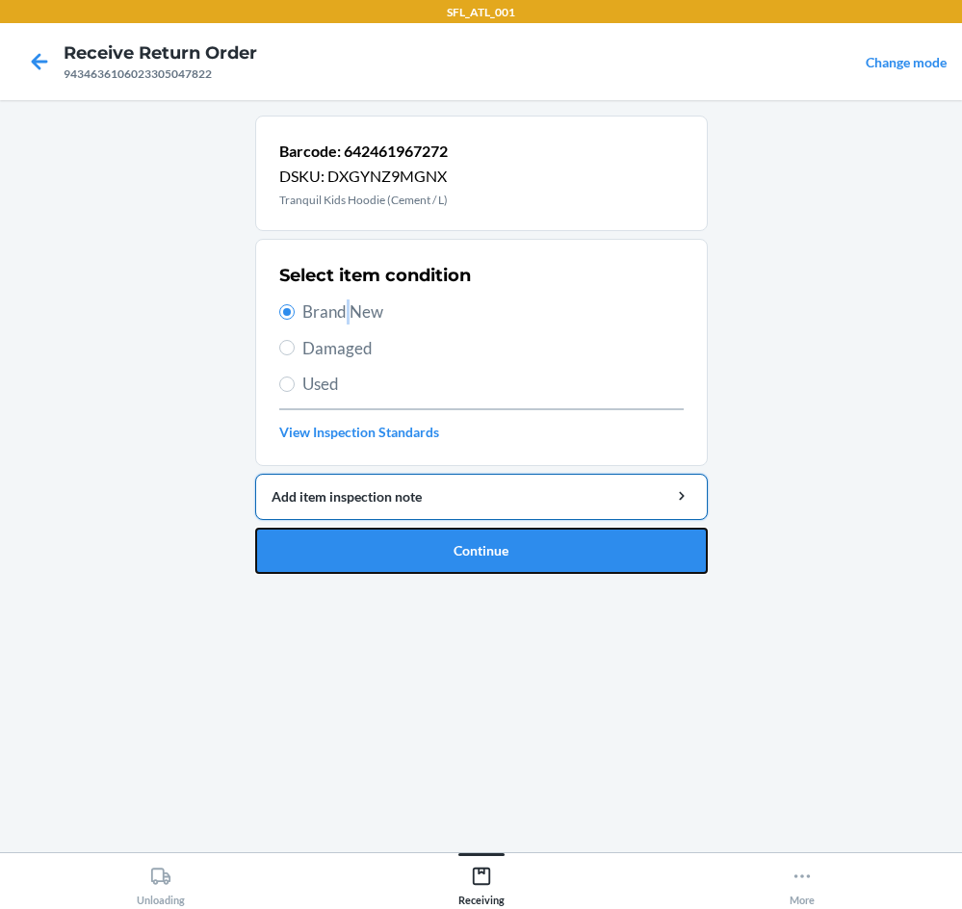
drag, startPoint x: 413, startPoint y: 531, endPoint x: 355, endPoint y: 487, distance: 72.3
click at [355, 487] on li "Barcode: 642461967272 DSKU: DXGYNZ9MGNX Tranquil Kids Hoodie (Cement / L) Selec…" at bounding box center [481, 345] width 453 height 459
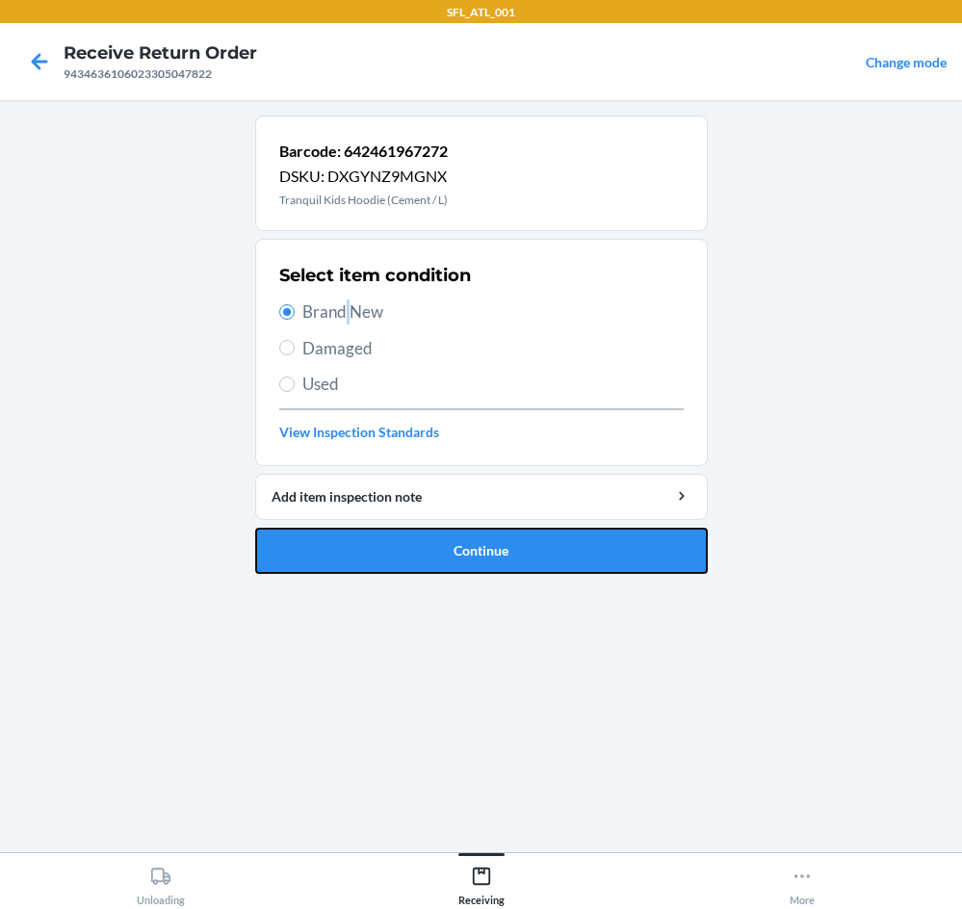
drag, startPoint x: 580, startPoint y: 558, endPoint x: 569, endPoint y: 377, distance: 181.4
click at [577, 558] on button "Continue" at bounding box center [481, 551] width 453 height 46
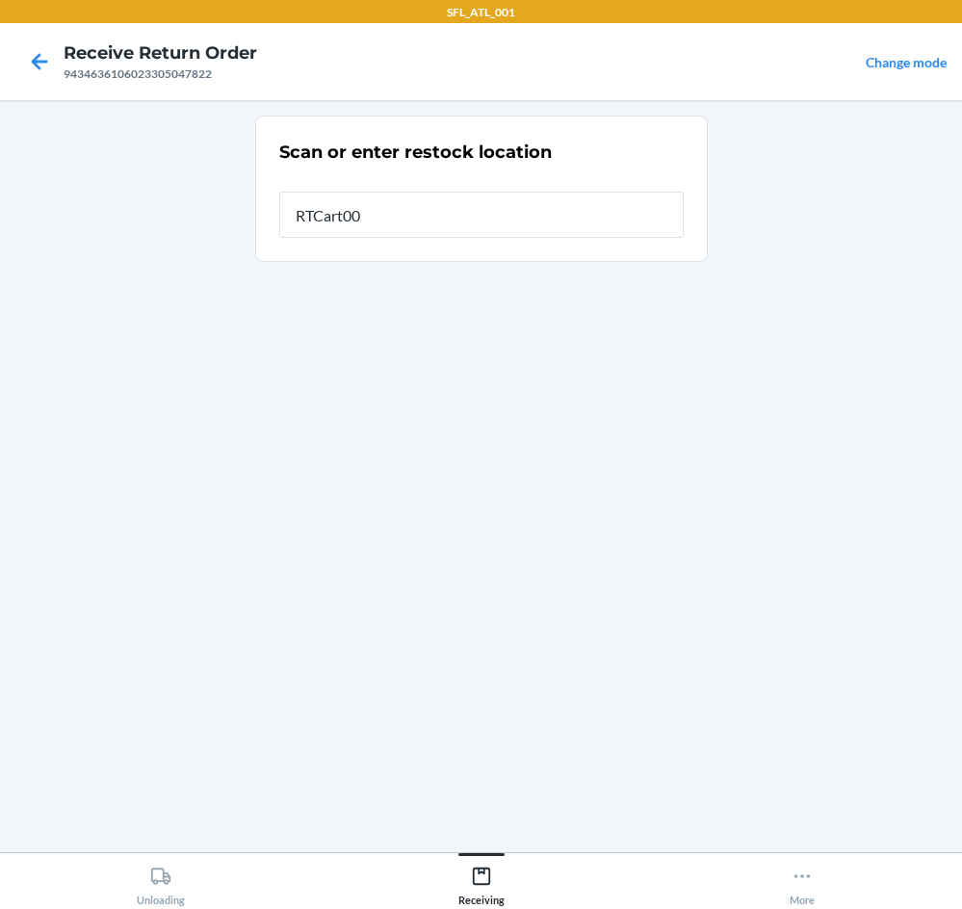
type input "RTCart009"
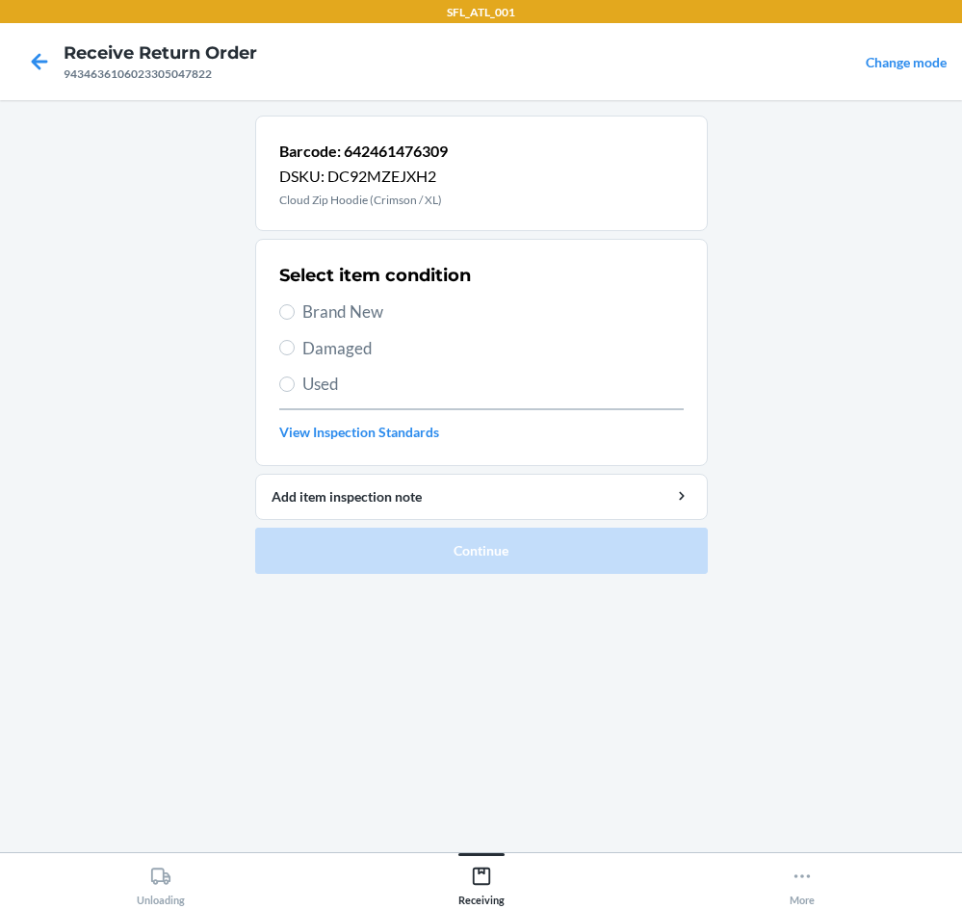
click at [292, 319] on label "Brand New" at bounding box center [481, 312] width 405 height 25
click at [292, 319] on input "Brand New" at bounding box center [286, 311] width 15 height 15
radio input "true"
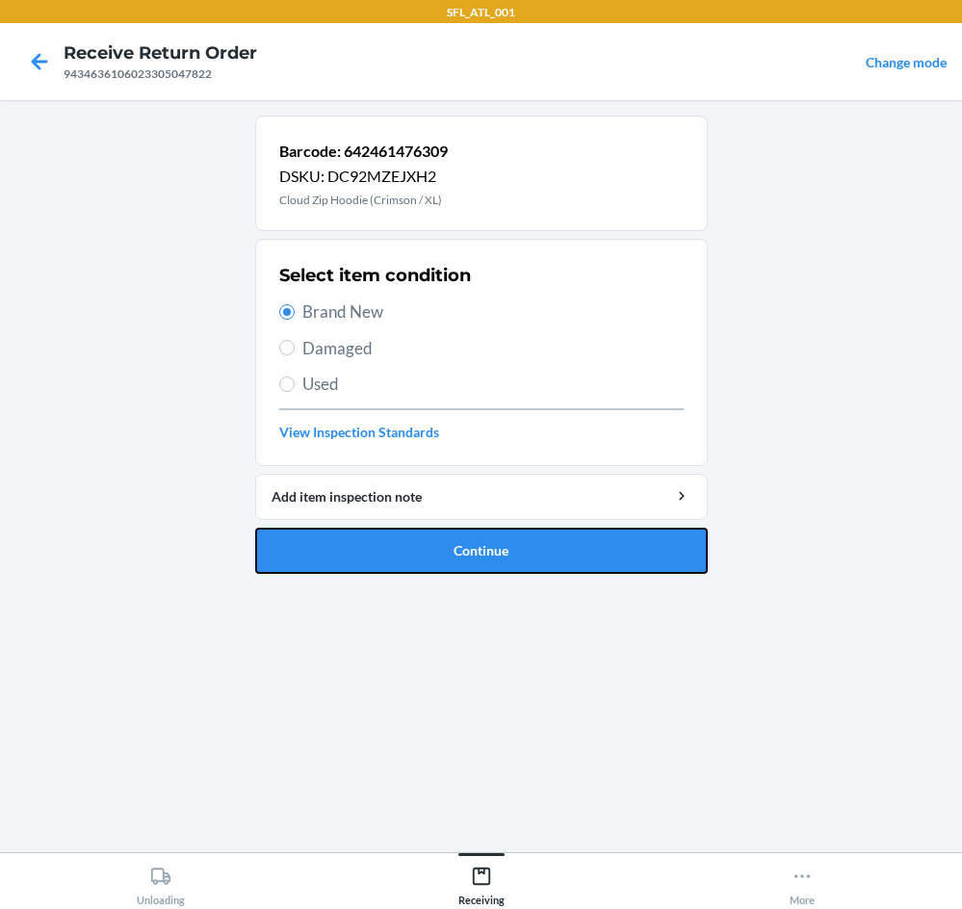
drag, startPoint x: 487, startPoint y: 542, endPoint x: 469, endPoint y: 542, distance: 18.3
click at [454, 545] on button "Continue" at bounding box center [481, 551] width 453 height 46
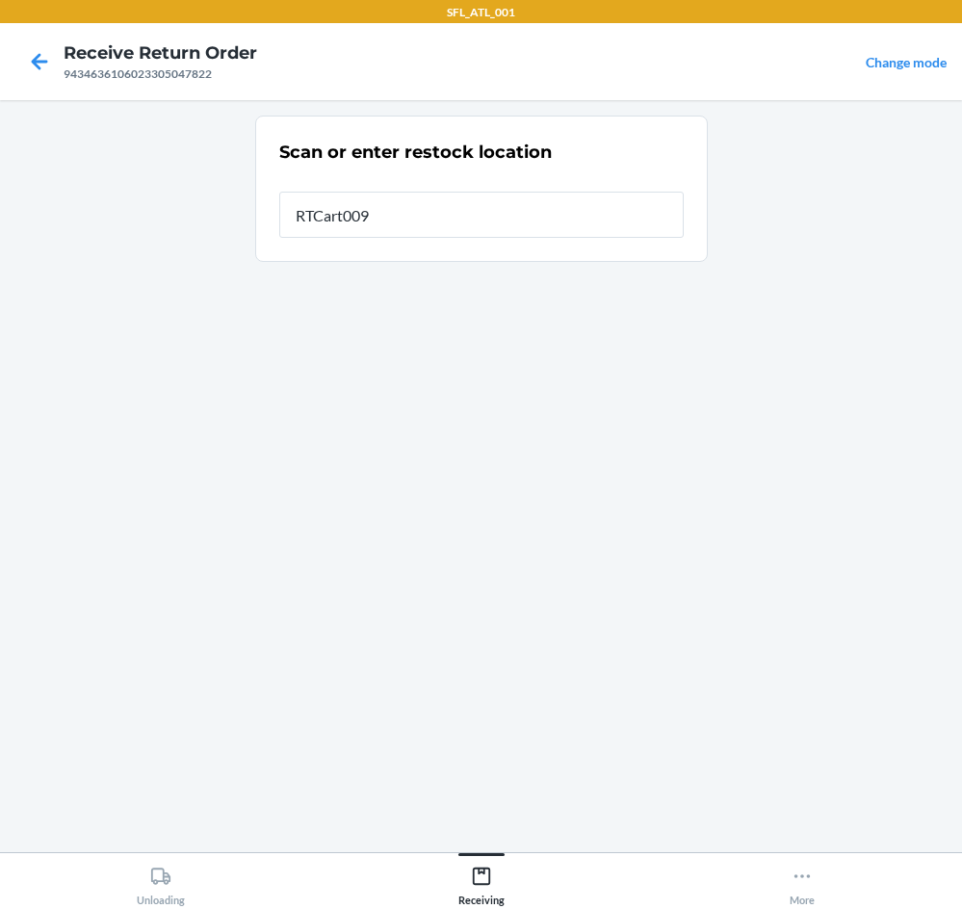
type input "RTCart009"
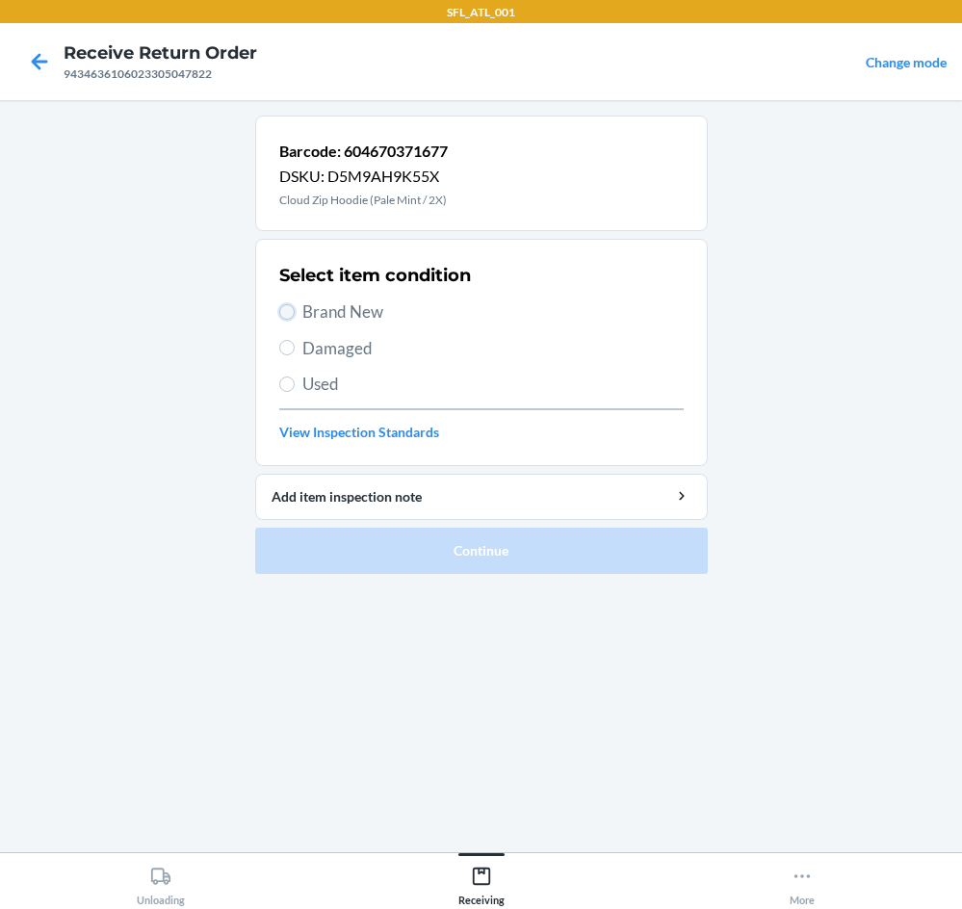
drag, startPoint x: 283, startPoint y: 306, endPoint x: 352, endPoint y: 431, distance: 141.9
click at [286, 308] on input "Brand New" at bounding box center [286, 311] width 15 height 15
radio input "true"
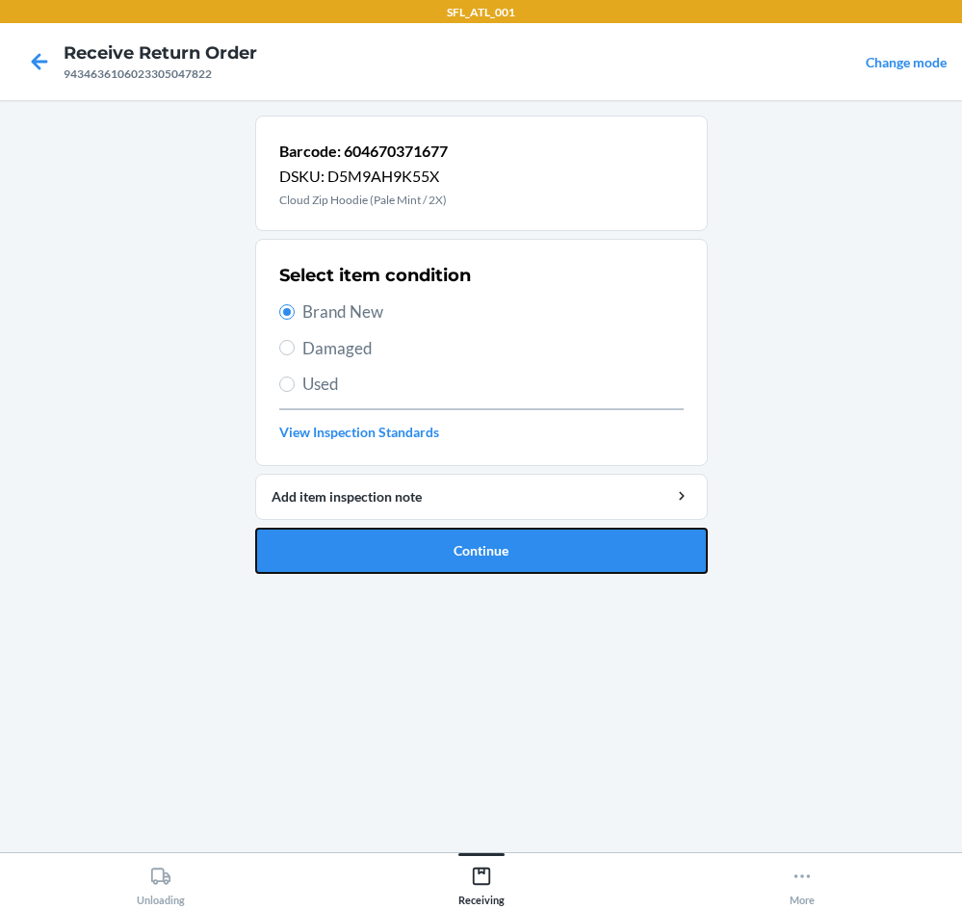
click at [416, 560] on button "Continue" at bounding box center [481, 551] width 453 height 46
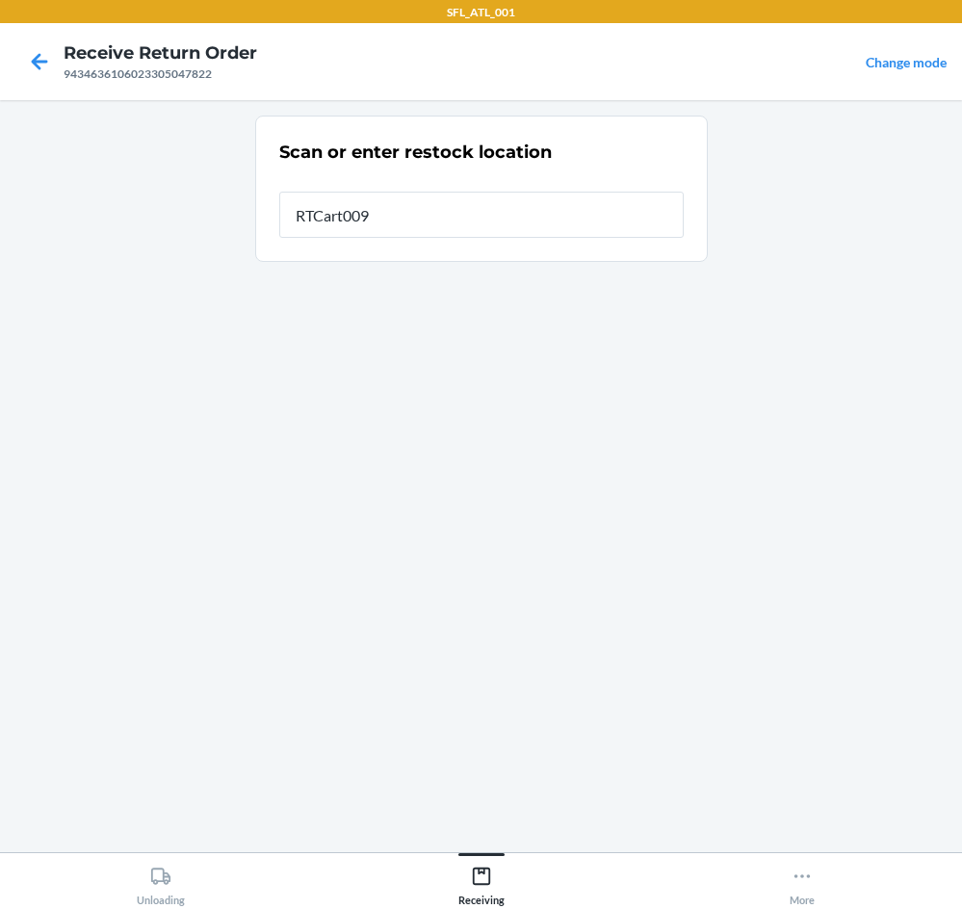
type input "RTCart009"
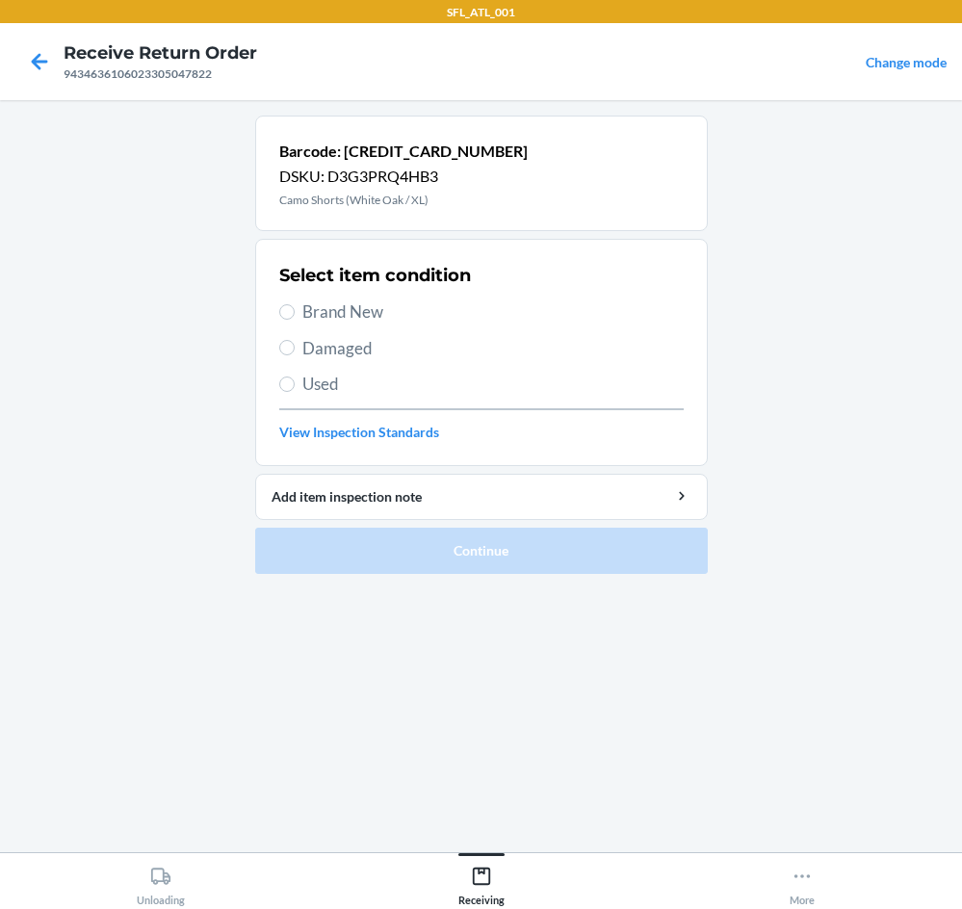
click at [352, 311] on span "Brand New" at bounding box center [494, 312] width 382 height 25
click at [295, 311] on input "Brand New" at bounding box center [286, 311] width 15 height 15
radio input "true"
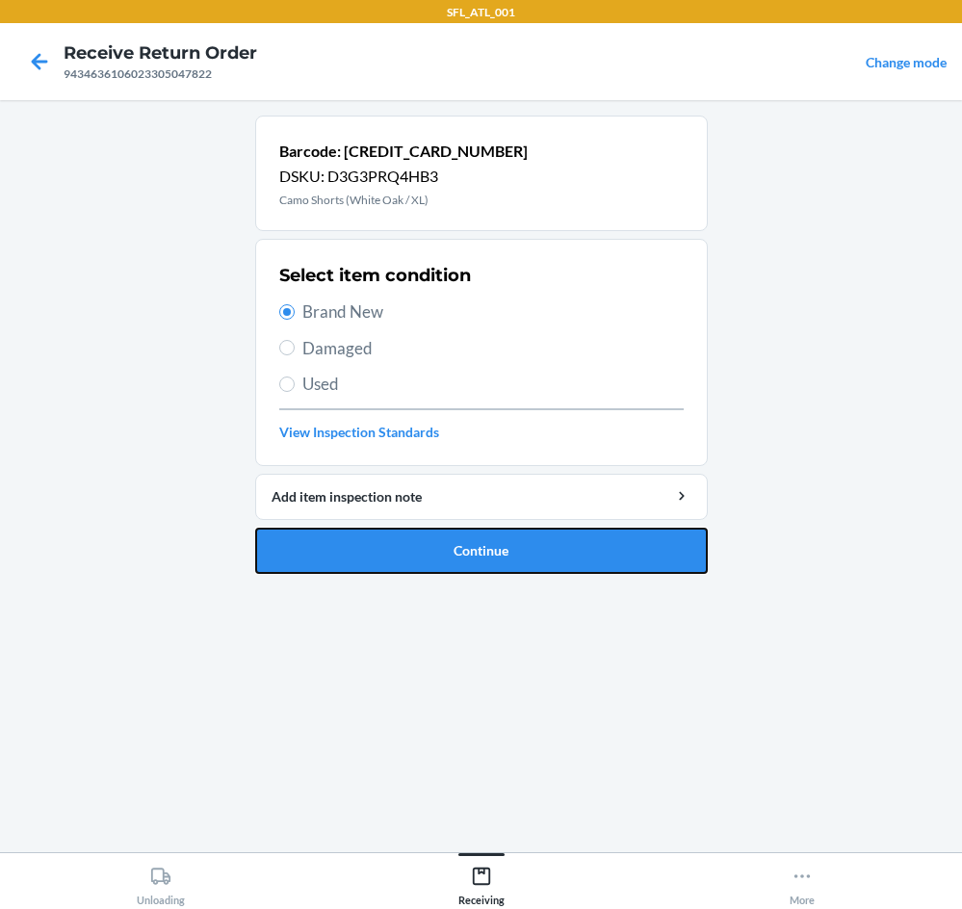
drag, startPoint x: 502, startPoint y: 554, endPoint x: 482, endPoint y: 561, distance: 21.3
click at [502, 562] on button "Continue" at bounding box center [481, 551] width 453 height 46
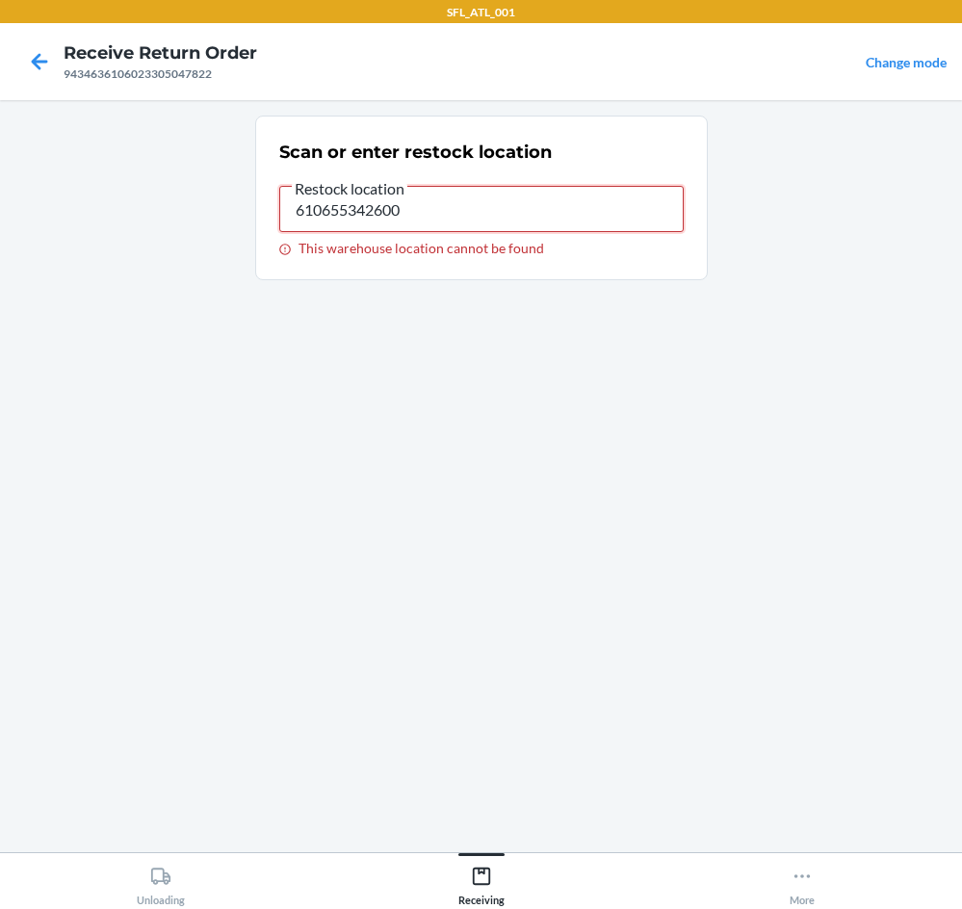
click at [517, 209] on input "610655342600" at bounding box center [481, 209] width 405 height 46
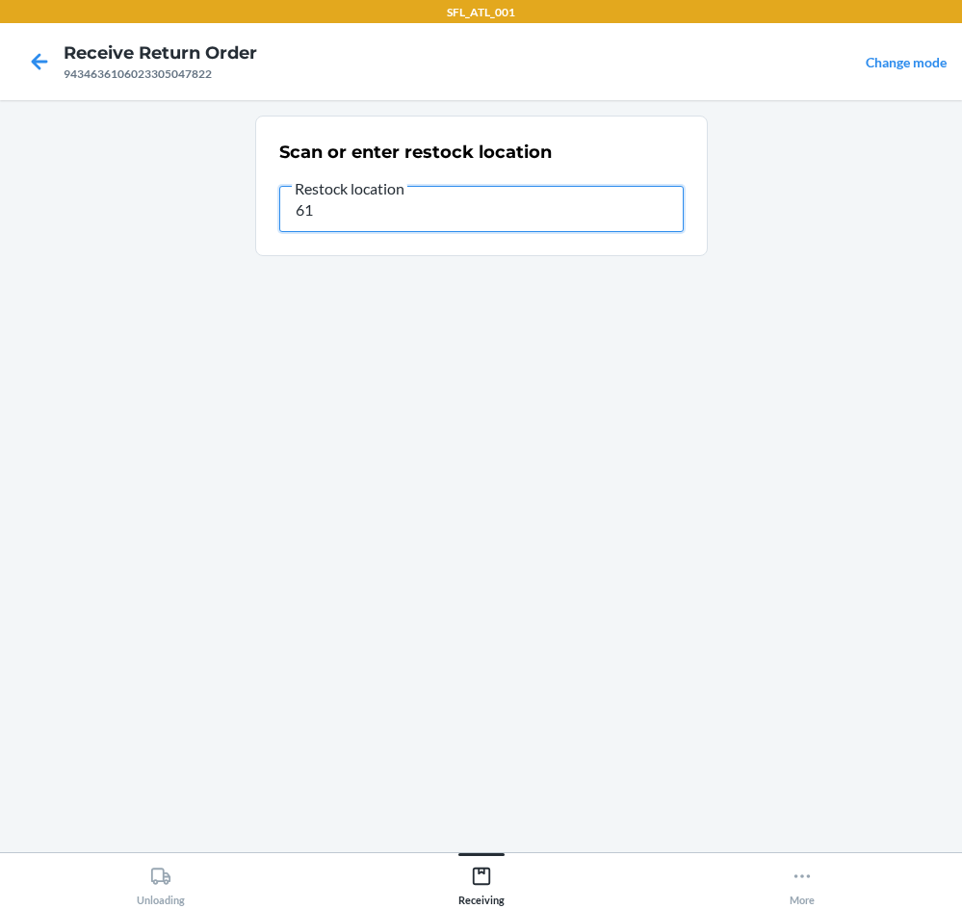
type input "6"
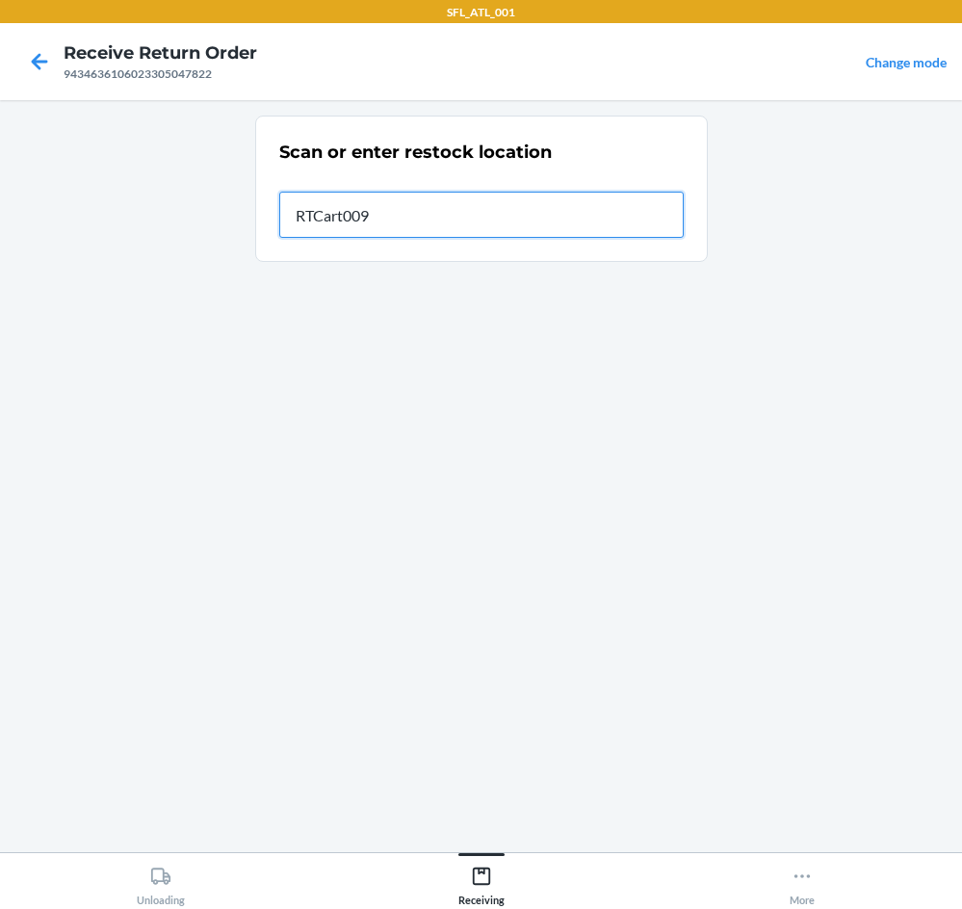
type input "RTCart009"
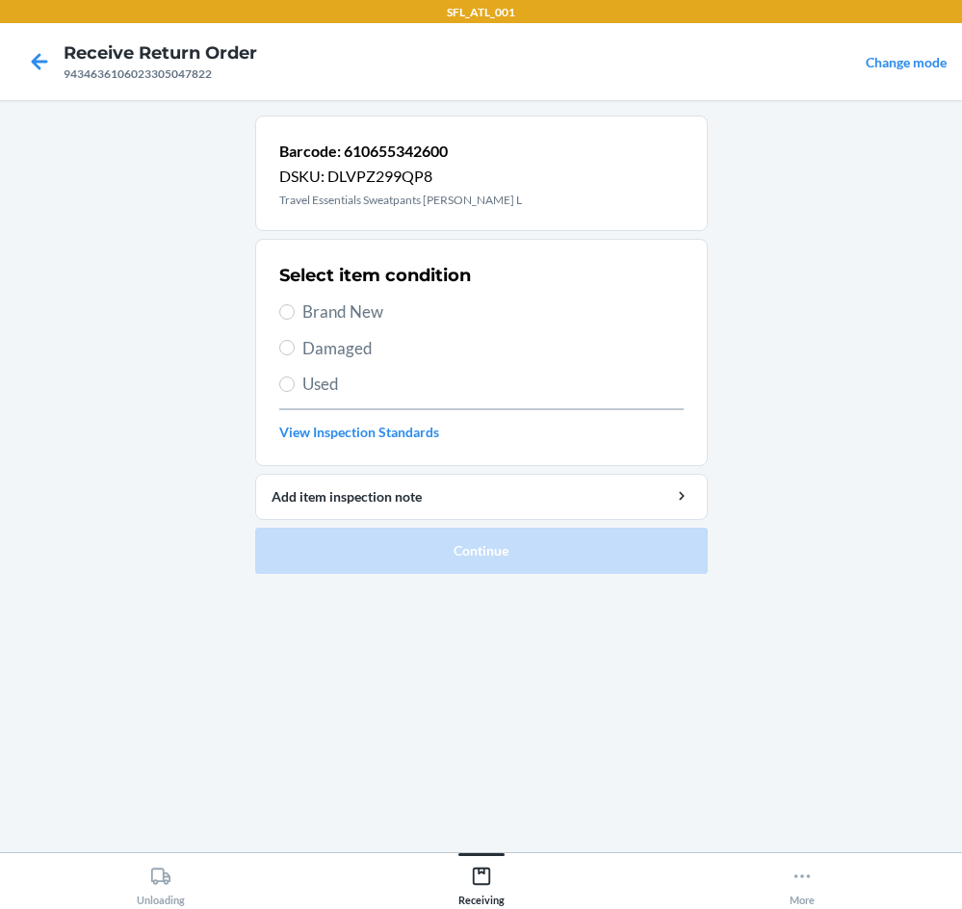
click at [336, 321] on span "Brand New" at bounding box center [494, 312] width 382 height 25
click at [295, 320] on input "Brand New" at bounding box center [286, 311] width 15 height 15
radio input "true"
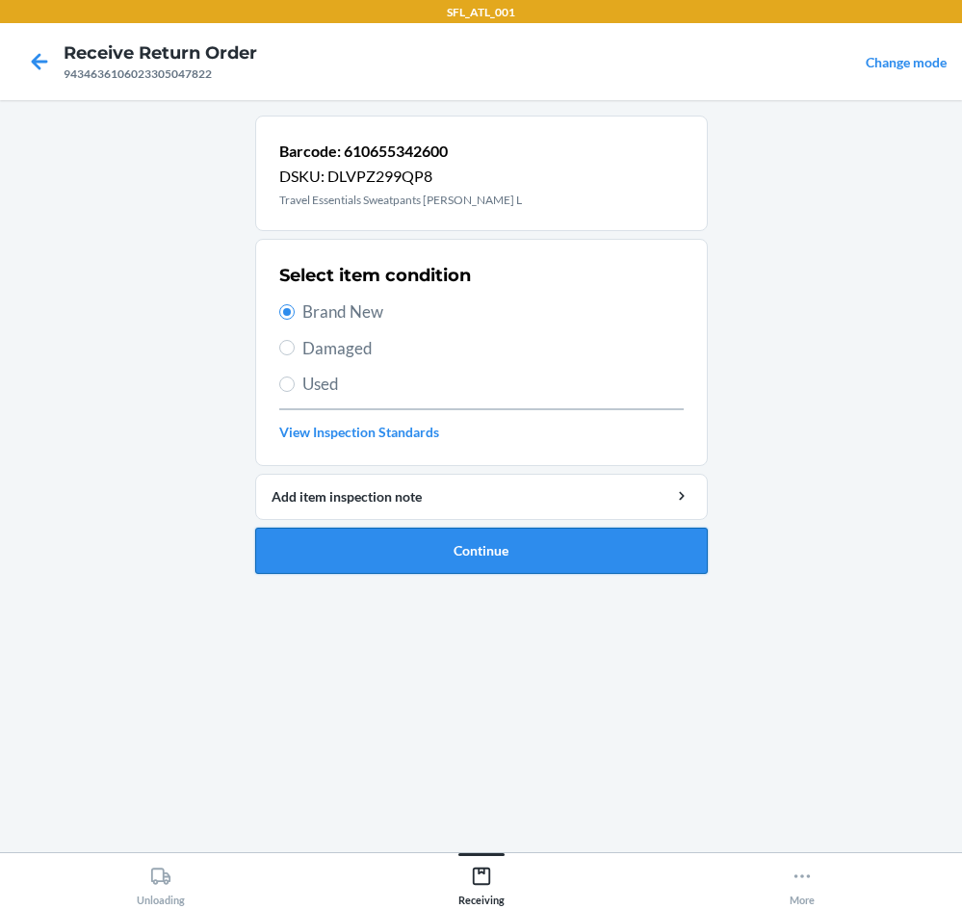
click at [483, 550] on button "Continue" at bounding box center [481, 551] width 453 height 46
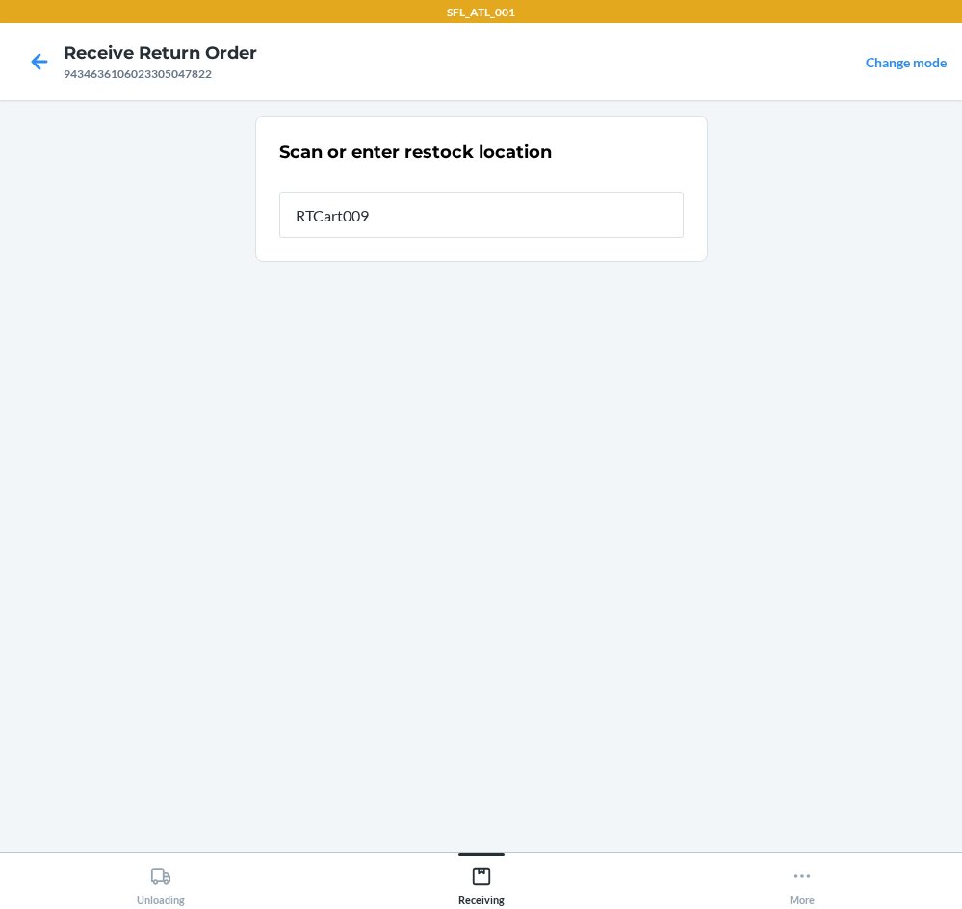
type input "RTCart009"
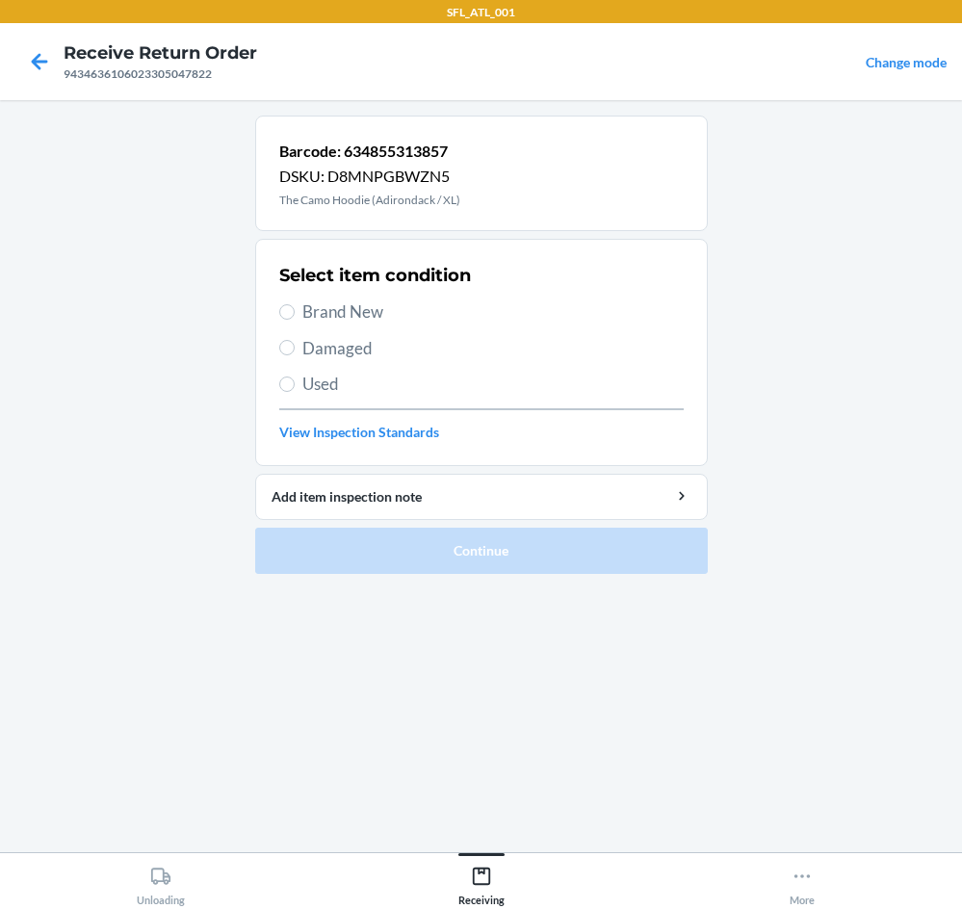
drag, startPoint x: 307, startPoint y: 315, endPoint x: 405, endPoint y: 347, distance: 102.4
click at [307, 314] on span "Brand New" at bounding box center [494, 312] width 382 height 25
click at [295, 314] on input "Brand New" at bounding box center [286, 311] width 15 height 15
radio input "true"
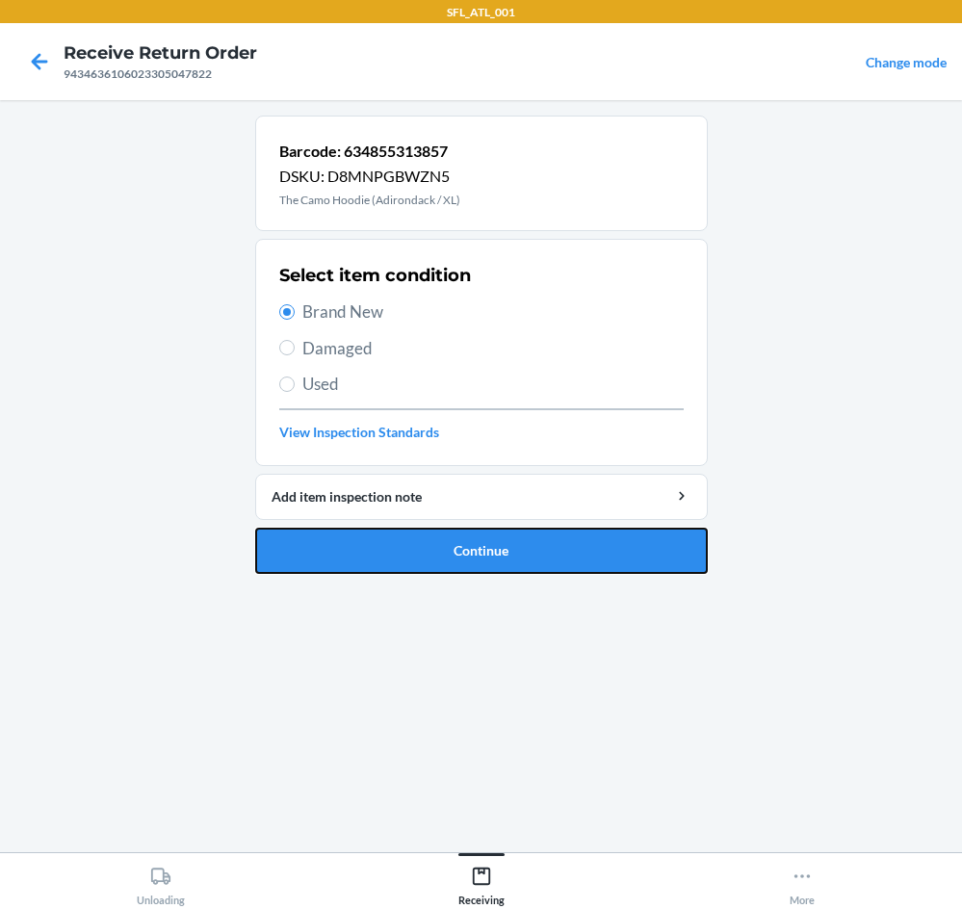
click at [544, 555] on button "Continue" at bounding box center [481, 551] width 453 height 46
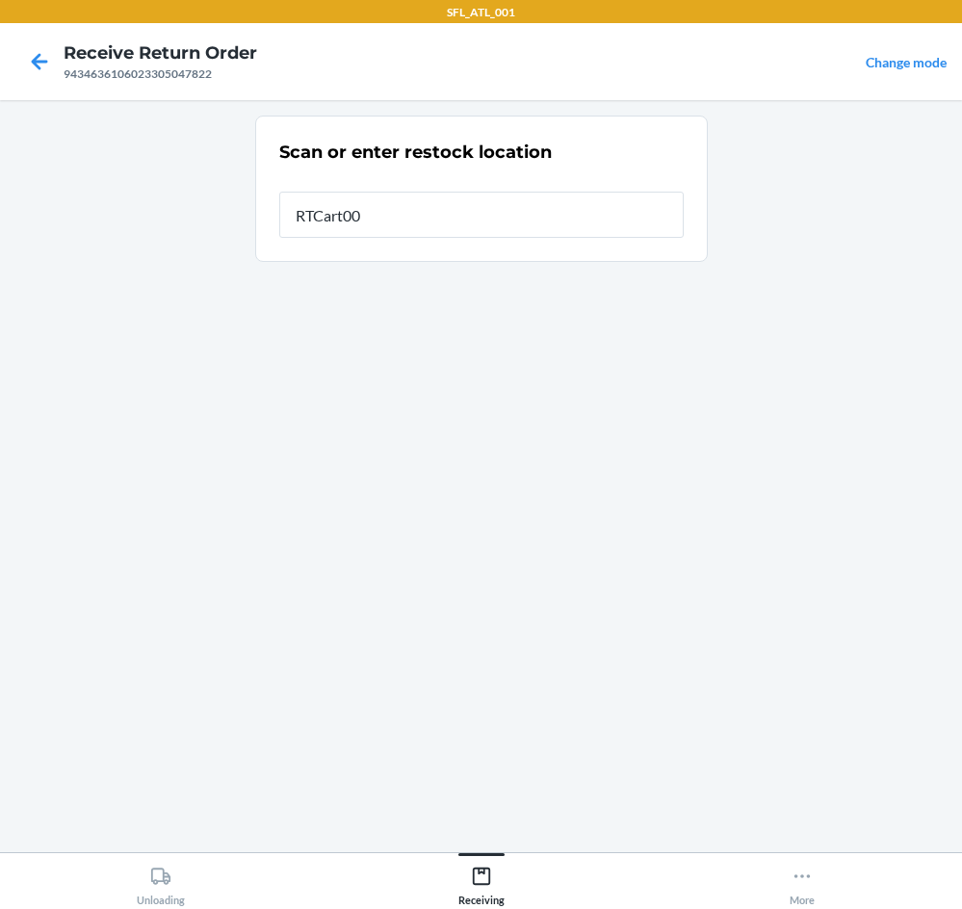
type input "RTCart009"
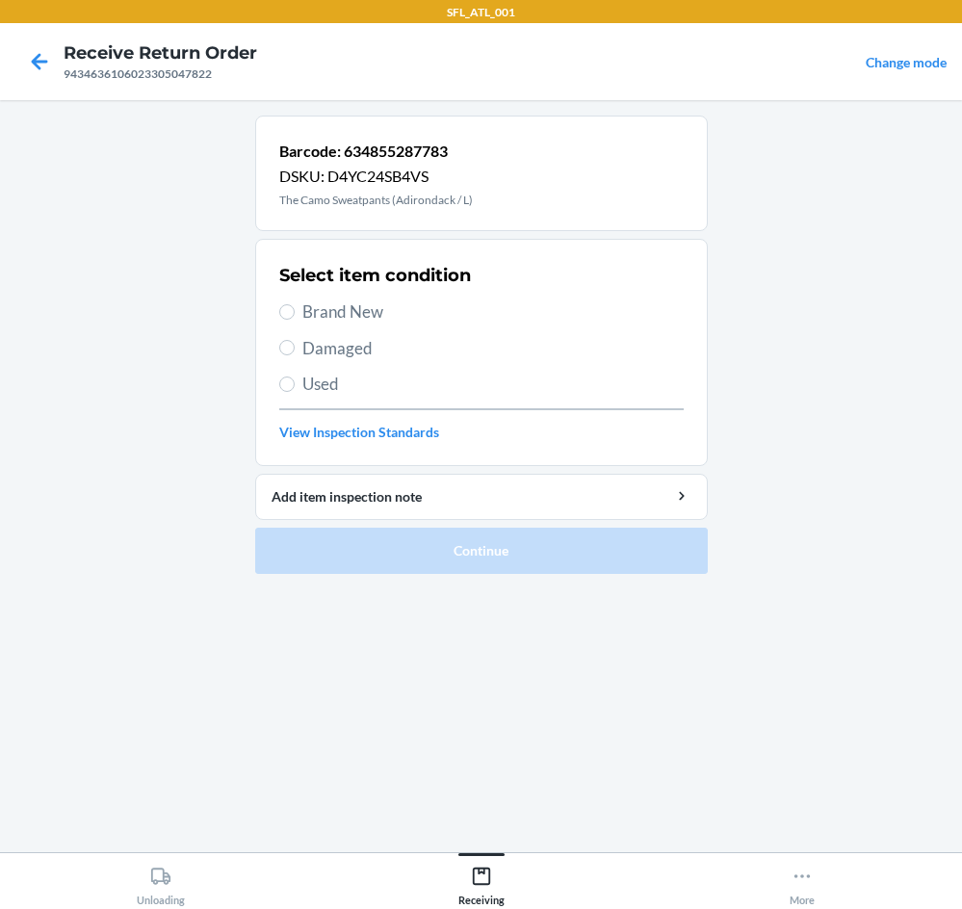
click at [378, 311] on span "Brand New" at bounding box center [494, 312] width 382 height 25
click at [295, 311] on input "Brand New" at bounding box center [286, 311] width 15 height 15
radio input "true"
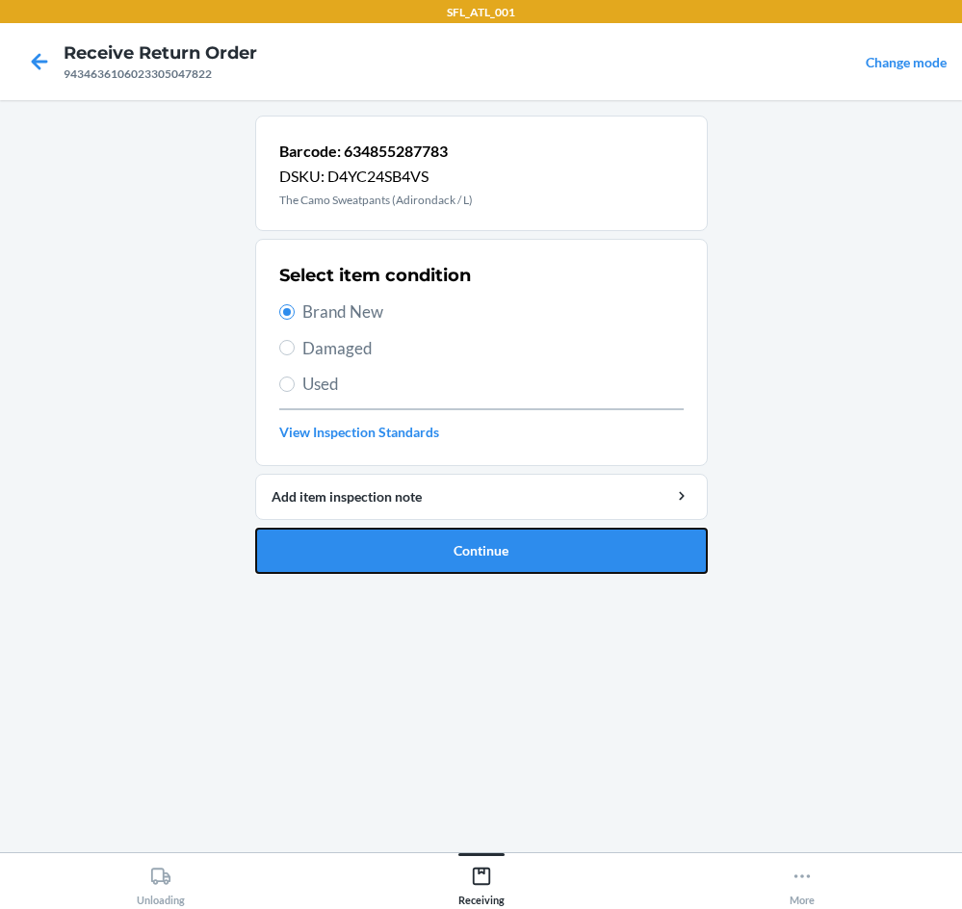
drag, startPoint x: 502, startPoint y: 544, endPoint x: 461, endPoint y: 518, distance: 48.9
click at [481, 537] on button "Continue" at bounding box center [481, 551] width 453 height 46
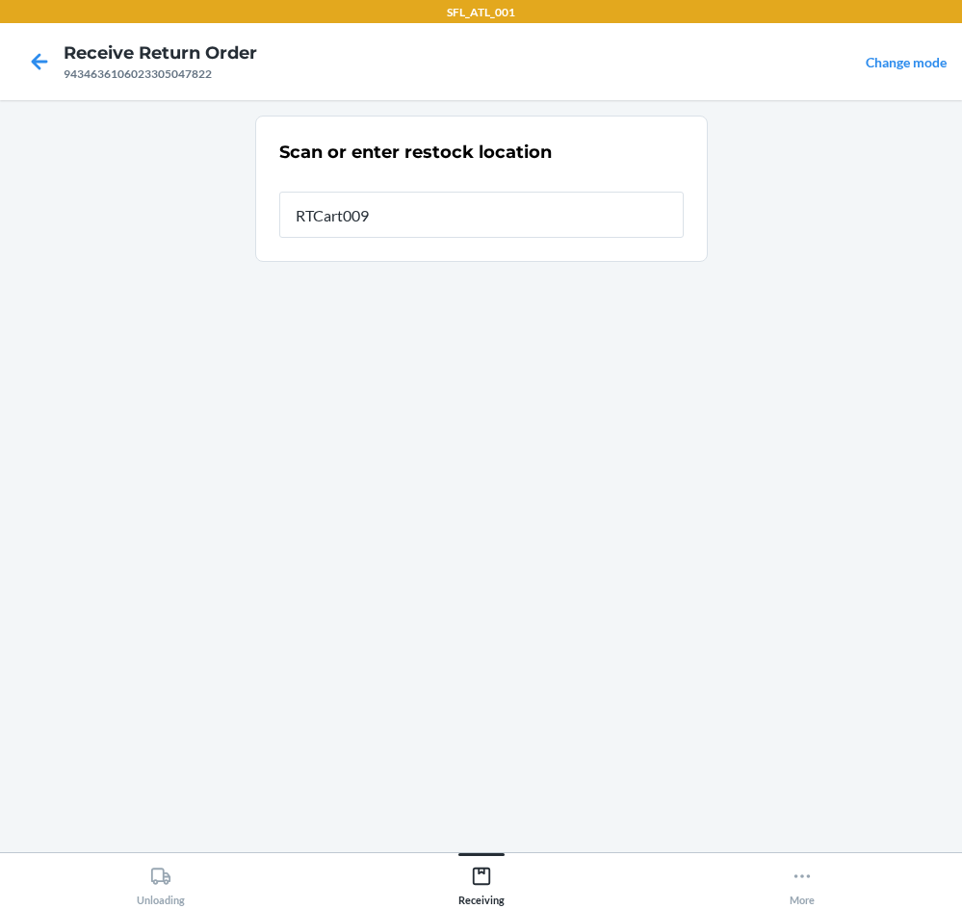
type input "RTCart009"
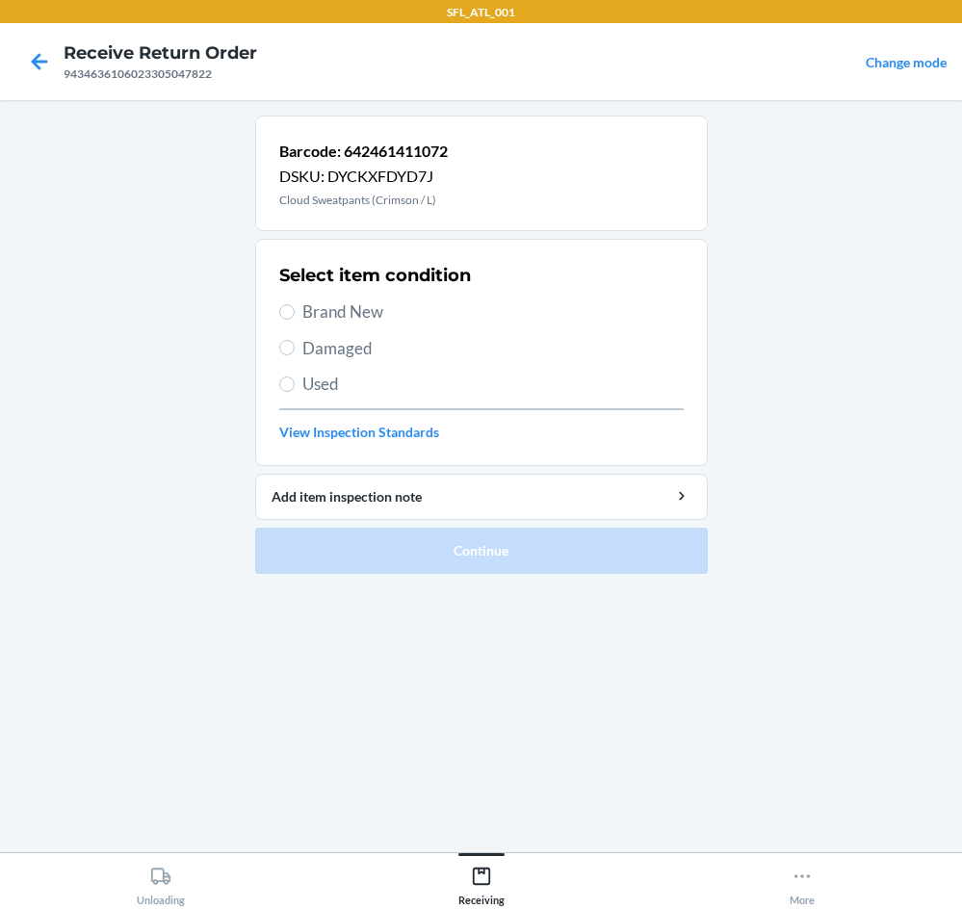
drag, startPoint x: 299, startPoint y: 308, endPoint x: 324, endPoint y: 376, distance: 71.9
click at [297, 320] on label "Brand New" at bounding box center [481, 312] width 405 height 25
click at [295, 320] on input "Brand New" at bounding box center [286, 311] width 15 height 15
radio input "true"
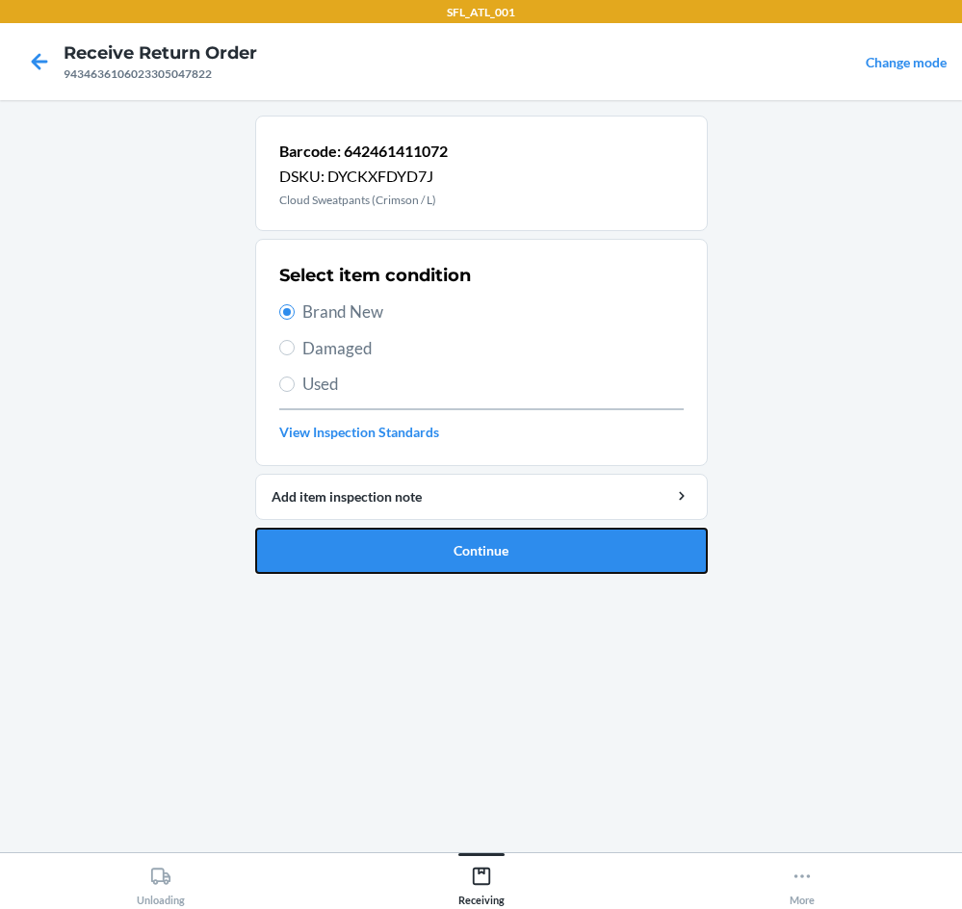
drag, startPoint x: 521, startPoint y: 546, endPoint x: 452, endPoint y: 464, distance: 107.3
click at [487, 518] on li "Barcode: 642461411072 DSKU: DYCKXFDYD7J Cloud Sweatpants (Crimson / L) Select i…" at bounding box center [481, 345] width 453 height 459
drag, startPoint x: 489, startPoint y: 542, endPoint x: 499, endPoint y: 464, distance: 78.6
click at [491, 528] on button "Continue" at bounding box center [481, 551] width 453 height 46
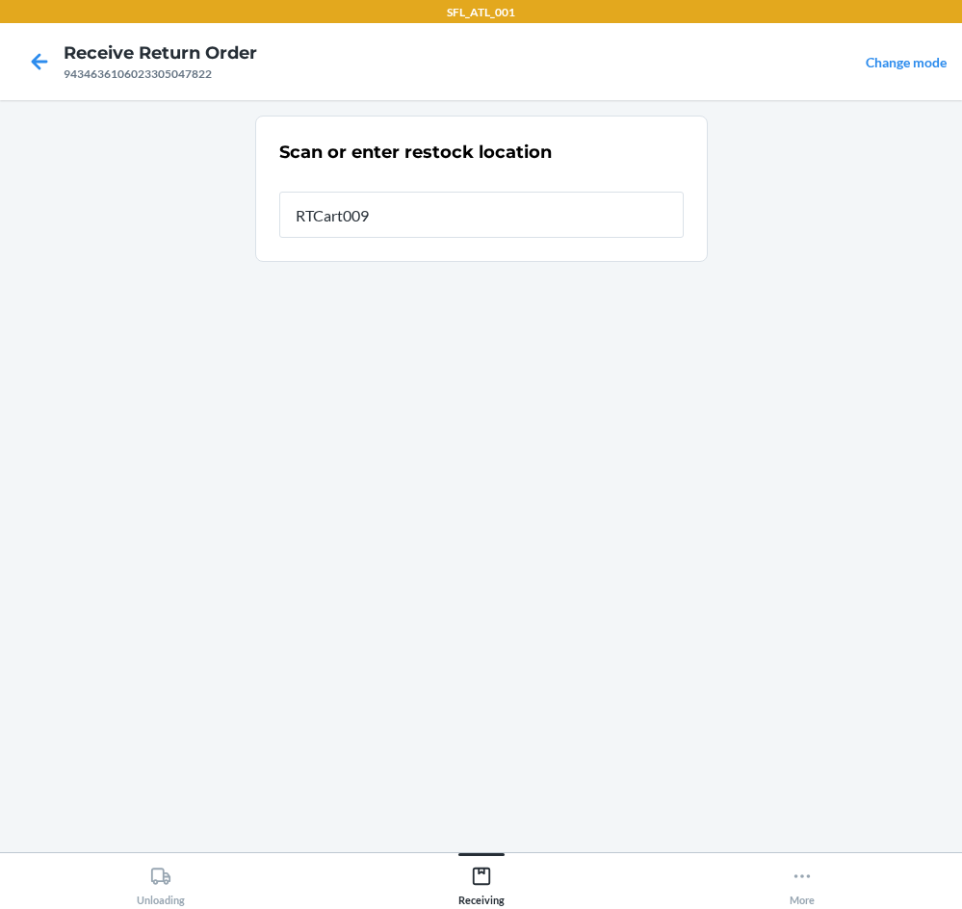
type input "RTCart009"
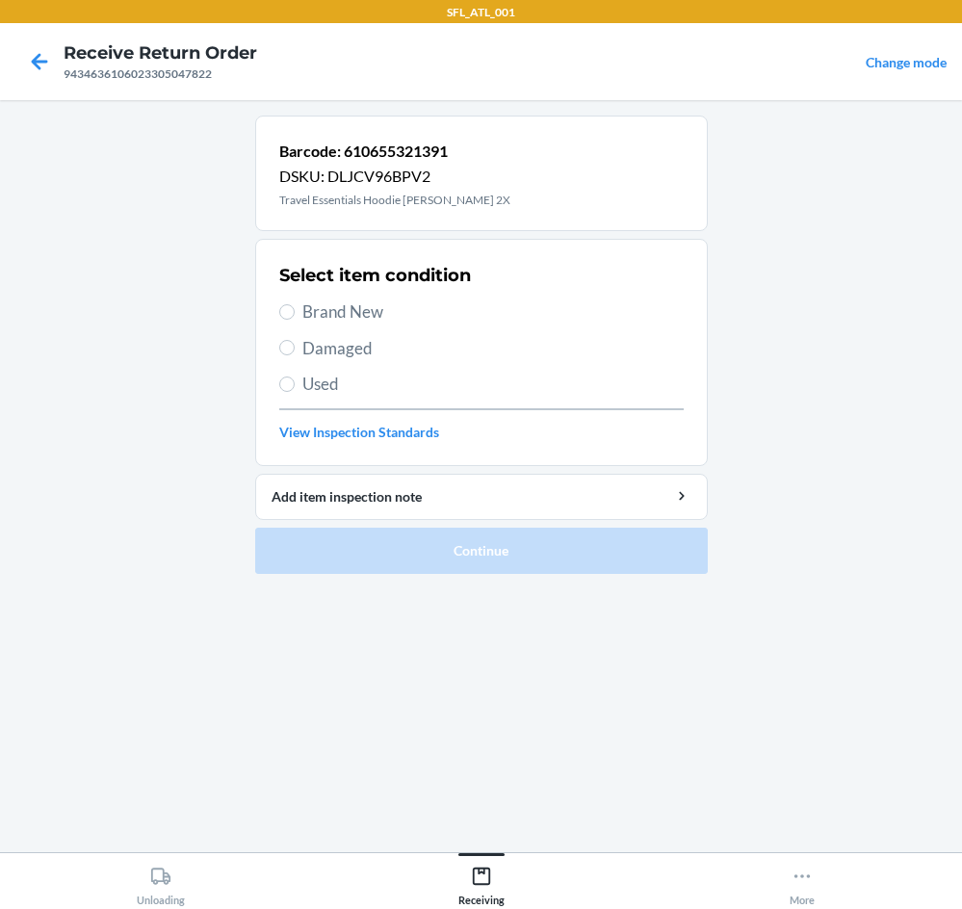
drag, startPoint x: 317, startPoint y: 302, endPoint x: 333, endPoint y: 317, distance: 22.5
click at [321, 305] on span "Brand New" at bounding box center [494, 312] width 382 height 25
click at [295, 305] on input "Brand New" at bounding box center [286, 311] width 15 height 15
radio input "true"
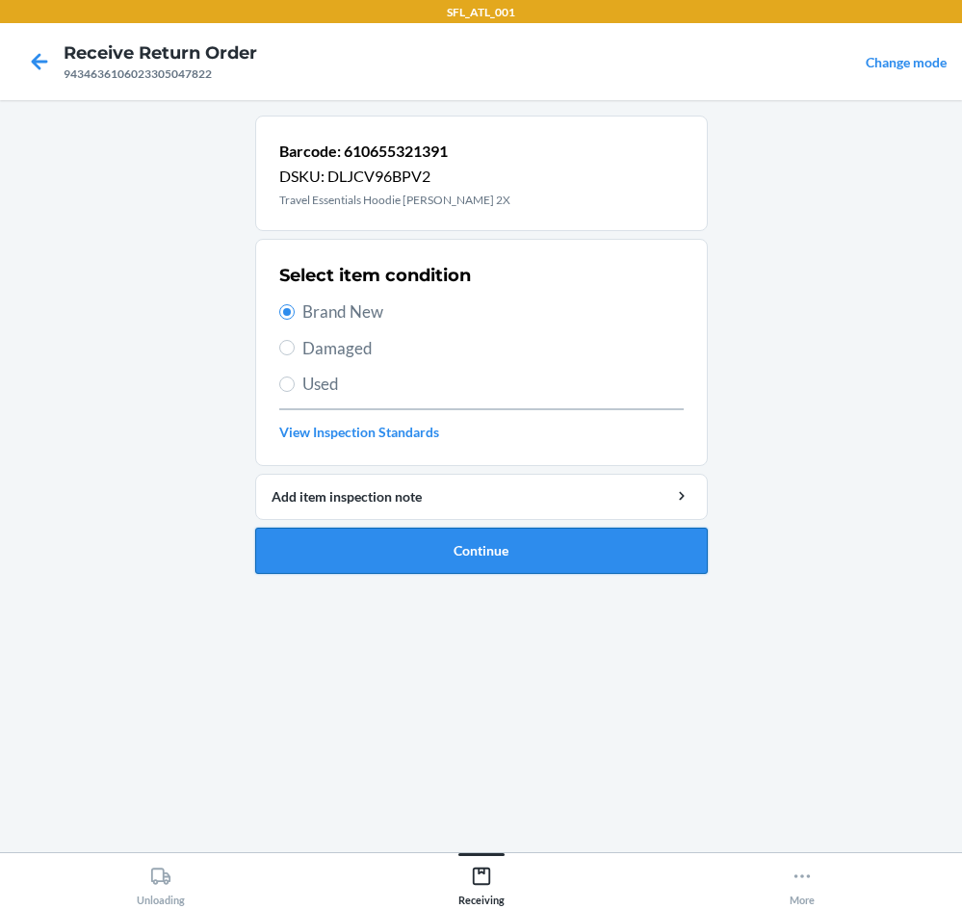
click at [590, 564] on button "Continue" at bounding box center [481, 551] width 453 height 46
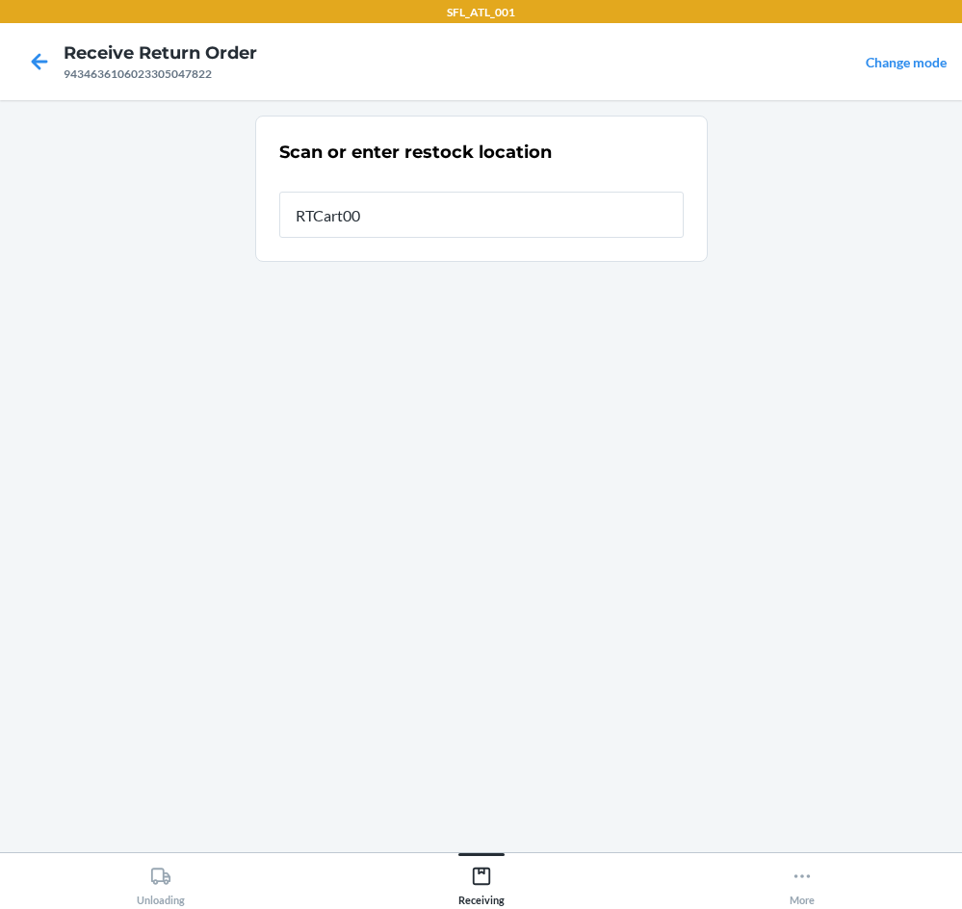
type input "RTCart009"
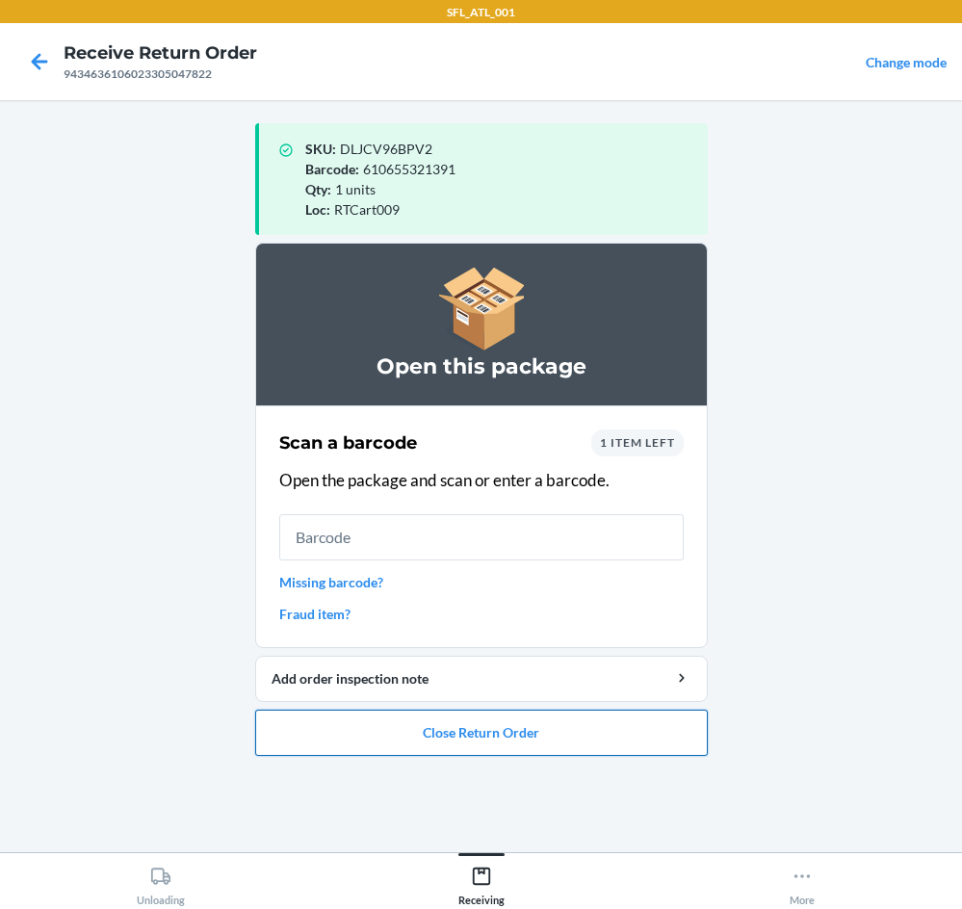
click at [504, 724] on button "Close Return Order" at bounding box center [481, 733] width 453 height 46
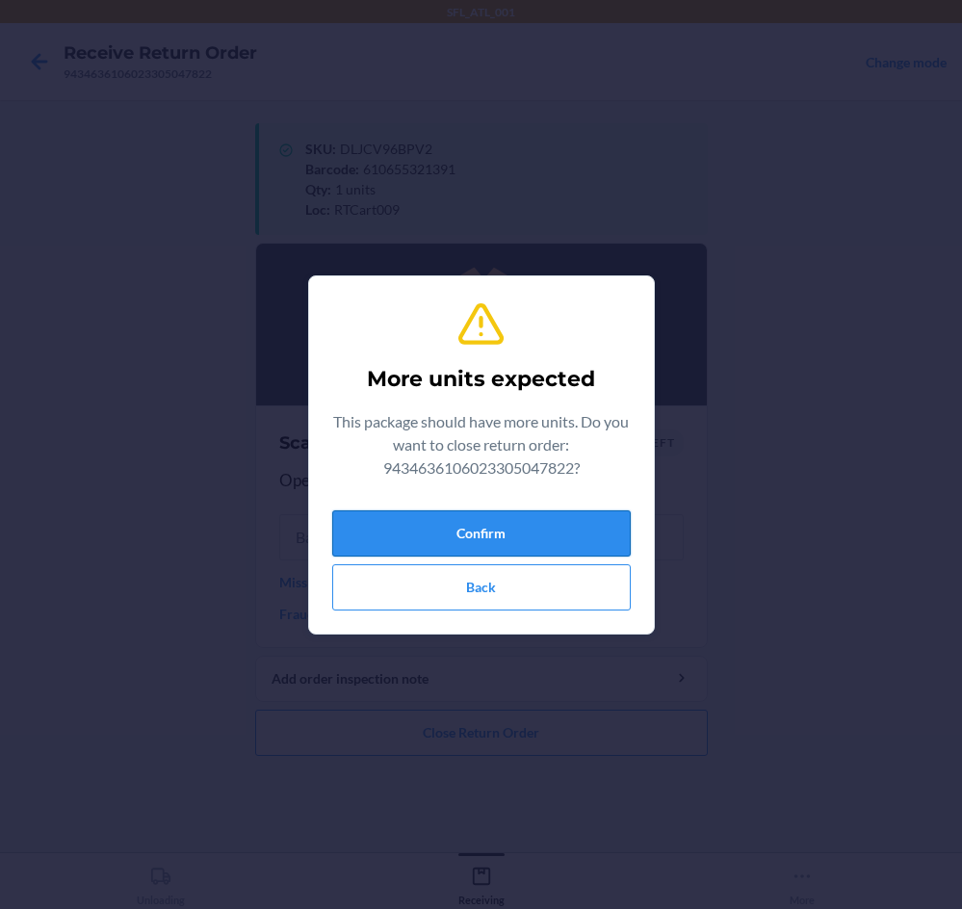
drag, startPoint x: 527, startPoint y: 540, endPoint x: 502, endPoint y: 547, distance: 26.2
click at [526, 540] on button "Confirm" at bounding box center [481, 534] width 299 height 46
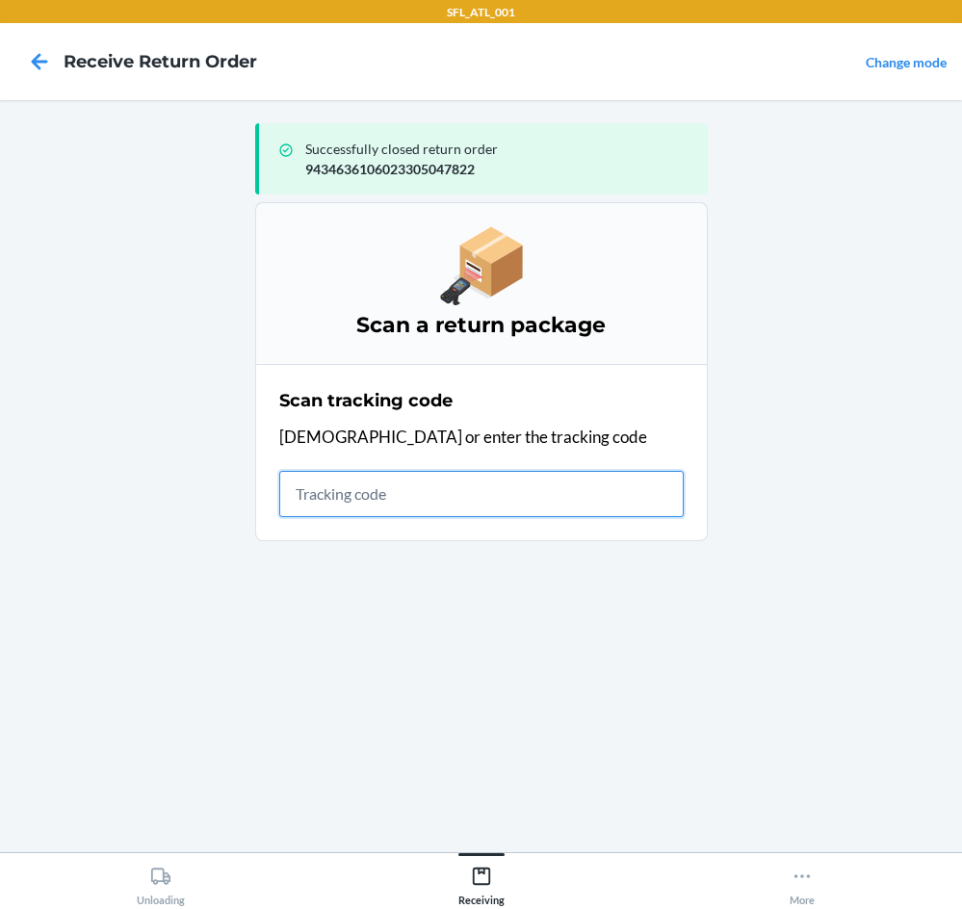
drag, startPoint x: 443, startPoint y: 504, endPoint x: 422, endPoint y: 496, distance: 22.6
click at [433, 498] on input "text" at bounding box center [481, 494] width 405 height 46
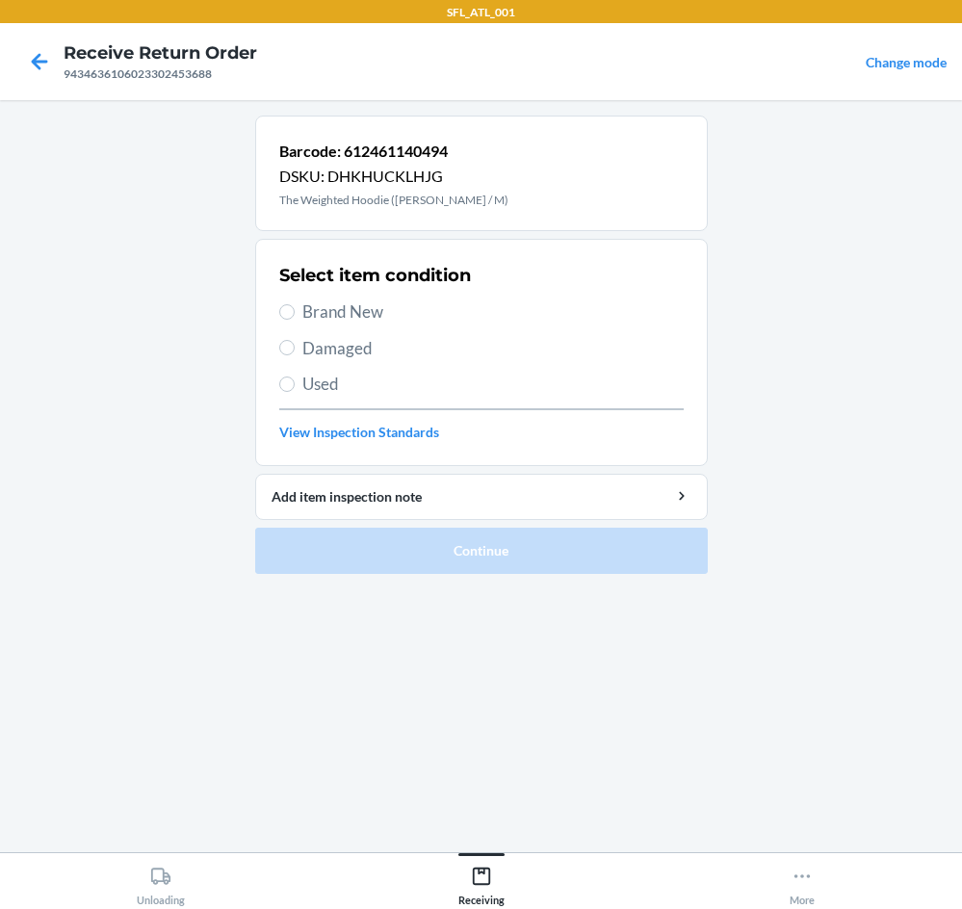
click at [303, 307] on span "Brand New" at bounding box center [494, 312] width 382 height 25
click at [295, 307] on input "Brand New" at bounding box center [286, 311] width 15 height 15
radio input "true"
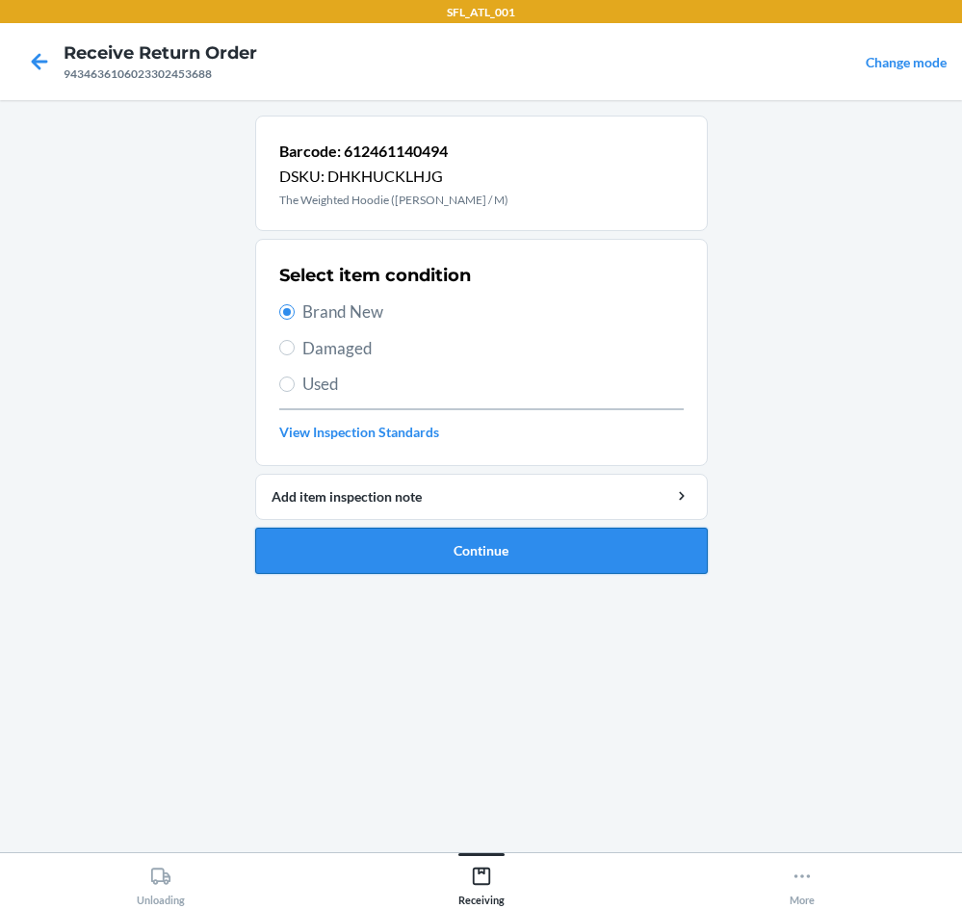
click at [574, 538] on button "Continue" at bounding box center [481, 551] width 453 height 46
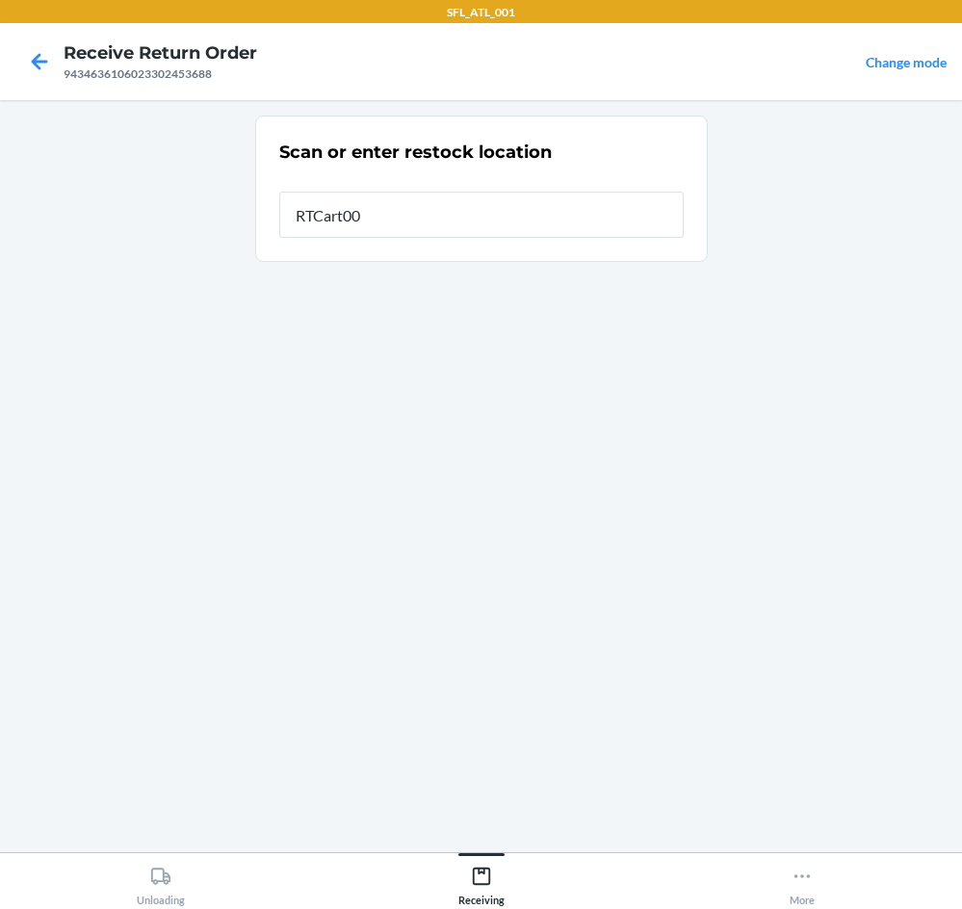
type input "RTCart007"
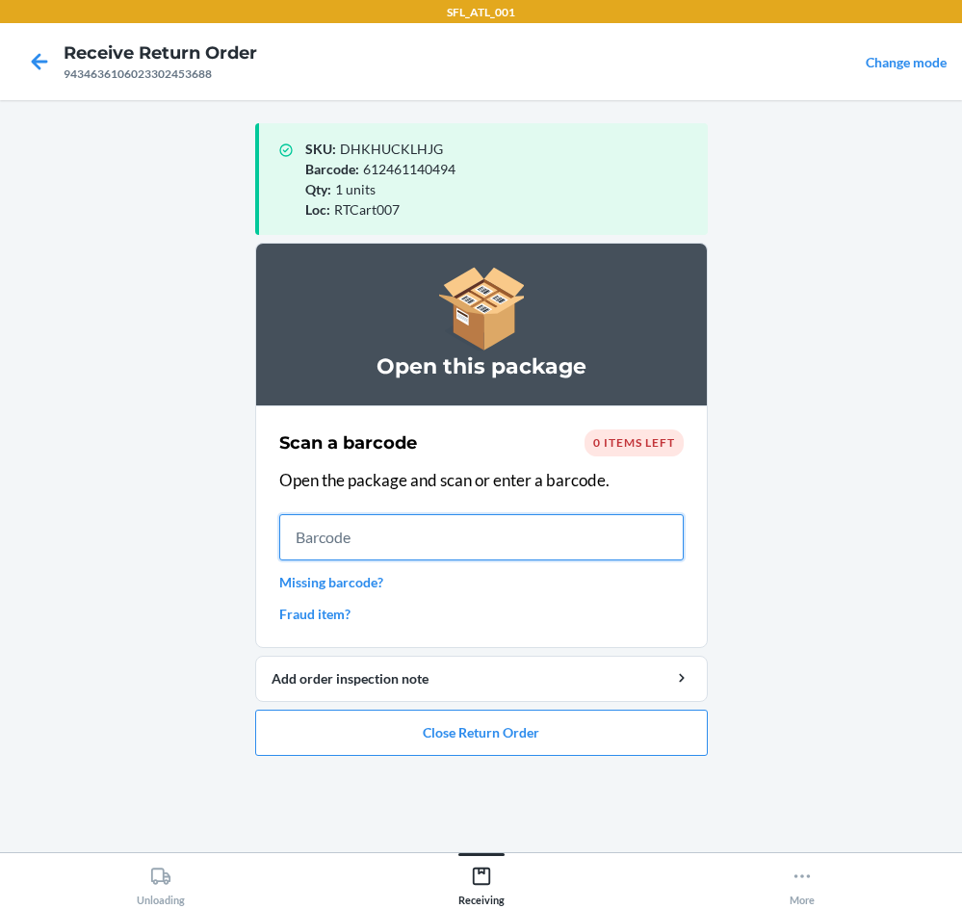
click at [424, 540] on input "text" at bounding box center [481, 537] width 405 height 46
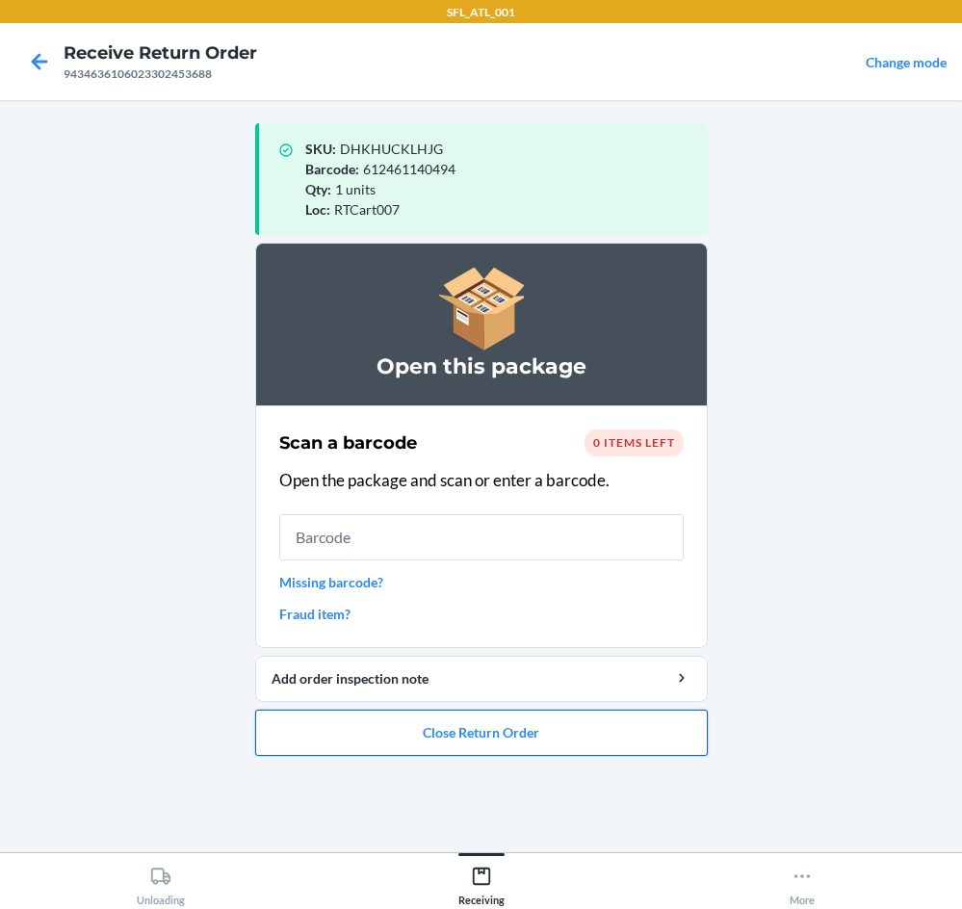
click at [587, 744] on button "Close Return Order" at bounding box center [481, 733] width 453 height 46
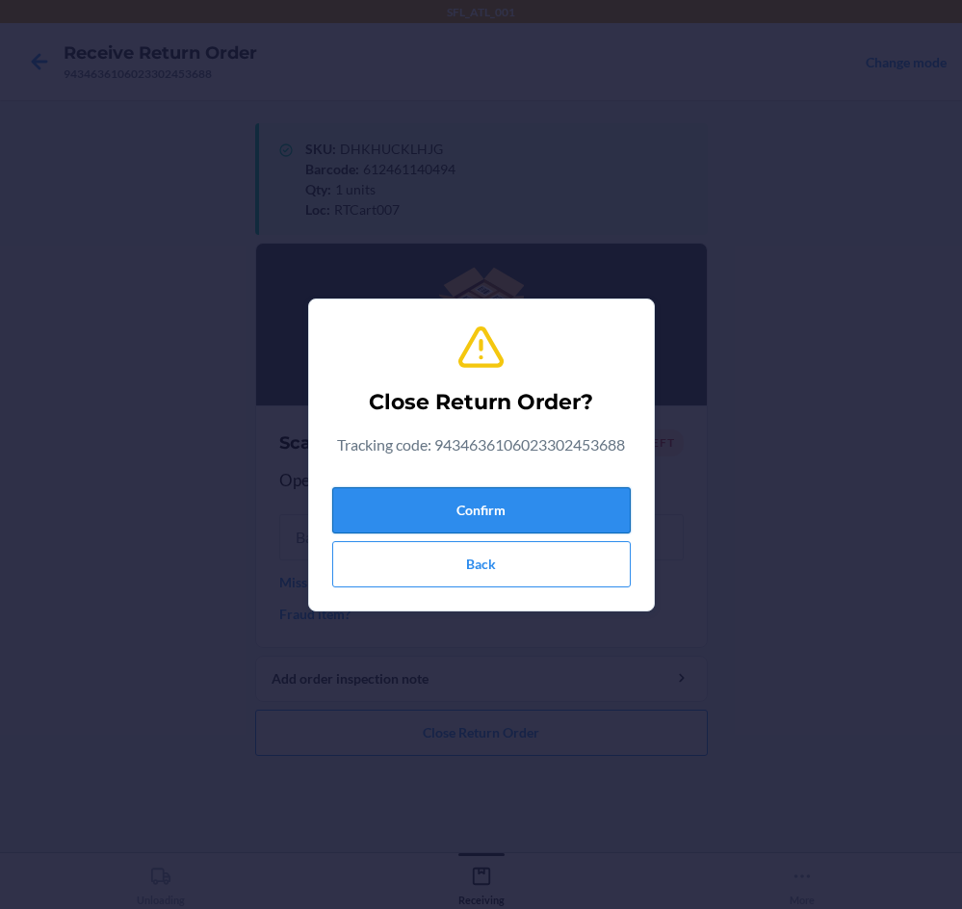
click at [547, 515] on button "Confirm" at bounding box center [481, 510] width 299 height 46
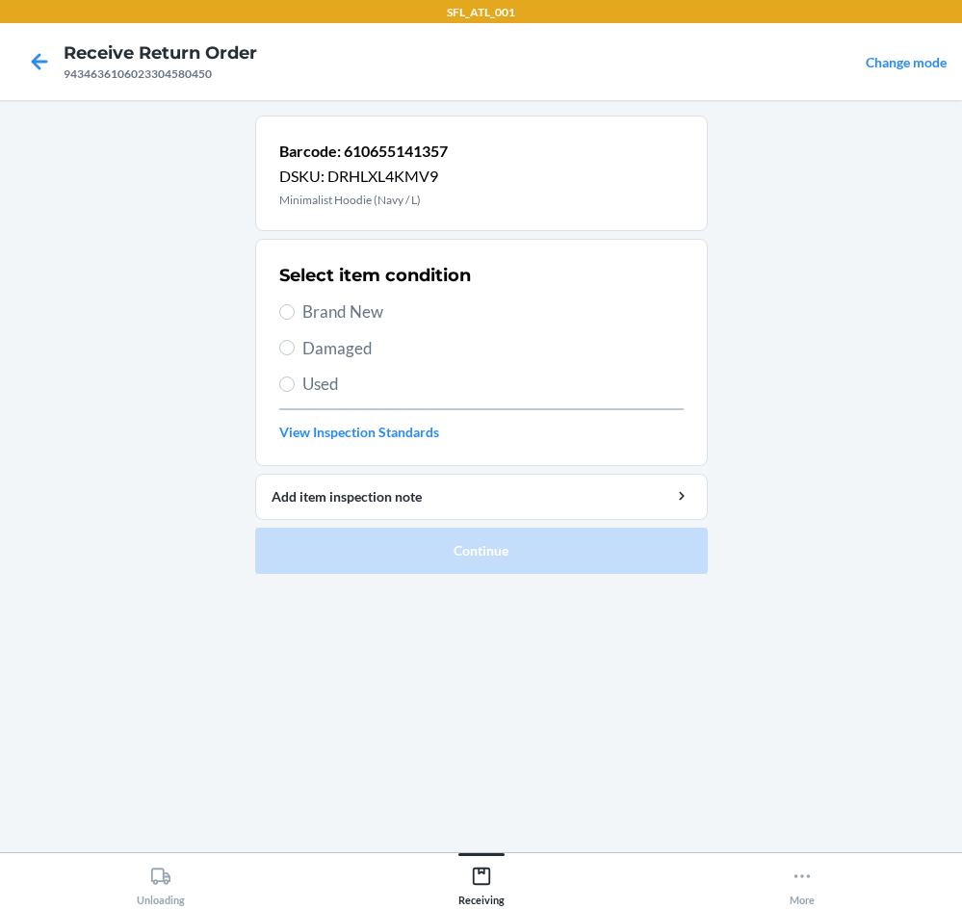
click at [341, 304] on span "Brand New" at bounding box center [494, 312] width 382 height 25
click at [295, 304] on input "Brand New" at bounding box center [286, 311] width 15 height 15
radio input "true"
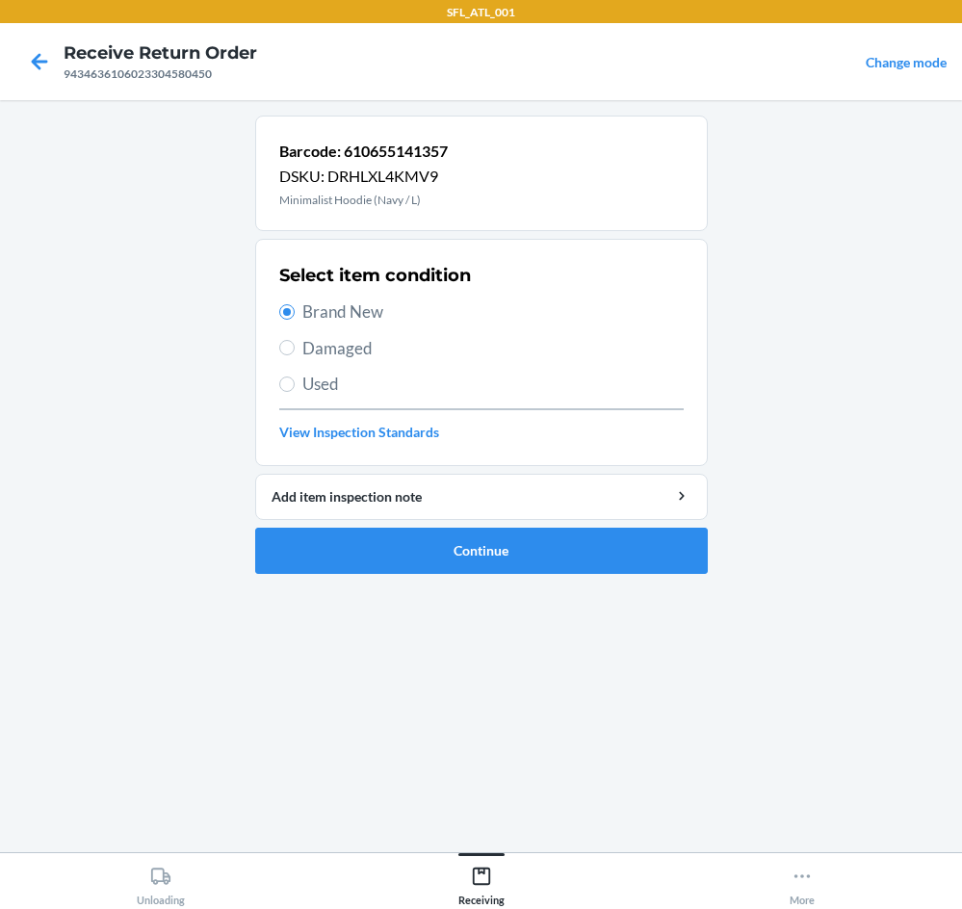
click at [329, 386] on span "Used" at bounding box center [494, 384] width 382 height 25
click at [295, 386] on input "Used" at bounding box center [286, 384] width 15 height 15
radio input "true"
radio input "false"
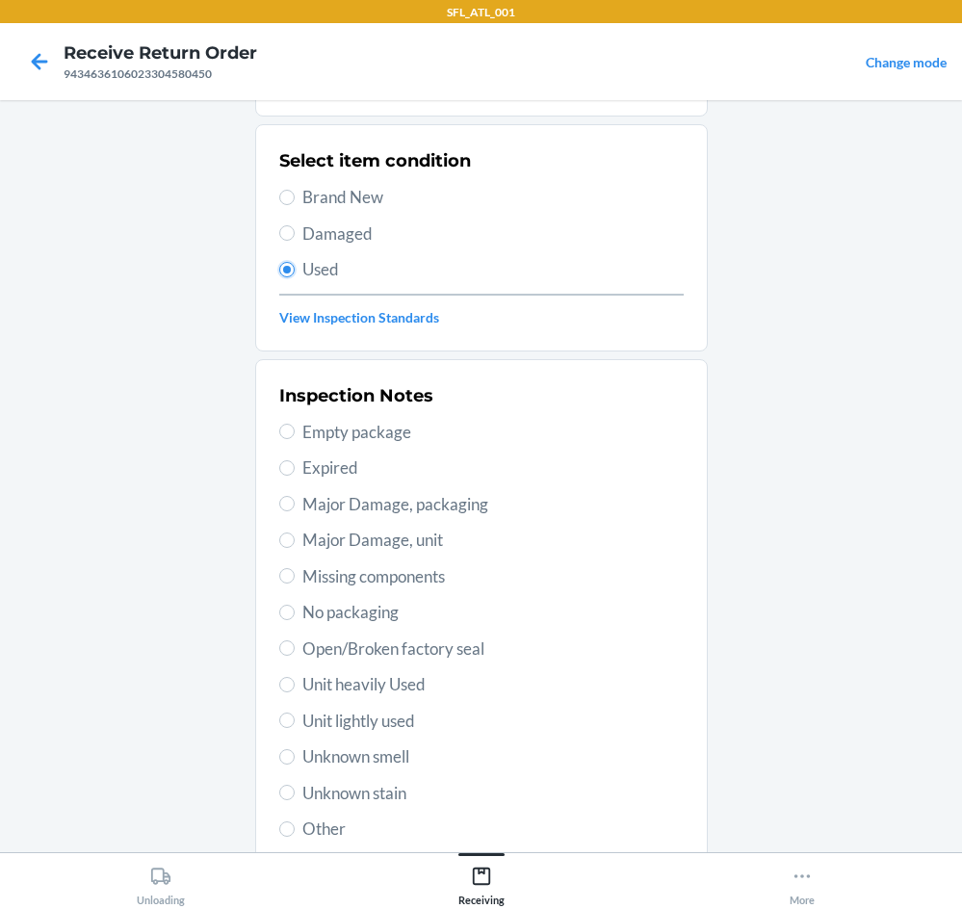
scroll to position [251, 0]
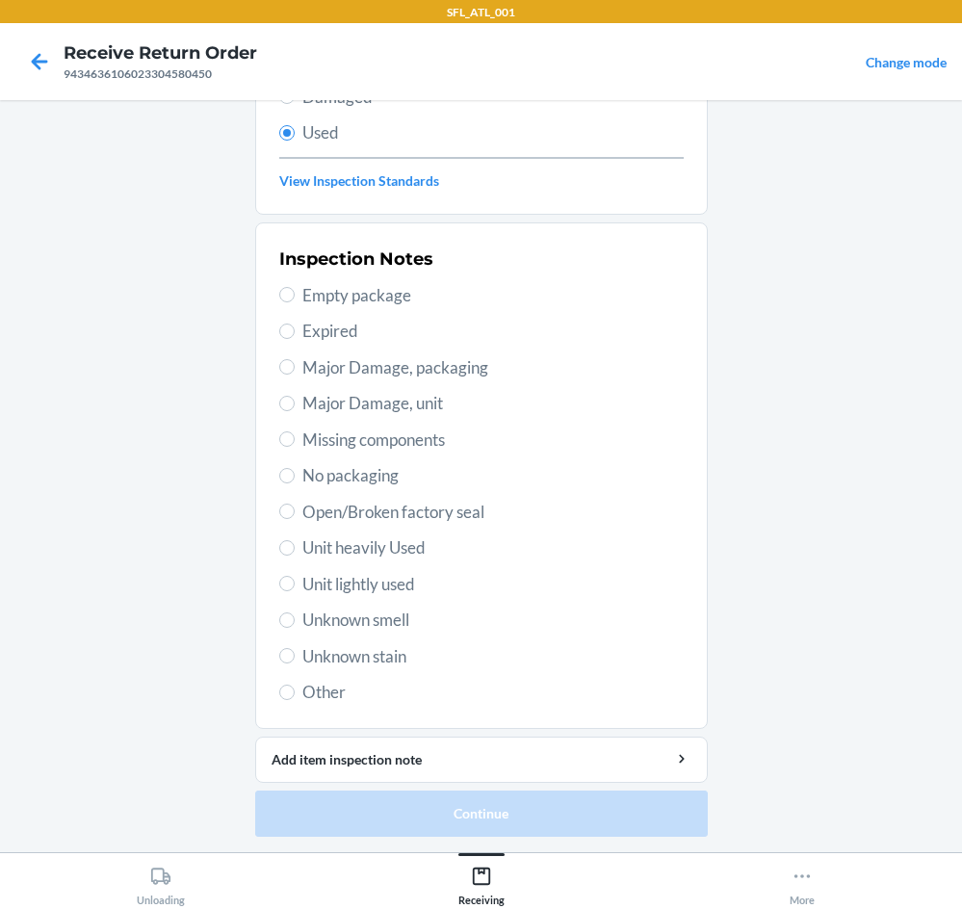
click at [361, 661] on span "Unknown stain" at bounding box center [494, 657] width 382 height 25
click at [295, 661] on input "Unknown stain" at bounding box center [286, 655] width 15 height 15
radio input "true"
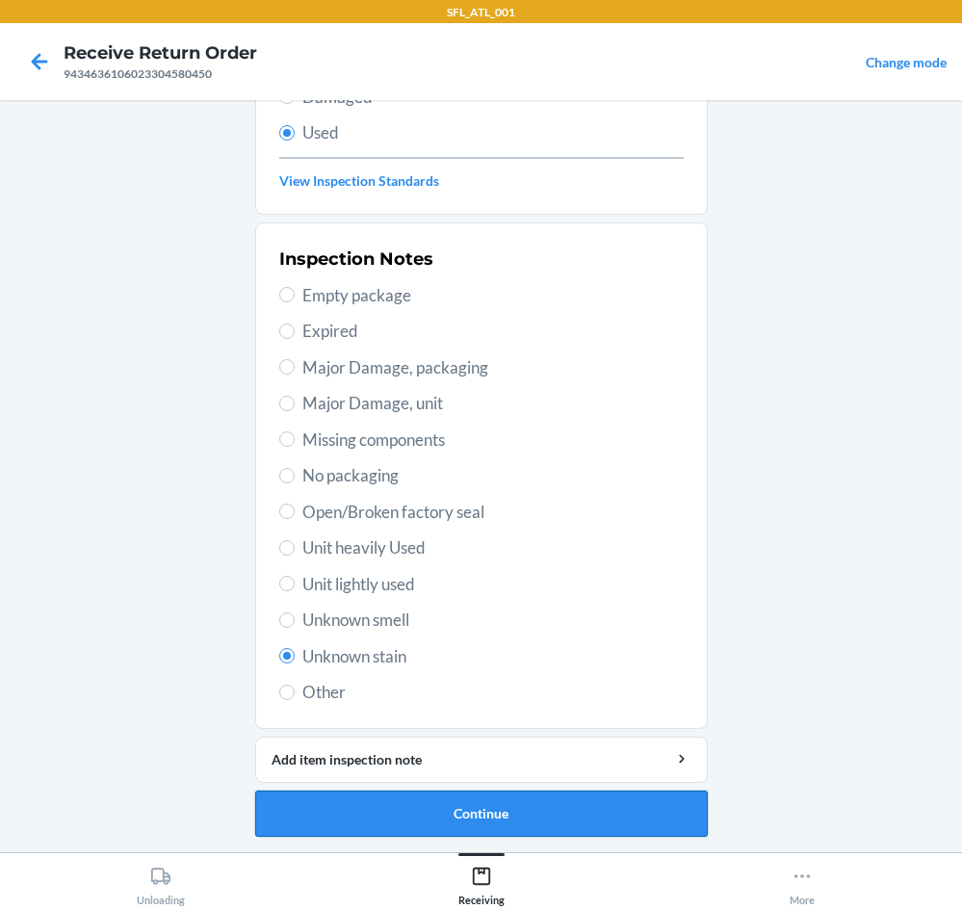
click at [522, 812] on button "Continue" at bounding box center [481, 814] width 453 height 46
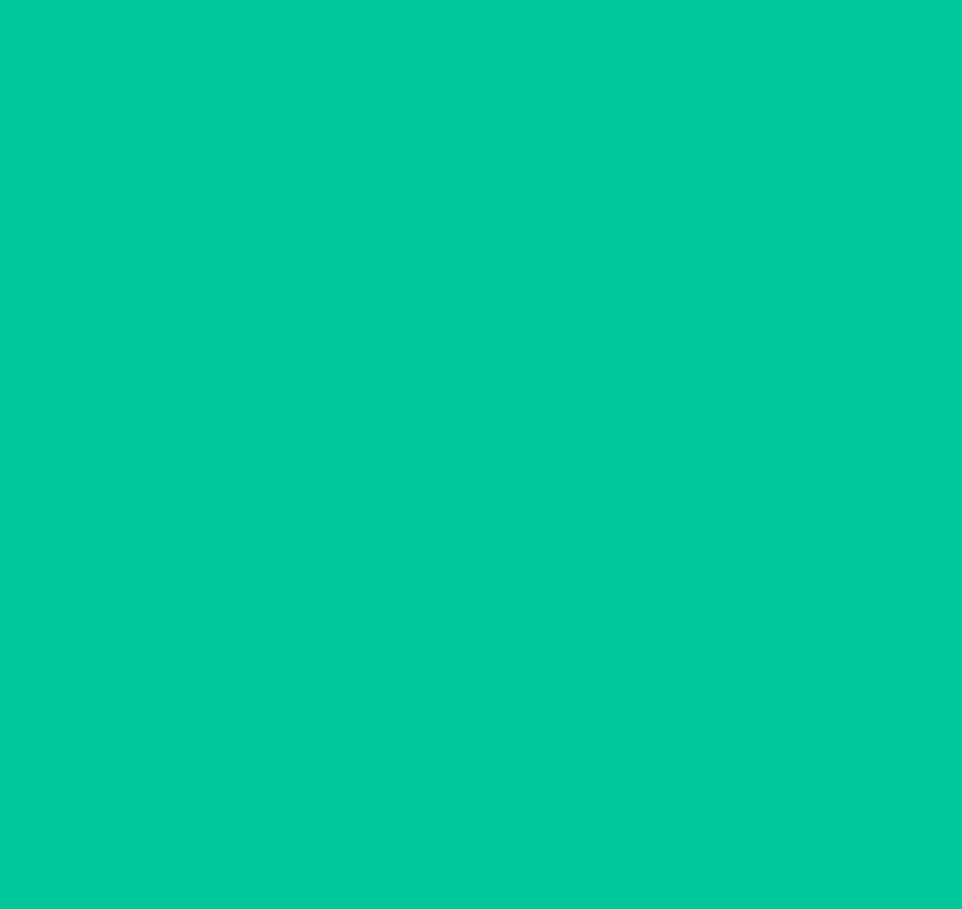
scroll to position [0, 0]
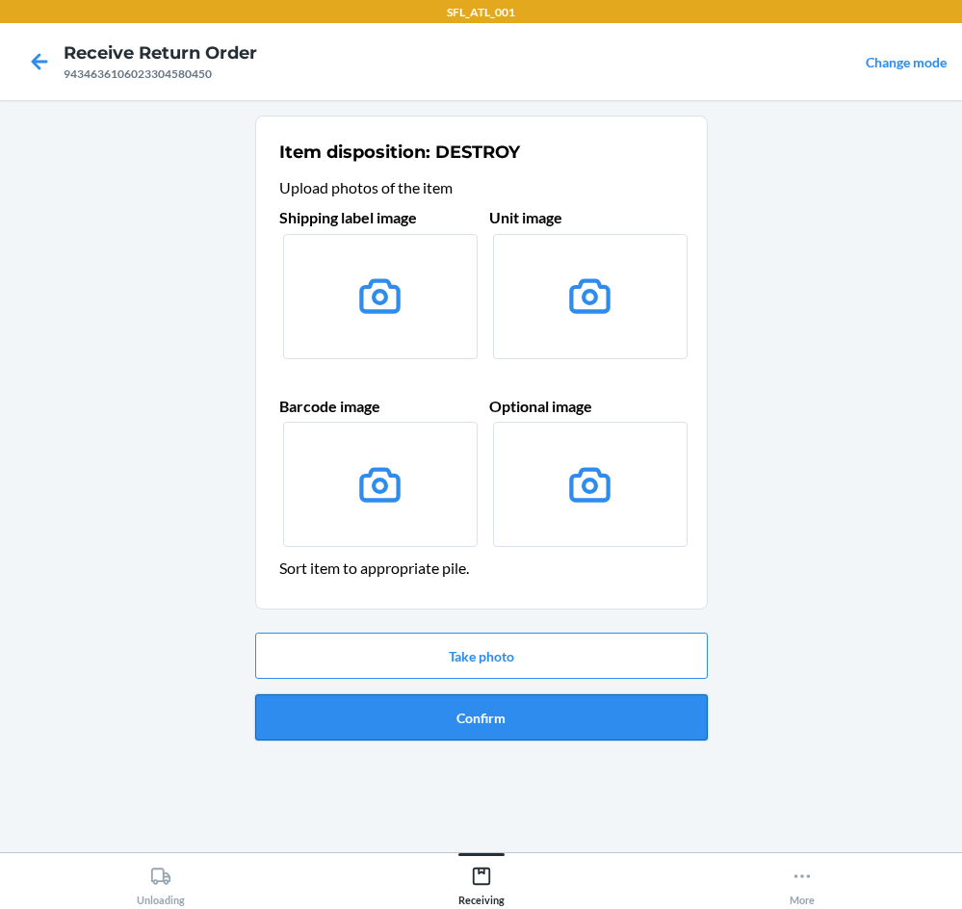
click at [517, 716] on button "Confirm" at bounding box center [481, 718] width 453 height 46
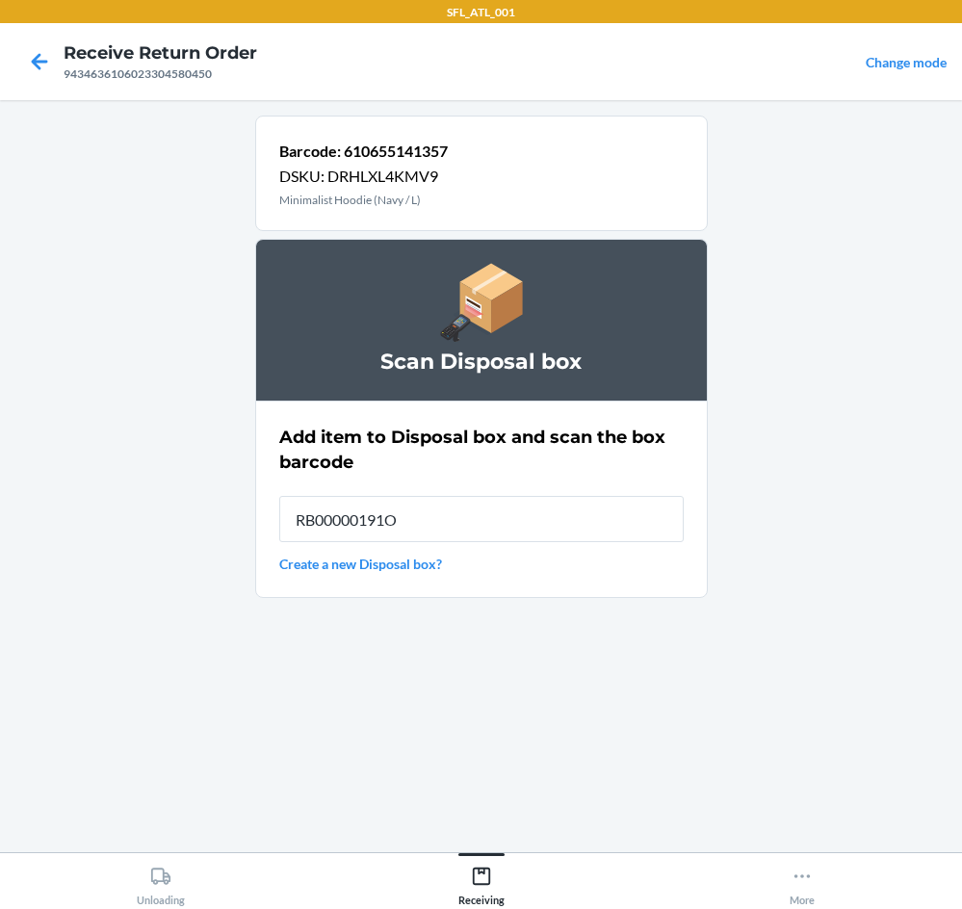
type input "RB00000191O"
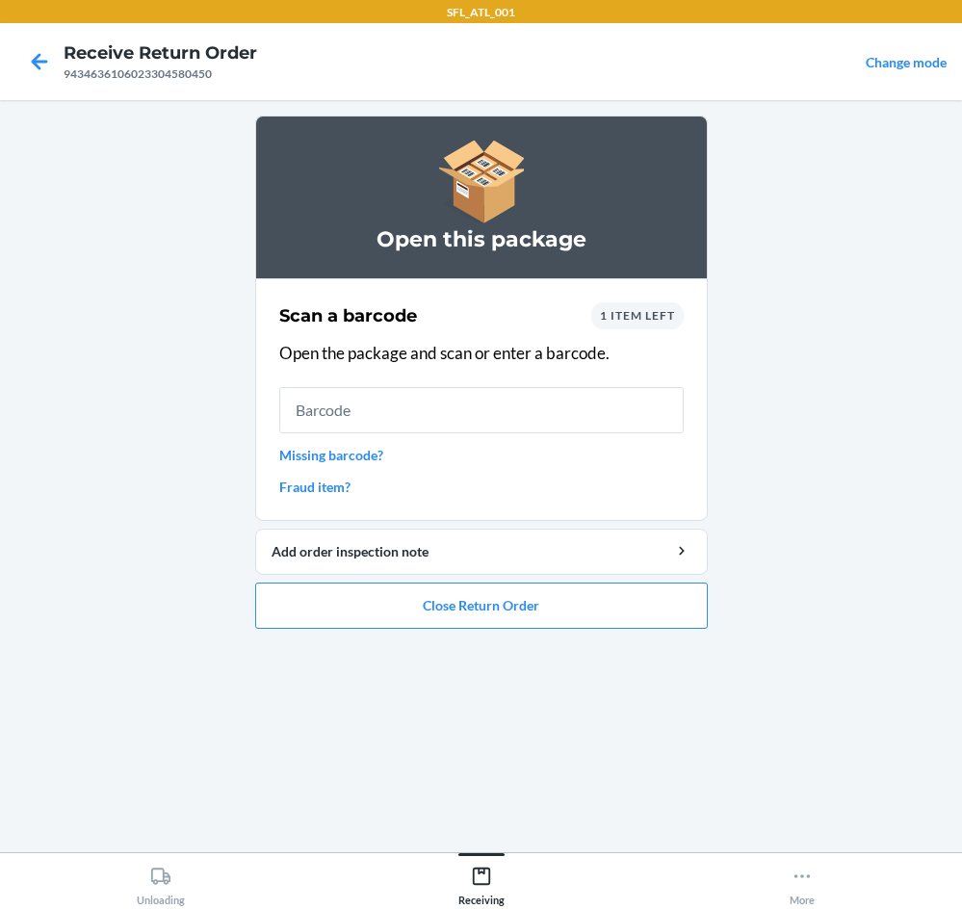
click at [631, 318] on span "1 item left" at bounding box center [637, 315] width 75 height 14
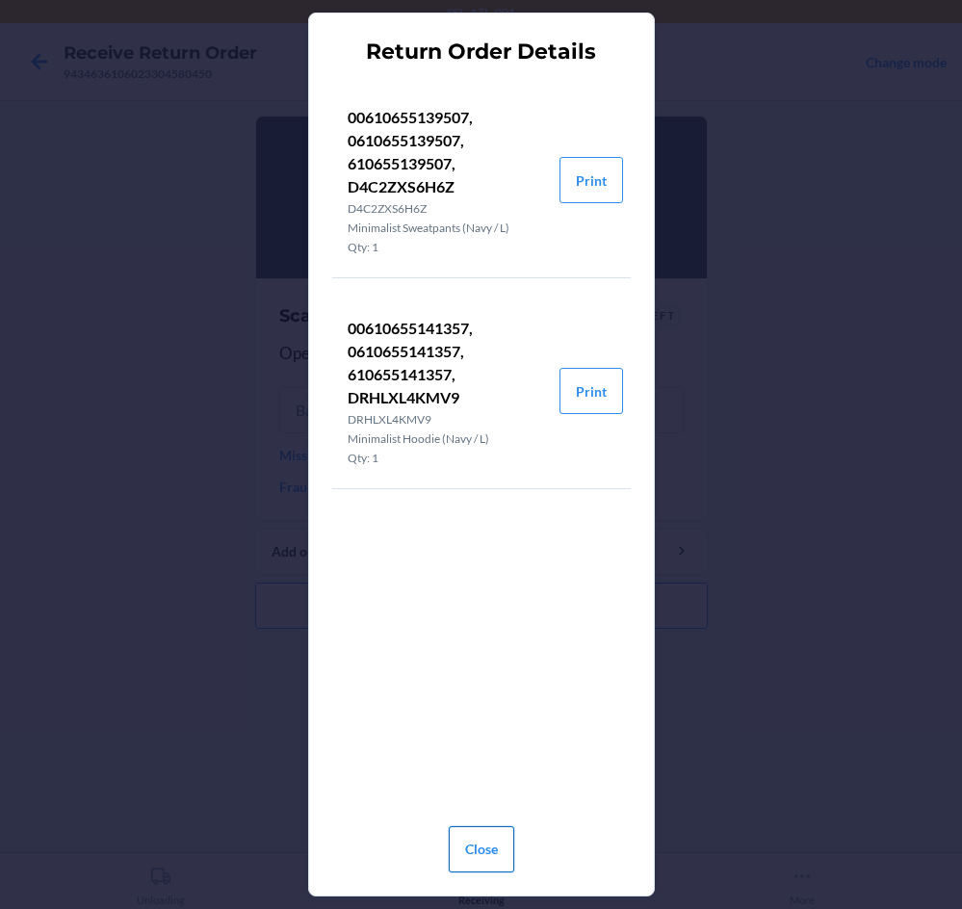
click at [485, 838] on button "Close" at bounding box center [482, 850] width 66 height 46
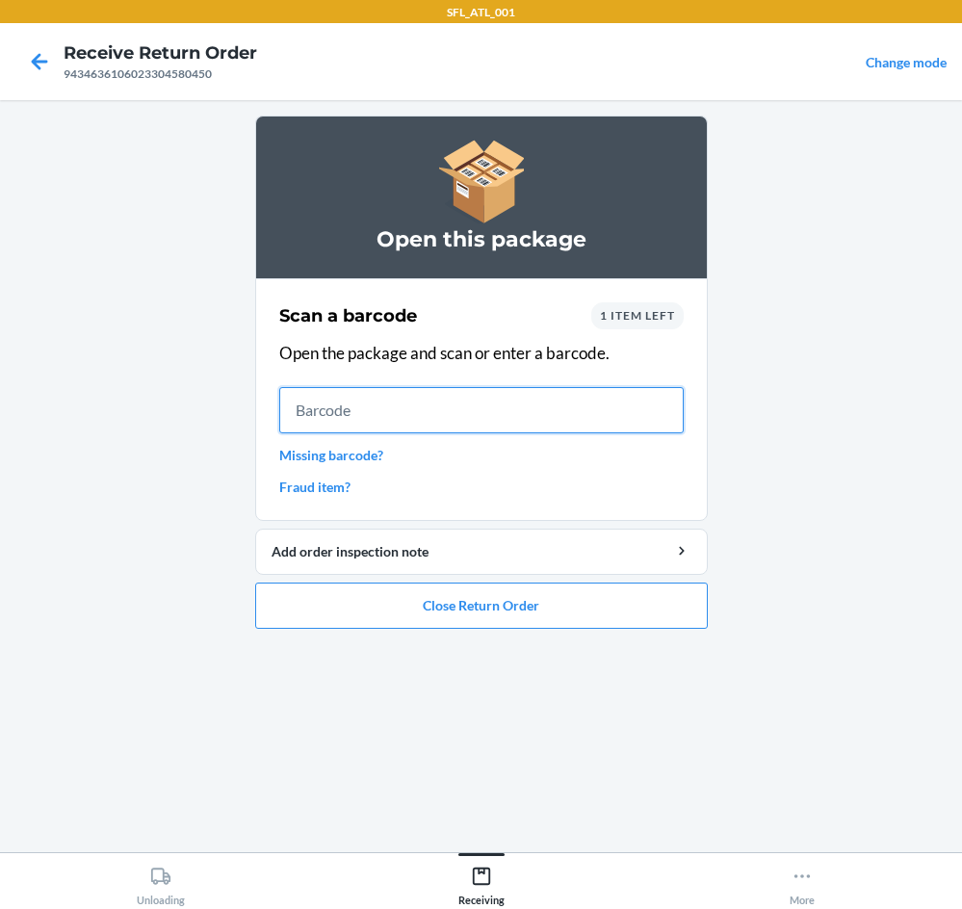
click at [494, 406] on input "text" at bounding box center [481, 410] width 405 height 46
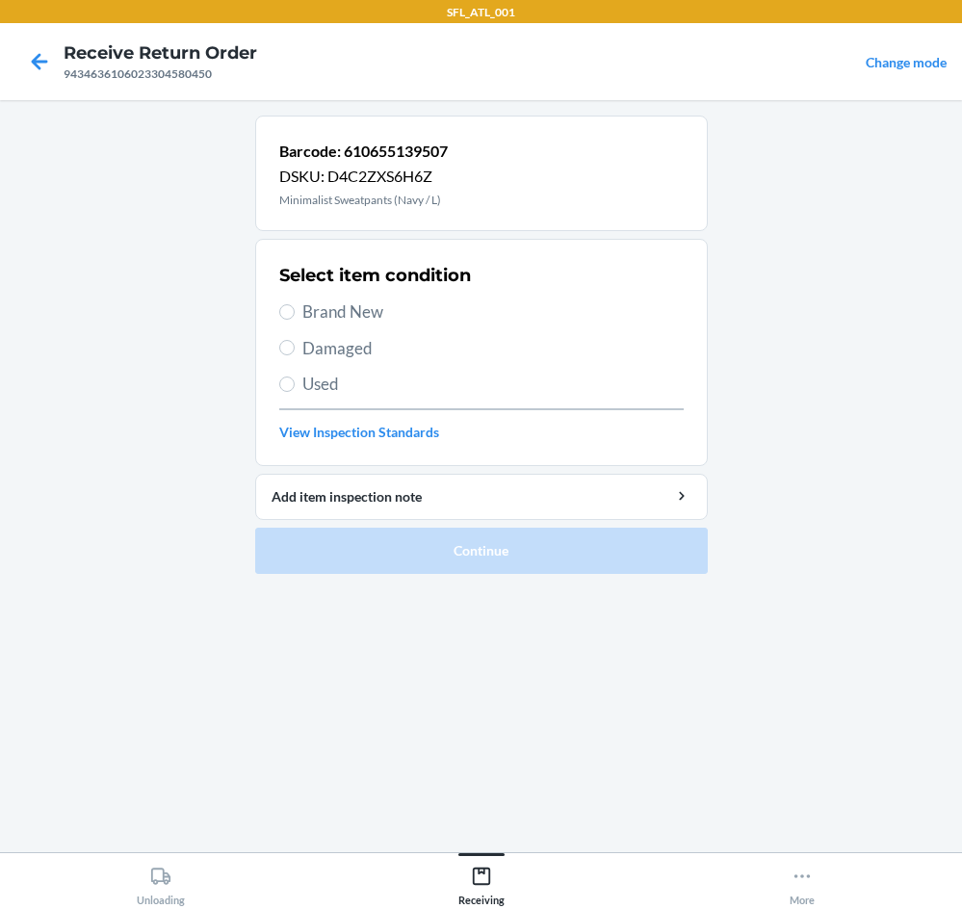
click at [331, 307] on span "Brand New" at bounding box center [494, 312] width 382 height 25
click at [295, 307] on input "Brand New" at bounding box center [286, 311] width 15 height 15
radio input "true"
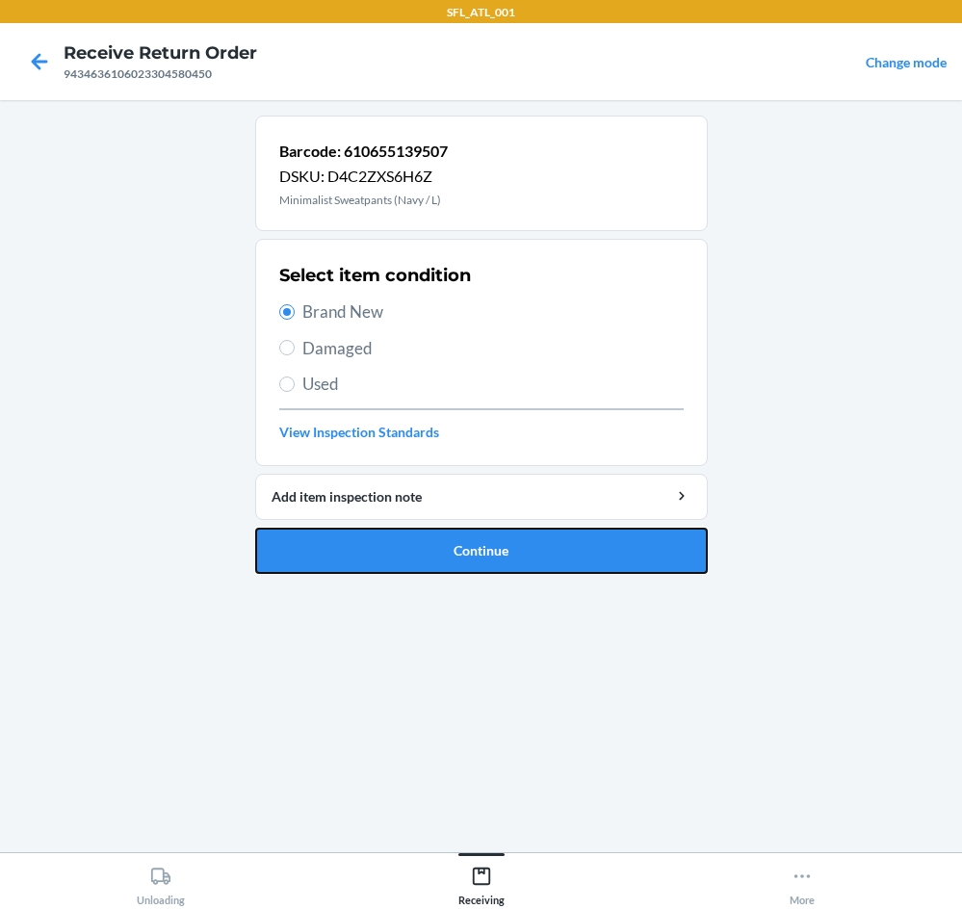
drag, startPoint x: 507, startPoint y: 547, endPoint x: 476, endPoint y: 511, distance: 47.9
click at [494, 551] on button "Continue" at bounding box center [481, 551] width 453 height 46
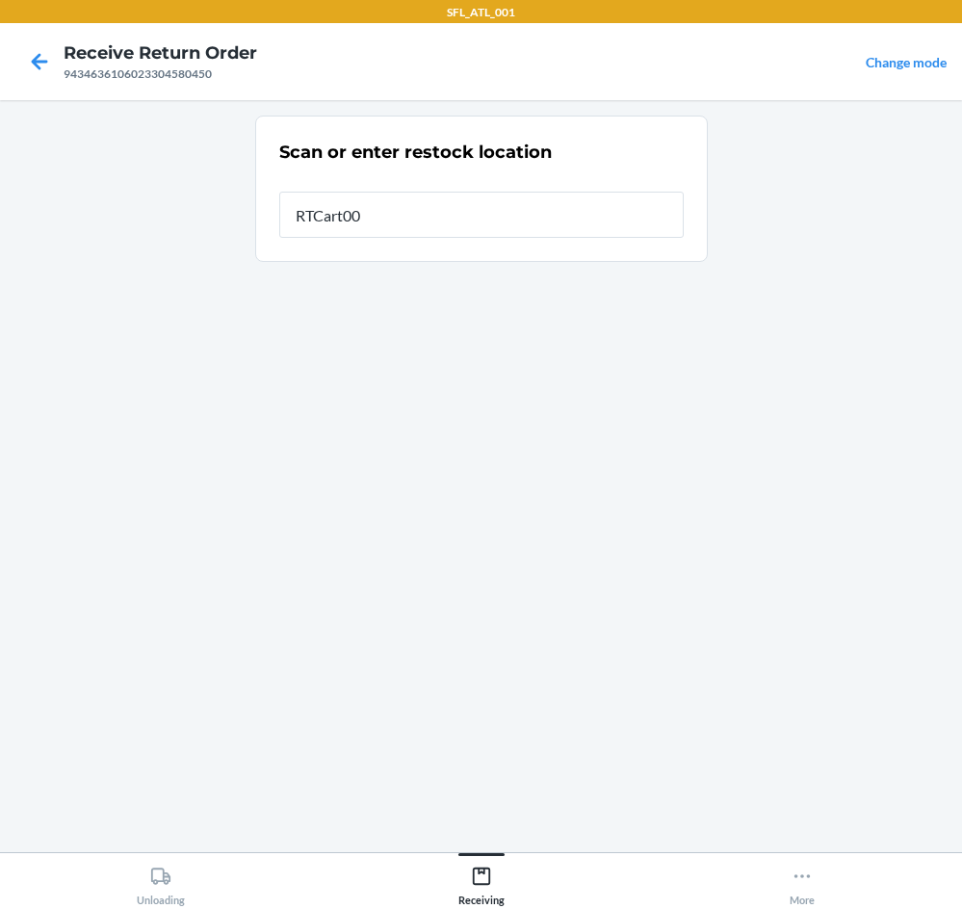
type input "RTCart009"
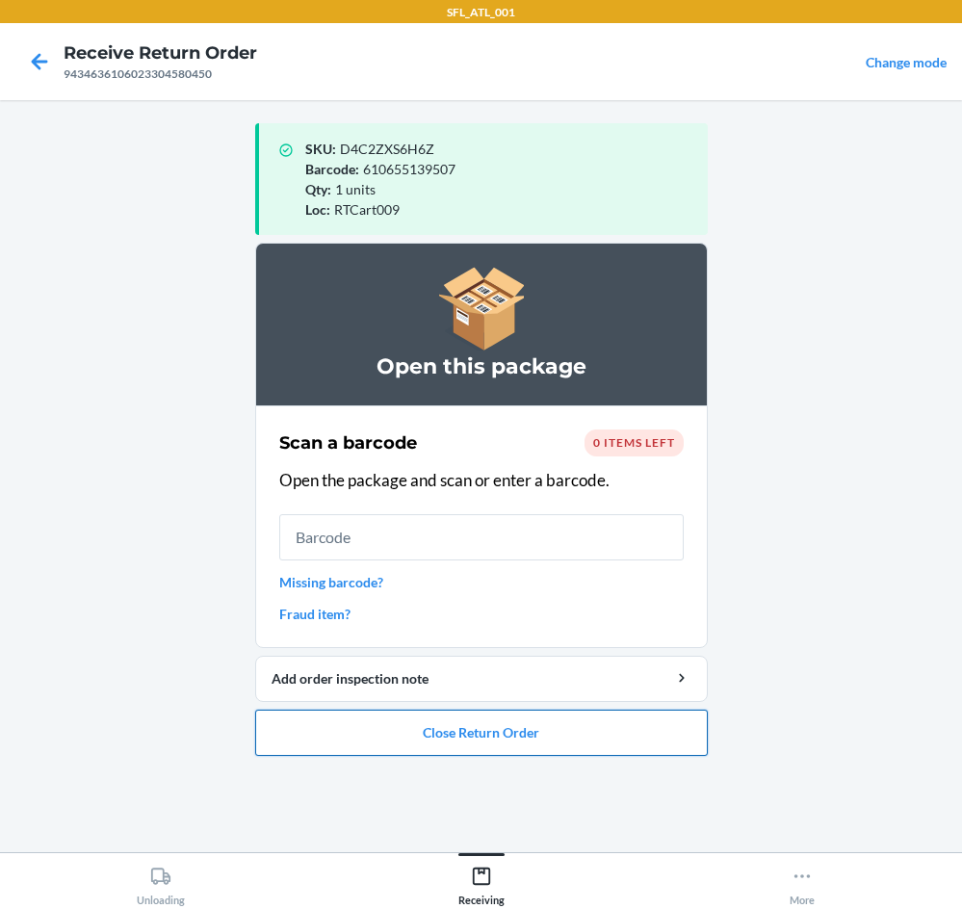
click at [526, 741] on button "Close Return Order" at bounding box center [481, 733] width 453 height 46
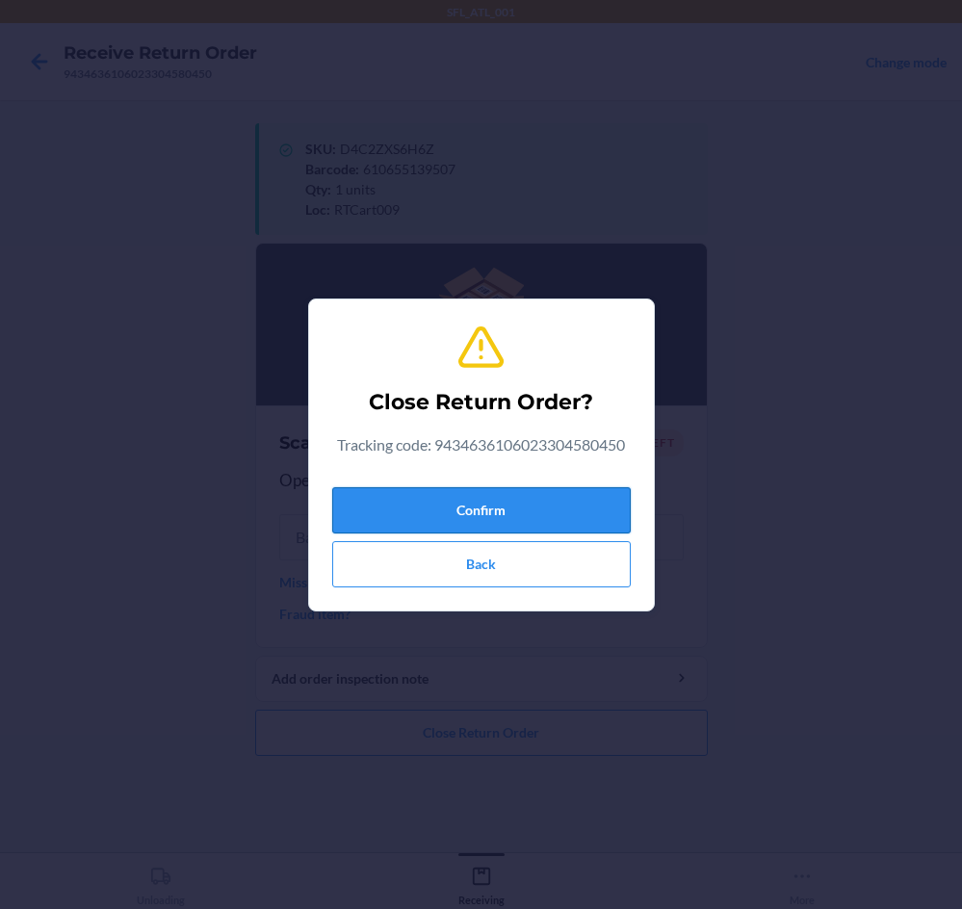
click at [490, 508] on button "Confirm" at bounding box center [481, 510] width 299 height 46
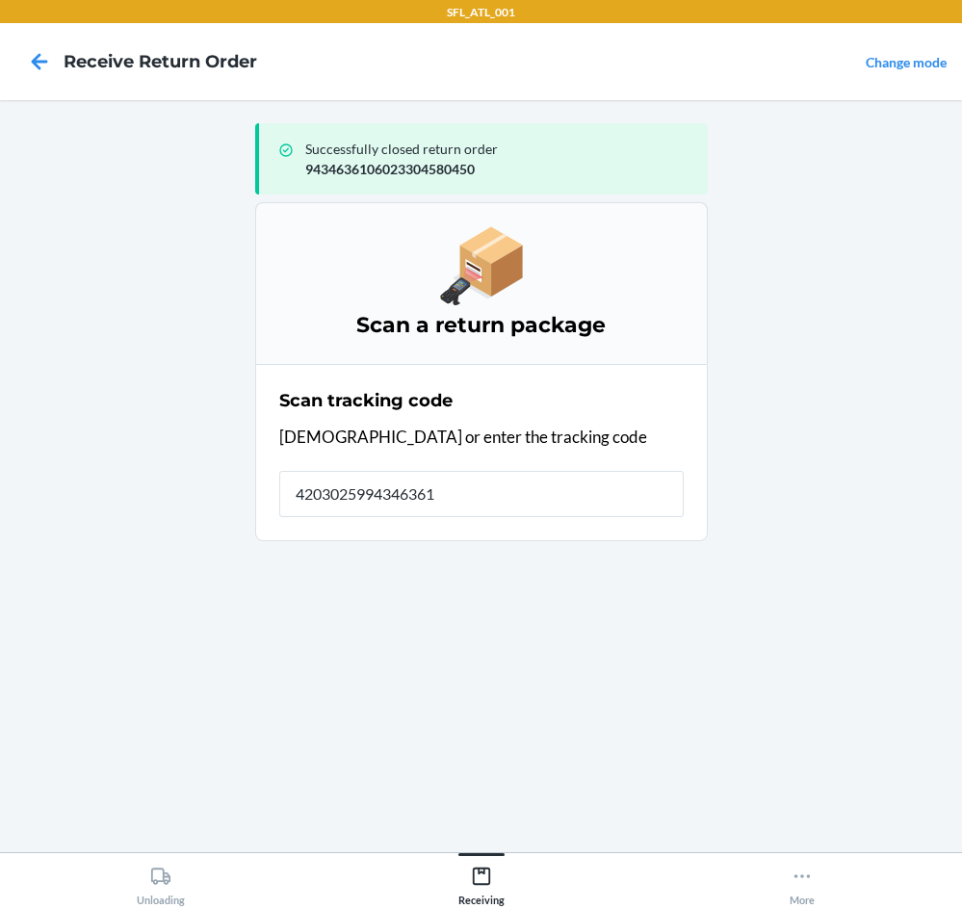
type input "42030259943463610"
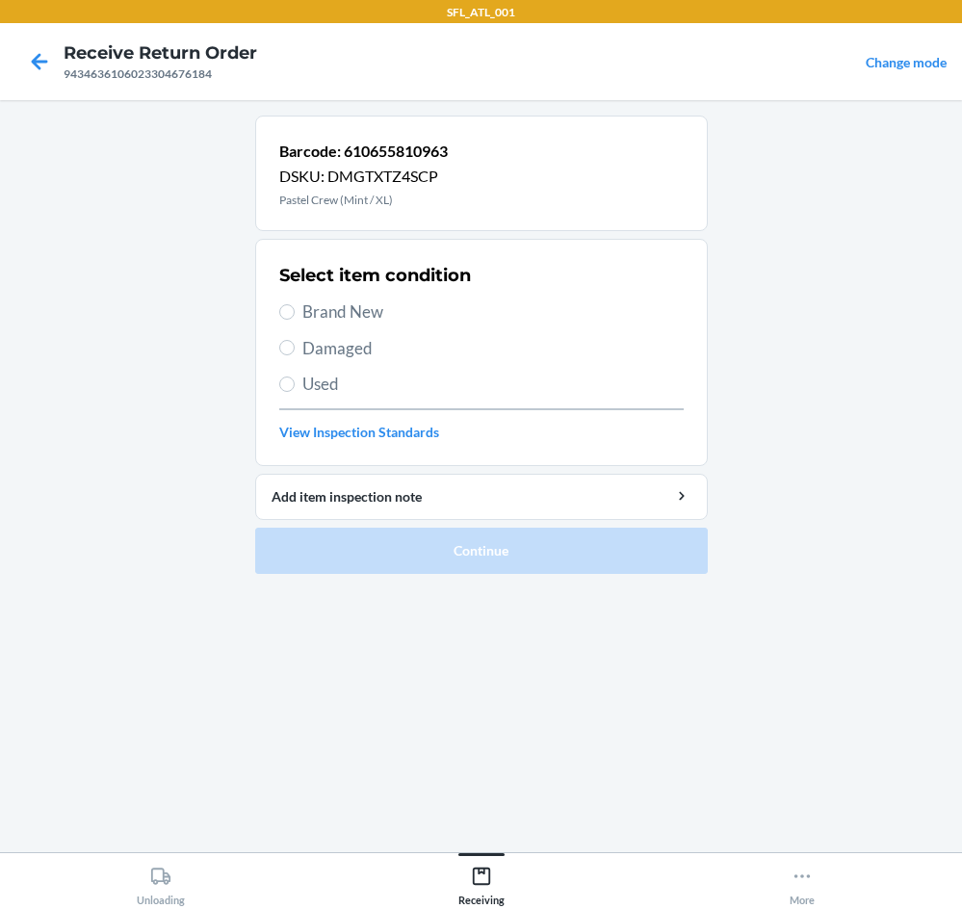
click at [312, 311] on span "Brand New" at bounding box center [494, 312] width 382 height 25
click at [295, 311] on input "Brand New" at bounding box center [286, 311] width 15 height 15
radio input "true"
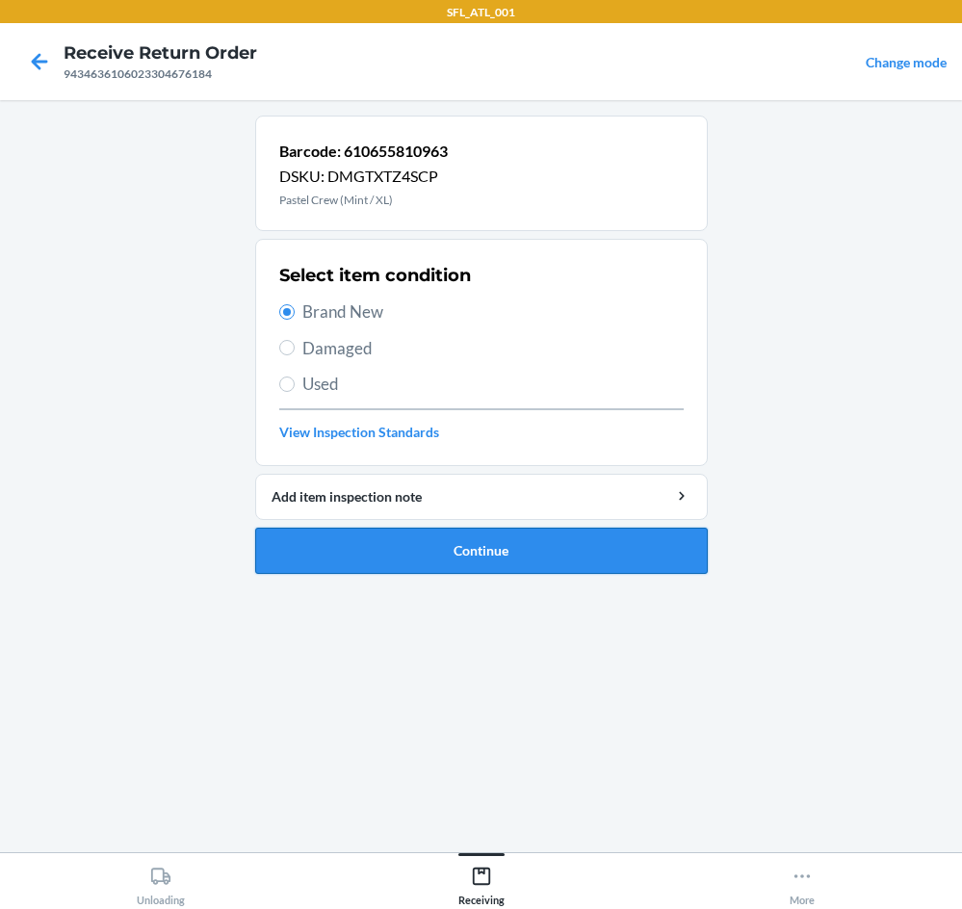
click at [615, 551] on button "Continue" at bounding box center [481, 551] width 453 height 46
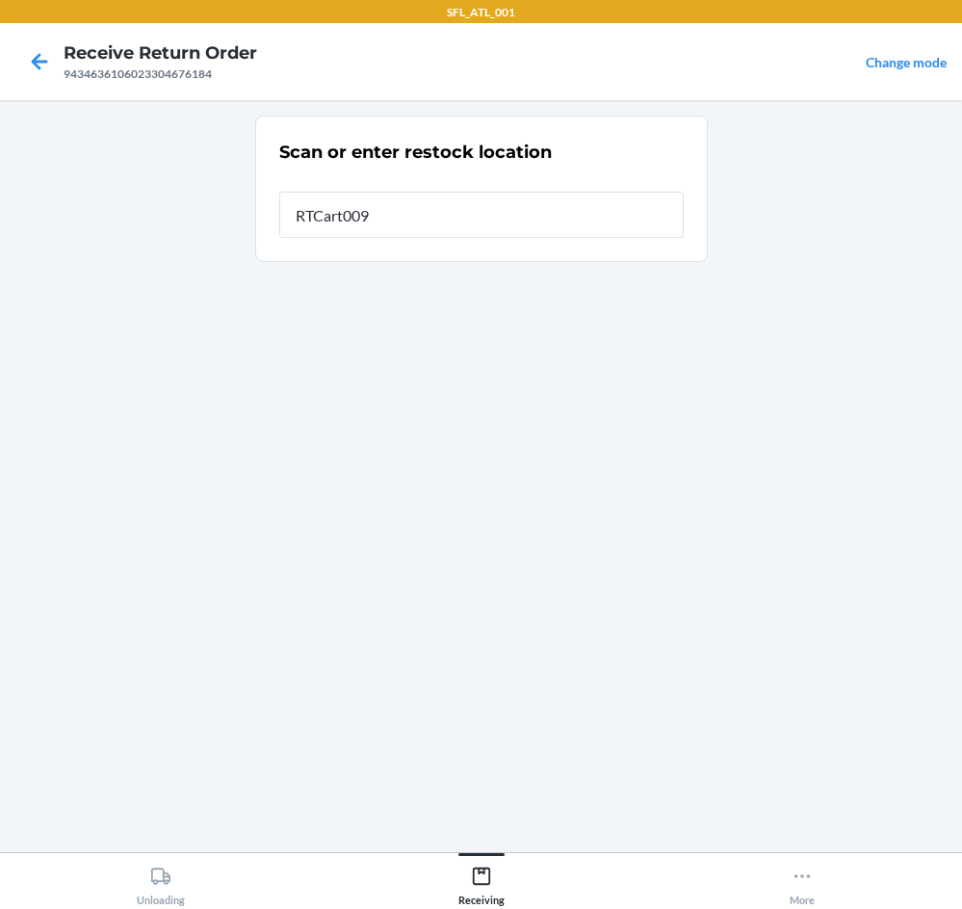
type input "RTCart009"
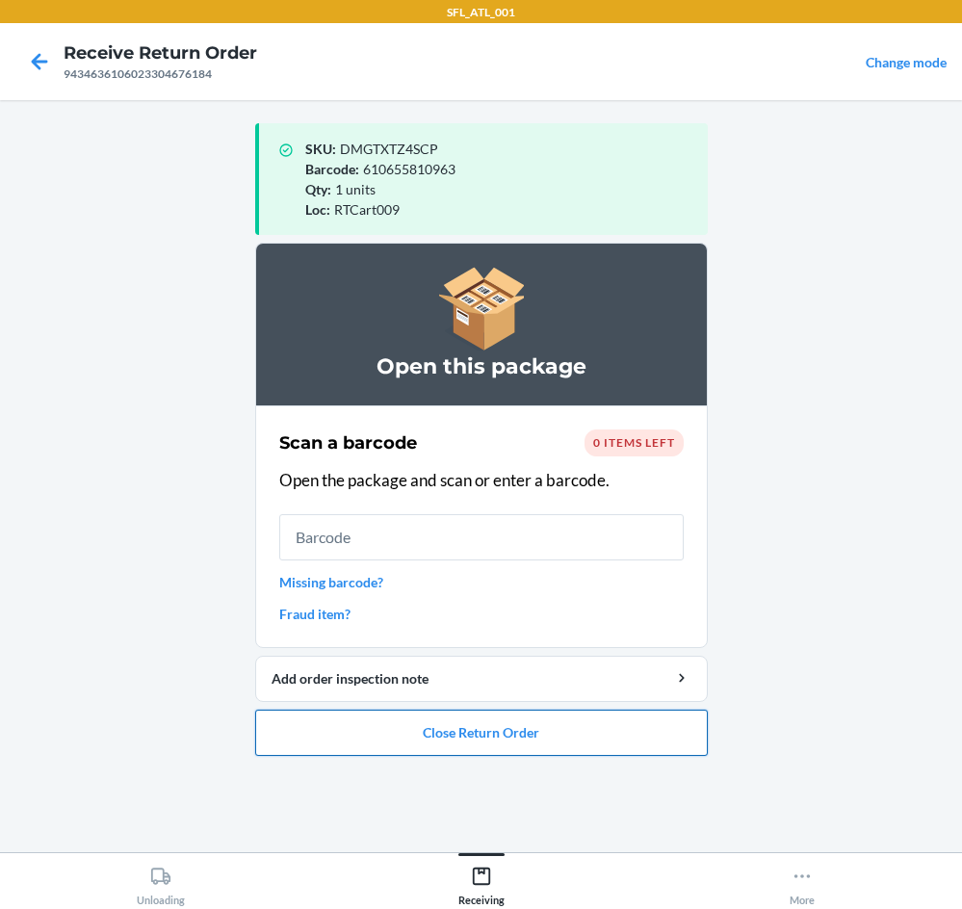
click at [527, 717] on button "Close Return Order" at bounding box center [481, 733] width 453 height 46
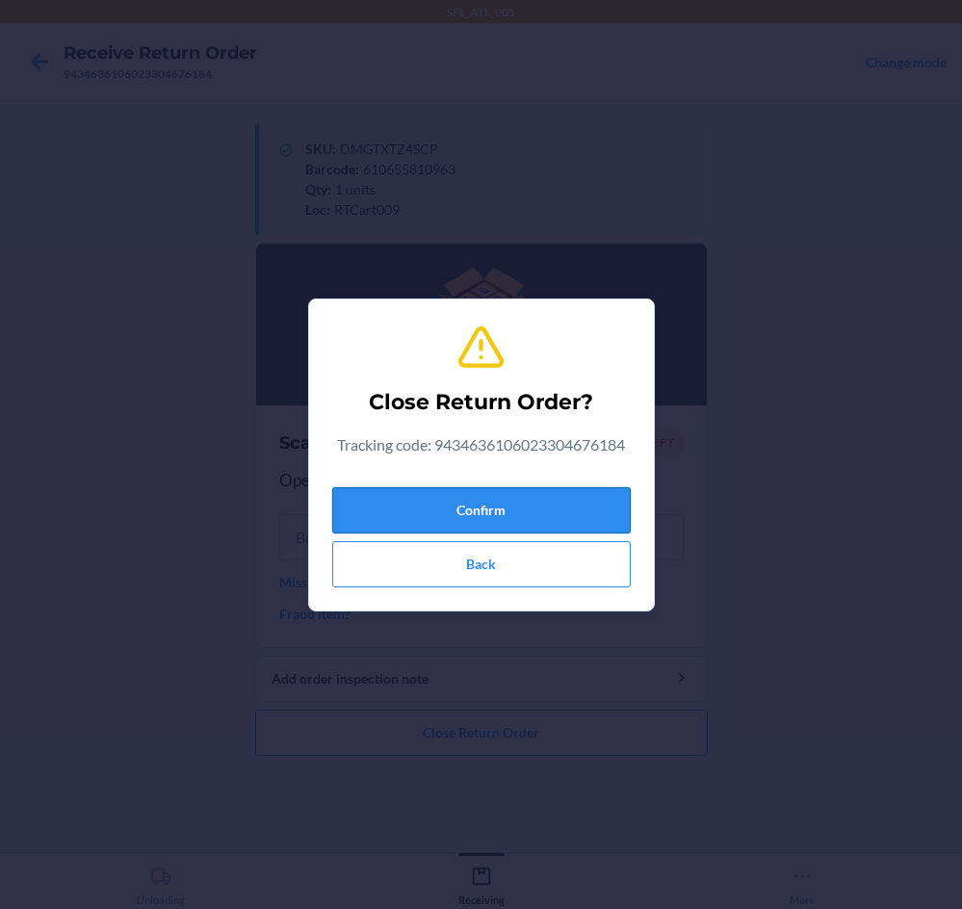
click at [562, 512] on button "Confirm" at bounding box center [481, 510] width 299 height 46
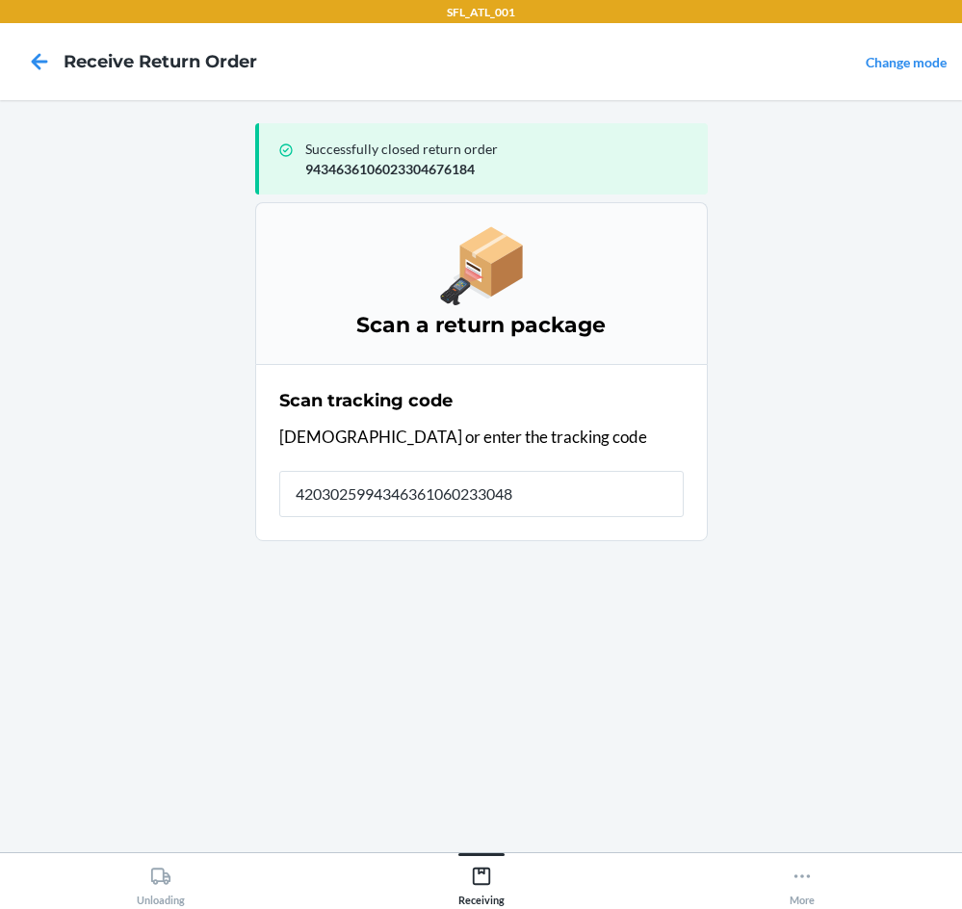
type input "42030259943463610602330484"
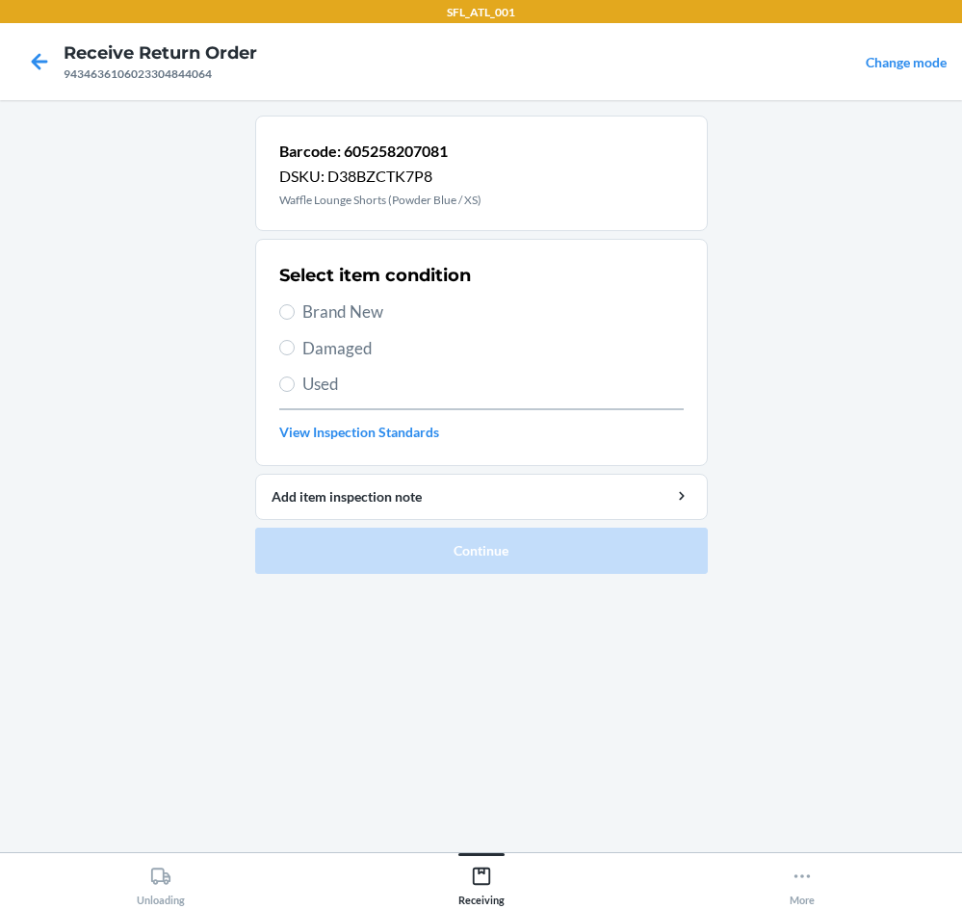
click at [381, 305] on span "Brand New" at bounding box center [494, 312] width 382 height 25
click at [295, 305] on input "Brand New" at bounding box center [286, 311] width 15 height 15
radio input "true"
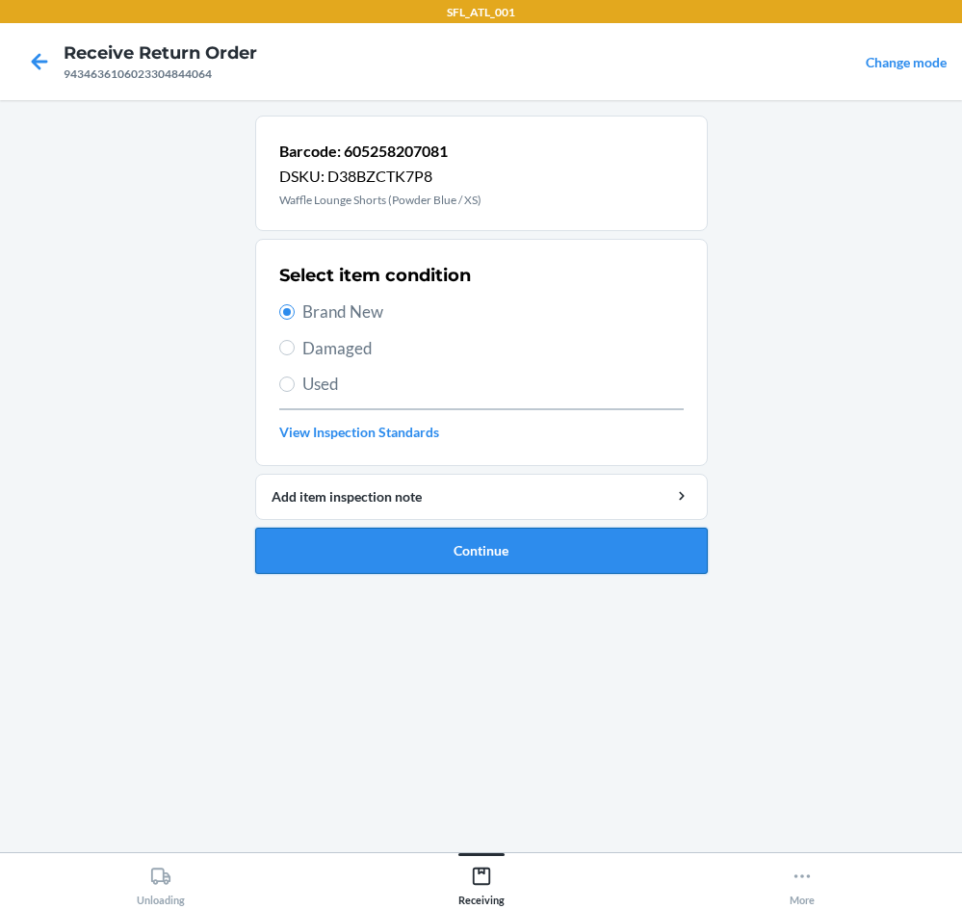
drag, startPoint x: 535, startPoint y: 546, endPoint x: 525, endPoint y: 545, distance: 9.7
click at [531, 546] on button "Continue" at bounding box center [481, 551] width 453 height 46
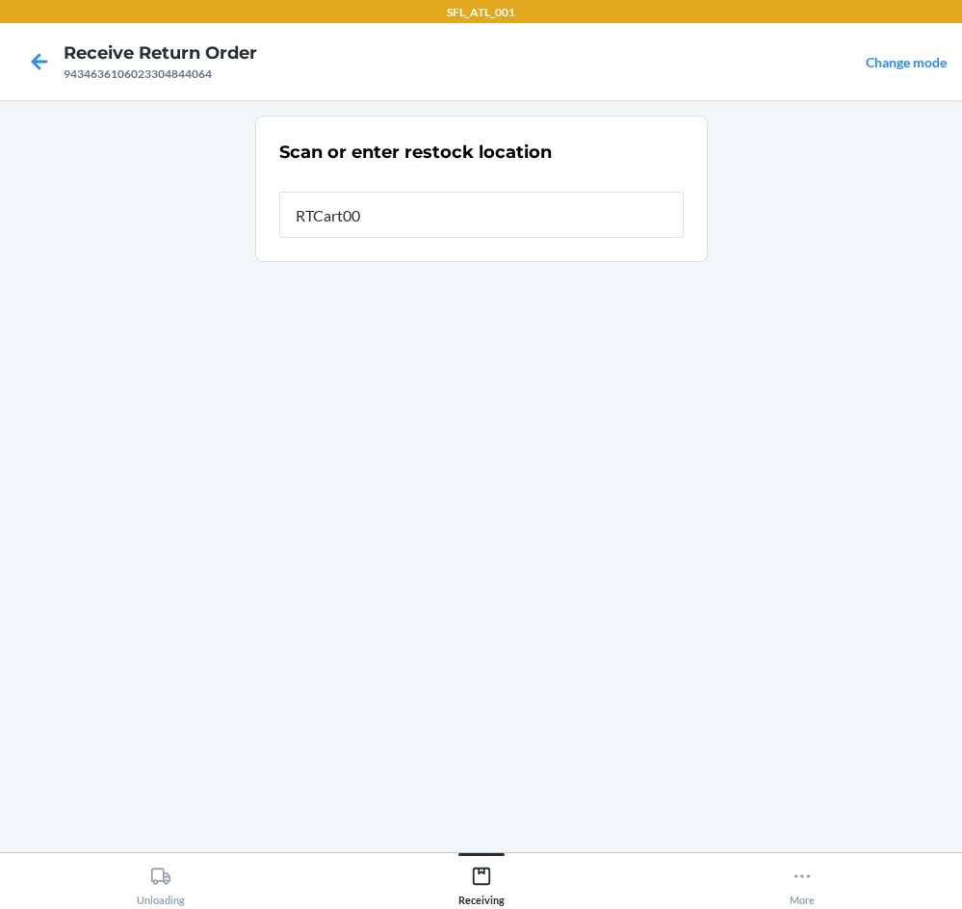
type input "RTCart009"
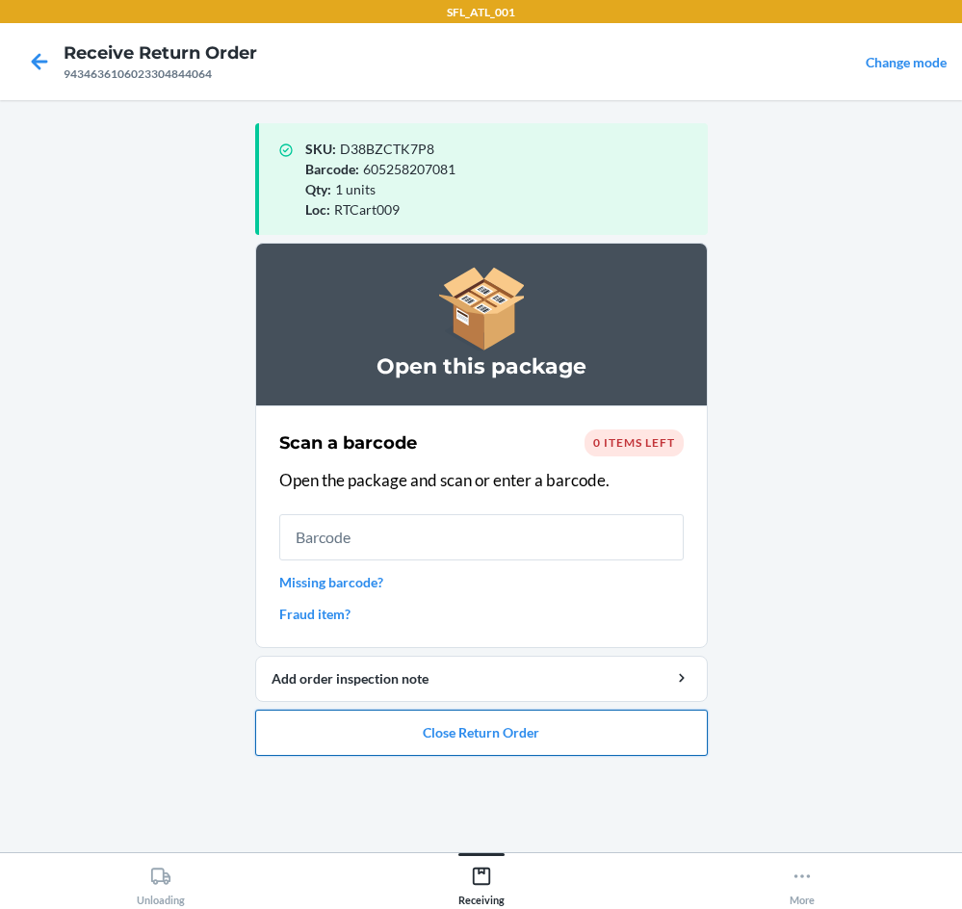
drag, startPoint x: 508, startPoint y: 745, endPoint x: 492, endPoint y: 743, distance: 15.5
click at [493, 744] on button "Close Return Order" at bounding box center [481, 733] width 453 height 46
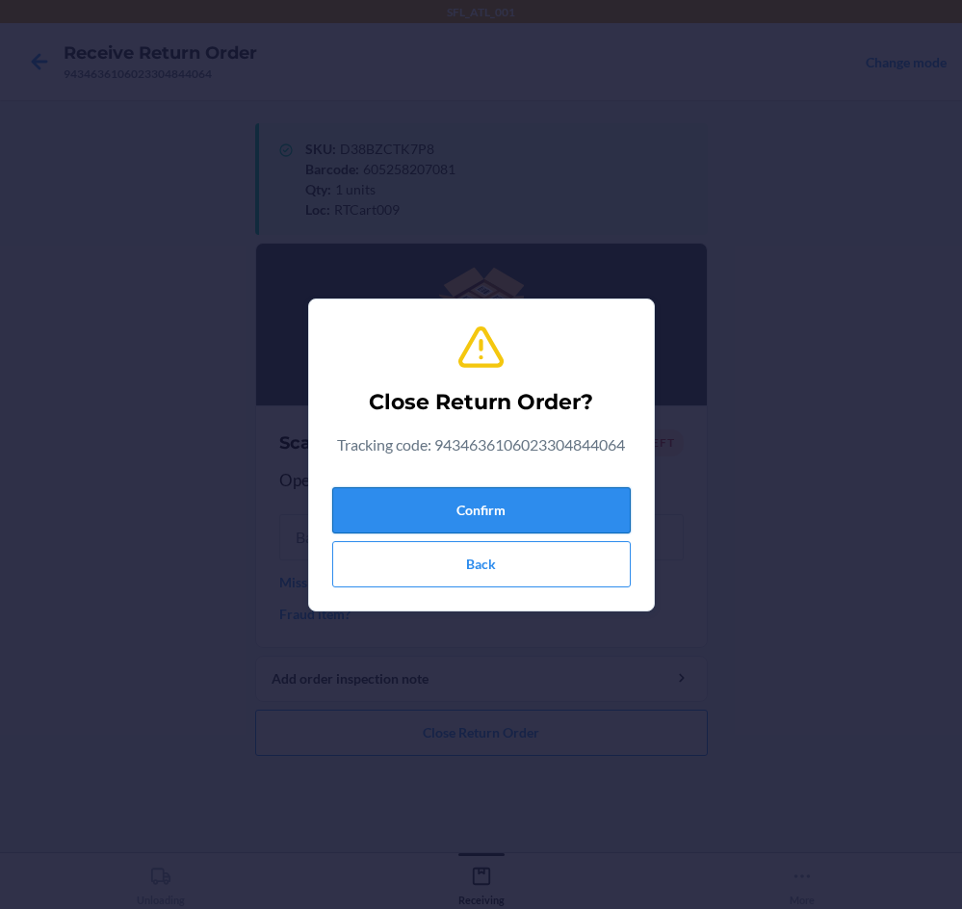
drag, startPoint x: 537, startPoint y: 511, endPoint x: 510, endPoint y: 518, distance: 28.1
click at [537, 513] on button "Confirm" at bounding box center [481, 510] width 299 height 46
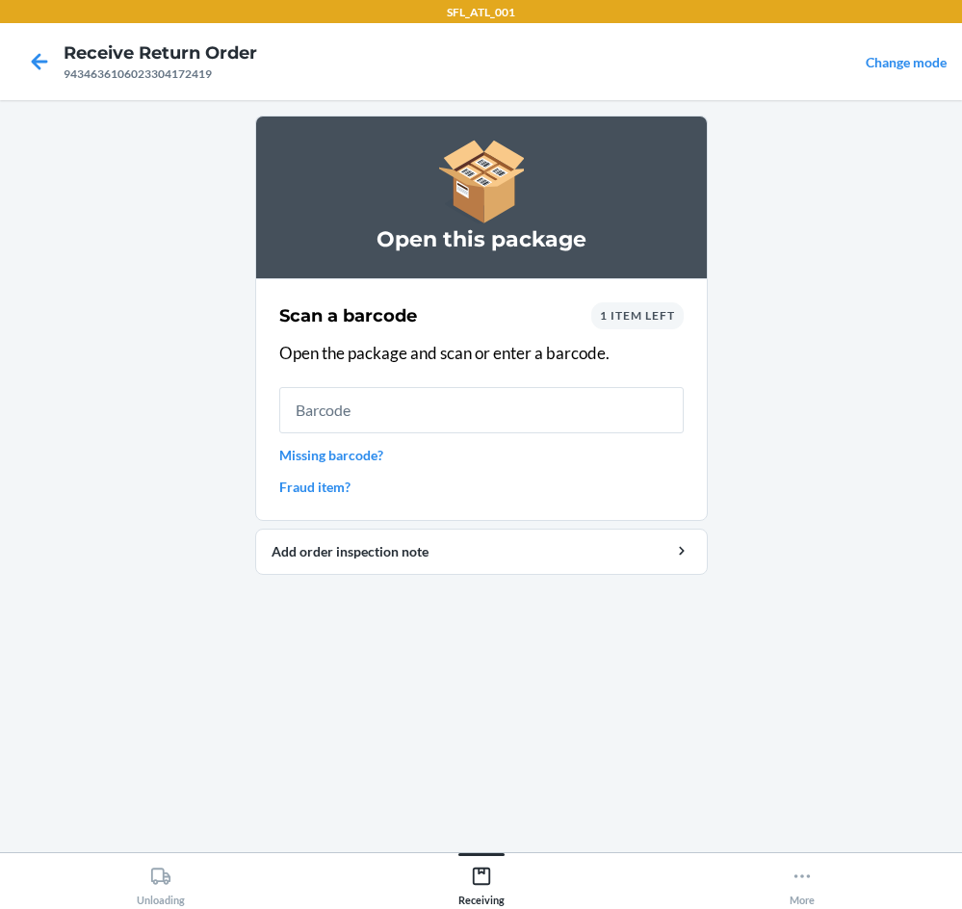
click at [650, 320] on span "1 item left" at bounding box center [637, 315] width 75 height 14
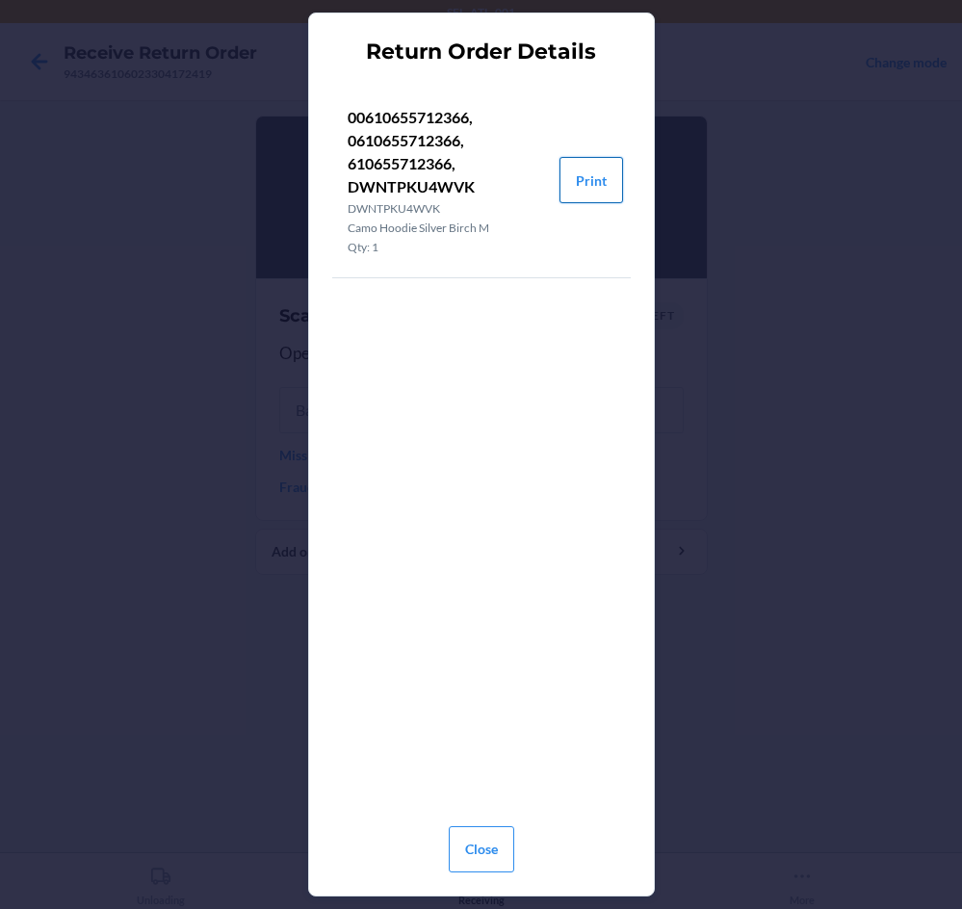
click at [591, 180] on button "Print" at bounding box center [592, 180] width 64 height 46
drag, startPoint x: 483, startPoint y: 833, endPoint x: 469, endPoint y: 783, distance: 51.9
click at [486, 830] on button "Close" at bounding box center [482, 850] width 66 height 46
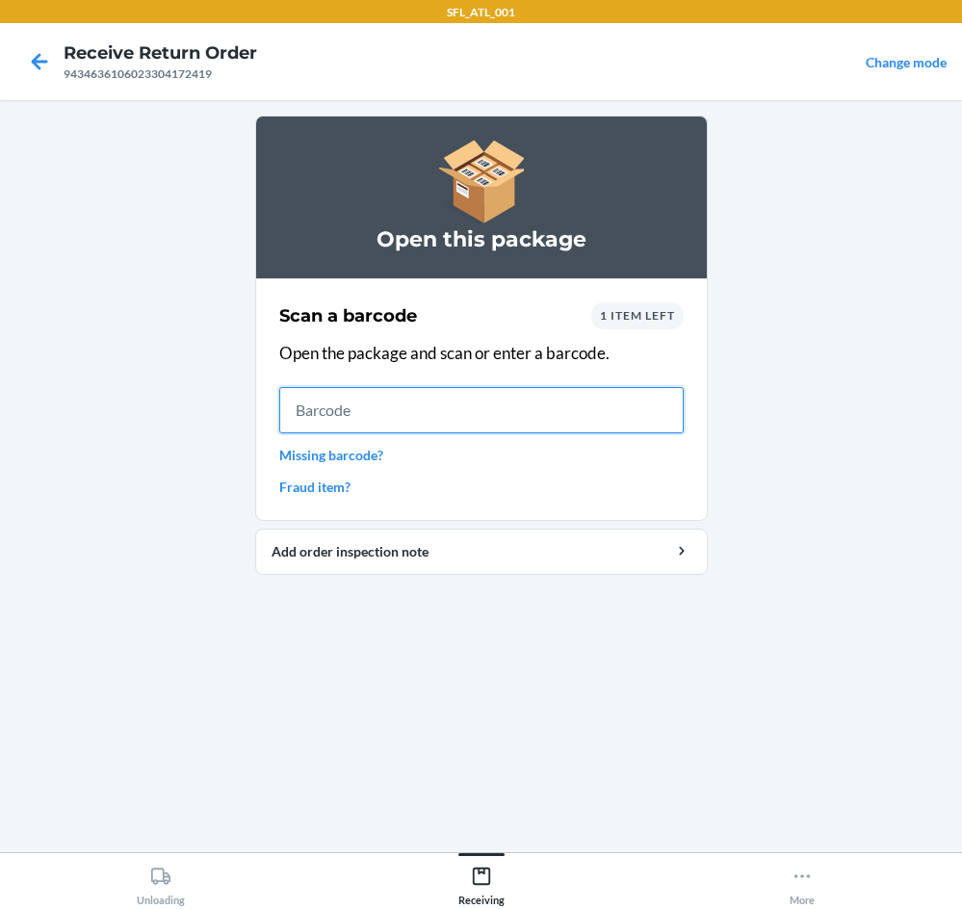
click at [426, 426] on input "text" at bounding box center [481, 410] width 405 height 46
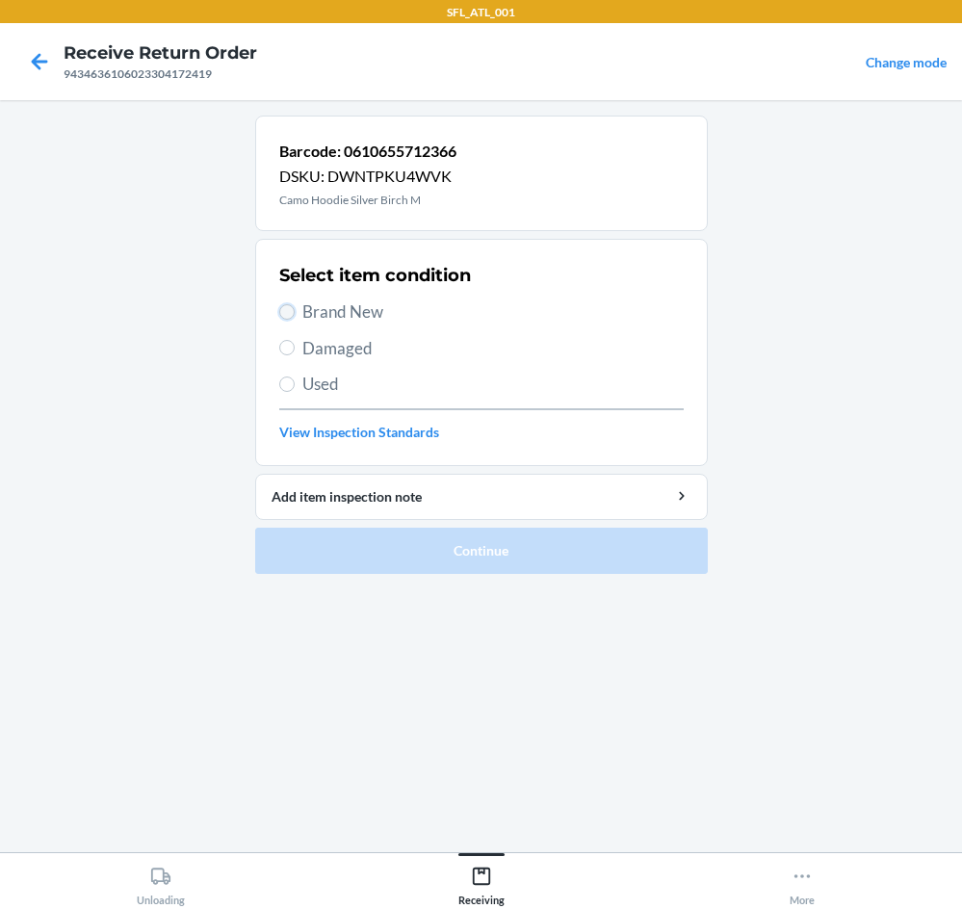
drag, startPoint x: 287, startPoint y: 307, endPoint x: 439, endPoint y: 427, distance: 193.5
click at [288, 307] on input "Brand New" at bounding box center [286, 311] width 15 height 15
radio input "true"
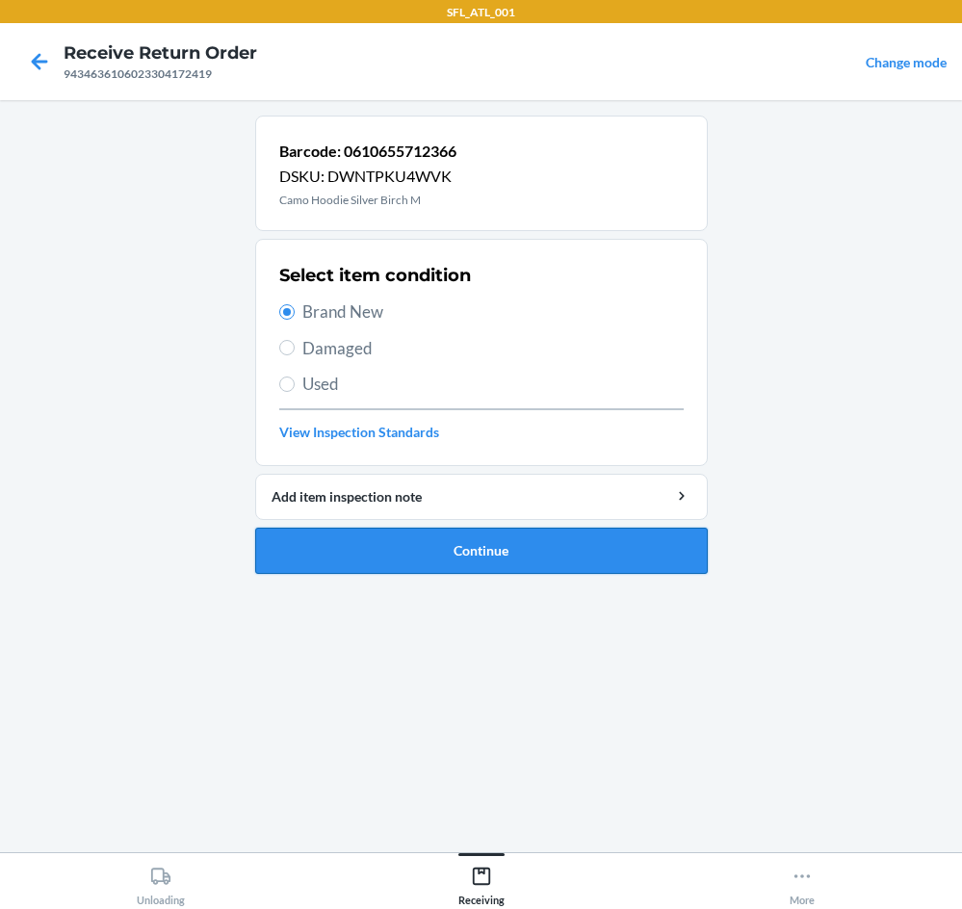
click at [524, 555] on button "Continue" at bounding box center [481, 551] width 453 height 46
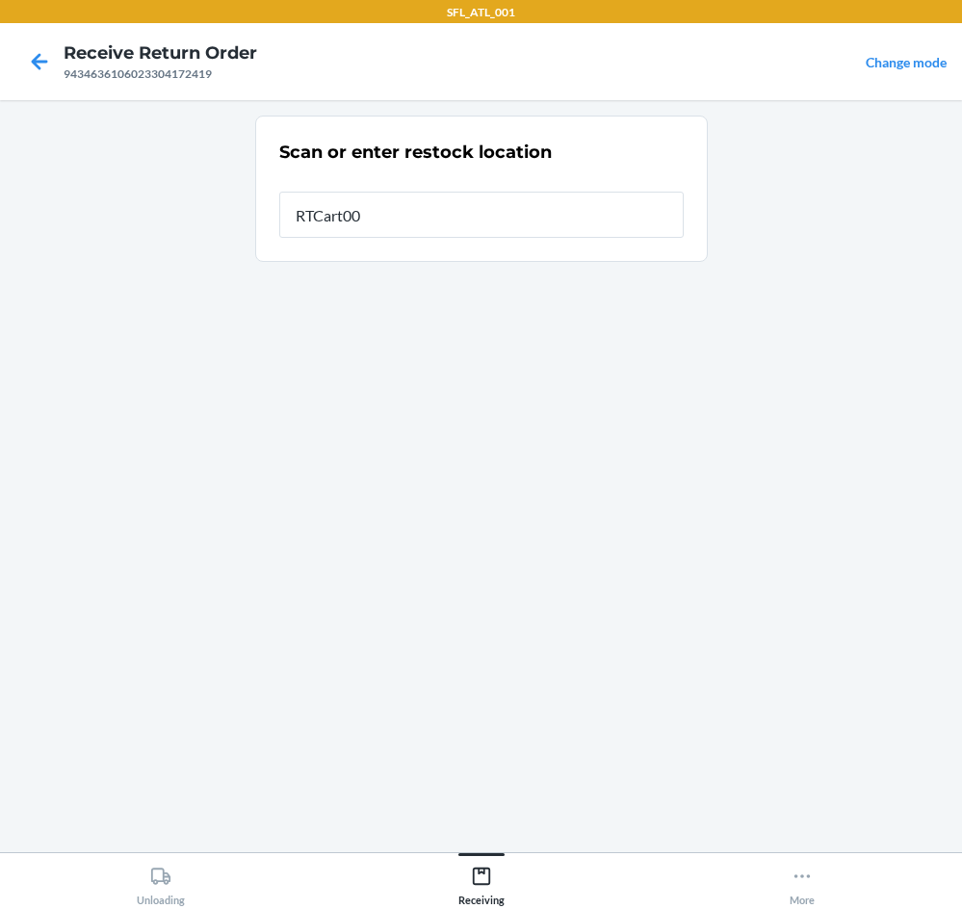
type input "RTCart009"
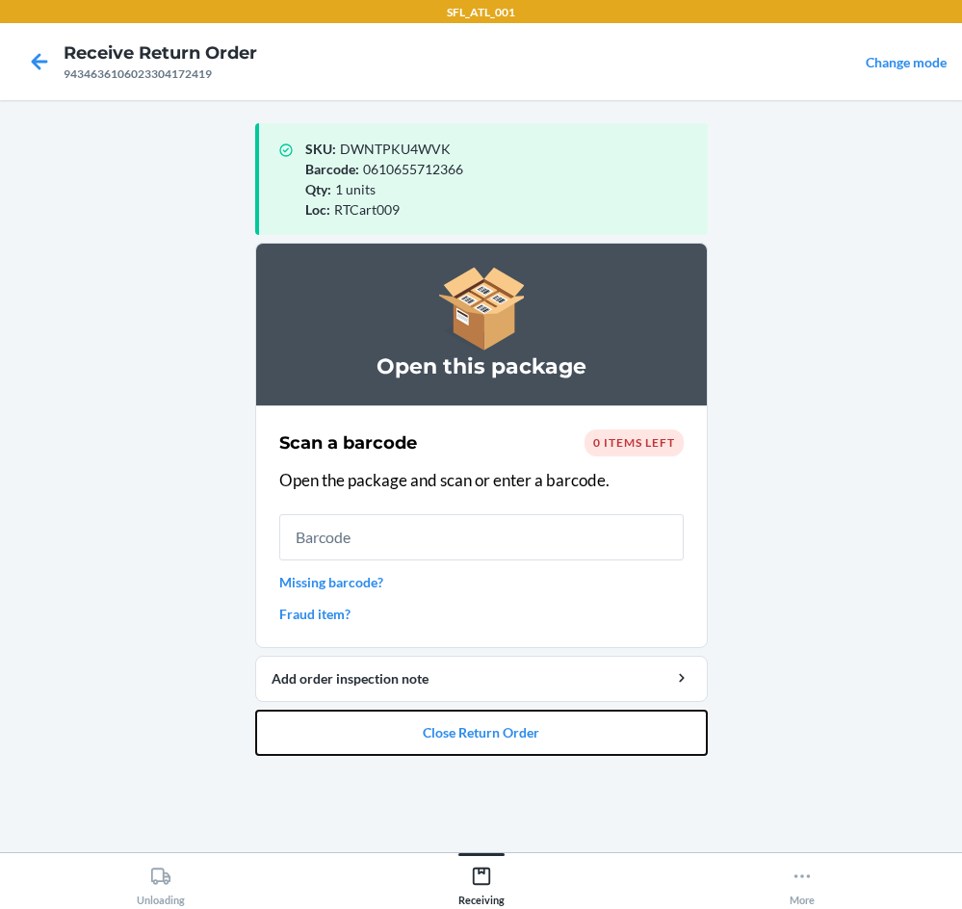
click at [540, 723] on button "Close Return Order" at bounding box center [481, 733] width 453 height 46
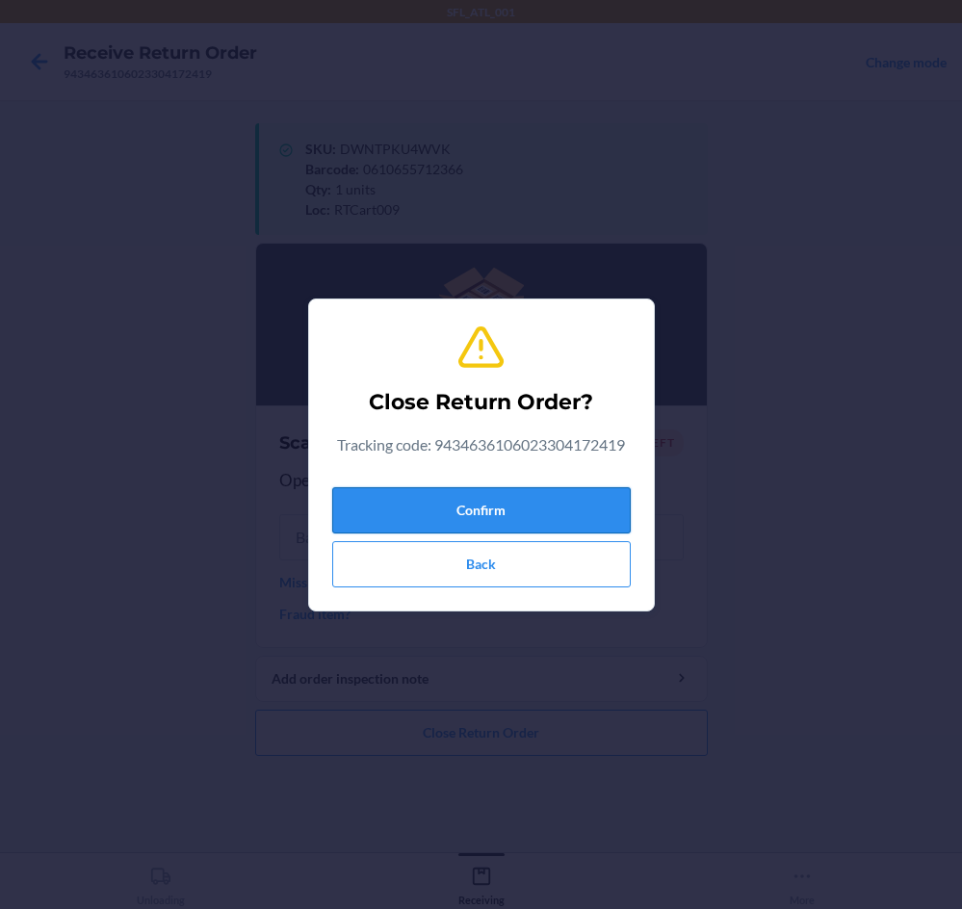
click at [580, 509] on button "Confirm" at bounding box center [481, 510] width 299 height 46
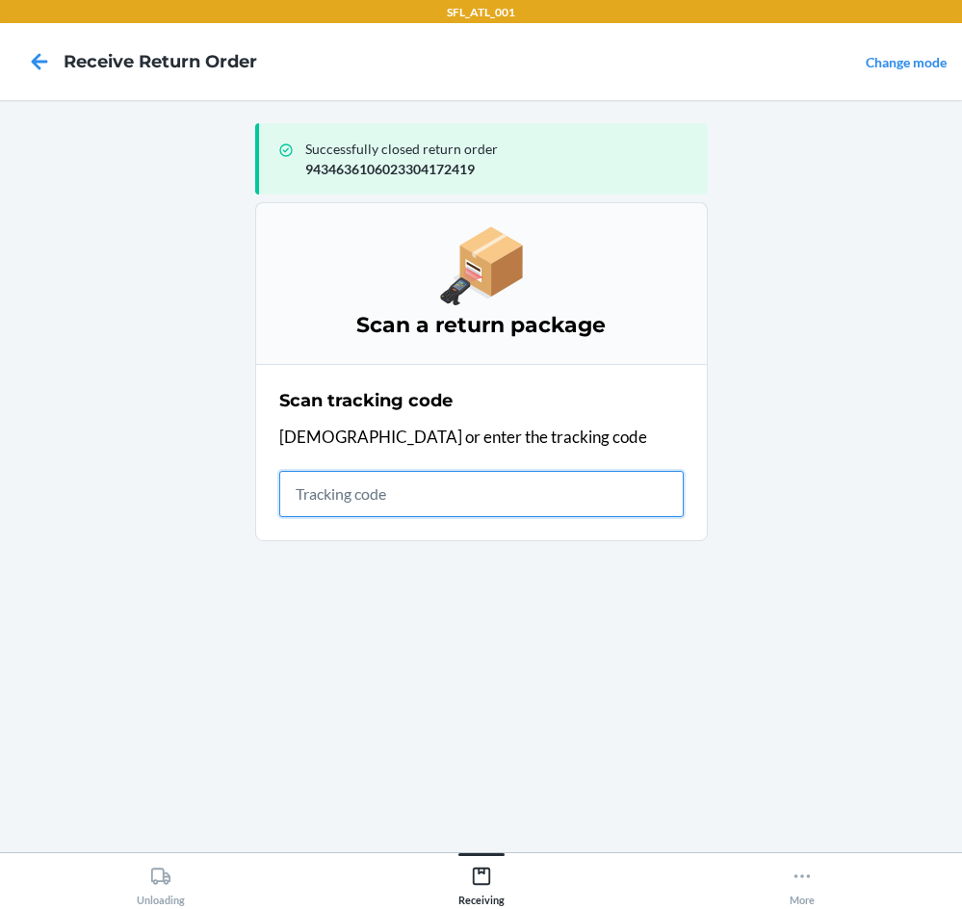
click at [368, 488] on input "text" at bounding box center [481, 494] width 405 height 46
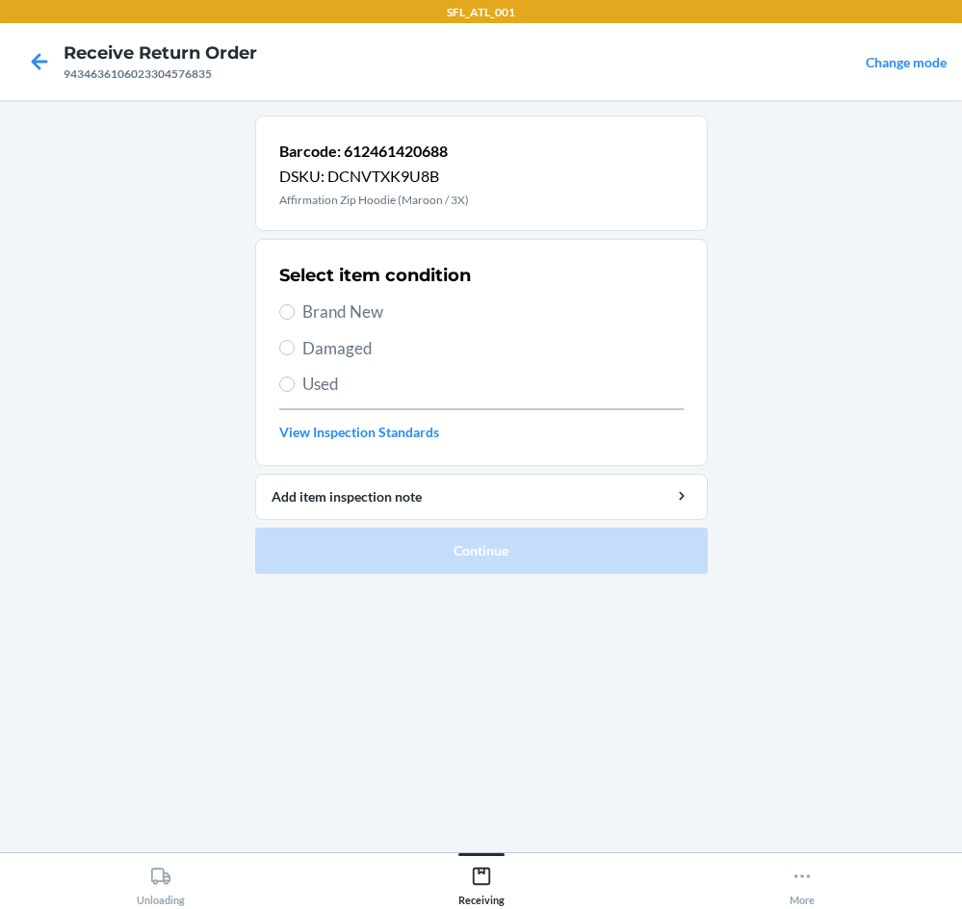
click at [338, 315] on span "Brand New" at bounding box center [494, 312] width 382 height 25
click at [295, 315] on input "Brand New" at bounding box center [286, 311] width 15 height 15
radio input "true"
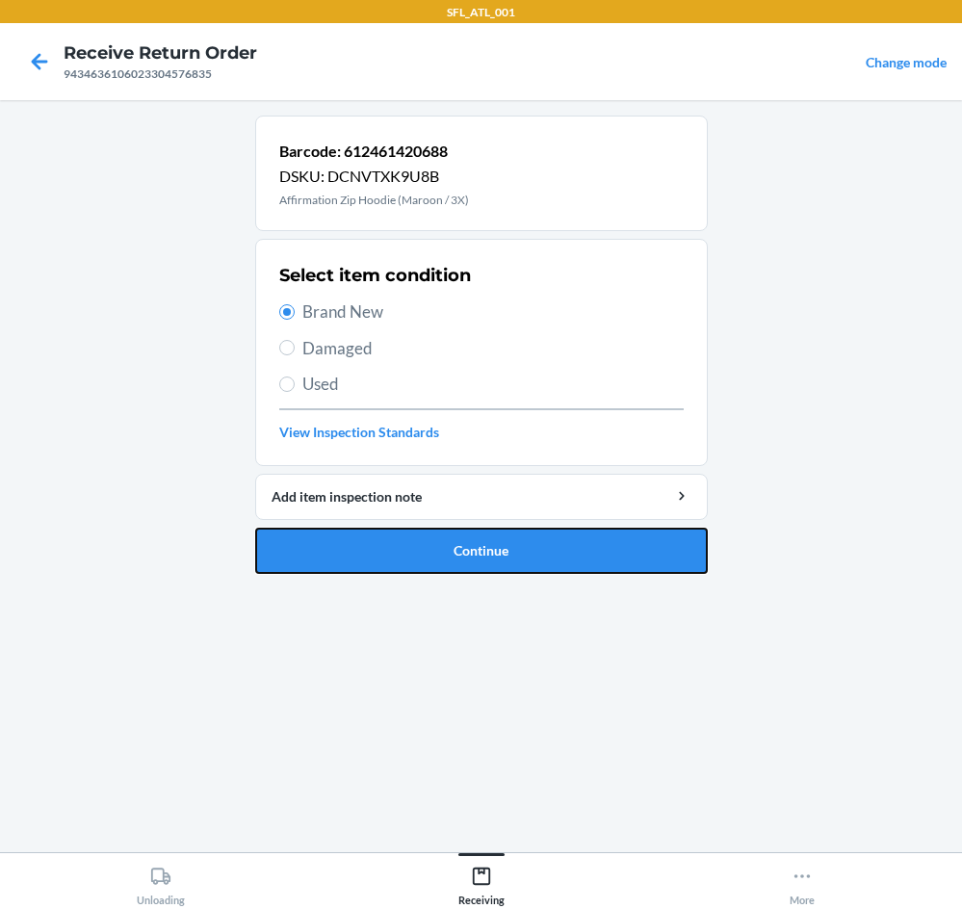
drag, startPoint x: 457, startPoint y: 560, endPoint x: 434, endPoint y: 543, distance: 28.3
click at [454, 560] on button "Continue" at bounding box center [481, 551] width 453 height 46
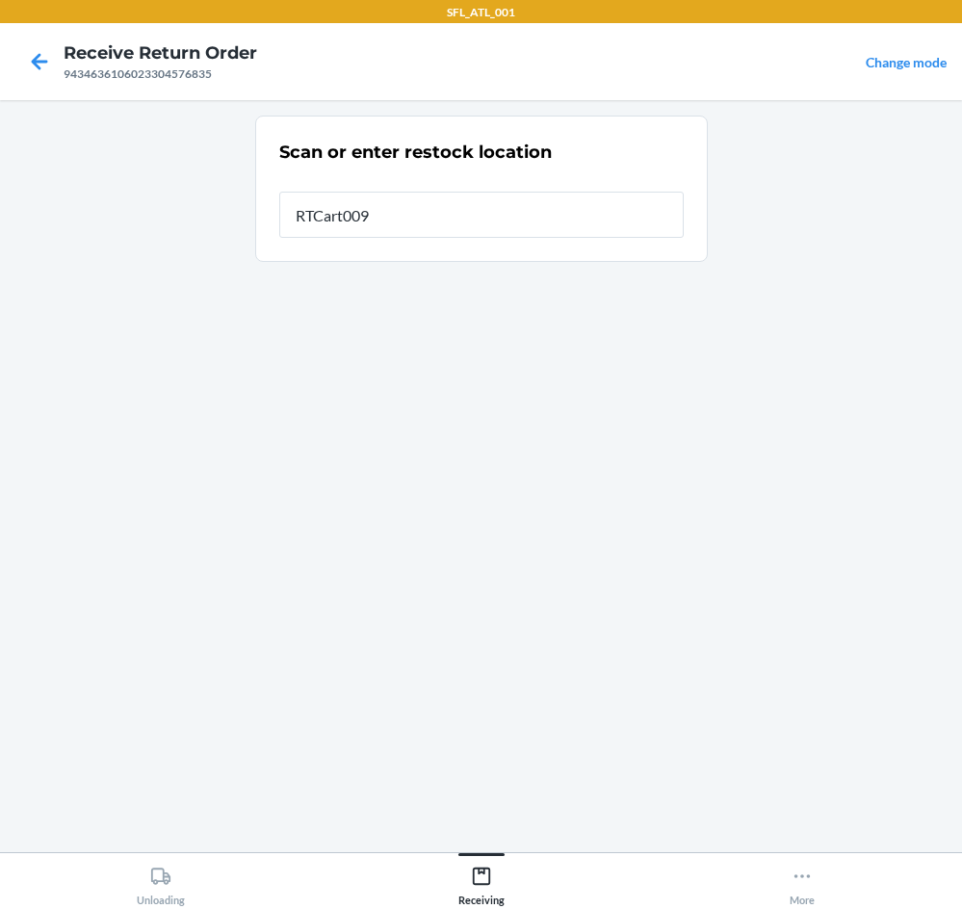
type input "RTCart009"
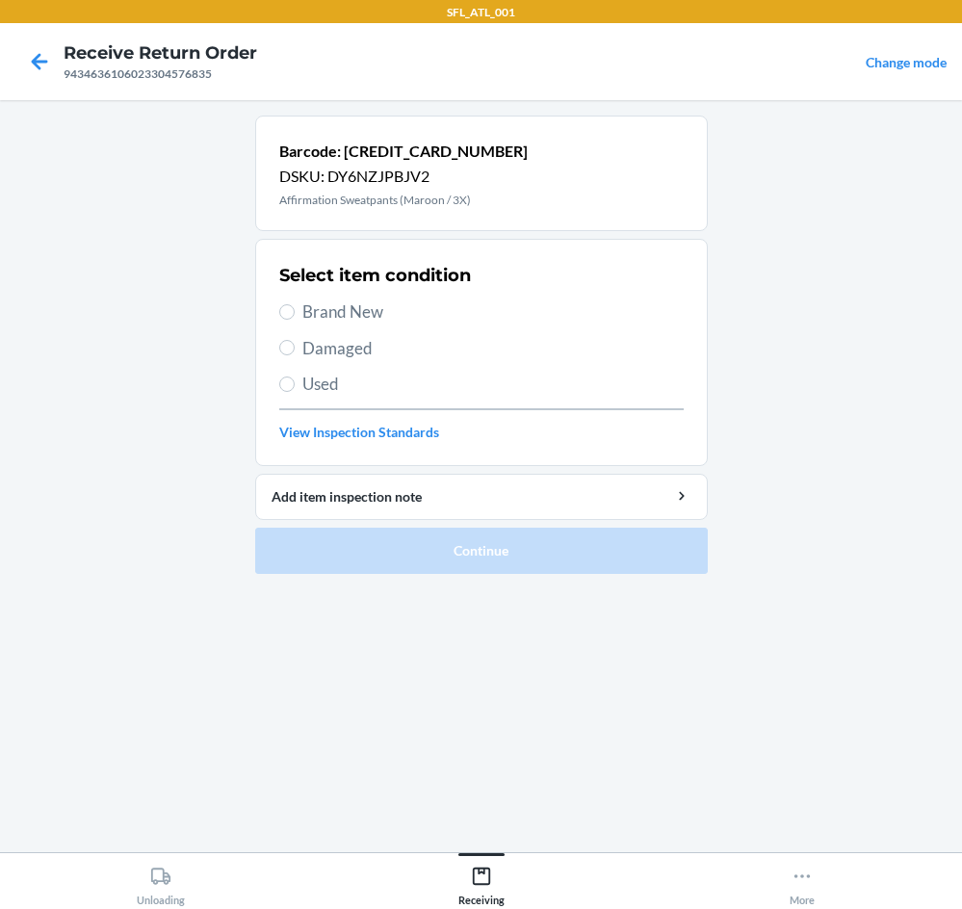
click at [357, 307] on span "Brand New" at bounding box center [494, 312] width 382 height 25
click at [303, 317] on span "Brand New" at bounding box center [494, 312] width 382 height 25
click at [295, 317] on input "Brand New" at bounding box center [286, 311] width 15 height 15
radio input "true"
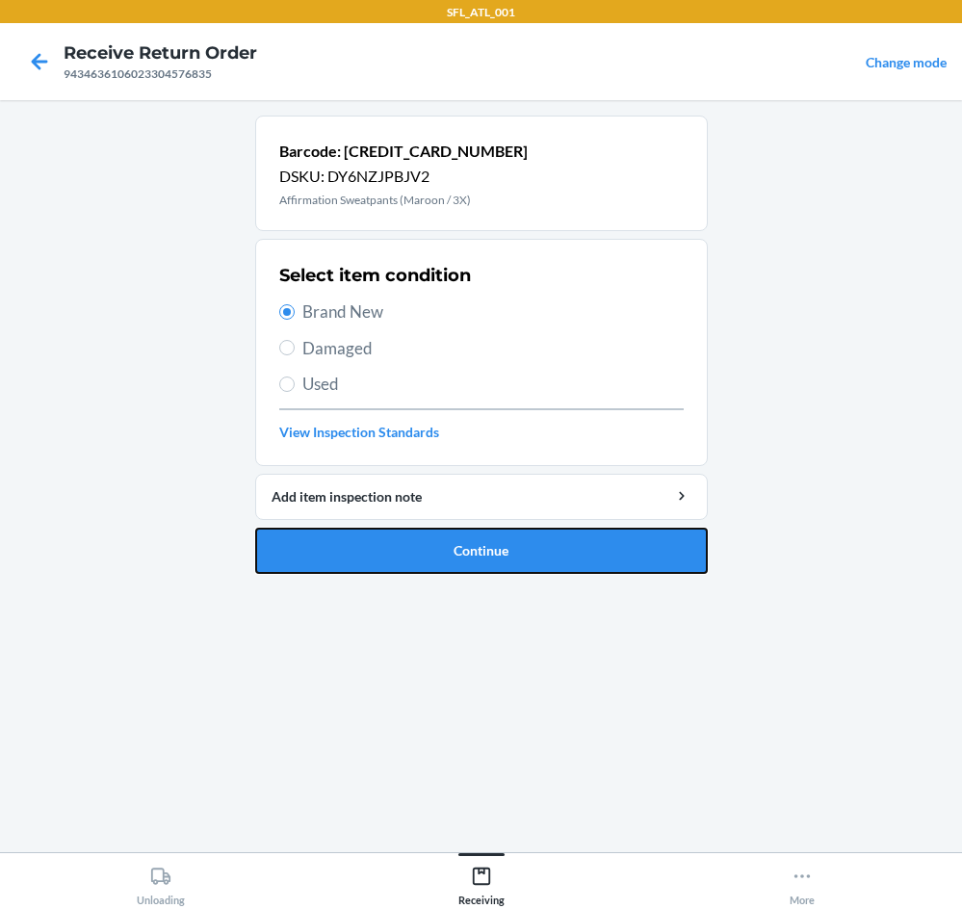
drag, startPoint x: 447, startPoint y: 544, endPoint x: 430, endPoint y: 324, distance: 221.3
click at [439, 540] on button "Continue" at bounding box center [481, 551] width 453 height 46
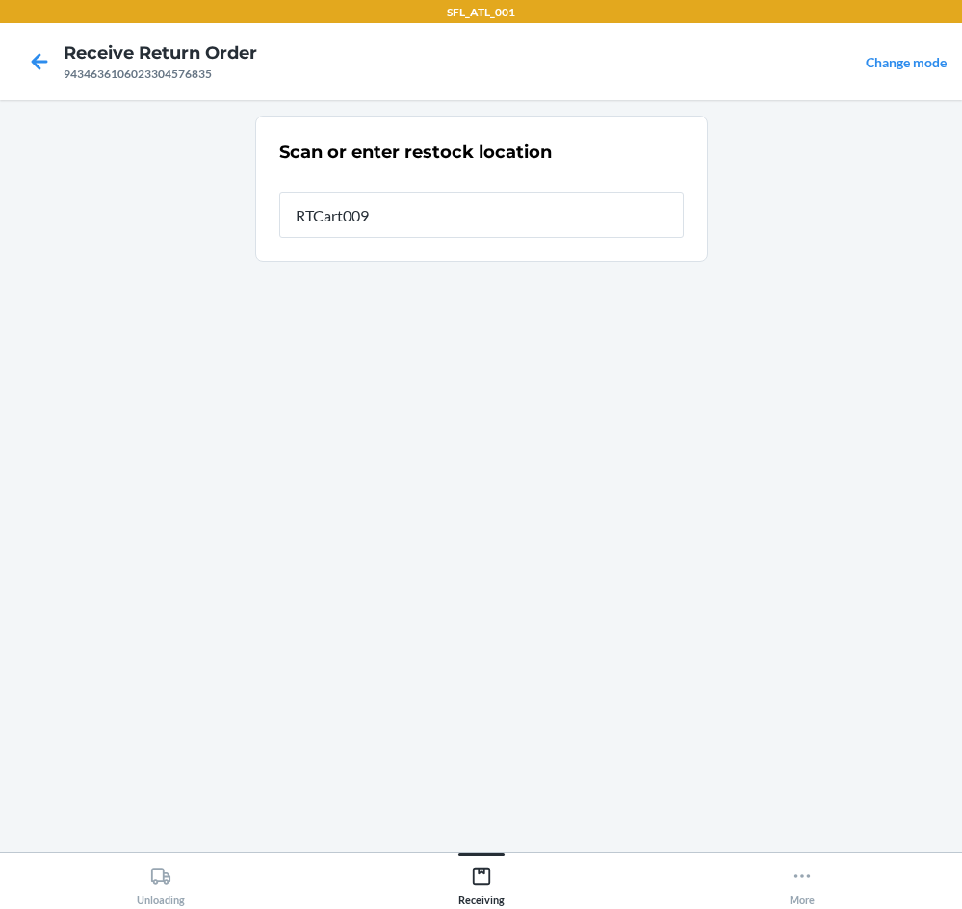
type input "RTCart009"
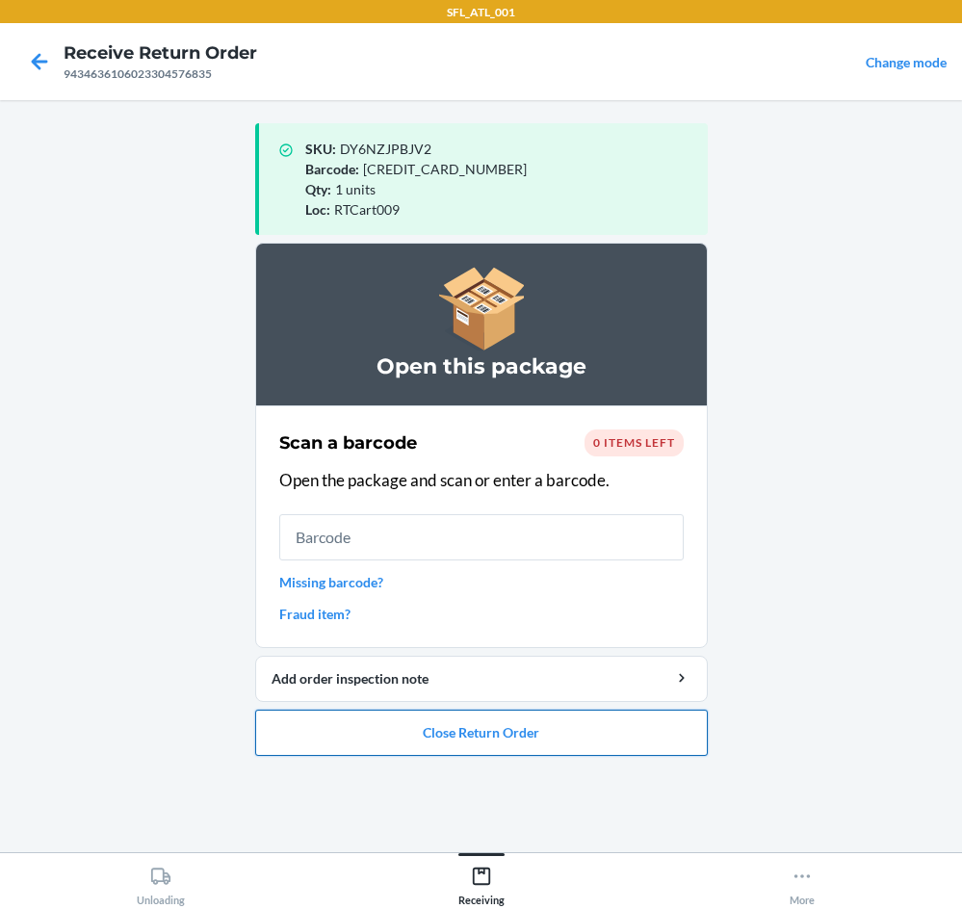
click at [451, 730] on button "Close Return Order" at bounding box center [481, 733] width 453 height 46
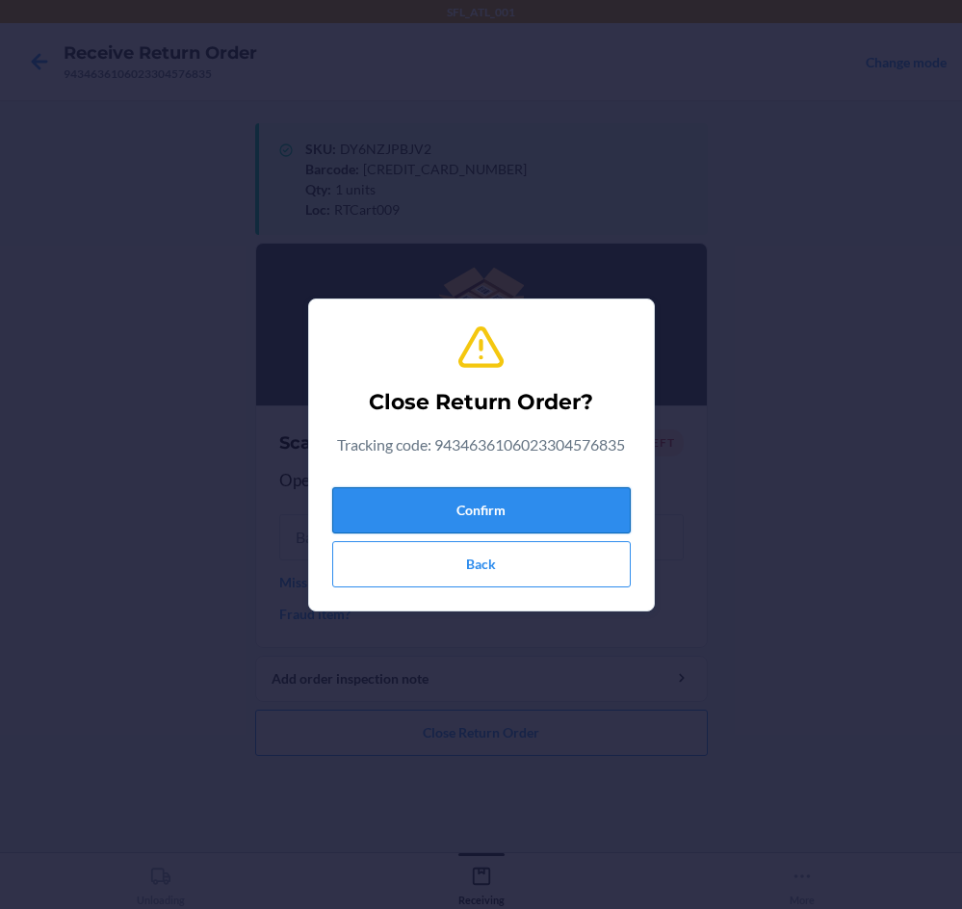
click at [478, 494] on button "Confirm" at bounding box center [481, 510] width 299 height 46
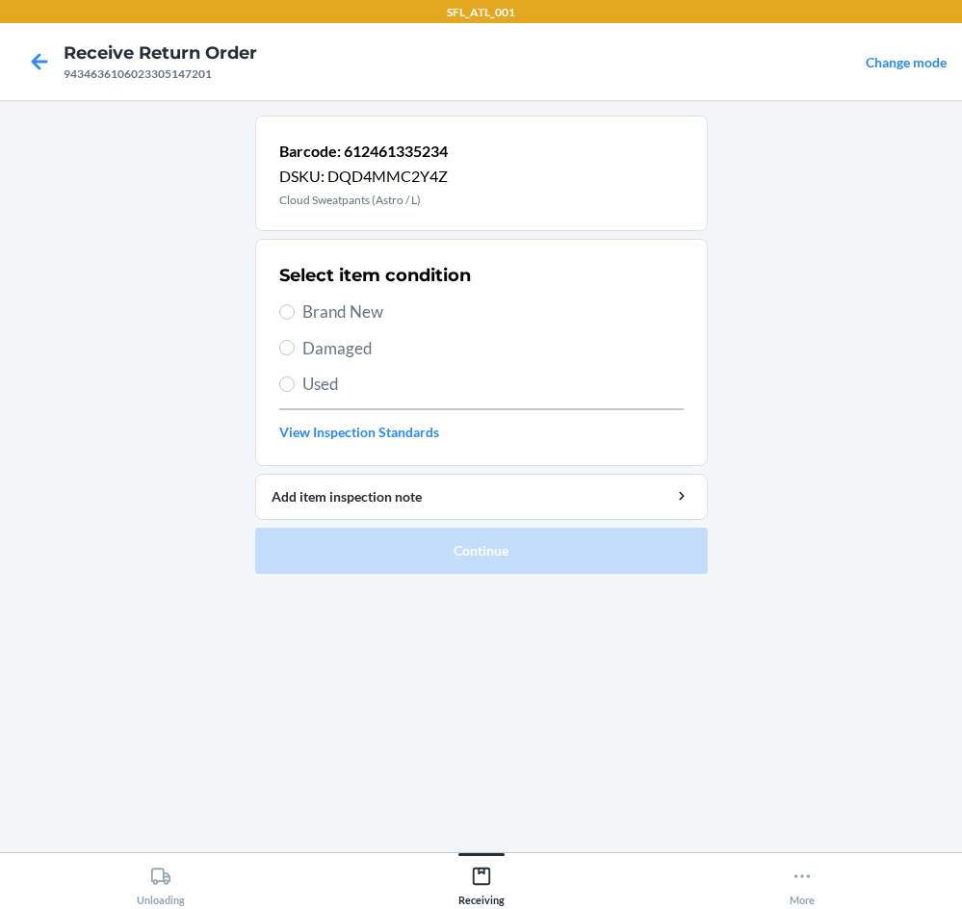
click at [350, 316] on span "Brand New" at bounding box center [494, 312] width 382 height 25
click at [295, 316] on input "Brand New" at bounding box center [286, 311] width 15 height 15
radio input "true"
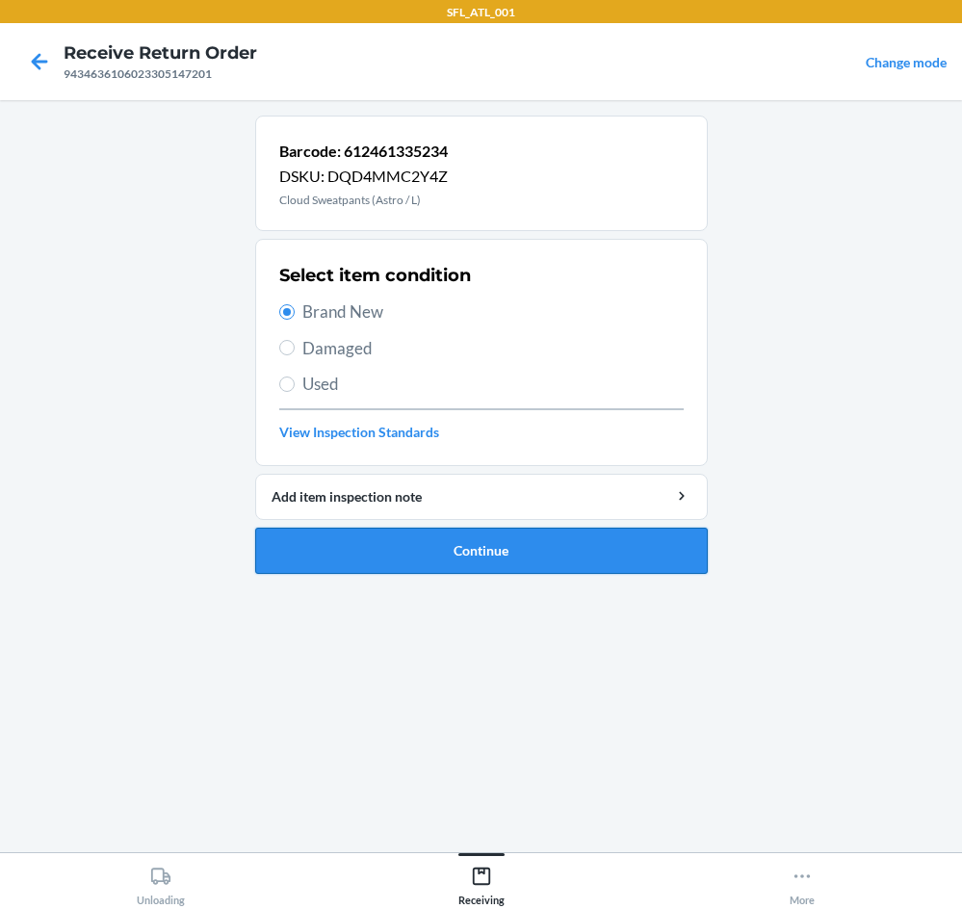
click at [460, 533] on button "Continue" at bounding box center [481, 551] width 453 height 46
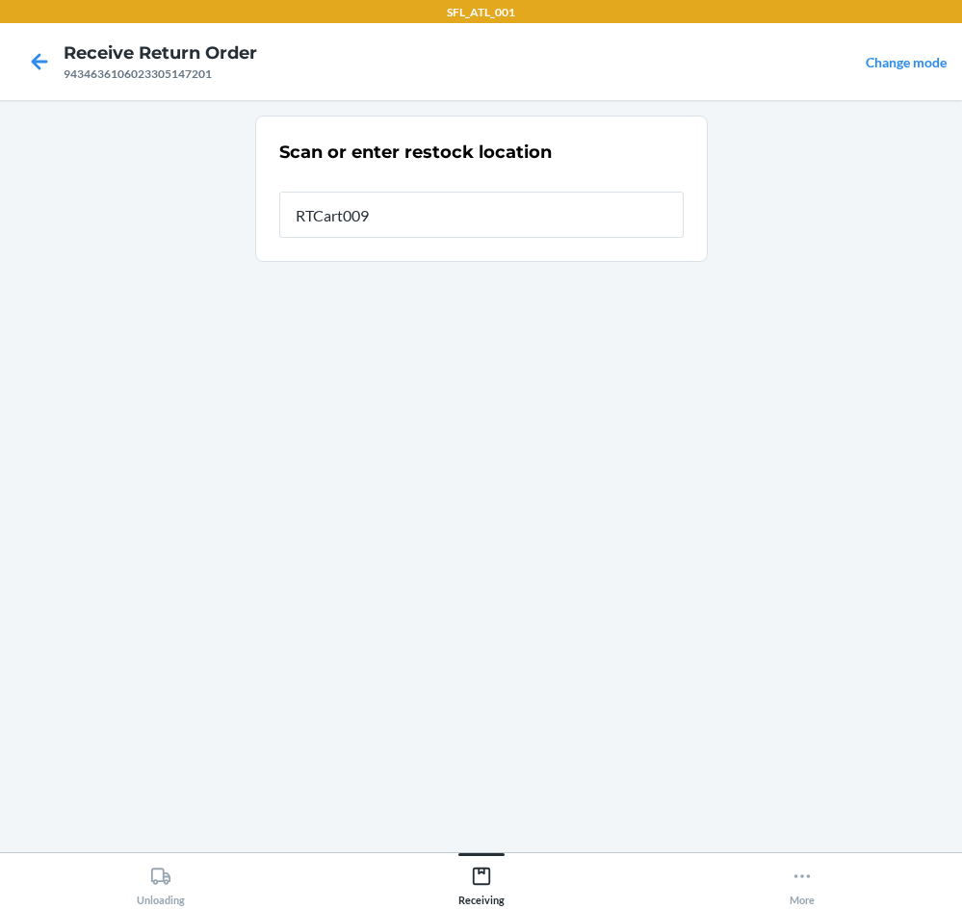
type input "RTCart009"
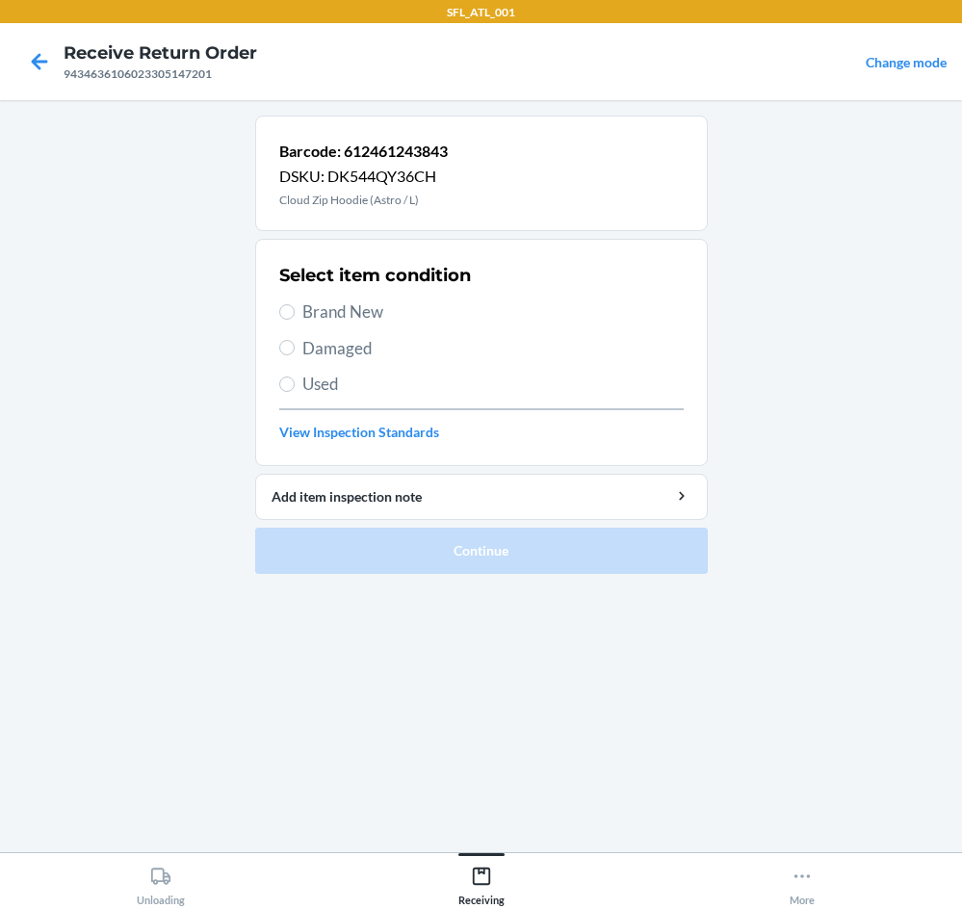
click at [378, 298] on div "Select item condition Brand New Damaged Used View Inspection Standards" at bounding box center [481, 352] width 405 height 191
click at [340, 309] on span "Brand New" at bounding box center [494, 312] width 382 height 25
click at [290, 318] on input "Brand New" at bounding box center [286, 311] width 15 height 15
radio input "true"
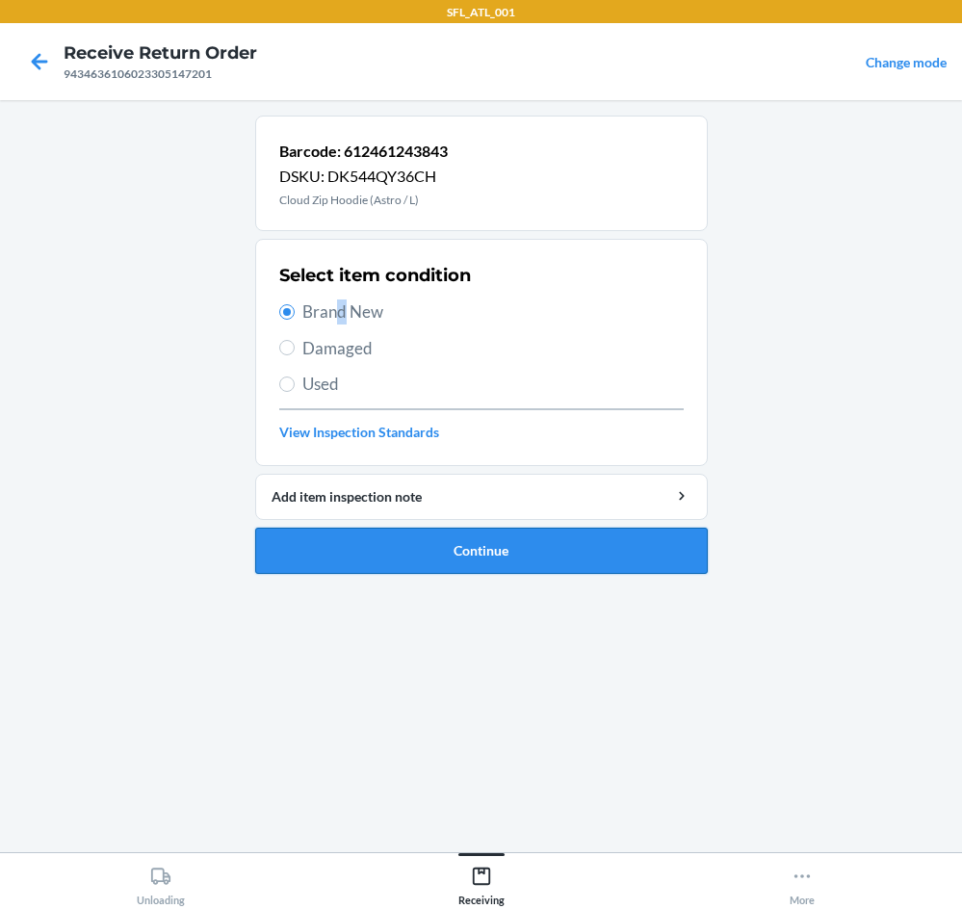
click at [485, 540] on button "Continue" at bounding box center [481, 551] width 453 height 46
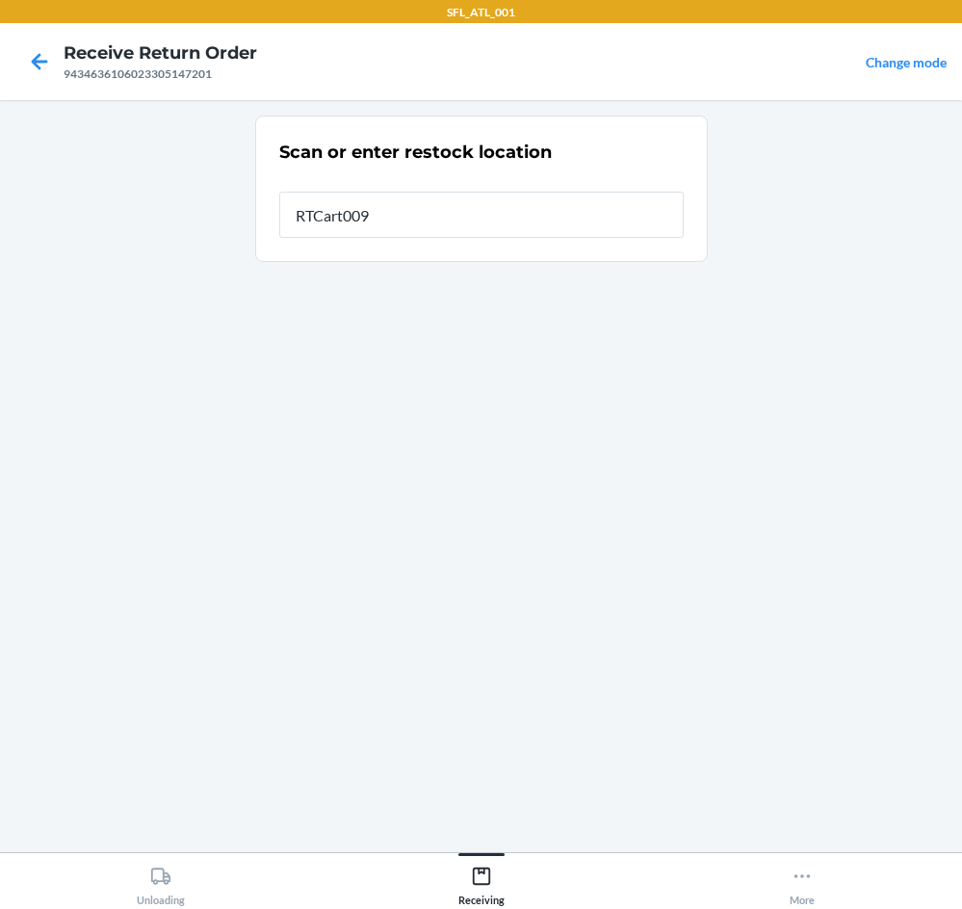
type input "RTCart009"
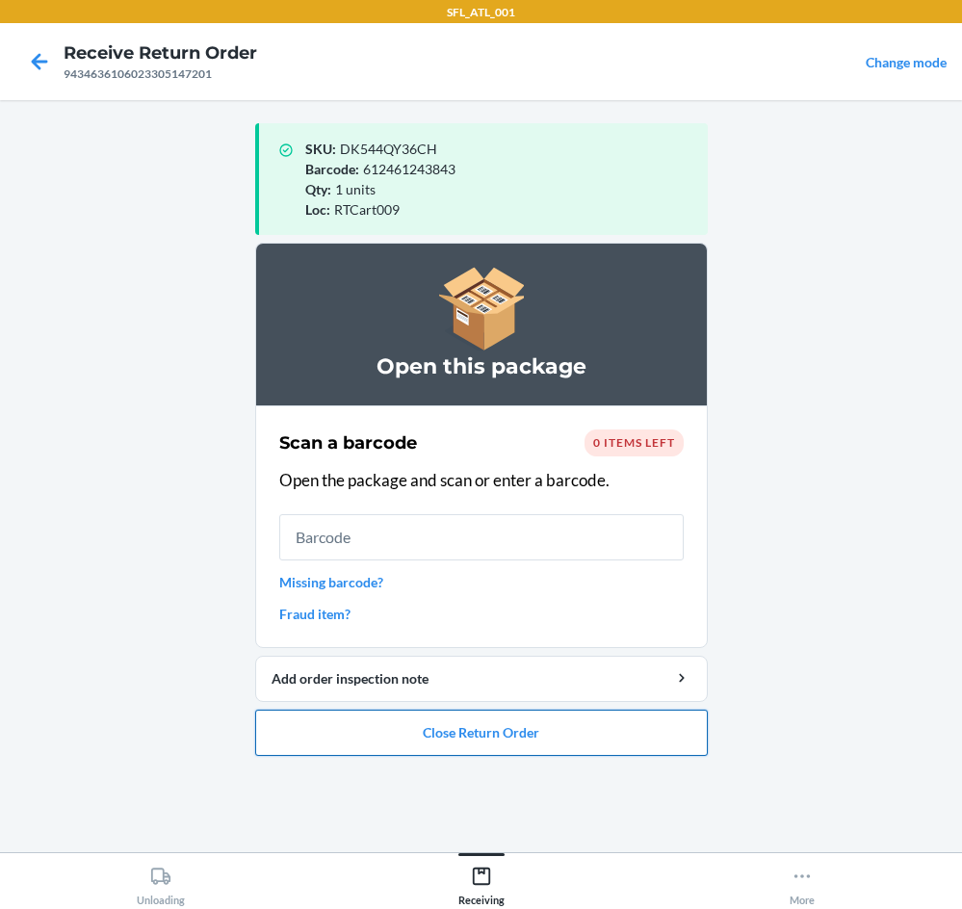
click at [549, 724] on button "Close Return Order" at bounding box center [481, 733] width 453 height 46
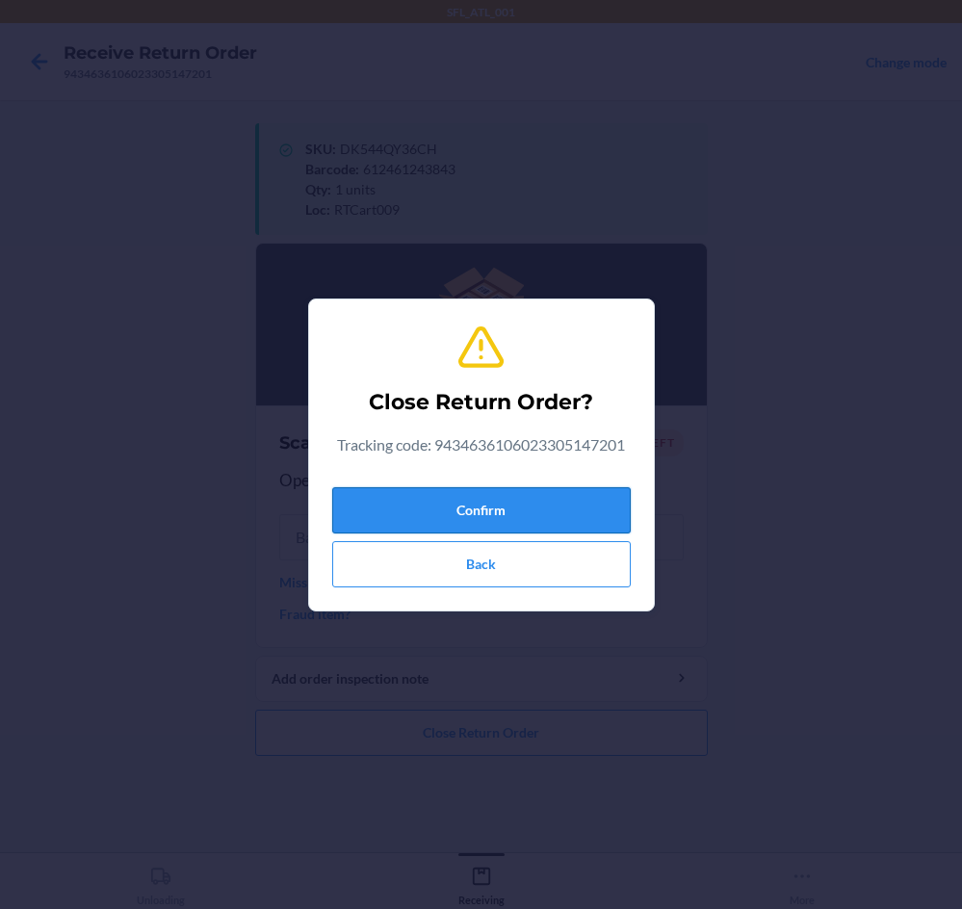
click at [595, 509] on button "Confirm" at bounding box center [481, 510] width 299 height 46
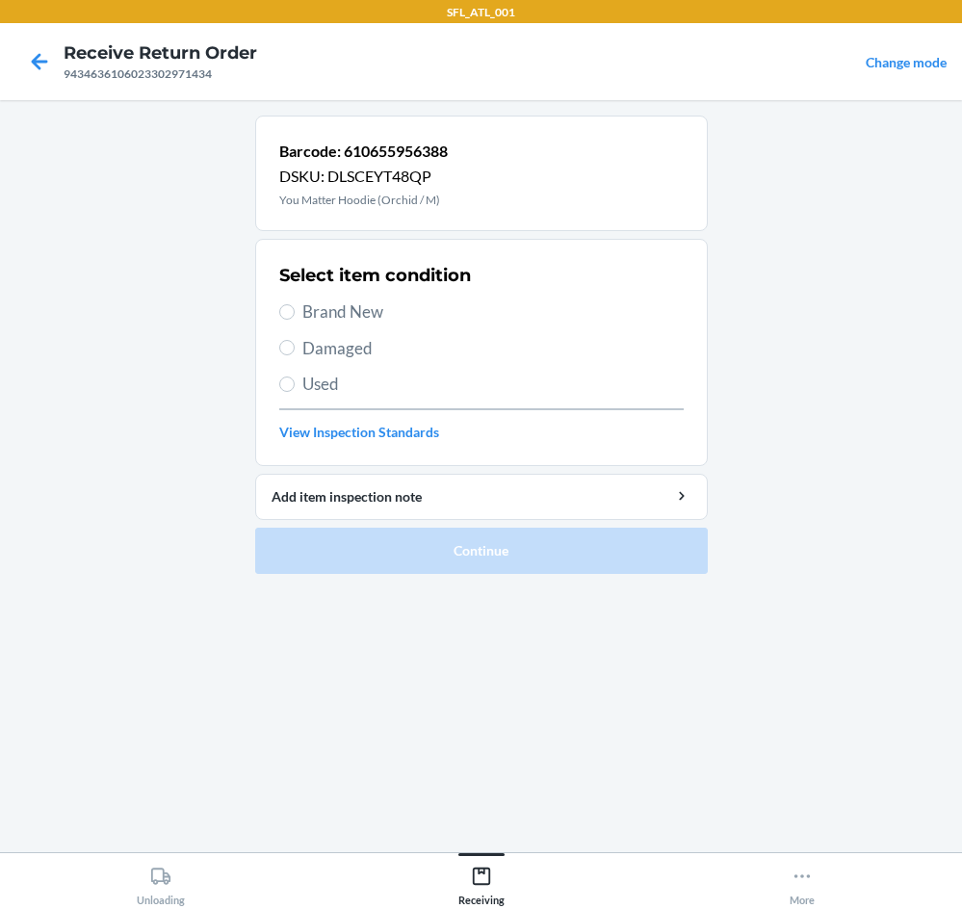
click at [313, 299] on div "Select item condition Brand New Damaged Used View Inspection Standards" at bounding box center [481, 352] width 405 height 191
click at [333, 305] on span "Brand New" at bounding box center [494, 312] width 382 height 25
click at [295, 305] on input "Brand New" at bounding box center [286, 311] width 15 height 15
radio input "true"
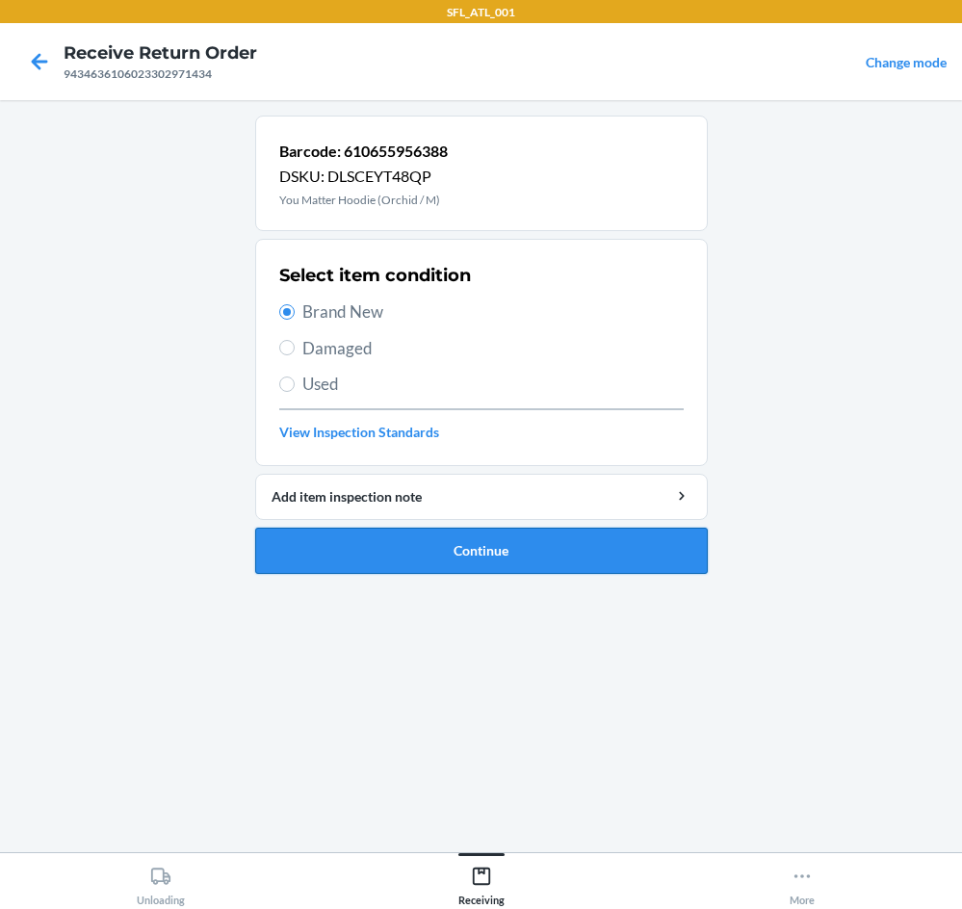
click at [586, 558] on button "Continue" at bounding box center [481, 551] width 453 height 46
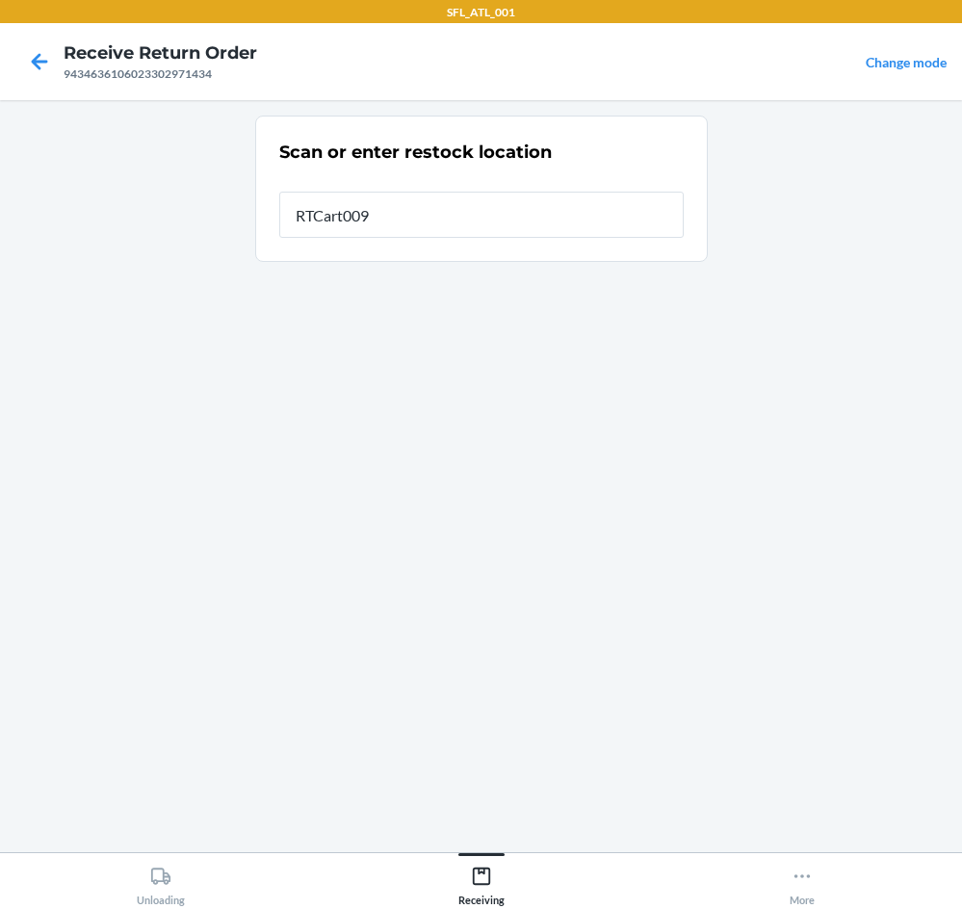
type input "RTCart009"
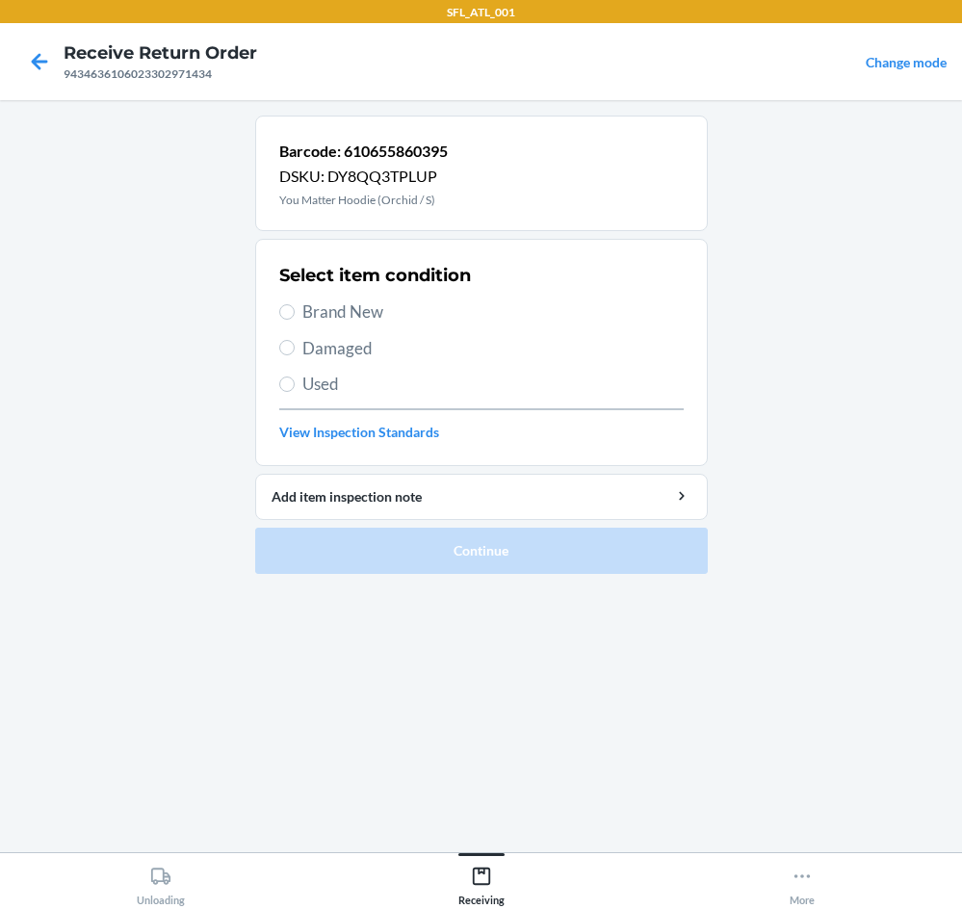
click at [297, 315] on label "Brand New" at bounding box center [481, 312] width 405 height 25
click at [295, 315] on input "Brand New" at bounding box center [286, 311] width 15 height 15
radio input "true"
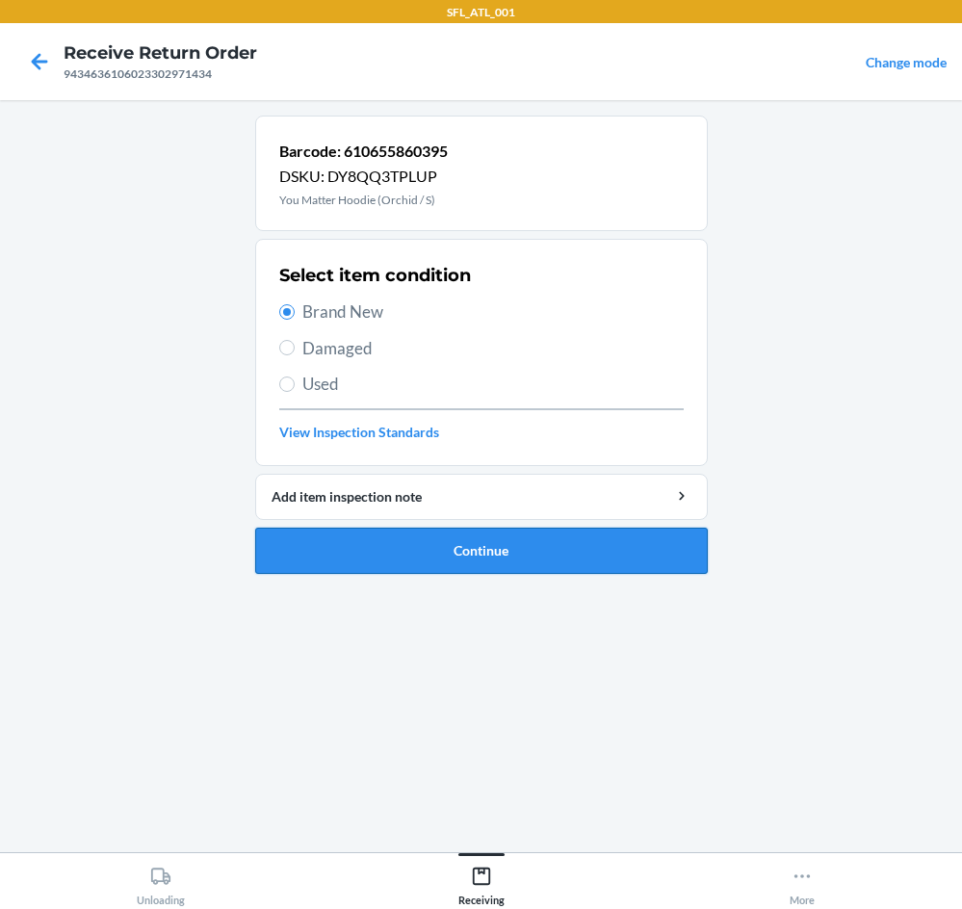
click at [457, 544] on button "Continue" at bounding box center [481, 551] width 453 height 46
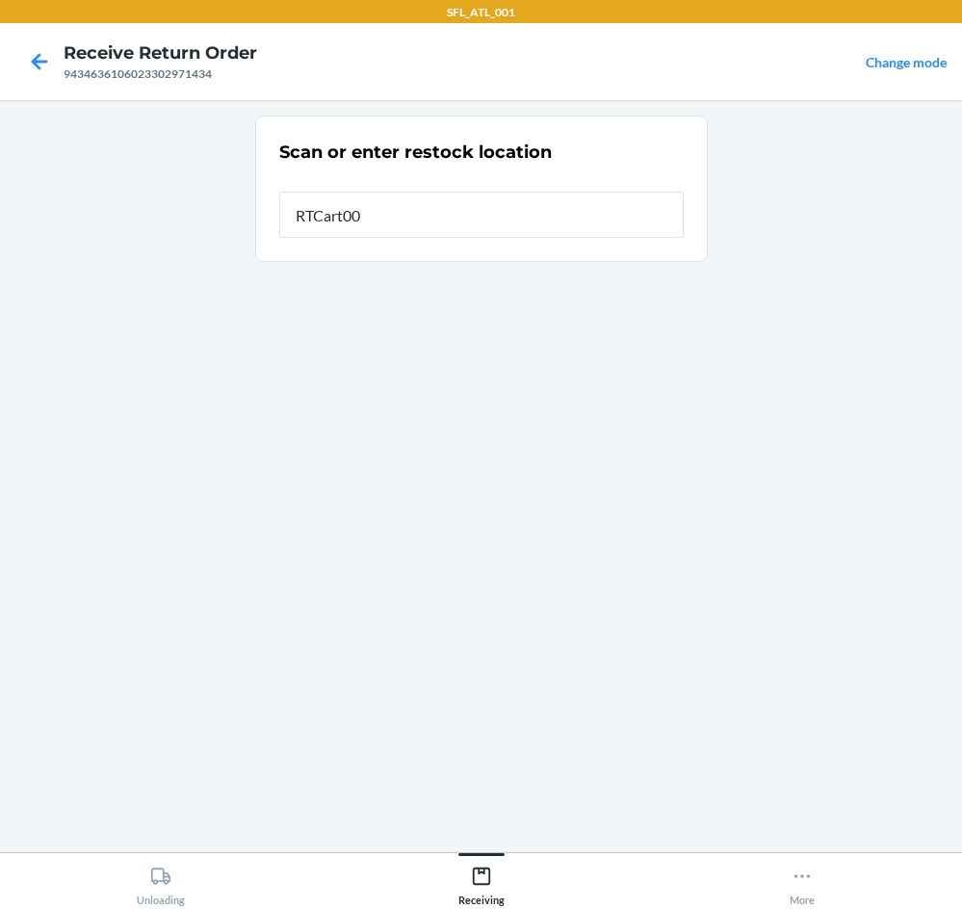
type input "RTCart009"
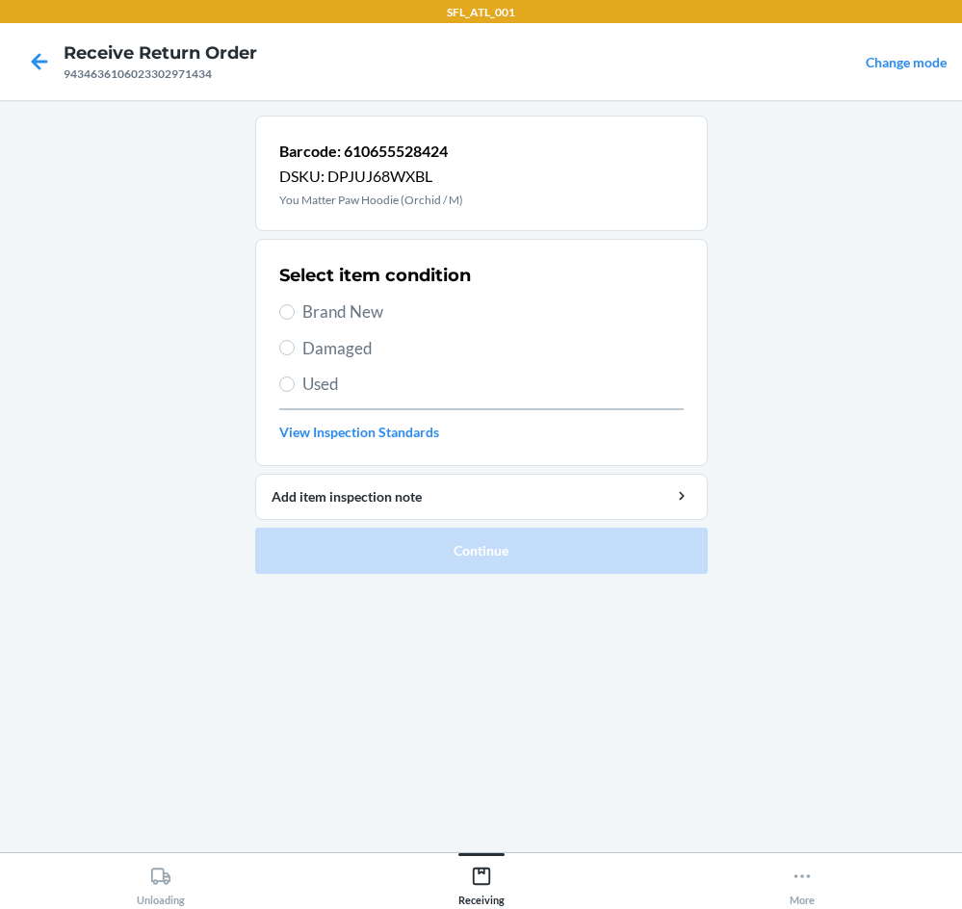
click at [343, 310] on span "Brand New" at bounding box center [494, 312] width 382 height 25
click at [295, 310] on input "Brand New" at bounding box center [286, 311] width 15 height 15
radio input "true"
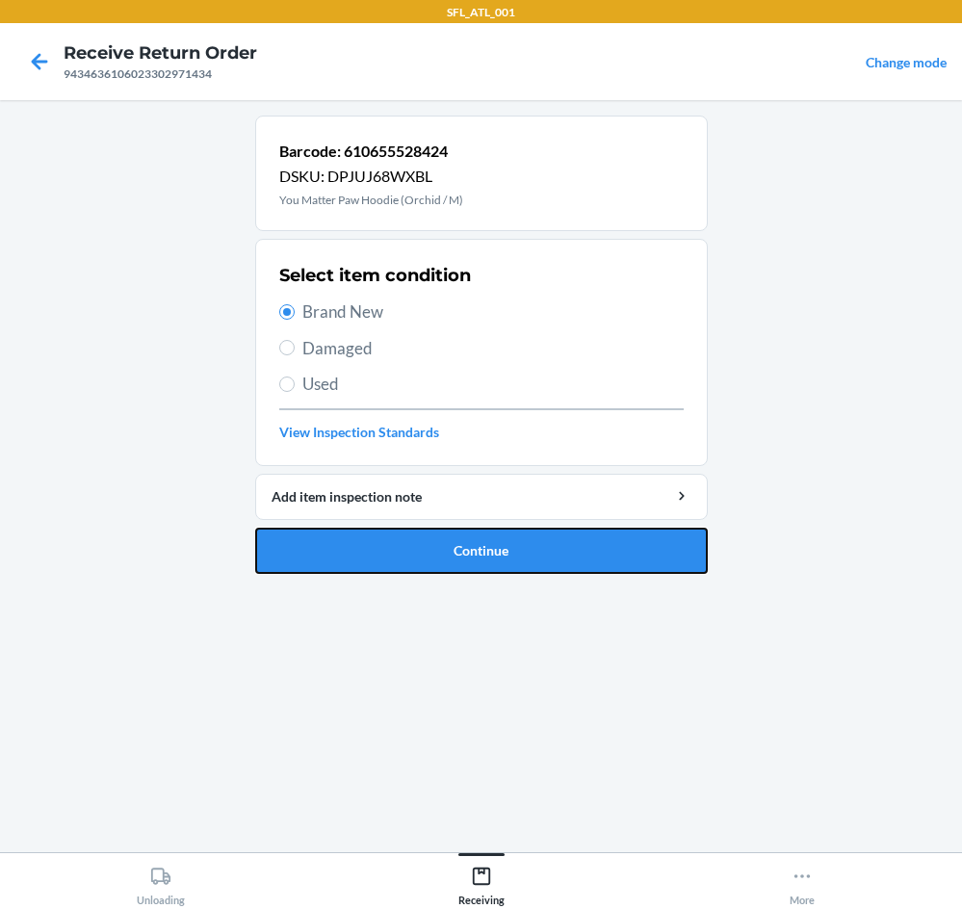
drag, startPoint x: 419, startPoint y: 561, endPoint x: 401, endPoint y: 570, distance: 20.7
click at [415, 562] on button "Continue" at bounding box center [481, 551] width 453 height 46
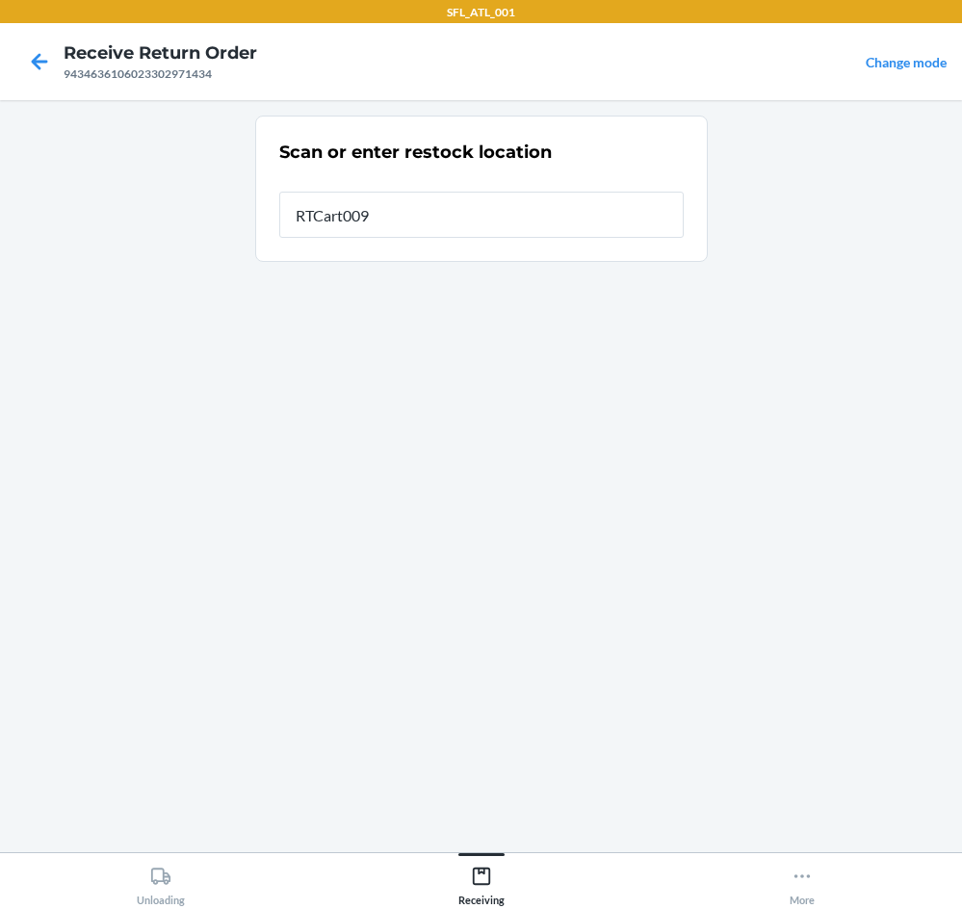
type input "RTCart009"
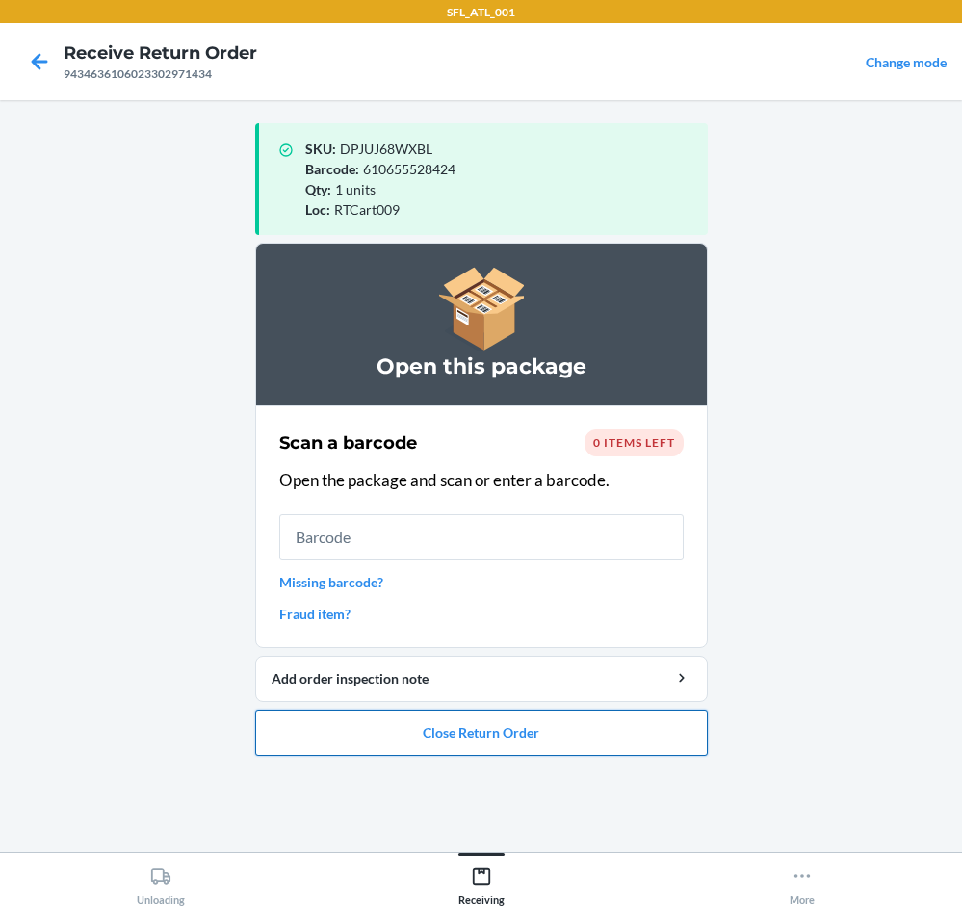
drag, startPoint x: 518, startPoint y: 739, endPoint x: 518, endPoint y: 726, distance: 12.5
click at [518, 726] on button "Close Return Order" at bounding box center [481, 733] width 453 height 46
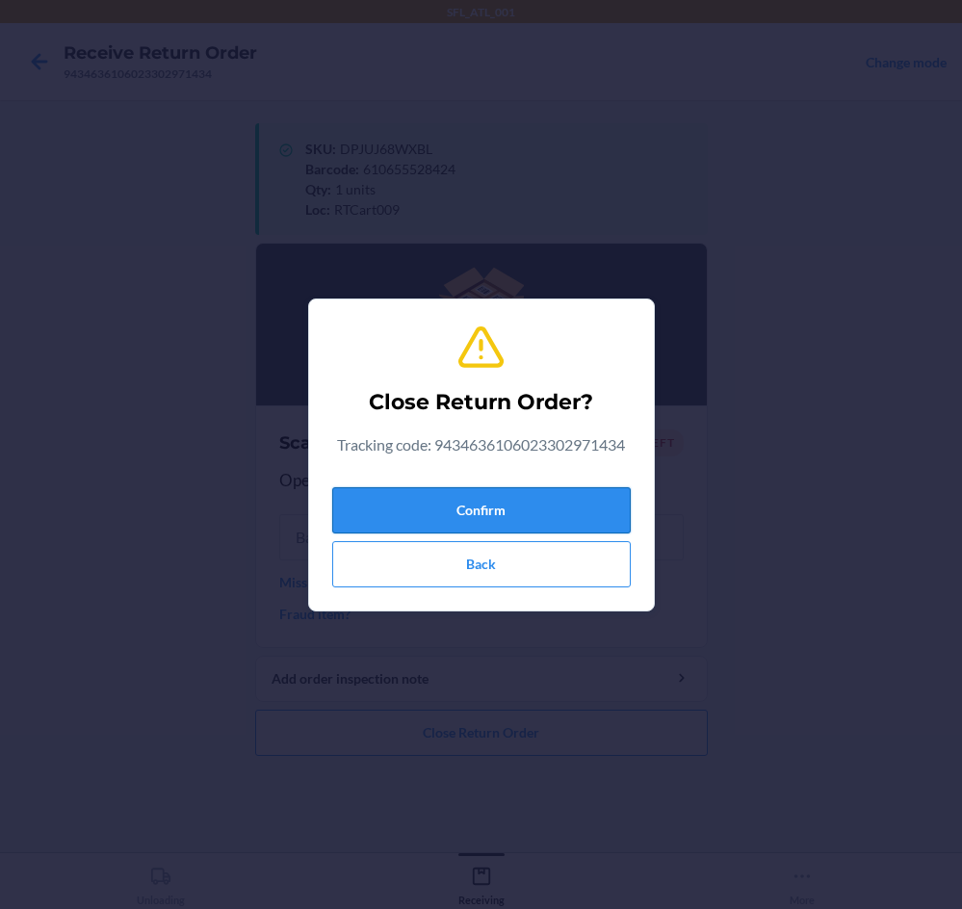
click at [504, 516] on button "Confirm" at bounding box center [481, 510] width 299 height 46
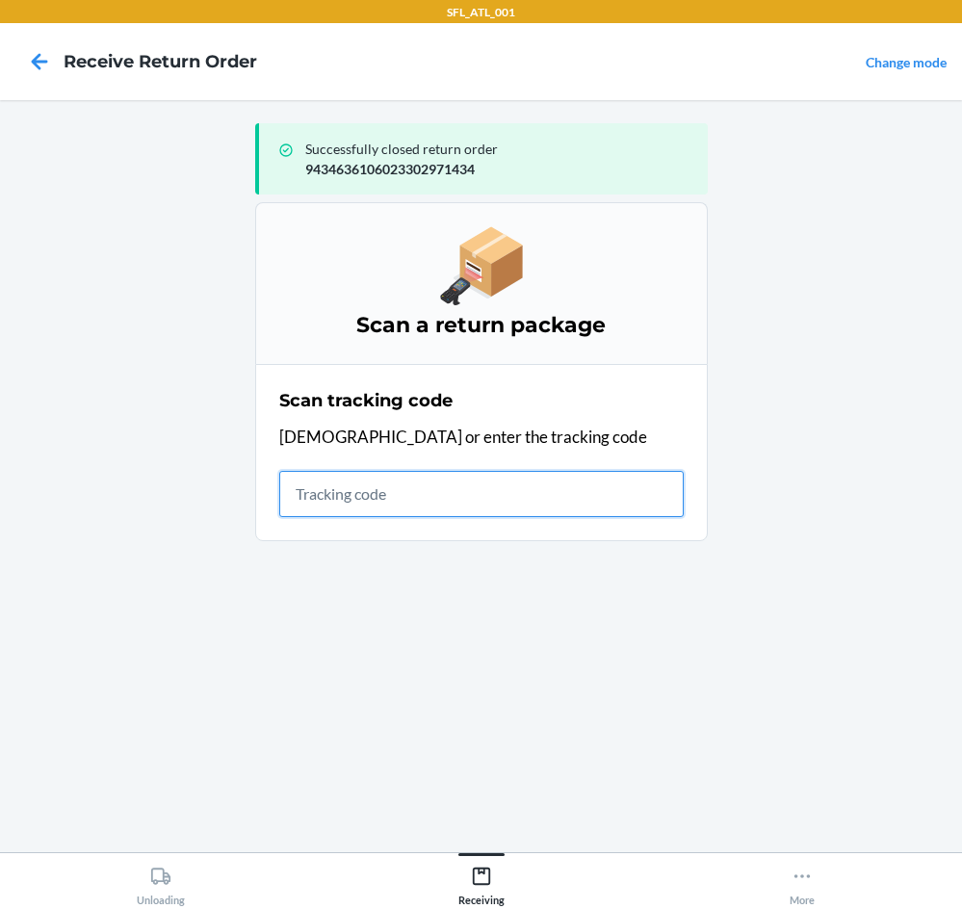
click at [543, 503] on input "text" at bounding box center [481, 494] width 405 height 46
type input "420302599434636"
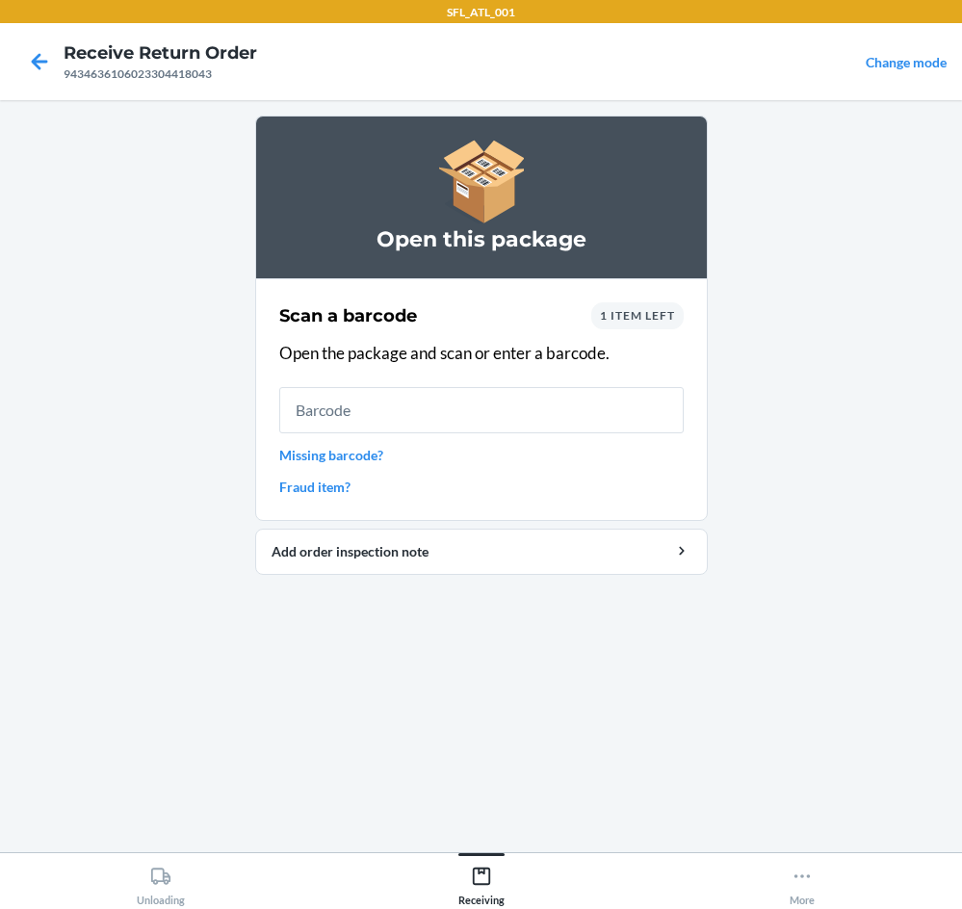
click at [624, 320] on div "1 item left" at bounding box center [638, 316] width 92 height 27
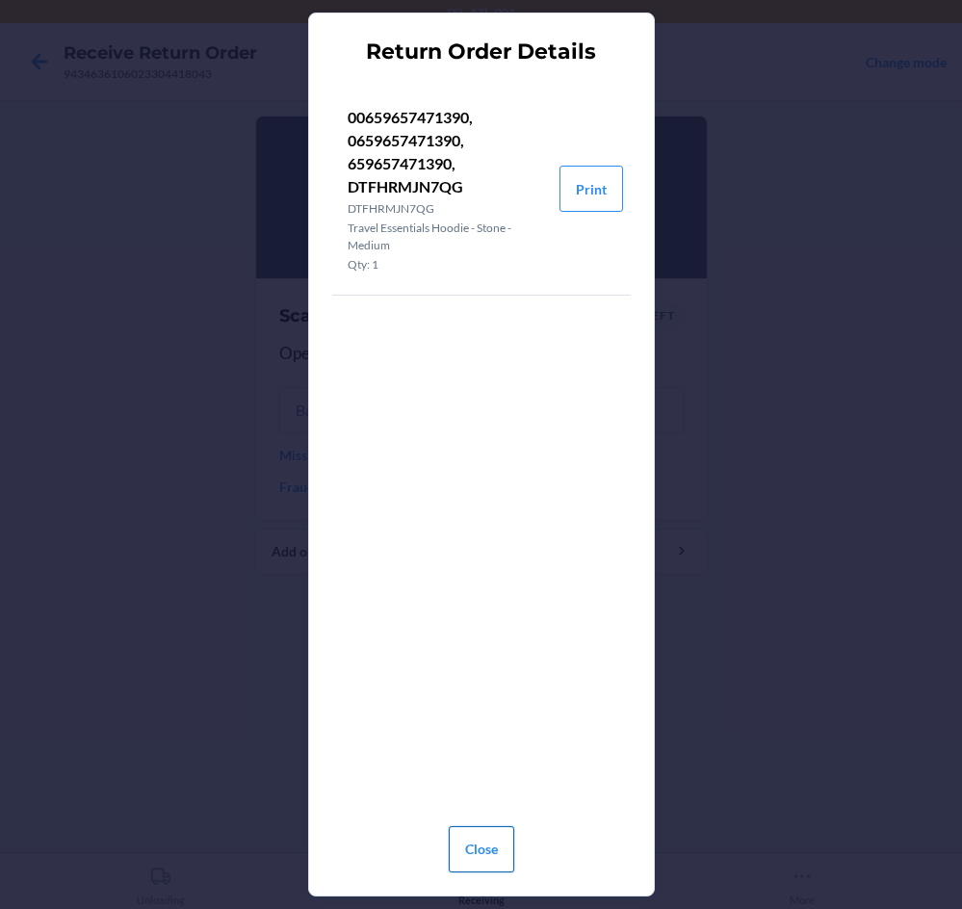
click at [489, 836] on button "Close" at bounding box center [482, 850] width 66 height 46
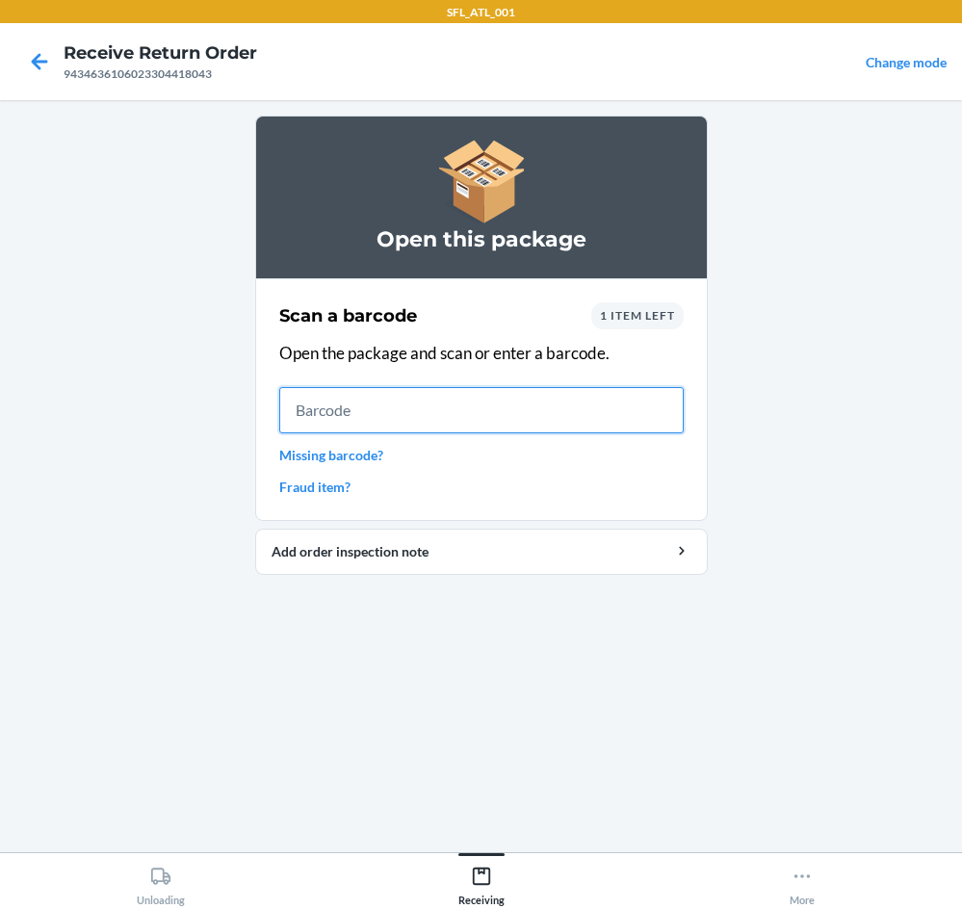
click at [416, 404] on input "text" at bounding box center [481, 410] width 405 height 46
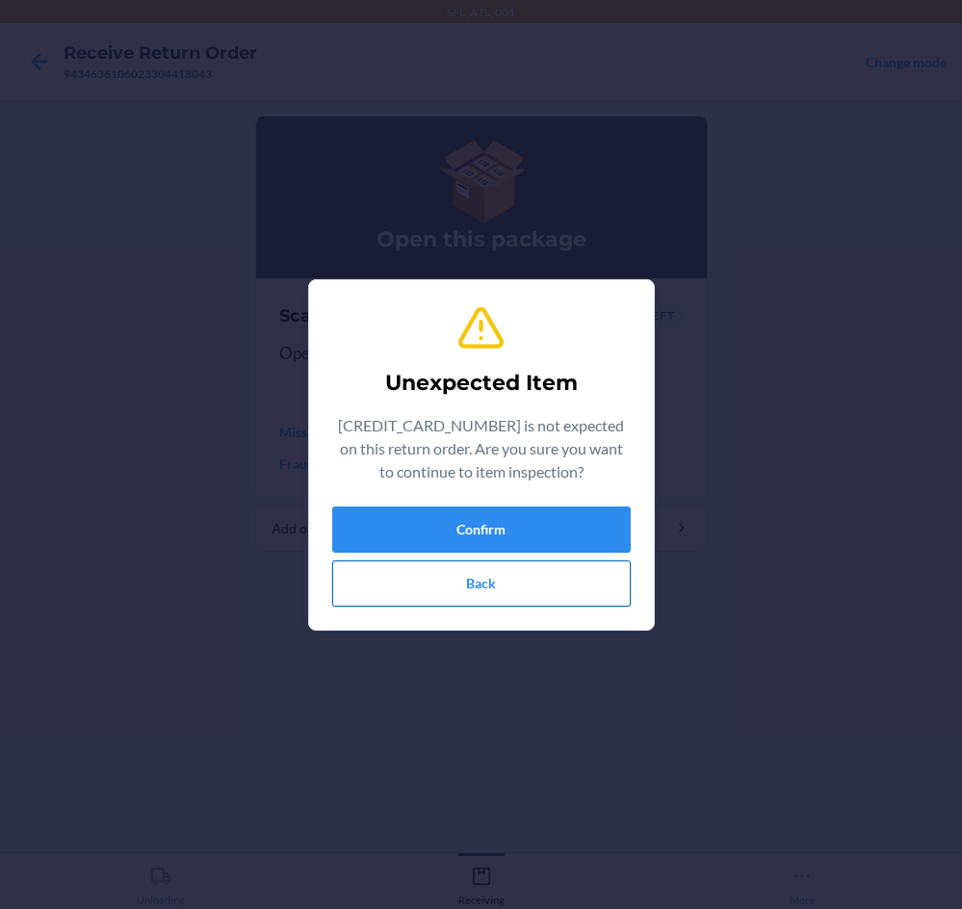
click at [462, 594] on button "Back" at bounding box center [481, 584] width 299 height 46
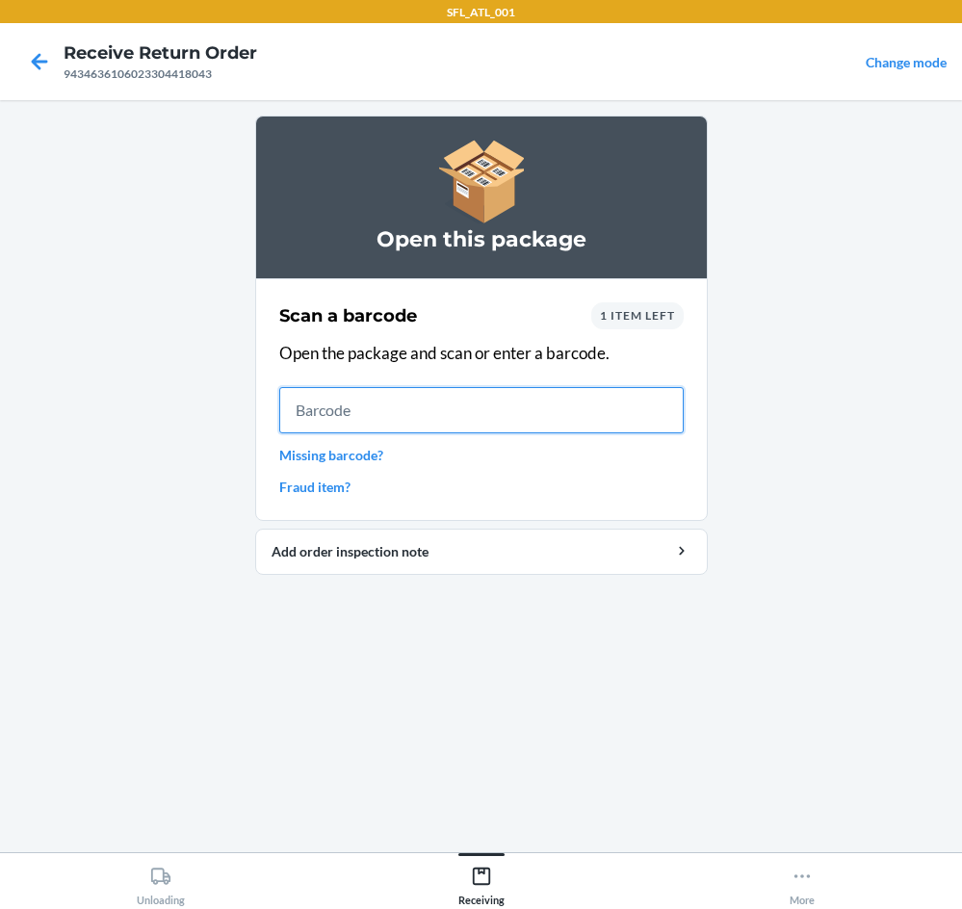
click at [452, 413] on input "text" at bounding box center [481, 410] width 405 height 46
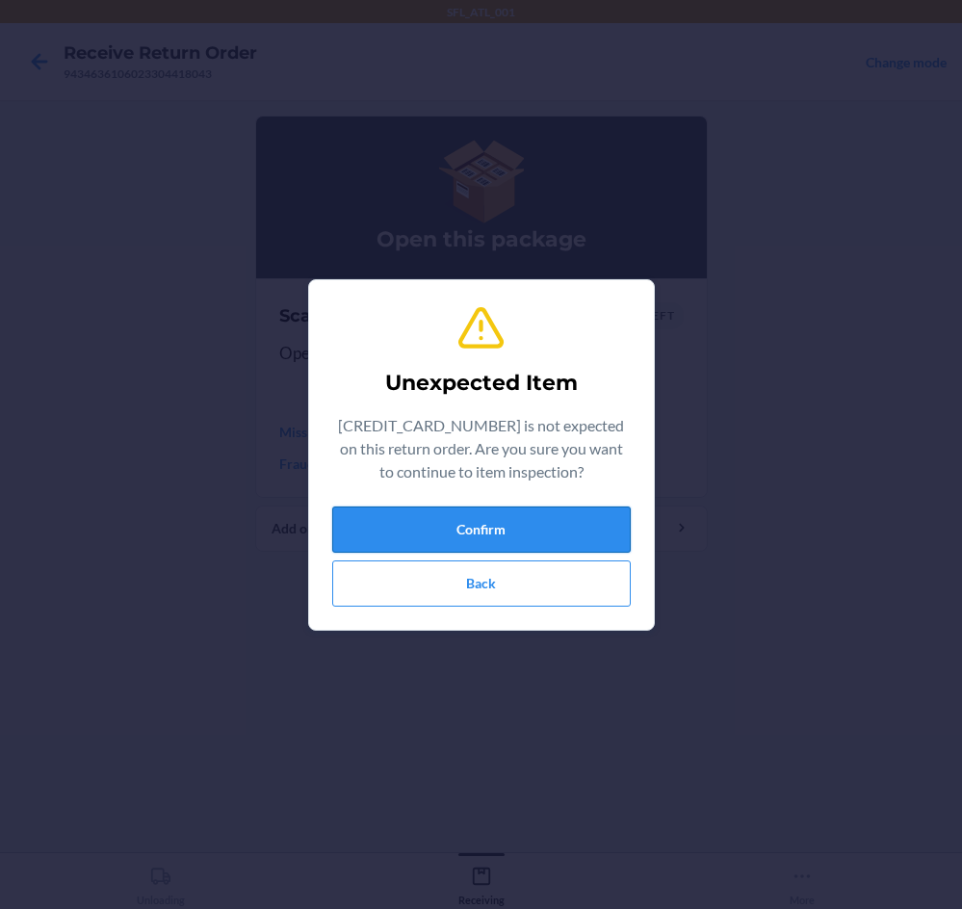
click at [466, 524] on button "Confirm" at bounding box center [481, 530] width 299 height 46
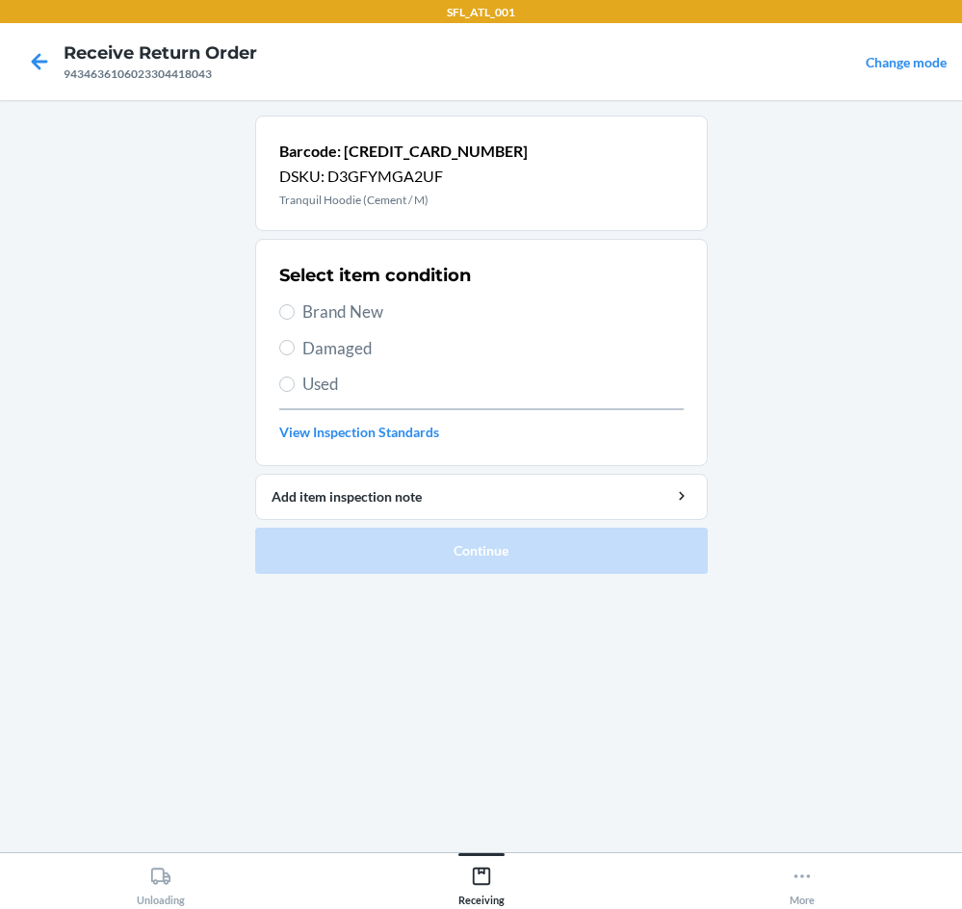
click at [326, 304] on span "Brand New" at bounding box center [494, 312] width 382 height 25
click at [295, 304] on input "Brand New" at bounding box center [286, 311] width 15 height 15
radio input "true"
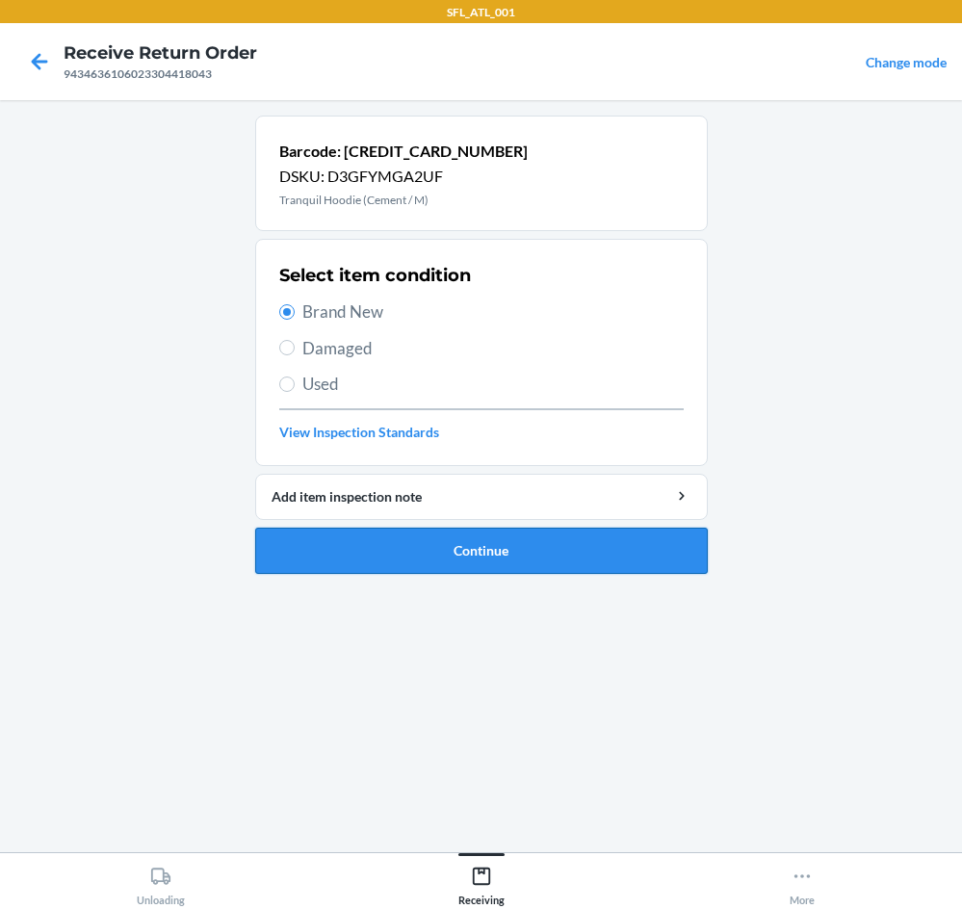
click at [566, 546] on button "Continue" at bounding box center [481, 551] width 453 height 46
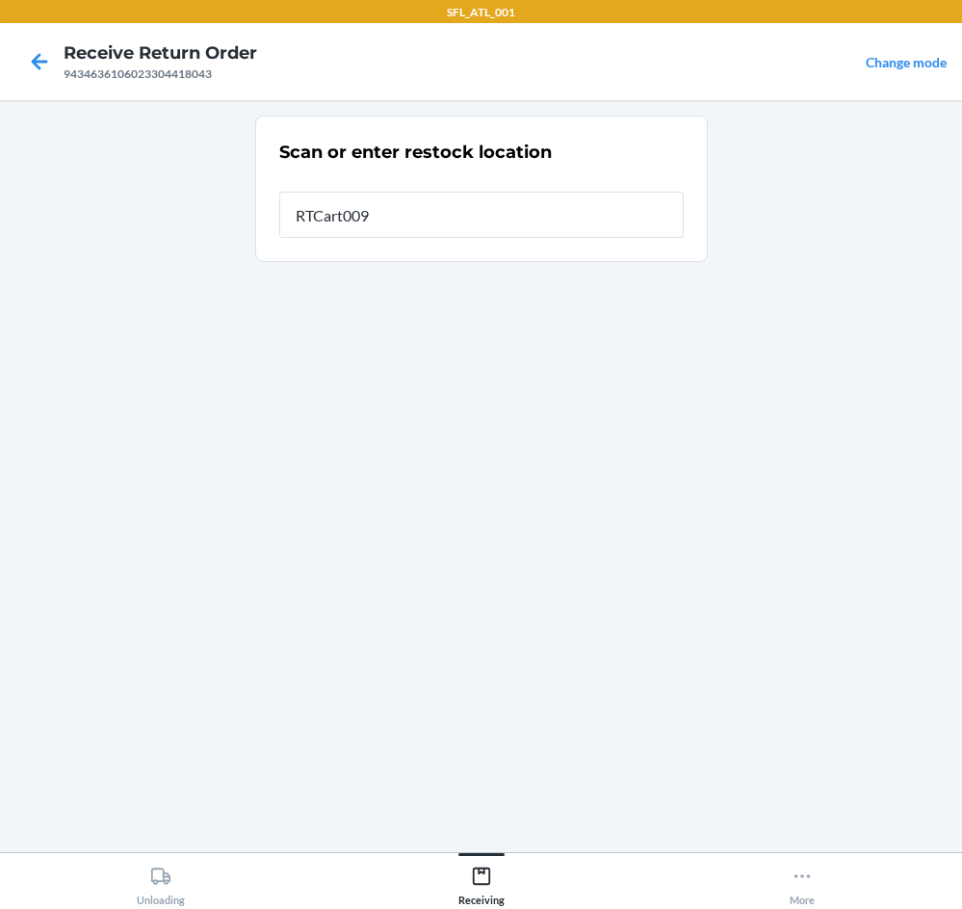
type input "RTCart009"
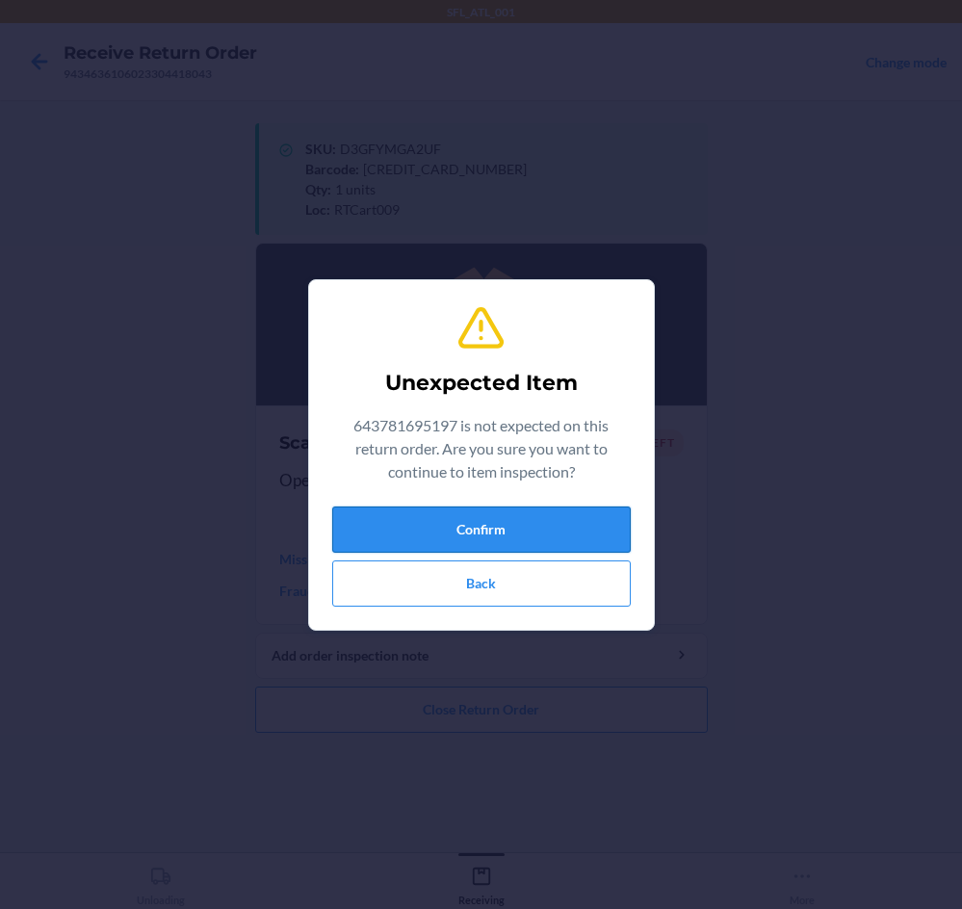
click at [517, 513] on button "Confirm" at bounding box center [481, 530] width 299 height 46
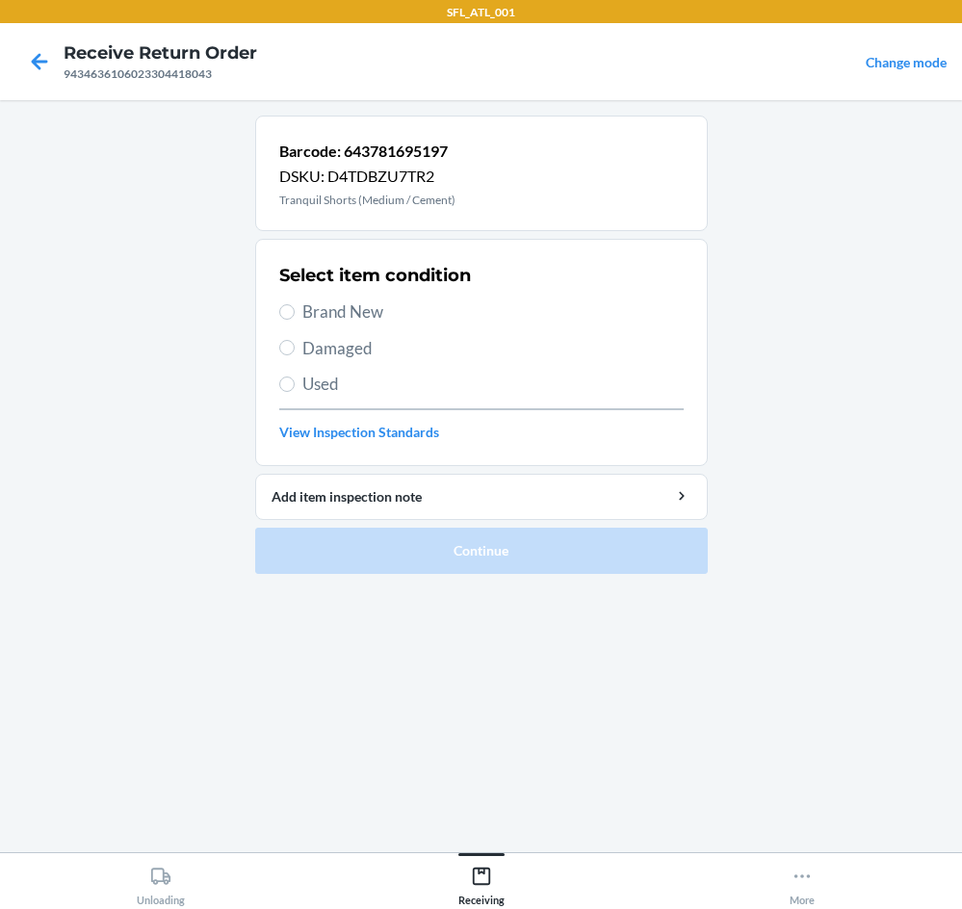
click at [345, 310] on span "Brand New" at bounding box center [494, 312] width 382 height 25
click at [295, 310] on input "Brand New" at bounding box center [286, 311] width 15 height 15
radio input "true"
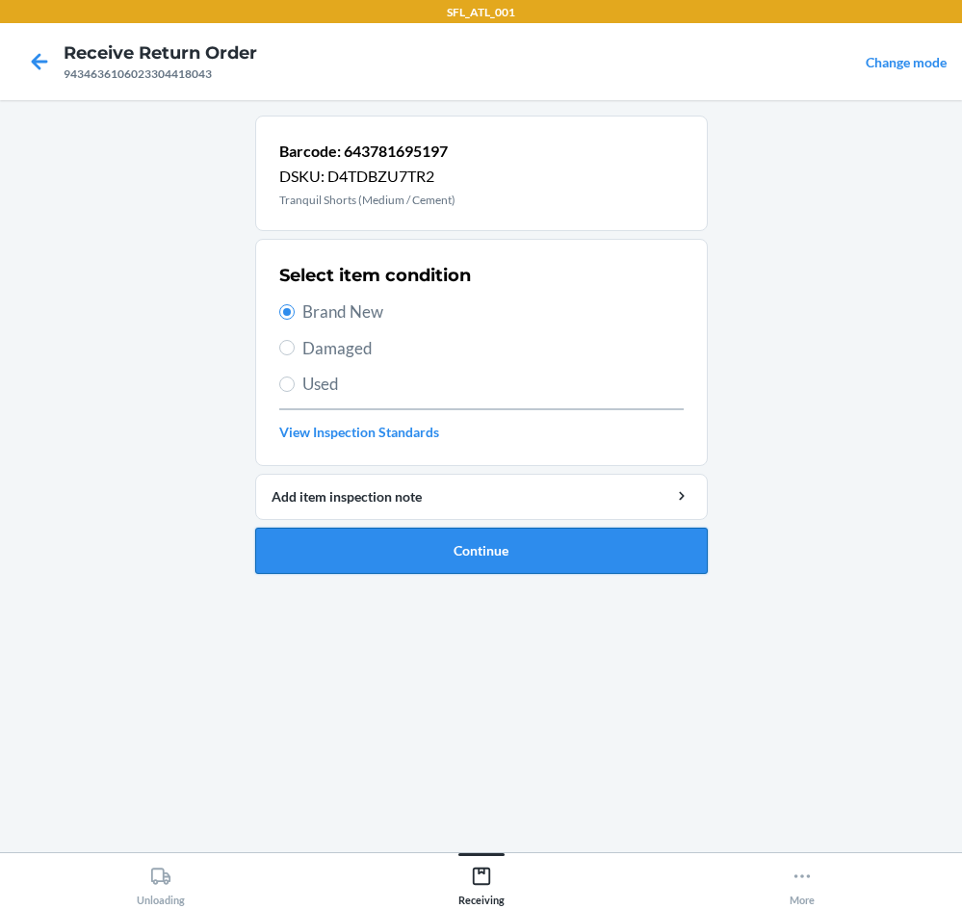
click at [465, 552] on button "Continue" at bounding box center [481, 551] width 453 height 46
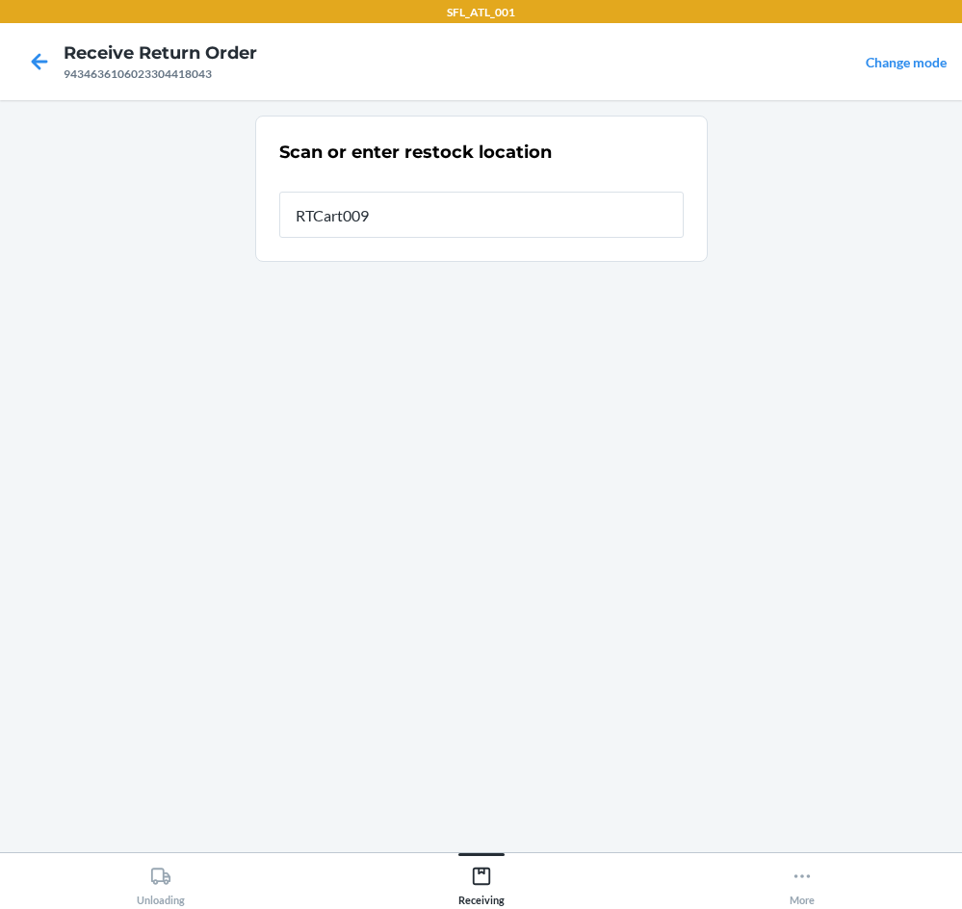
type input "RTCart009"
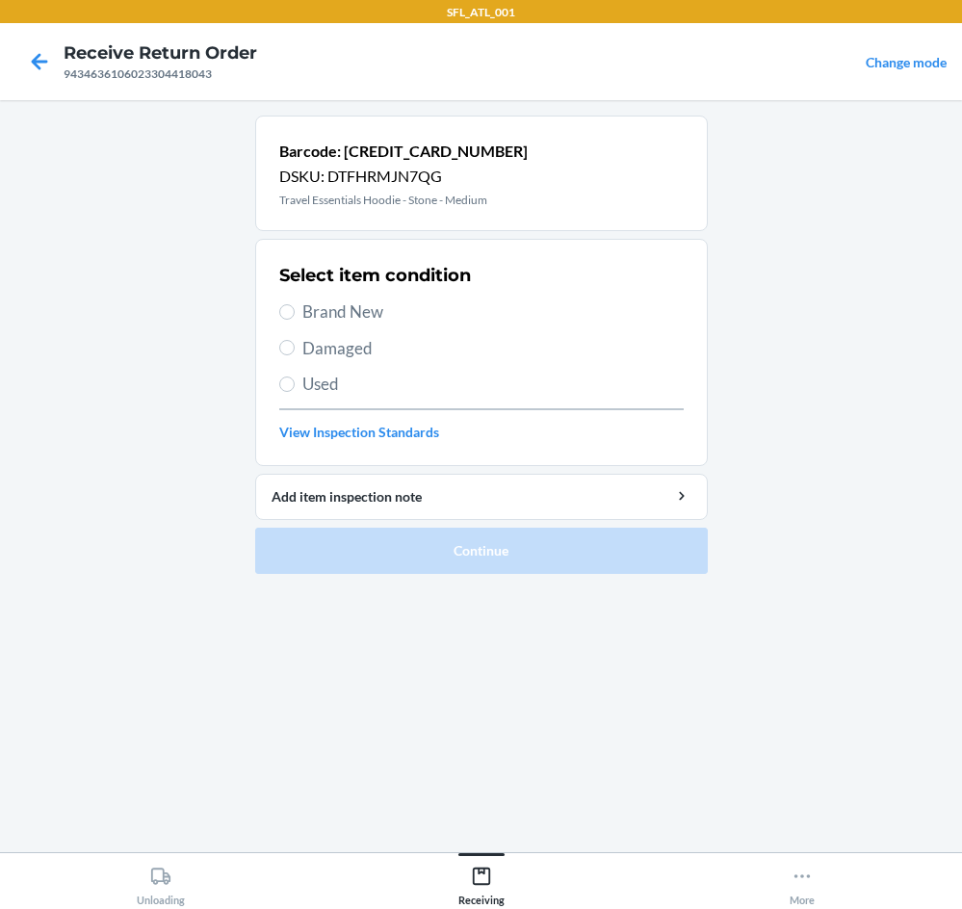
click at [391, 317] on span "Brand New" at bounding box center [494, 312] width 382 height 25
click at [295, 317] on input "Brand New" at bounding box center [286, 311] width 15 height 15
radio input "true"
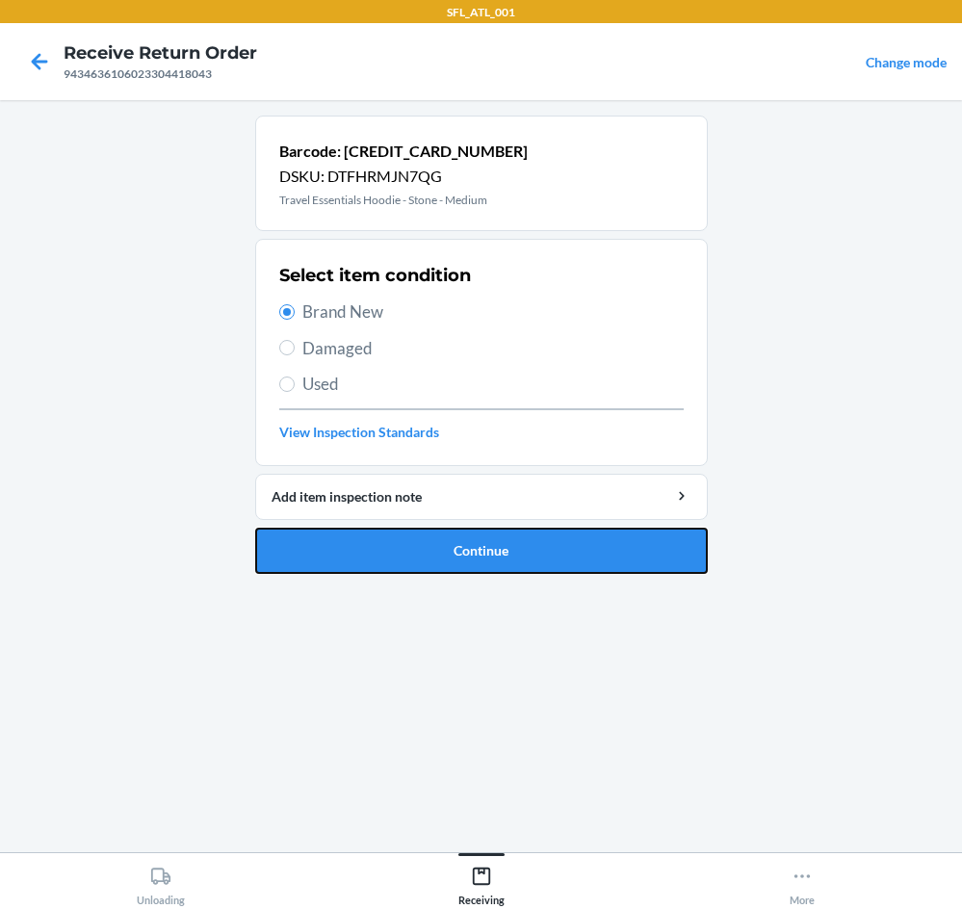
drag, startPoint x: 566, startPoint y: 553, endPoint x: 537, endPoint y: 542, distance: 31.7
click at [556, 547] on button "Continue" at bounding box center [481, 551] width 453 height 46
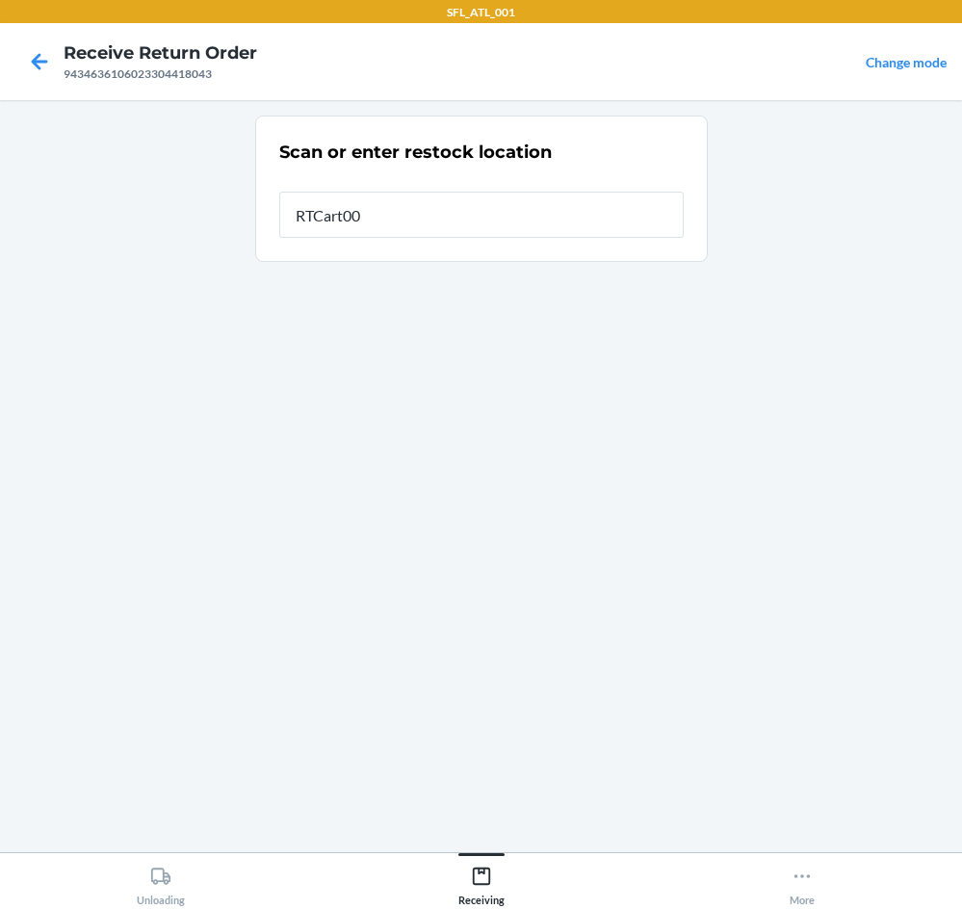
type input "RTCart009"
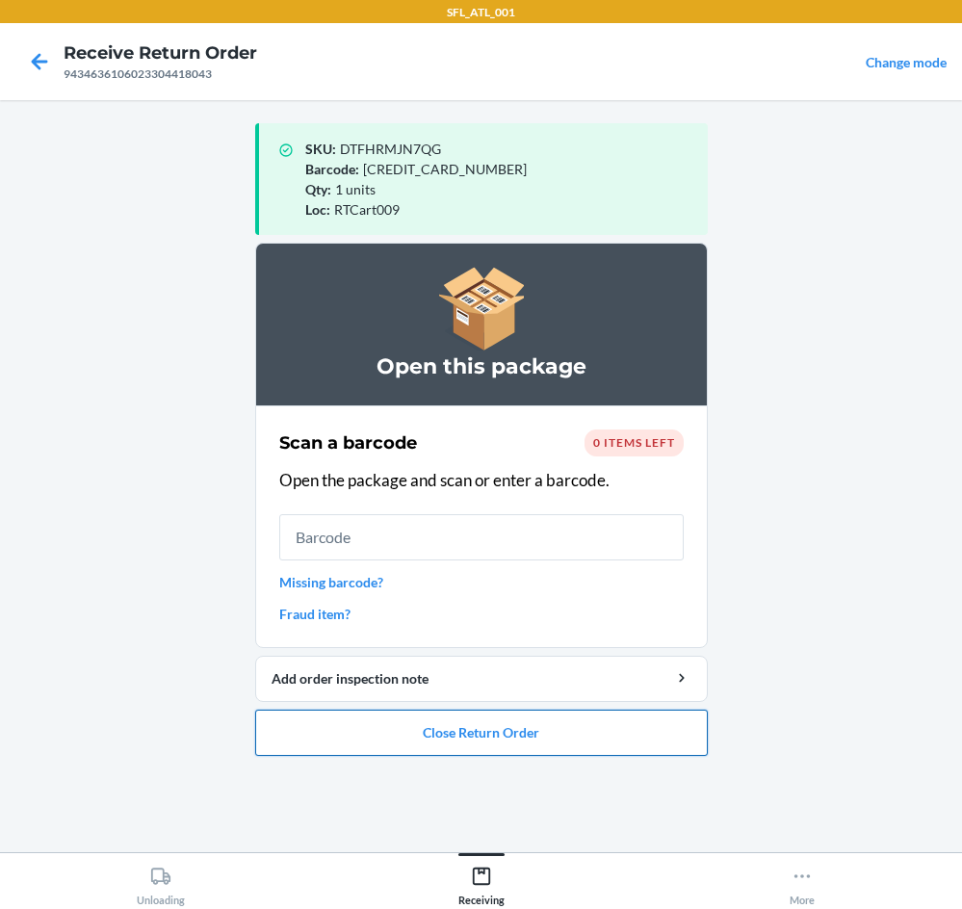
click at [471, 725] on button "Close Return Order" at bounding box center [481, 733] width 453 height 46
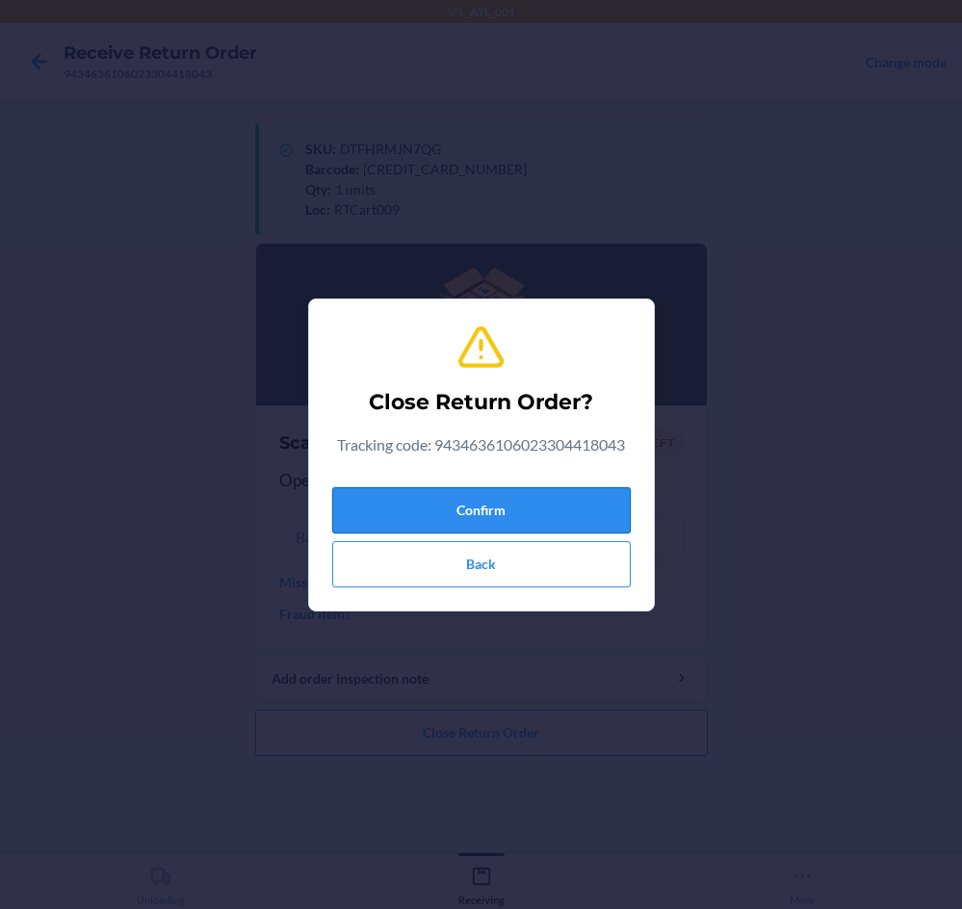
click at [497, 506] on button "Confirm" at bounding box center [481, 510] width 299 height 46
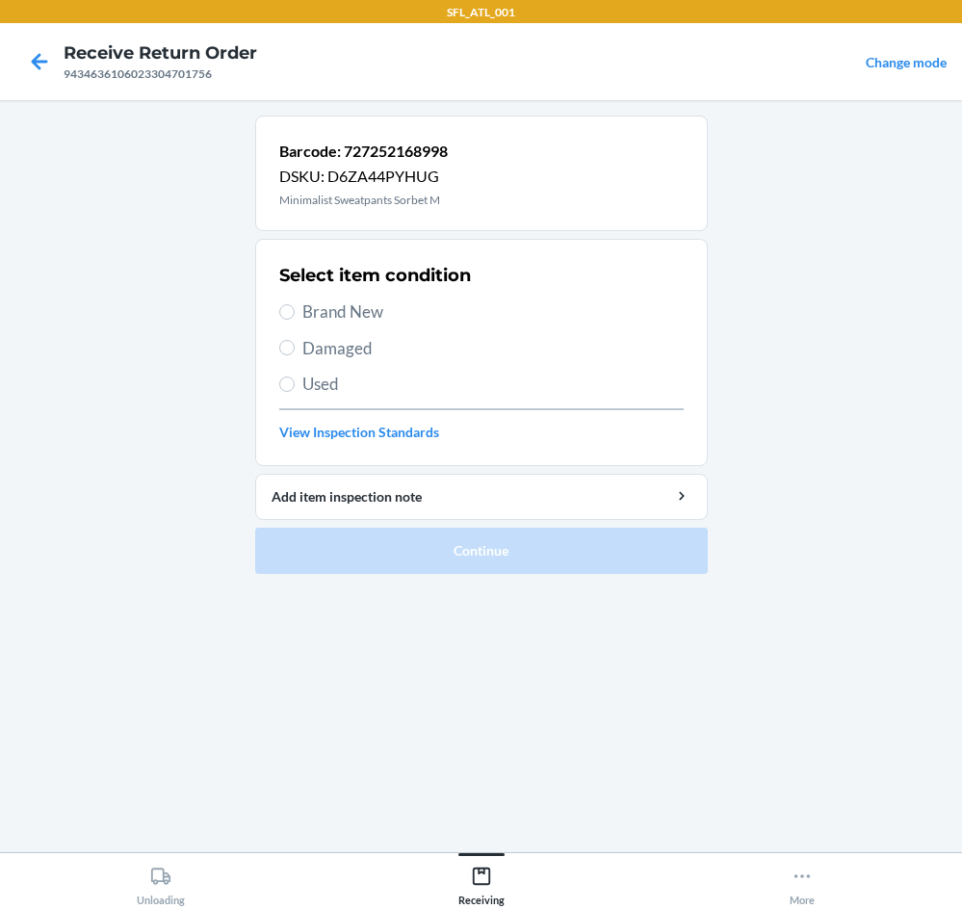
click at [301, 302] on label "Brand New" at bounding box center [481, 312] width 405 height 25
click at [295, 304] on input "Brand New" at bounding box center [286, 311] width 15 height 15
radio input "true"
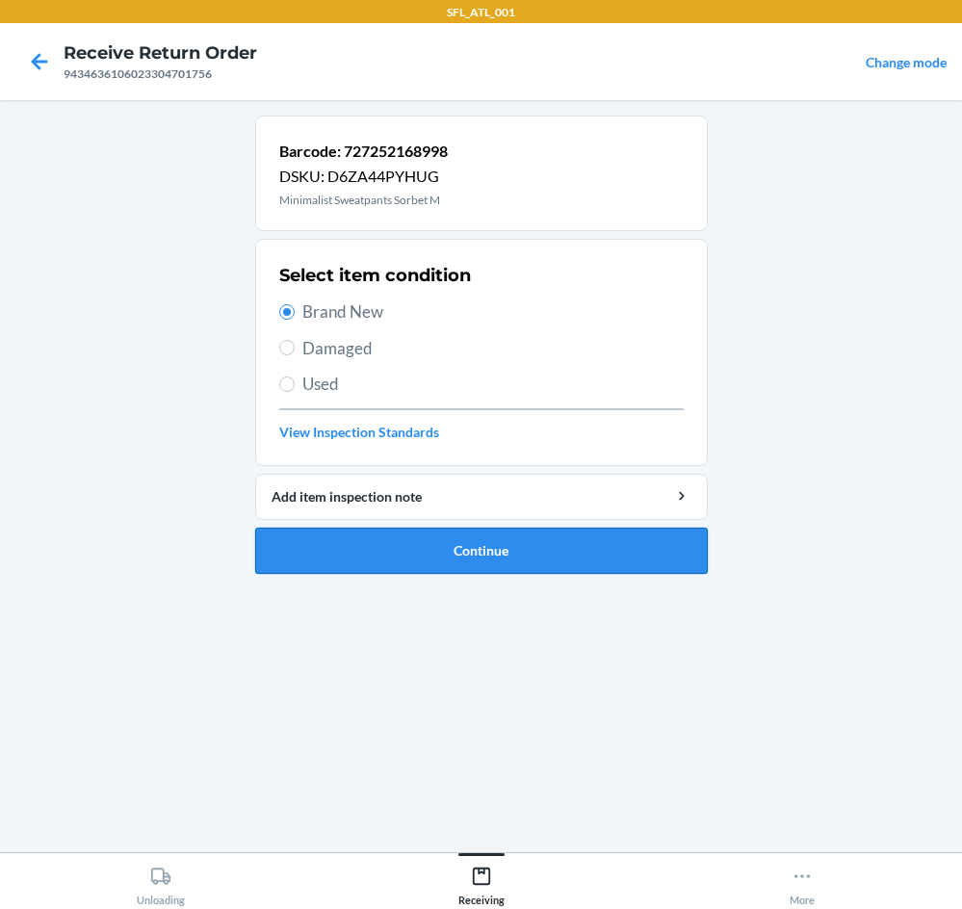
click at [467, 557] on button "Continue" at bounding box center [481, 551] width 453 height 46
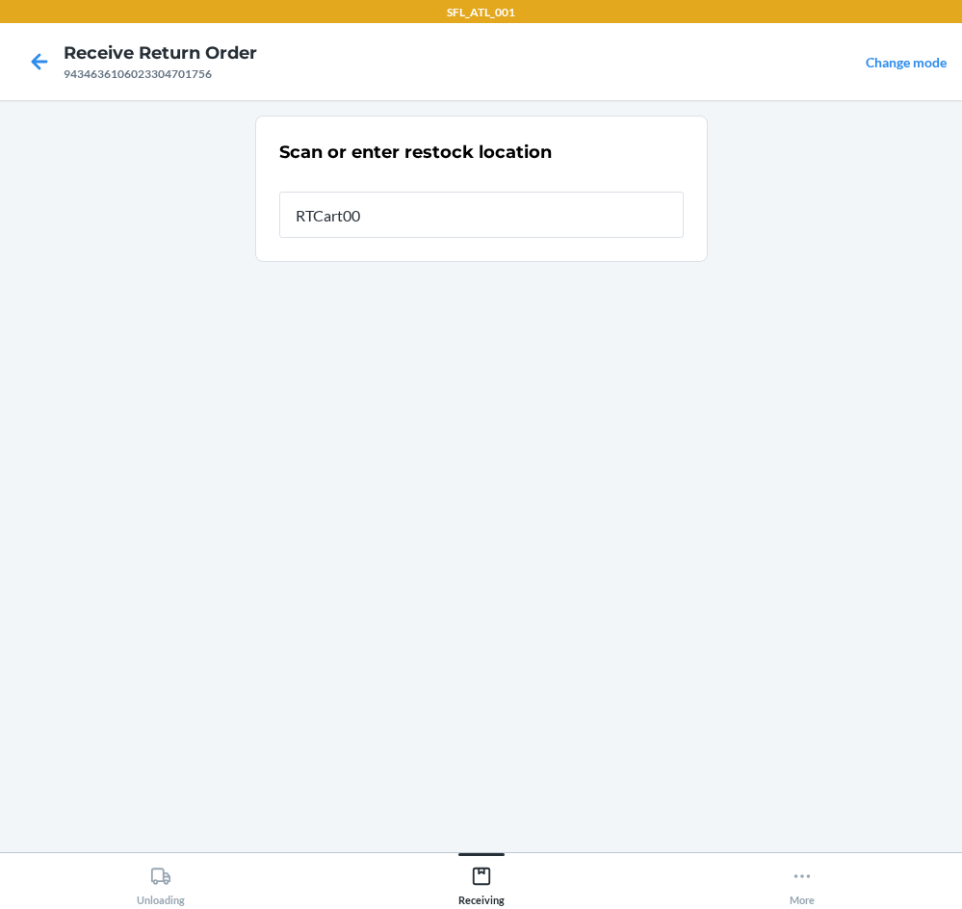
type input "RTCart009"
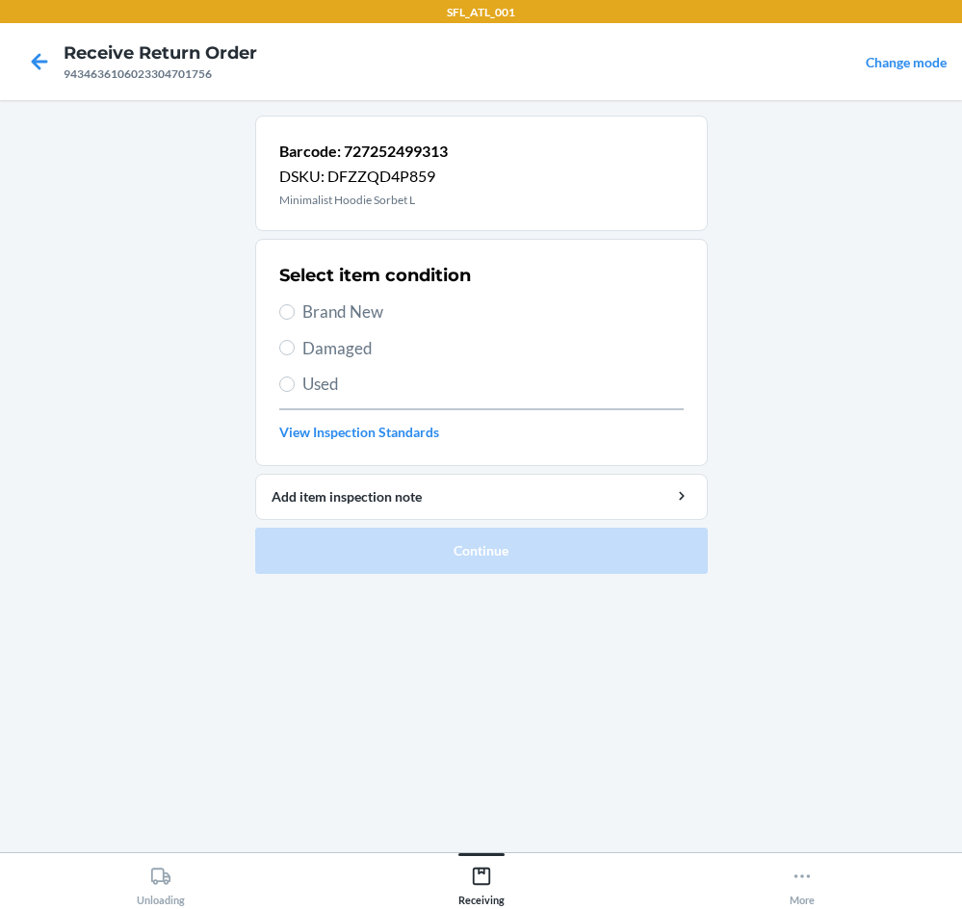
click at [335, 302] on span "Brand New" at bounding box center [494, 312] width 382 height 25
click at [295, 304] on input "Brand New" at bounding box center [286, 311] width 15 height 15
radio input "true"
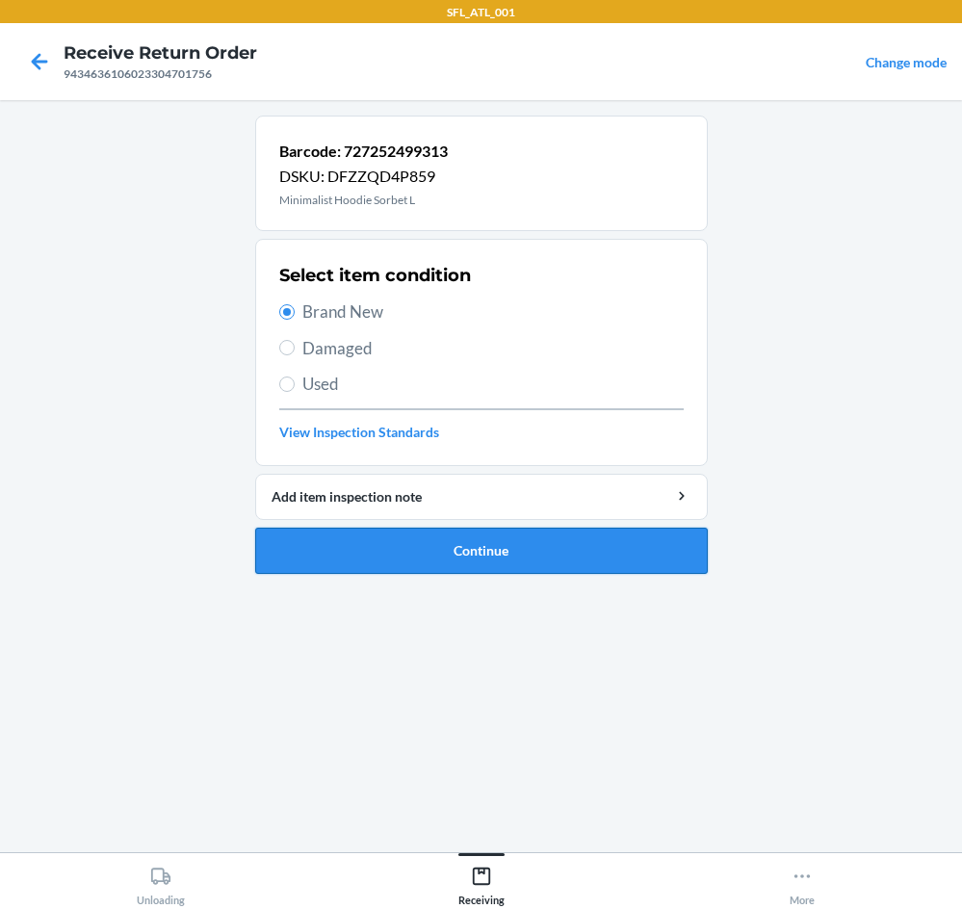
click at [559, 552] on button "Continue" at bounding box center [481, 551] width 453 height 46
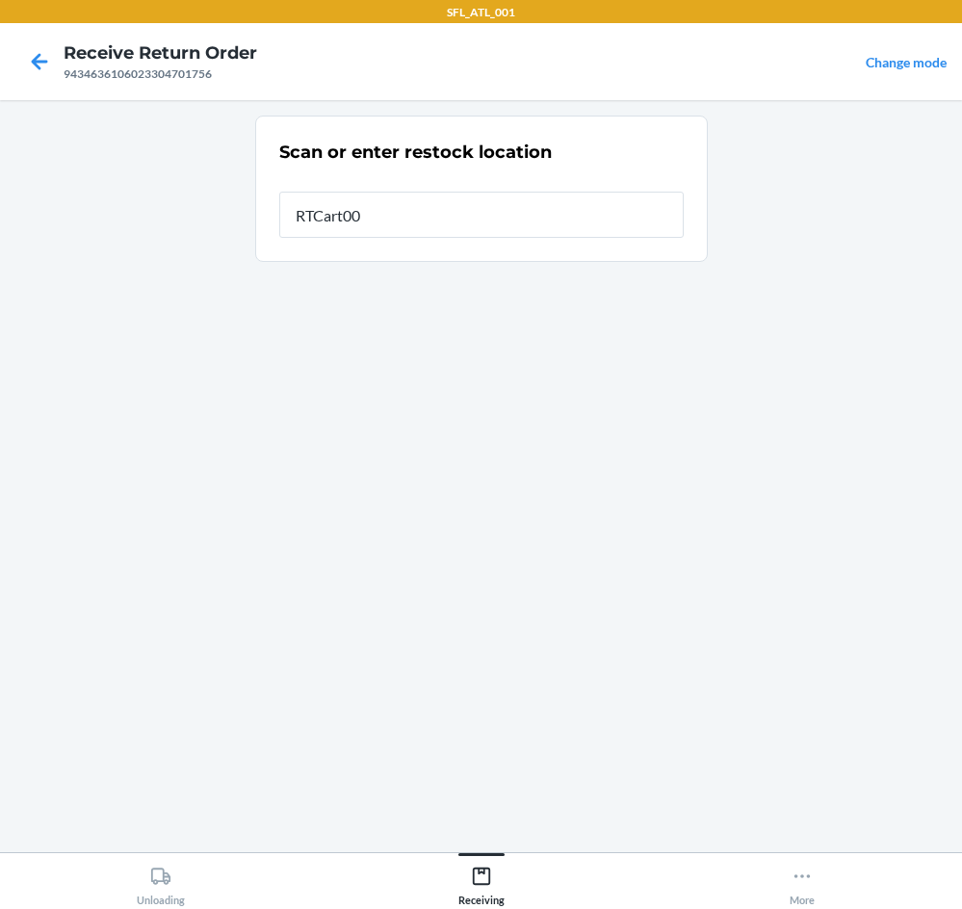
type input "RTCart009"
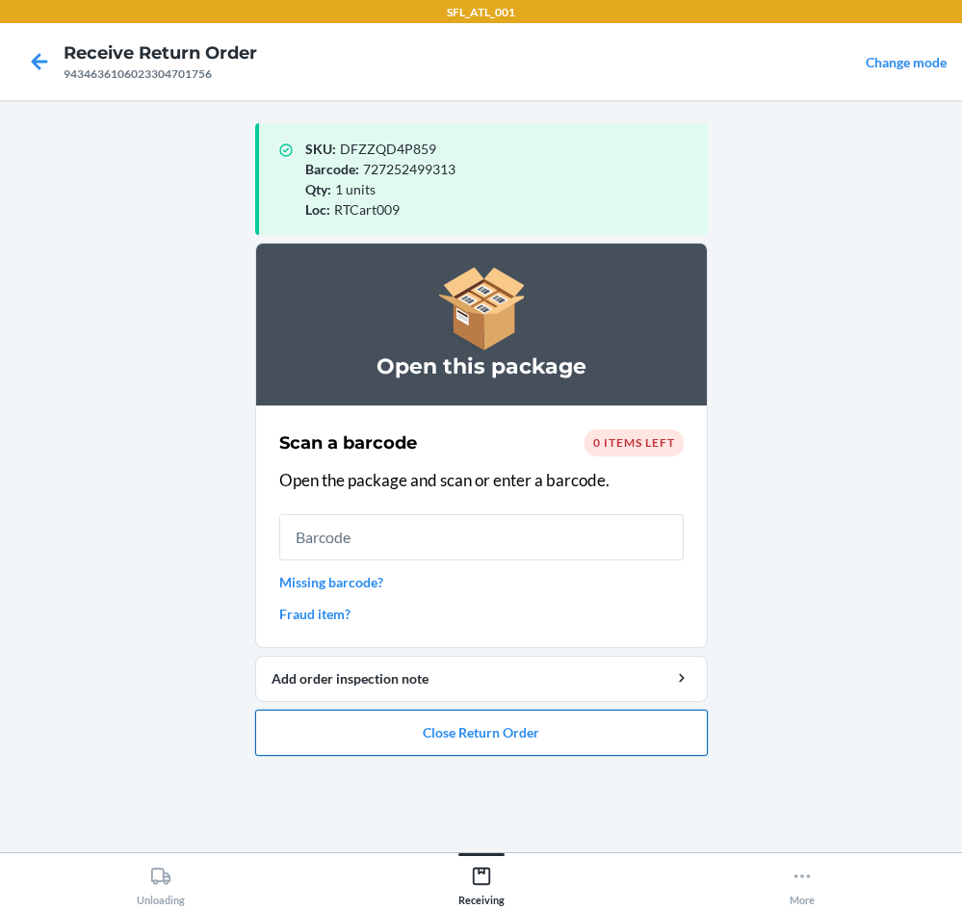
drag, startPoint x: 437, startPoint y: 740, endPoint x: 443, endPoint y: 731, distance: 10.4
click at [442, 733] on button "Close Return Order" at bounding box center [481, 733] width 453 height 46
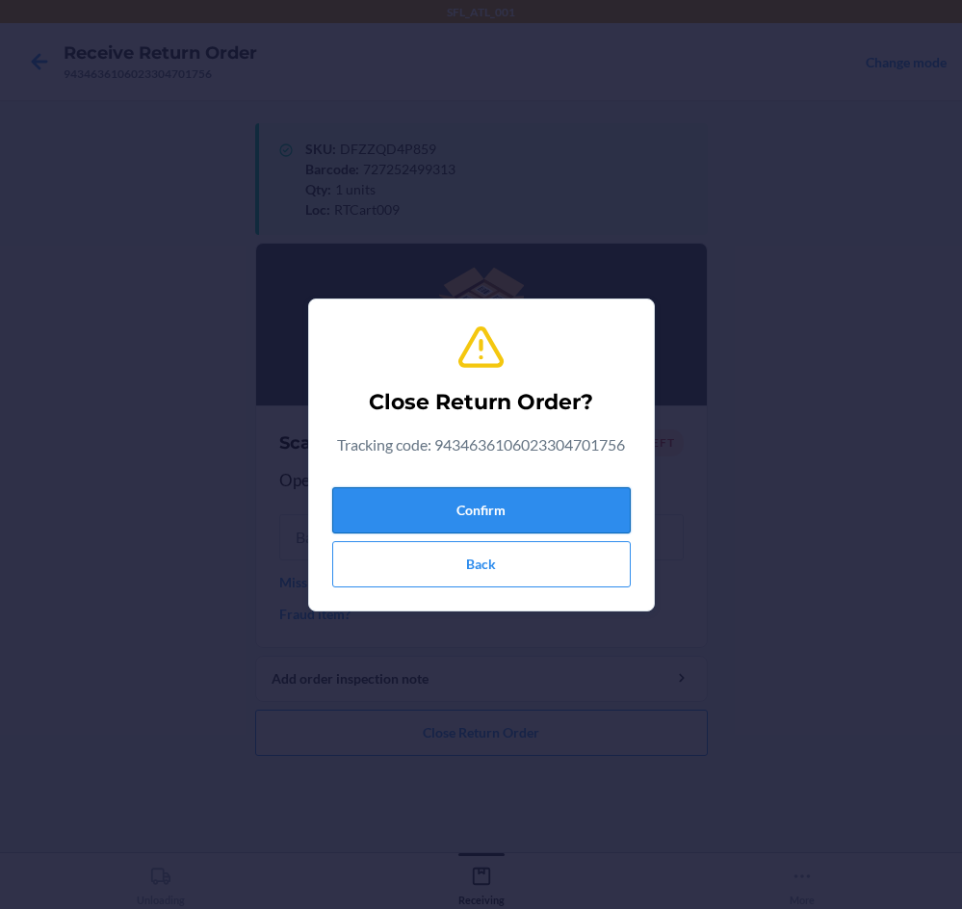
click at [472, 500] on button "Confirm" at bounding box center [481, 510] width 299 height 46
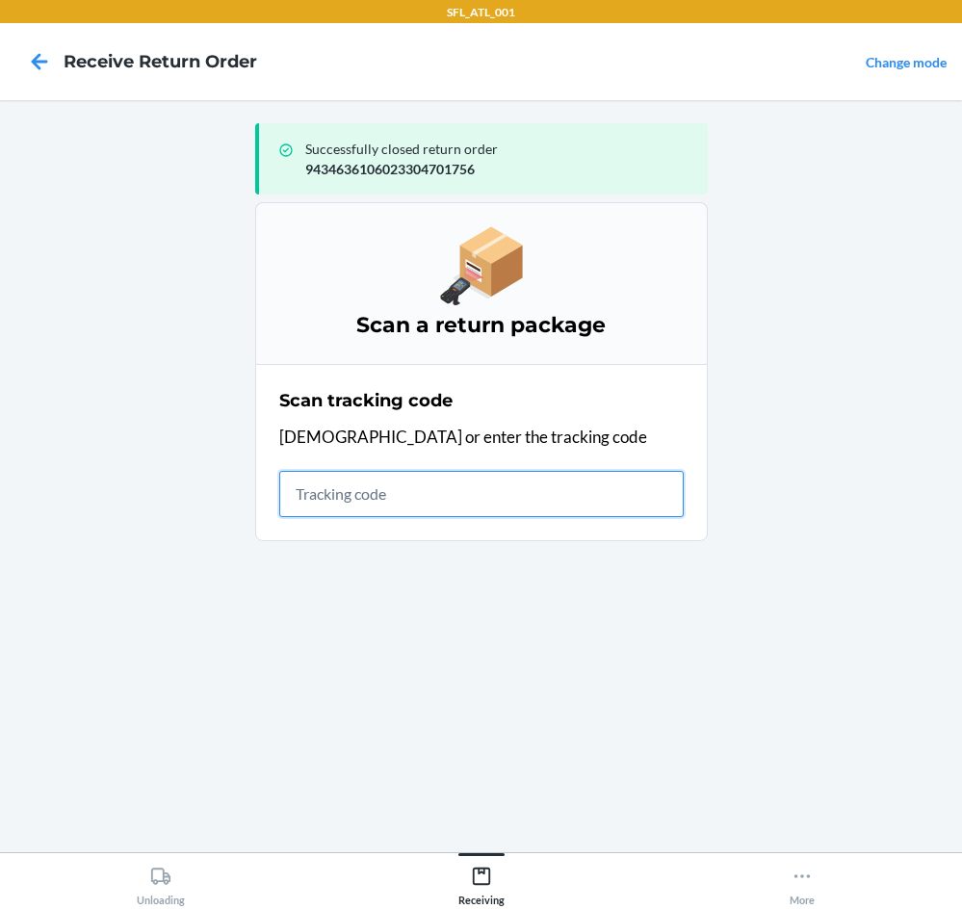
drag, startPoint x: 578, startPoint y: 488, endPoint x: 557, endPoint y: 477, distance: 24.1
click at [578, 491] on input "text" at bounding box center [481, 494] width 405 height 46
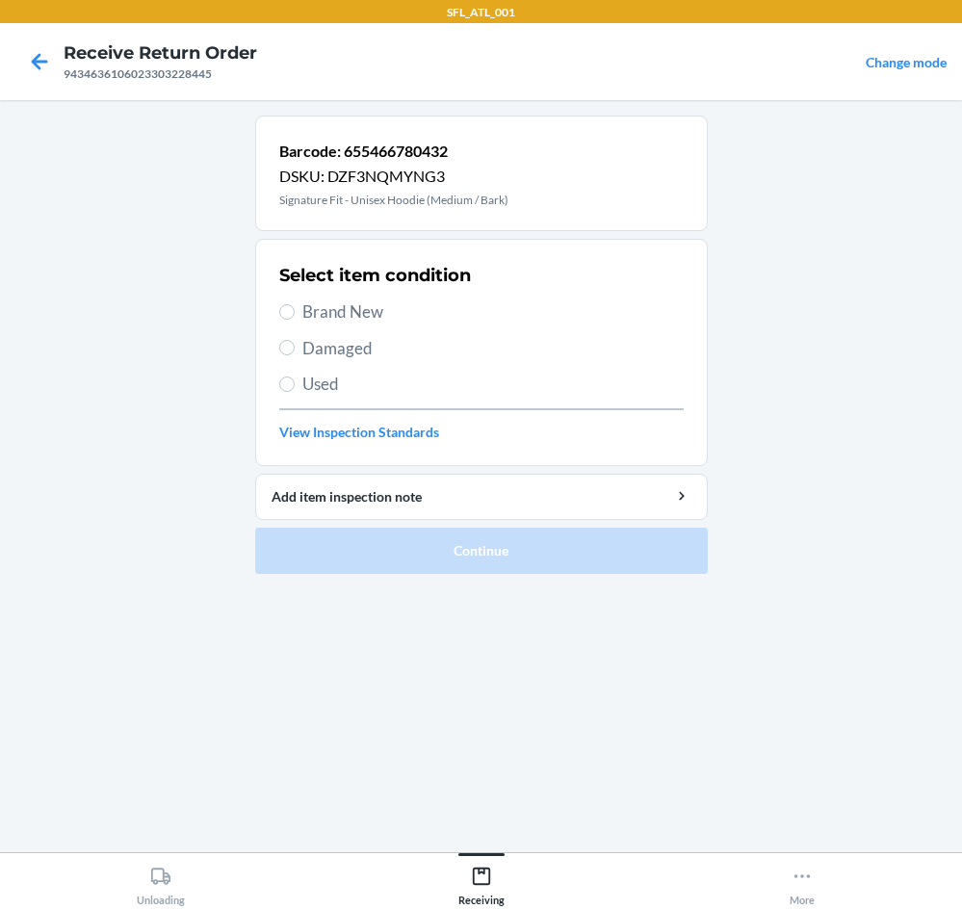
click at [340, 313] on span "Brand New" at bounding box center [494, 312] width 382 height 25
click at [295, 313] on input "Brand New" at bounding box center [286, 311] width 15 height 15
radio input "true"
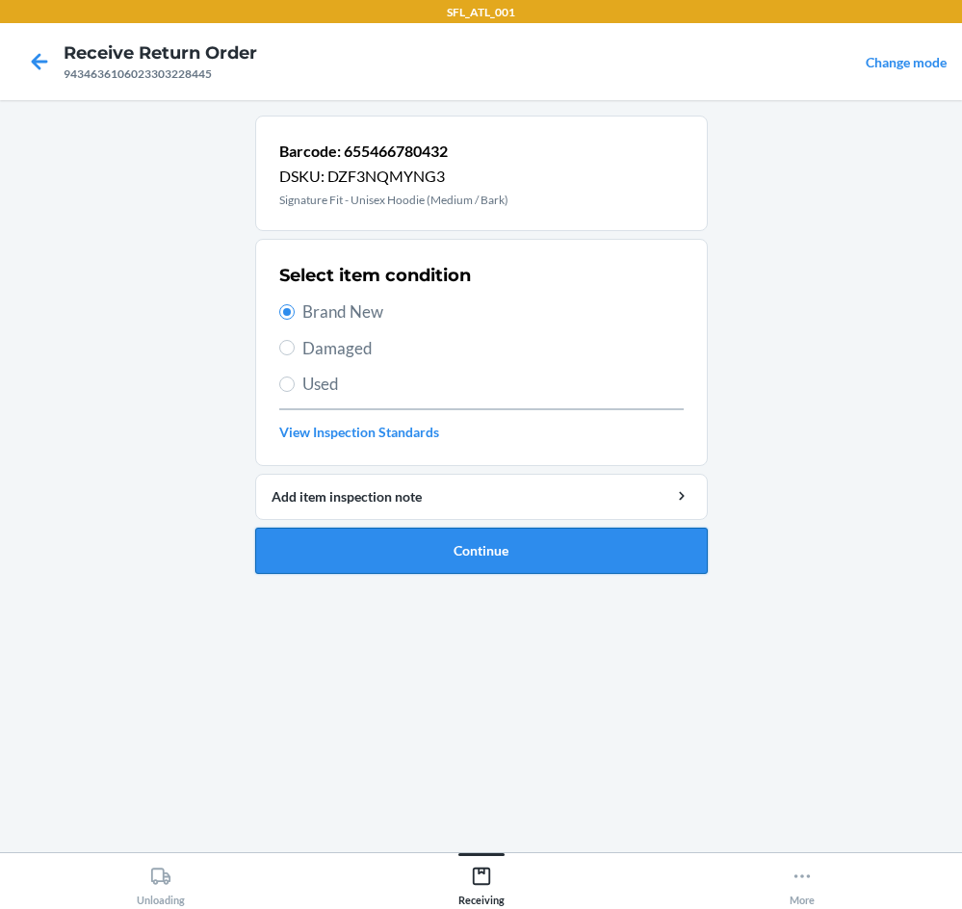
click at [538, 542] on button "Continue" at bounding box center [481, 551] width 453 height 46
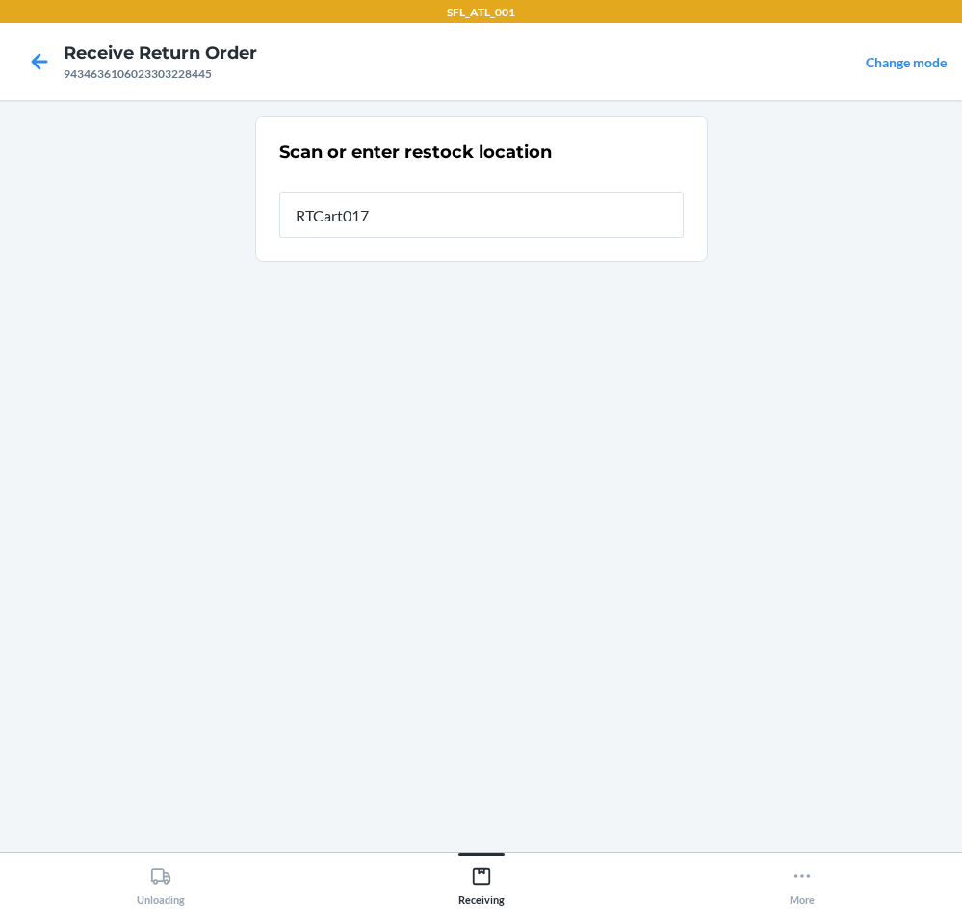
type input "RTCart017"
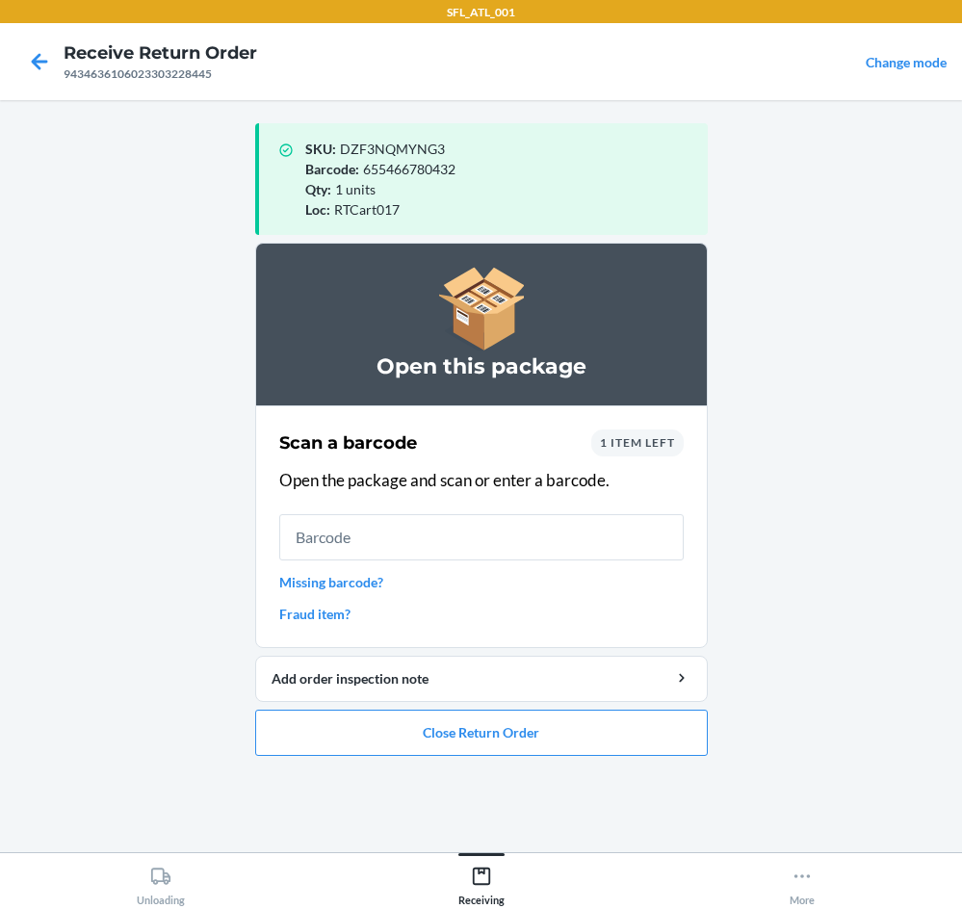
click at [649, 443] on span "1 item left" at bounding box center [637, 442] width 75 height 14
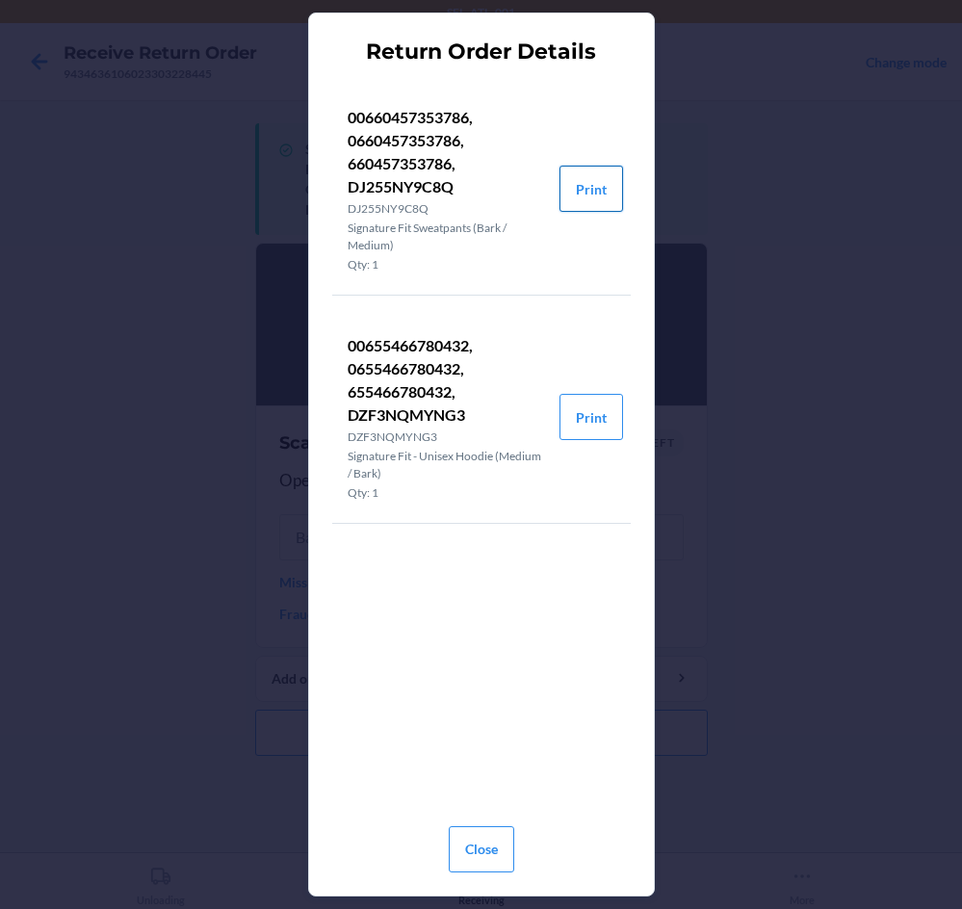
click at [609, 178] on button "Print" at bounding box center [592, 189] width 64 height 46
drag, startPoint x: 487, startPoint y: 841, endPoint x: 436, endPoint y: 711, distance: 139.7
click at [489, 837] on button "Close" at bounding box center [482, 850] width 66 height 46
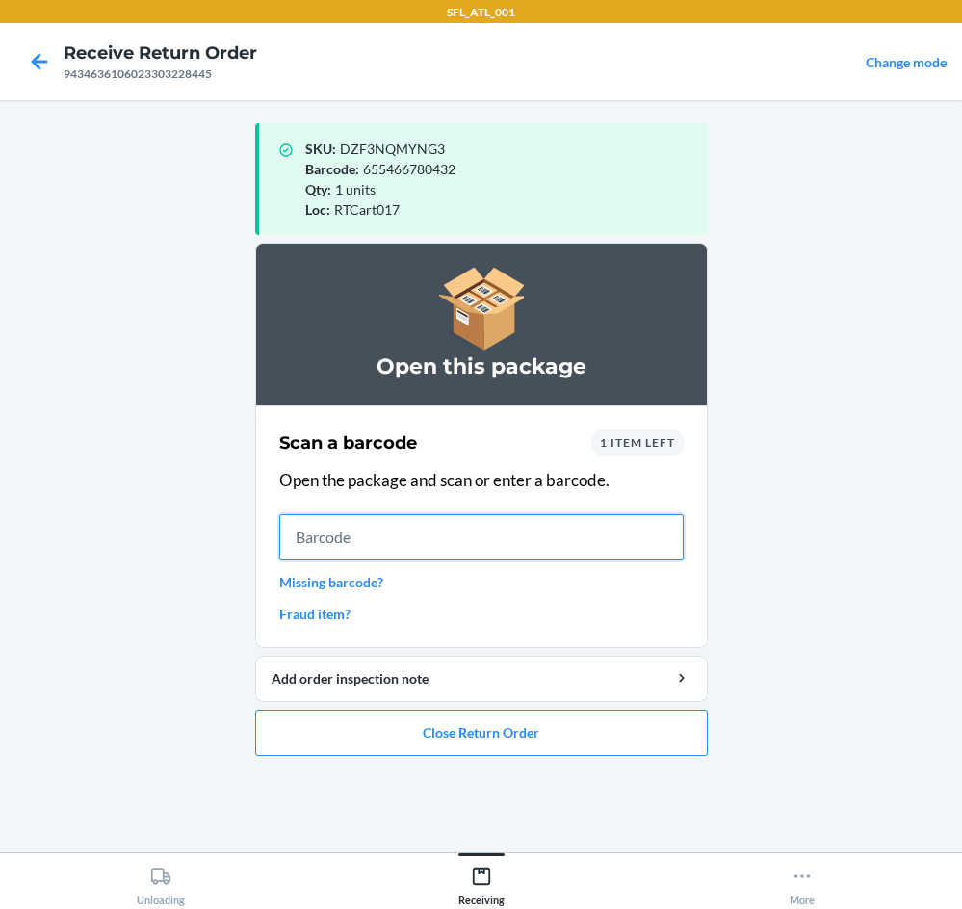
click at [359, 540] on input "text" at bounding box center [481, 537] width 405 height 46
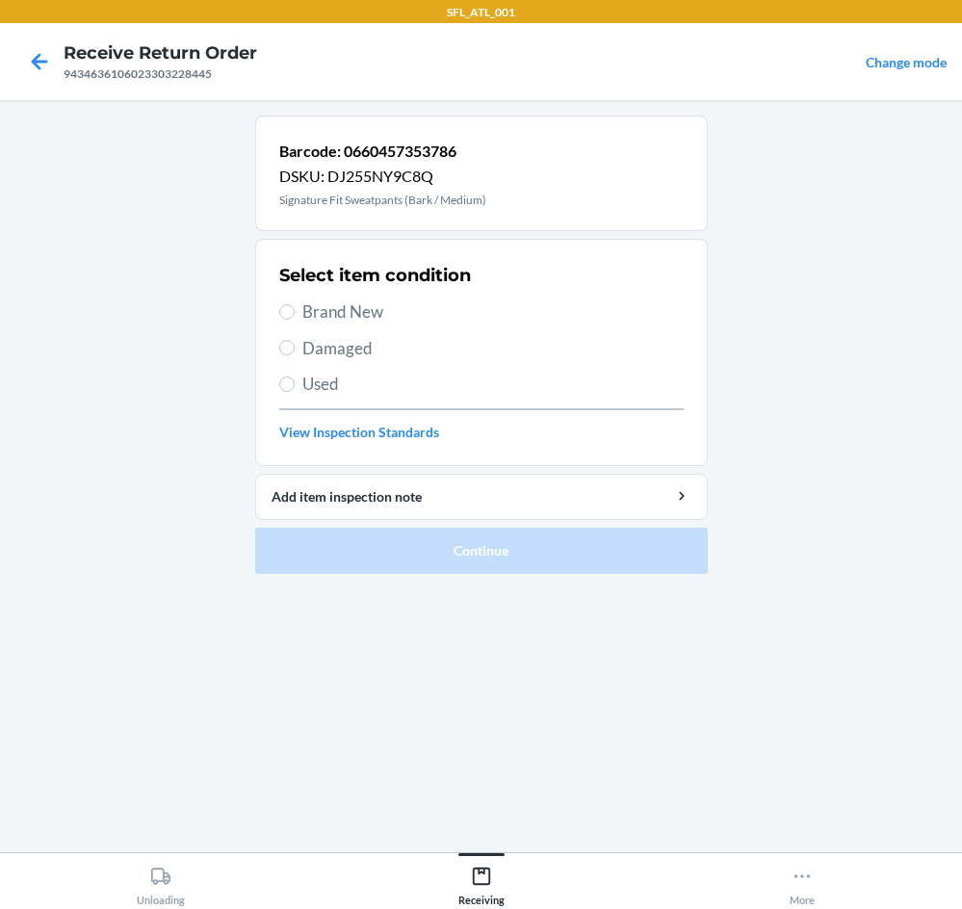
click at [337, 305] on span "Brand New" at bounding box center [494, 312] width 382 height 25
click at [295, 305] on input "Brand New" at bounding box center [286, 311] width 15 height 15
radio input "true"
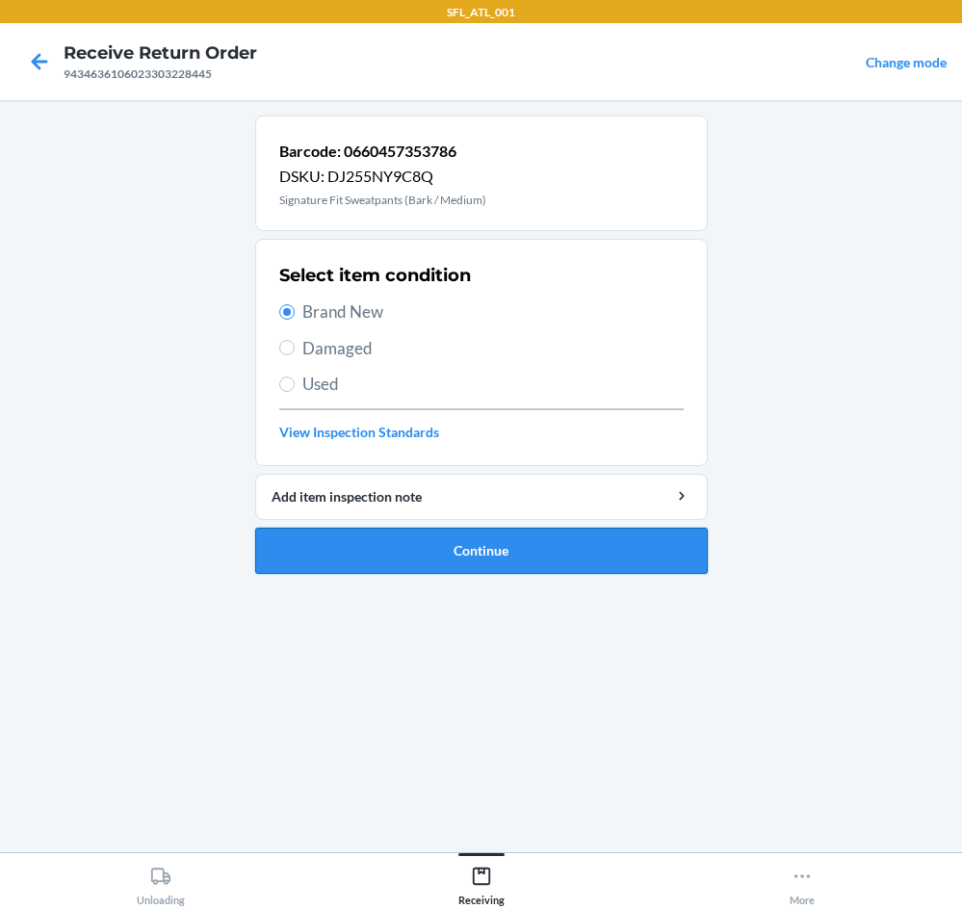
click at [449, 539] on button "Continue" at bounding box center [481, 551] width 453 height 46
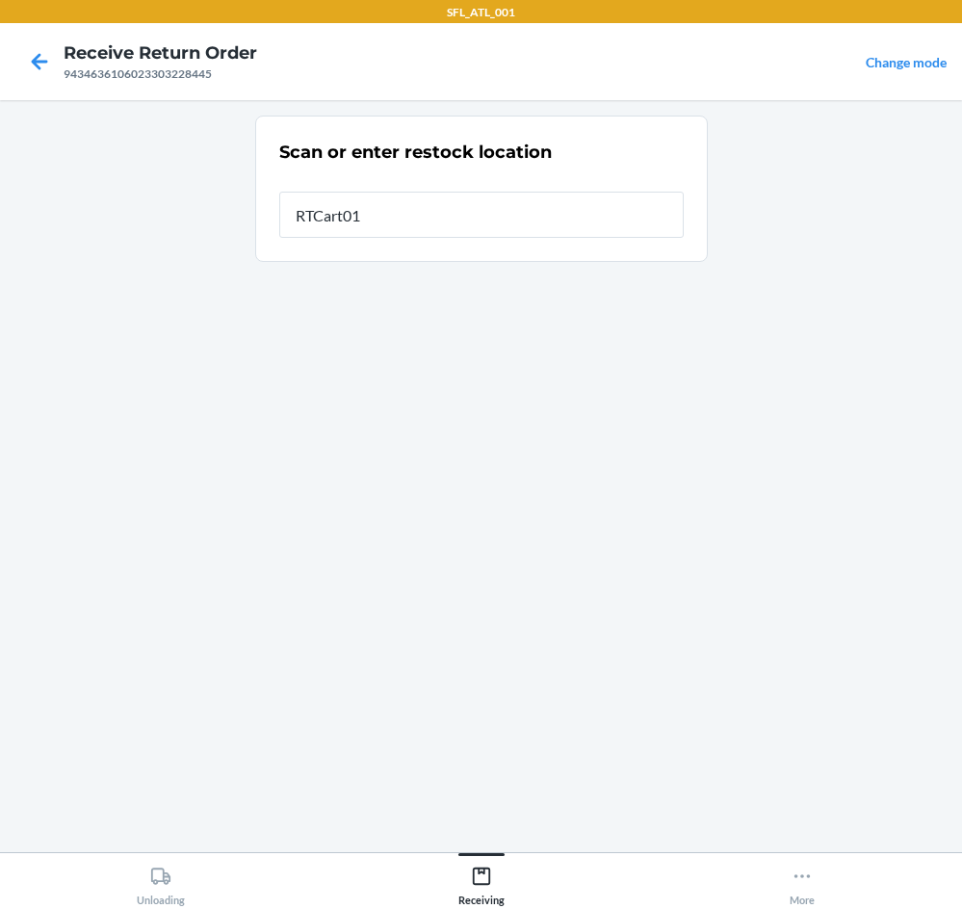
type input "RTCart017"
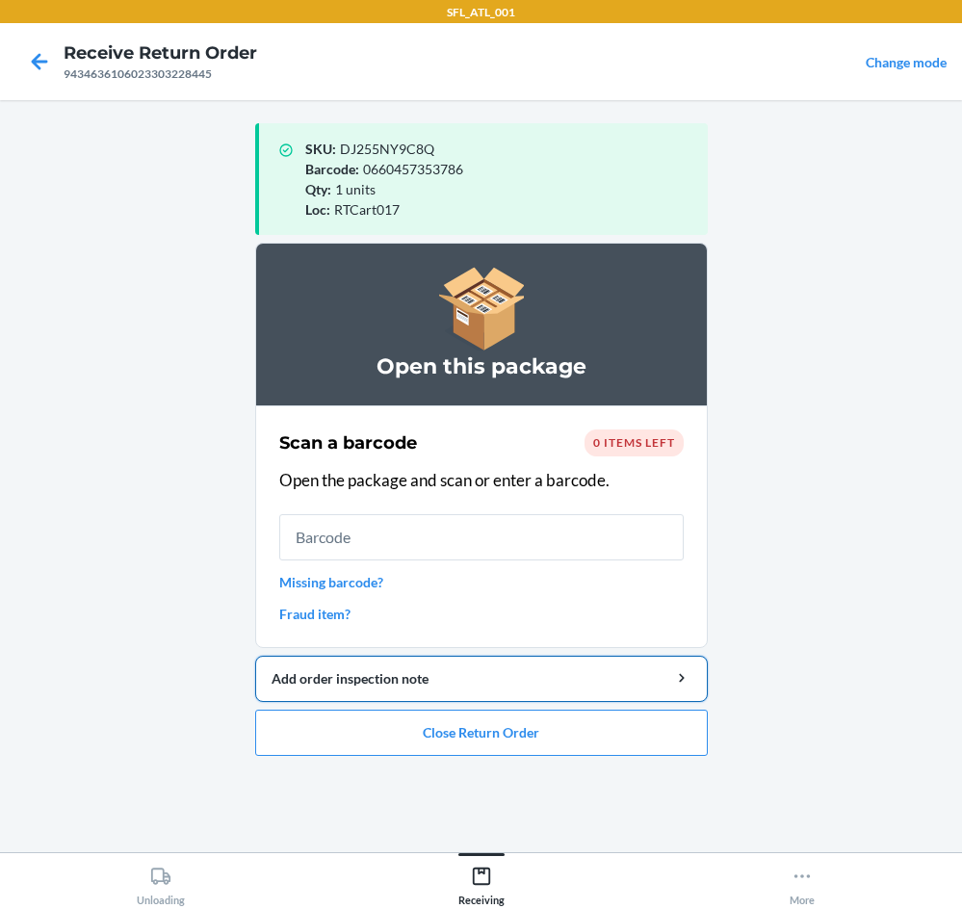
click at [497, 698] on button "Add order inspection note" at bounding box center [481, 679] width 453 height 46
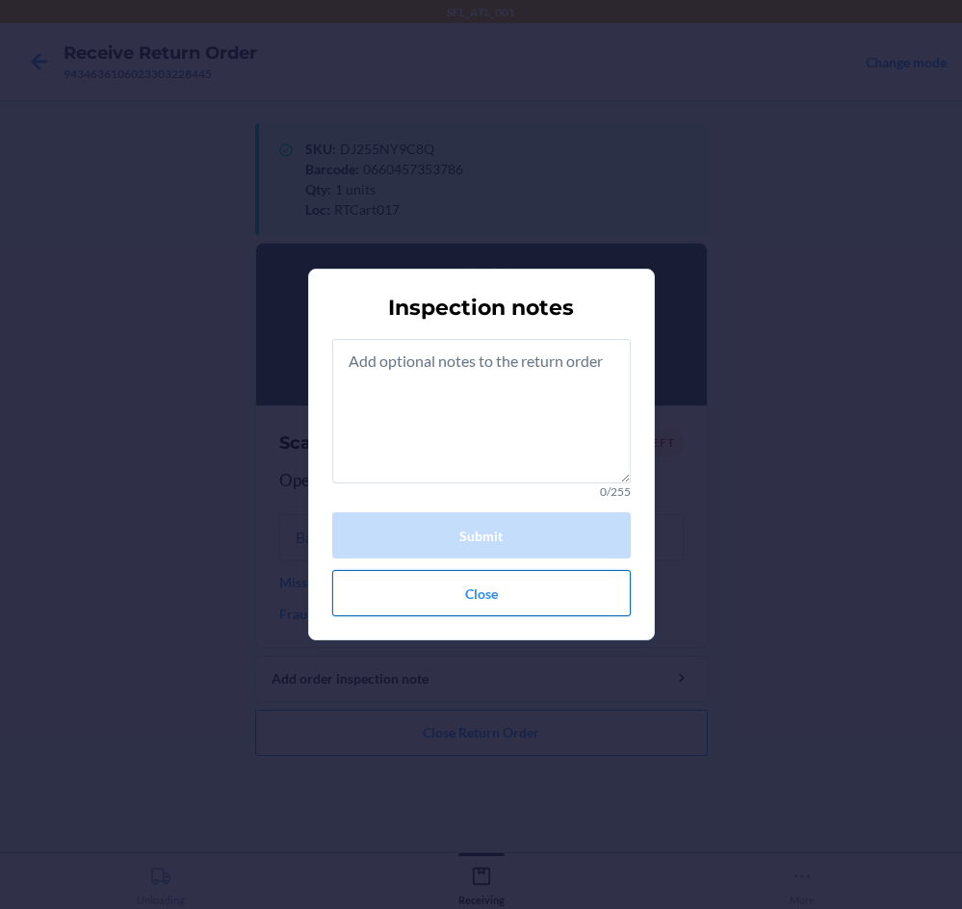
click at [507, 590] on button "Close" at bounding box center [481, 593] width 299 height 46
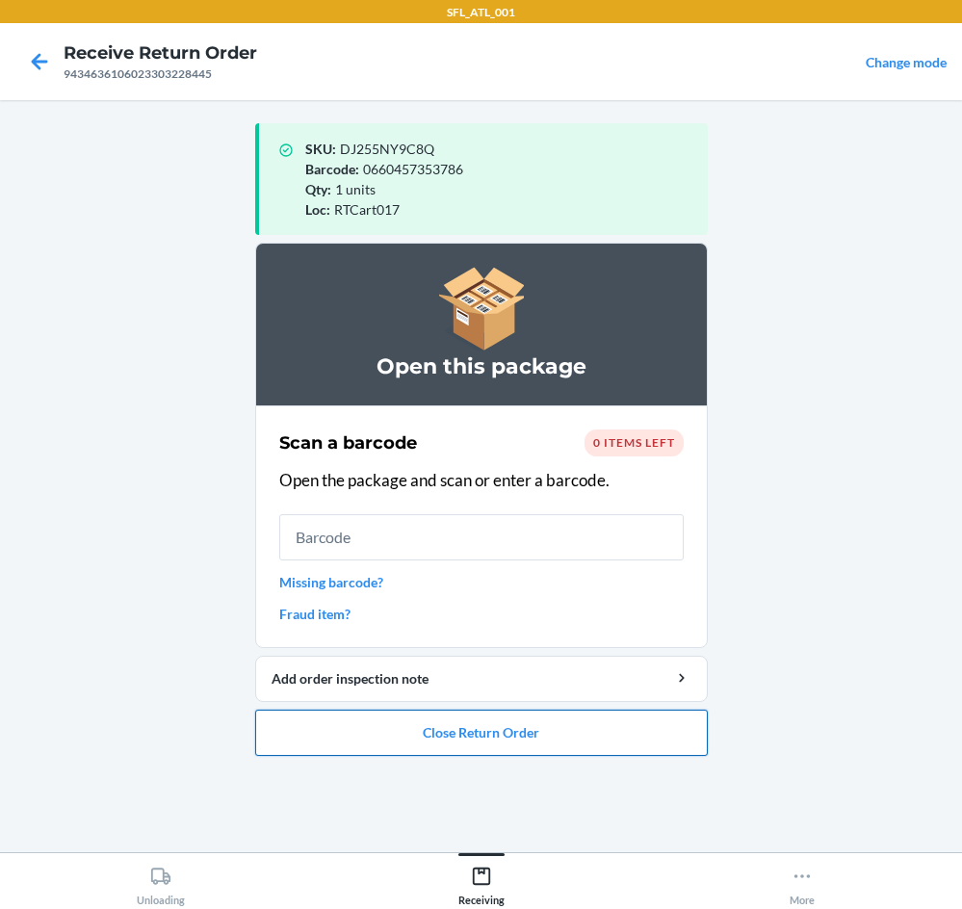
click at [520, 725] on button "Close Return Order" at bounding box center [481, 733] width 453 height 46
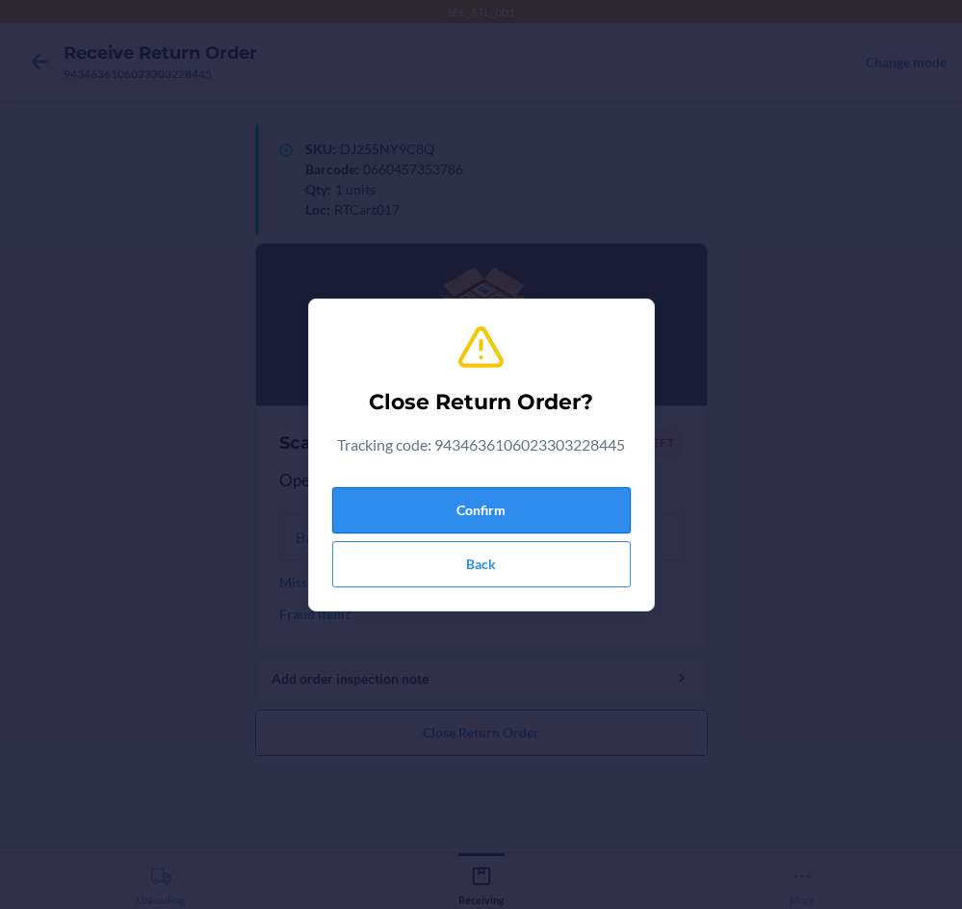
click at [554, 501] on button "Confirm" at bounding box center [481, 510] width 299 height 46
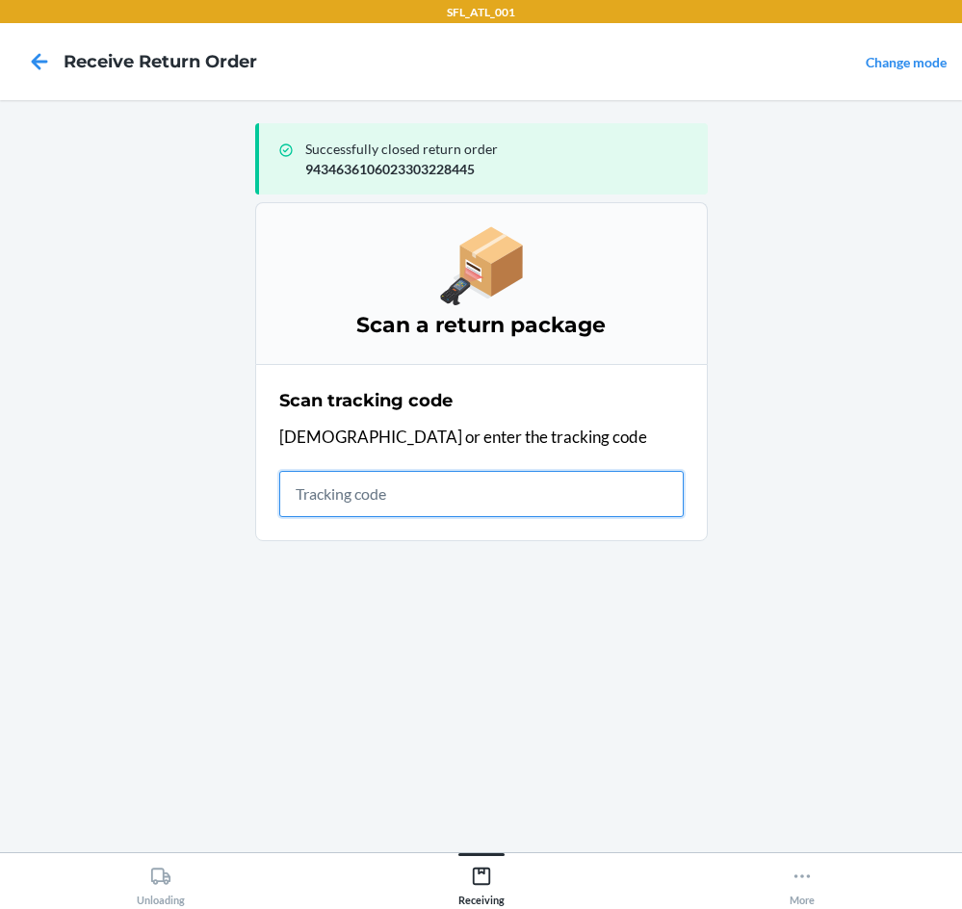
click at [530, 486] on input "text" at bounding box center [481, 494] width 405 height 46
type input "420302599434636106023302"
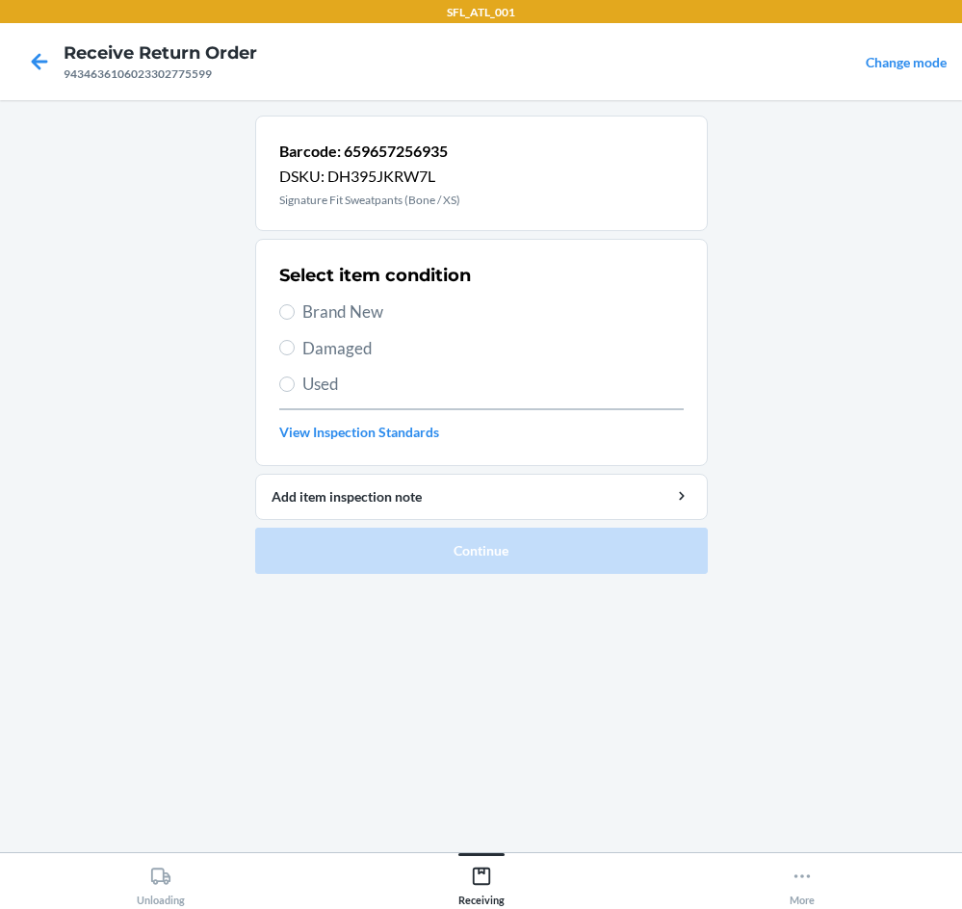
drag, startPoint x: 334, startPoint y: 302, endPoint x: 340, endPoint y: 311, distance: 11.2
click at [340, 303] on span "Brand New" at bounding box center [494, 312] width 382 height 25
click at [295, 304] on input "Brand New" at bounding box center [286, 311] width 15 height 15
radio input "true"
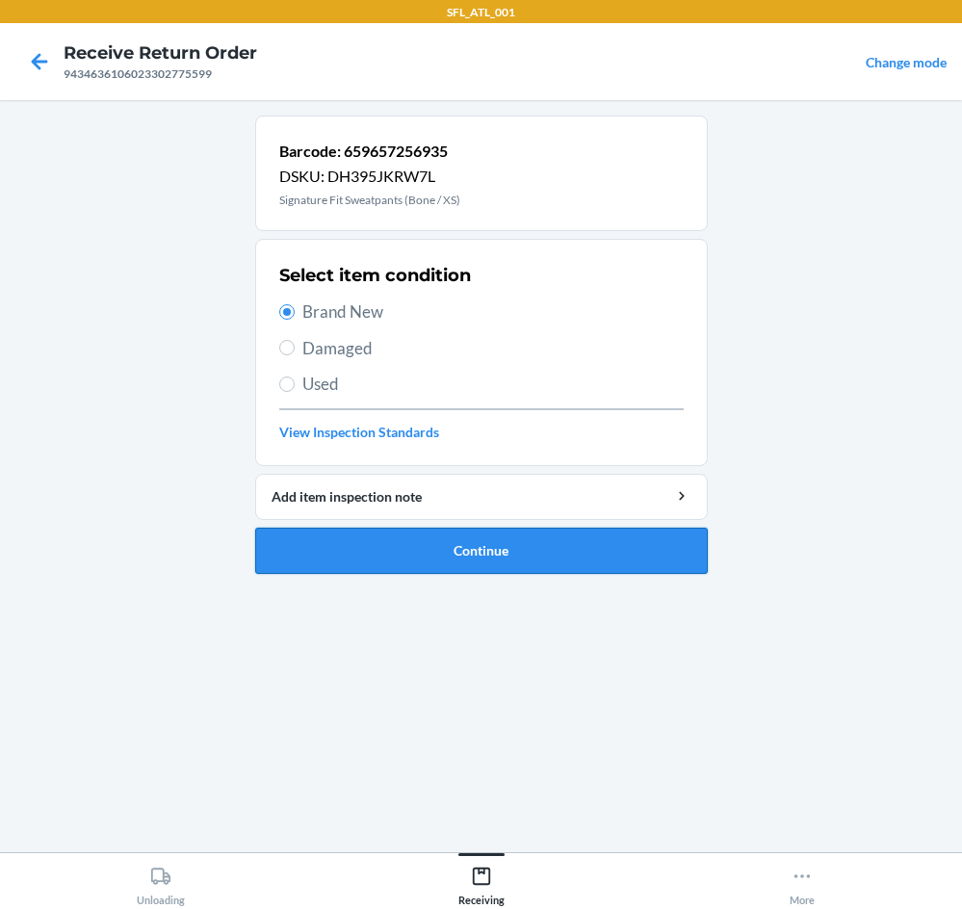
click at [529, 538] on button "Continue" at bounding box center [481, 551] width 453 height 46
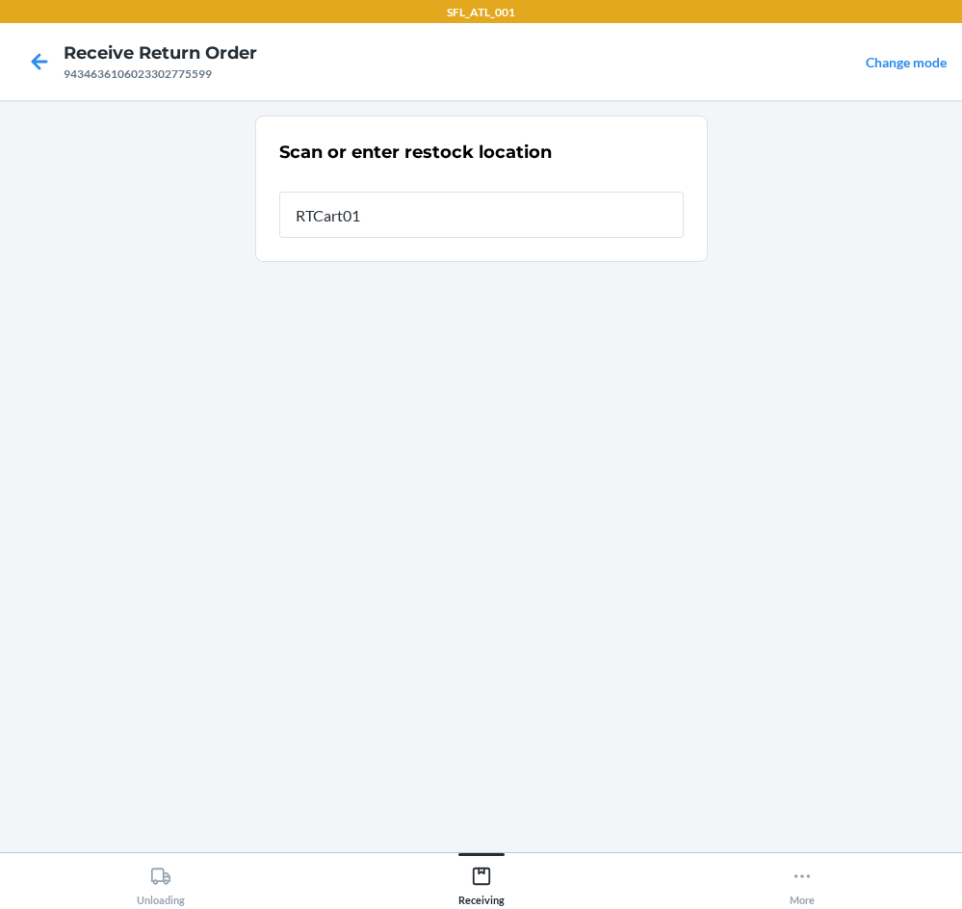
type input "RTCart017"
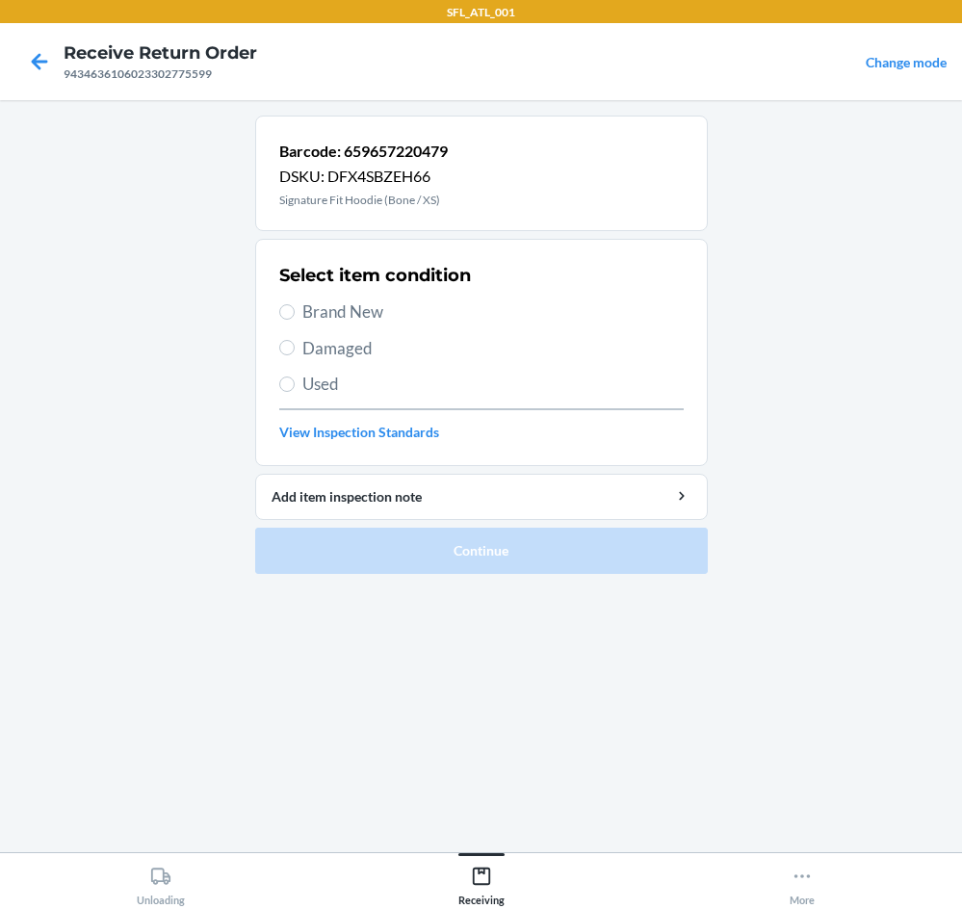
drag, startPoint x: 330, startPoint y: 312, endPoint x: 347, endPoint y: 321, distance: 18.5
click at [331, 312] on span "Brand New" at bounding box center [494, 312] width 382 height 25
click at [295, 312] on input "Brand New" at bounding box center [286, 311] width 15 height 15
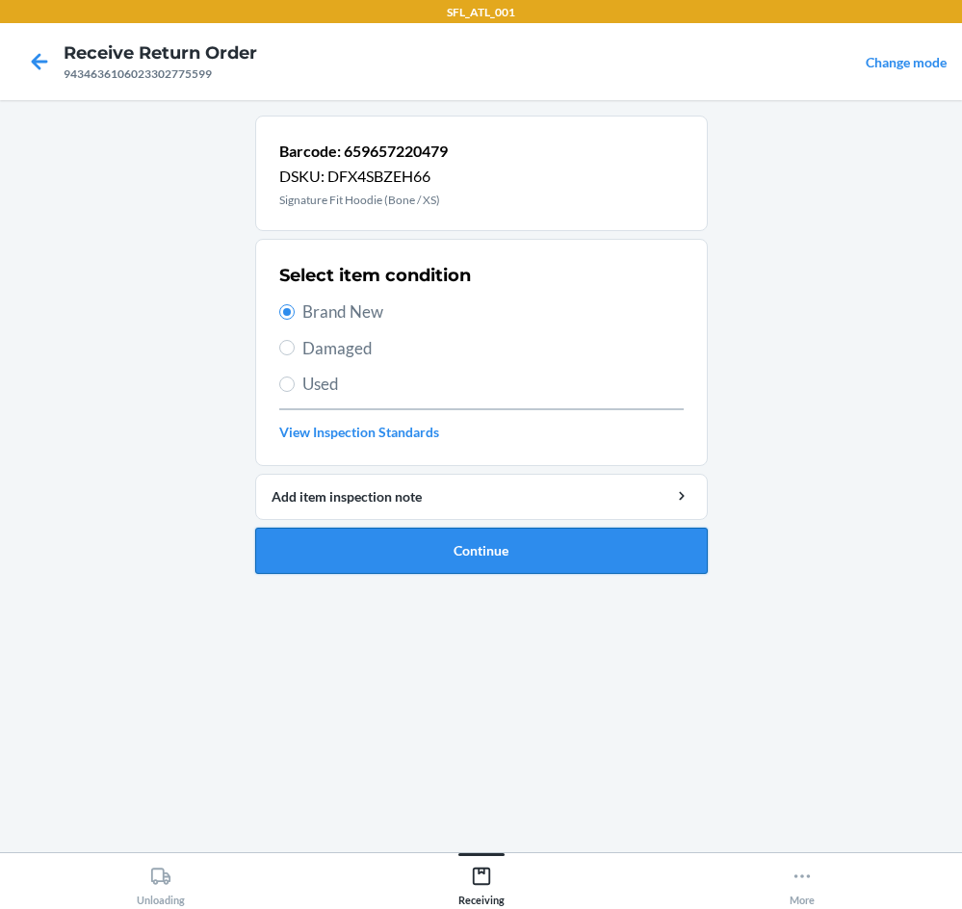
click at [567, 556] on button "Continue" at bounding box center [481, 551] width 453 height 46
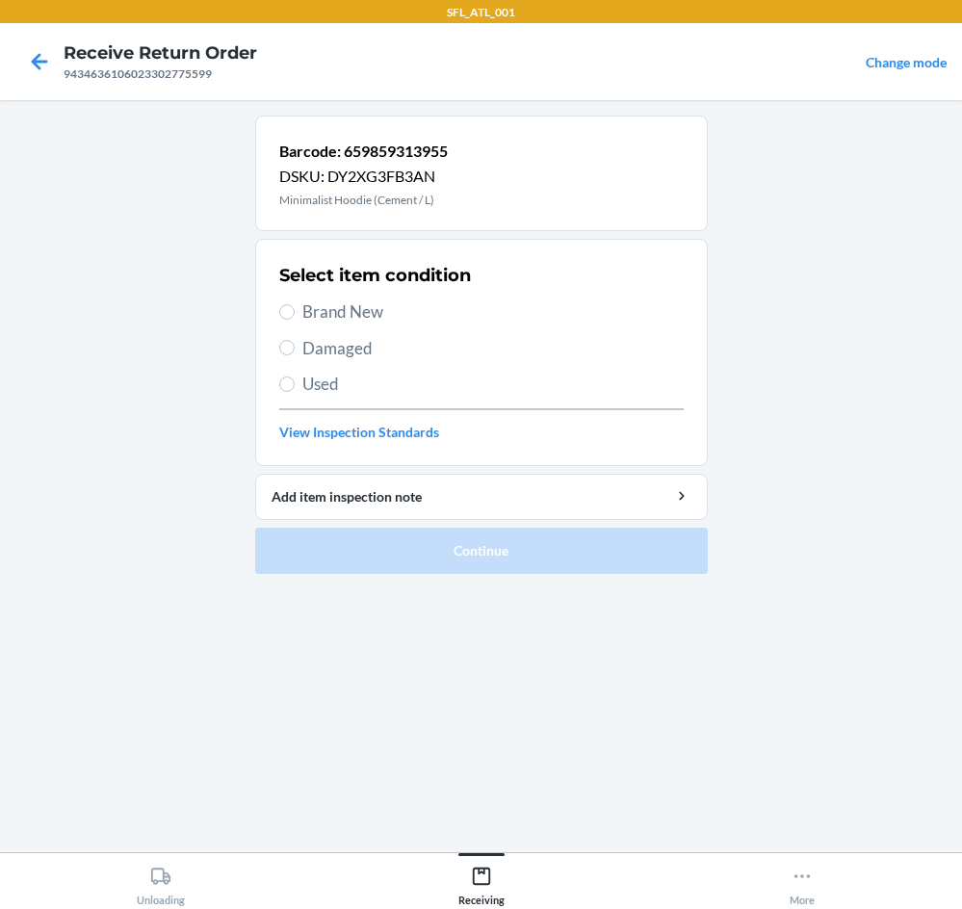
click at [319, 308] on span "Brand New" at bounding box center [494, 312] width 382 height 25
click at [295, 308] on input "Brand New" at bounding box center [286, 311] width 15 height 15
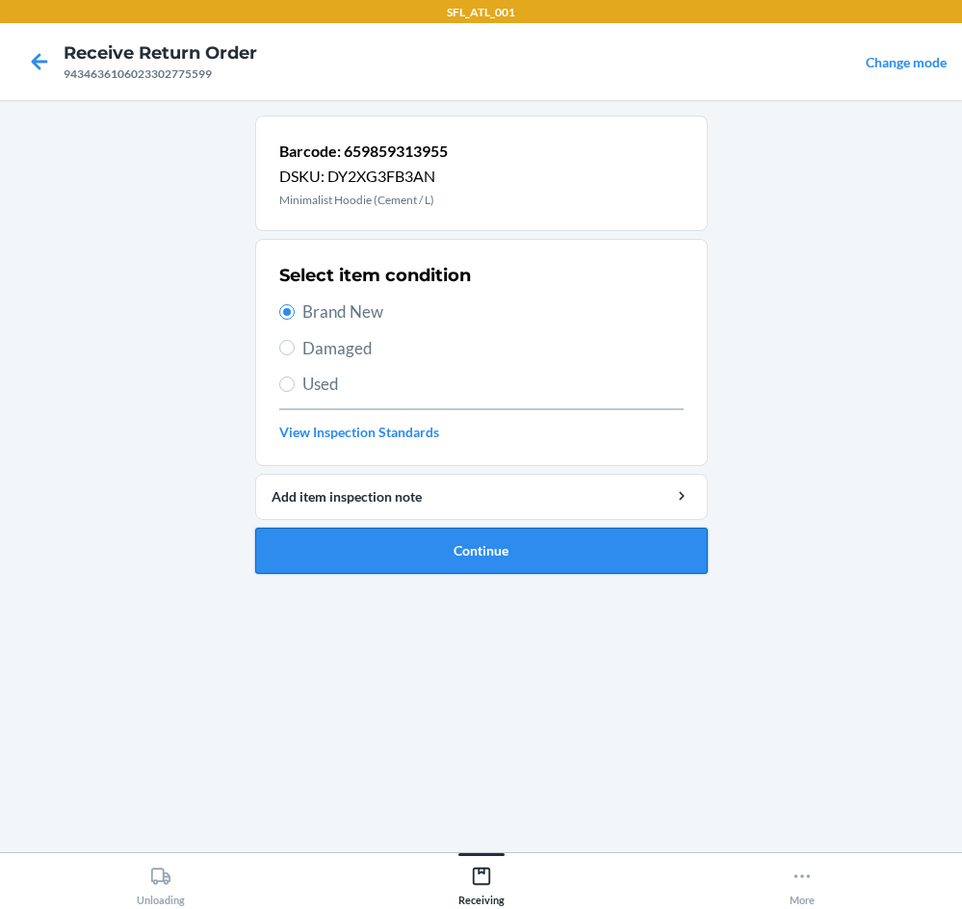
click at [590, 533] on button "Continue" at bounding box center [481, 551] width 453 height 46
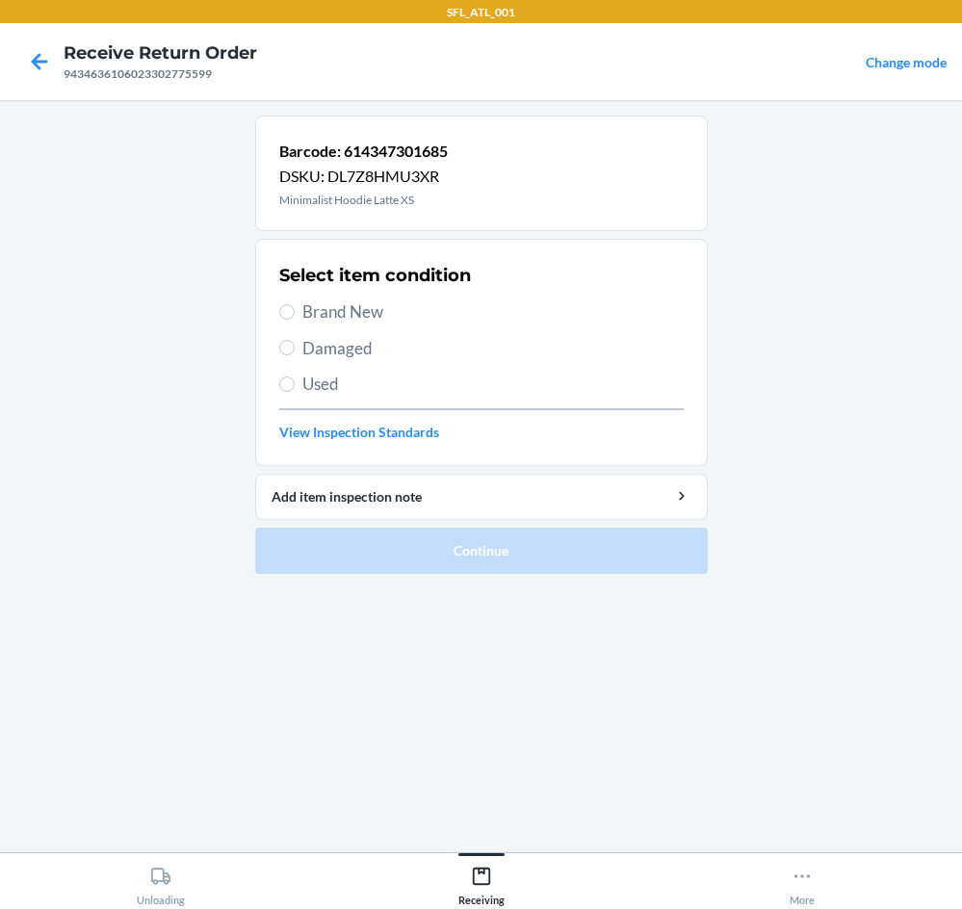
click at [321, 309] on span "Brand New" at bounding box center [494, 312] width 382 height 25
click at [295, 309] on input "Brand New" at bounding box center [286, 311] width 15 height 15
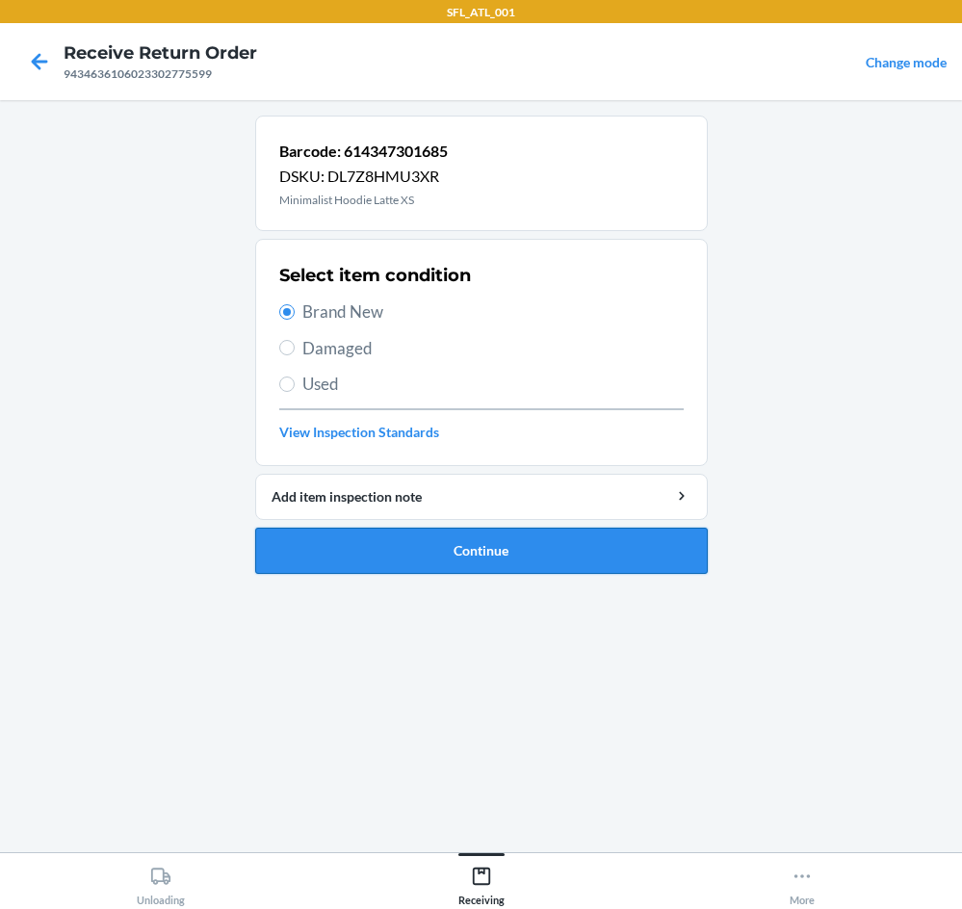
click at [508, 549] on button "Continue" at bounding box center [481, 551] width 453 height 46
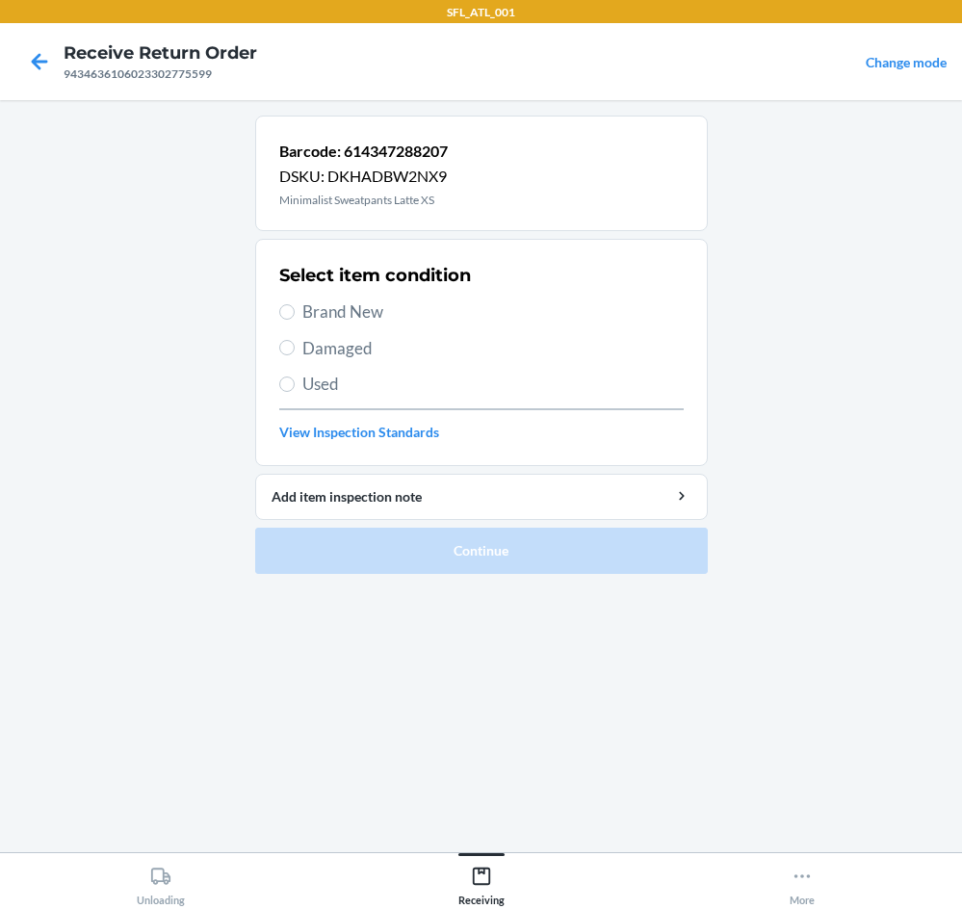
click at [310, 310] on span "Brand New" at bounding box center [494, 312] width 382 height 25
click at [295, 310] on input "Brand New" at bounding box center [286, 311] width 15 height 15
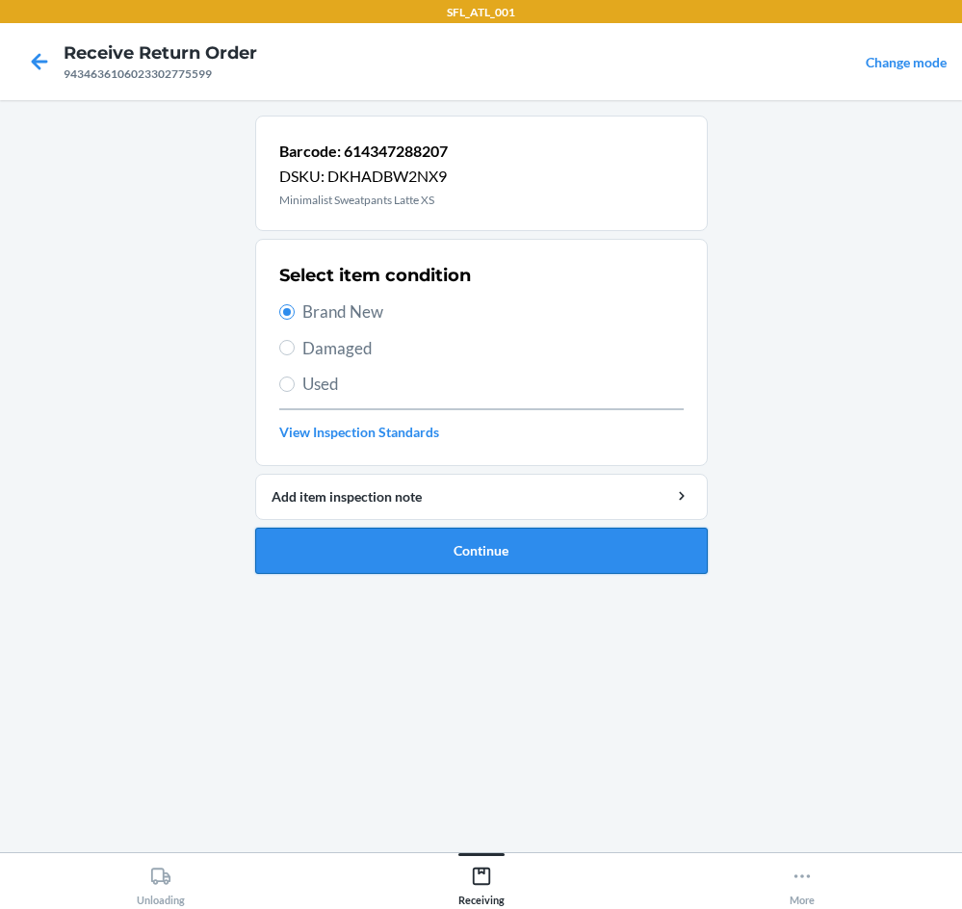
click at [530, 555] on button "Continue" at bounding box center [481, 551] width 453 height 46
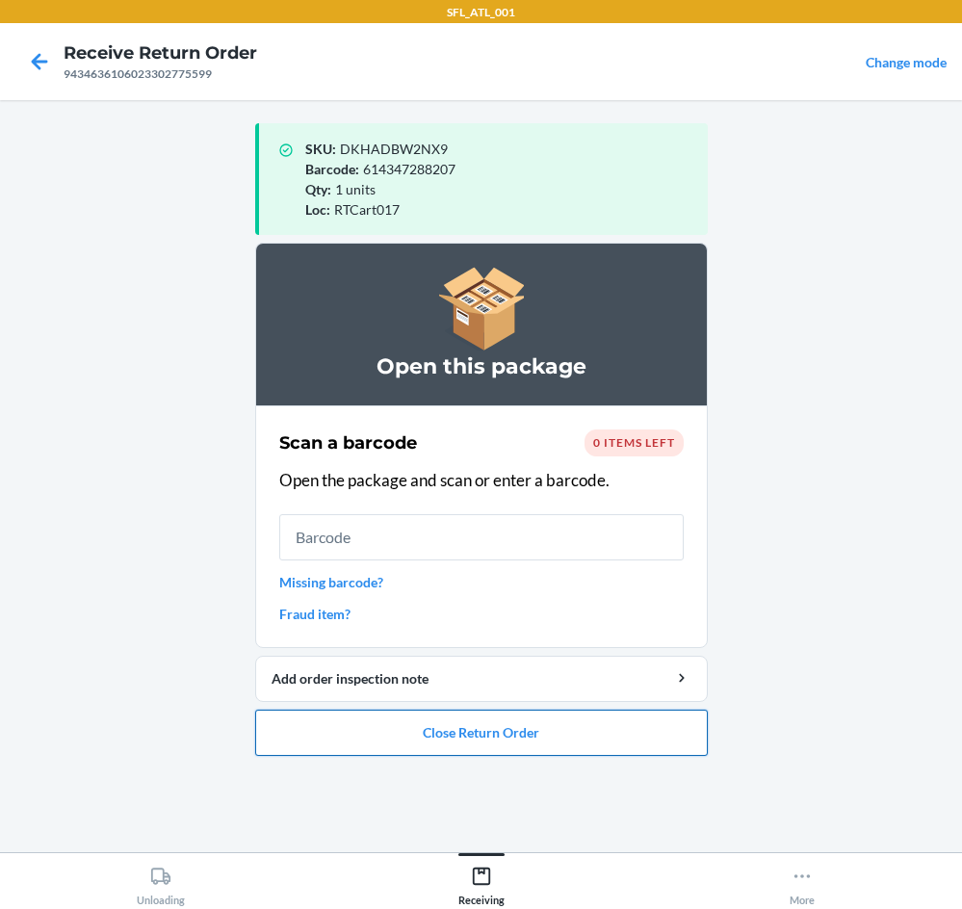
click at [498, 726] on button "Close Return Order" at bounding box center [481, 733] width 453 height 46
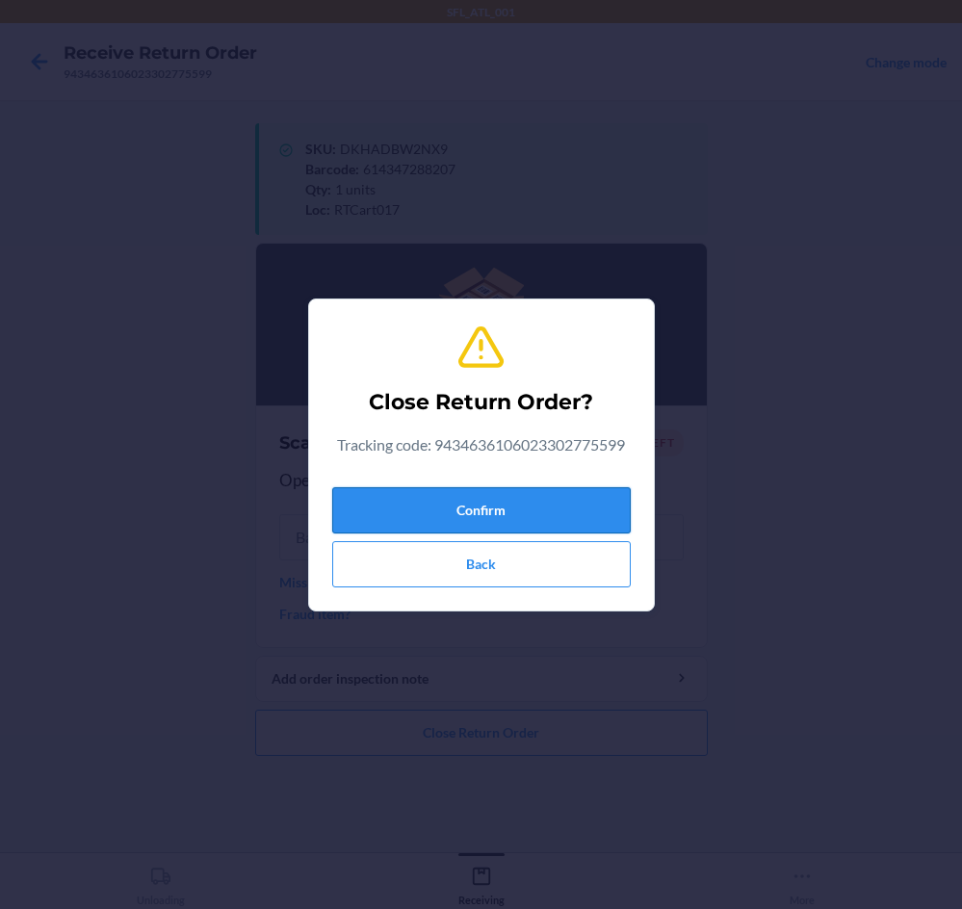
click at [533, 514] on button "Confirm" at bounding box center [481, 510] width 299 height 46
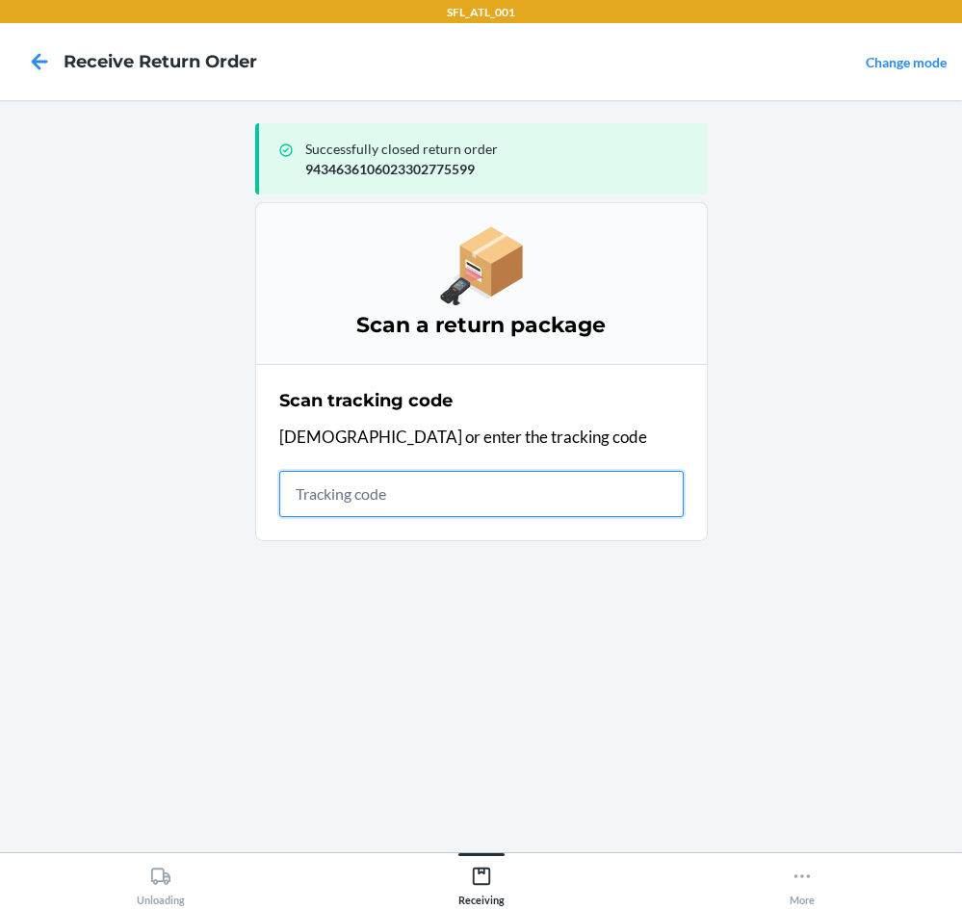
click at [415, 500] on input "text" at bounding box center [481, 494] width 405 height 46
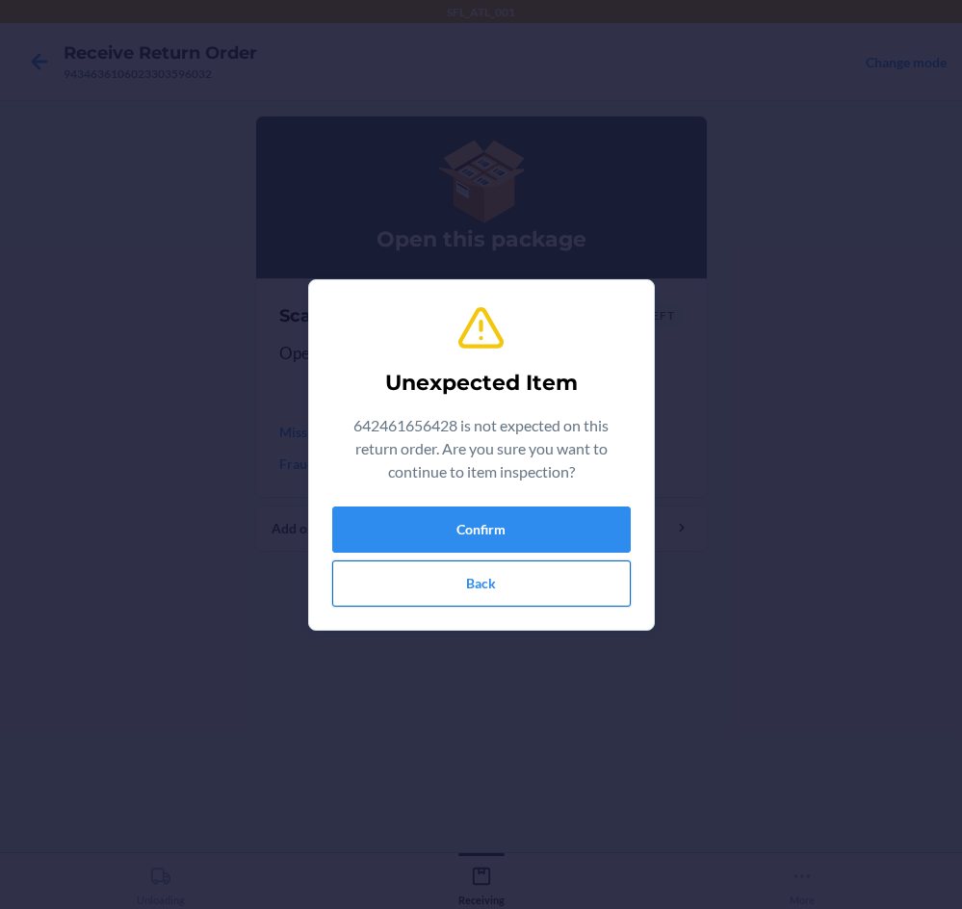
click at [484, 592] on button "Back" at bounding box center [481, 584] width 299 height 46
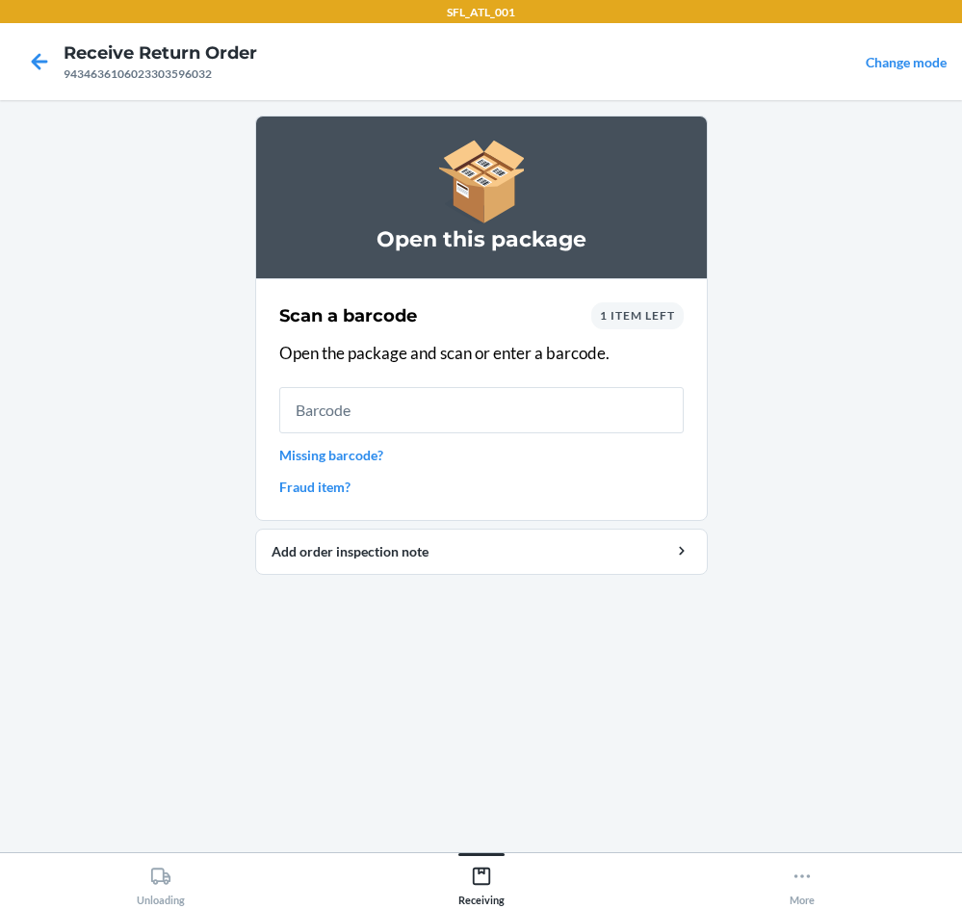
click at [624, 307] on div "1 item left" at bounding box center [638, 316] width 92 height 27
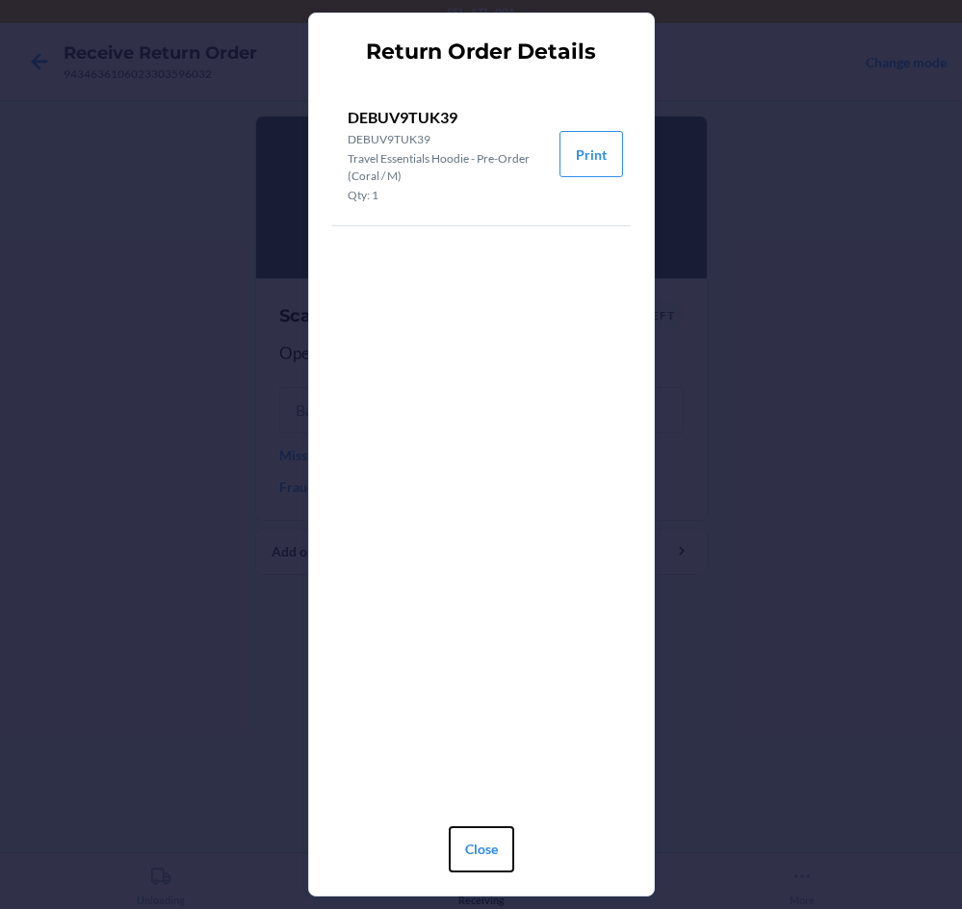
drag, startPoint x: 497, startPoint y: 856, endPoint x: 500, endPoint y: 829, distance: 27.1
click at [497, 855] on button "Close" at bounding box center [482, 850] width 66 height 46
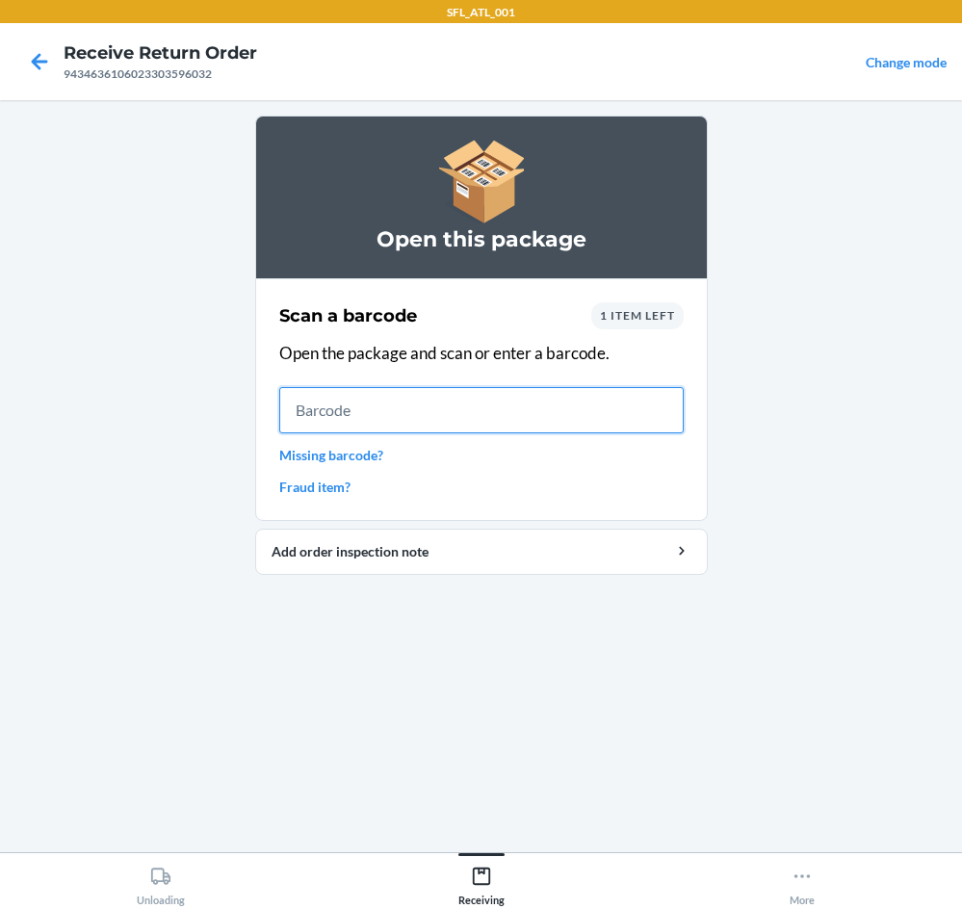
click at [551, 415] on input "text" at bounding box center [481, 410] width 405 height 46
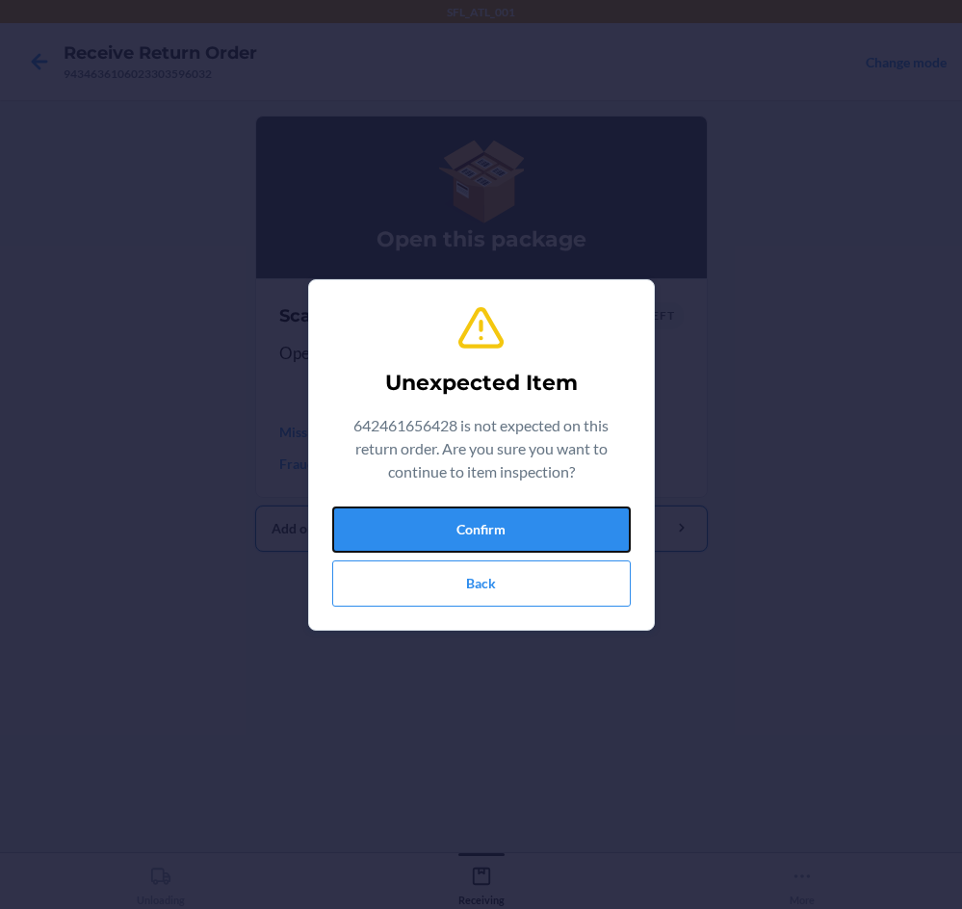
click at [492, 531] on button "Confirm" at bounding box center [481, 530] width 299 height 46
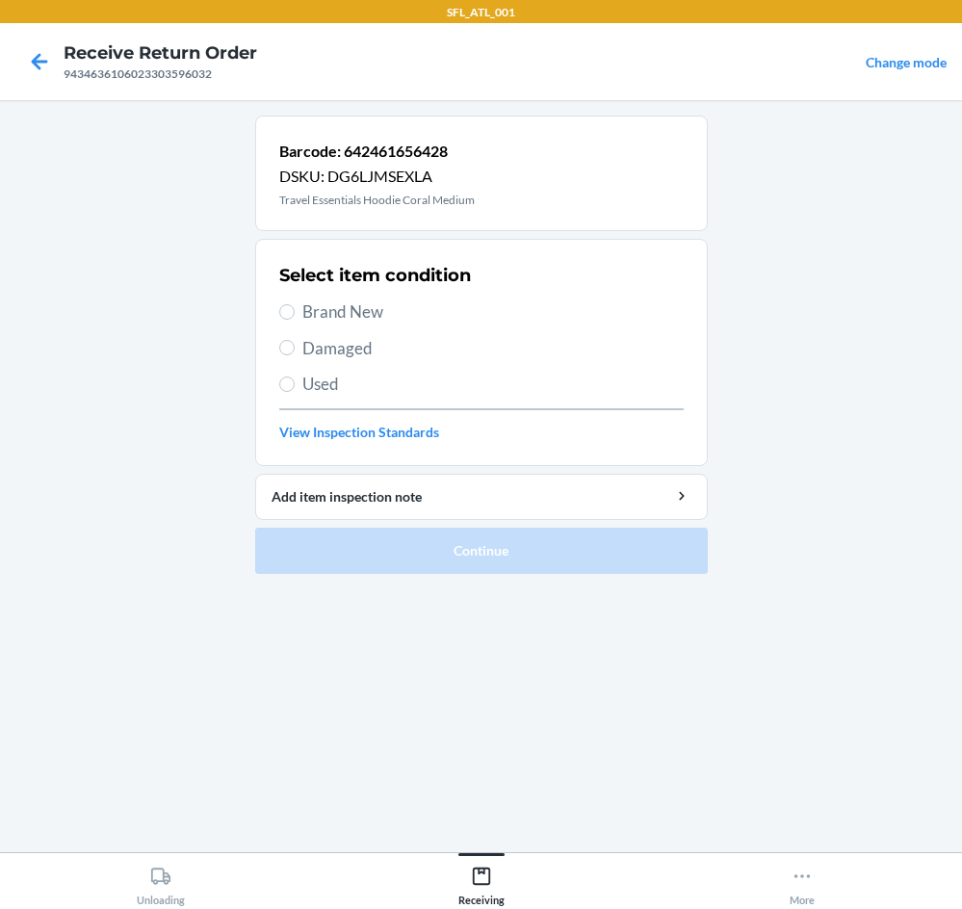
click at [297, 306] on label "Brand New" at bounding box center [481, 312] width 405 height 25
click at [287, 313] on input "Brand New" at bounding box center [286, 311] width 15 height 15
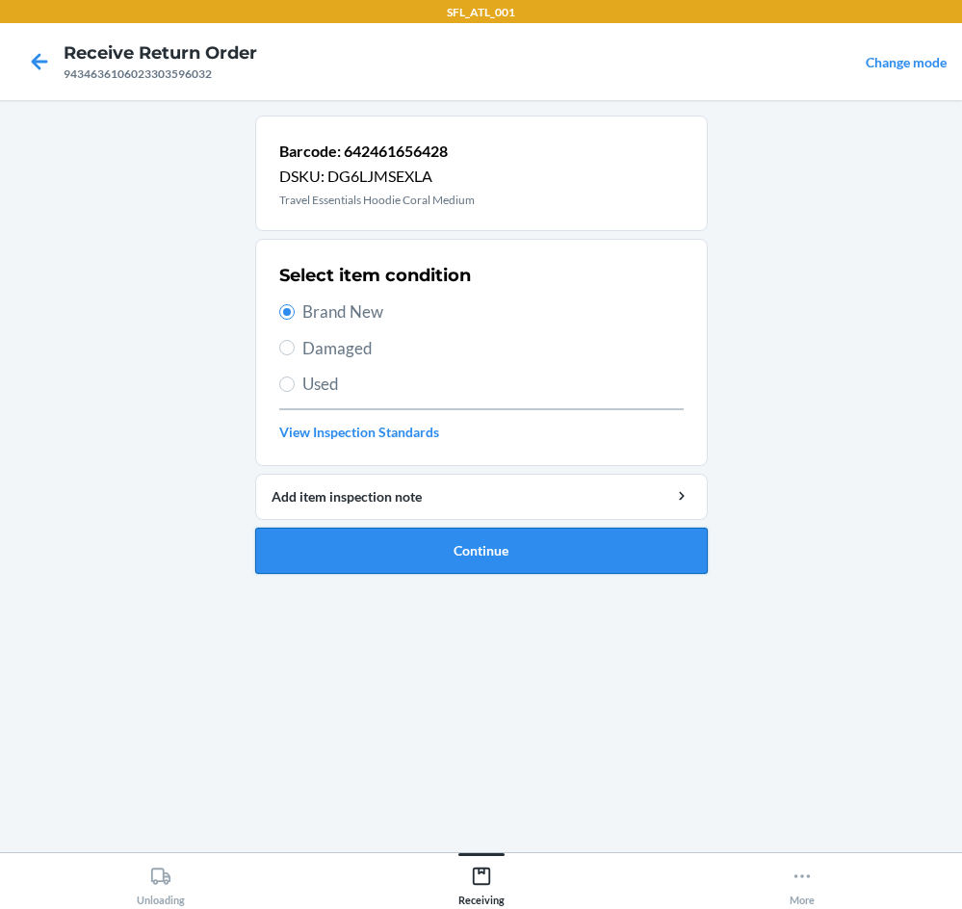
click at [486, 547] on button "Continue" at bounding box center [481, 551] width 453 height 46
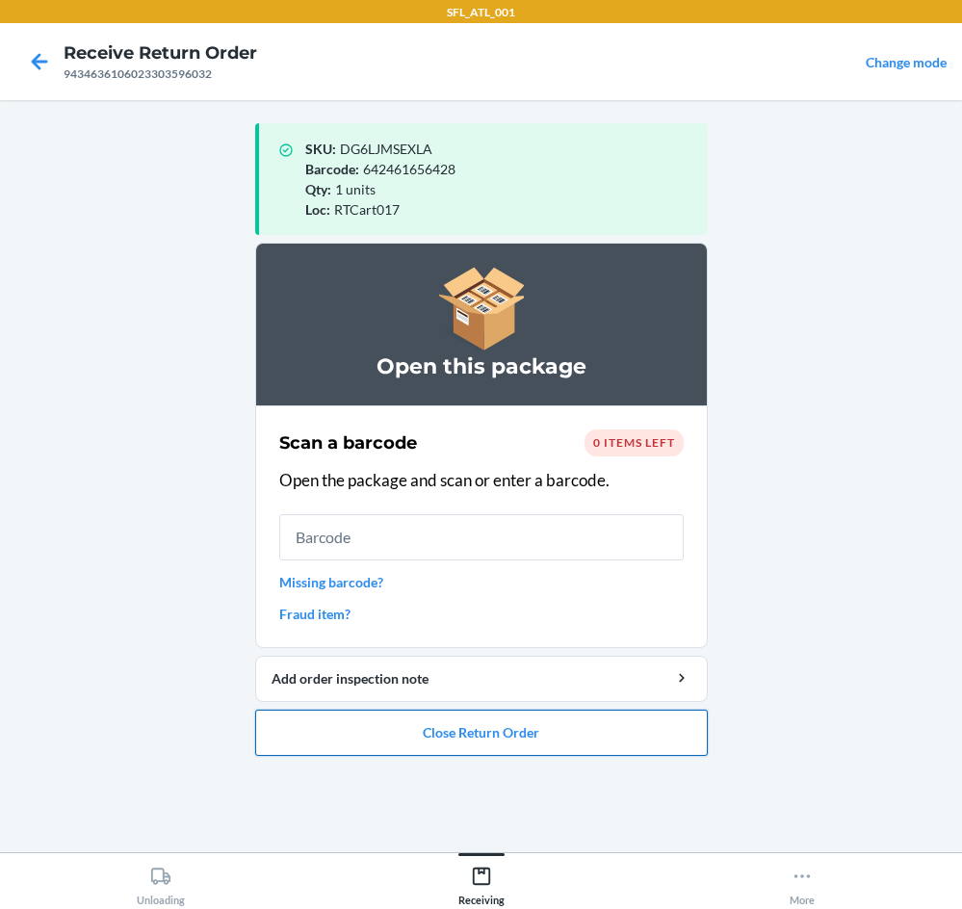
click at [483, 724] on button "Close Return Order" at bounding box center [481, 733] width 453 height 46
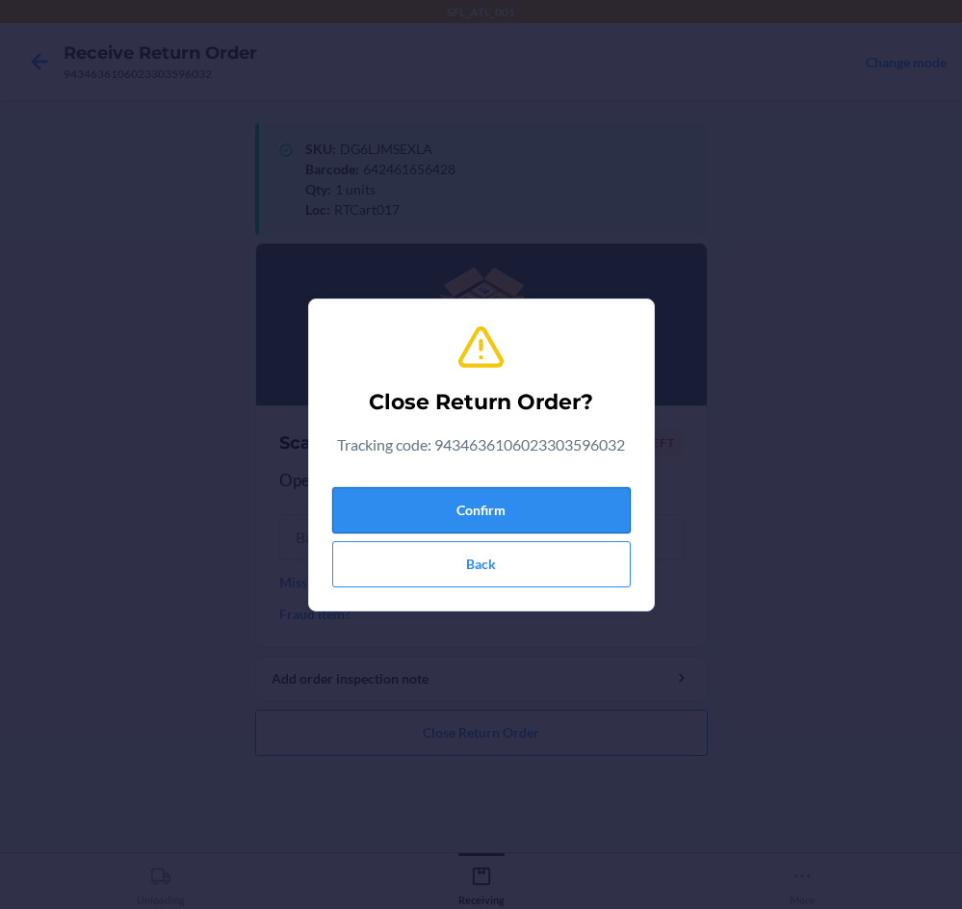
click at [508, 509] on button "Confirm" at bounding box center [481, 510] width 299 height 46
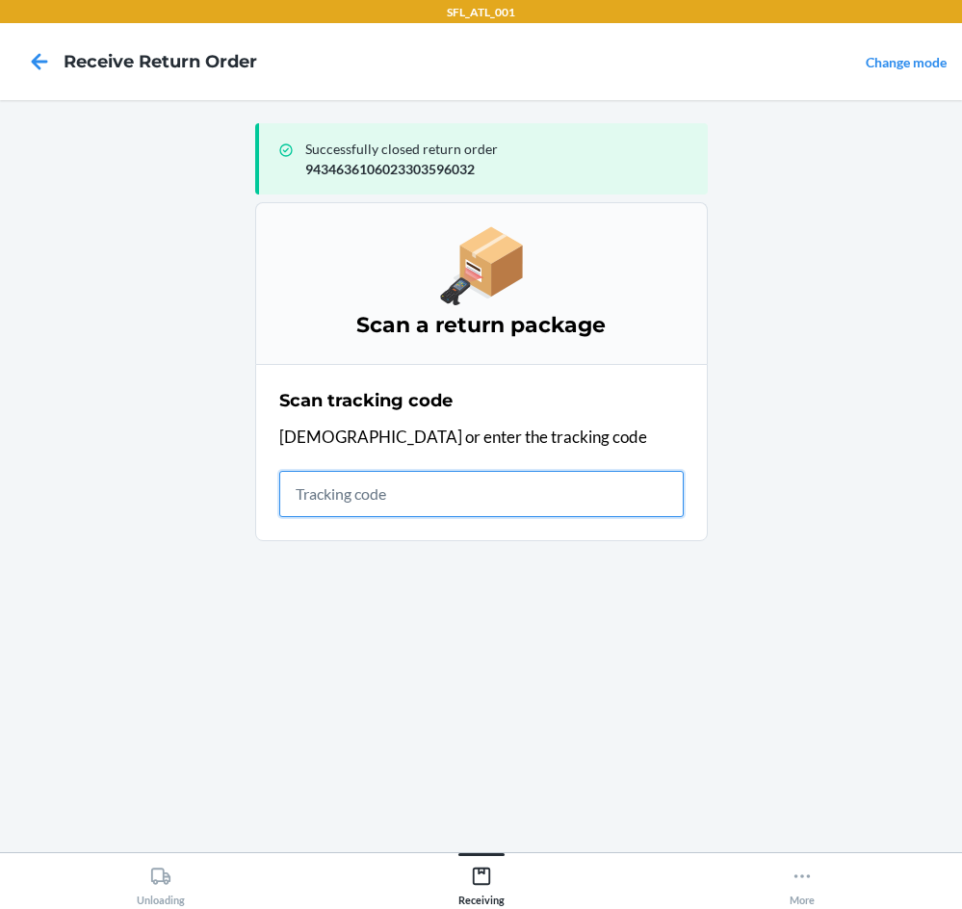
click at [329, 505] on input "text" at bounding box center [481, 494] width 405 height 46
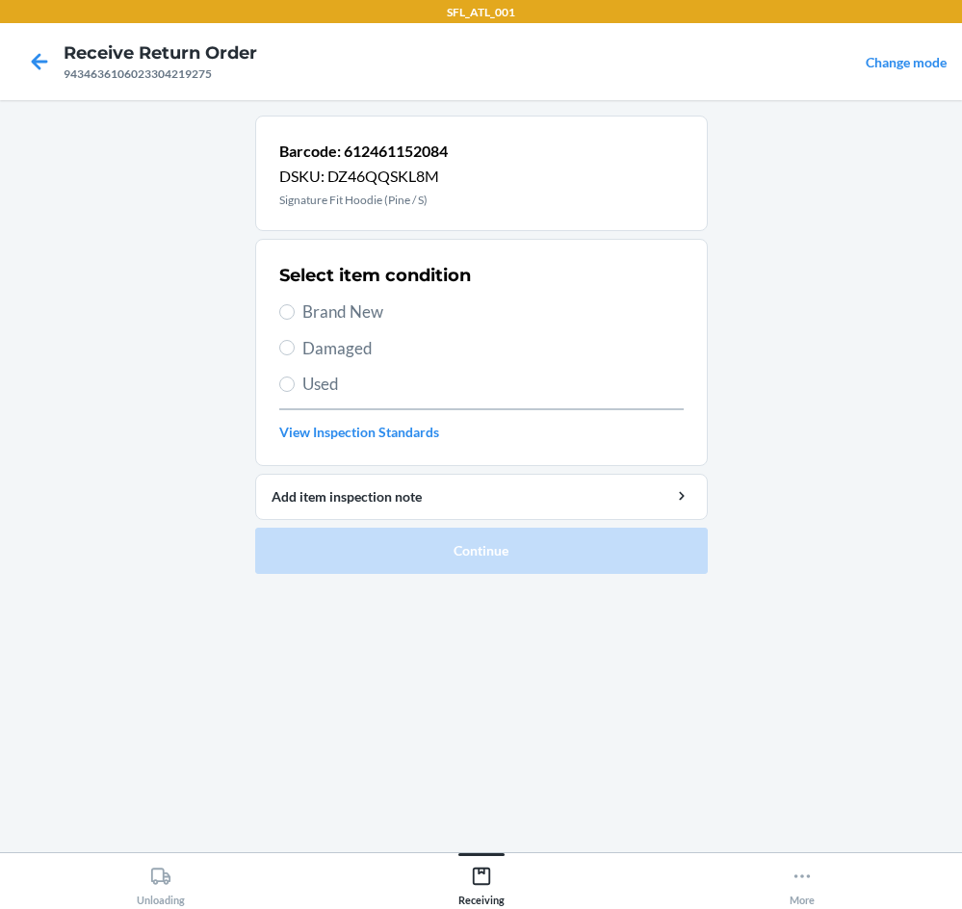
click at [303, 304] on span "Brand New" at bounding box center [494, 312] width 382 height 25
click at [295, 304] on input "Brand New" at bounding box center [286, 311] width 15 height 15
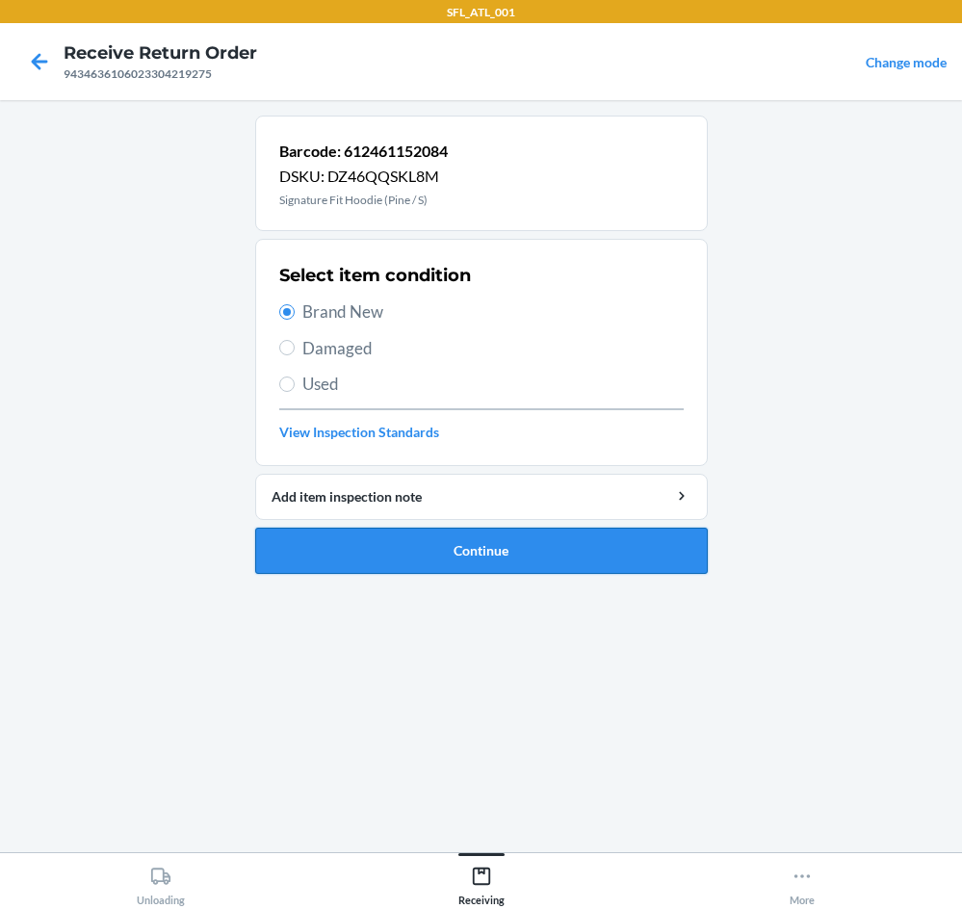
click at [520, 559] on button "Continue" at bounding box center [481, 551] width 453 height 46
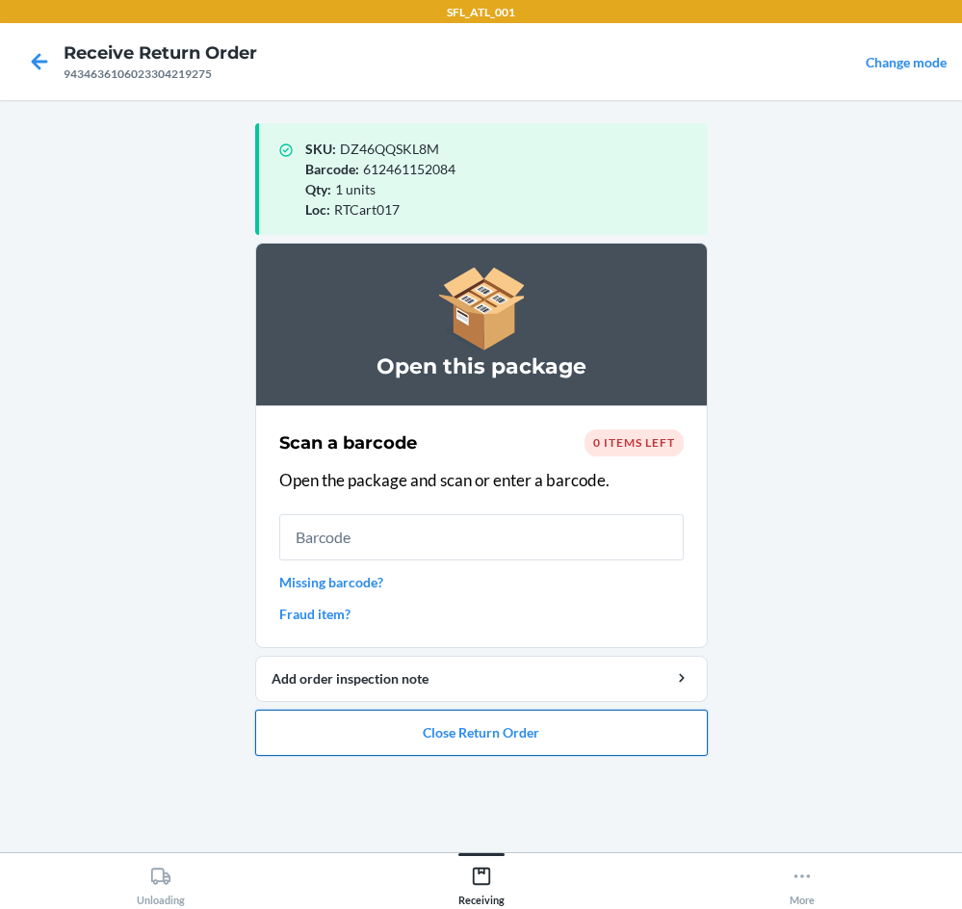
drag, startPoint x: 458, startPoint y: 724, endPoint x: 467, endPoint y: 726, distance: 10.1
click at [467, 726] on button "Close Return Order" at bounding box center [481, 733] width 453 height 46
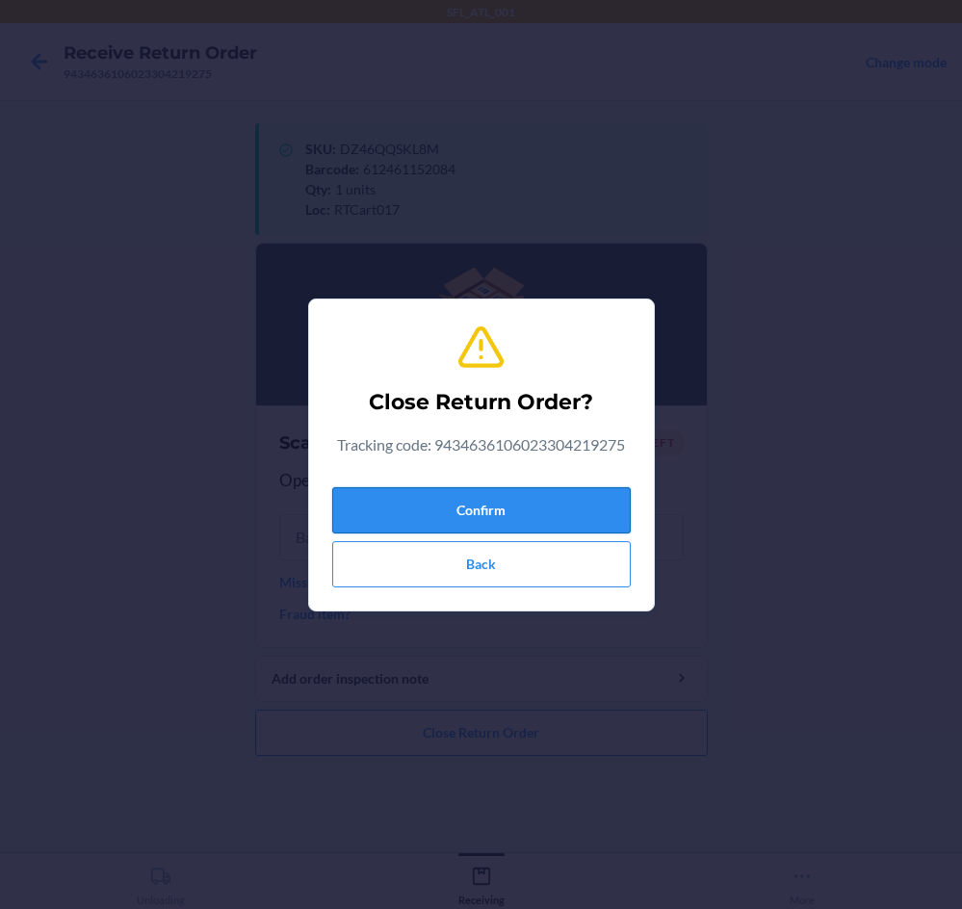
click at [431, 504] on button "Confirm" at bounding box center [481, 510] width 299 height 46
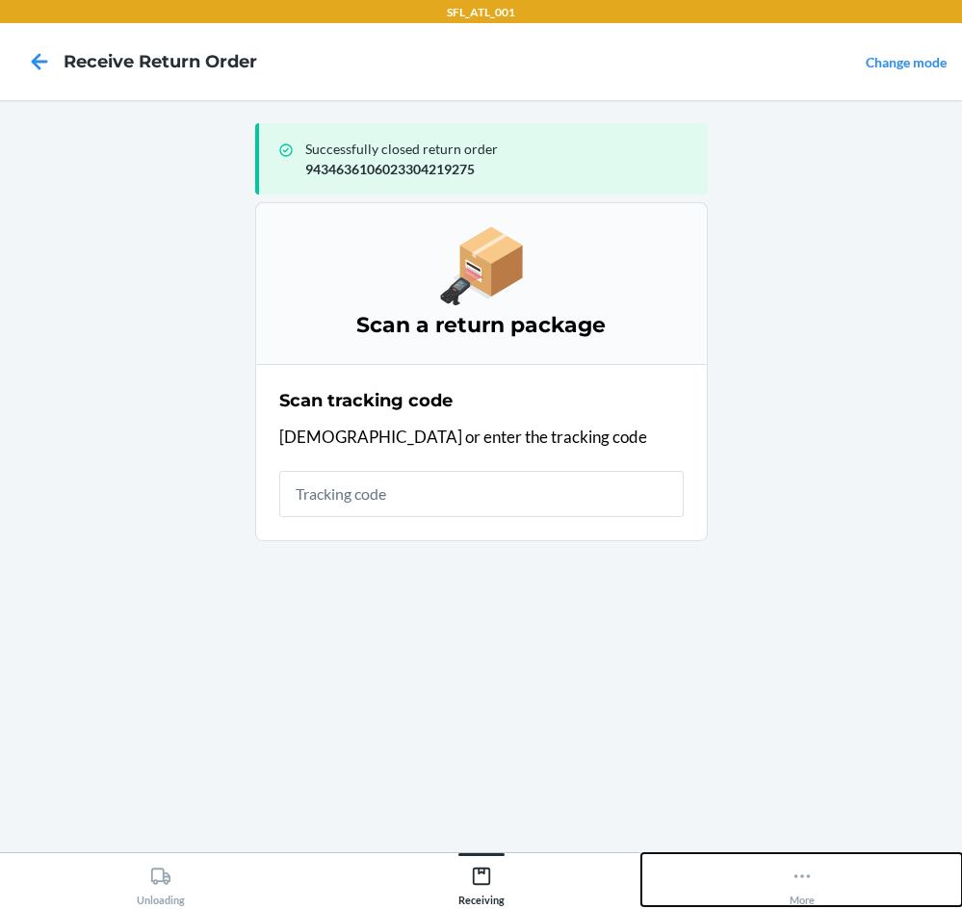
drag, startPoint x: 810, startPoint y: 884, endPoint x: 812, endPoint y: 875, distance: 9.8
click at [812, 875] on icon at bounding box center [802, 876] width 21 height 21
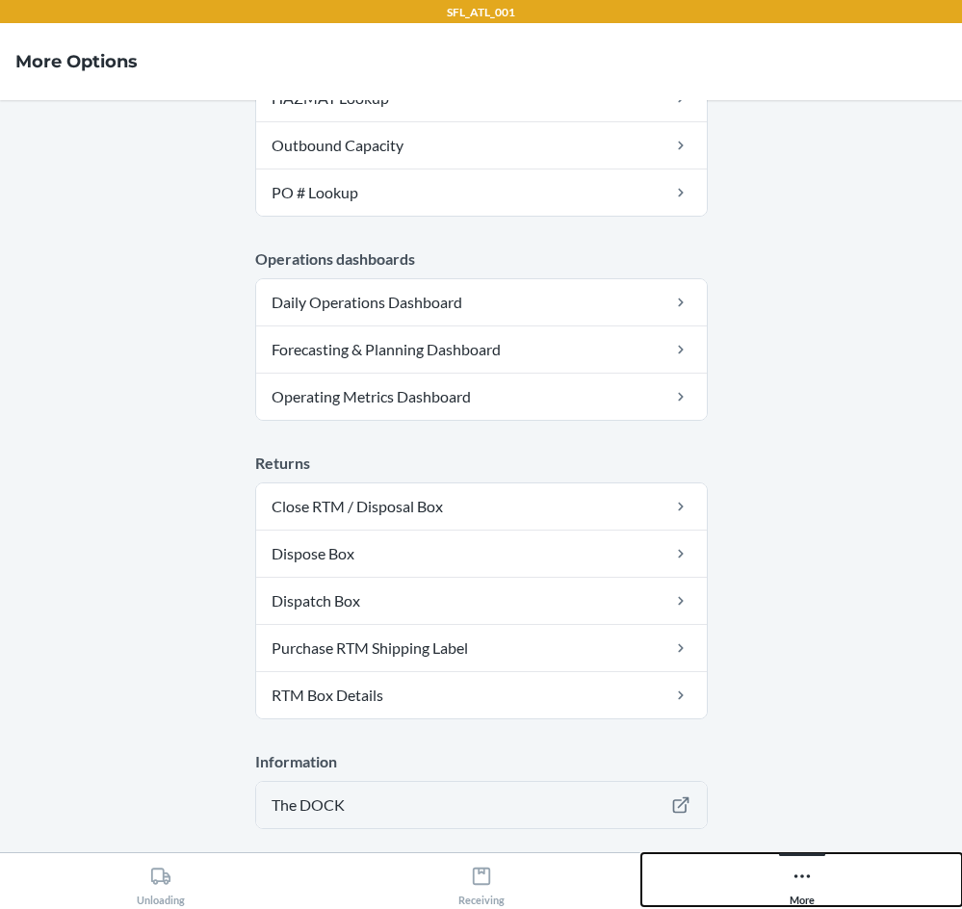
scroll to position [487, 0]
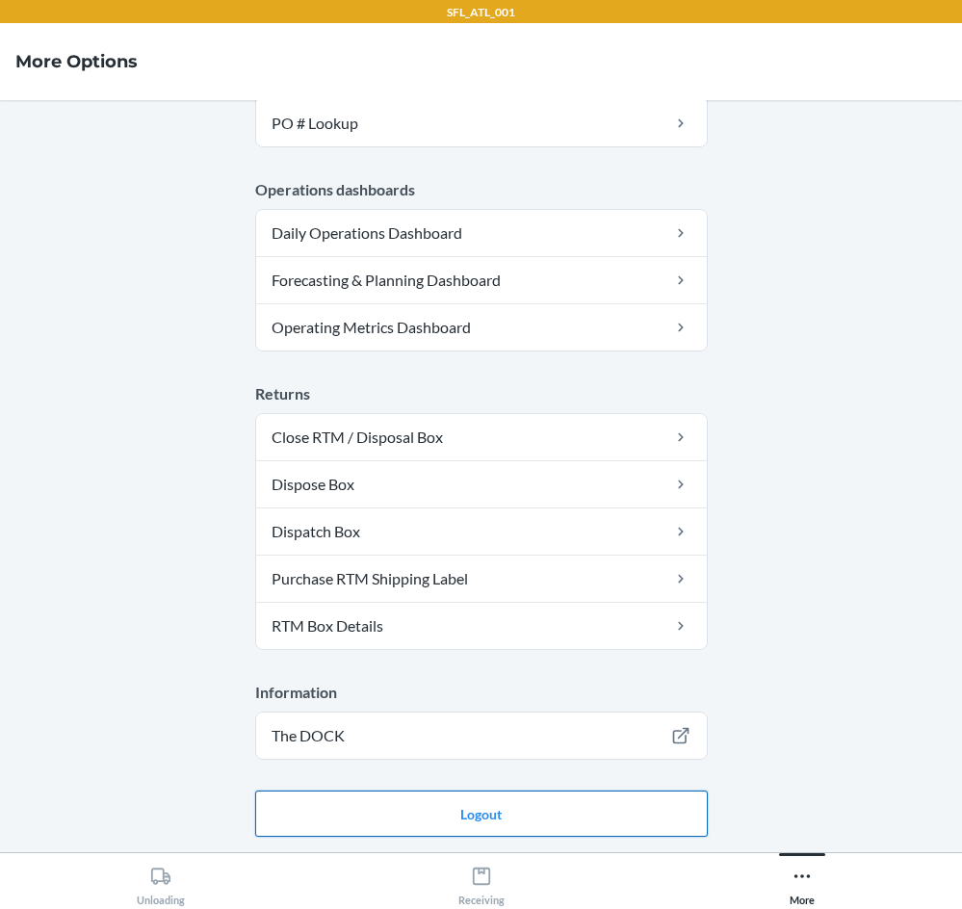
drag, startPoint x: 536, startPoint y: 812, endPoint x: 559, endPoint y: 808, distance: 23.4
click at [536, 810] on button "Logout" at bounding box center [481, 814] width 453 height 46
